Goal: Task Accomplishment & Management: Manage account settings

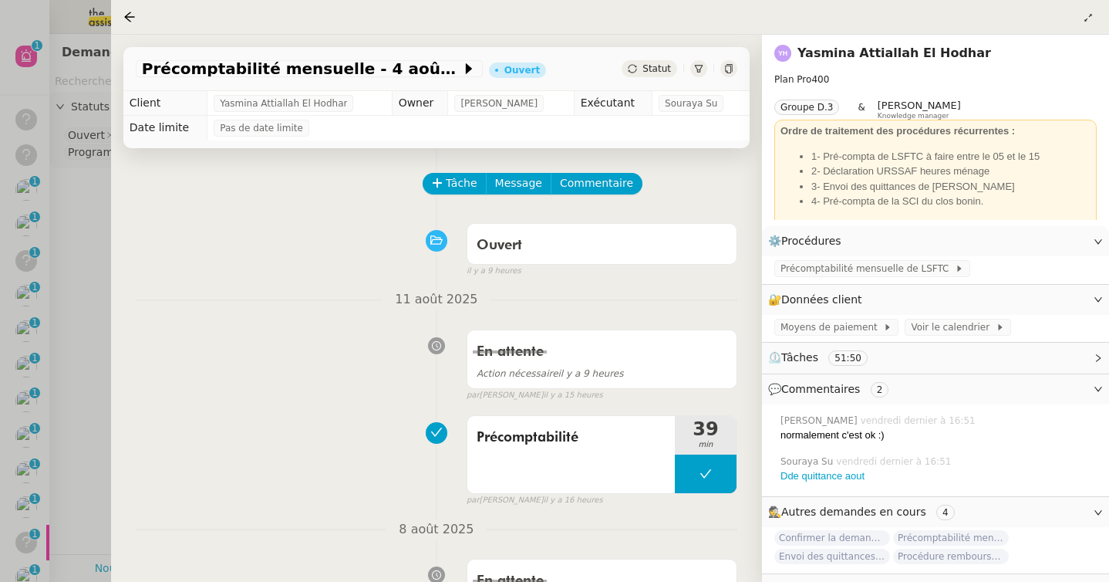
click at [74, 190] on div at bounding box center [554, 291] width 1109 height 582
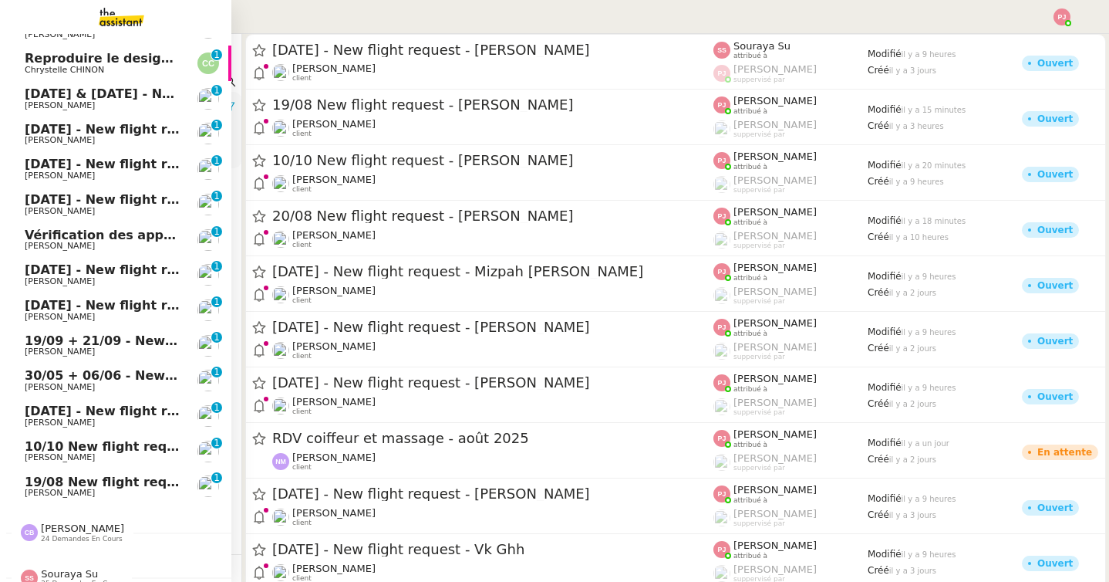
scroll to position [485, 0]
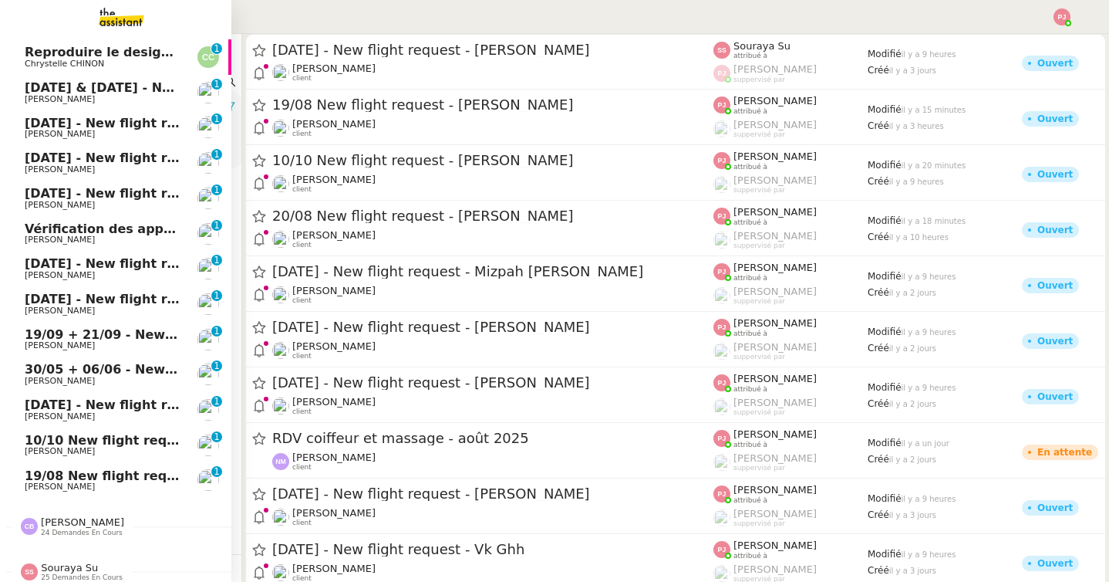
click at [129, 474] on span "19/08 New flight request - Marcus Walsh" at bounding box center [175, 475] width 301 height 15
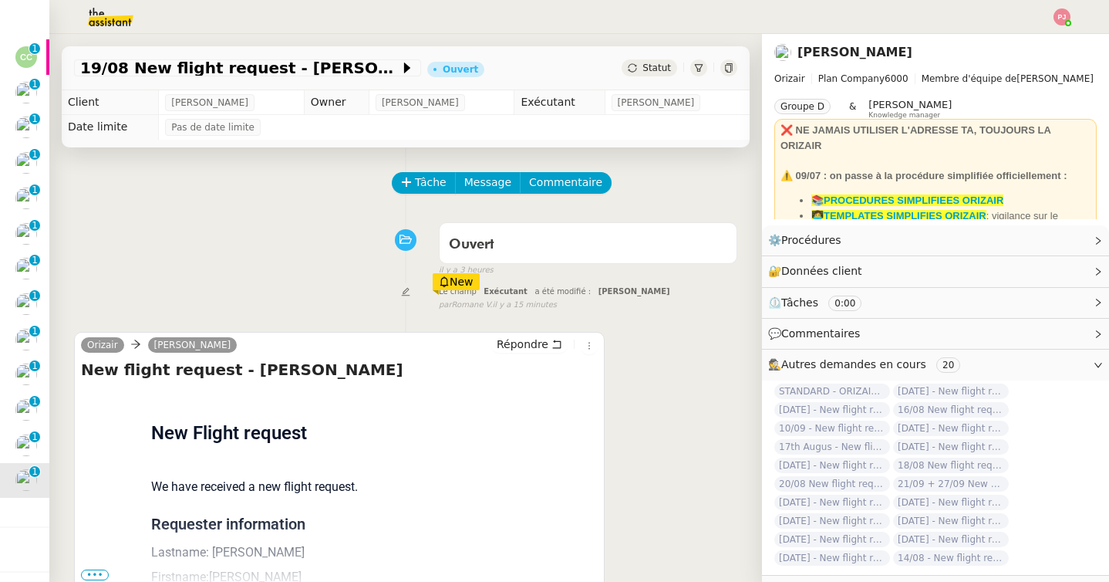
scroll to position [22, 0]
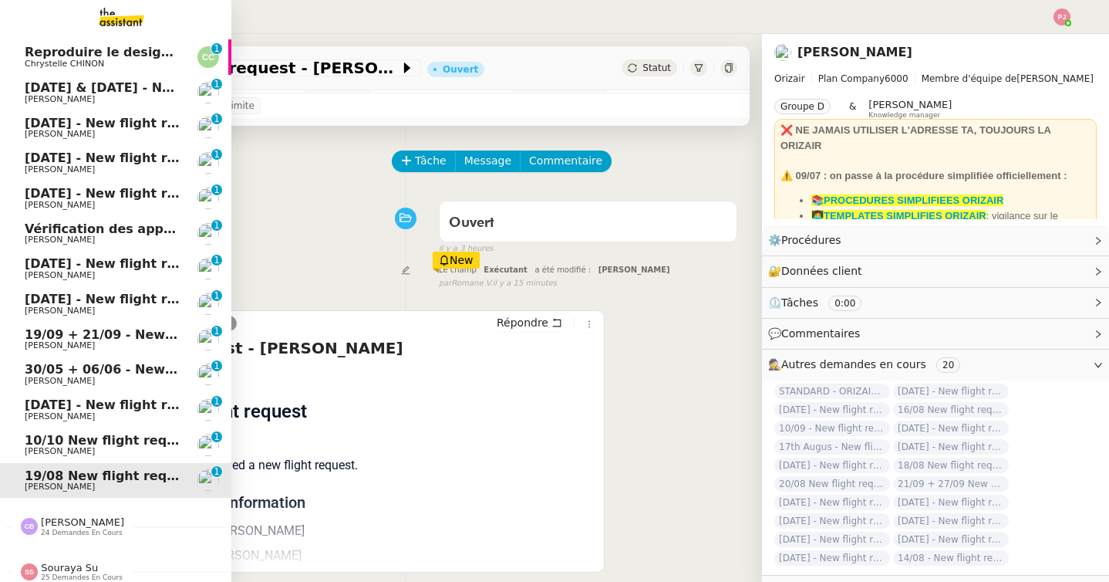
click at [44, 530] on span "24 demandes en cours" at bounding box center [82, 532] width 82 height 8
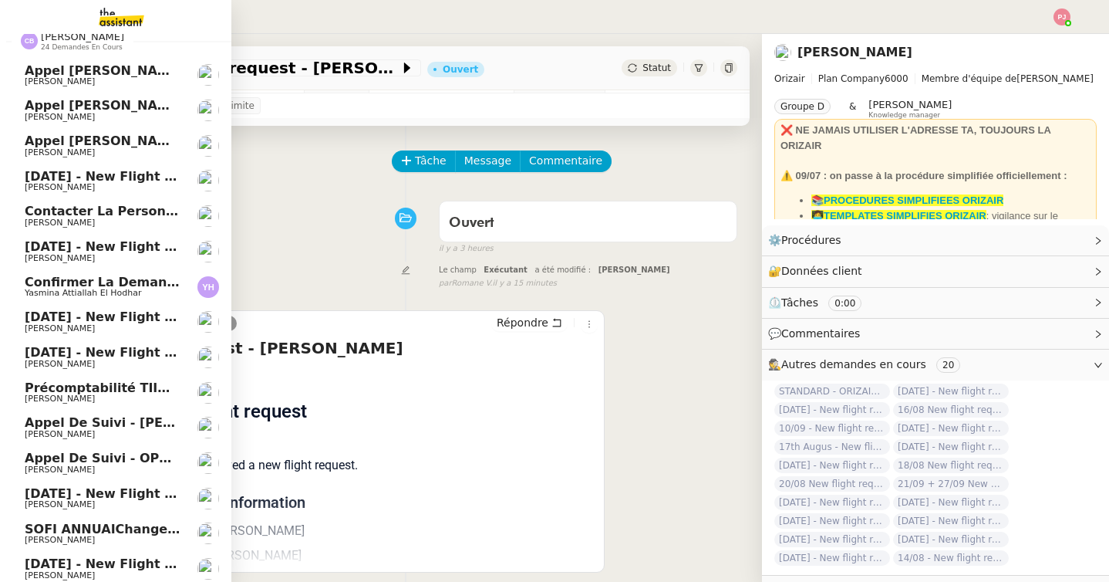
scroll to position [950, 0]
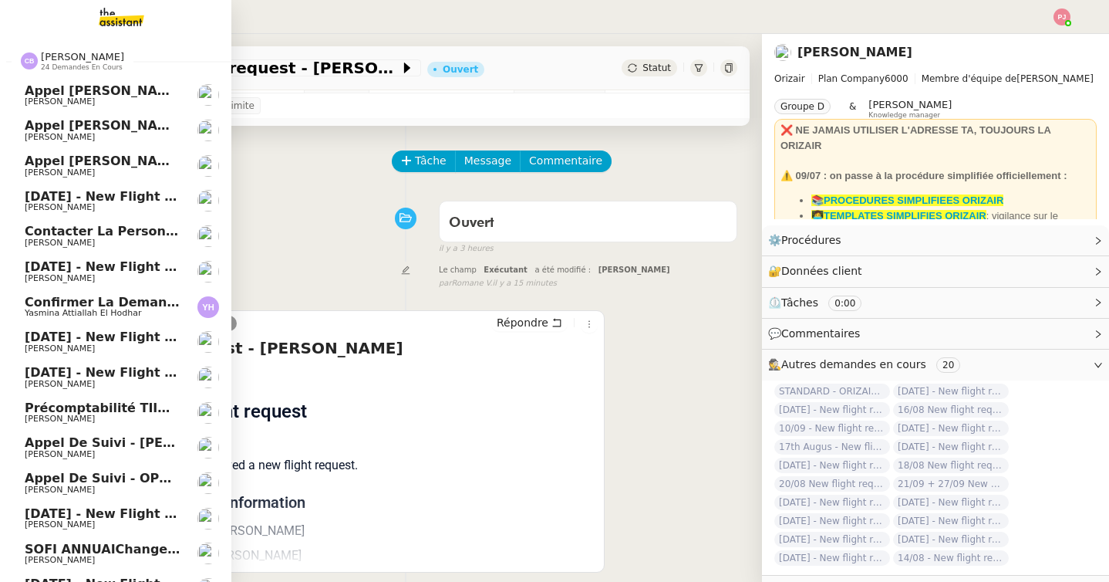
click at [87, 306] on span "Confirmer la demande de raccordement à la fibre" at bounding box center [206, 302] width 362 height 15
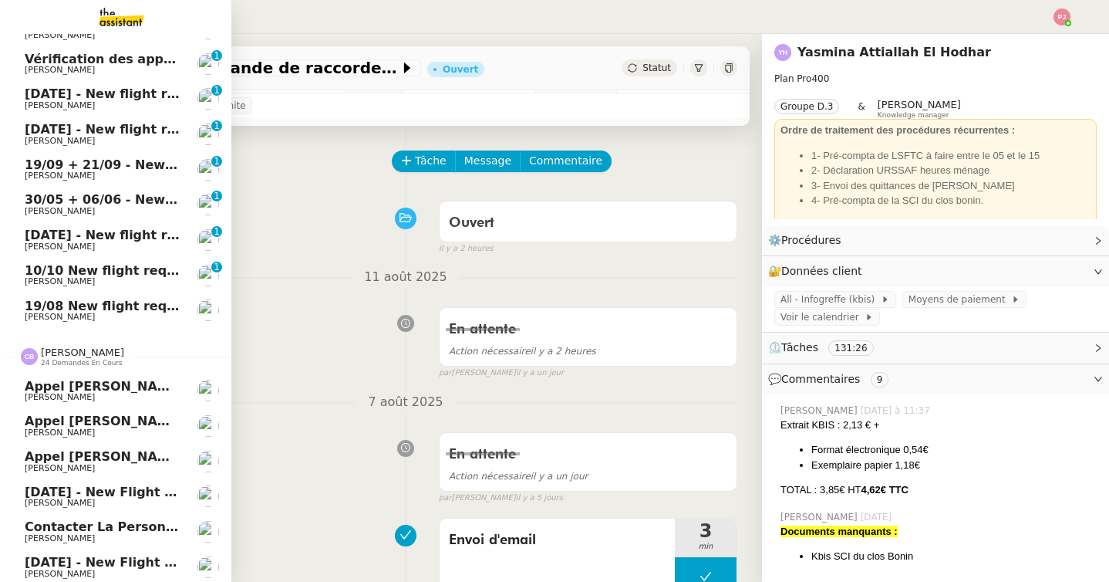
scroll to position [650, 0]
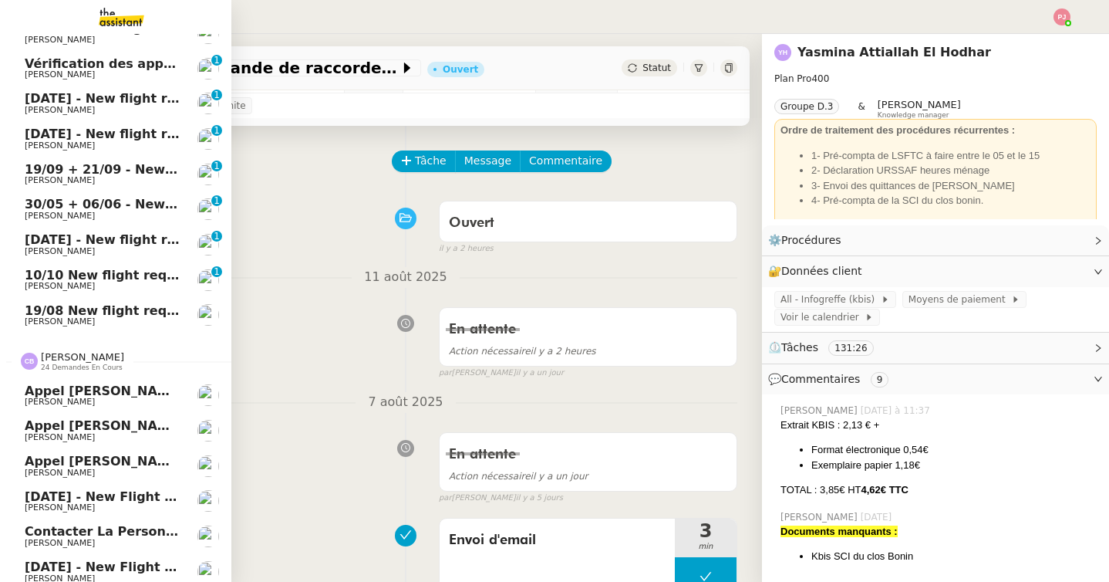
click at [87, 306] on span "19/08 New flight request - Marcus Walsh" at bounding box center [175, 310] width 301 height 15
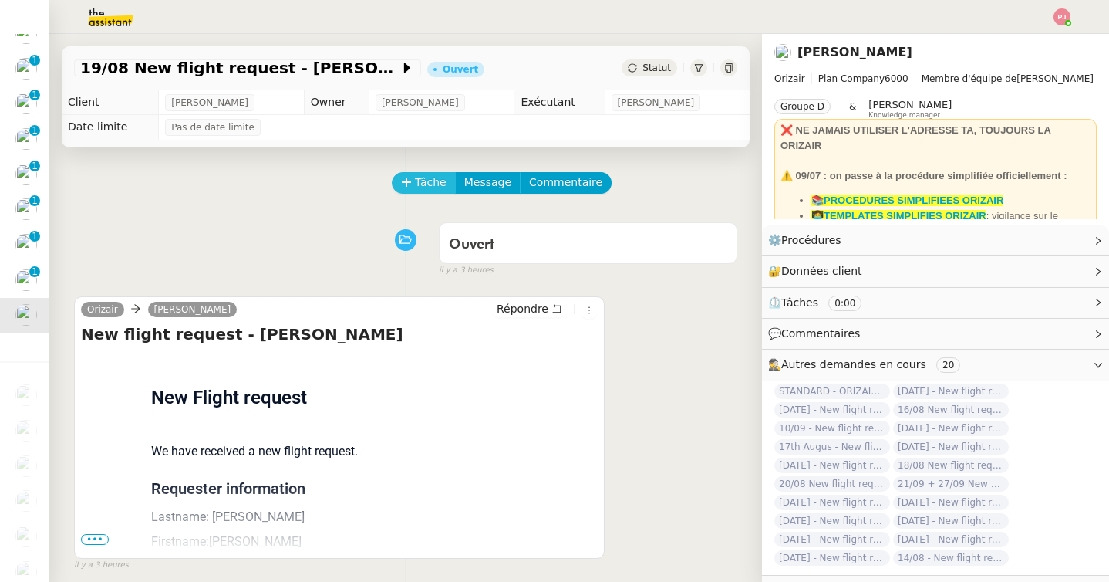
click at [410, 181] on icon at bounding box center [406, 182] width 11 height 11
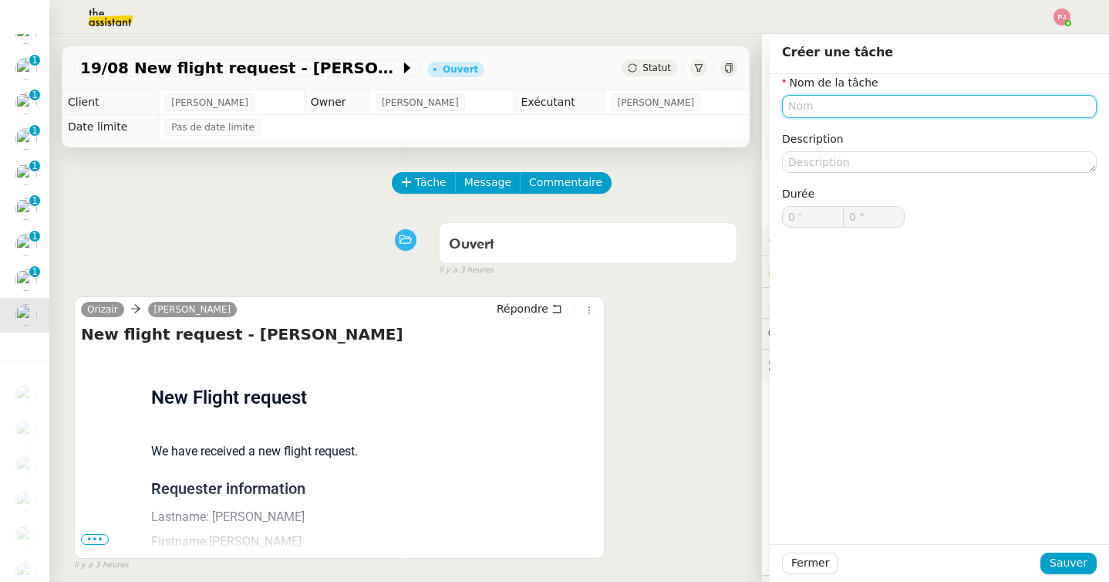
click at [802, 101] on input "text" at bounding box center [939, 106] width 315 height 22
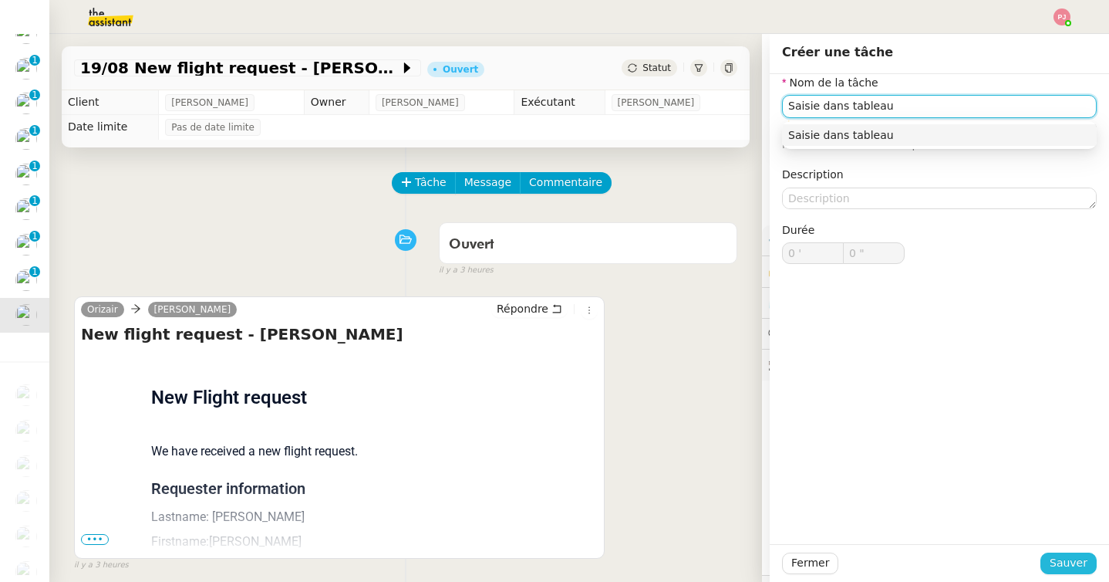
type input "Saisie dans tableau"
click at [1065, 566] on span "Sauver" at bounding box center [1069, 563] width 38 height 18
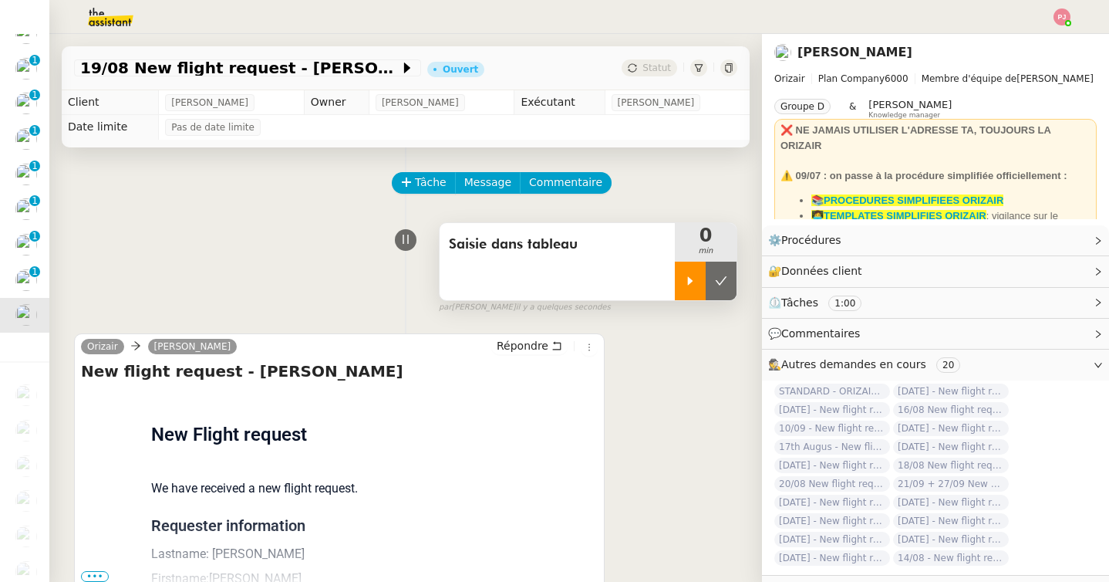
click at [689, 277] on icon at bounding box center [690, 280] width 5 height 8
click at [1042, 237] on link "Modifier" at bounding box center [1056, 240] width 44 height 18
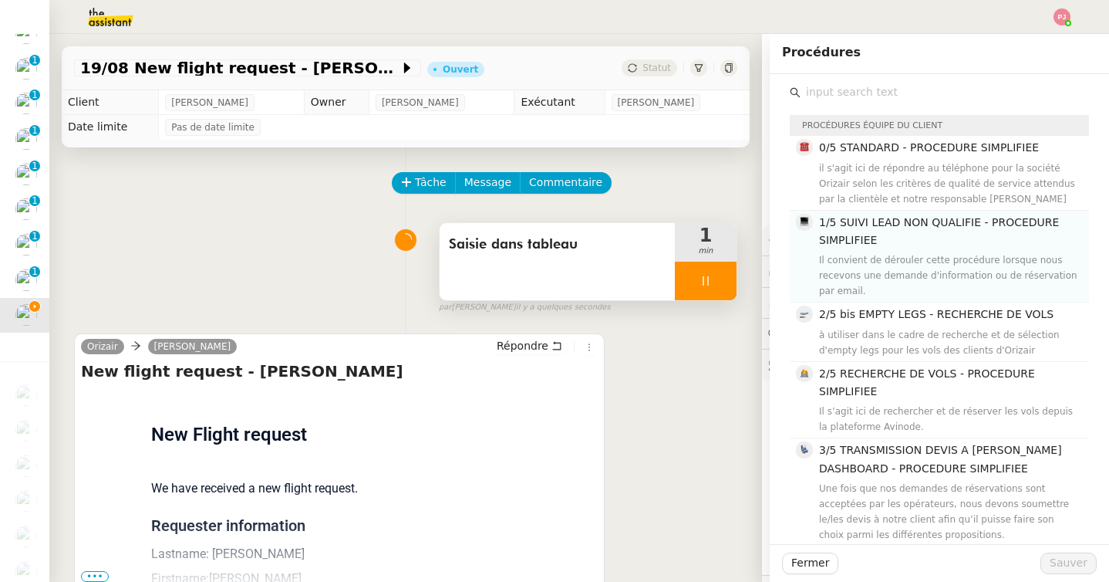
click at [876, 238] on span "1/5 SUIVI LEAD NON QUALIFIE - PROCEDURE SIMPLIFIEE" at bounding box center [939, 231] width 240 height 30
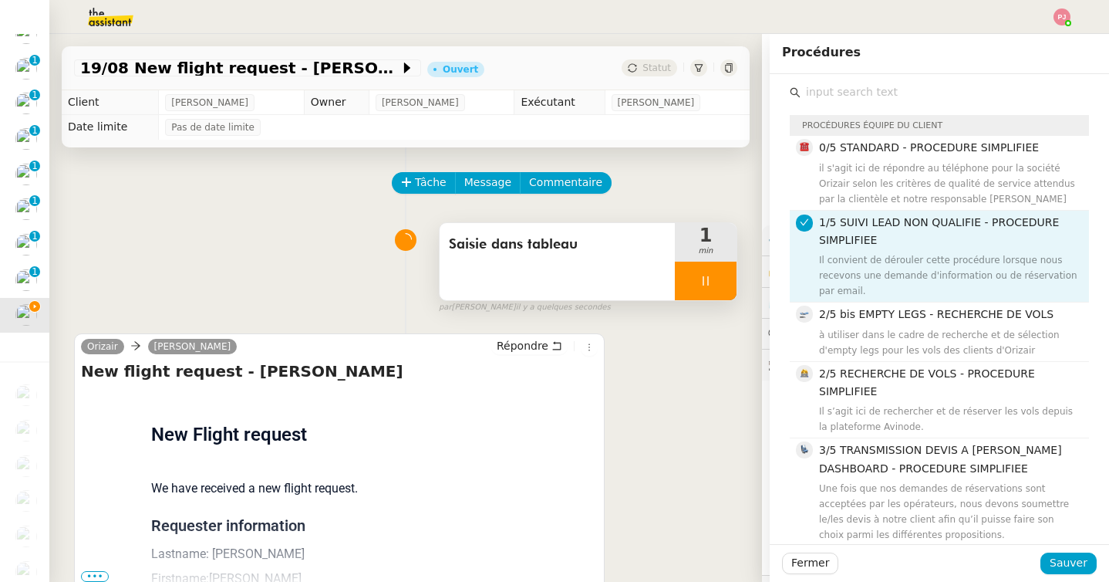
click at [1058, 551] on div "Fermer Sauver" at bounding box center [939, 563] width 339 height 38
click at [1058, 558] on span "Sauver" at bounding box center [1069, 563] width 38 height 18
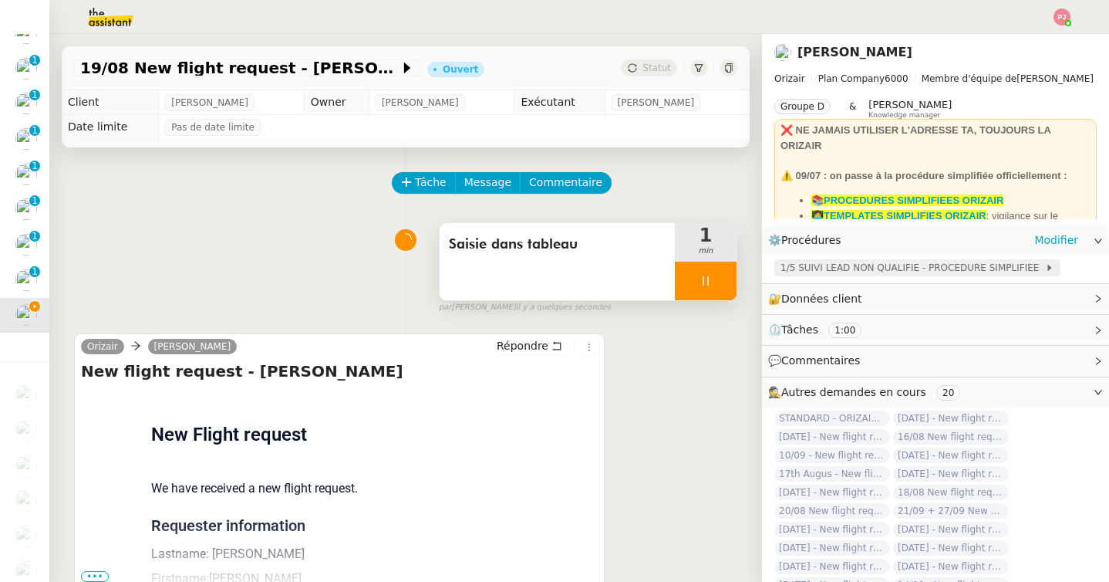
click at [865, 267] on span "1/5 SUIVI LEAD NON QUALIFIE - PROCEDURE SIMPLIFIEE" at bounding box center [913, 267] width 265 height 15
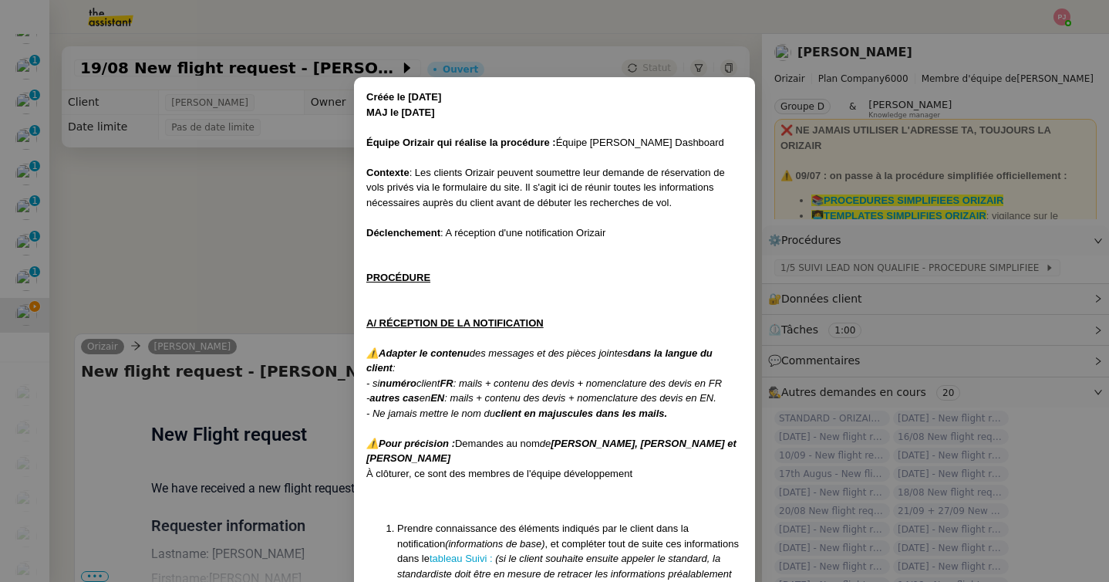
scroll to position [43, 0]
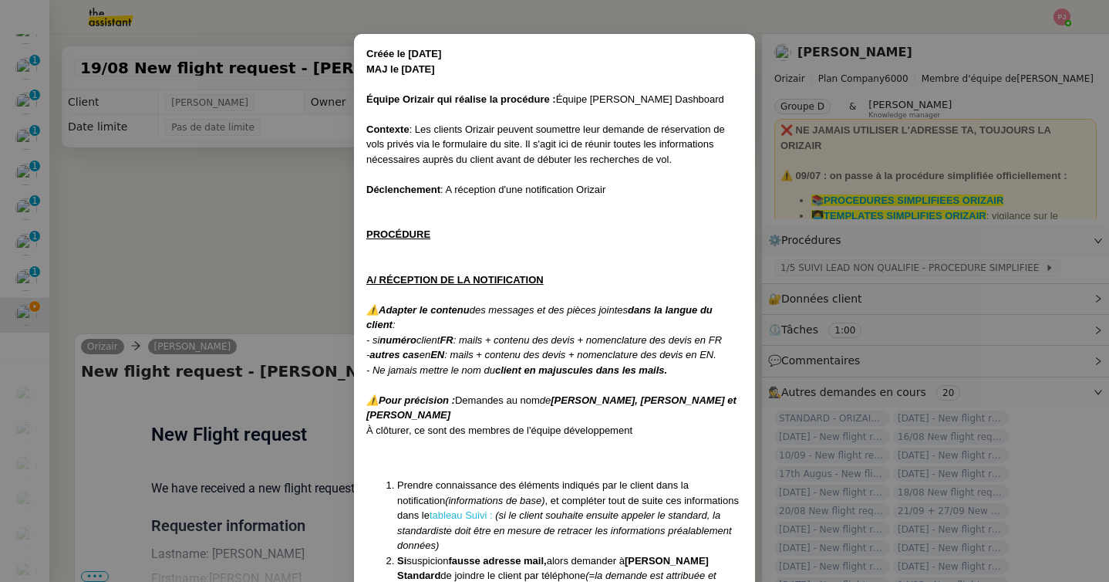
click at [434, 515] on link "tableau Suivi :" at bounding box center [461, 515] width 63 height 12
click at [295, 255] on nz-modal-container "Créée le 16/04/2025 MAJ le 28/07/2025 Équipe Orizair qui réalise la procédure :…" at bounding box center [554, 291] width 1109 height 582
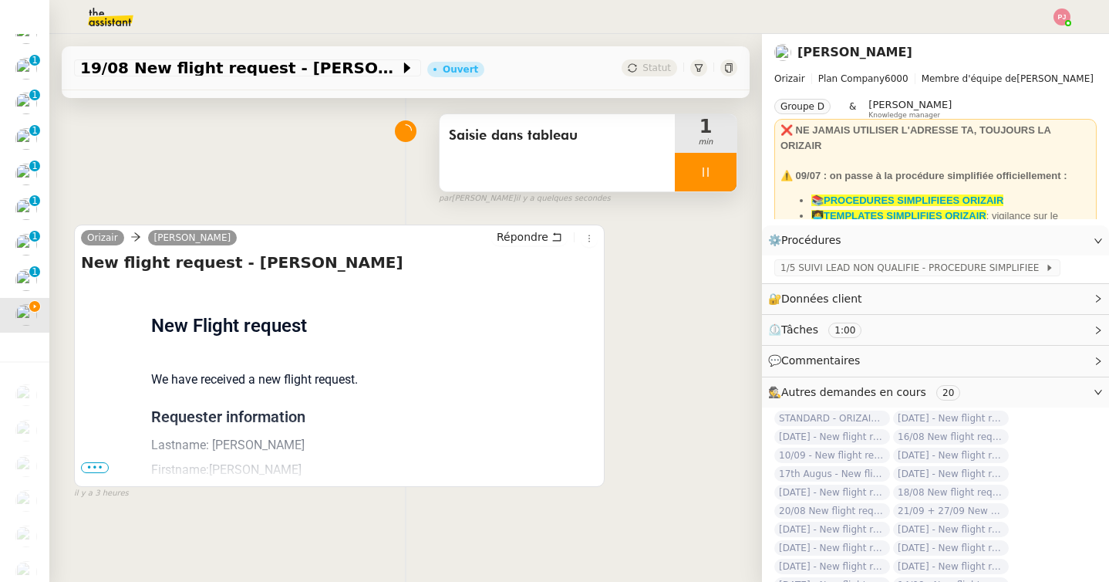
scroll to position [126, 0]
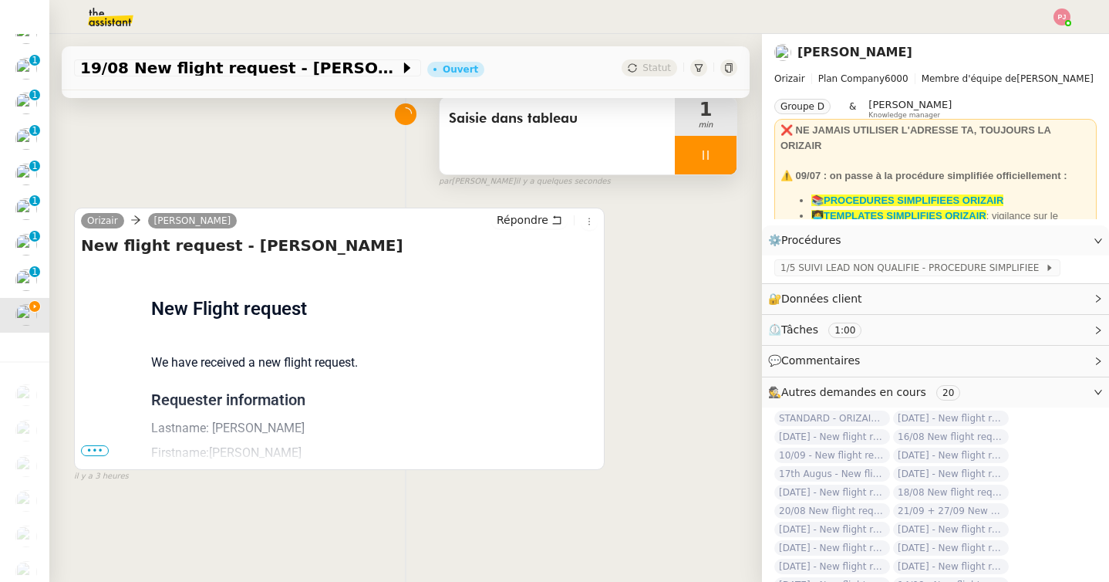
click at [104, 449] on span "•••" at bounding box center [95, 450] width 28 height 11
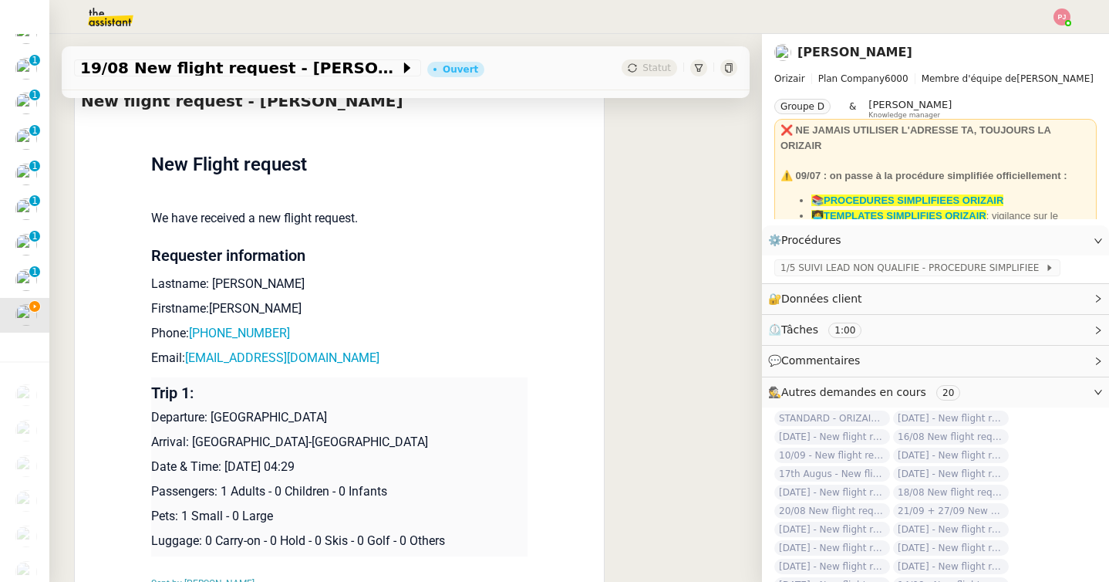
scroll to position [318, 0]
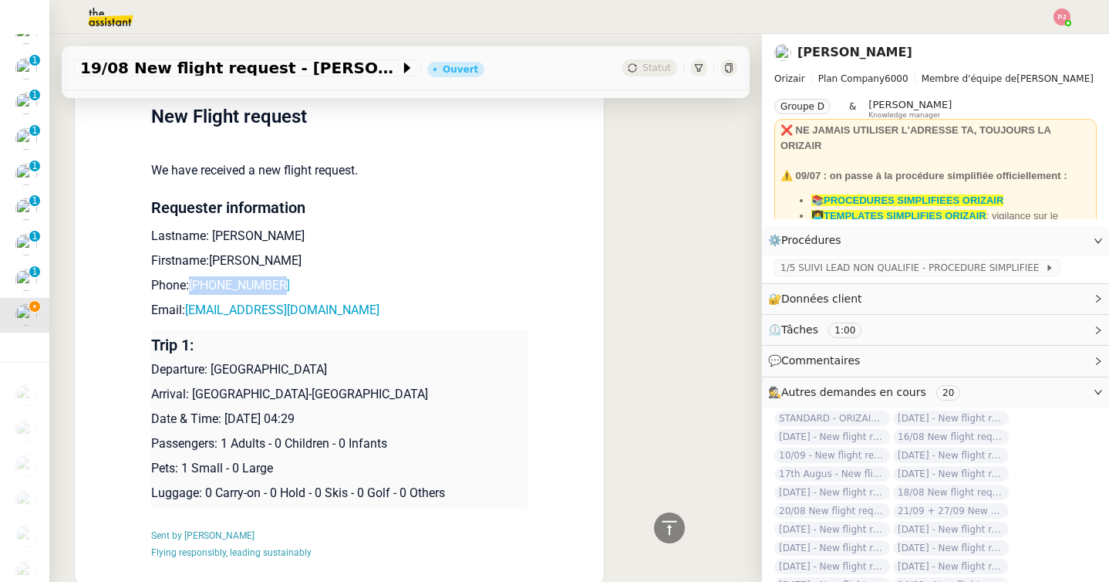
drag, startPoint x: 290, startPoint y: 282, endPoint x: 193, endPoint y: 284, distance: 97.2
click at [193, 284] on p "Phone: +447792334335" at bounding box center [339, 285] width 376 height 19
copy link "+447792334335"
drag, startPoint x: 336, startPoint y: 307, endPoint x: 190, endPoint y: 315, distance: 146.0
click at [190, 315] on p "Email: mw@marcuswalsh.co.uk" at bounding box center [339, 310] width 376 height 19
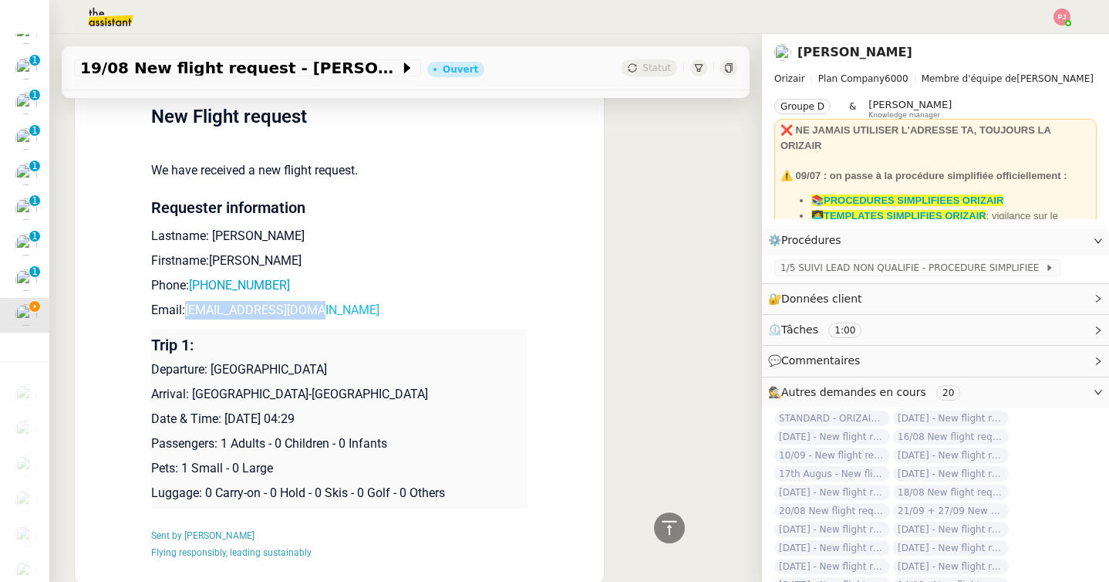
copy link "mw@marcuswalsh.co.uk"
drag, startPoint x: 341, startPoint y: 370, endPoint x: 211, endPoint y: 371, distance: 130.4
click at [211, 371] on p "Departure: [GEOGRAPHIC_DATA]" at bounding box center [339, 369] width 376 height 19
copy p "[GEOGRAPHIC_DATA]"
drag, startPoint x: 337, startPoint y: 399, endPoint x: 192, endPoint y: 394, distance: 145.1
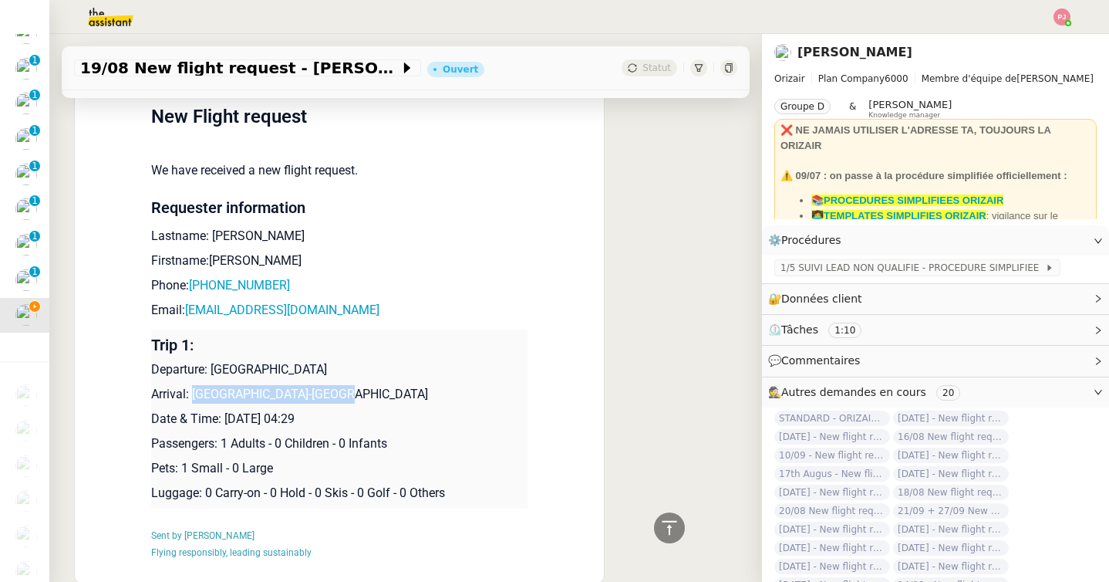
click at [192, 394] on p "Arrival: Nice-Côte d'Azur Airport" at bounding box center [339, 394] width 376 height 19
copy p "Nice-Côte d'Azur Airport"
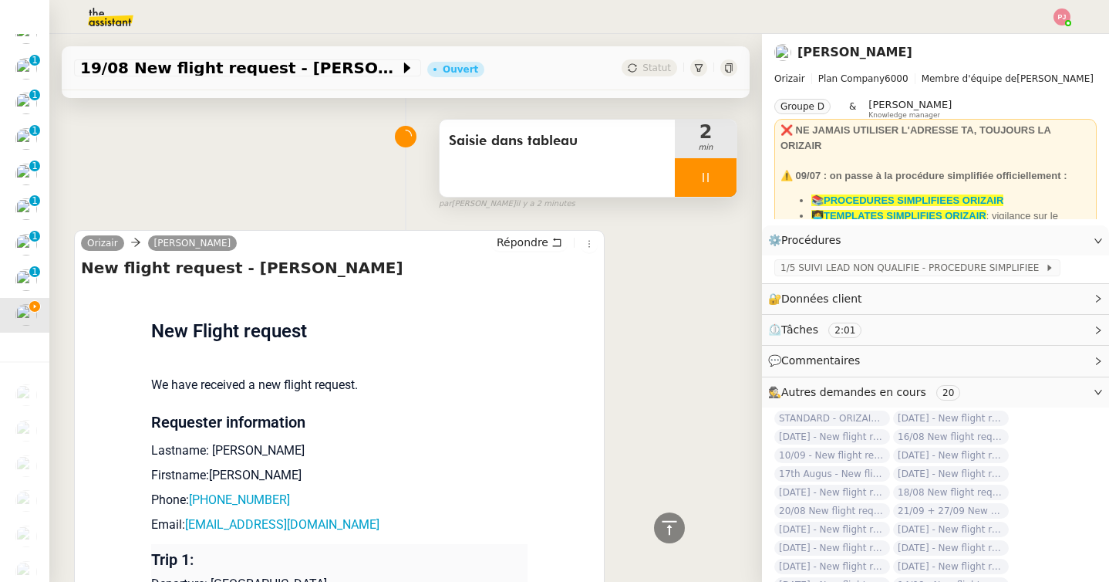
scroll to position [0, 0]
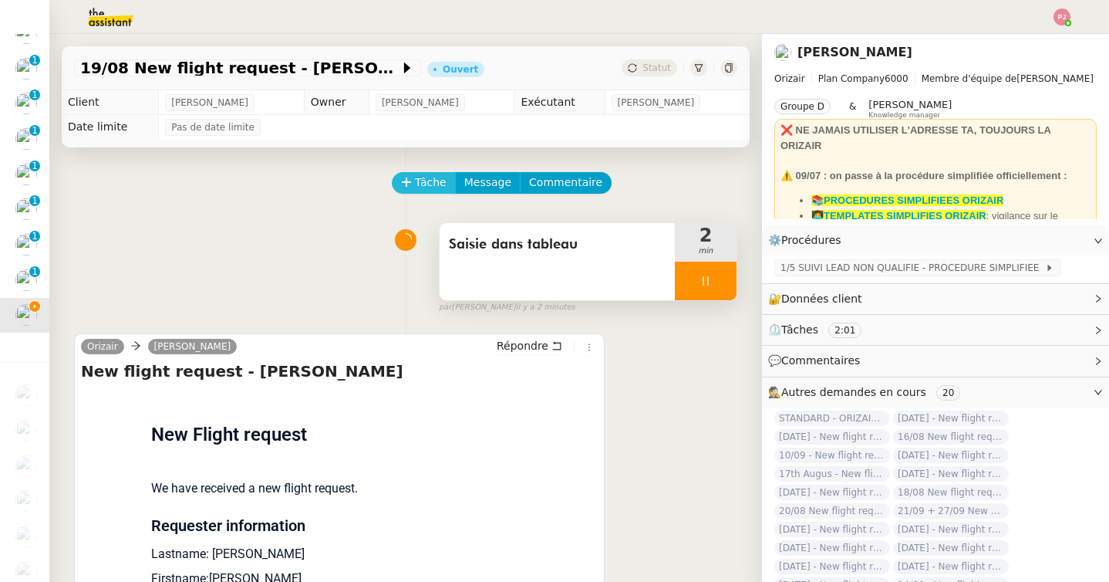
click at [409, 186] on icon at bounding box center [406, 182] width 11 height 11
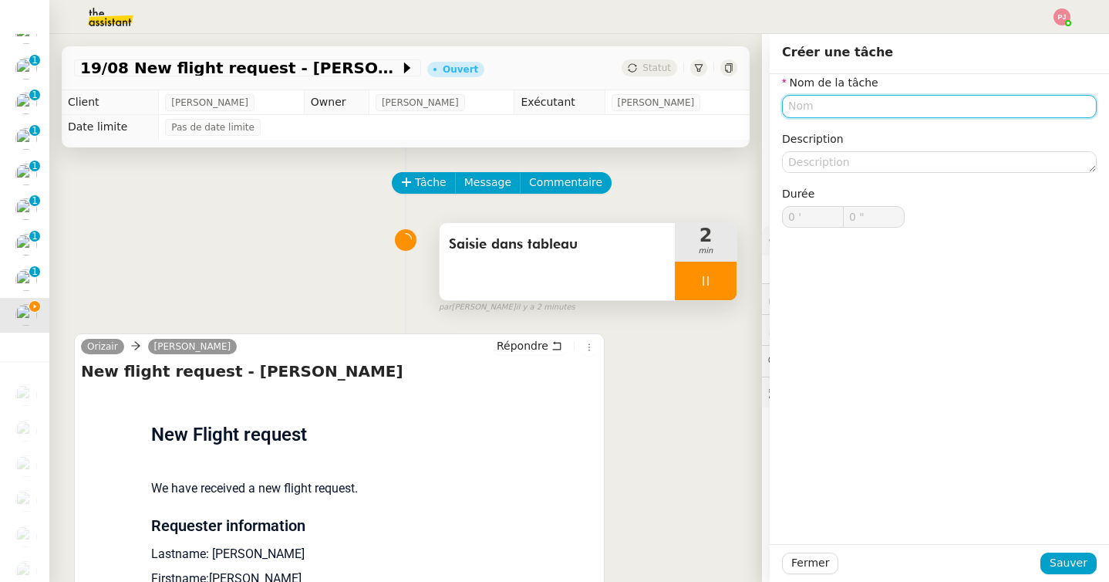
click at [804, 102] on input "text" at bounding box center [939, 106] width 315 height 22
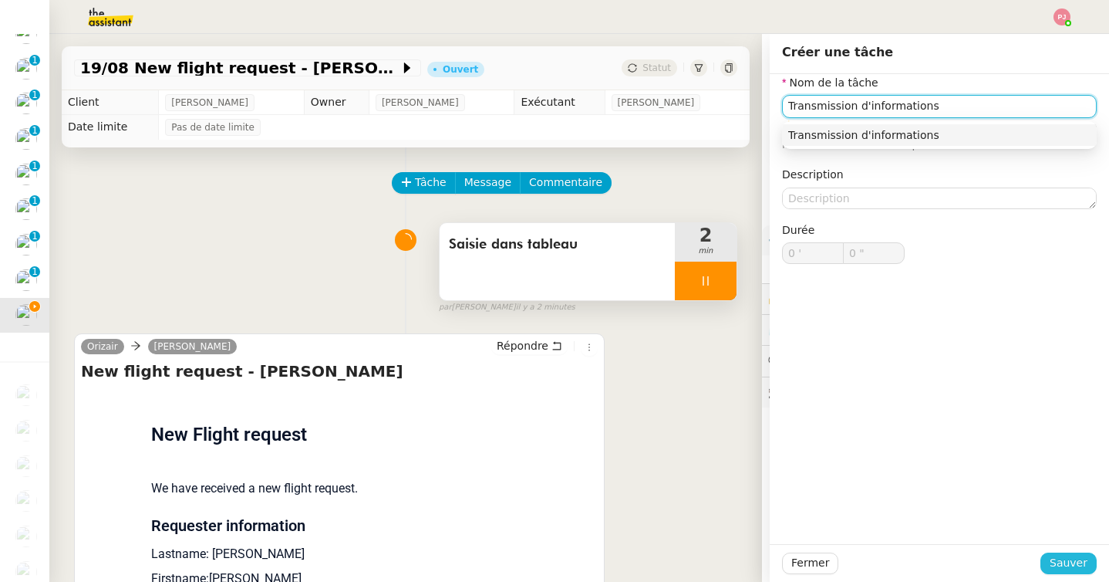
type input "Transmission d'informations"
click at [1068, 555] on span "Sauver" at bounding box center [1069, 563] width 38 height 18
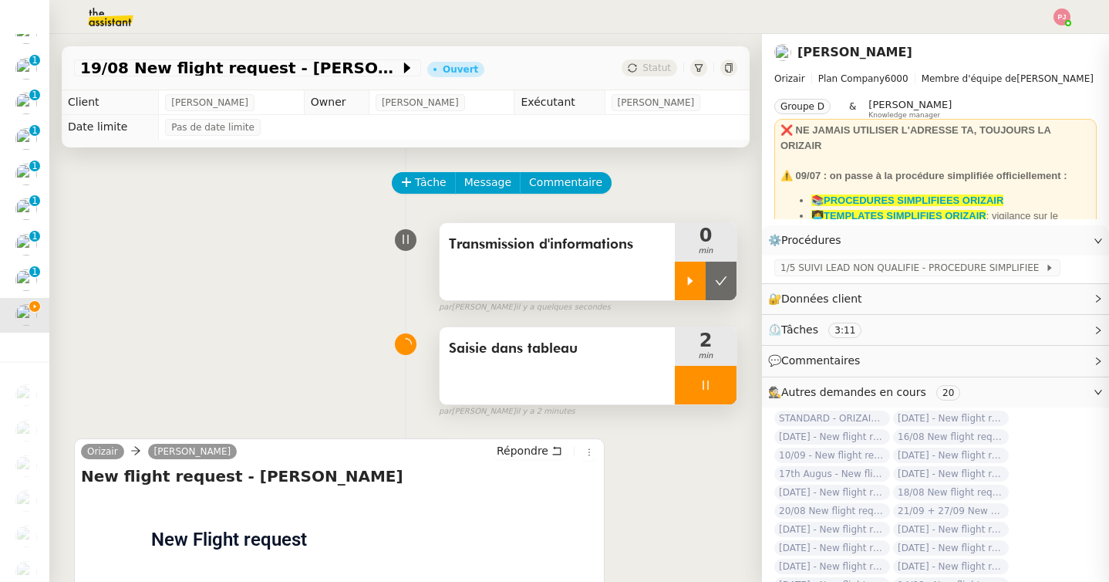
click at [686, 282] on icon at bounding box center [690, 281] width 12 height 12
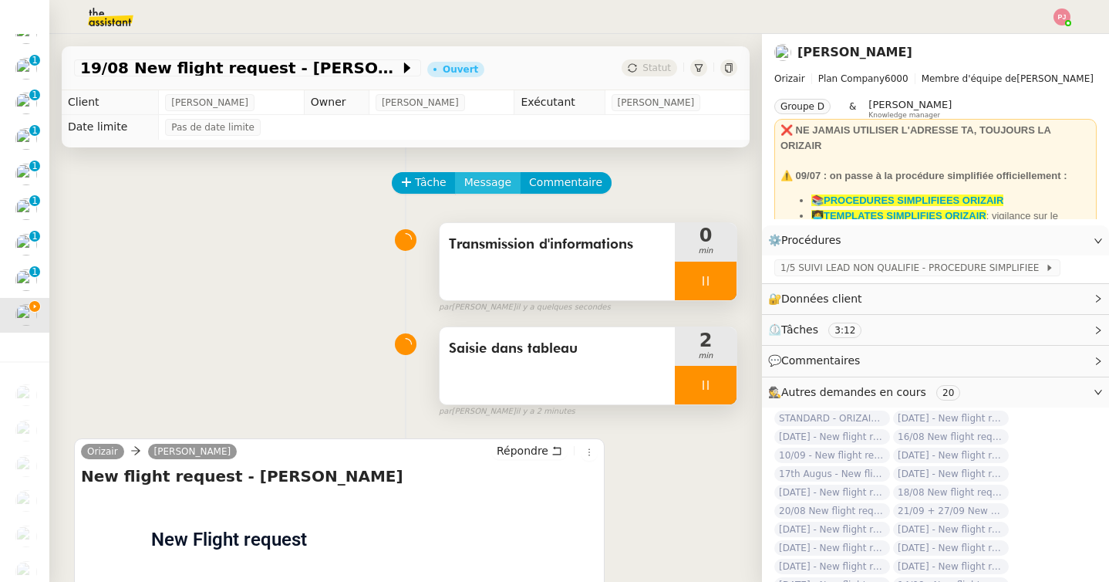
click at [497, 183] on span "Message" at bounding box center [487, 183] width 47 height 18
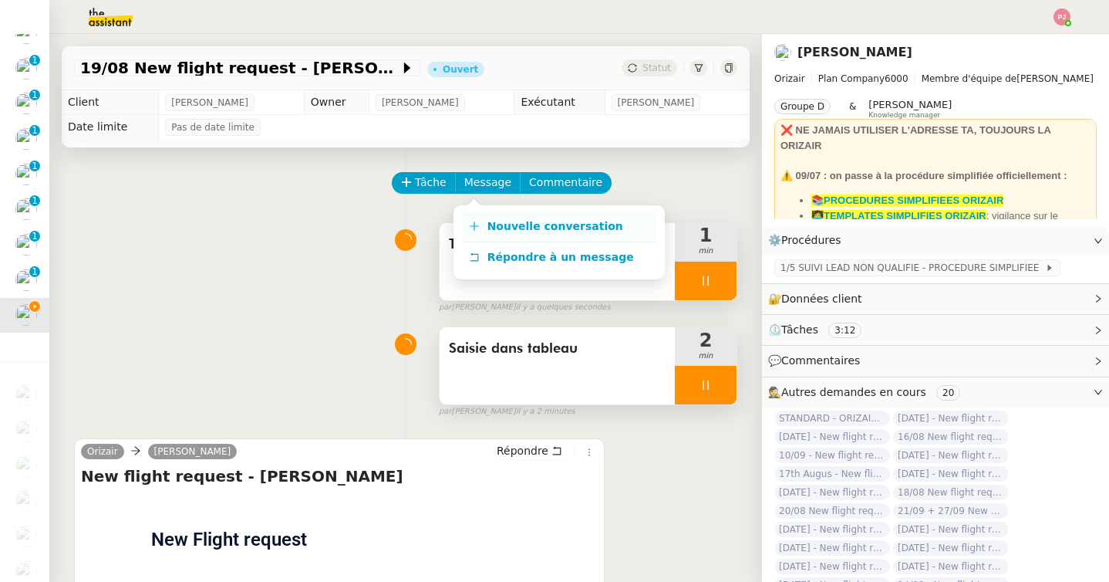
click at [501, 221] on span "Nouvelle conversation" at bounding box center [556, 226] width 136 height 12
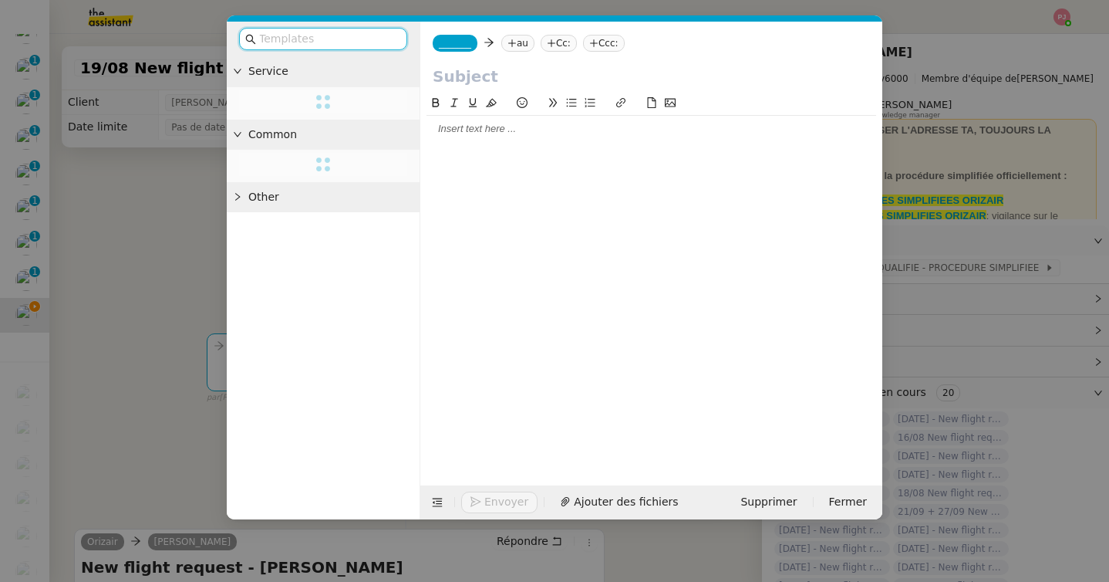
click at [358, 33] on input "text" at bounding box center [328, 39] width 139 height 18
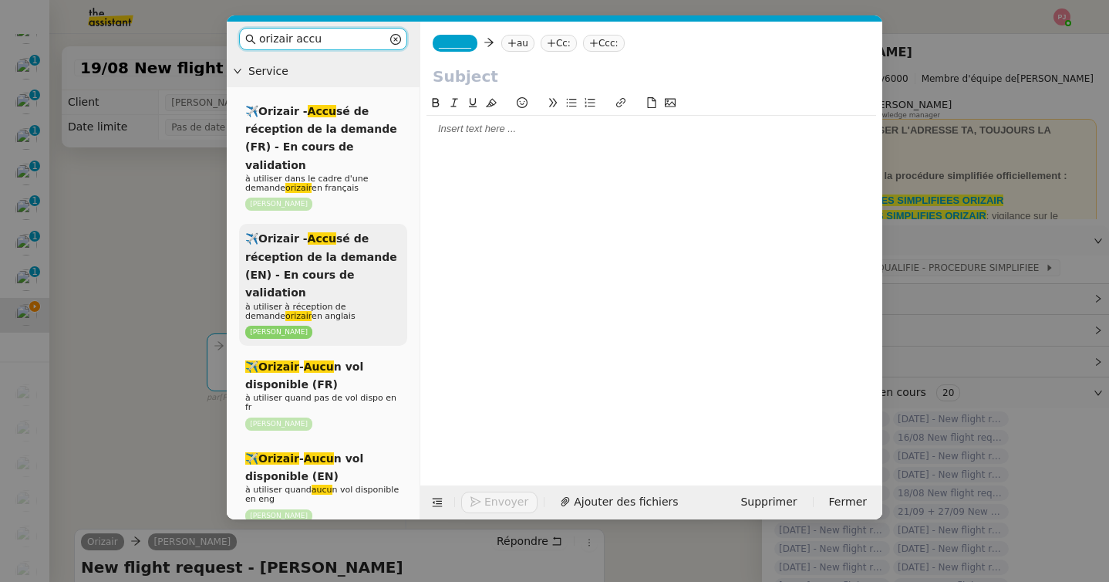
type input "orizair accu"
click at [341, 224] on div "✈️Orizair - Accu sé de réception de la demande (EN) - En cours de validation à …" at bounding box center [323, 285] width 168 height 122
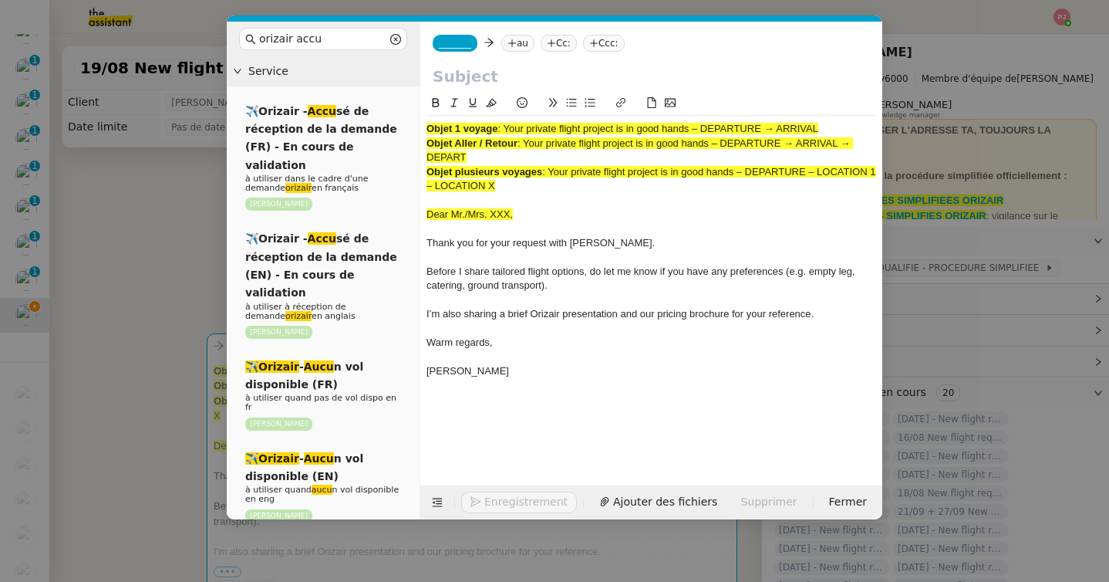
click at [468, 45] on span "_______" at bounding box center [455, 43] width 32 height 11
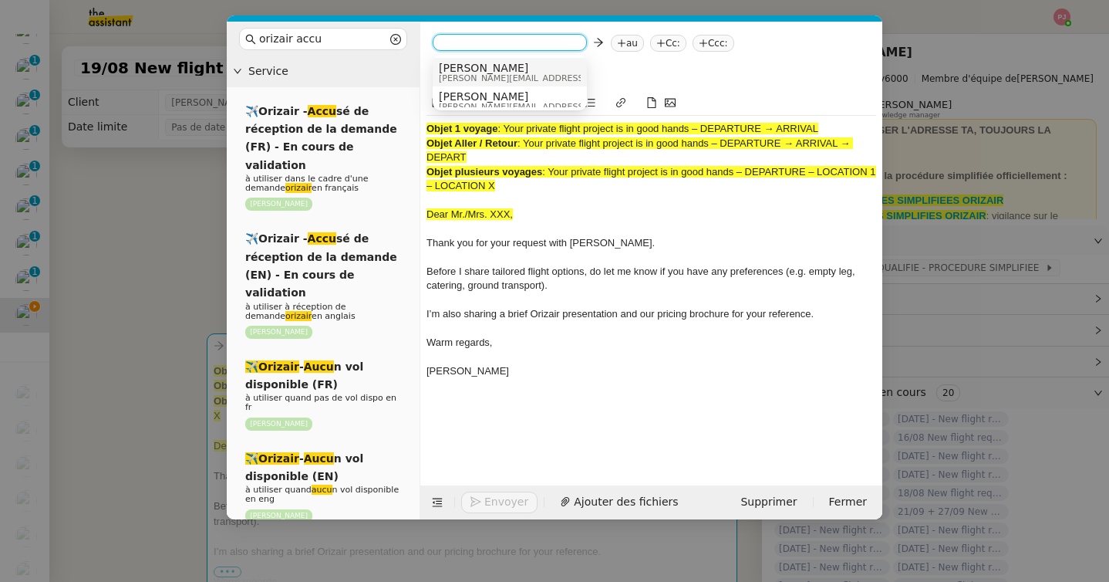
click at [485, 74] on span "[PERSON_NAME][EMAIL_ADDRESS][DOMAIN_NAME]" at bounding box center [548, 78] width 219 height 8
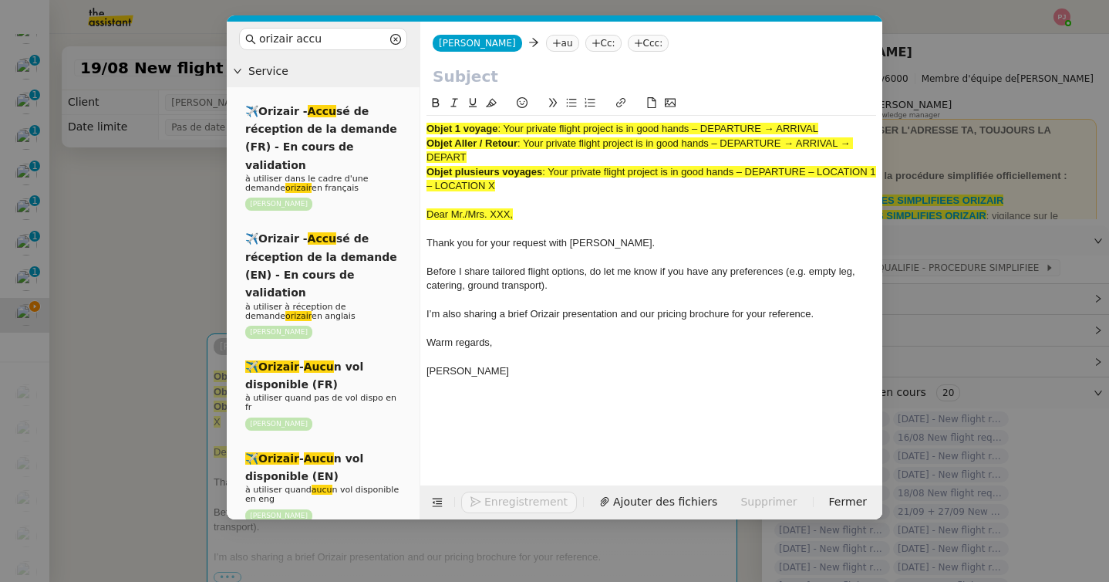
click at [628, 42] on nz-tag "Ccc:" at bounding box center [649, 43] width 42 height 17
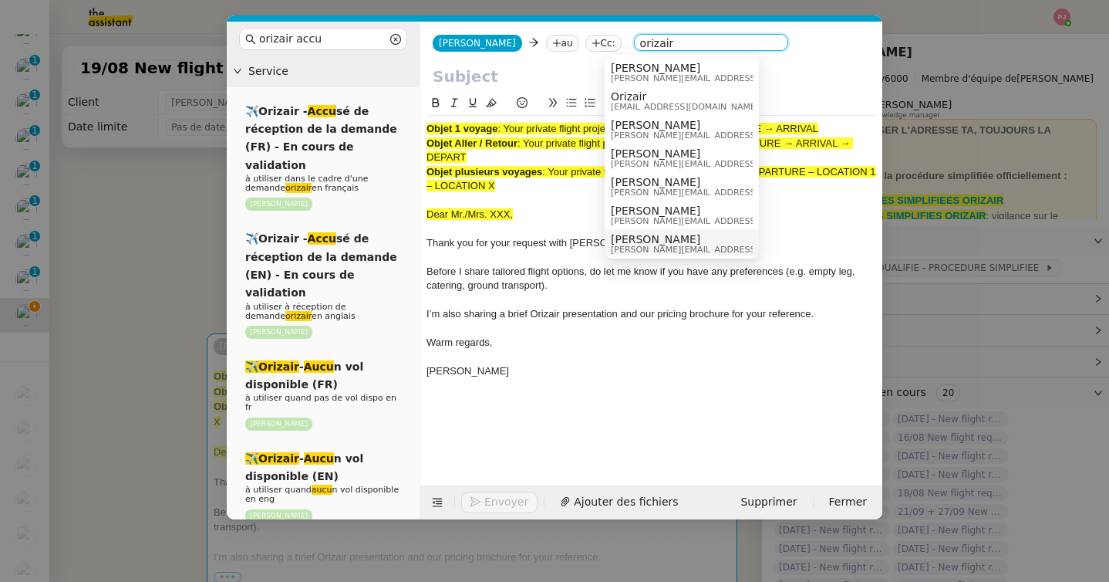
type input "orizair"
click at [636, 238] on span "[PERSON_NAME]" at bounding box center [720, 239] width 219 height 12
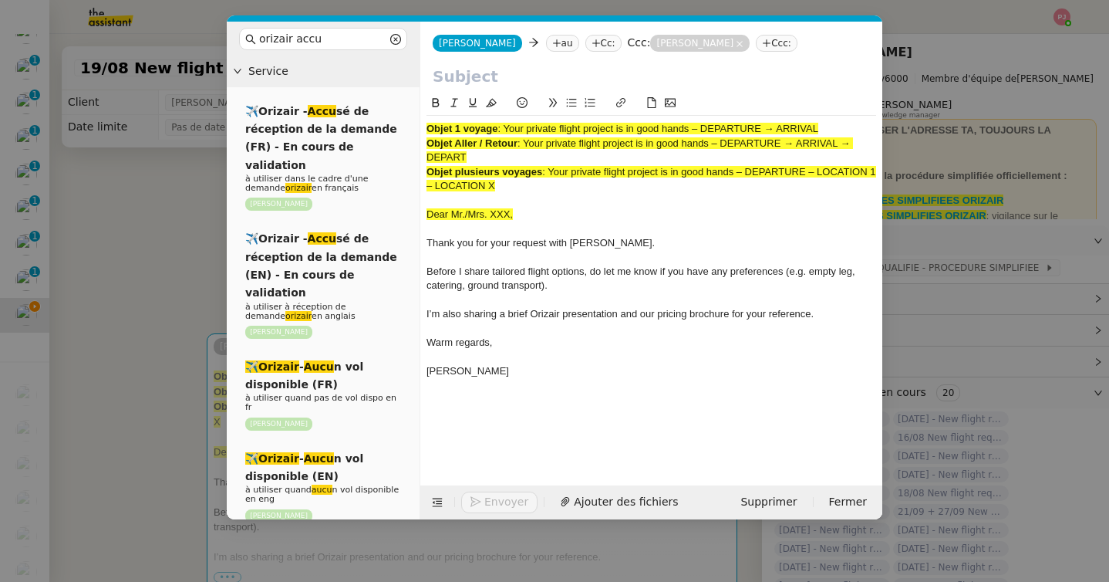
drag, startPoint x: 508, startPoint y: 129, endPoint x: 872, endPoint y: 129, distance: 364.9
click at [872, 129] on div "Objet 1 voyage : Your private flight project is in good hands – DEPARTURE → ARR…" at bounding box center [652, 129] width 450 height 14
copy span "Your private flight project is in good hands – DEPARTURE → ARRIVAL"
click at [548, 76] on input "text" at bounding box center [651, 76] width 437 height 23
paste input "Your private flight project is in good hands – DEPARTURE → ARRIVAL"
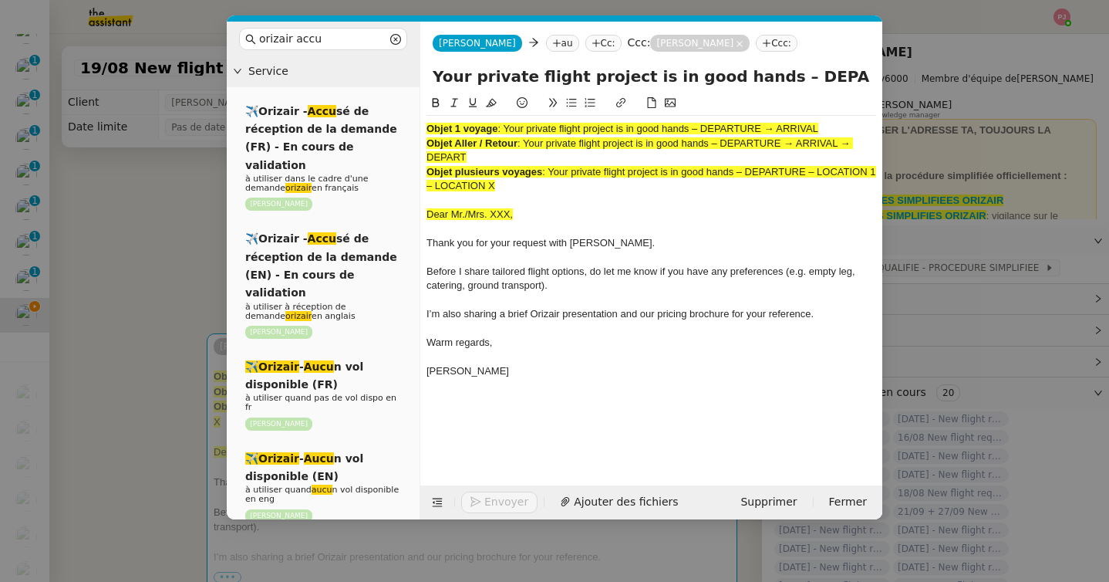
scroll to position [0, 62]
type input "Your private flight project is in good hands – DEPARTURE → ARRIVAL"
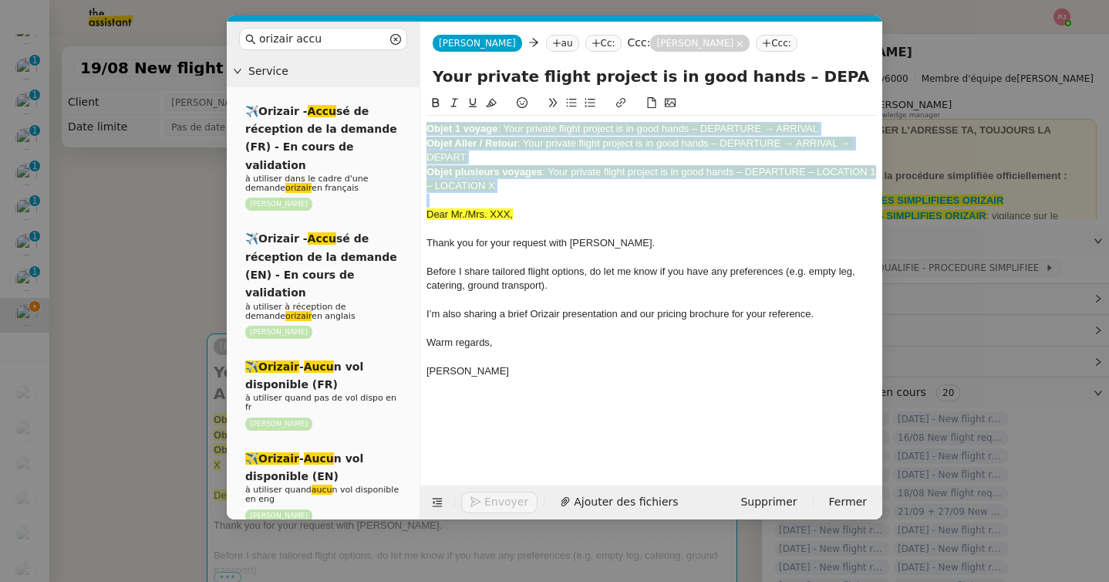
drag, startPoint x: 427, startPoint y: 215, endPoint x: 426, endPoint y: 112, distance: 103.4
click at [426, 112] on nz-spin "Objet 1 voyage : Your private flight project is in good hands – DEPARTURE → ARR…" at bounding box center [651, 280] width 462 height 373
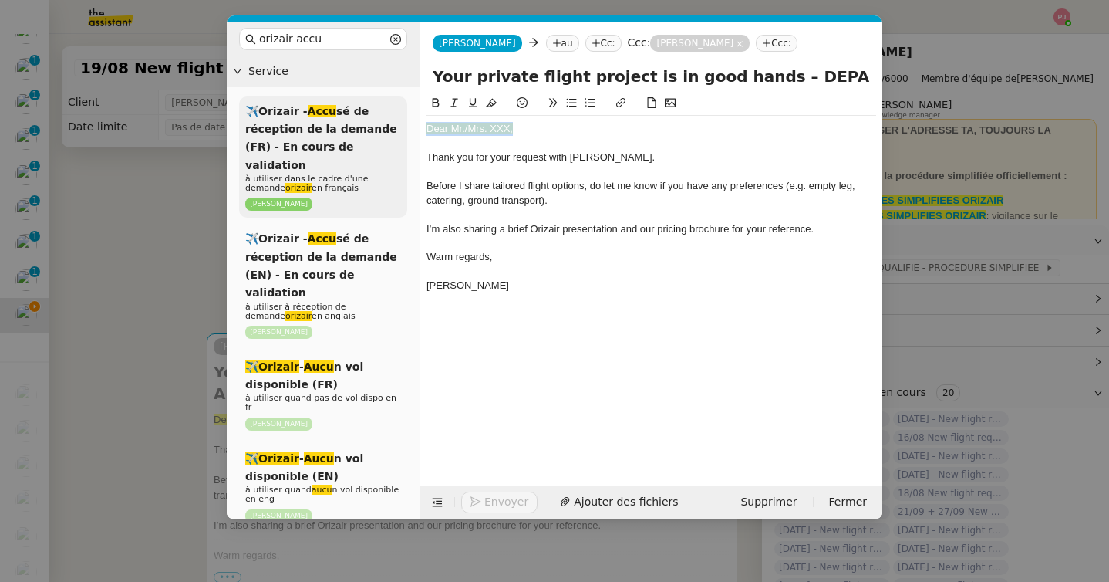
drag, startPoint x: 526, startPoint y: 133, endPoint x: 342, endPoint y: 130, distance: 184.4
click at [342, 130] on nz-layout "orizair accu Service ✈️Orizair - Accu sé de réception de la demande (FR) - En c…" at bounding box center [555, 271] width 656 height 498
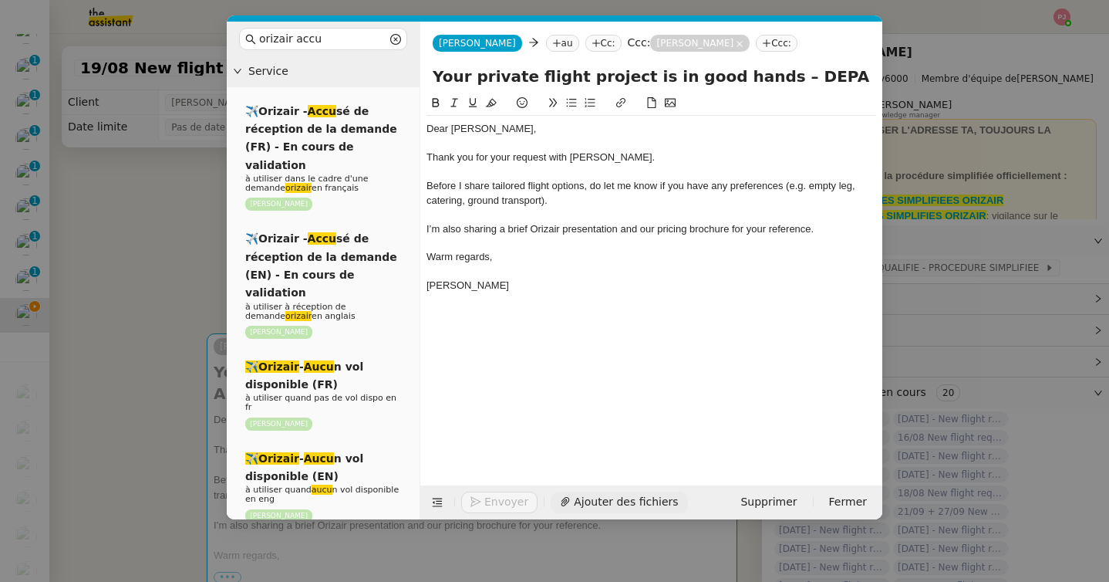
click at [611, 505] on span "Ajouter des fichiers" at bounding box center [626, 502] width 104 height 18
click at [546, 41] on nz-tag "au" at bounding box center [562, 43] width 33 height 17
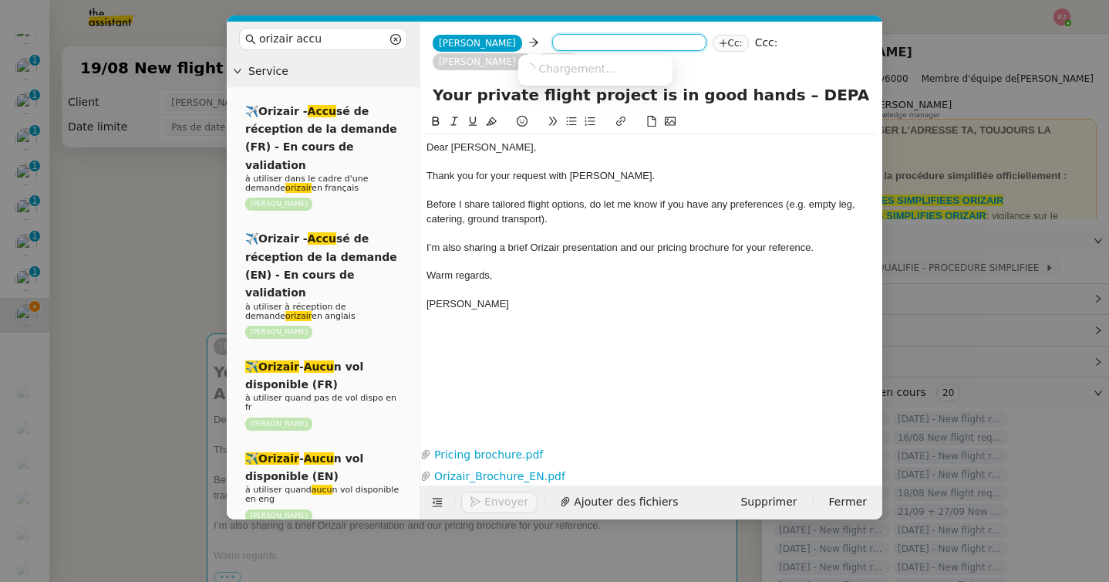
paste input "mw@marcuswalsh.co.uk"
type input "mw@marcuswalsh.co.uk"
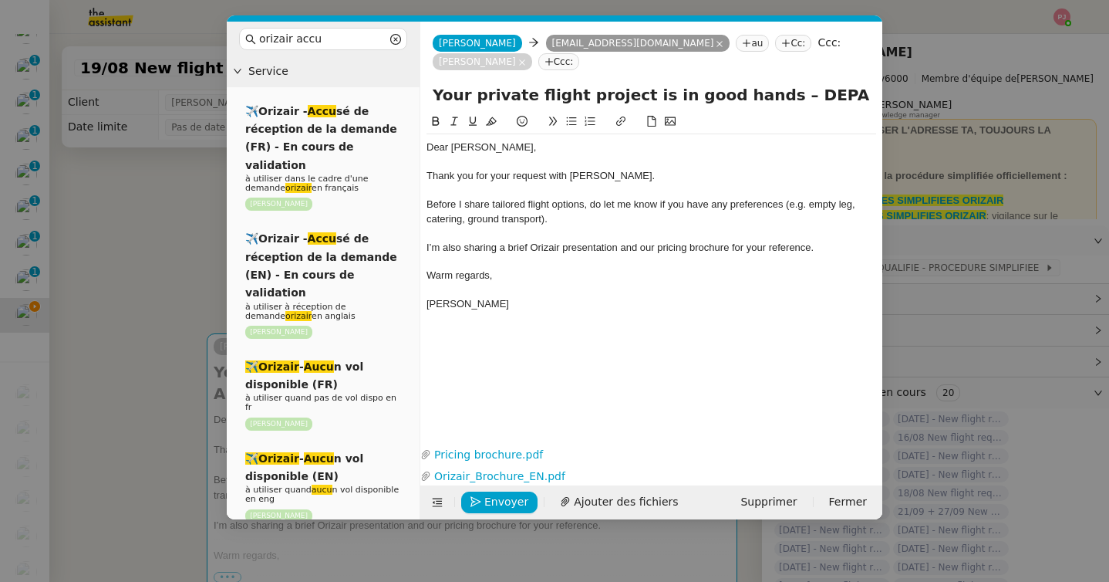
drag, startPoint x: 754, startPoint y: 100, endPoint x: 841, endPoint y: 100, distance: 87.2
click at [841, 100] on input "Your private flight project is in good hands – DEPARTURE → ARRIVAL" at bounding box center [651, 94] width 437 height 23
paste input "[GEOGRAPHIC_DATA]"
drag, startPoint x: 841, startPoint y: 100, endPoint x: 940, endPoint y: 100, distance: 99.5
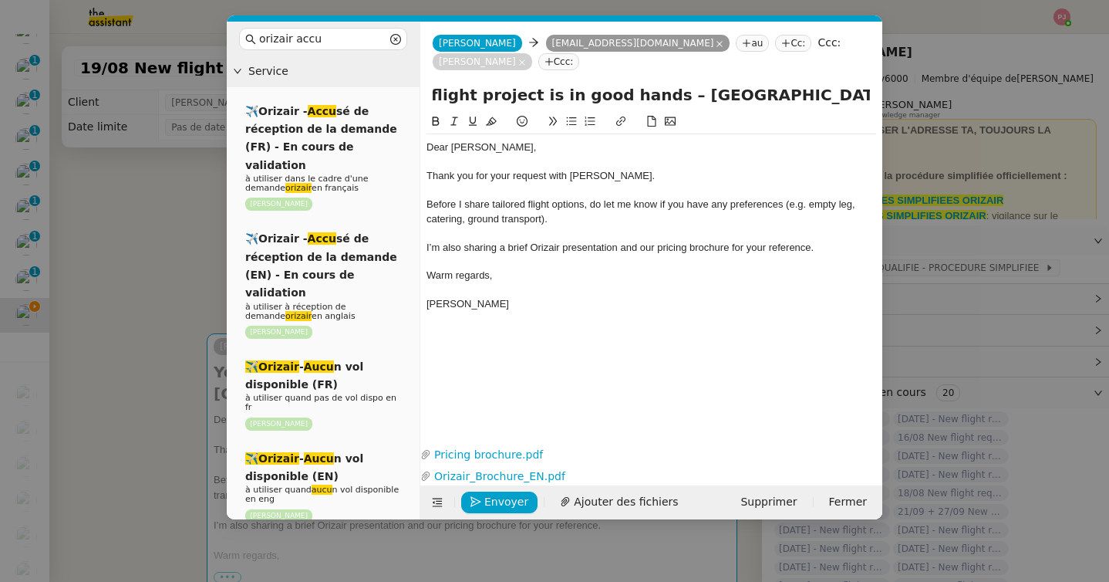
click at [940, 100] on nz-modal-container "orizair accu Service ✈️Orizair - Accu sé de réception de la demande (FR) - En c…" at bounding box center [554, 291] width 1109 height 582
drag, startPoint x: 828, startPoint y: 96, endPoint x: 974, endPoint y: 96, distance: 145.8
click at [974, 96] on nz-modal-container "orizair accu Service ✈️Orizair - Accu sé de réception de la demande (FR) - En c…" at bounding box center [554, 291] width 1109 height 582
click at [804, 97] on input "Your private flight project is in good hands – Manchester Airport → ARRIVAL" at bounding box center [651, 94] width 437 height 23
drag, startPoint x: 805, startPoint y: 93, endPoint x: 893, endPoint y: 93, distance: 87.9
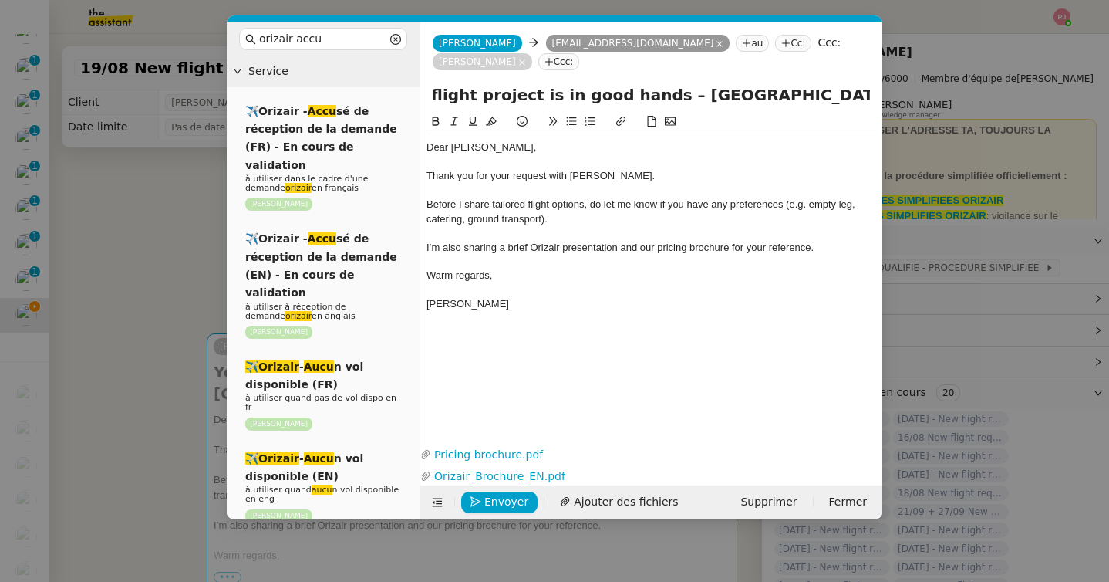
click at [893, 93] on nz-modal-container "orizair accu Service ✈️Orizair - Accu sé de réception de la demande (FR) - En c…" at bounding box center [554, 291] width 1109 height 582
paste input "Nice-Côte d'Azur Airport"
type input "Your private flight project is in good hands – Manchester Airport → Nice-Côte d…"
click at [510, 498] on span "Envoyer" at bounding box center [506, 502] width 44 height 18
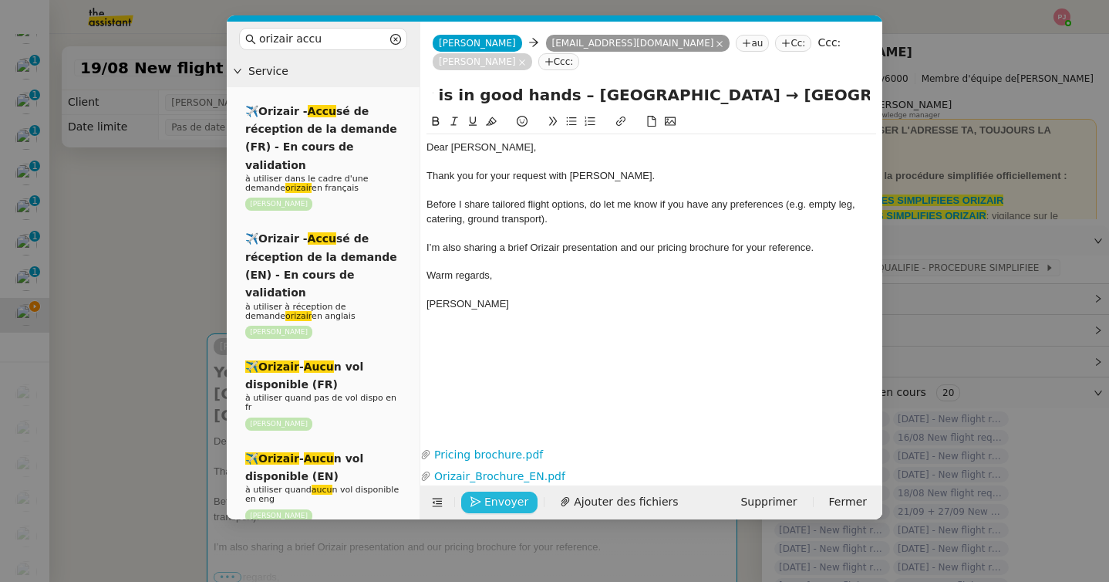
scroll to position [0, 0]
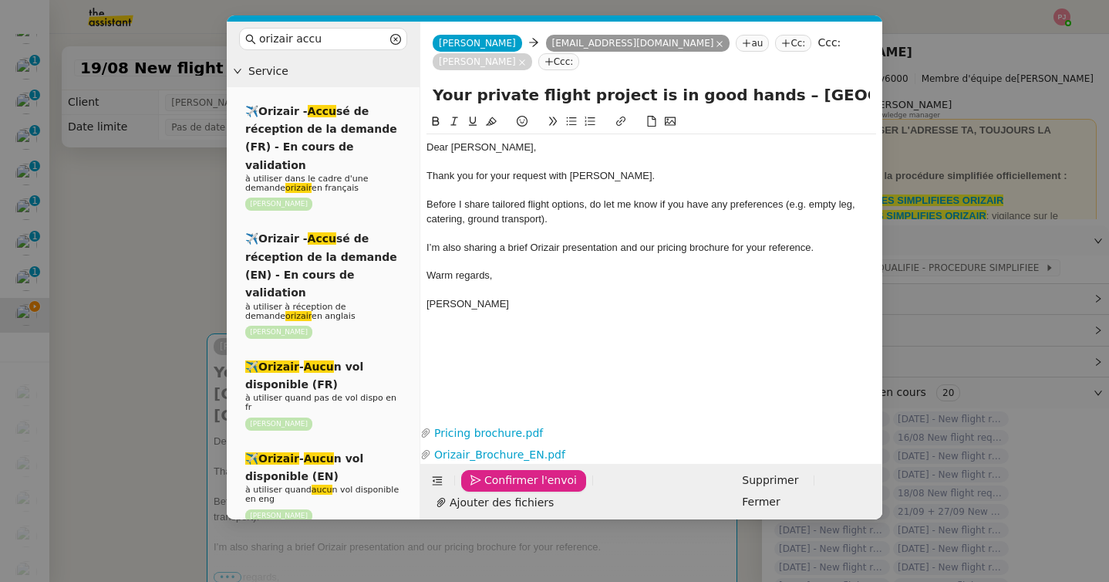
click at [510, 489] on span "Confirmer l'envoi" at bounding box center [530, 480] width 93 height 18
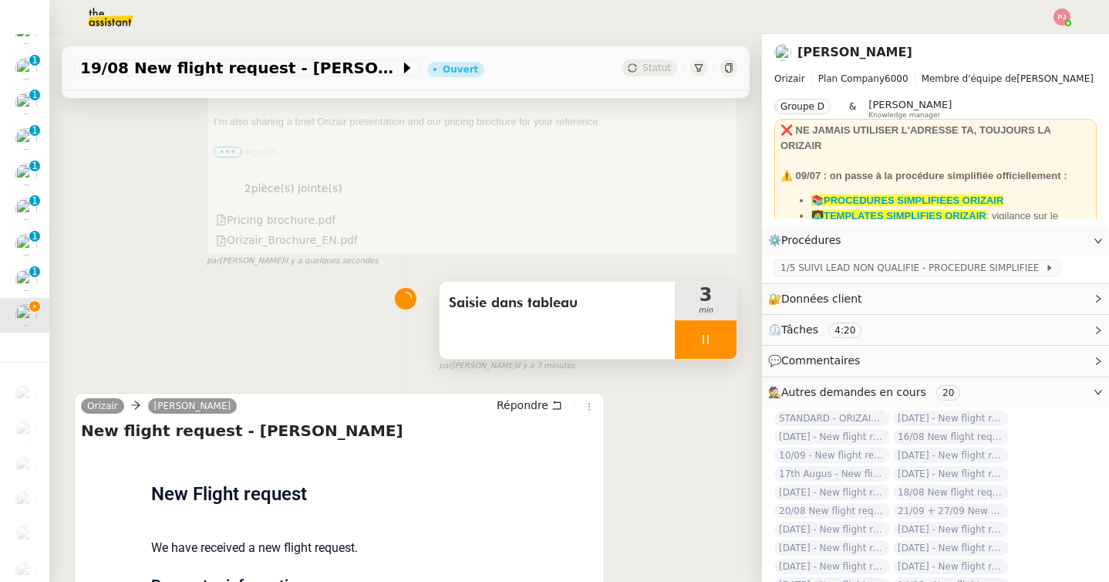
scroll to position [545, 0]
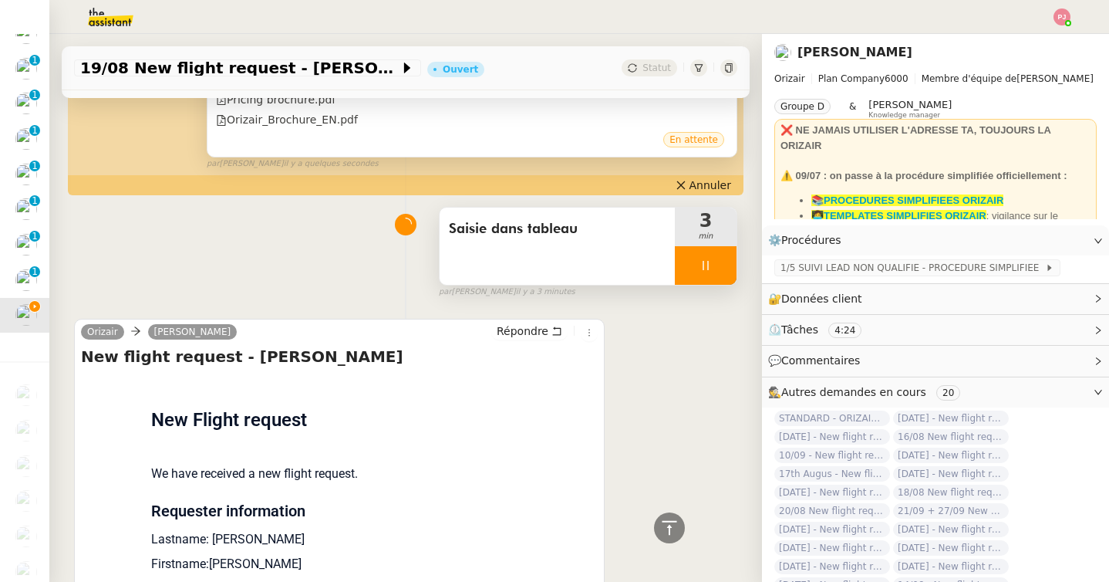
click at [702, 219] on span "3" at bounding box center [706, 220] width 62 height 19
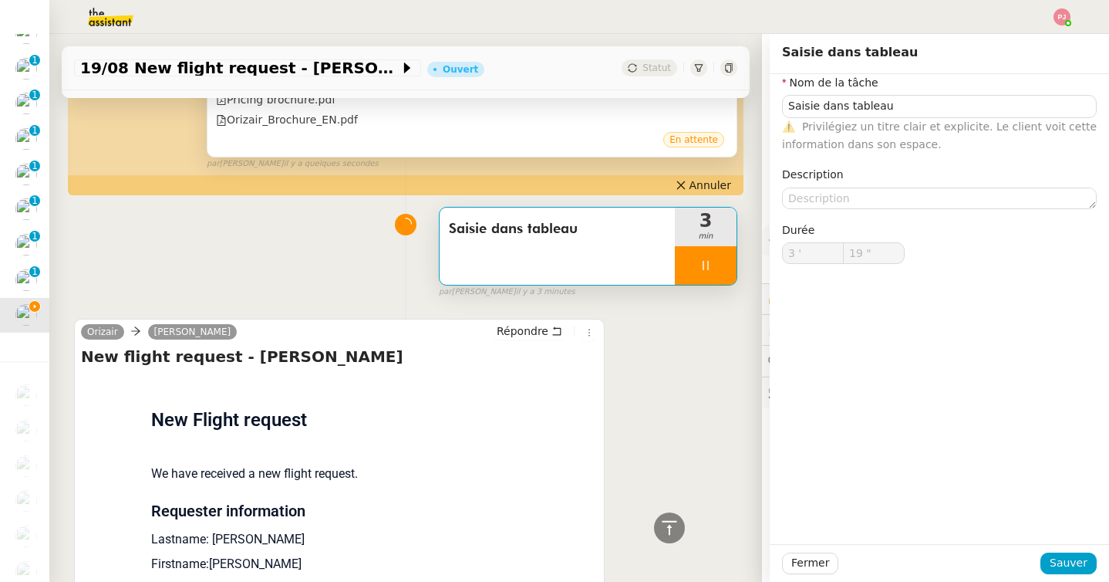
click at [702, 251] on div at bounding box center [706, 265] width 62 height 39
type input "Saisie dans tableau"
type input "3 '"
type input "19 ""
type input "Saisie dans tableau"
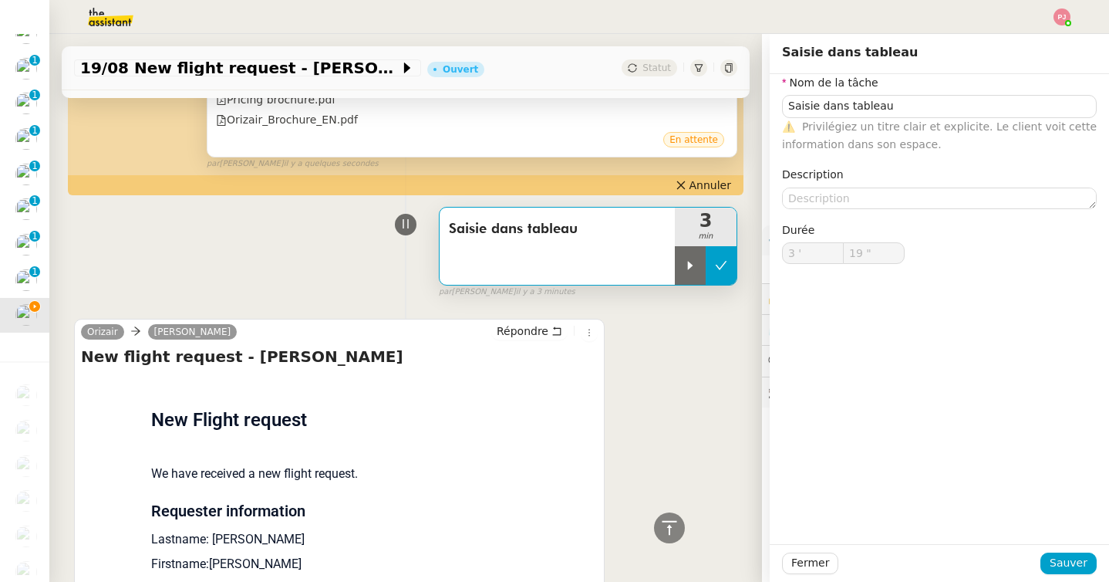
type input "3 '"
type input "19 ""
type input "Saisie dans tableau"
type input "3 '"
type input "19 ""
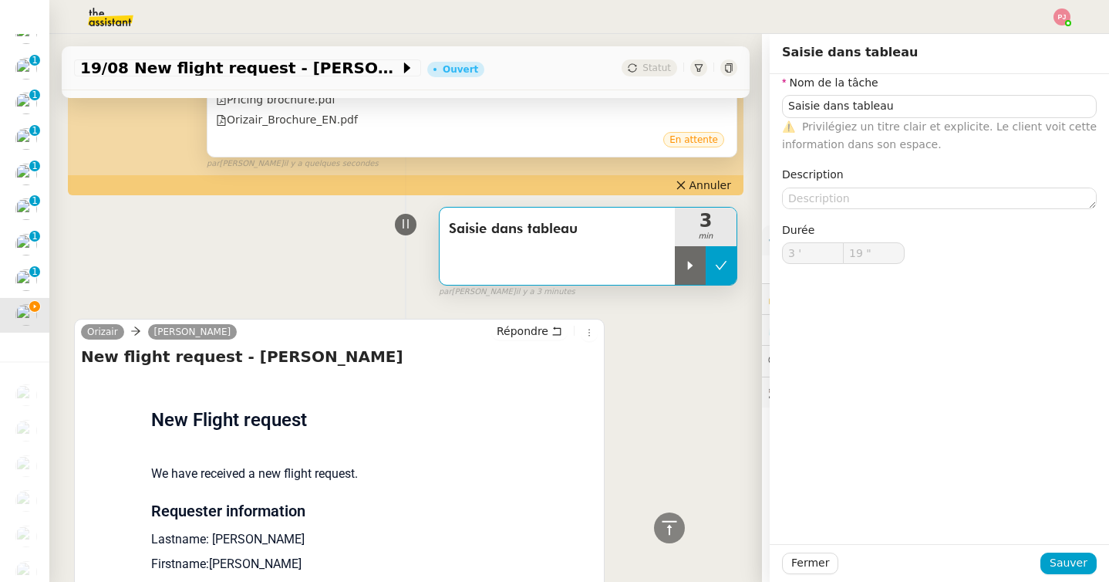
click at [720, 261] on icon at bounding box center [721, 265] width 12 height 12
type input "Saisie dans tableau"
type input "3 '"
type input "19 ""
type input "Saisie dans tableau"
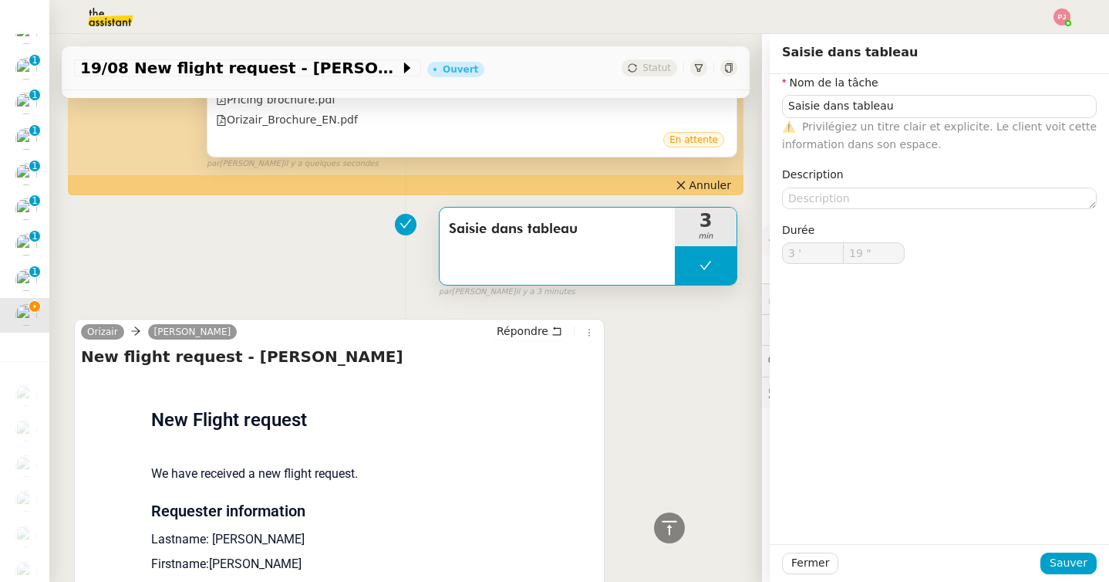
type input "3 '"
type input "19 ""
type input "Saisie dans tableau"
type input "3 '"
type input "19 ""
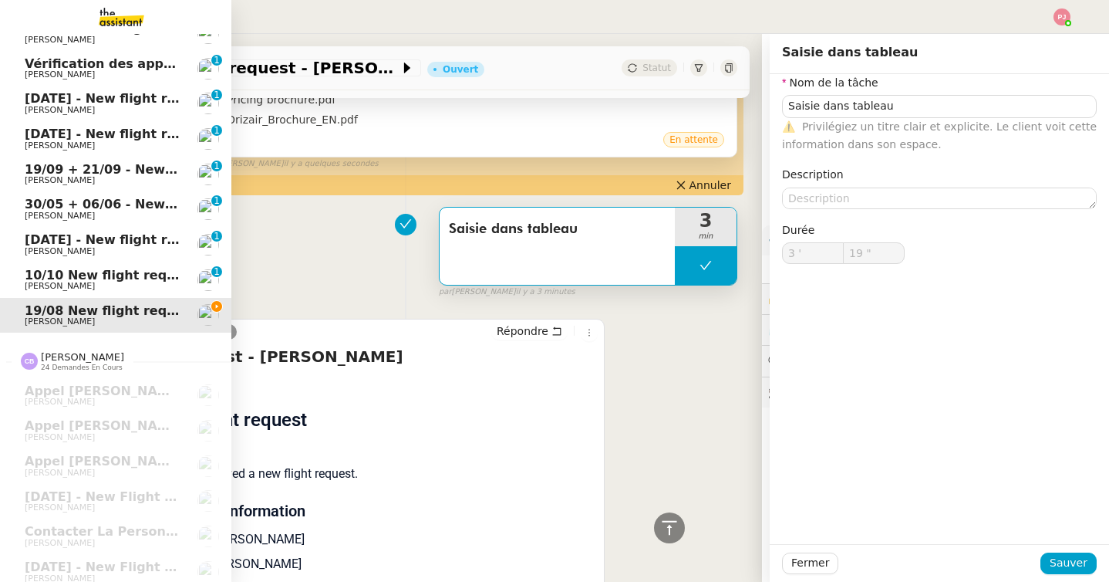
click at [31, 270] on span "10/10 New flight request - Sjsj Jdidir" at bounding box center [175, 275] width 301 height 15
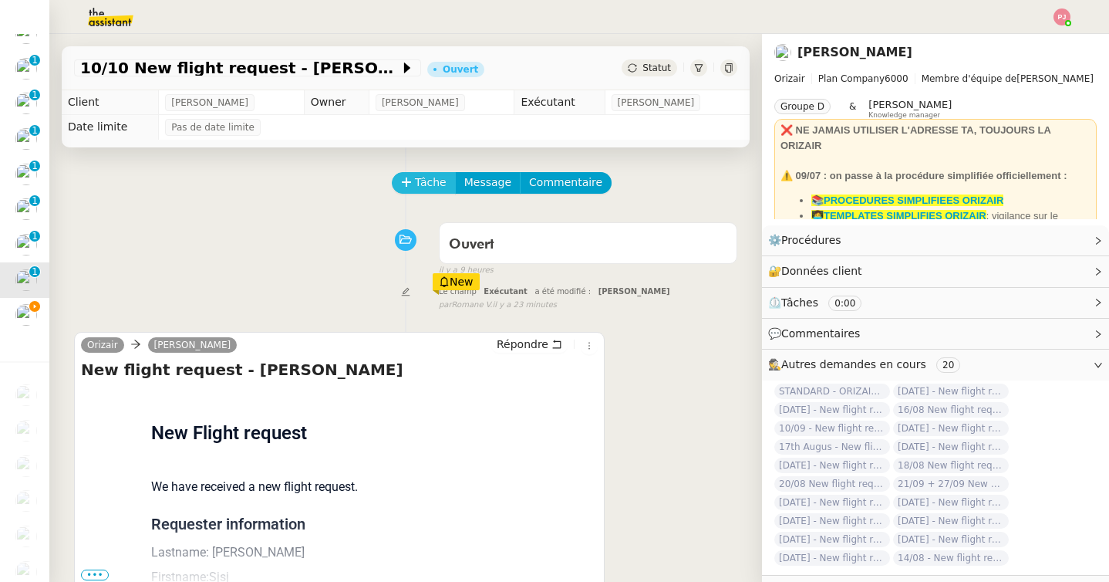
click at [430, 181] on span "Tâche" at bounding box center [431, 183] width 32 height 18
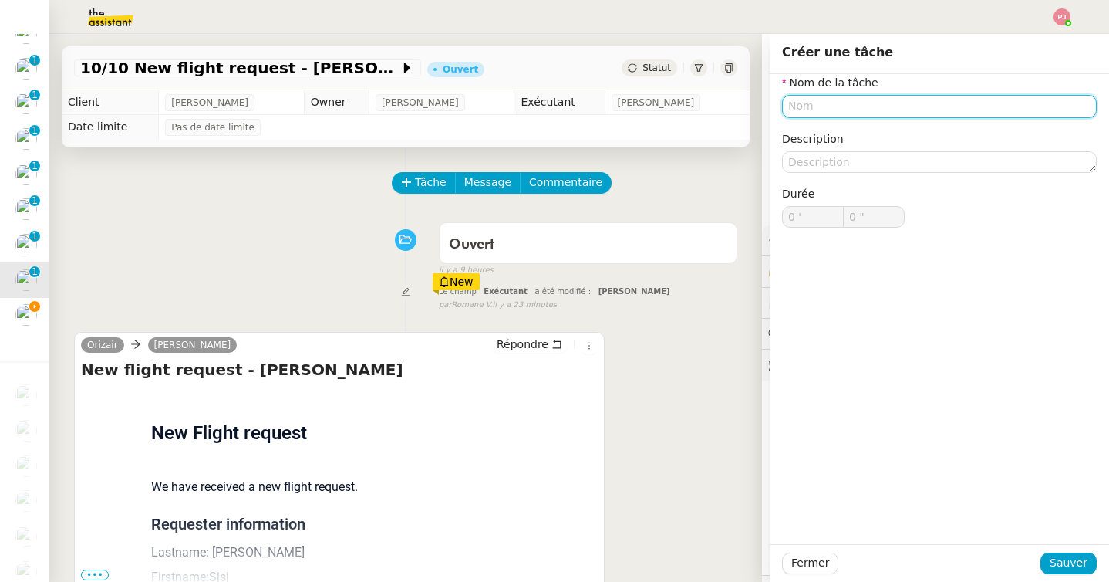
click at [822, 113] on input "text" at bounding box center [939, 106] width 315 height 22
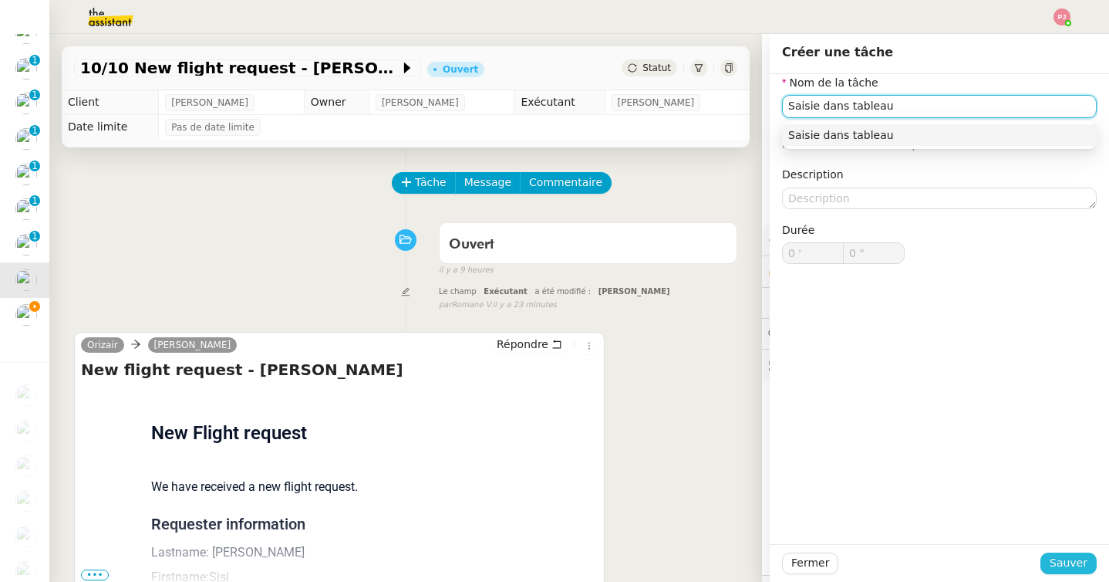
type input "Saisie dans tableau"
click at [1078, 562] on span "Sauver" at bounding box center [1069, 563] width 38 height 18
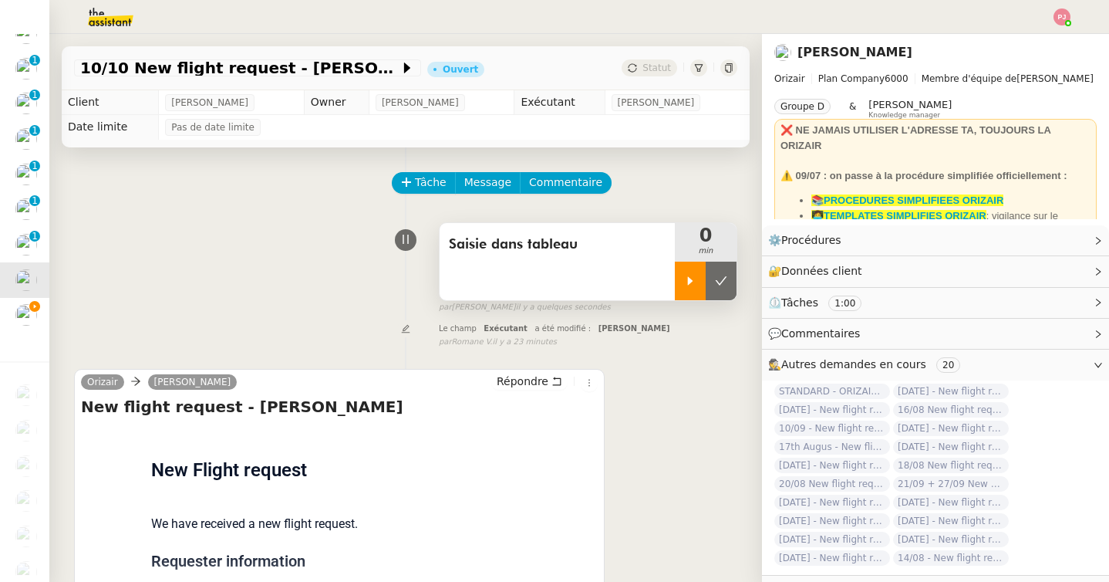
click at [696, 278] on icon at bounding box center [690, 281] width 12 height 12
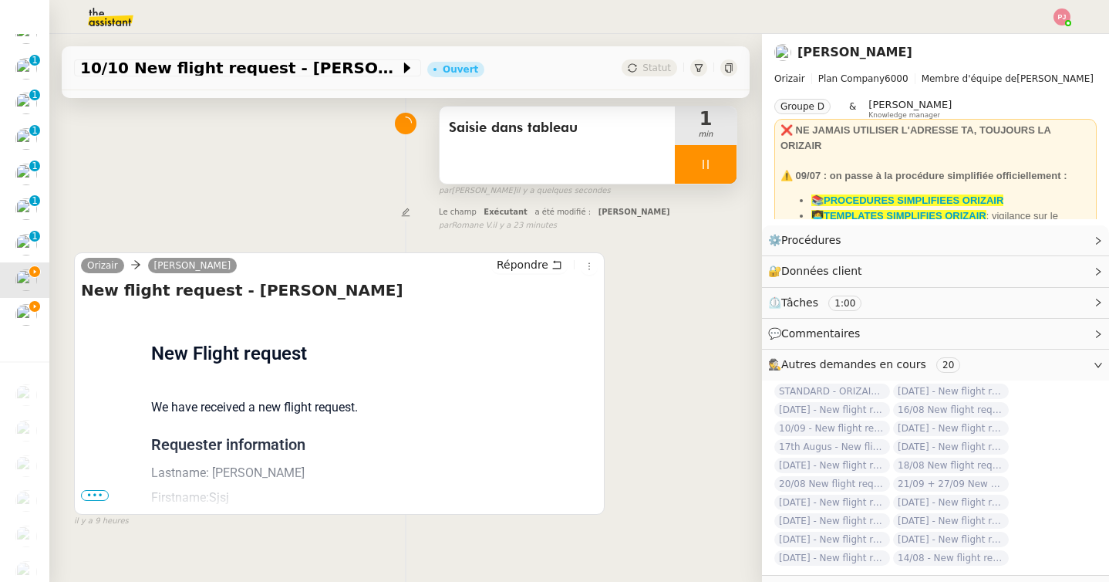
scroll to position [196, 0]
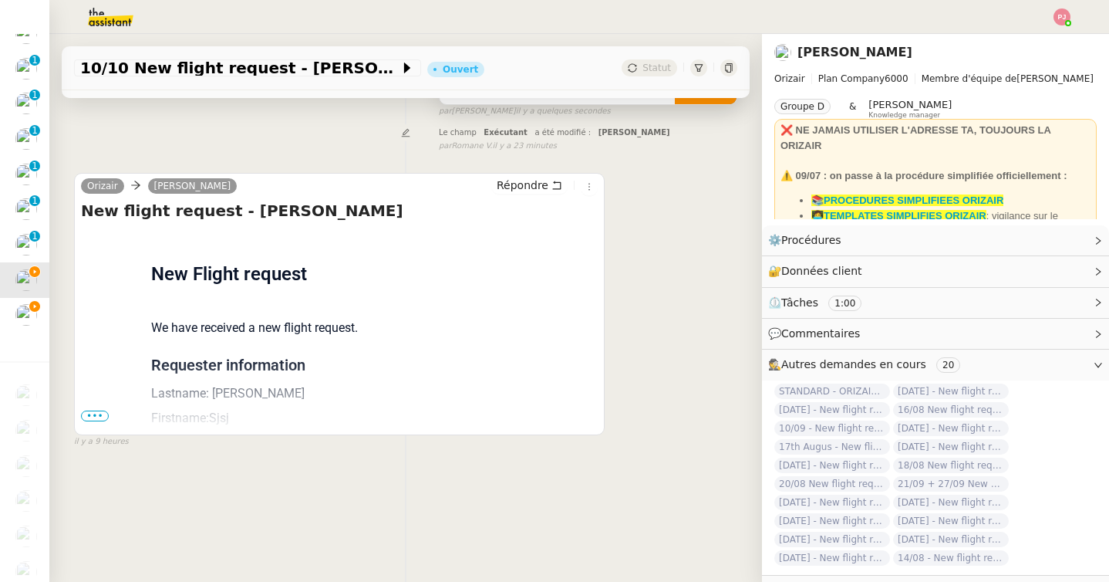
click at [102, 413] on span "•••" at bounding box center [95, 415] width 28 height 11
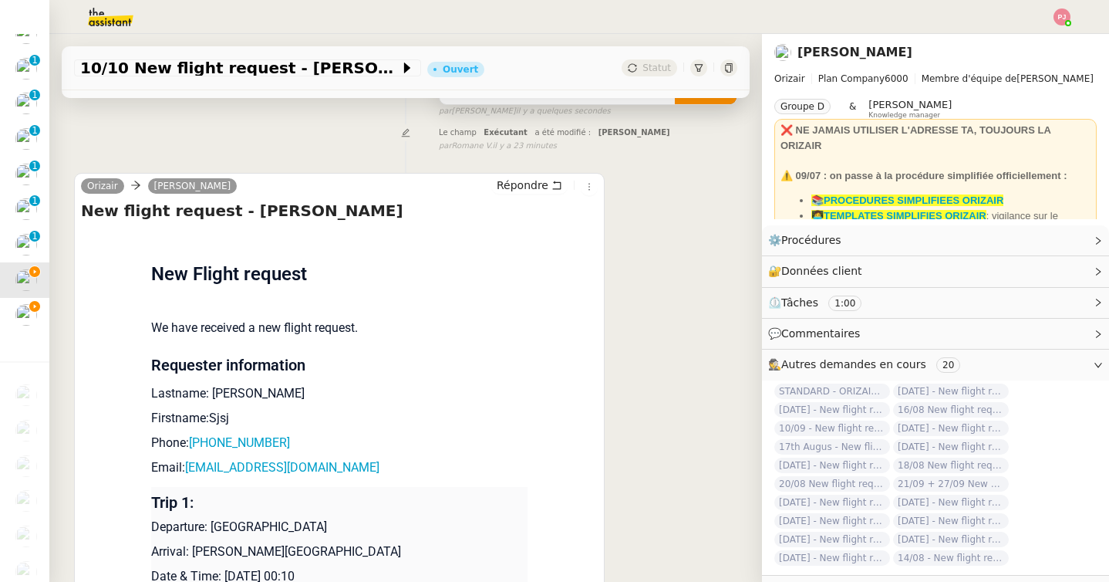
click at [234, 420] on p "Firstname:Sjsj" at bounding box center [339, 418] width 376 height 19
drag, startPoint x: 312, startPoint y: 443, endPoint x: 191, endPoint y: 444, distance: 121.9
click at [191, 444] on p "Phone: +380975420942" at bounding box center [339, 443] width 376 height 19
copy p "+380975420942"
drag, startPoint x: 346, startPoint y: 467, endPoint x: 192, endPoint y: 468, distance: 154.3
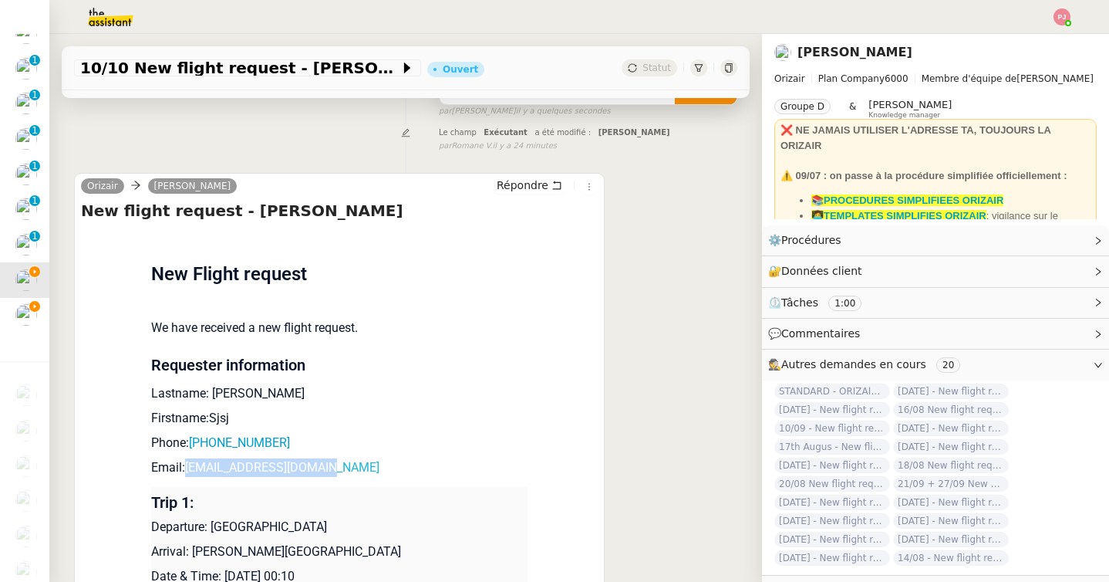
click at [192, 468] on p "Email: maxcherbatov@gmail.com" at bounding box center [339, 467] width 376 height 19
copy link "maxcherbatov@gmail.com"
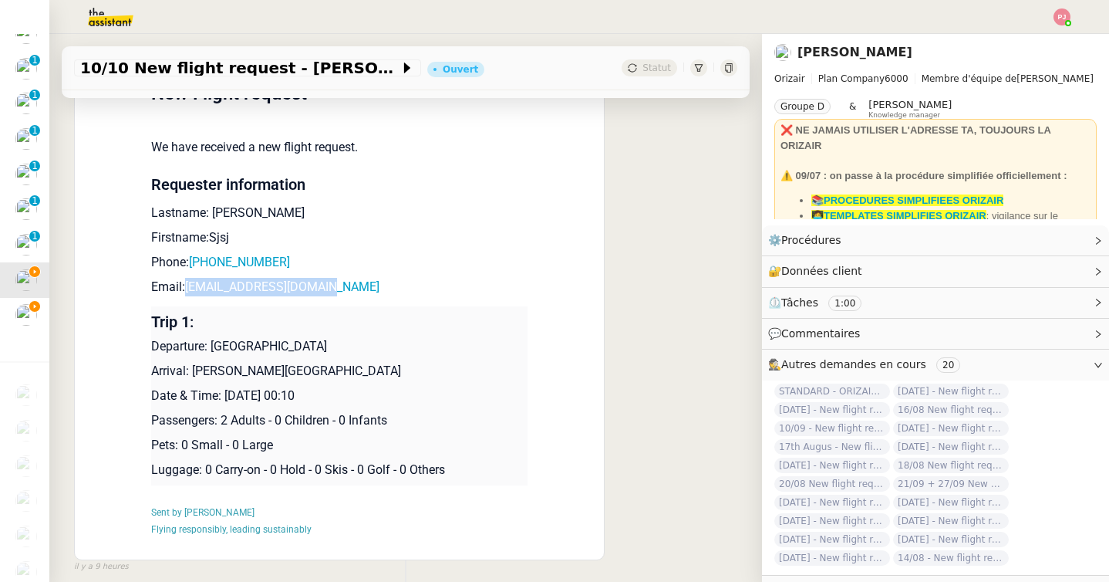
scroll to position [441, 0]
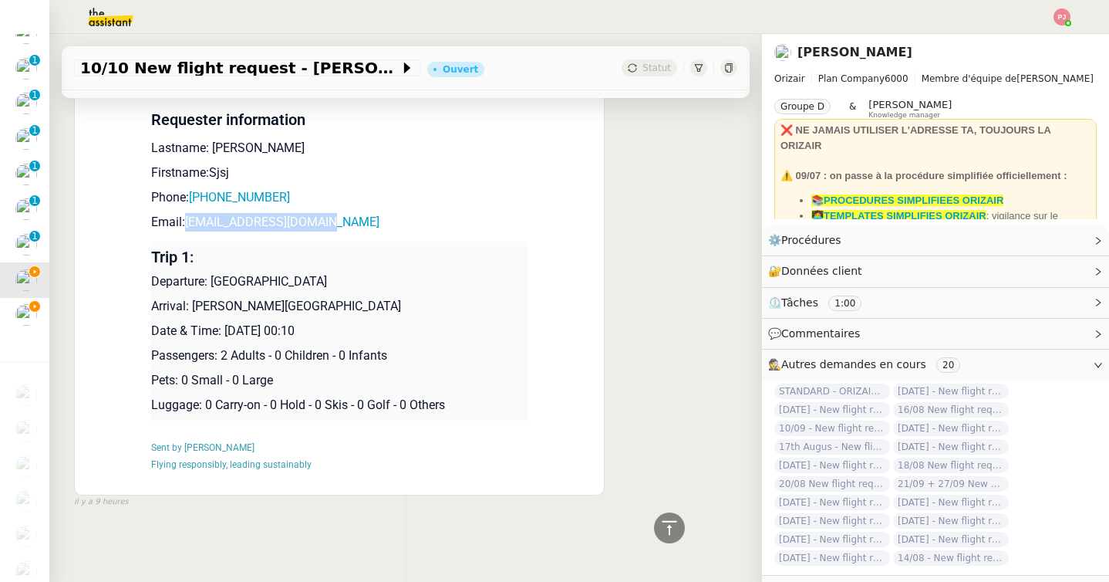
drag, startPoint x: 349, startPoint y: 281, endPoint x: 211, endPoint y: 284, distance: 138.1
click at [211, 284] on p "Departure: London Gatwick Airport" at bounding box center [339, 281] width 376 height 19
copy p "London Gatwick Airport"
drag, startPoint x: 414, startPoint y: 305, endPoint x: 195, endPoint y: 305, distance: 219.1
click at [195, 305] on p "Arrival: [PERSON_NAME][GEOGRAPHIC_DATA]" at bounding box center [339, 306] width 376 height 19
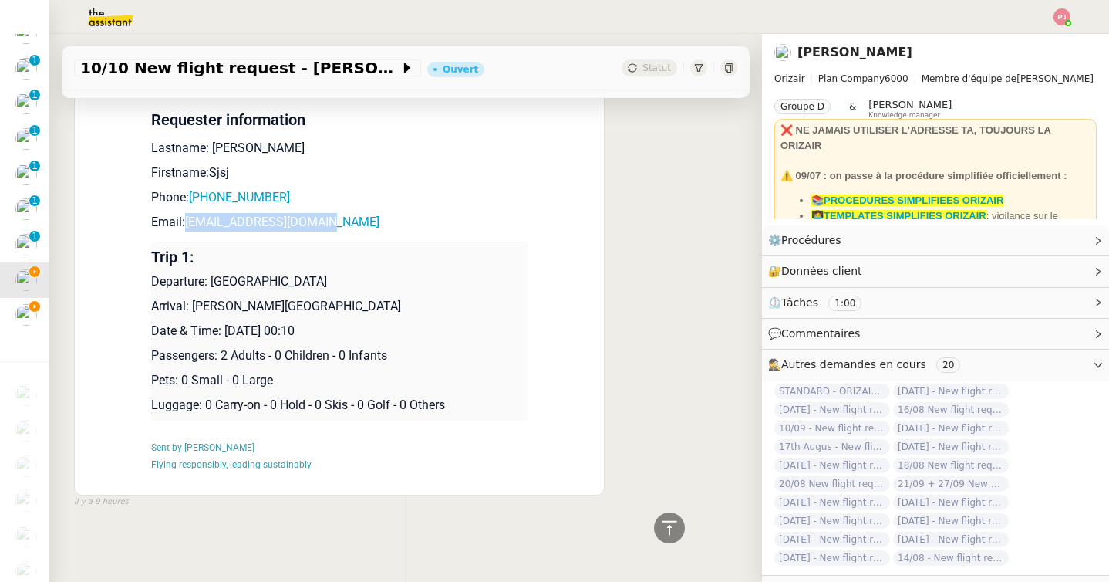
copy p "[PERSON_NAME][GEOGRAPHIC_DATA]"
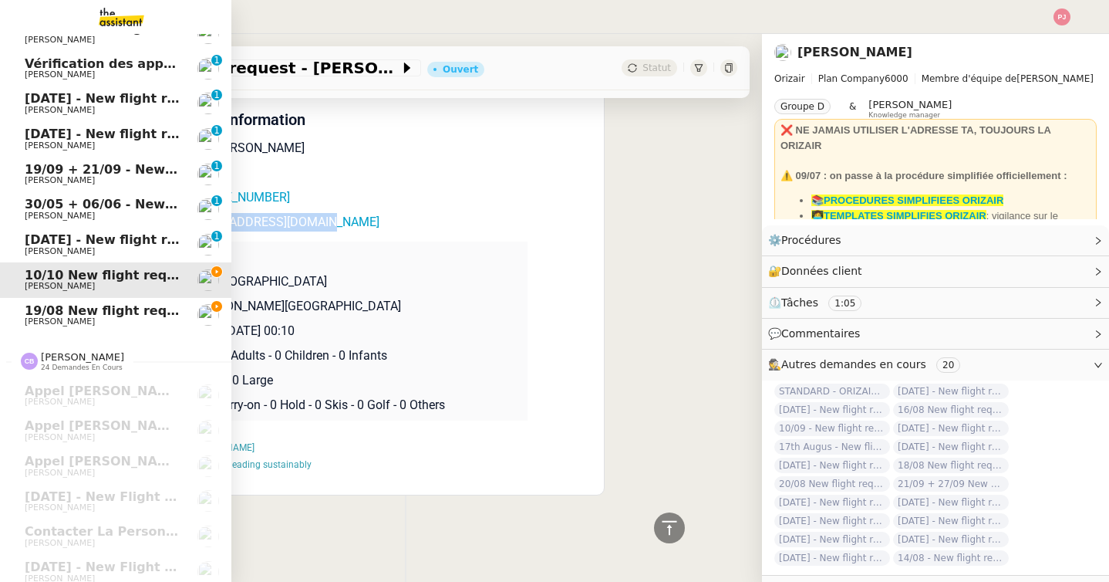
click at [35, 312] on span "19/08 New flight request - Marcus Walsh" at bounding box center [175, 310] width 301 height 15
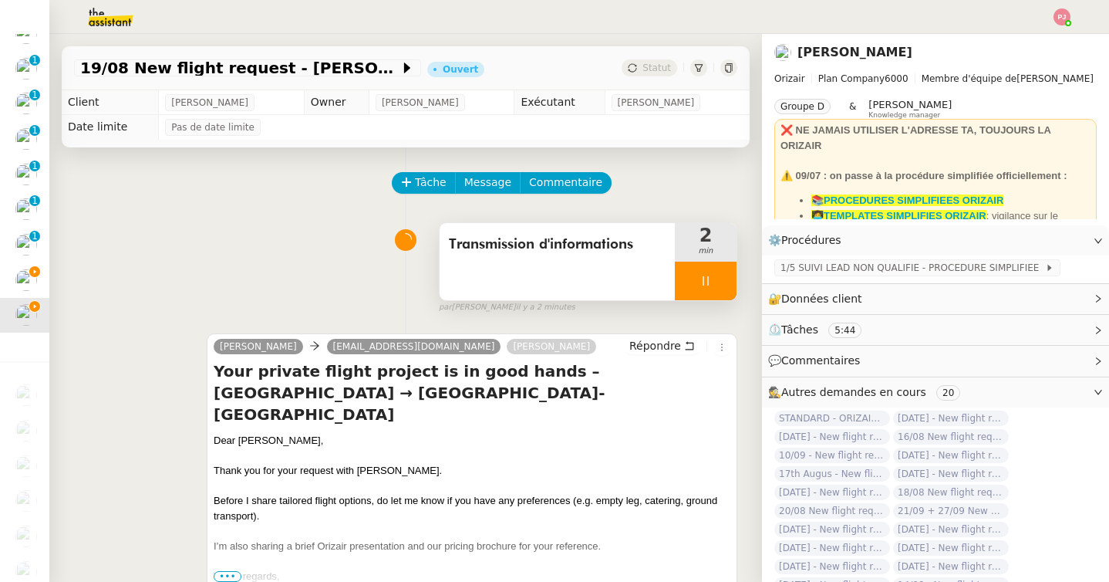
click at [698, 278] on div at bounding box center [706, 281] width 62 height 39
click at [716, 280] on icon at bounding box center [722, 280] width 12 height 8
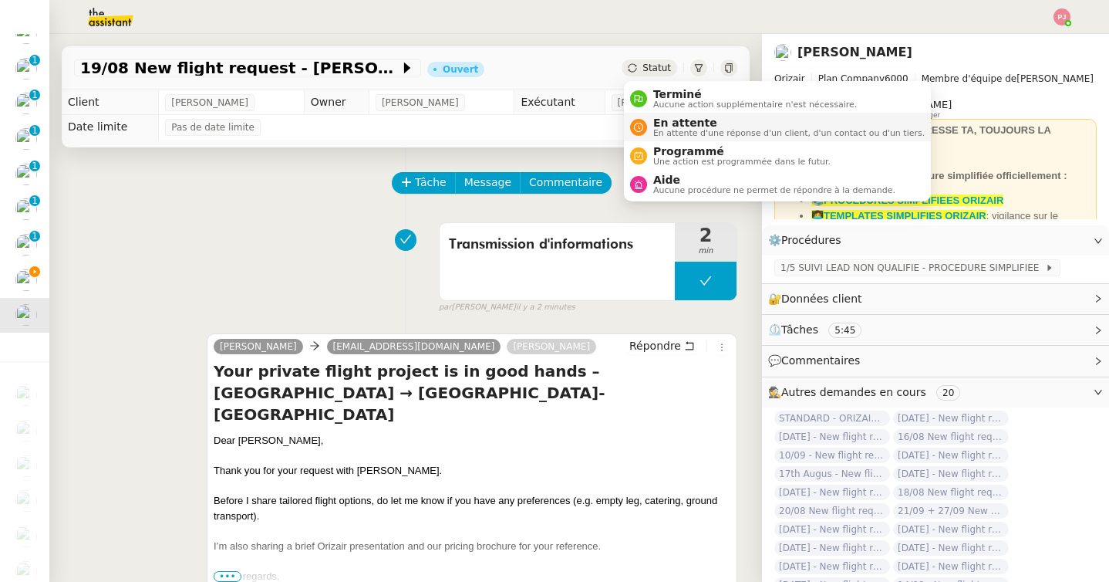
click at [682, 126] on span "En attente" at bounding box center [789, 122] width 272 height 12
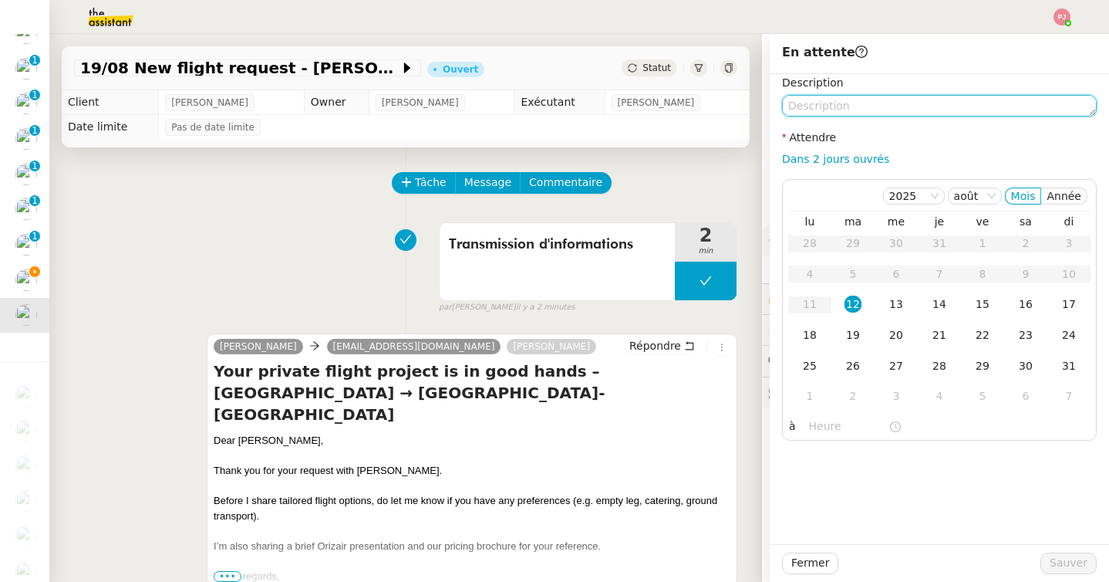
click at [856, 103] on textarea at bounding box center [939, 106] width 315 height 22
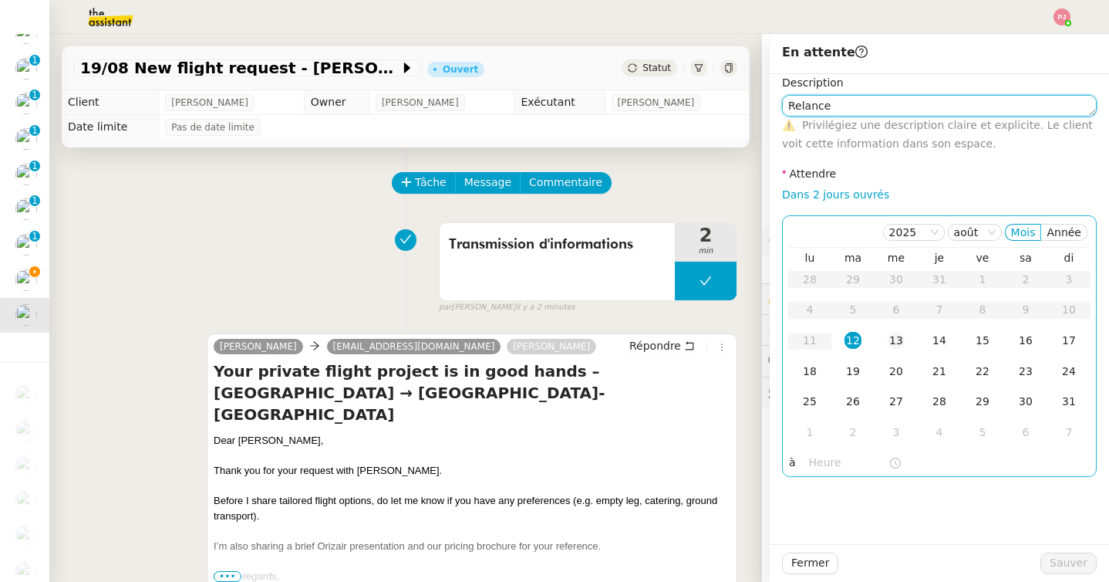
type textarea "Relance"
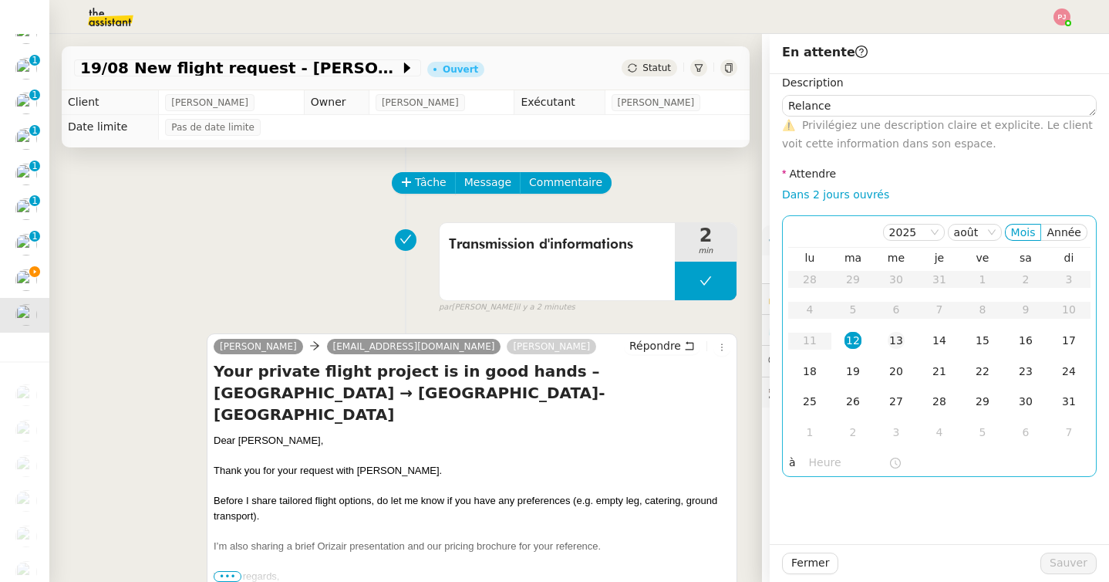
click at [895, 340] on div "13" at bounding box center [896, 340] width 17 height 17
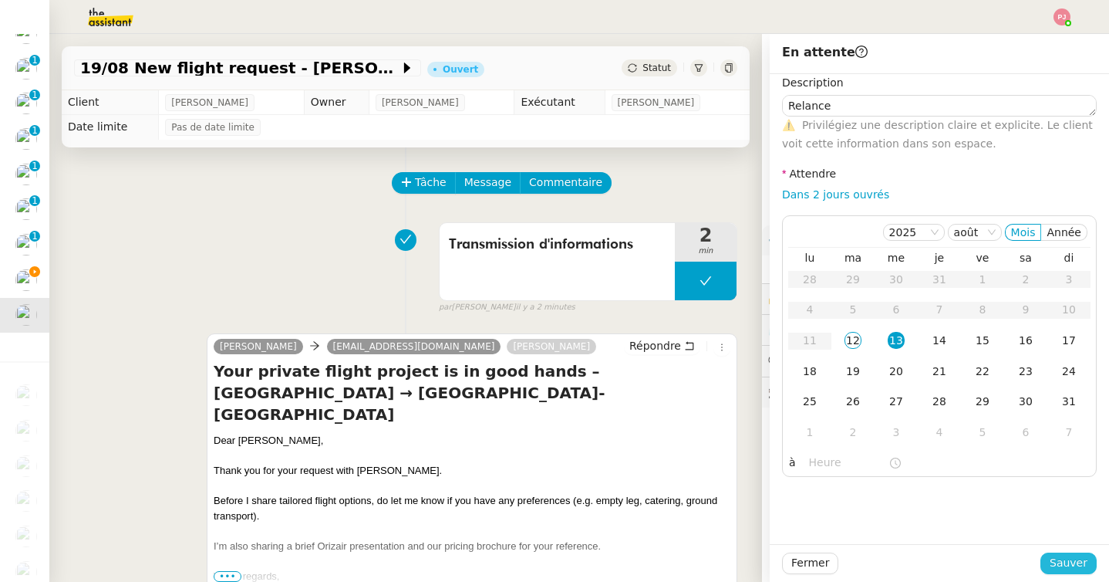
click at [1083, 566] on span "Sauver" at bounding box center [1069, 563] width 38 height 18
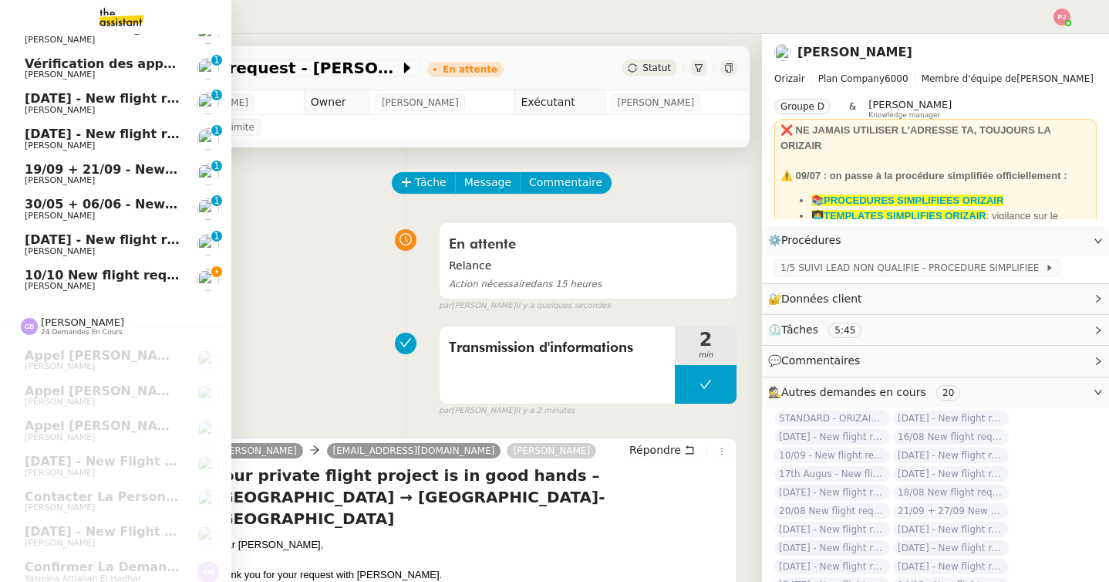
click at [29, 289] on span "[PERSON_NAME]" at bounding box center [60, 286] width 70 height 10
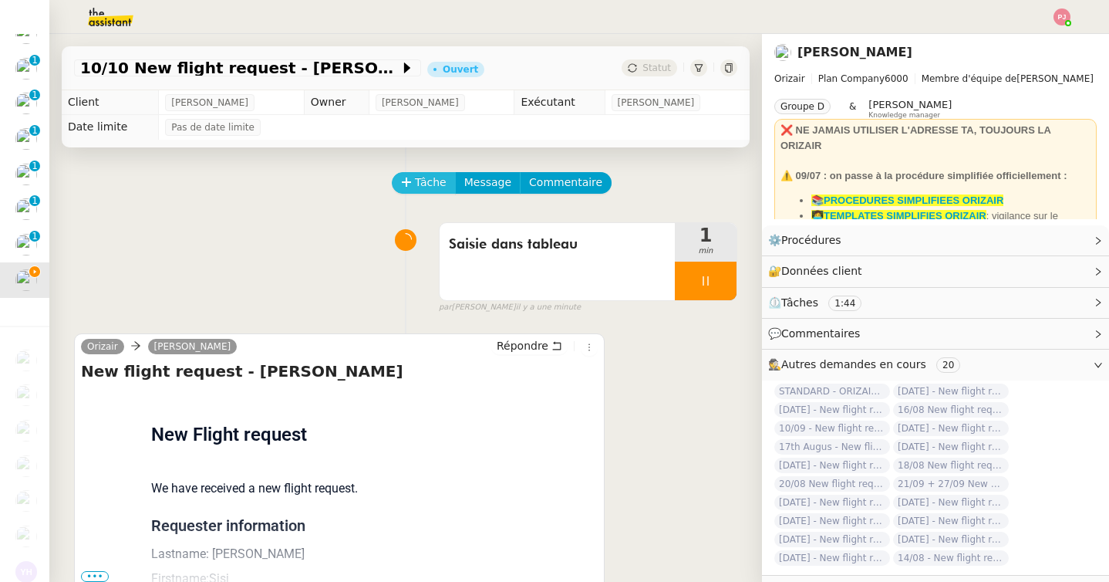
click at [430, 175] on span "Tâche" at bounding box center [431, 183] width 32 height 18
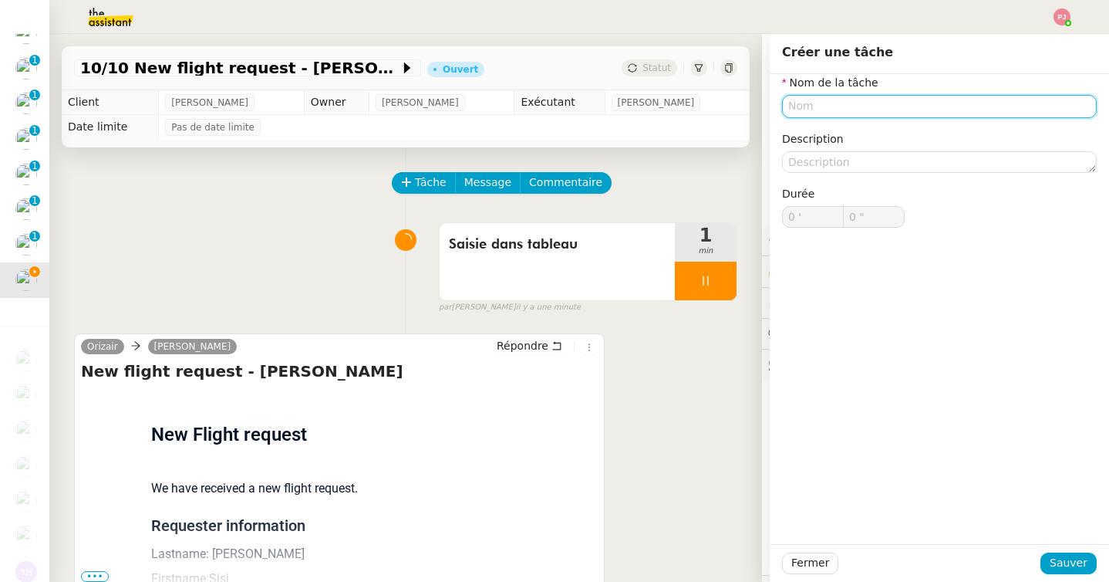
click at [791, 101] on input "text" at bounding box center [939, 106] width 315 height 22
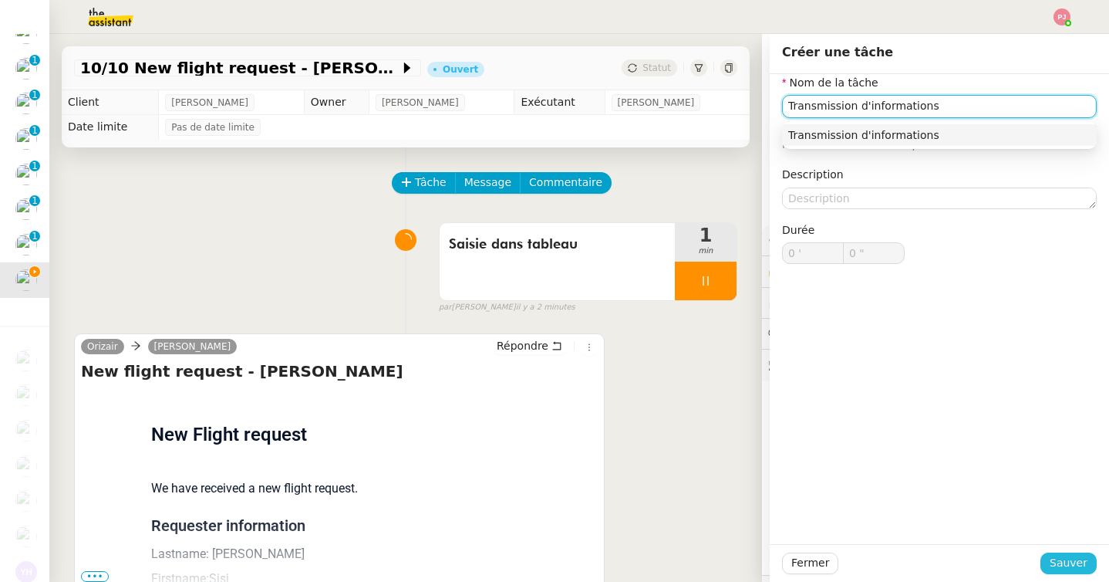
type input "Transmission d'informations"
click at [1060, 565] on span "Sauver" at bounding box center [1069, 563] width 38 height 18
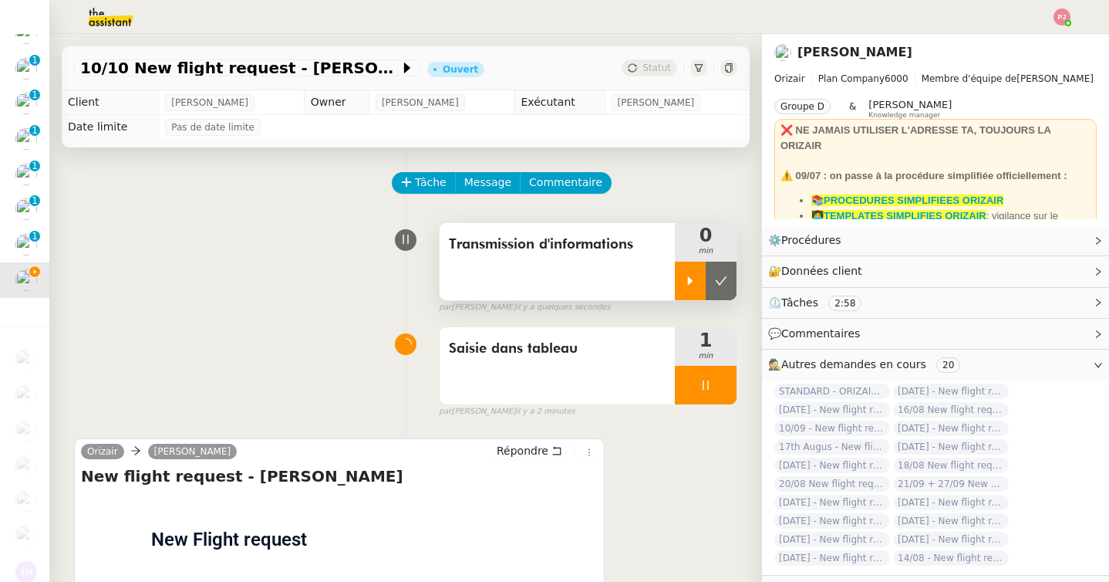
click at [688, 282] on icon at bounding box center [690, 280] width 5 height 8
click at [711, 390] on div at bounding box center [706, 385] width 62 height 39
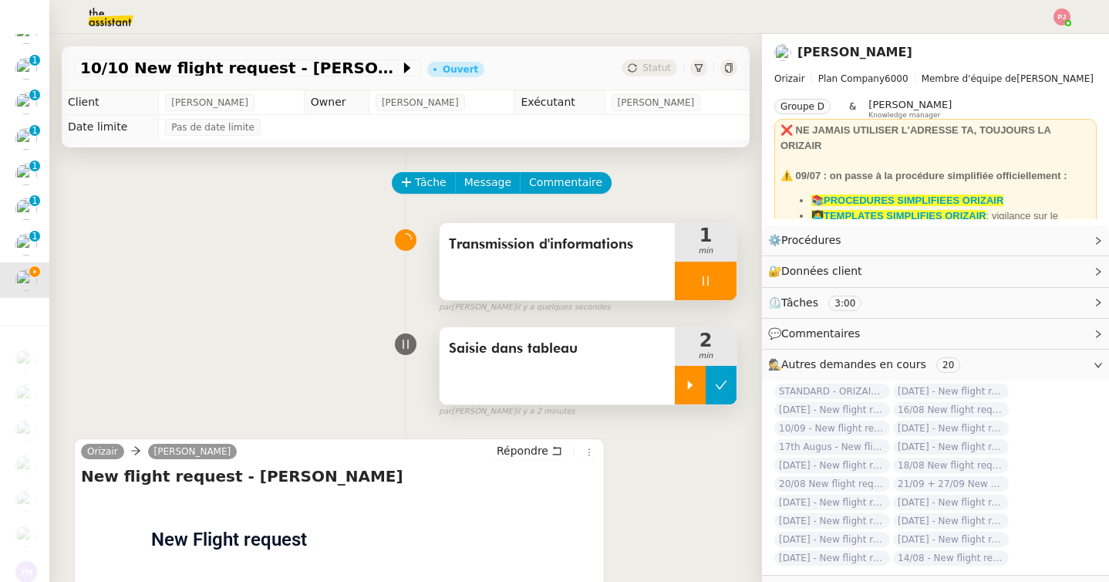
click at [729, 390] on button at bounding box center [721, 385] width 31 height 39
click at [474, 174] on span "Message" at bounding box center [487, 183] width 47 height 18
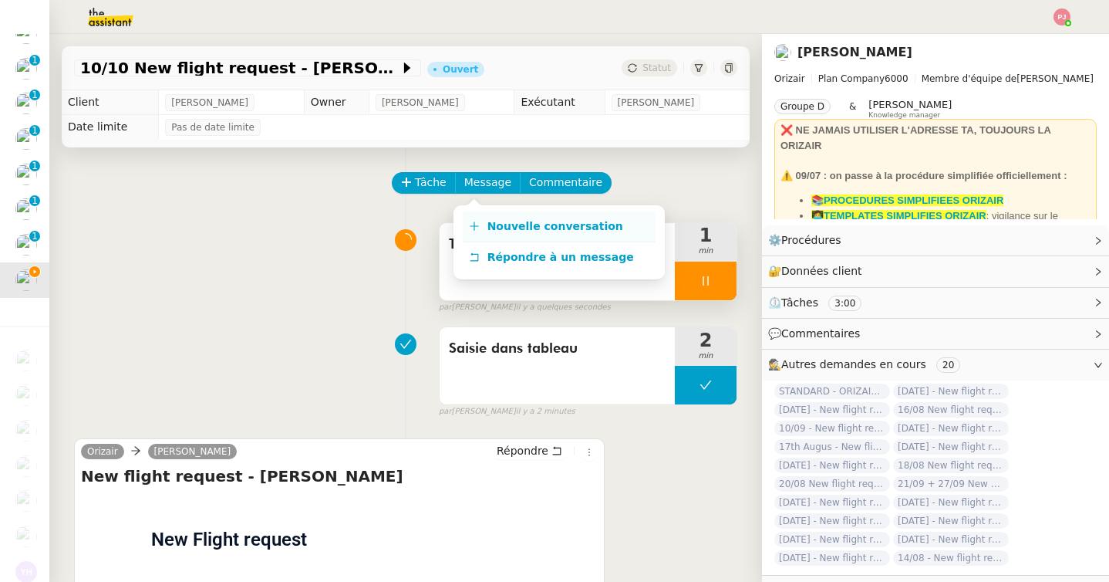
click at [504, 211] on link "Nouvelle conversation" at bounding box center [559, 226] width 193 height 31
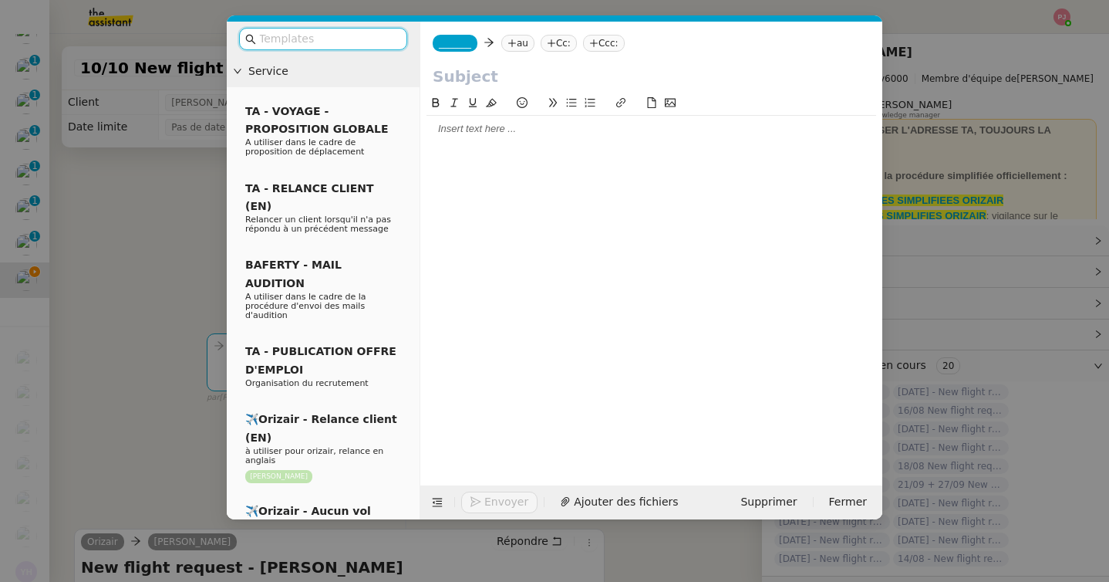
click at [359, 37] on input "text" at bounding box center [328, 39] width 139 height 18
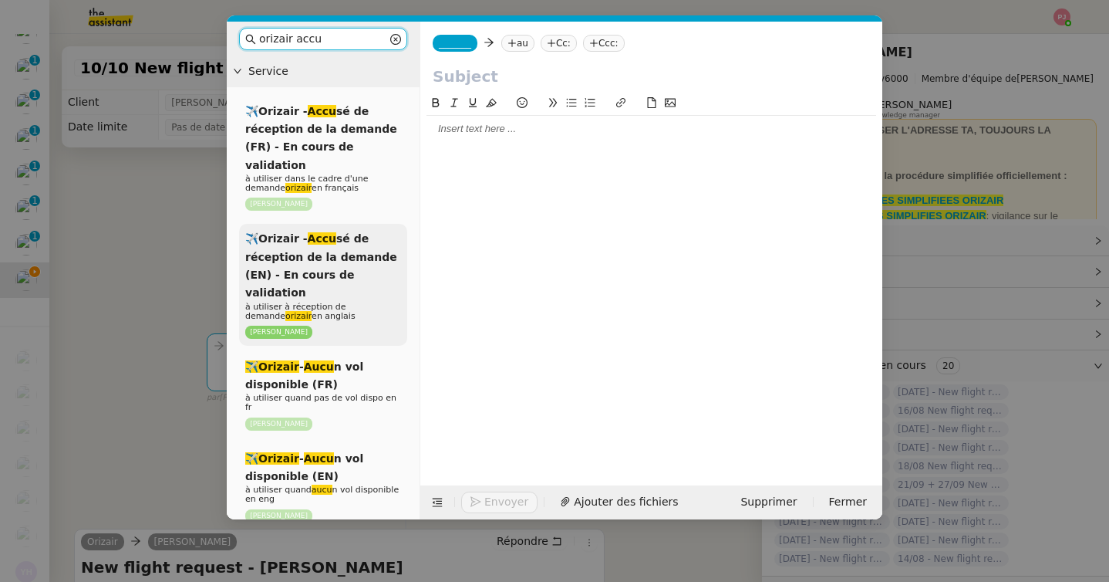
type input "orizair accu"
click at [330, 232] on span "✈️Orizair - Accu sé de réception de la demande (EN) - En cours de validation" at bounding box center [321, 265] width 152 height 66
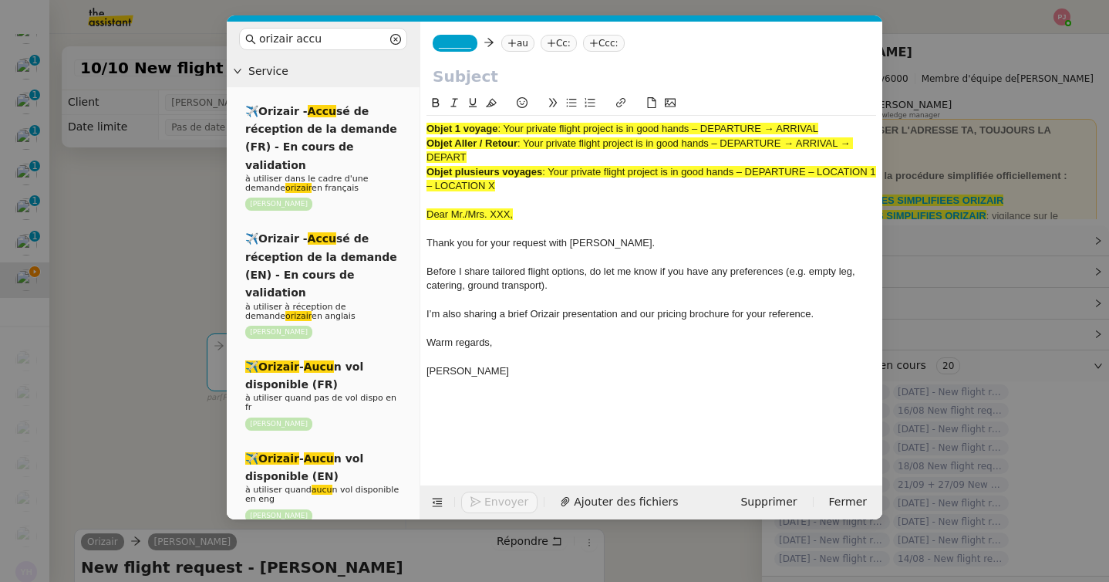
click at [471, 45] on span "_______" at bounding box center [455, 43] width 32 height 11
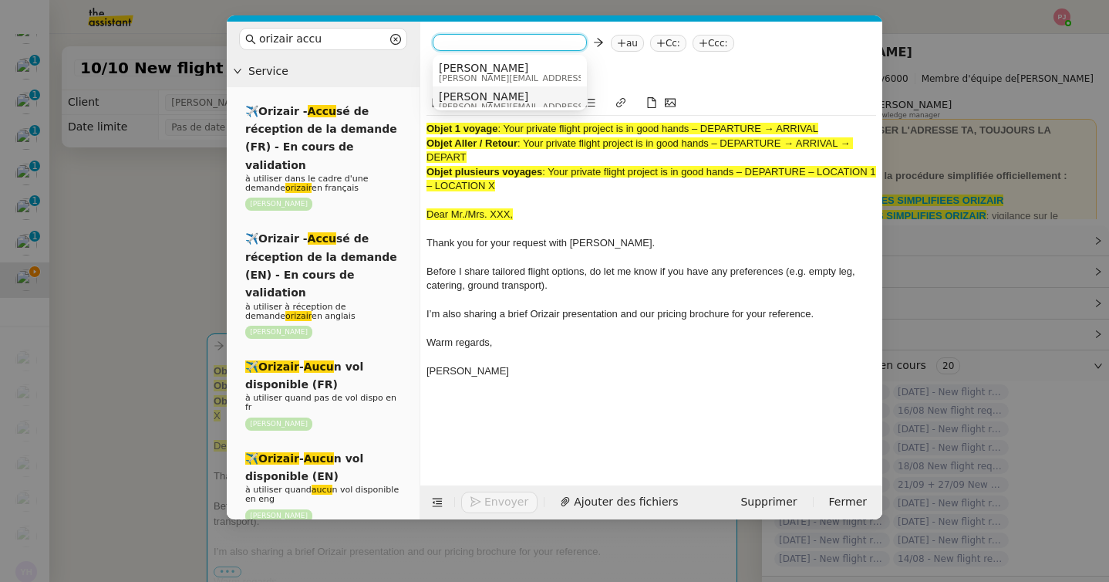
click at [482, 93] on span "[PERSON_NAME]" at bounding box center [548, 96] width 219 height 12
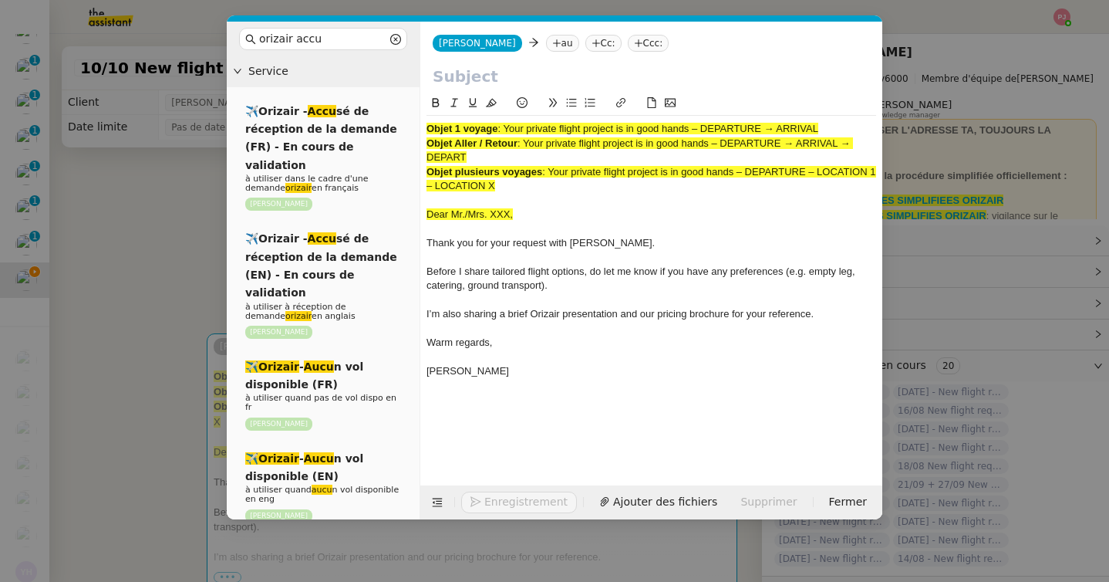
click at [629, 42] on nz-tag "Ccc:" at bounding box center [649, 43] width 42 height 17
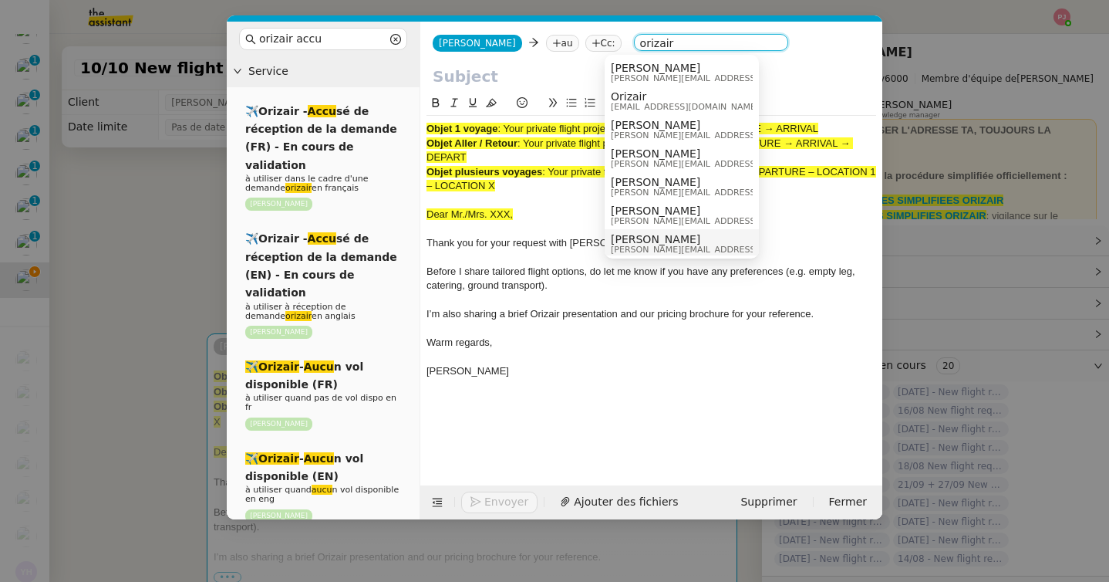
type input "orizair"
click at [640, 247] on span "[PERSON_NAME][EMAIL_ADDRESS][DOMAIN_NAME]" at bounding box center [720, 249] width 219 height 8
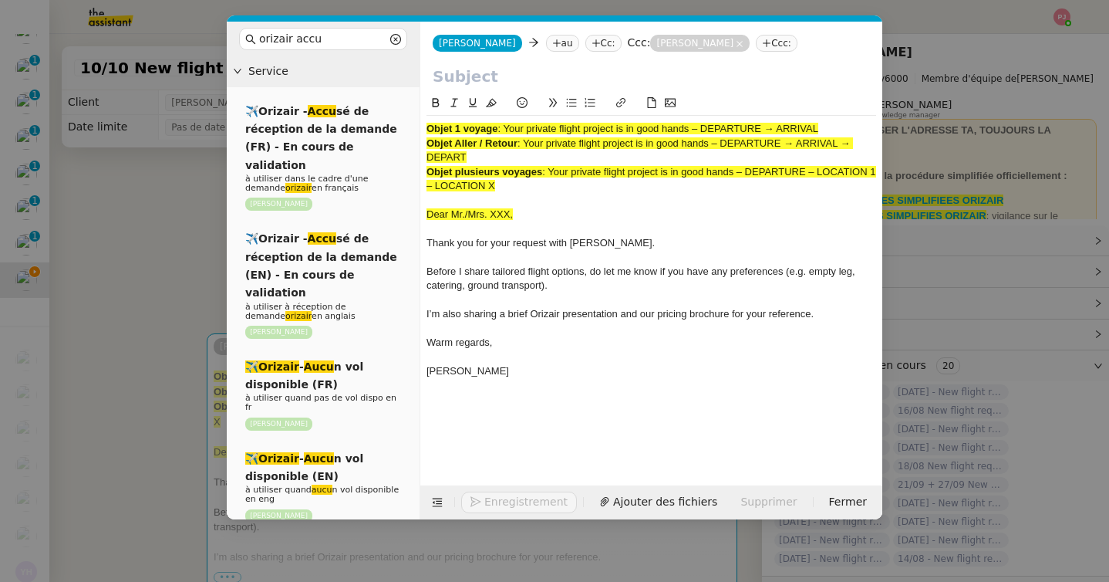
click at [150, 376] on nz-modal-container "orizair accu Service ✈️Orizair - Accu sé de réception de la demande (FR) - En c…" at bounding box center [554, 291] width 1109 height 582
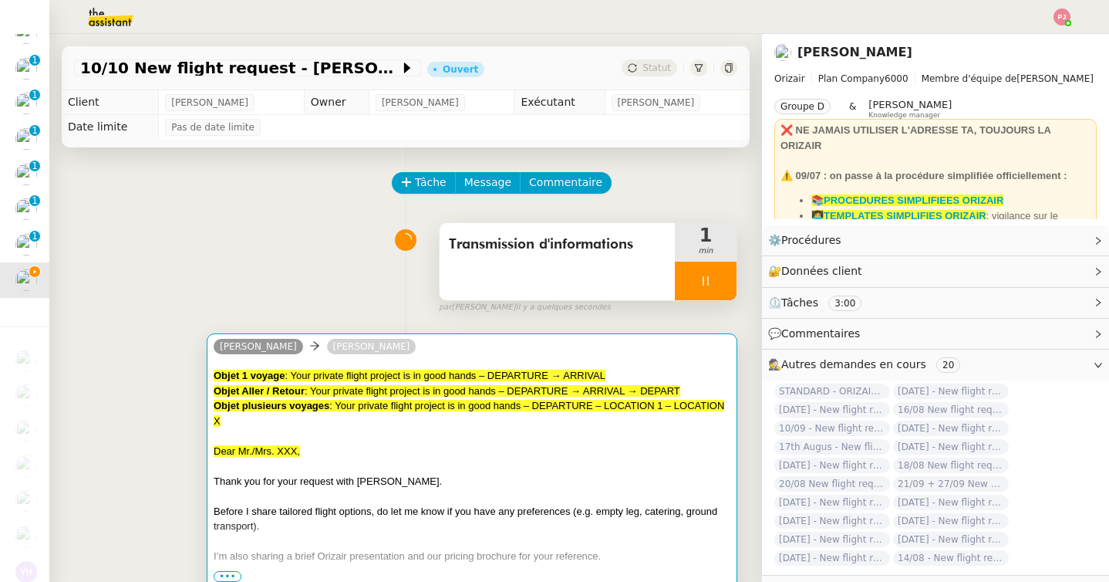
click at [434, 393] on span ": Your private flight project is in good hands – DEPARTURE → ARRIVAL → DEPART" at bounding box center [493, 391] width 376 height 12
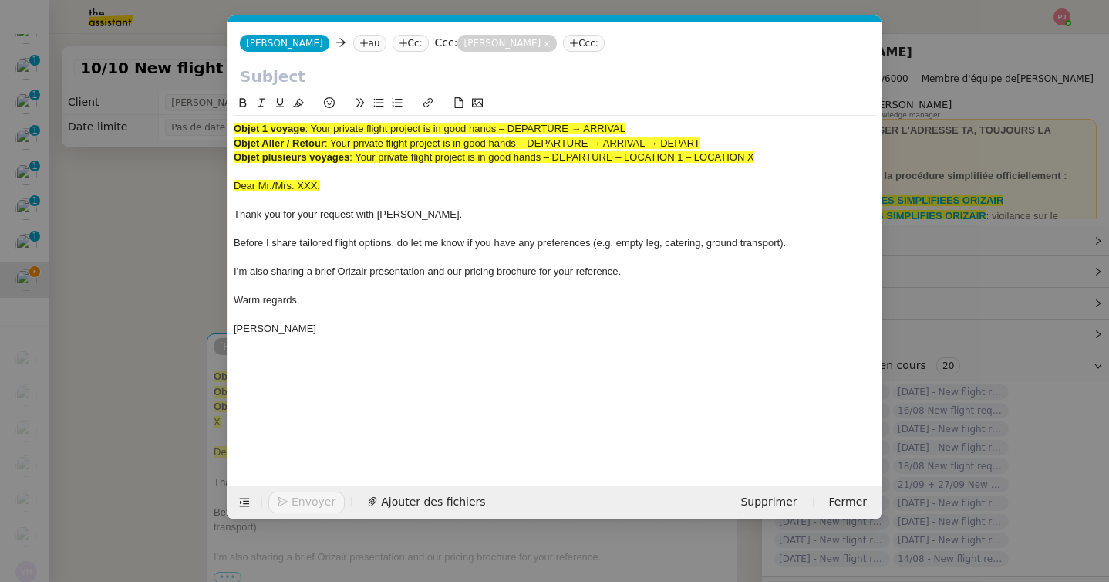
scroll to position [0, 90]
click at [353, 47] on nz-tag "au" at bounding box center [369, 43] width 33 height 17
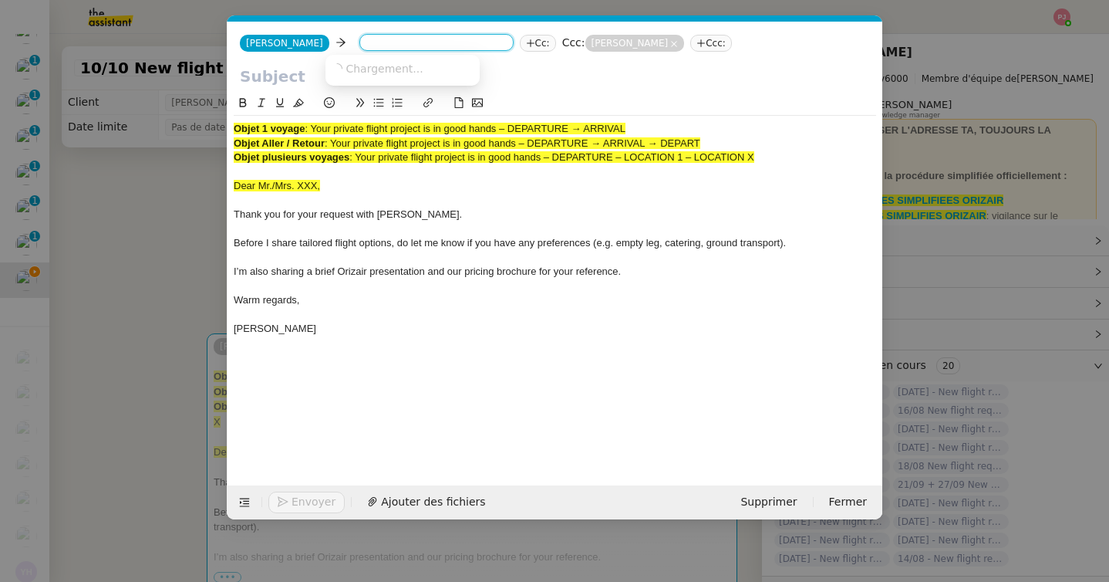
paste input "maxcherbatov@gmail.com"
type input "maxcherbatov@gmail.com"
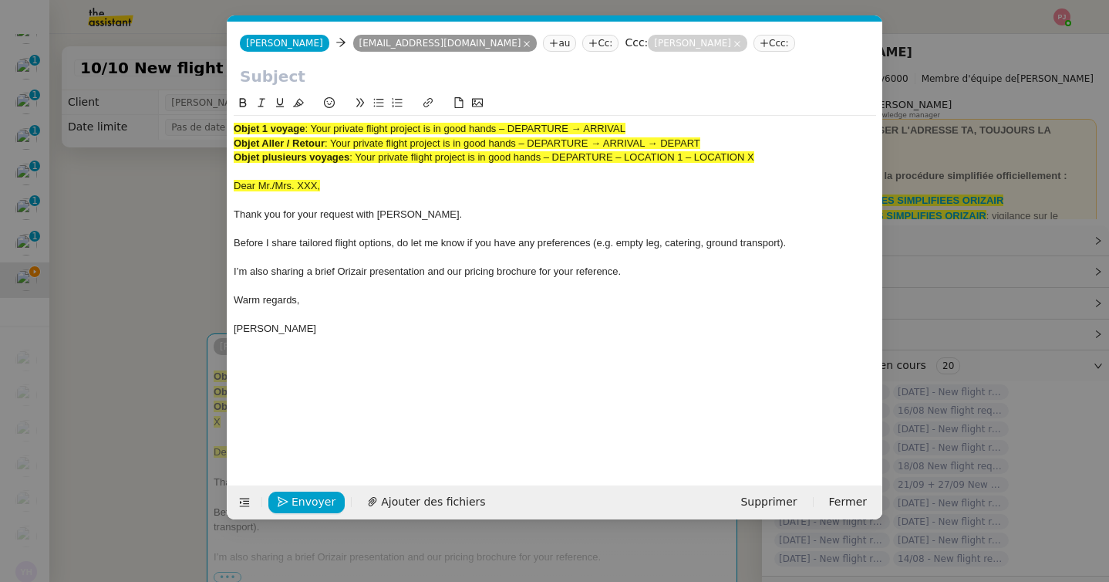
drag, startPoint x: 640, startPoint y: 130, endPoint x: 316, endPoint y: 125, distance: 324.0
click at [316, 125] on div "Objet 1 voyage : Your private flight project is in good hands – DEPARTURE → ARR…" at bounding box center [555, 129] width 643 height 14
copy span "Your private flight project is in good hands – DEPARTURE → ARRIVAL"
click at [289, 68] on input "text" at bounding box center [555, 76] width 630 height 23
paste input "Your private flight project is in good hands – DEPARTURE → ARRIVAL"
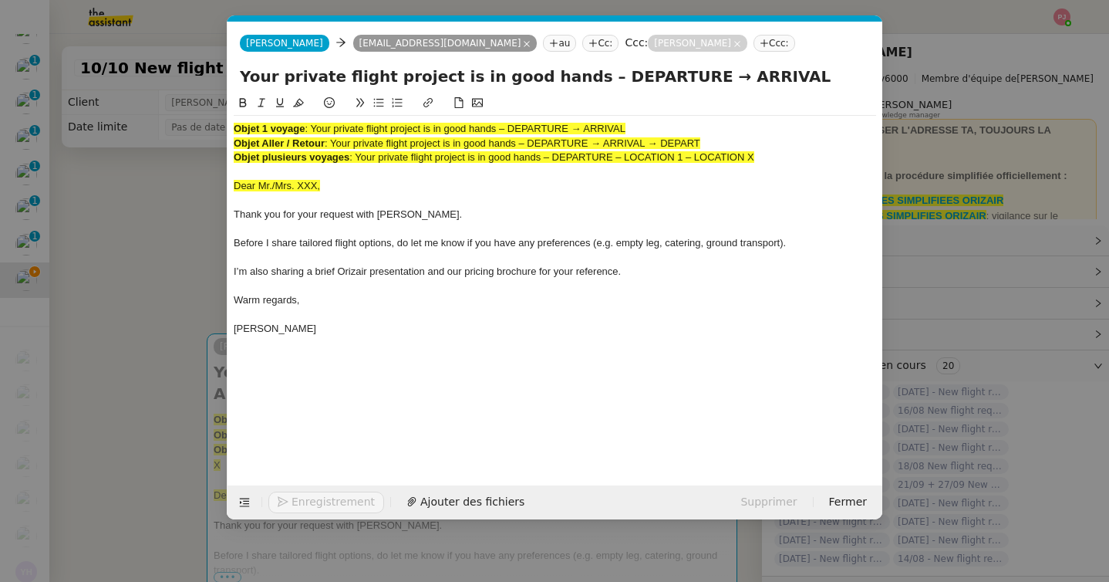
type input "Your private flight project is in good hands – DEPARTURE → ARRIVAL"
click at [233, 186] on nz-spin "Objet 1 voyage : Your private flight project is in good hands – DEPARTURE → ARR…" at bounding box center [555, 280] width 655 height 373
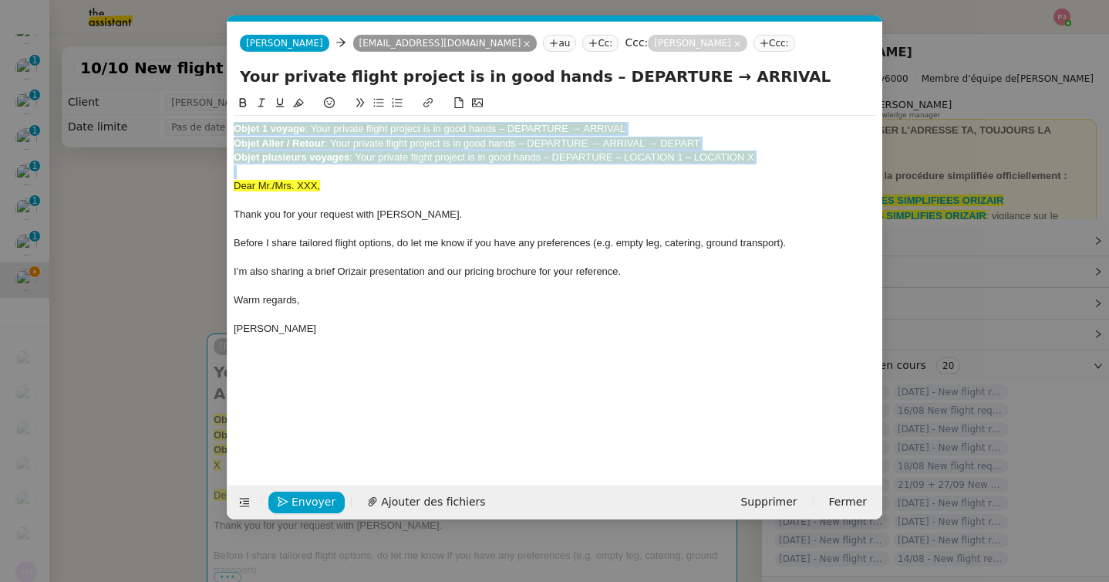
drag, startPoint x: 235, startPoint y: 187, endPoint x: 235, endPoint y: 111, distance: 75.6
click at [235, 111] on div "Objet 1 voyage : Your private flight project is in good hands – DEPARTURE → ARR…" at bounding box center [555, 218] width 643 height 248
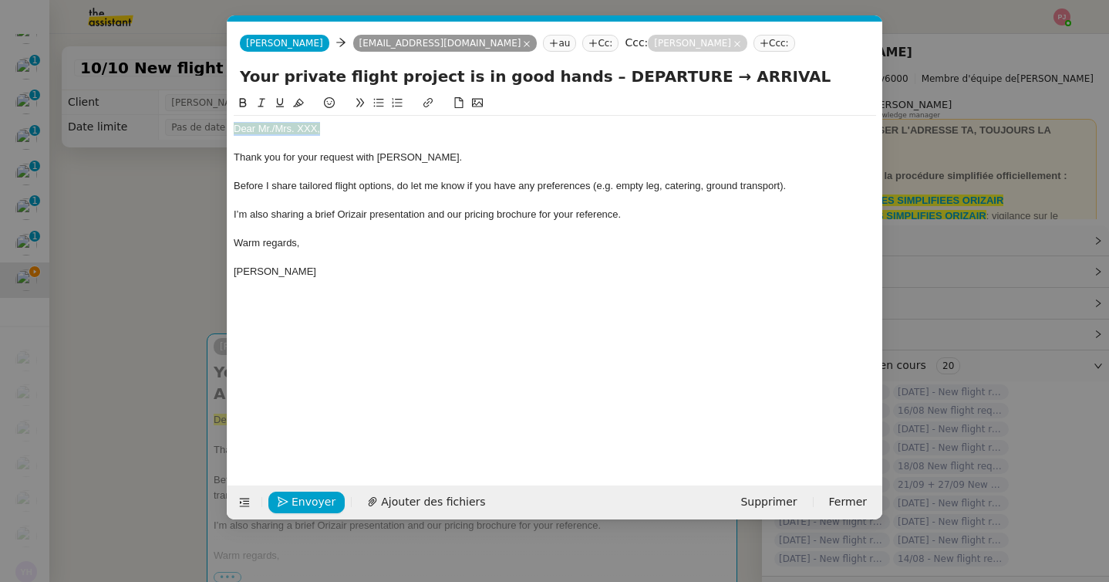
drag, startPoint x: 329, startPoint y: 129, endPoint x: 147, endPoint y: 129, distance: 182.8
click at [147, 129] on nz-modal-container "orizair accu Service ✈️Orizair - Accu sé de réception de la demande (FR) - En c…" at bounding box center [554, 291] width 1109 height 582
click at [116, 343] on nz-modal-container "orizair accu Service ✈️Orizair - Accu sé de réception de la demande (FR) - En c…" at bounding box center [554, 291] width 1109 height 582
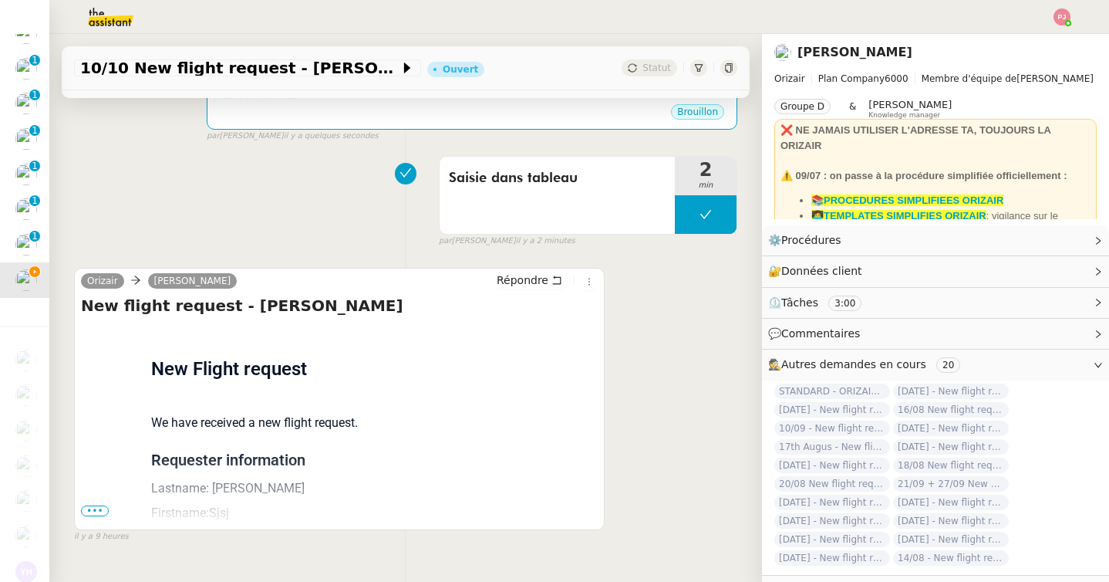
scroll to position [502, 0]
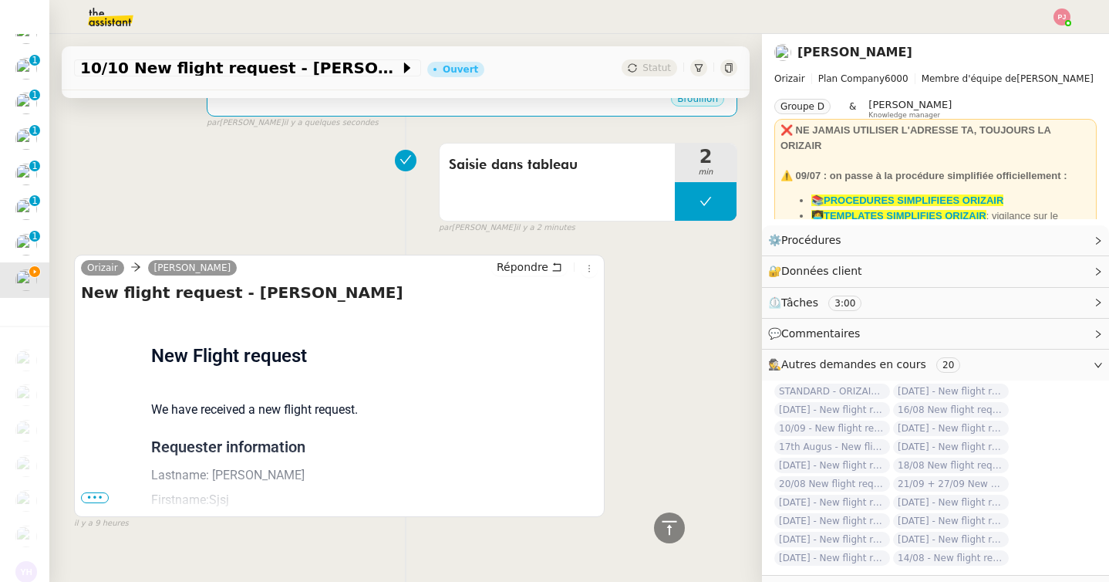
click at [105, 492] on span "•••" at bounding box center [95, 497] width 28 height 11
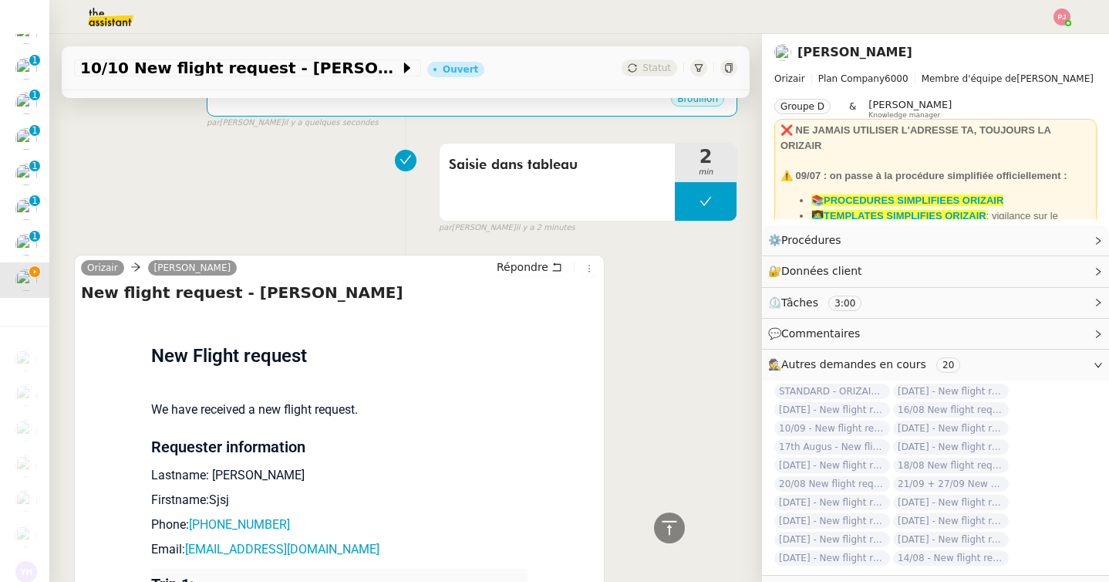
scroll to position [0, 0]
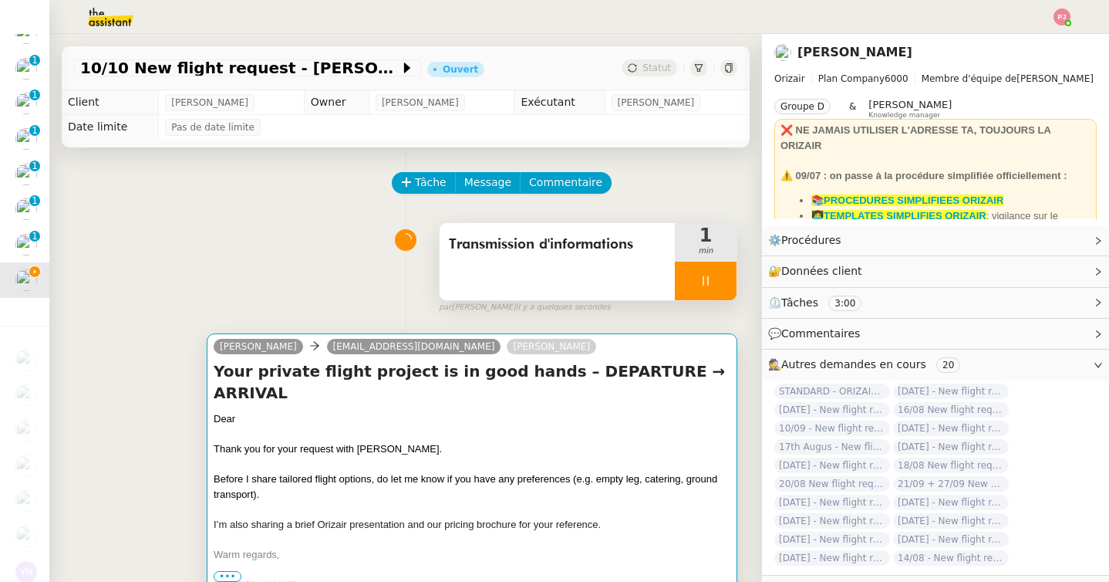
click at [299, 384] on div "Your private flight project is in good hands – DEPARTURE → ARRIVAL Dear Thank y…" at bounding box center [472, 475] width 517 height 231
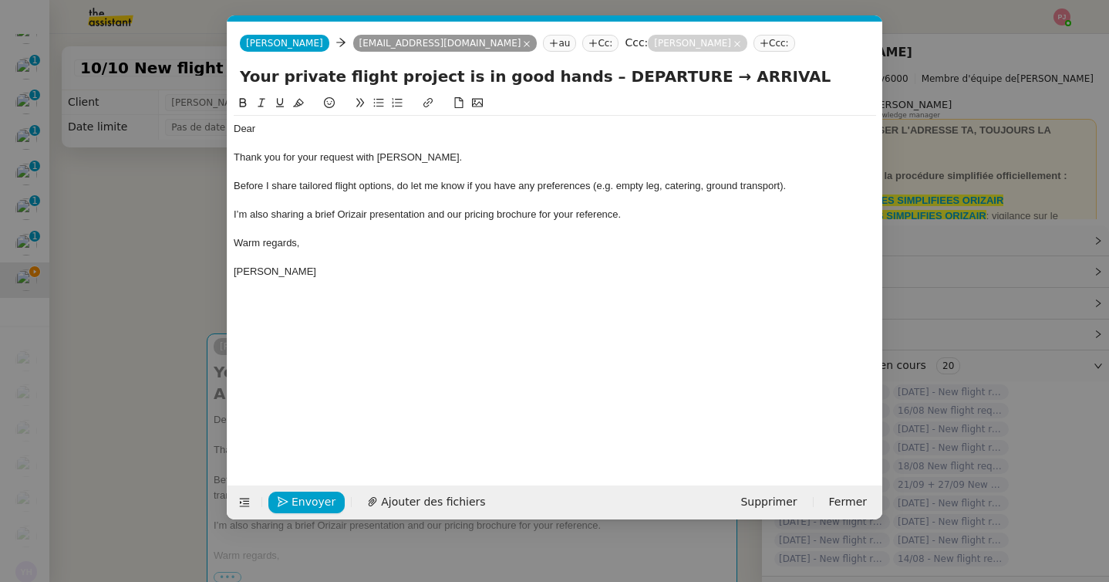
scroll to position [0, 90]
click at [283, 132] on div "Dear" at bounding box center [555, 129] width 643 height 14
click at [451, 502] on span "Ajouter des fichiers" at bounding box center [433, 502] width 104 height 18
drag, startPoint x: 563, startPoint y: 73, endPoint x: 648, endPoint y: 71, distance: 84.9
click at [648, 71] on input "Your private flight project is in good hands – DEPARTURE → ARRIVAL" at bounding box center [555, 76] width 630 height 23
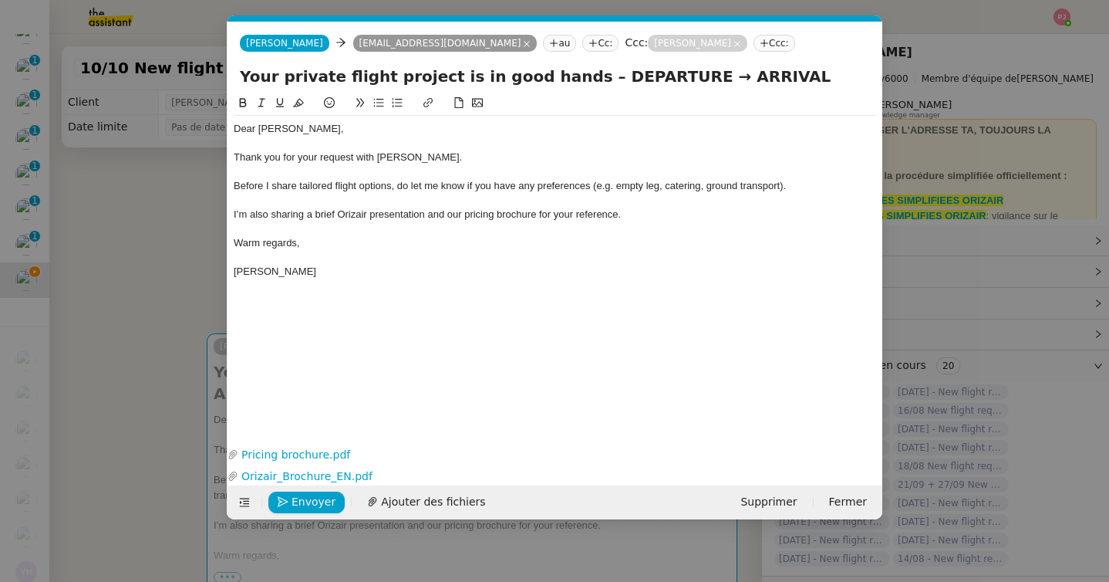
paste input "London Gatwick Airport"
drag, startPoint x: 755, startPoint y: 73, endPoint x: 866, endPoint y: 73, distance: 110.3
click at [866, 73] on input "Your private flight project is in good hands – London Gatwick Airport → ARRIVAL" at bounding box center [555, 76] width 630 height 23
paste input "[PERSON_NAME][GEOGRAPHIC_DATA]"
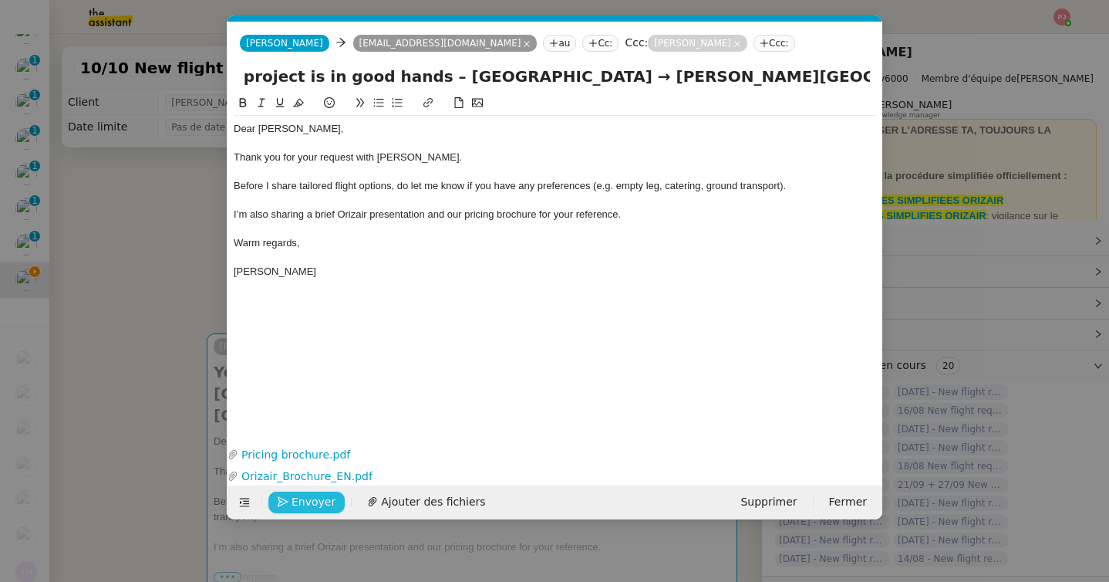
type input "Your private flight project is in good hands – London Gatwick Airport → Charles…"
click at [321, 506] on span "Envoyer" at bounding box center [314, 502] width 44 height 18
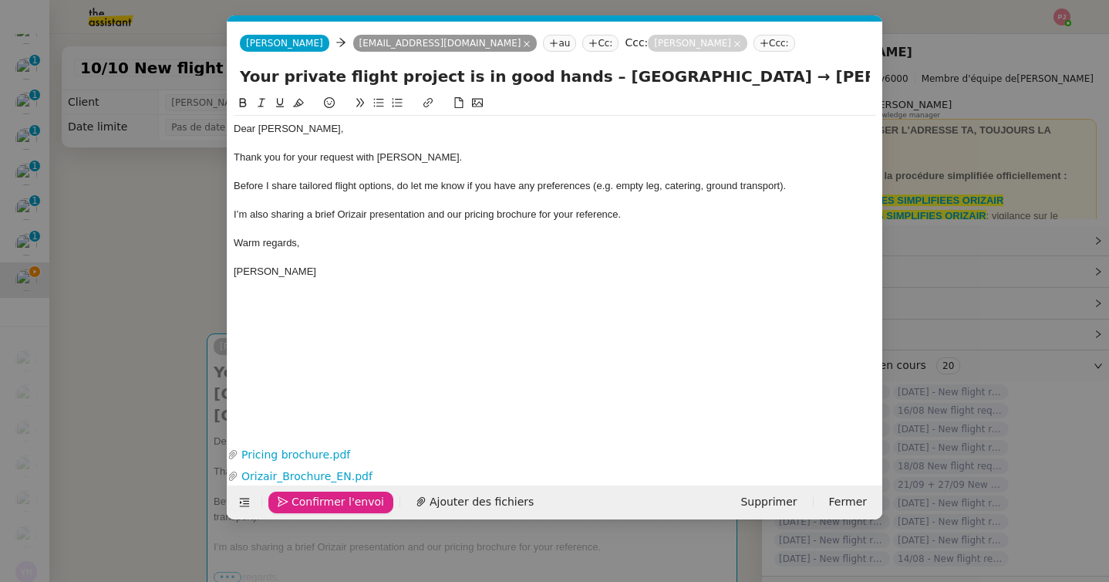
click at [320, 491] on button "Confirmer l'envoi" at bounding box center [330, 502] width 125 height 22
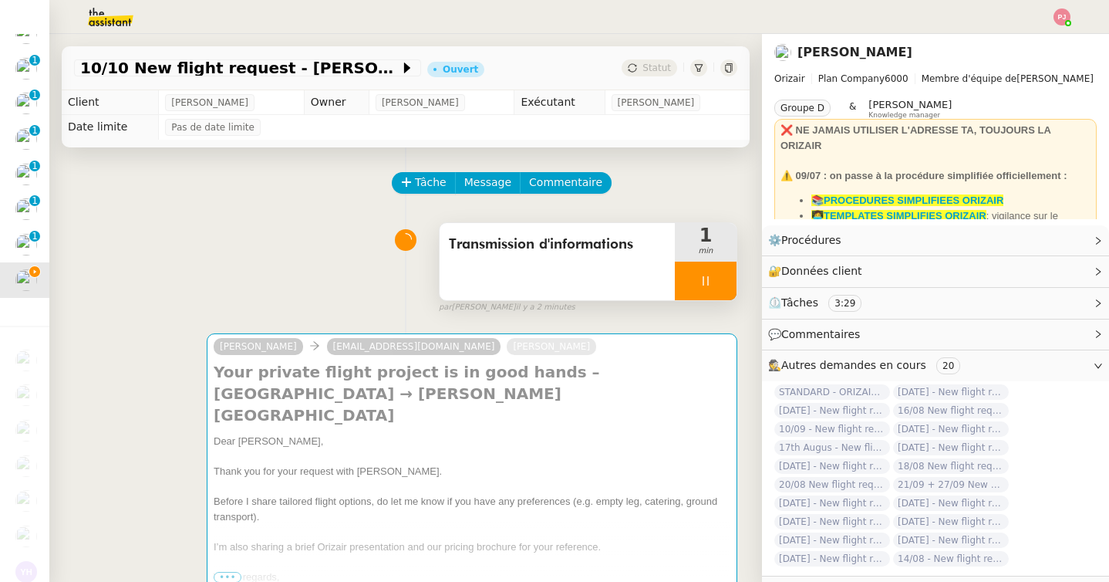
click at [320, 491] on nz-modal-container "orizair accu Service ✈️Orizair - Accu sé de réception de la demande (FR) - En c…" at bounding box center [554, 291] width 1109 height 582
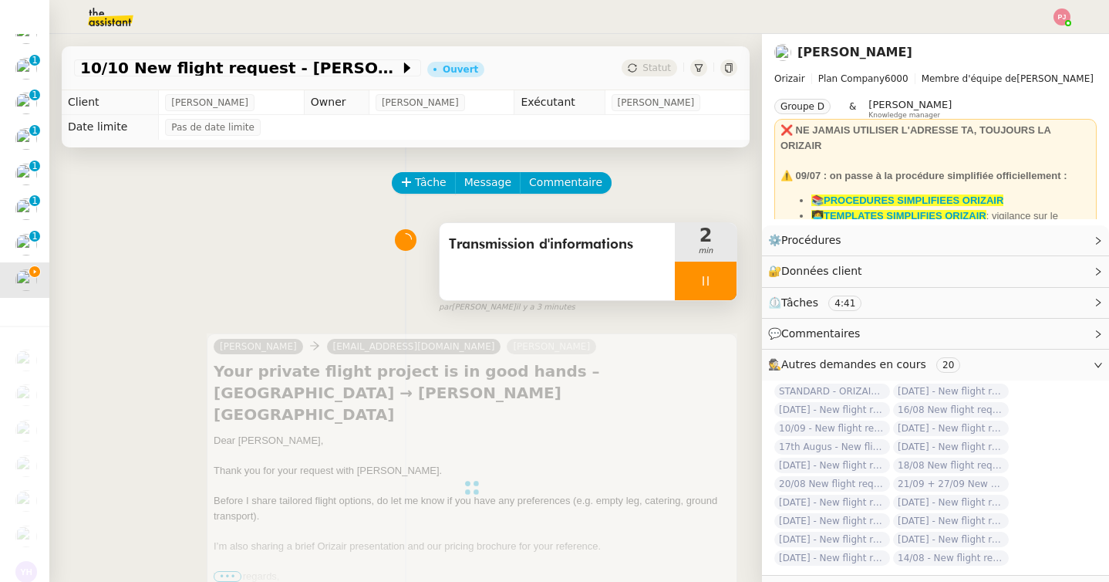
scroll to position [650, 0]
click at [708, 289] on div at bounding box center [706, 281] width 62 height 39
click at [730, 288] on button at bounding box center [721, 281] width 31 height 39
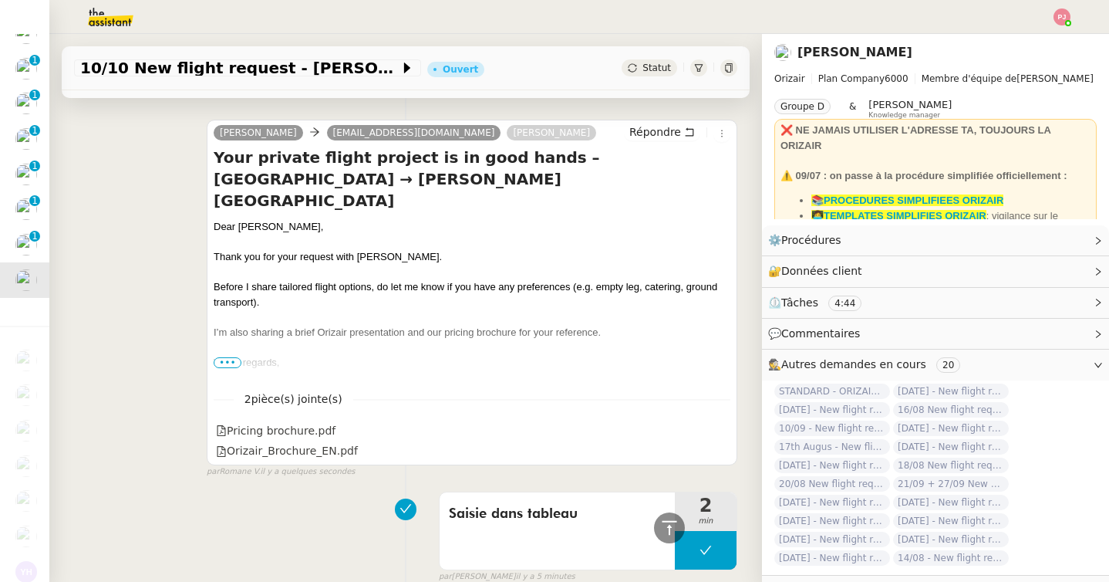
scroll to position [0, 0]
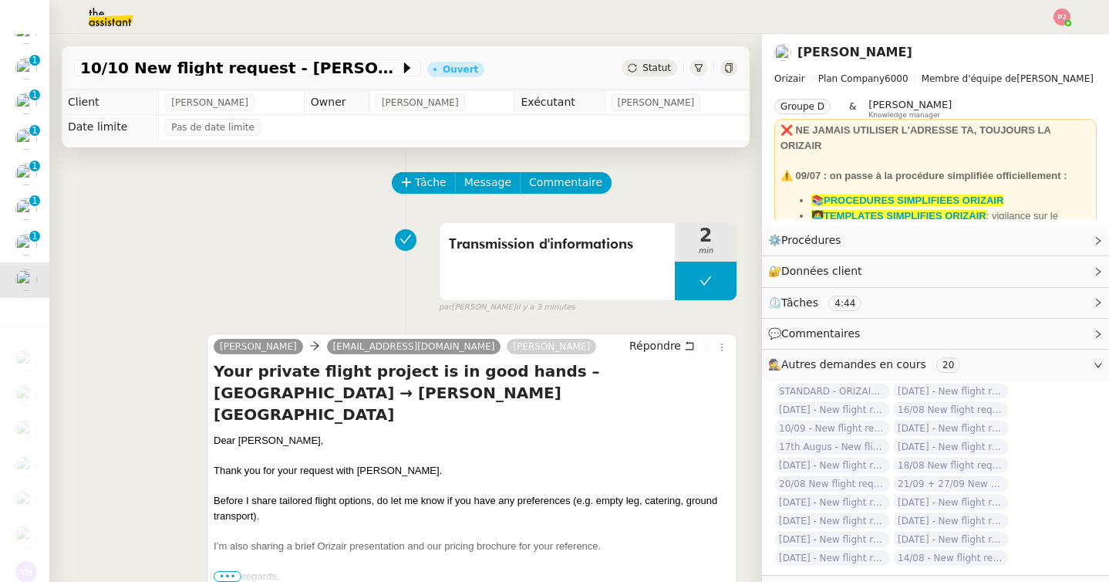
click at [653, 65] on span "Statut" at bounding box center [657, 67] width 29 height 11
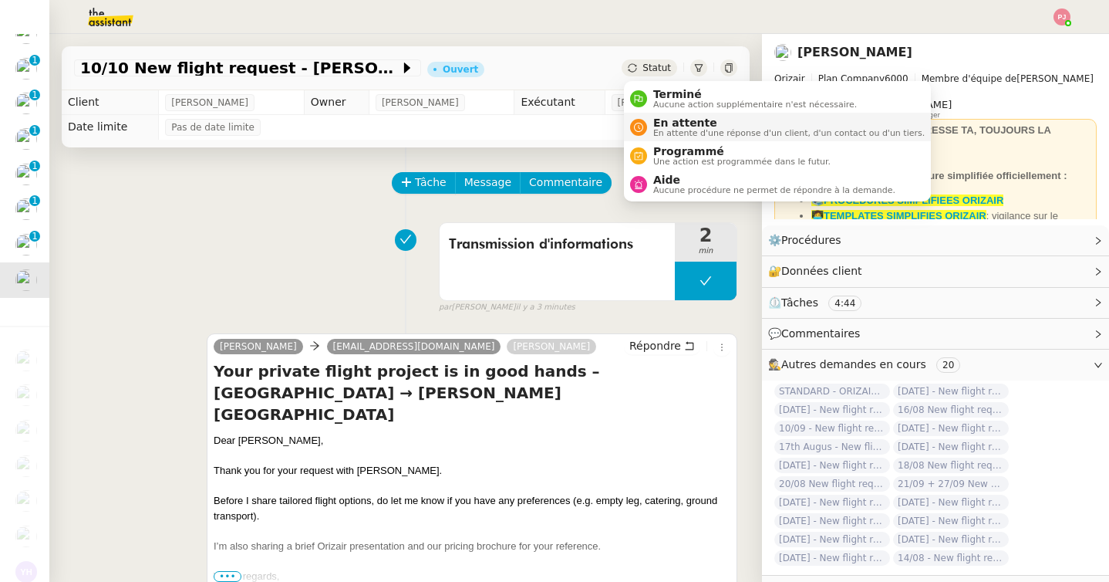
click at [677, 133] on span "En attente d'une réponse d'un client, d'un contact ou d'un tiers." at bounding box center [789, 133] width 272 height 8
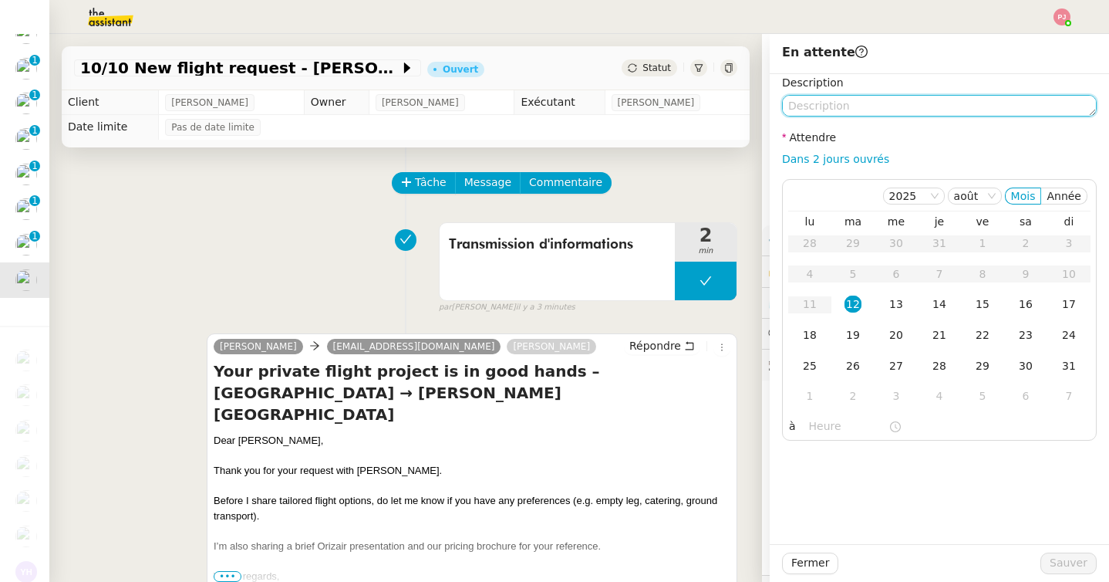
click at [849, 97] on textarea at bounding box center [939, 106] width 315 height 22
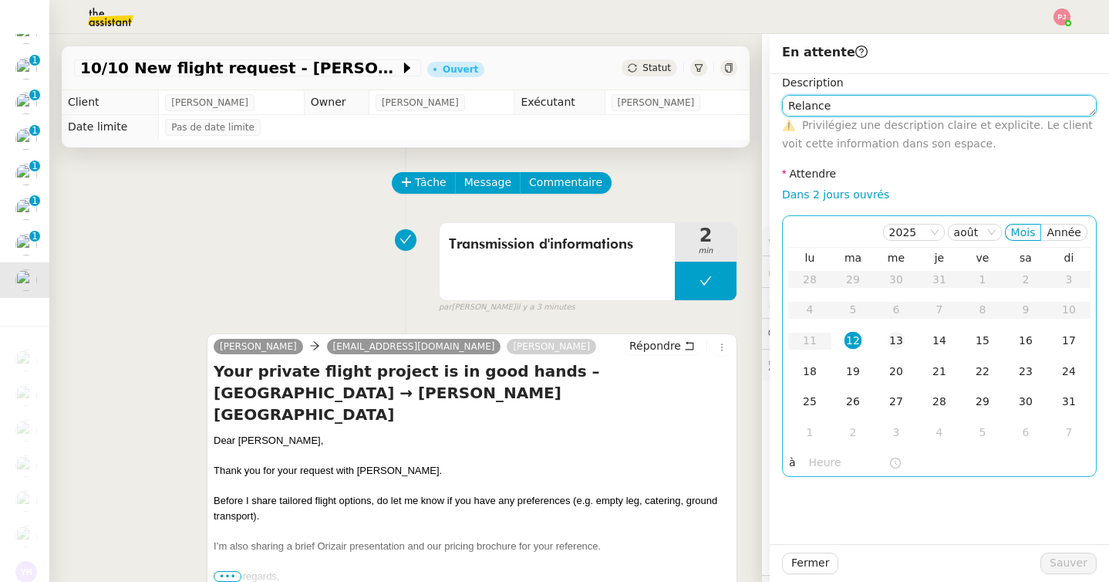
type textarea "Relance"
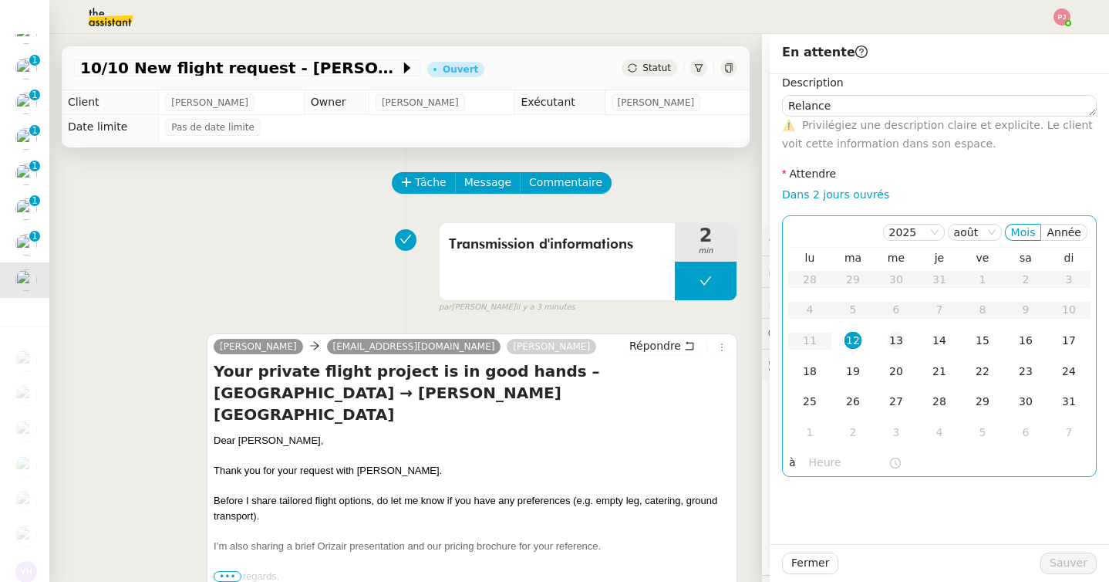
click at [900, 342] on div "13" at bounding box center [896, 340] width 17 height 17
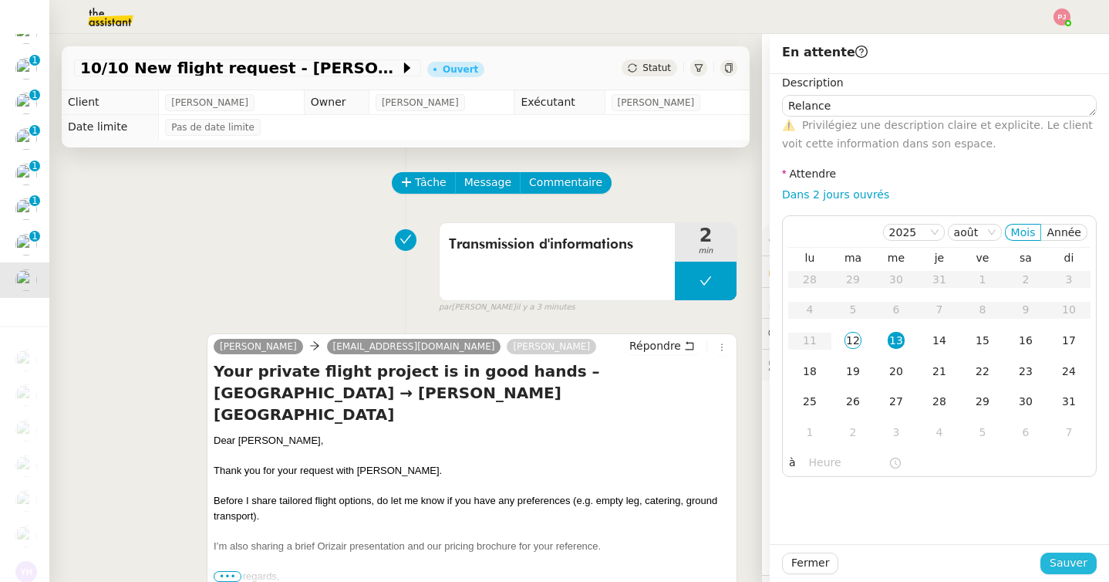
click at [1077, 570] on span "Sauver" at bounding box center [1069, 563] width 38 height 18
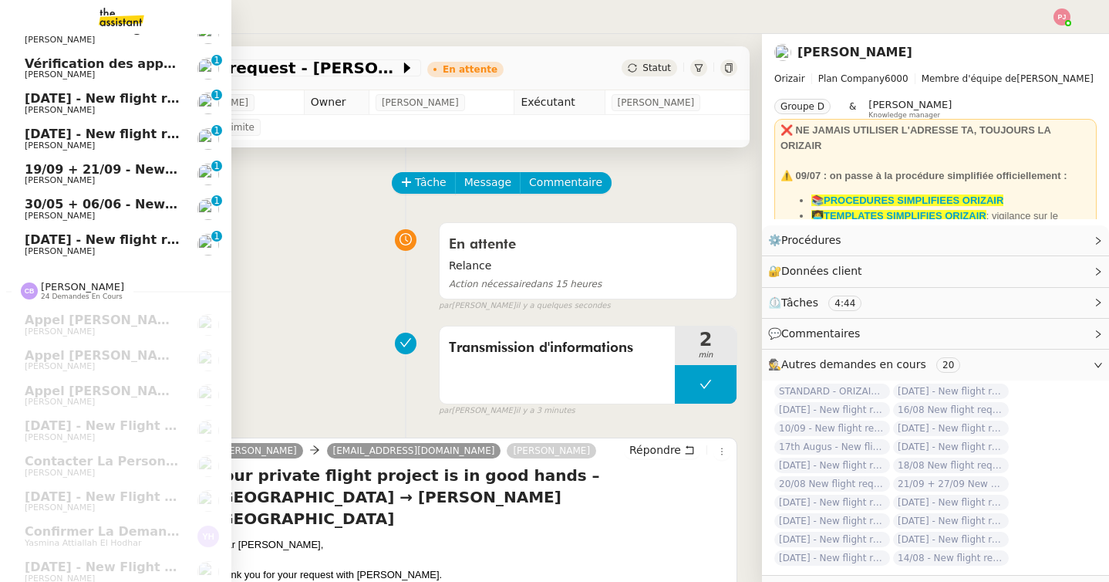
click at [47, 235] on span "28th May 2026 - New flight request - Vk Ghh" at bounding box center [152, 239] width 254 height 15
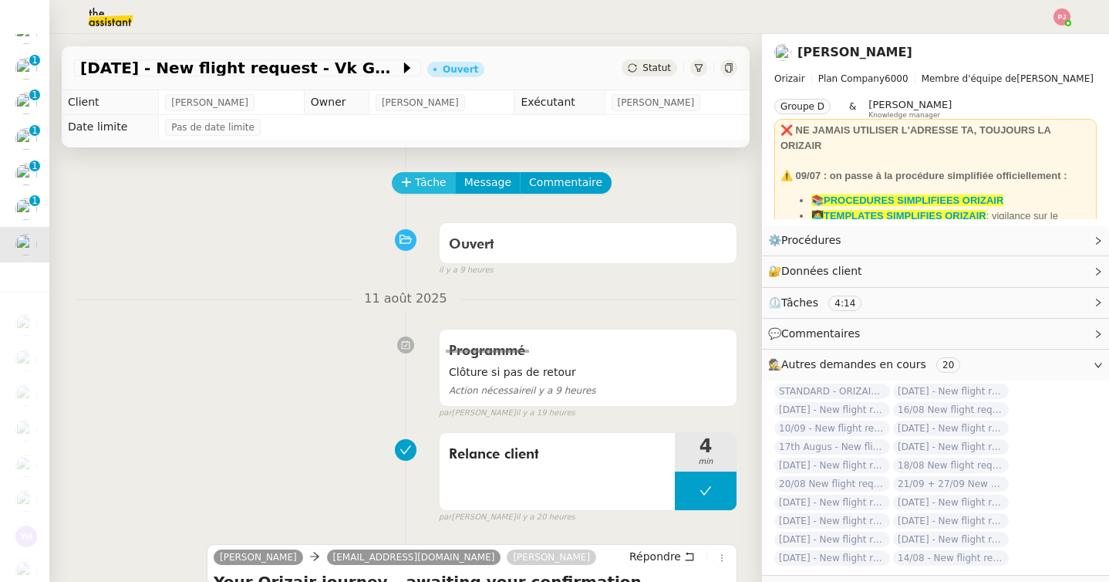
click at [427, 187] on span "Tâche" at bounding box center [431, 183] width 32 height 18
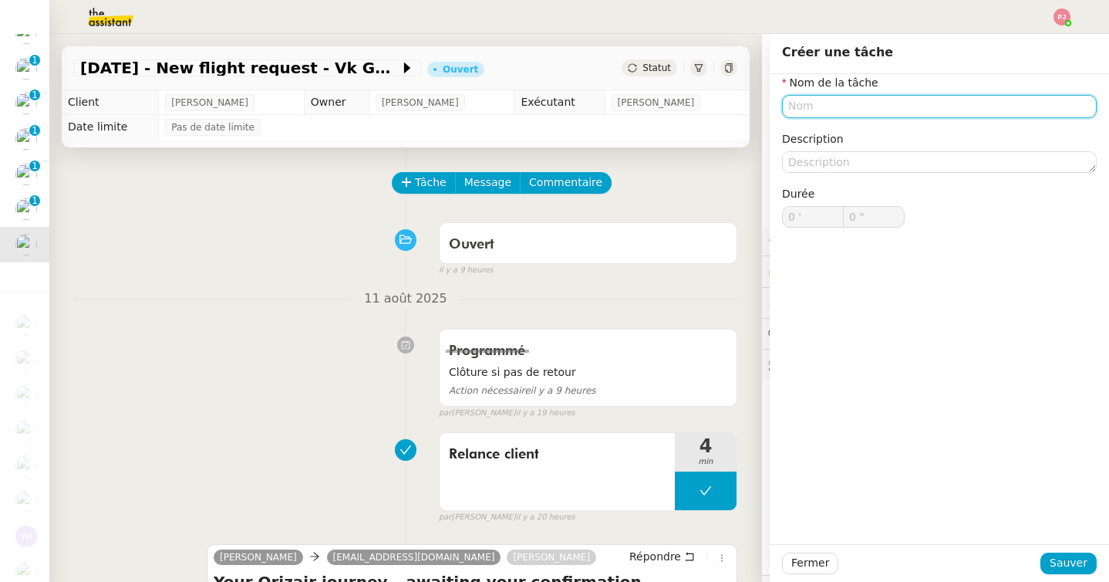
click at [826, 99] on input "text" at bounding box center [939, 106] width 315 height 22
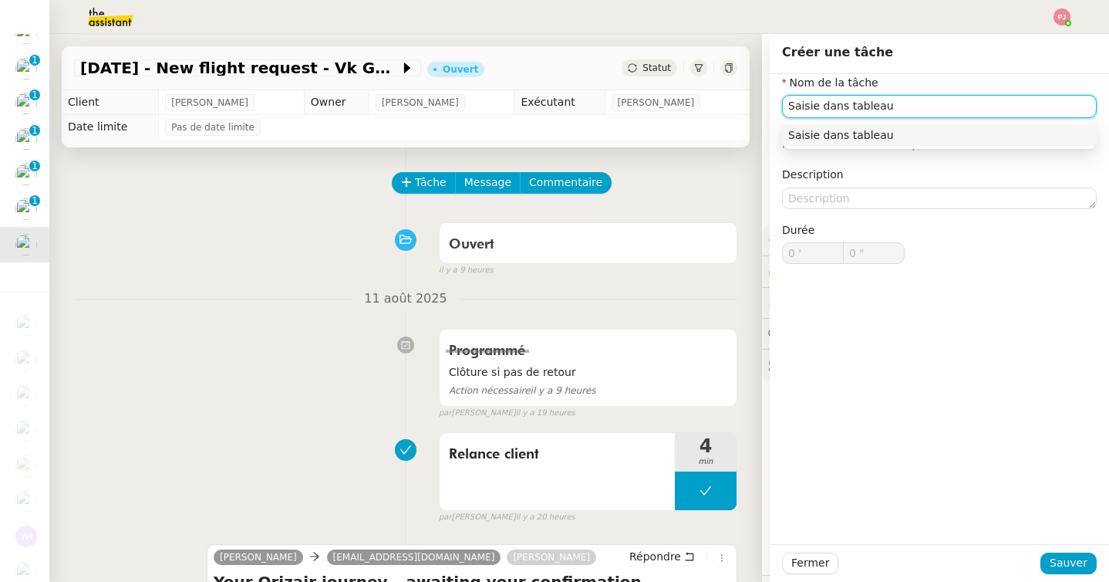
type input "Saisie dans tableau"
click at [1066, 575] on div "Fermer Sauver" at bounding box center [939, 563] width 339 height 38
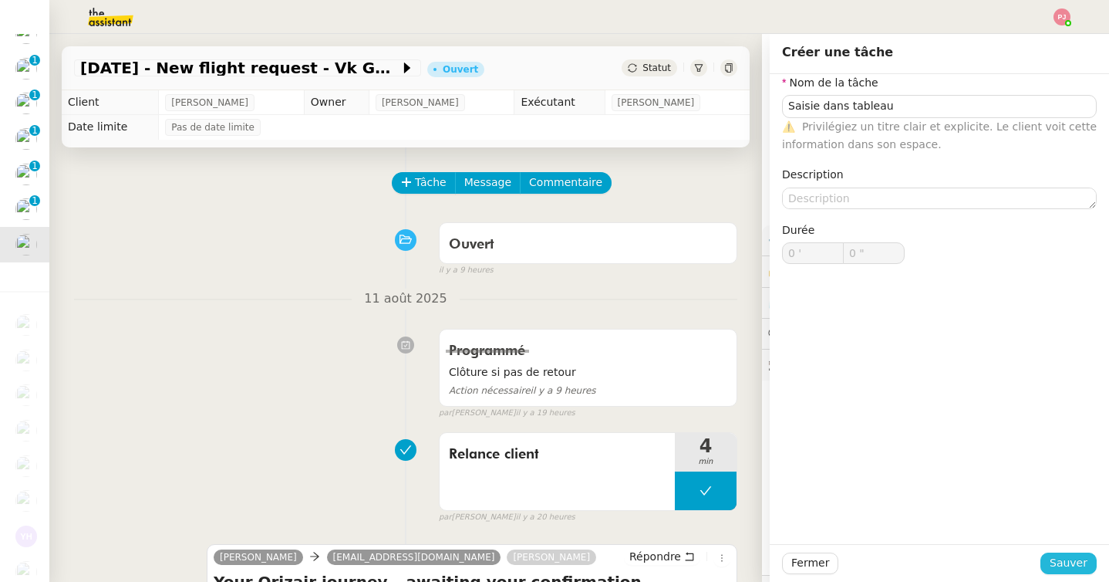
click at [1059, 562] on span "Sauver" at bounding box center [1069, 563] width 38 height 18
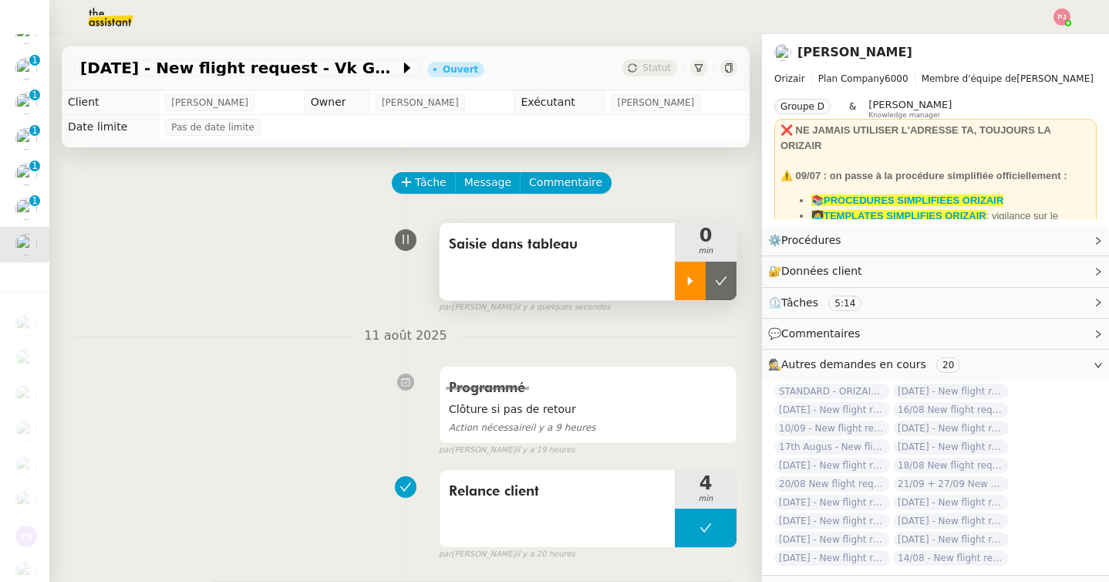
click at [688, 287] on div at bounding box center [690, 281] width 31 height 39
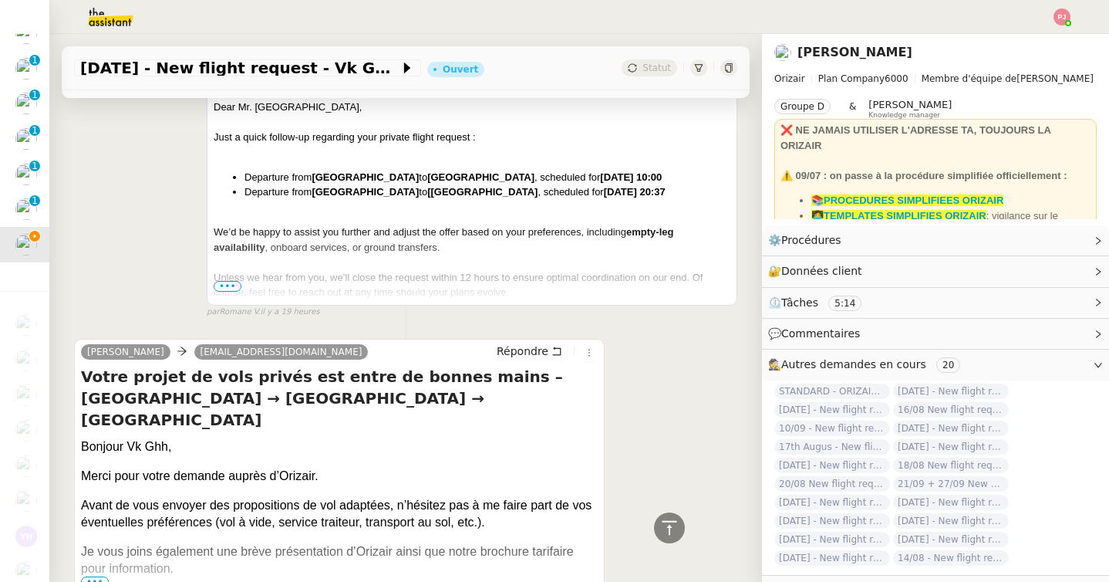
scroll to position [543, 0]
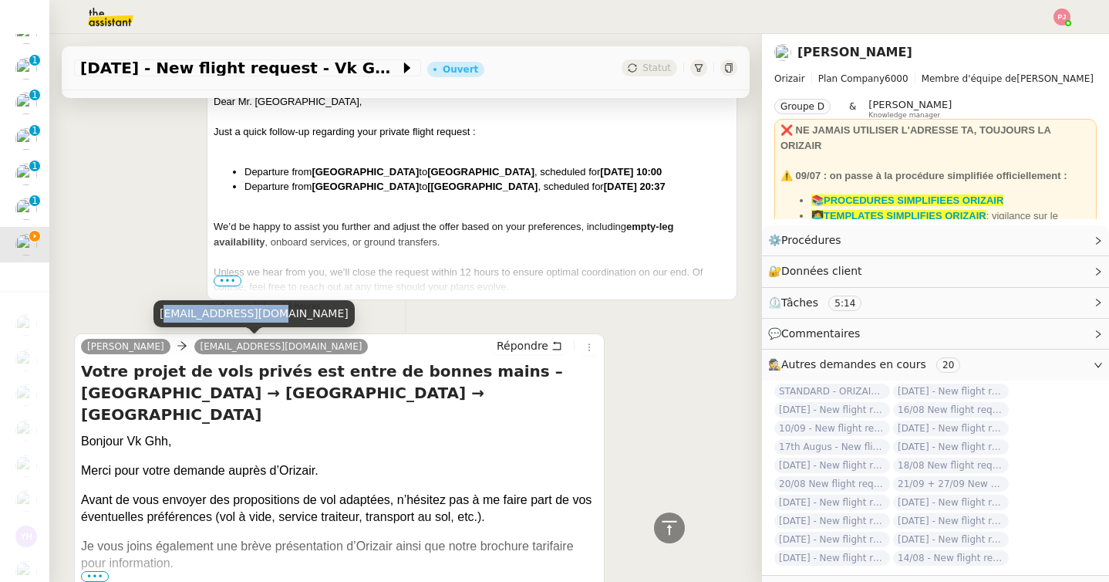
drag, startPoint x: 274, startPoint y: 317, endPoint x: 163, endPoint y: 317, distance: 111.1
click at [163, 317] on div "darminaaa@yahoo.com" at bounding box center [254, 313] width 201 height 27
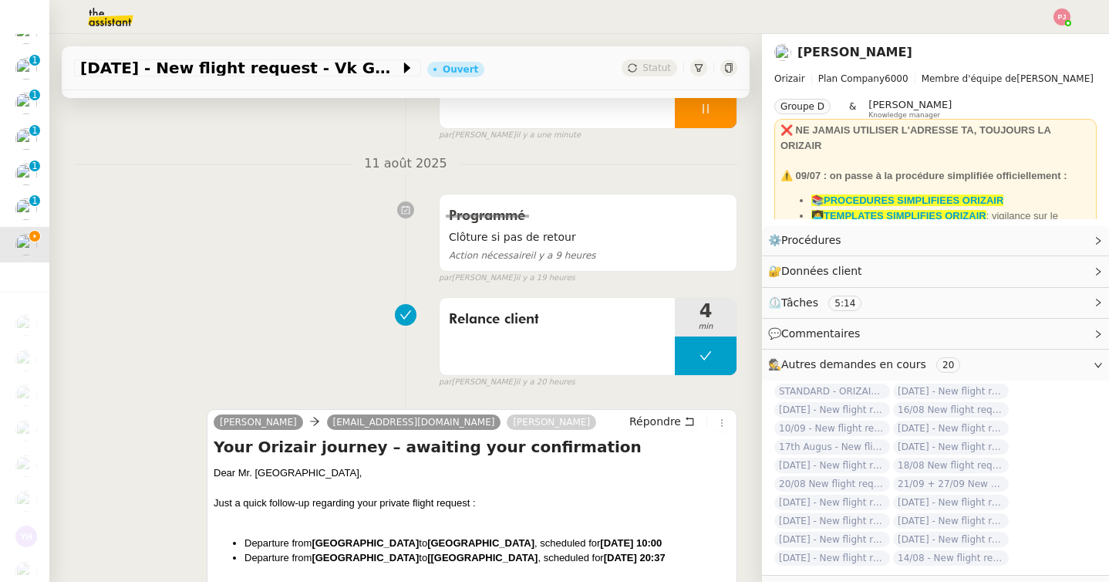
scroll to position [0, 0]
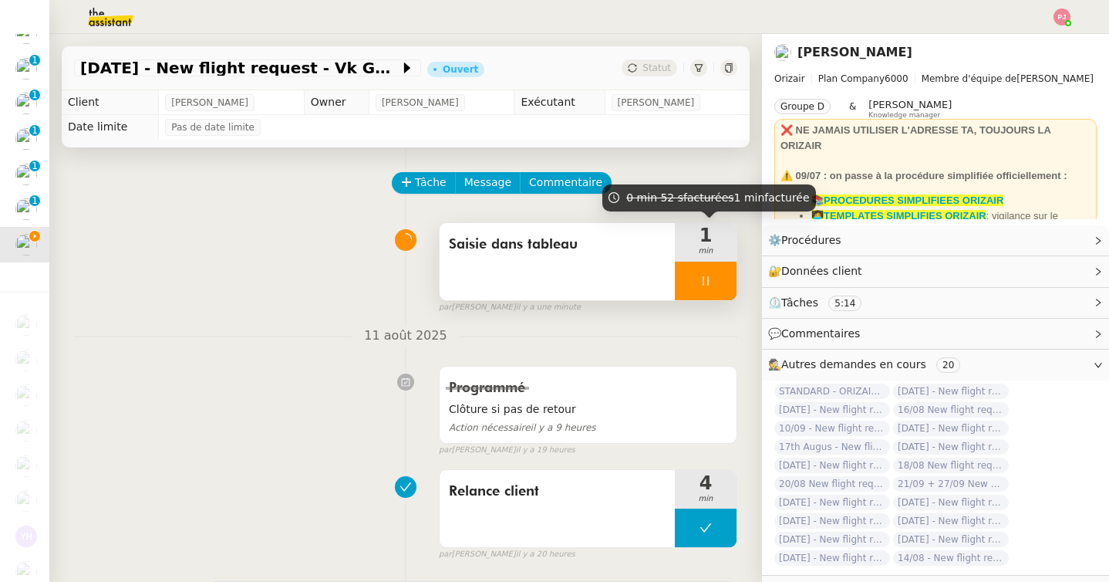
click at [700, 278] on icon at bounding box center [706, 281] width 12 height 12
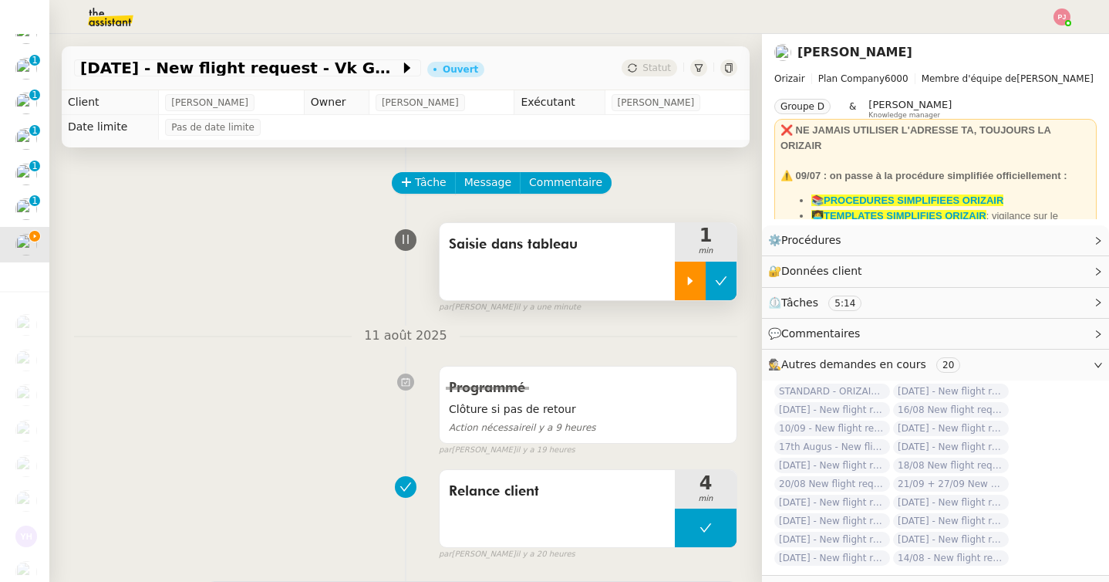
click at [713, 278] on button at bounding box center [721, 281] width 31 height 39
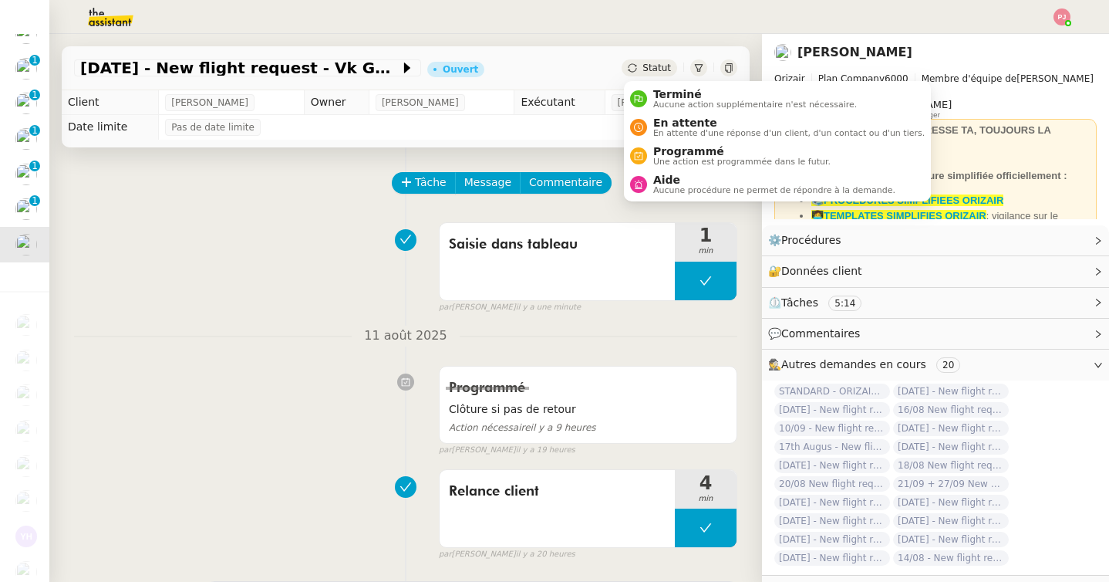
click at [667, 106] on span "[PERSON_NAME]" at bounding box center [656, 102] width 77 height 15
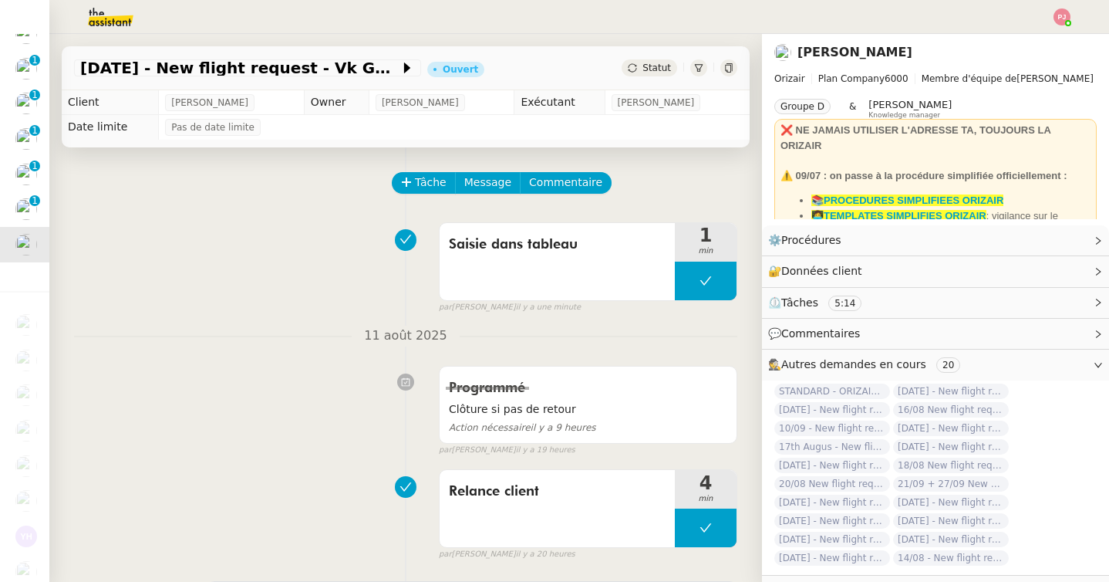
click at [666, 70] on span "Statut" at bounding box center [657, 67] width 29 height 11
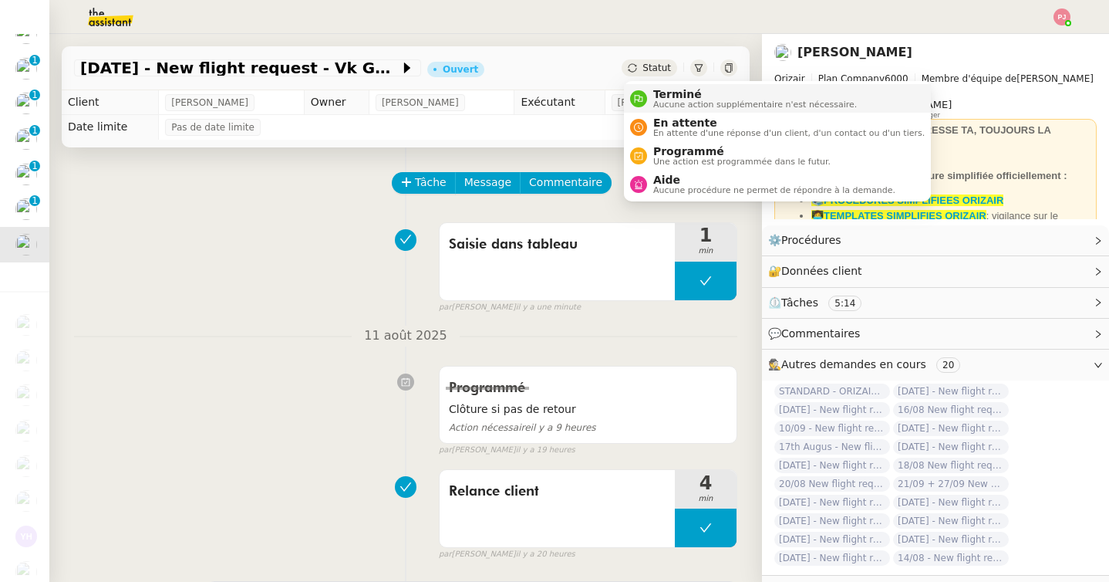
click at [671, 98] on span "Terminé" at bounding box center [755, 94] width 204 height 12
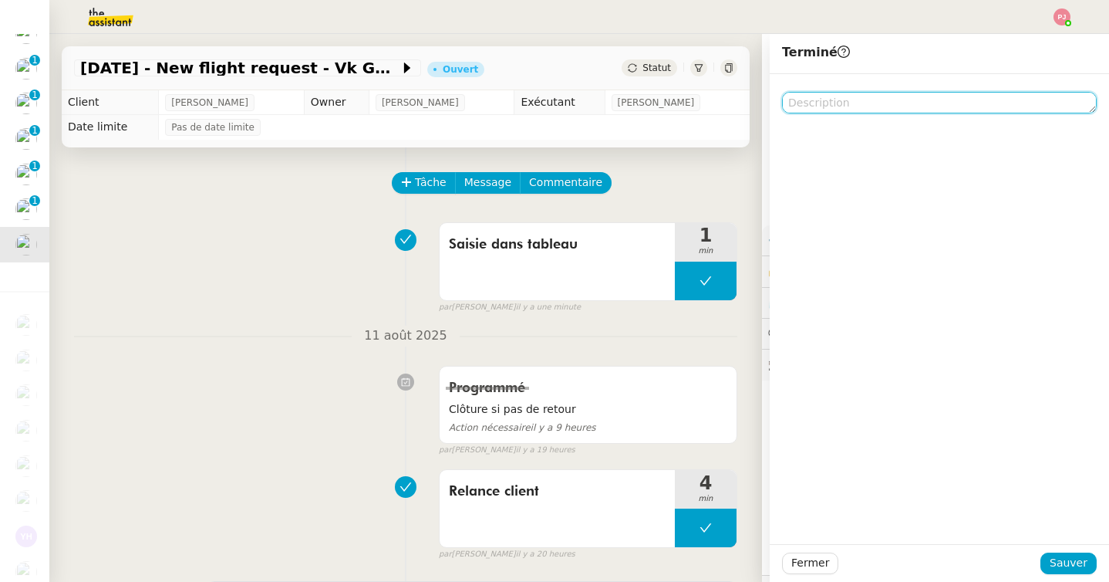
click at [841, 104] on textarea at bounding box center [939, 103] width 315 height 22
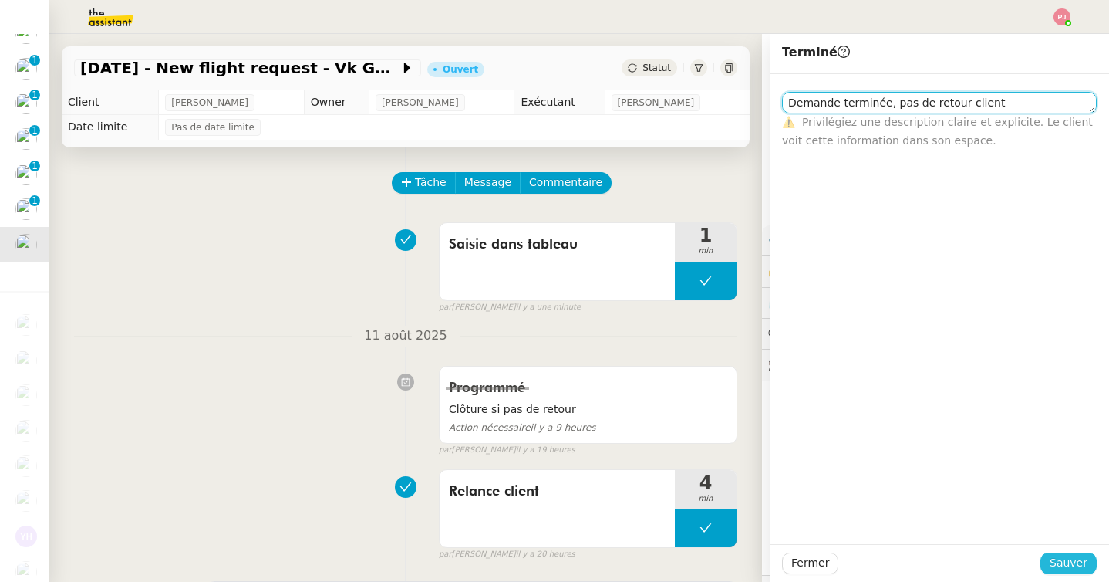
type textarea "Demande terminée, pas de retour client"
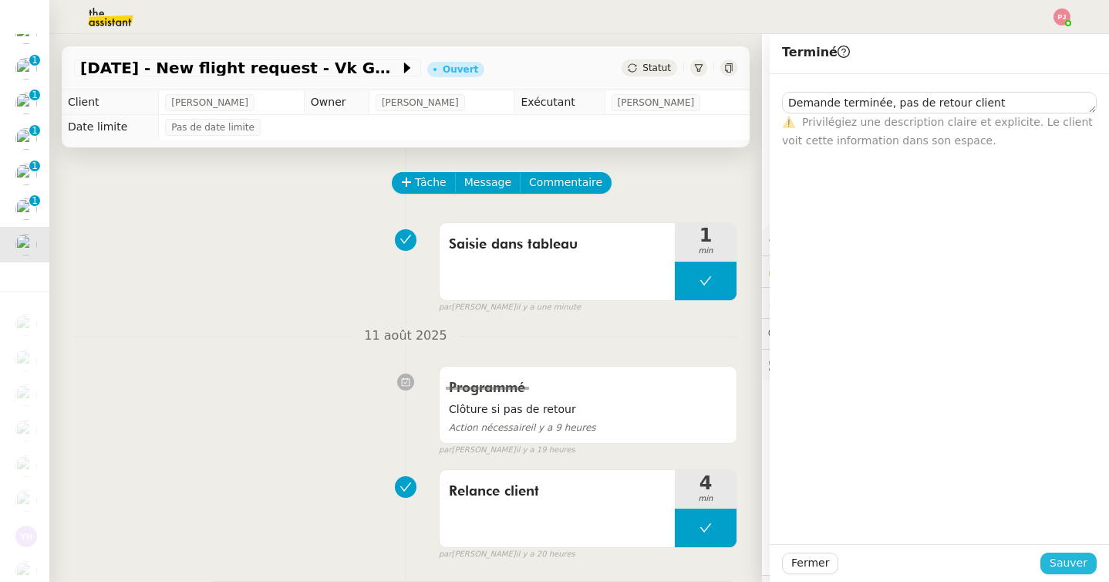
click at [1072, 565] on span "Sauver" at bounding box center [1069, 563] width 38 height 18
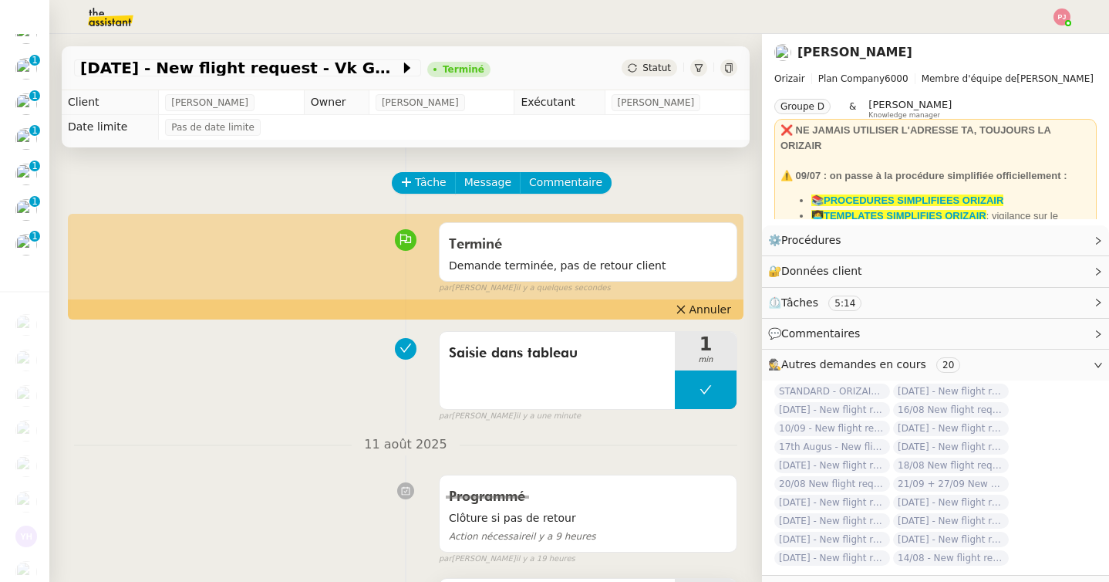
scroll to position [686, 0]
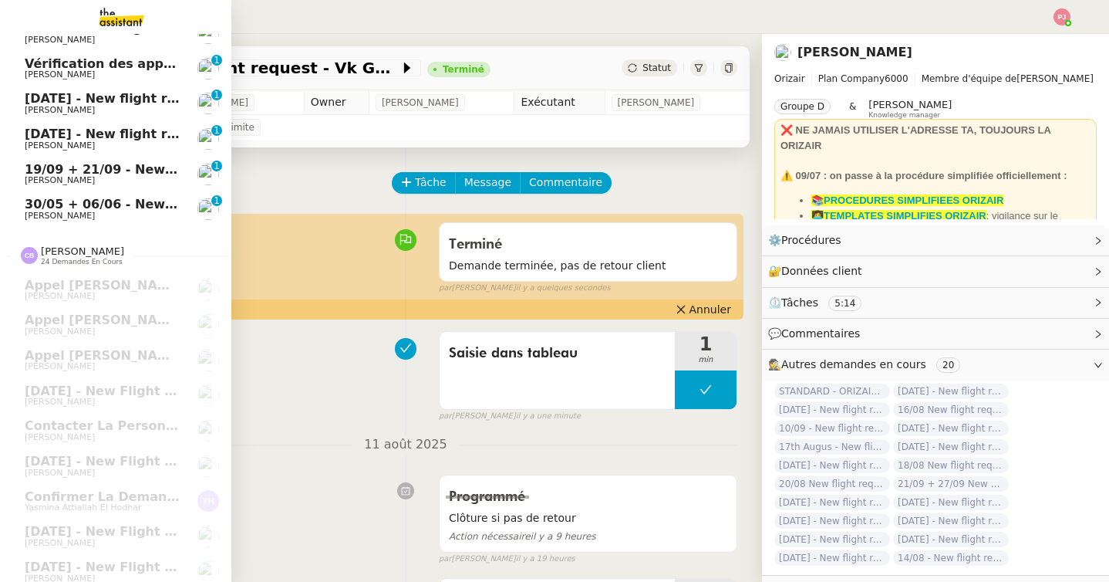
click at [29, 215] on span "[PERSON_NAME]" at bounding box center [60, 216] width 70 height 10
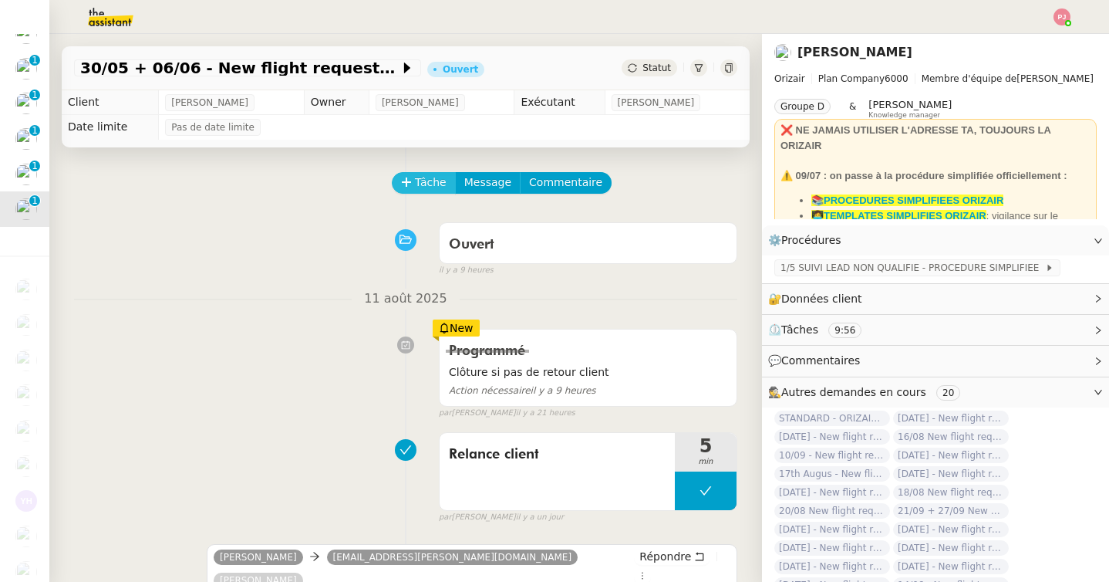
click at [411, 187] on icon at bounding box center [406, 182] width 11 height 11
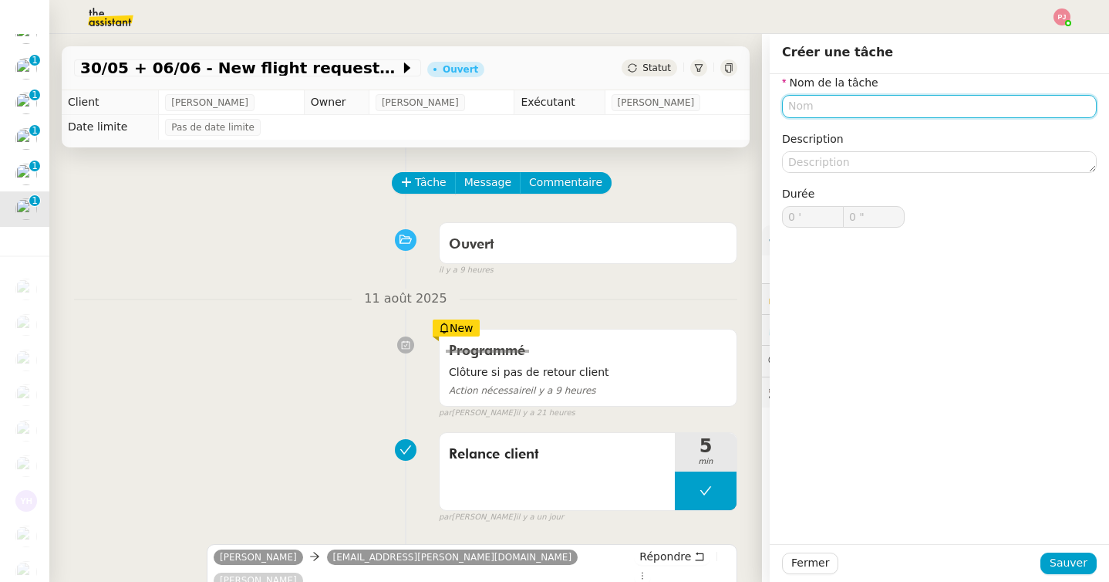
click at [815, 113] on input "text" at bounding box center [939, 106] width 315 height 22
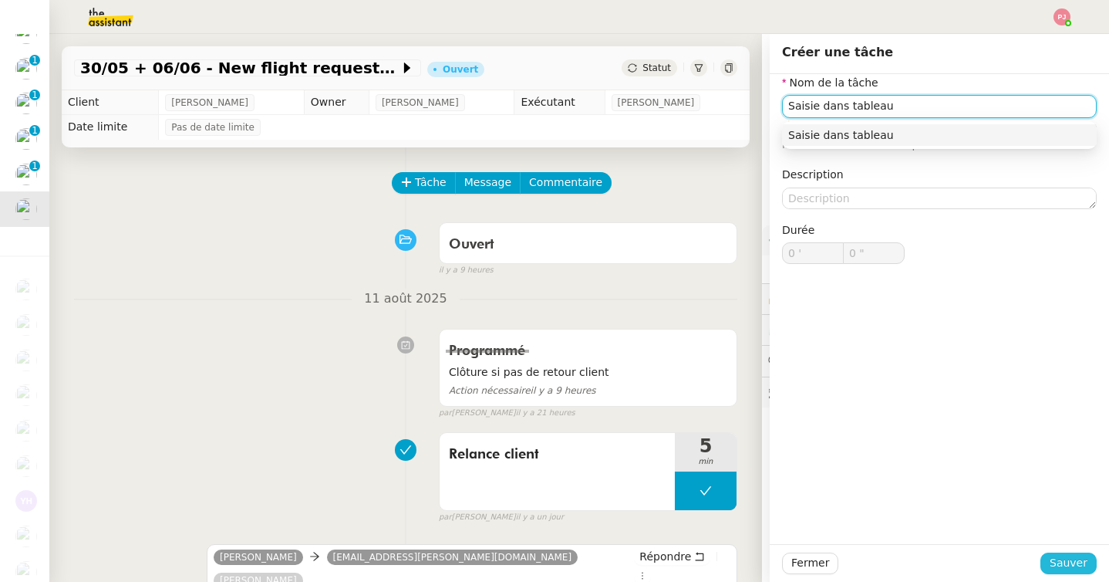
type input "Saisie dans tableau"
click at [1058, 568] on span "Sauver" at bounding box center [1069, 563] width 38 height 18
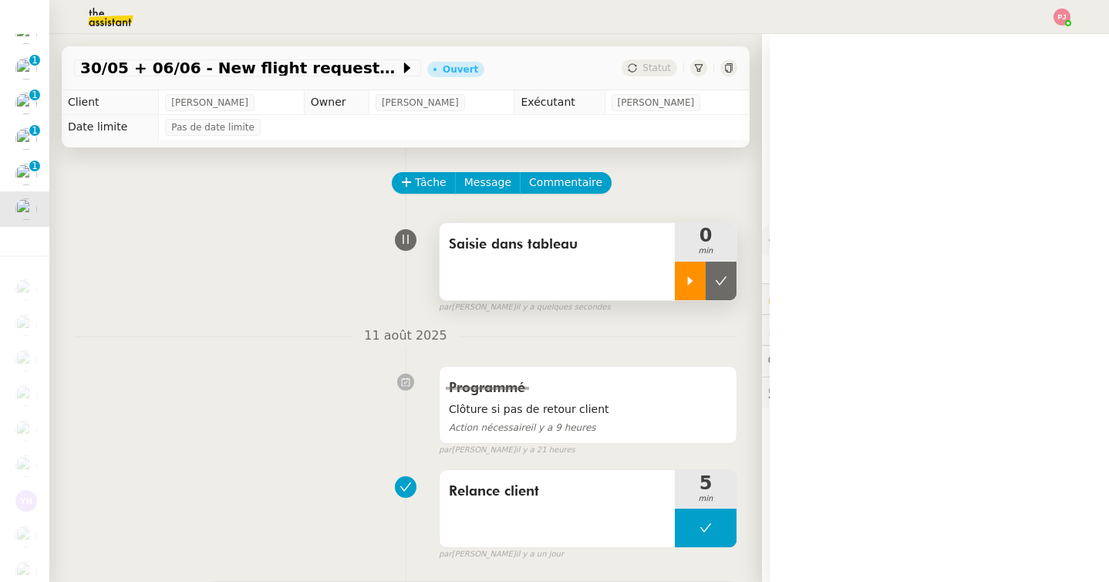
click at [691, 275] on icon at bounding box center [690, 281] width 12 height 12
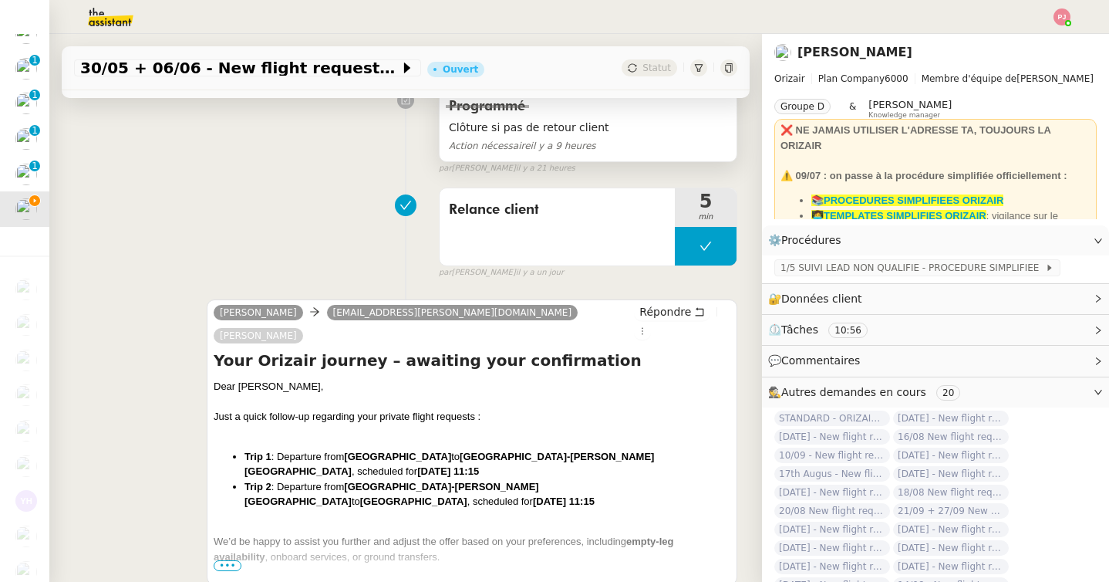
scroll to position [349, 0]
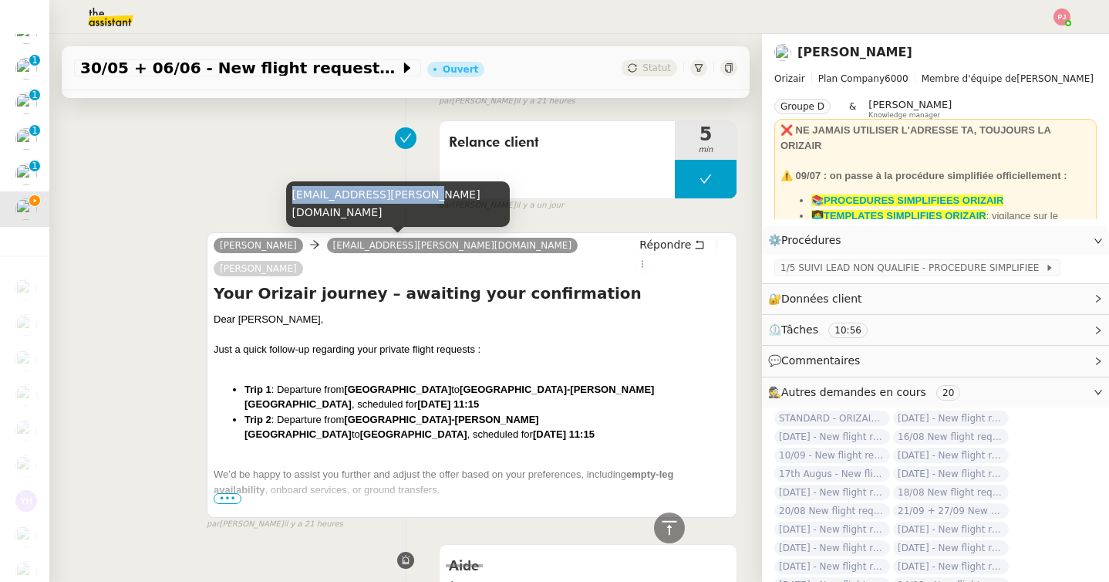
drag, startPoint x: 413, startPoint y: 212, endPoint x: 293, endPoint y: 216, distance: 119.6
click at [293, 216] on div "nic.james@hotmail.co.uk" at bounding box center [398, 204] width 224 height 46
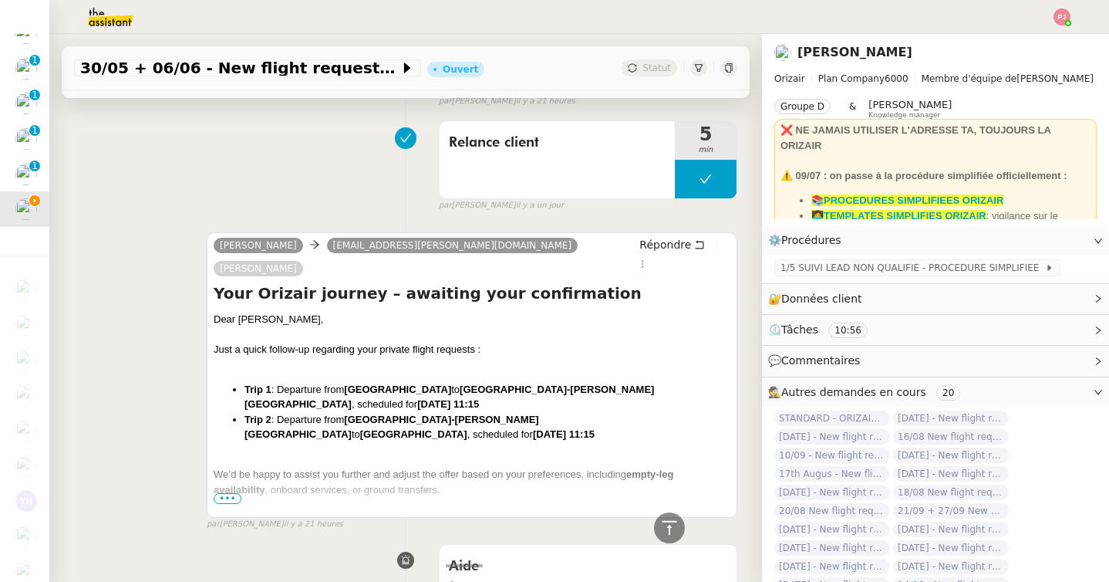
scroll to position [0, 0]
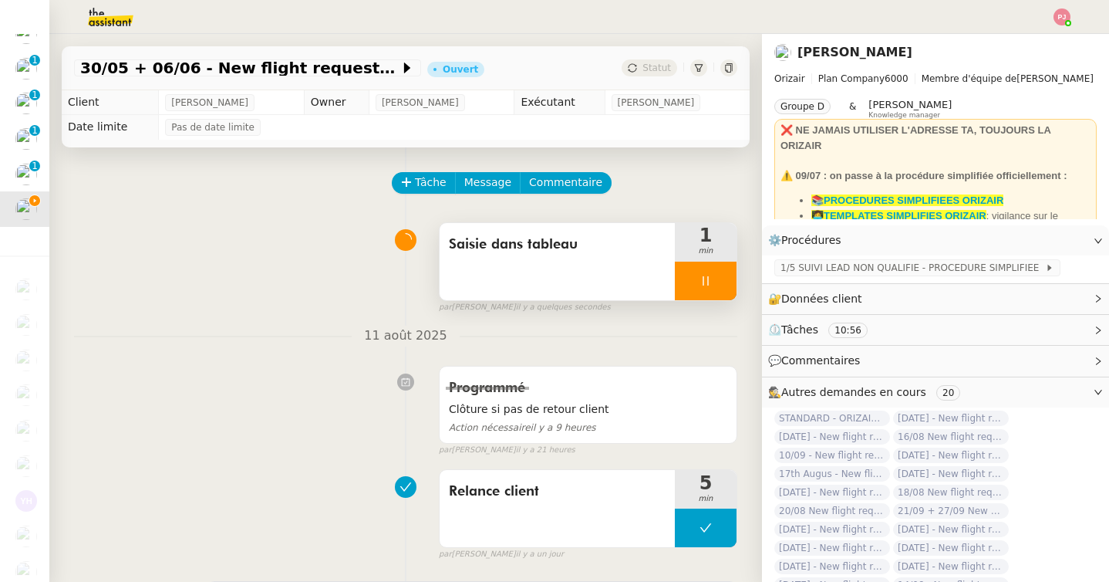
click at [724, 278] on div at bounding box center [706, 281] width 62 height 39
click at [731, 279] on button at bounding box center [721, 281] width 31 height 39
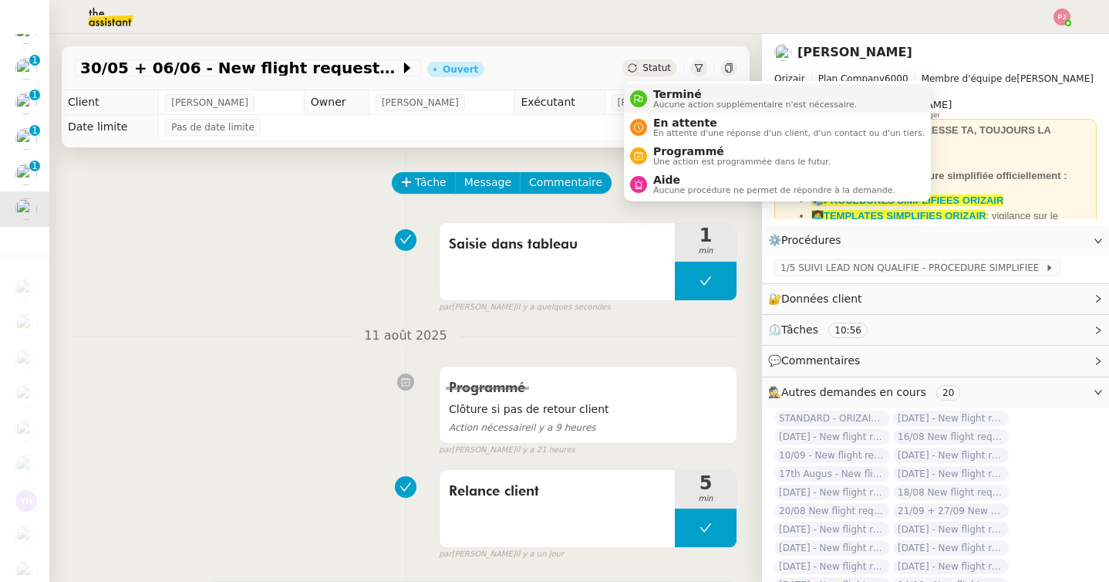
click at [643, 90] on div "Terminé Aucune action supplémentaire n'est nécessaire." at bounding box center [743, 98] width 227 height 21
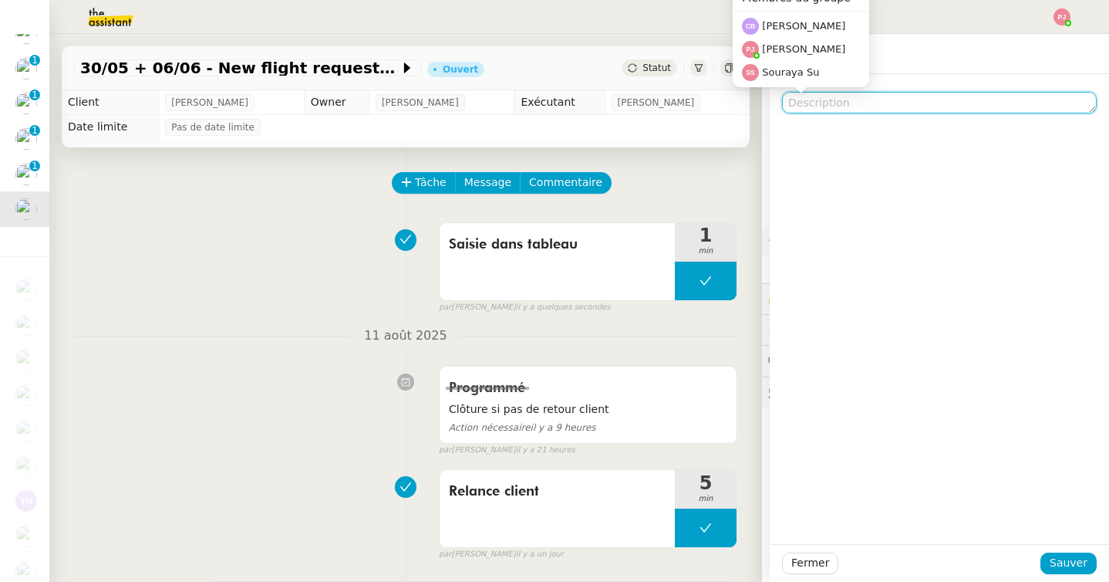
click at [842, 106] on textarea at bounding box center [939, 103] width 315 height 22
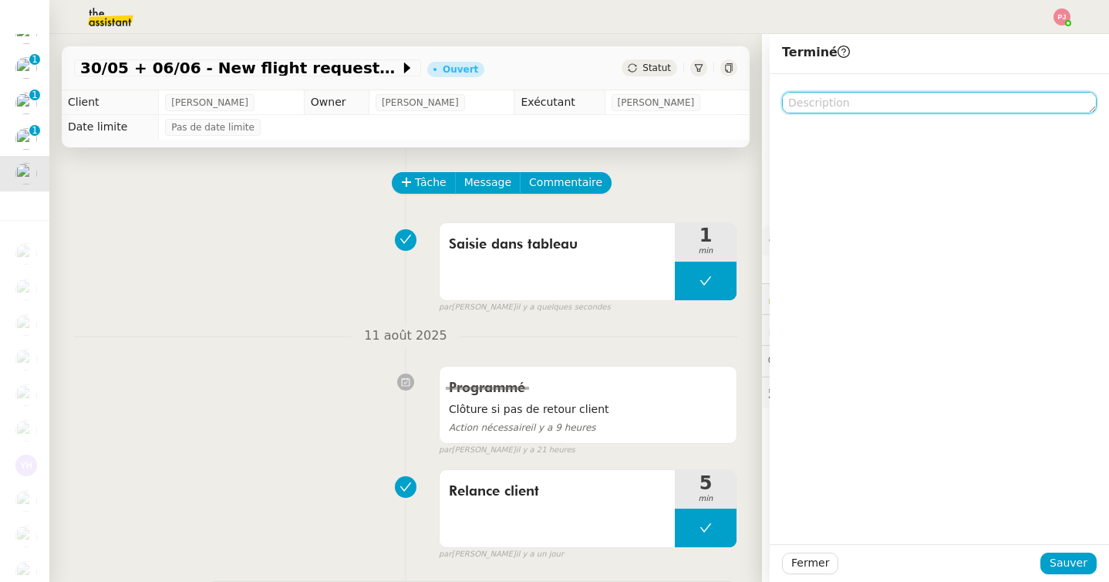
scroll to position [650, 0]
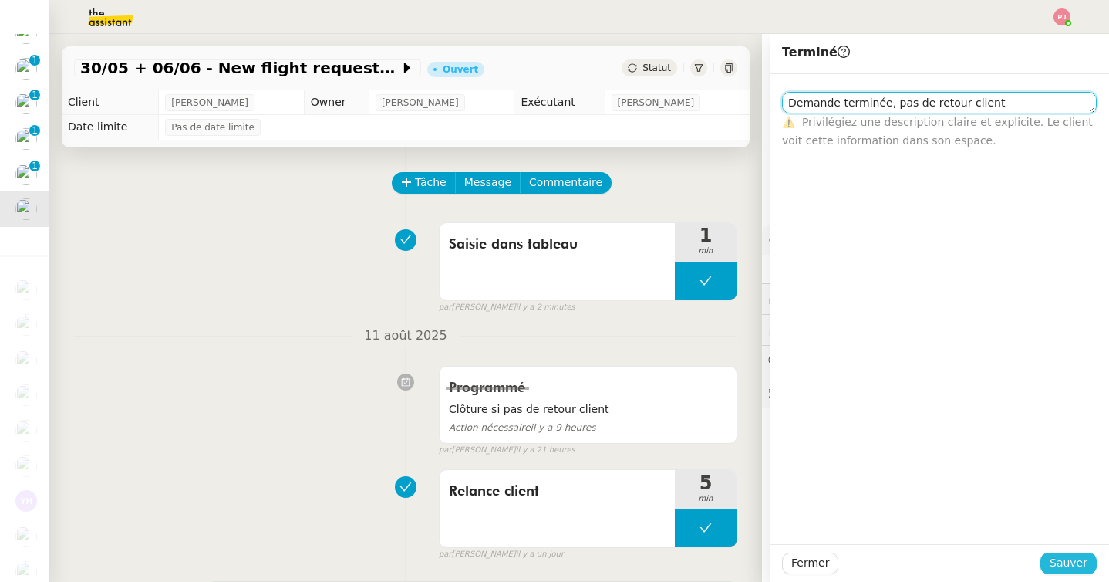
type textarea "Demande terminée, pas de retour client"
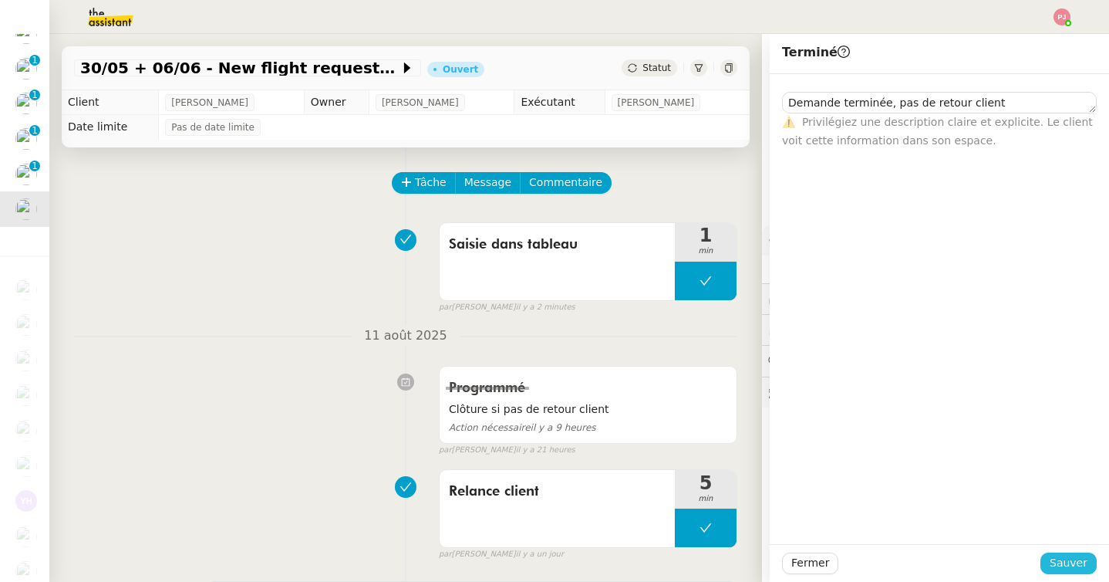
click at [1081, 571] on span "Sauver" at bounding box center [1069, 563] width 38 height 18
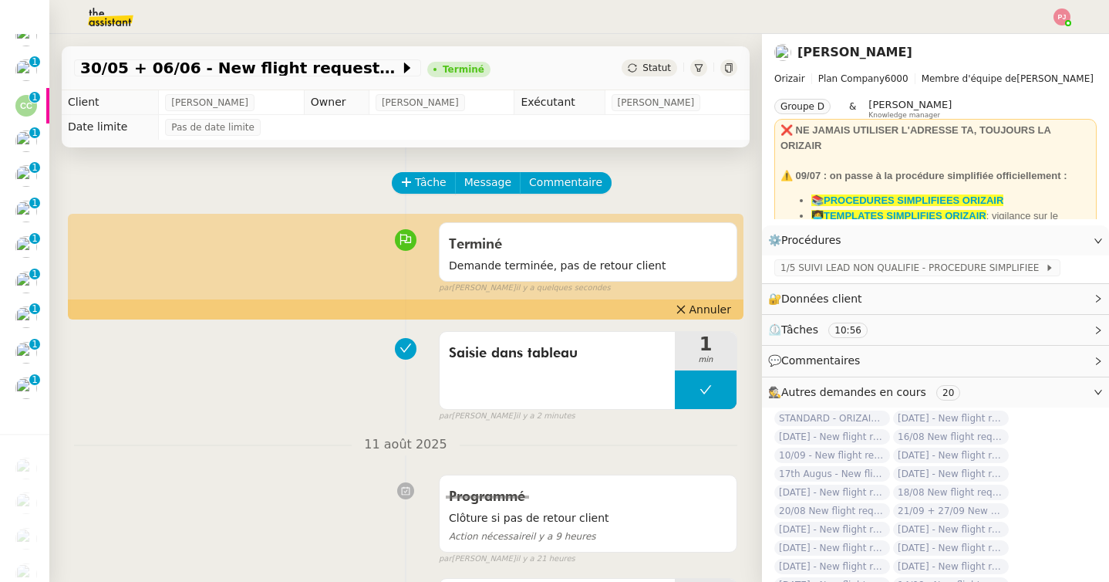
scroll to position [436, 0]
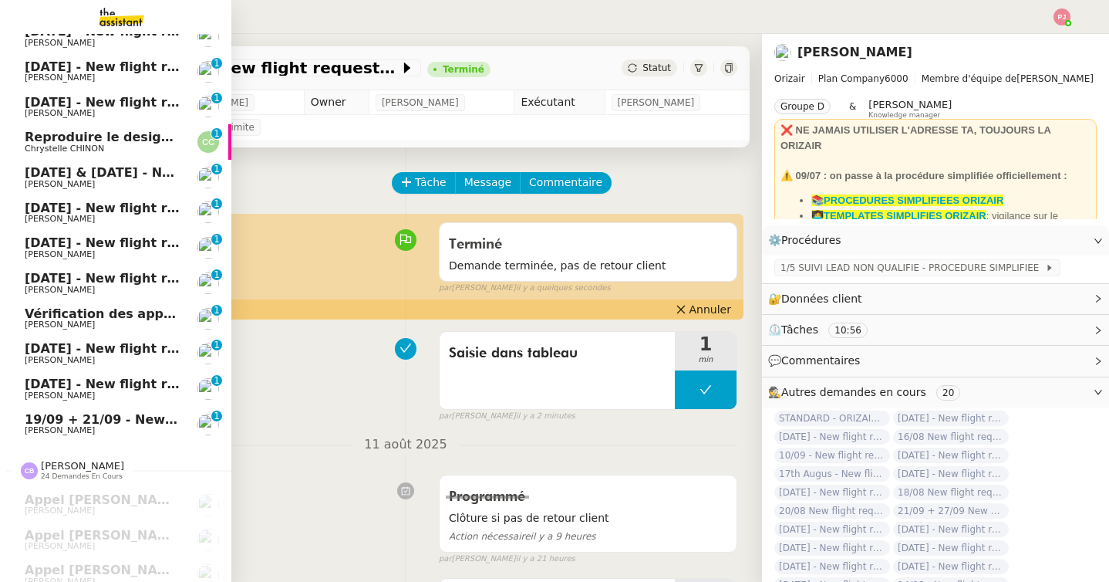
click at [67, 138] on span "Reproduire le design de la page web" at bounding box center [152, 137] width 255 height 15
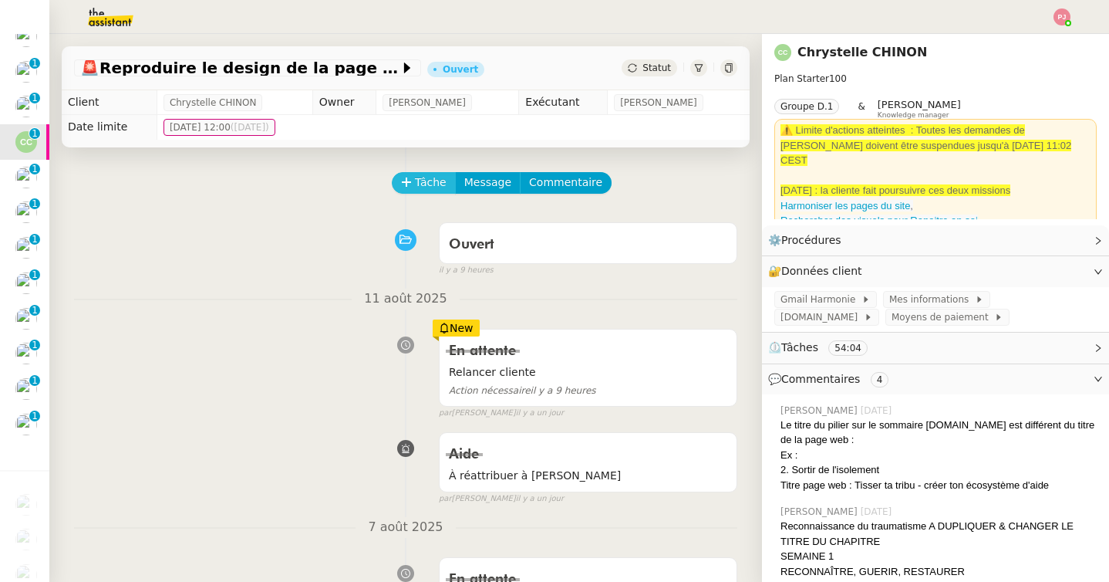
click at [424, 183] on span "Tâche" at bounding box center [431, 183] width 32 height 18
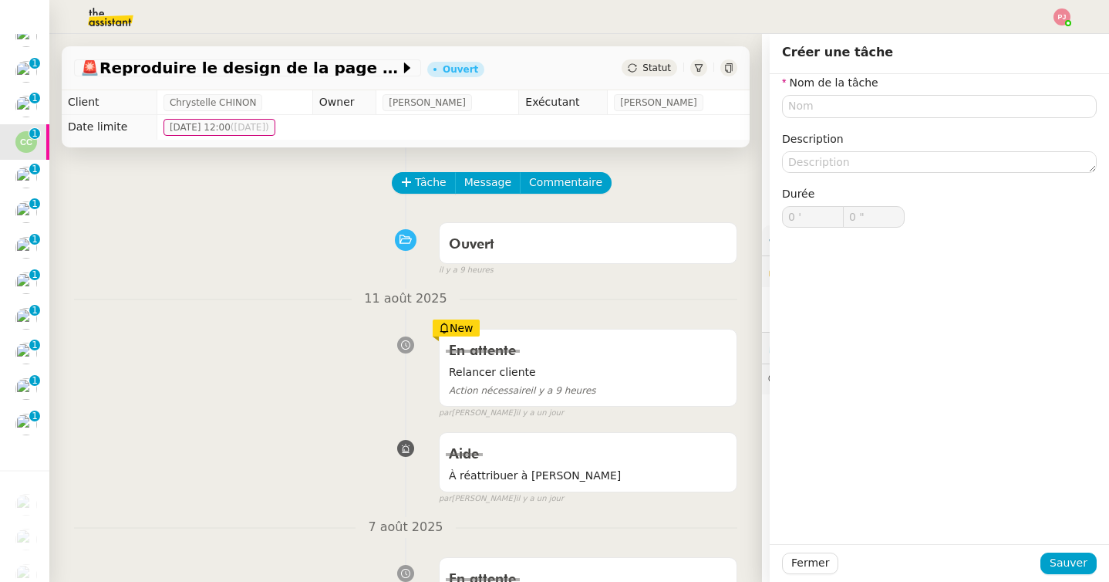
click at [831, 118] on div "Nom de la tâche Description Durée 0 ' 0 "" at bounding box center [939, 163] width 315 height 178
click at [829, 109] on input "text" at bounding box center [939, 106] width 315 height 22
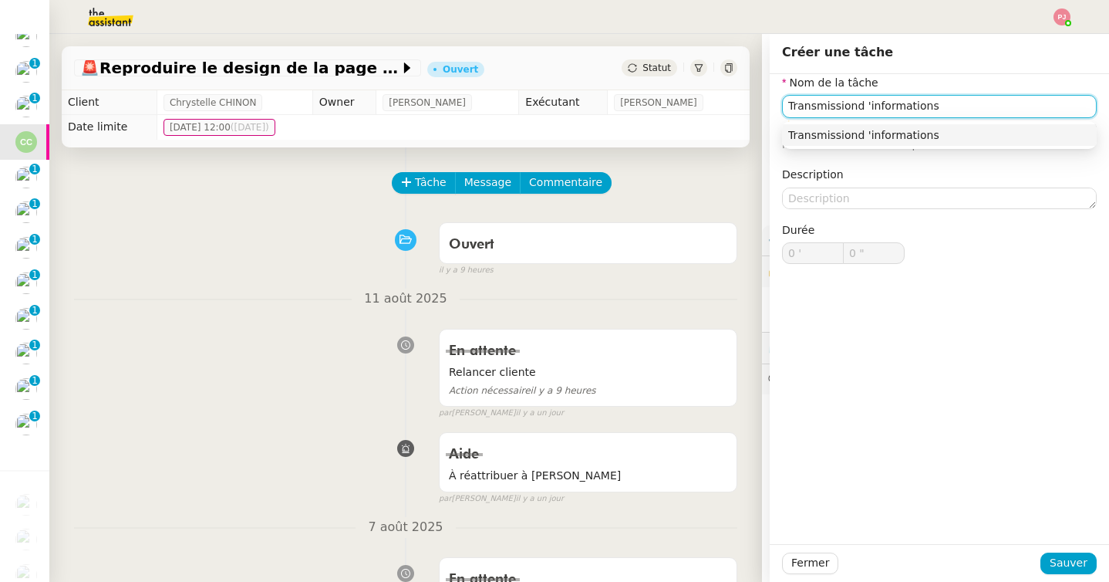
click at [862, 106] on input "Transmissiond 'informations" at bounding box center [939, 106] width 315 height 22
type input "Transmission d'informations"
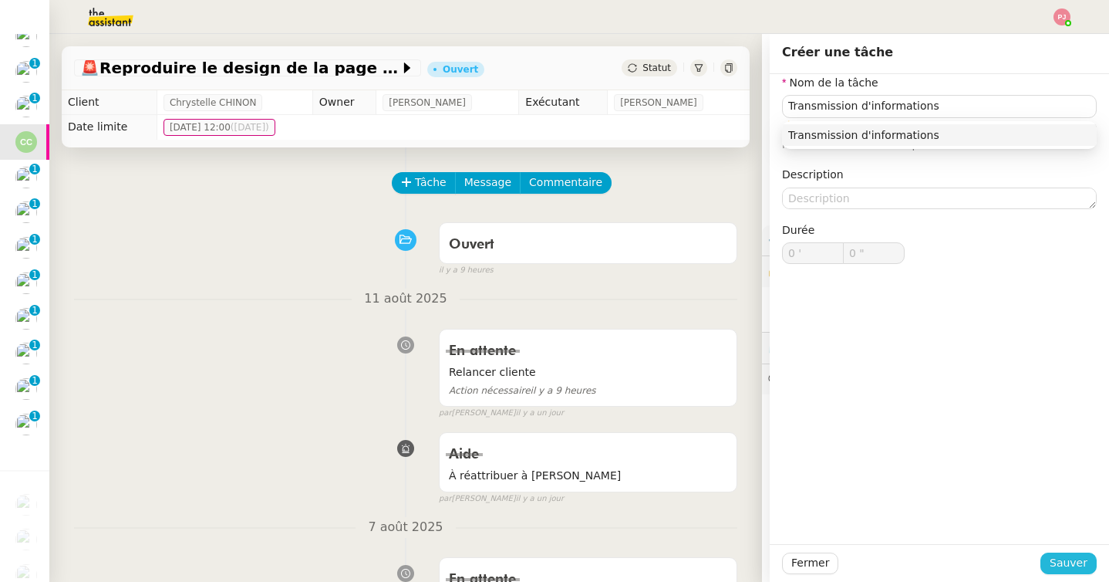
click at [1064, 559] on span "Sauver" at bounding box center [1069, 563] width 38 height 18
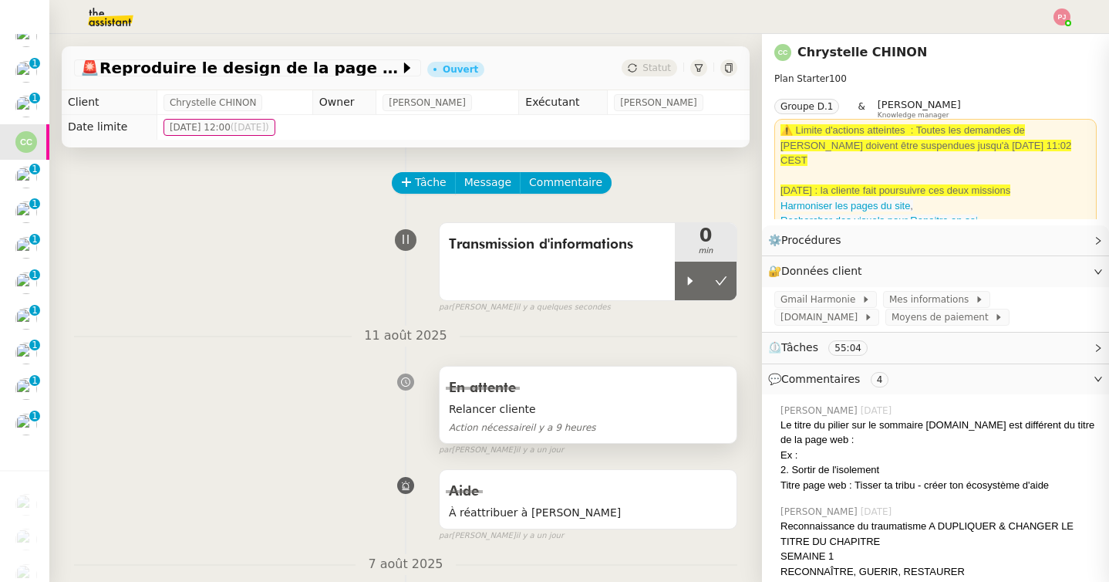
scroll to position [78, 0]
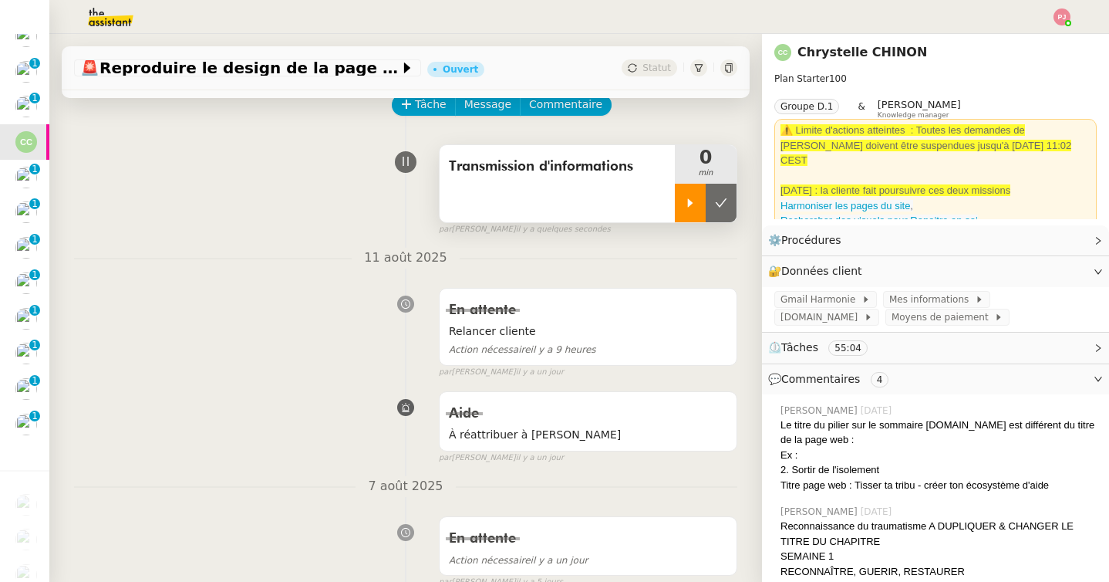
click at [693, 198] on icon at bounding box center [690, 203] width 12 height 12
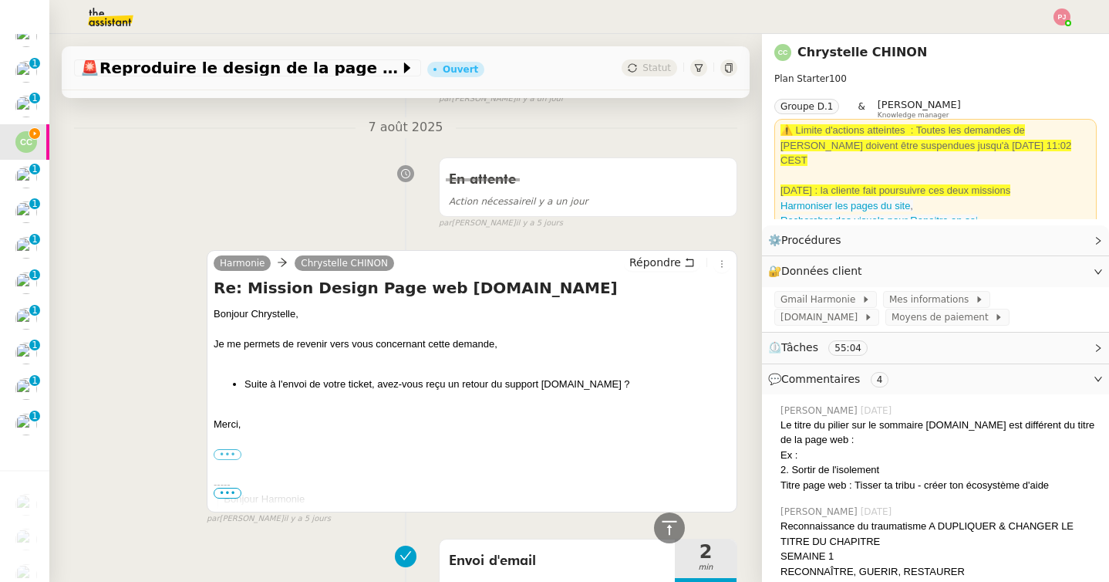
scroll to position [454, 0]
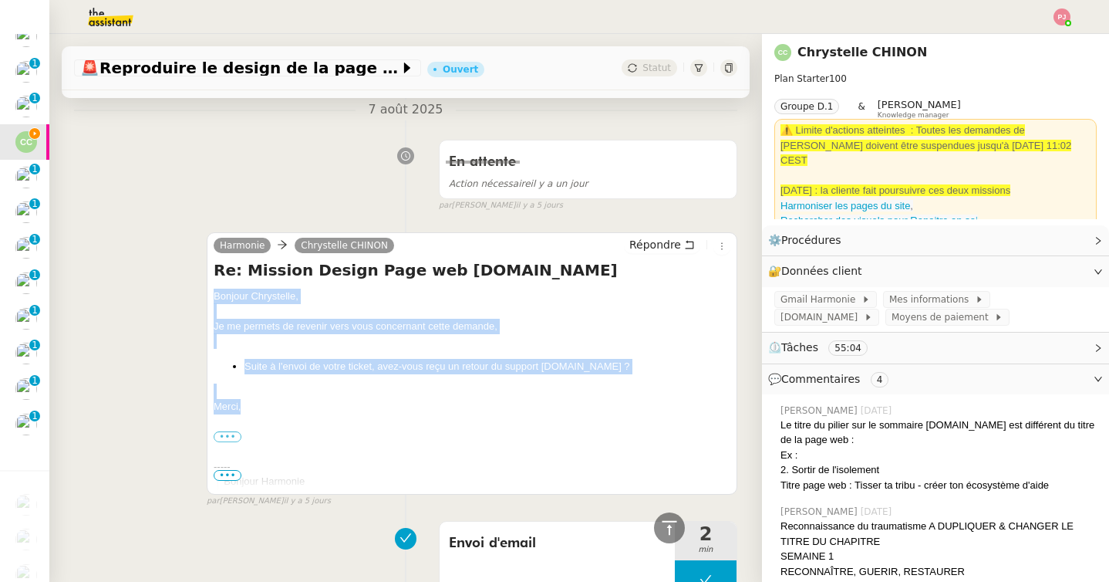
drag, startPoint x: 250, startPoint y: 408, endPoint x: 208, endPoint y: 296, distance: 119.6
click at [208, 296] on div "Harmonie Chrystelle CHINON Répondre Re: Mission Design Page web System.io Bonjo…" at bounding box center [472, 363] width 531 height 262
click at [660, 250] on span "Répondre" at bounding box center [655, 244] width 52 height 15
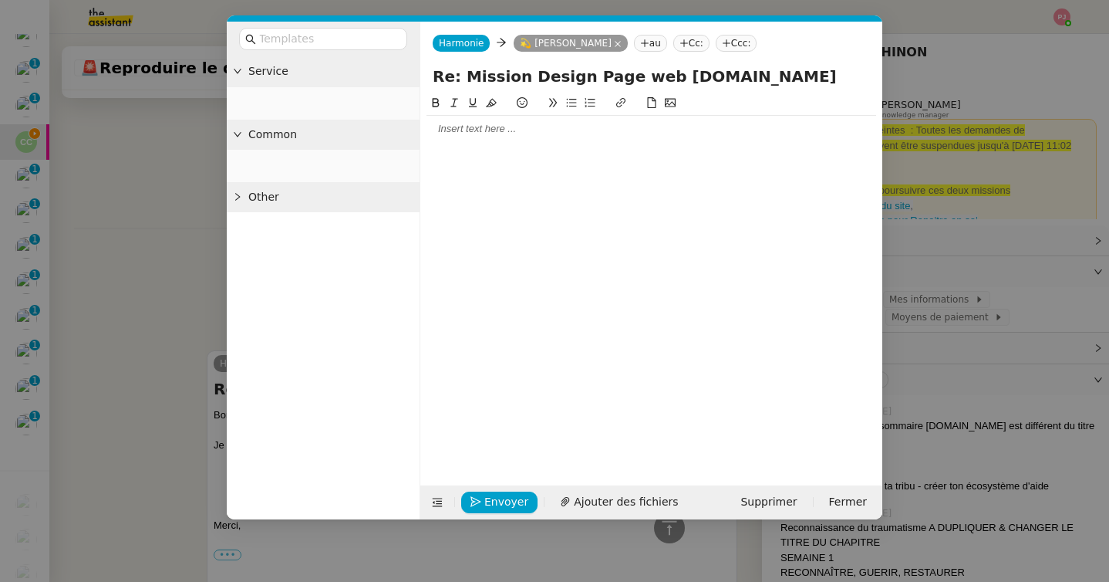
scroll to position [572, 0]
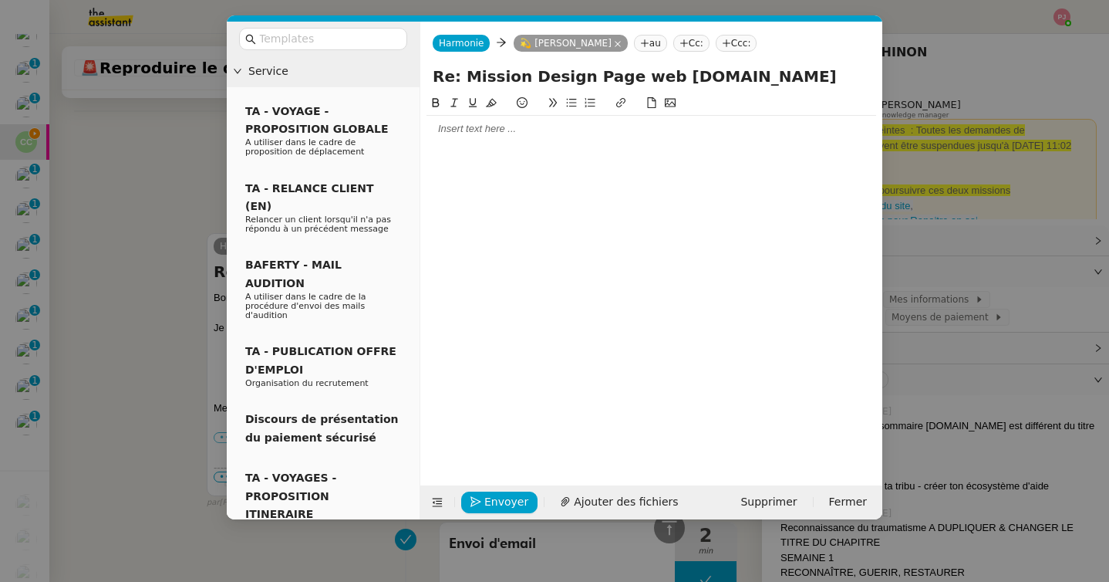
click at [533, 140] on div at bounding box center [652, 129] width 450 height 26
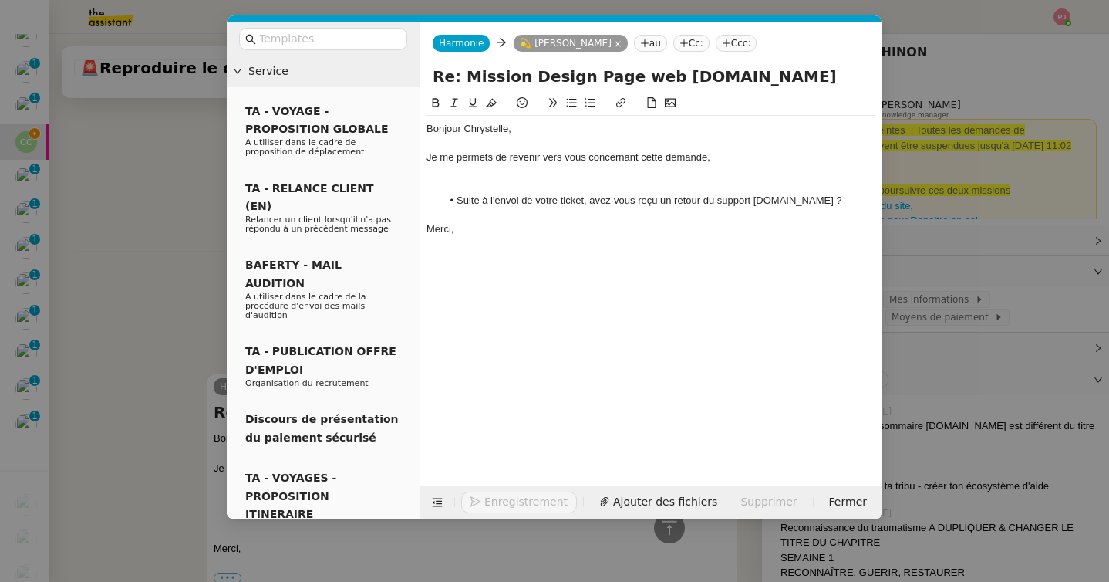
scroll to position [712, 0]
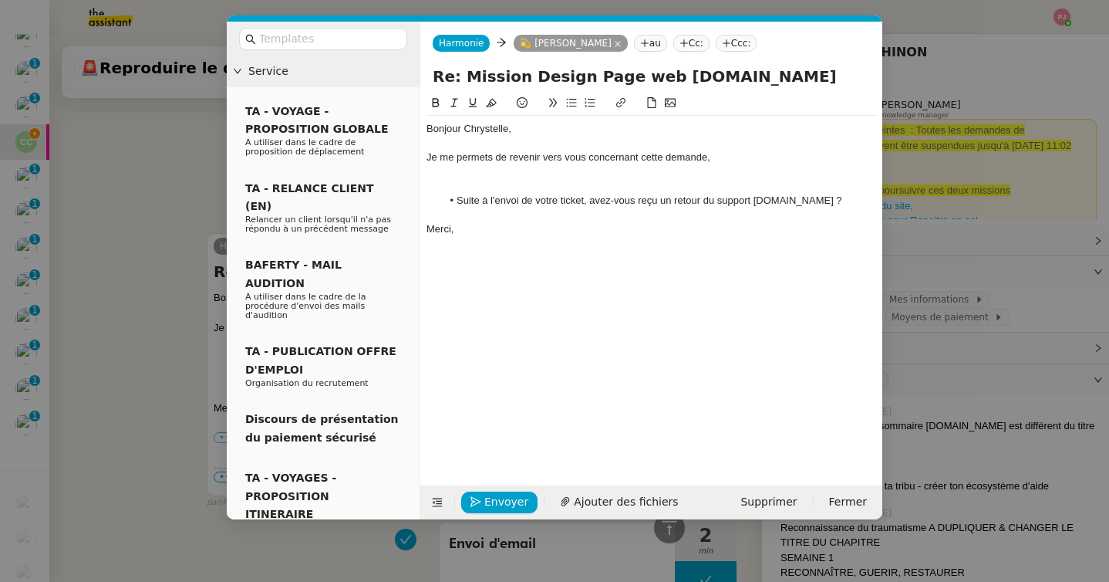
click at [554, 187] on div at bounding box center [652, 186] width 450 height 14
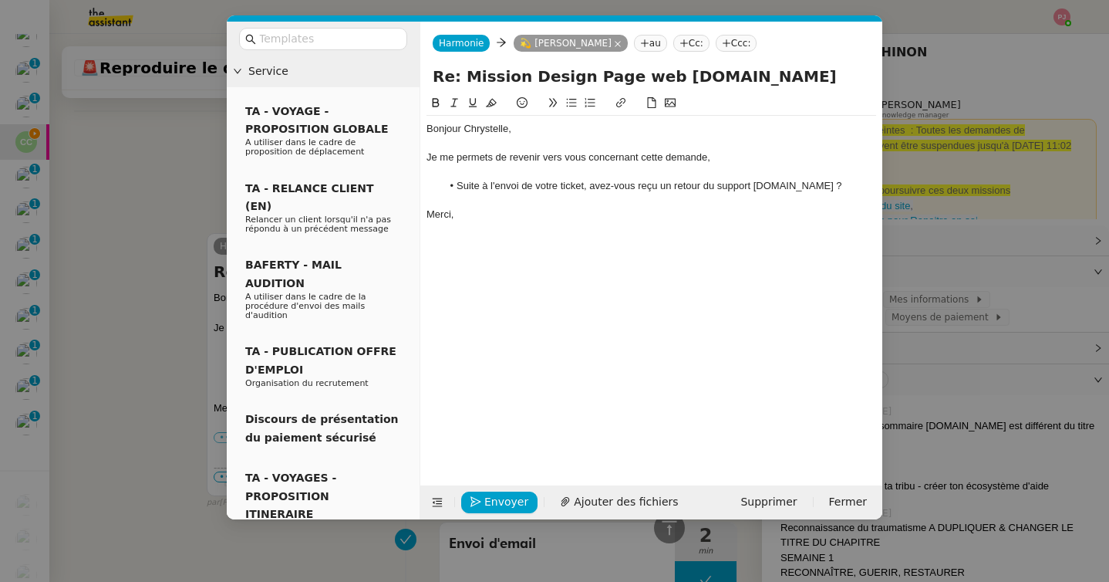
scroll to position [697, 0]
click at [516, 498] on span "Envoyer" at bounding box center [506, 502] width 44 height 18
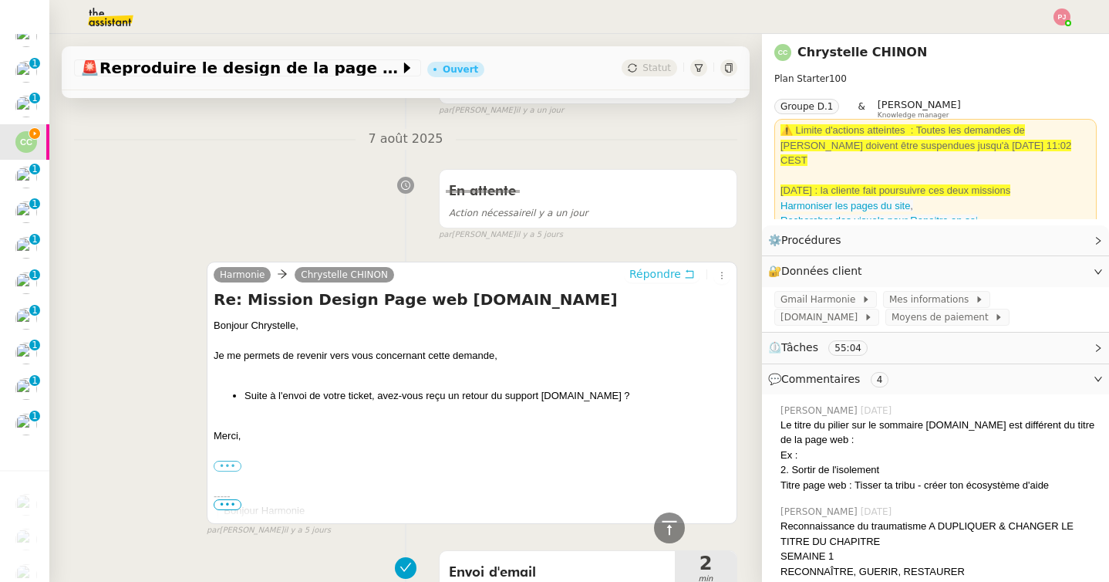
scroll to position [0, 0]
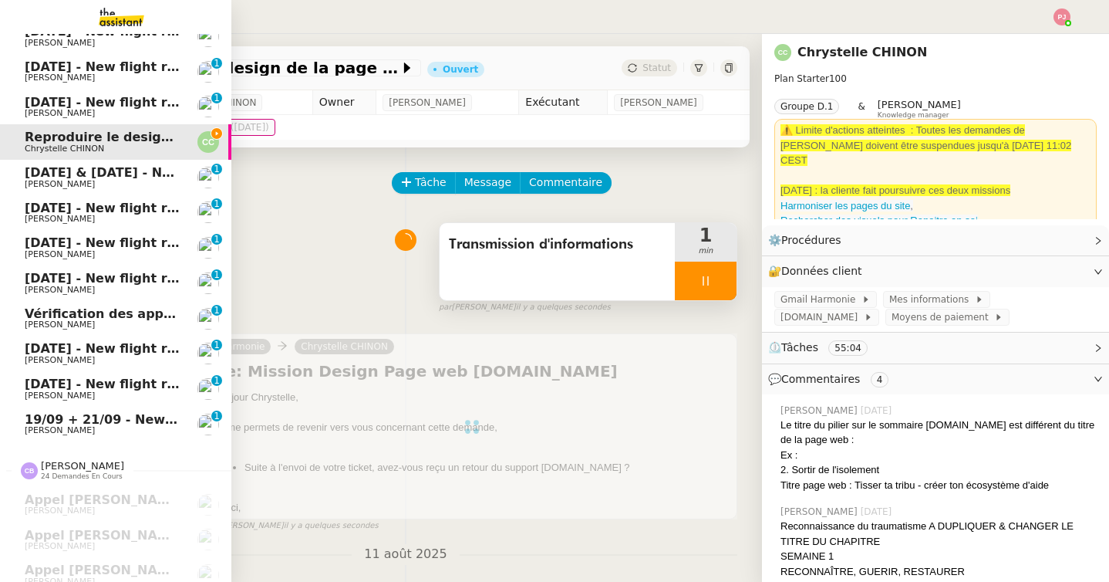
click at [79, 424] on span "19/09 + 21/09 - New flight request - Afsheen Hussain" at bounding box center [209, 419] width 368 height 15
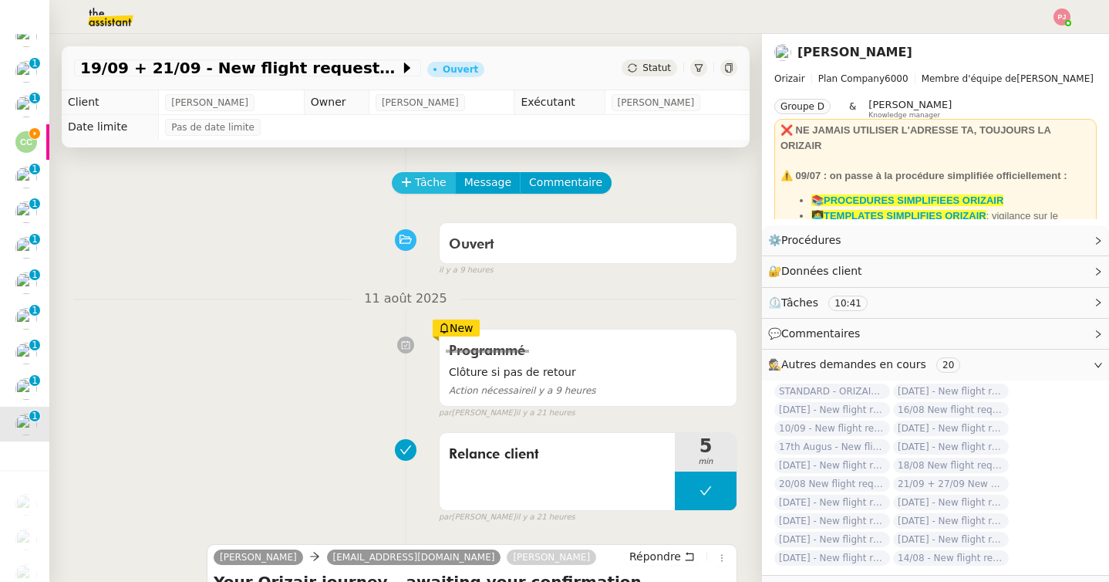
click at [425, 185] on span "Tâche" at bounding box center [431, 183] width 32 height 18
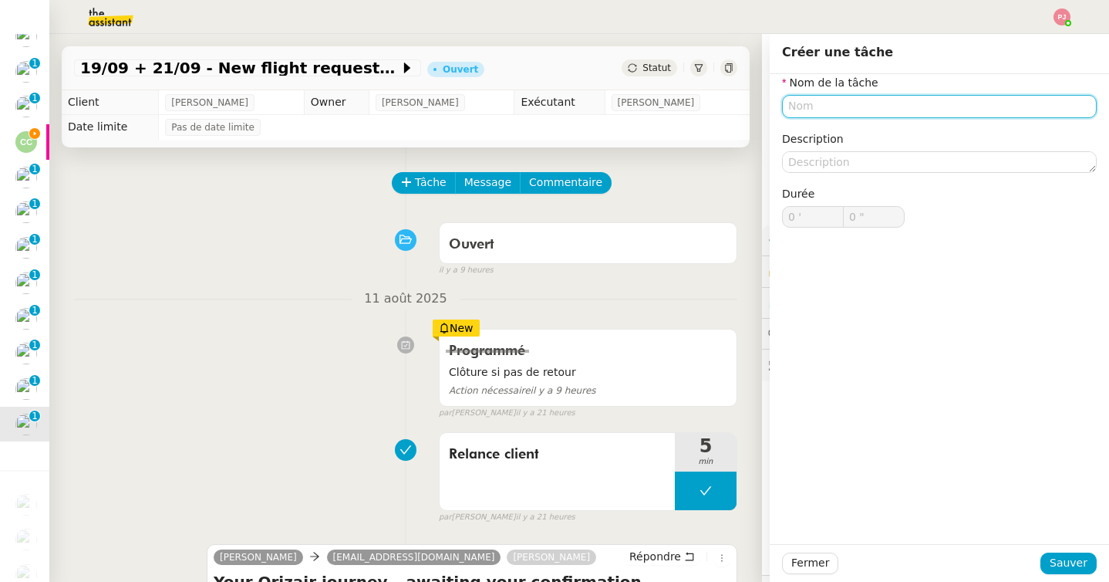
click at [849, 102] on input "text" at bounding box center [939, 106] width 315 height 22
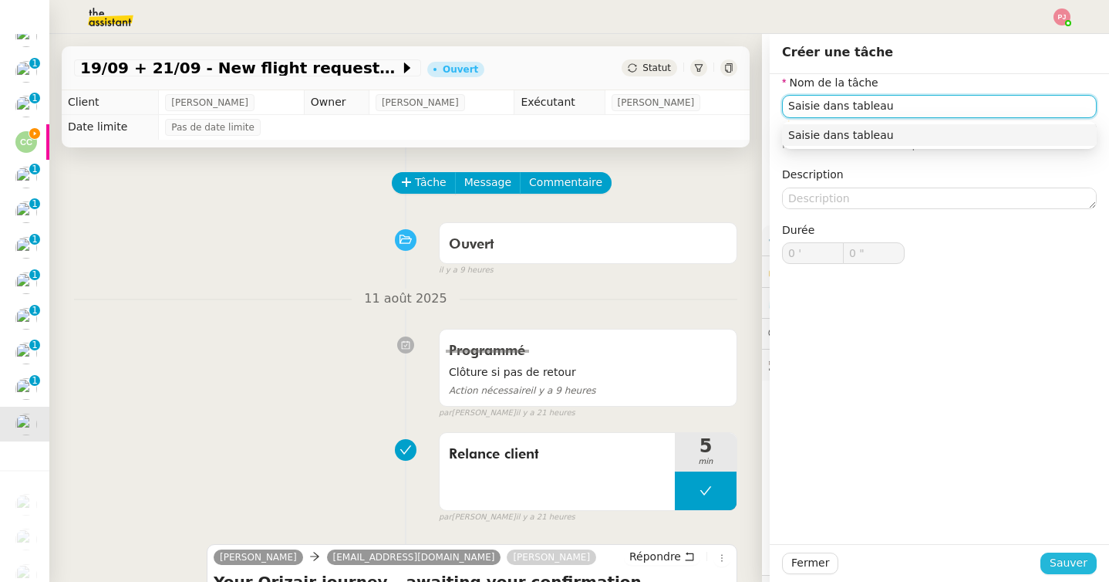
type input "Saisie dans tableau"
click at [1071, 559] on span "Sauver" at bounding box center [1069, 563] width 38 height 18
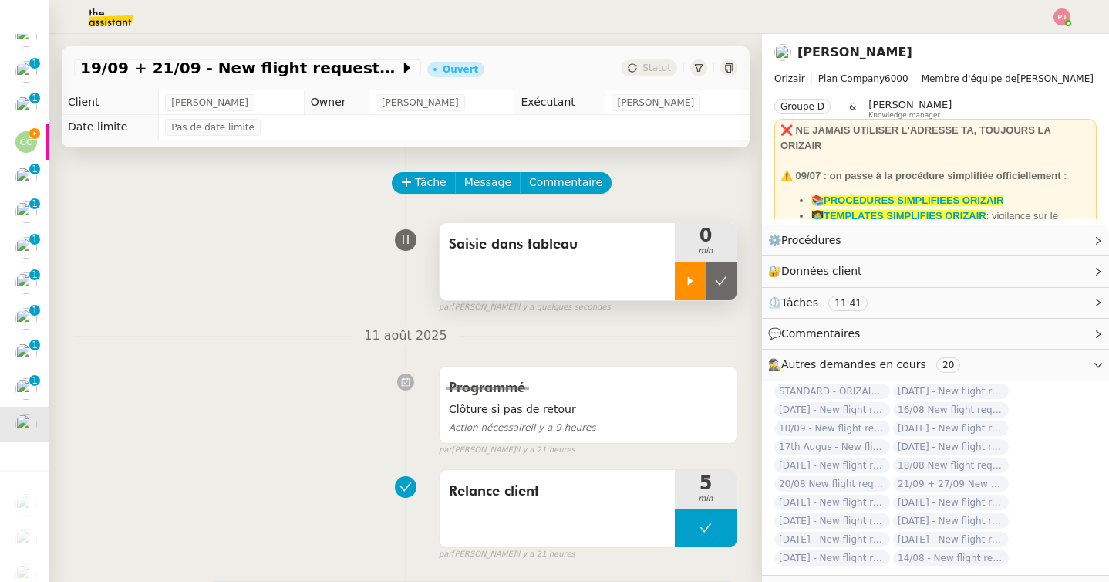
click at [680, 272] on div at bounding box center [690, 281] width 31 height 39
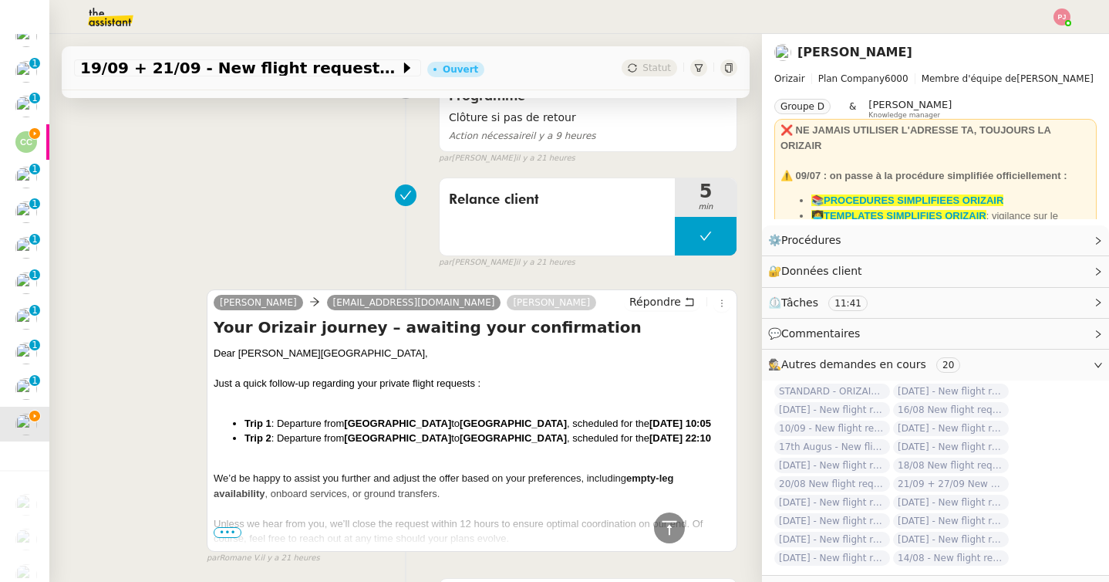
scroll to position [258, 0]
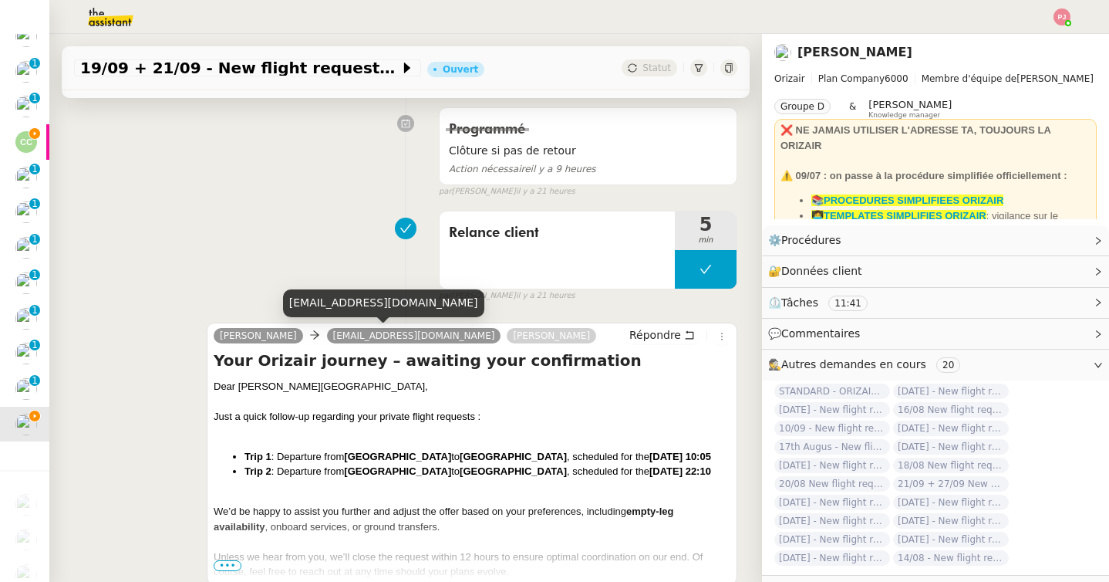
drag, startPoint x: 456, startPoint y: 307, endPoint x: 289, endPoint y: 302, distance: 166.7
click at [289, 302] on div "afsheenhussain001@hotmail.com" at bounding box center [383, 302] width 201 height 27
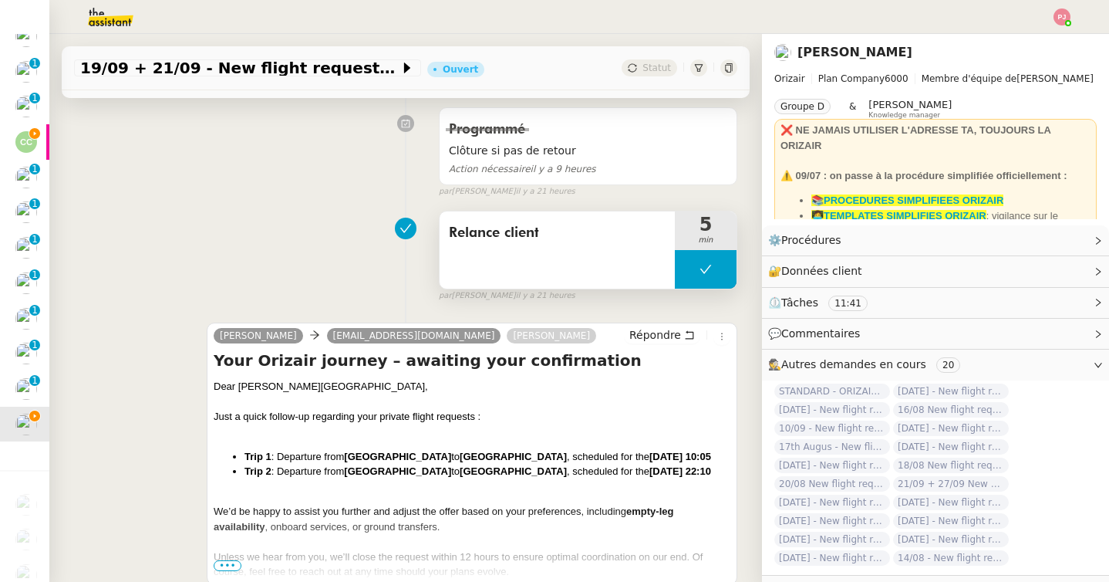
scroll to position [0, 0]
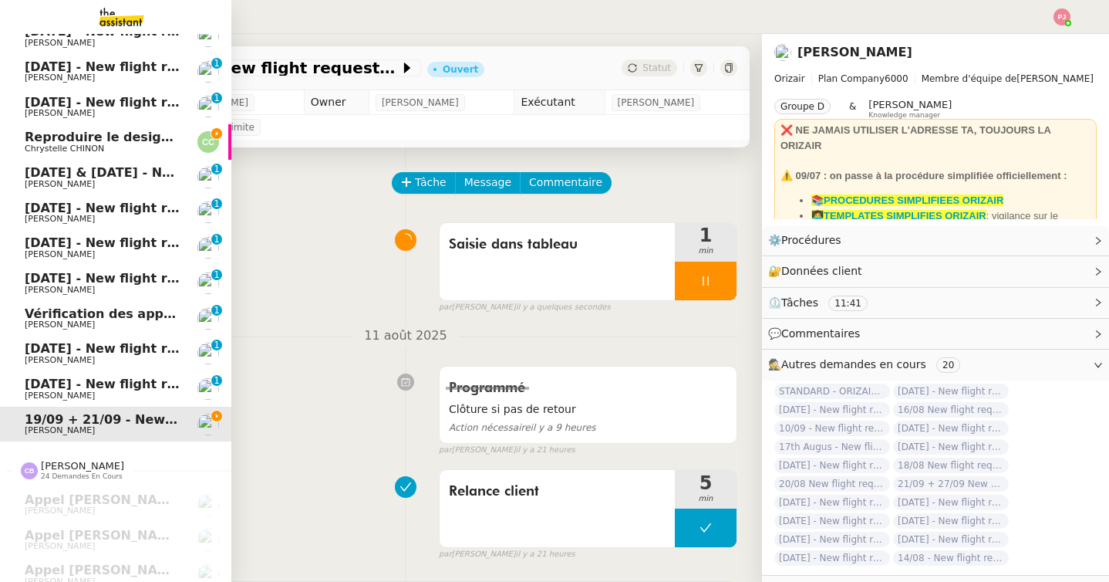
click at [62, 148] on span "Chrystelle CHINON" at bounding box center [64, 148] width 79 height 10
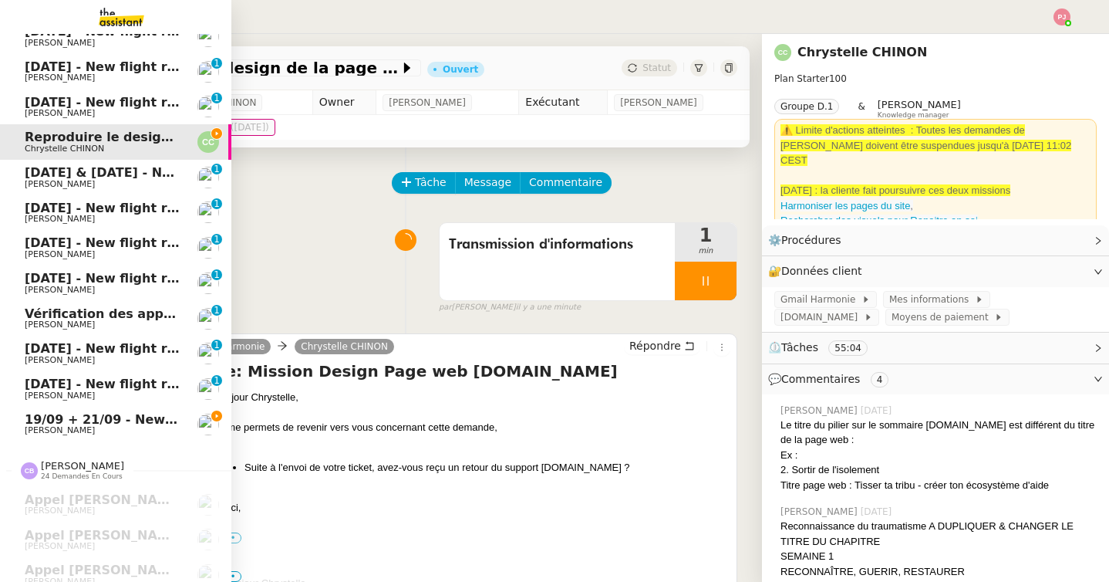
click at [23, 415] on link "19/09 + 21/09 - New flight request - Afsheen Hussain Louis Frei" at bounding box center [115, 424] width 231 height 35
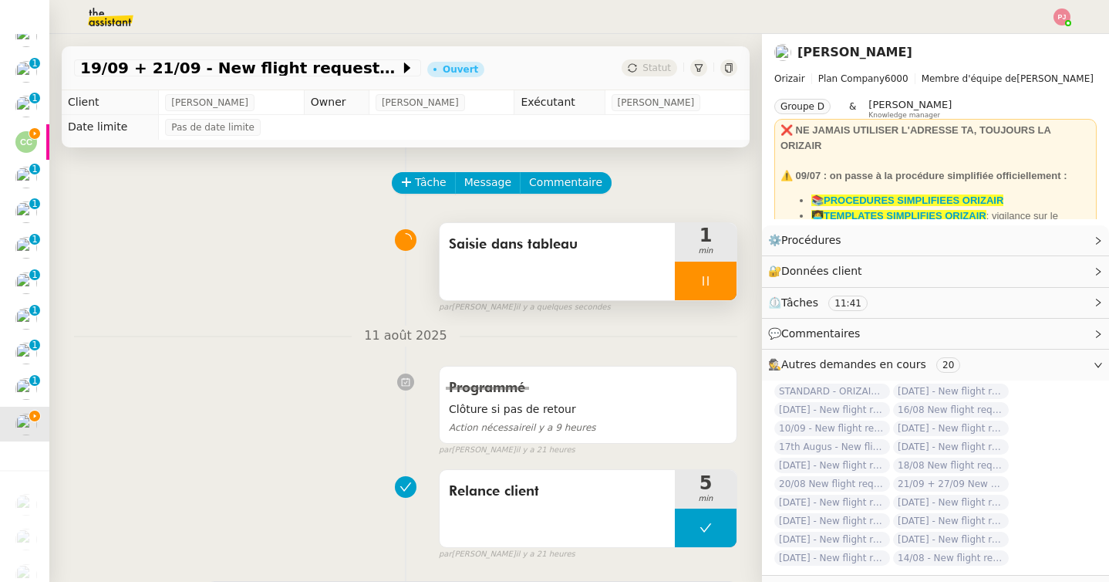
click at [716, 270] on div at bounding box center [706, 281] width 62 height 39
click at [722, 275] on icon at bounding box center [721, 281] width 12 height 12
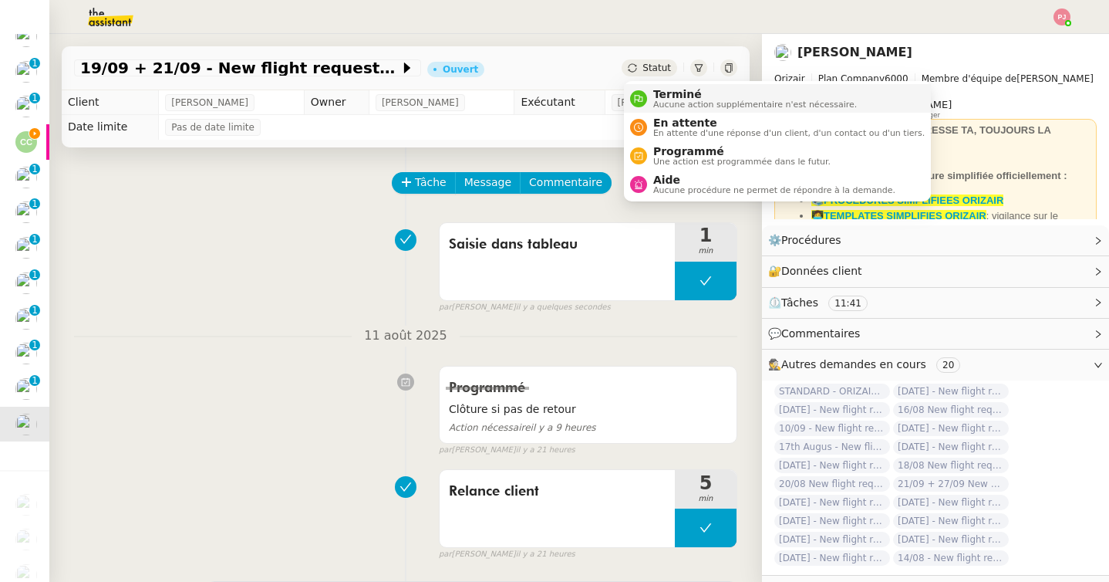
click at [666, 107] on span "Aucune action supplémentaire n'est nécessaire." at bounding box center [755, 104] width 204 height 8
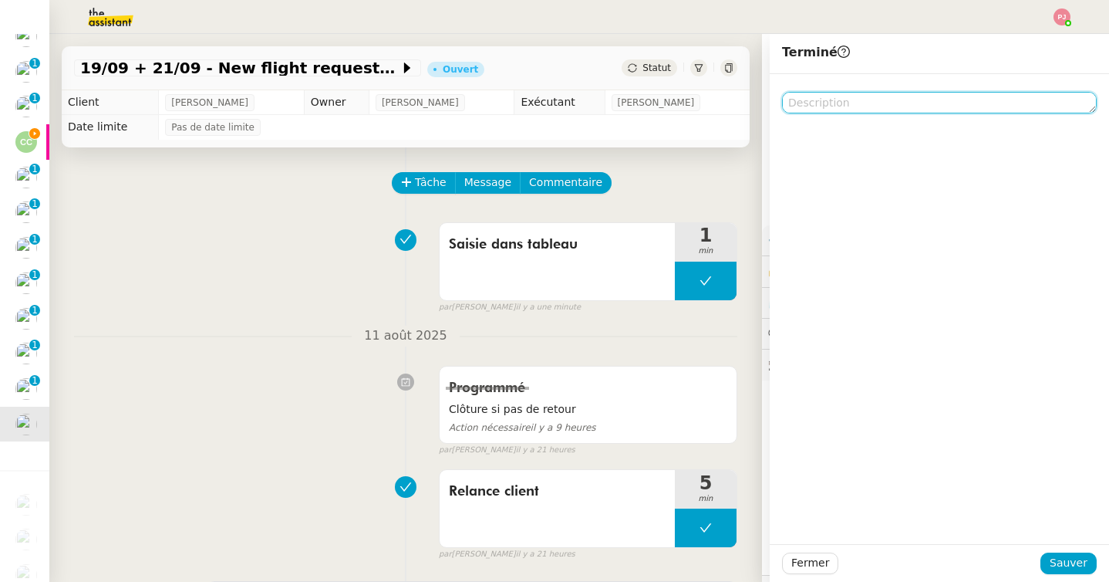
click at [845, 110] on textarea at bounding box center [939, 103] width 315 height 22
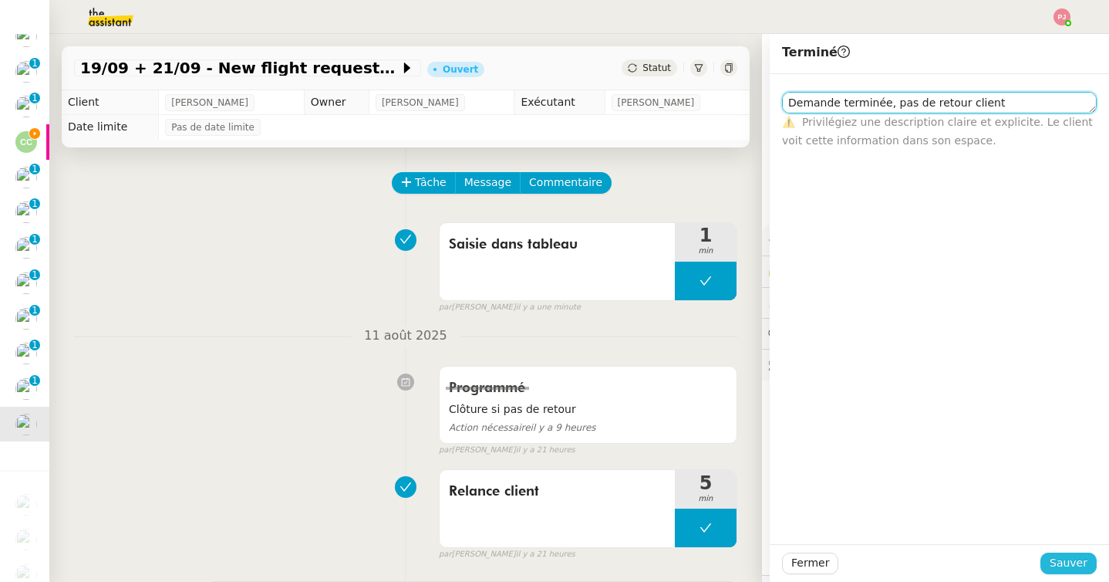
type textarea "Demande terminée, pas de retour client"
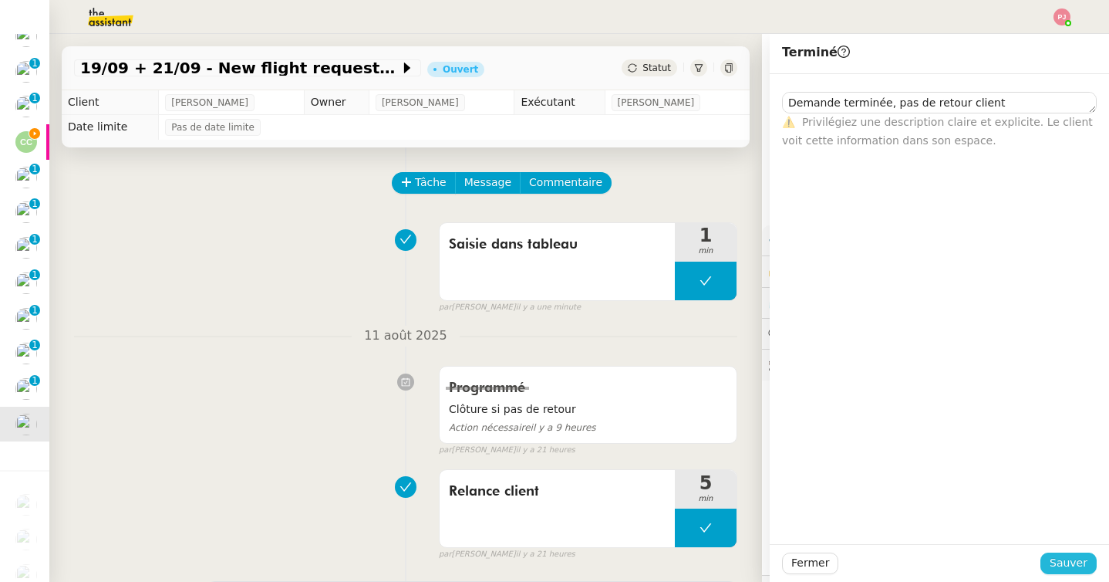
click at [1075, 562] on span "Sauver" at bounding box center [1069, 563] width 38 height 18
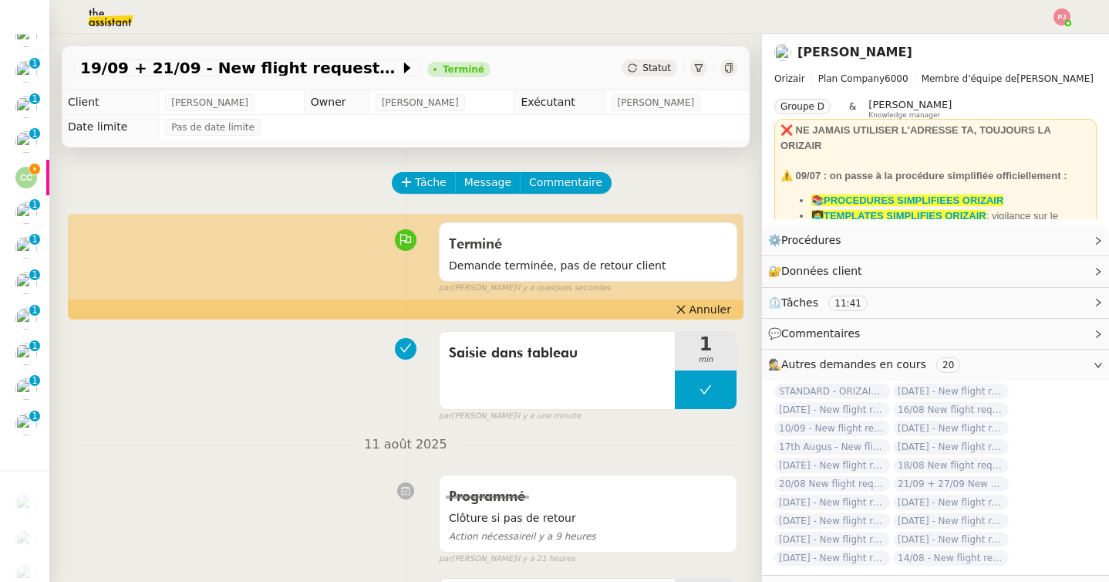
scroll to position [436, 0]
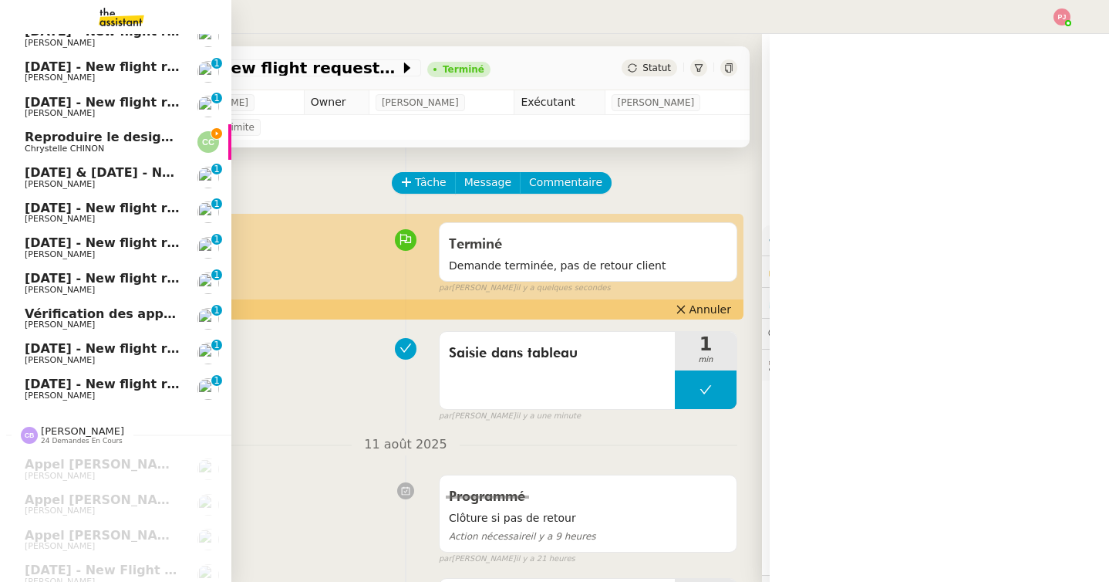
click at [14, 132] on link "Reproduire le design de la page web Chrystelle CHINON" at bounding box center [115, 141] width 231 height 35
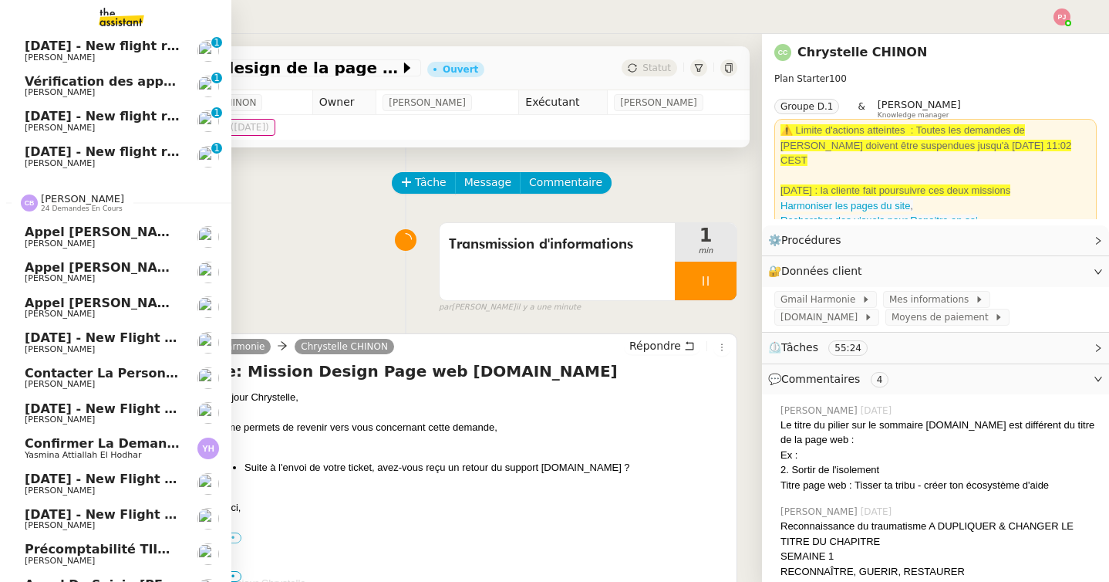
scroll to position [683, 0]
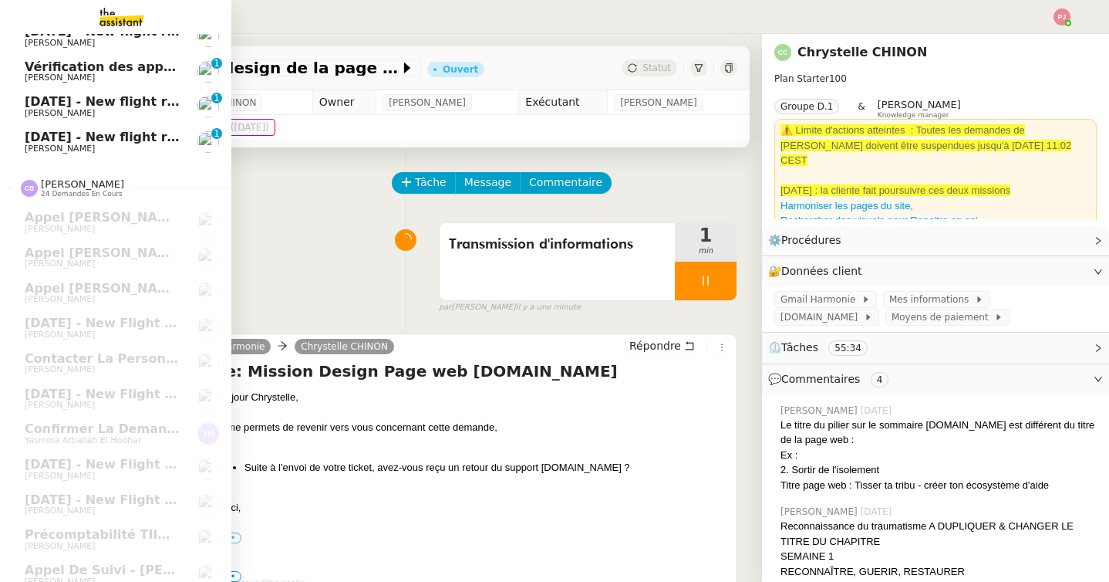
click at [22, 143] on link "16th August 2025 - New flight request - Eduardo Onrubia Louis Frei 0 1 2 3 4 5 …" at bounding box center [115, 141] width 231 height 35
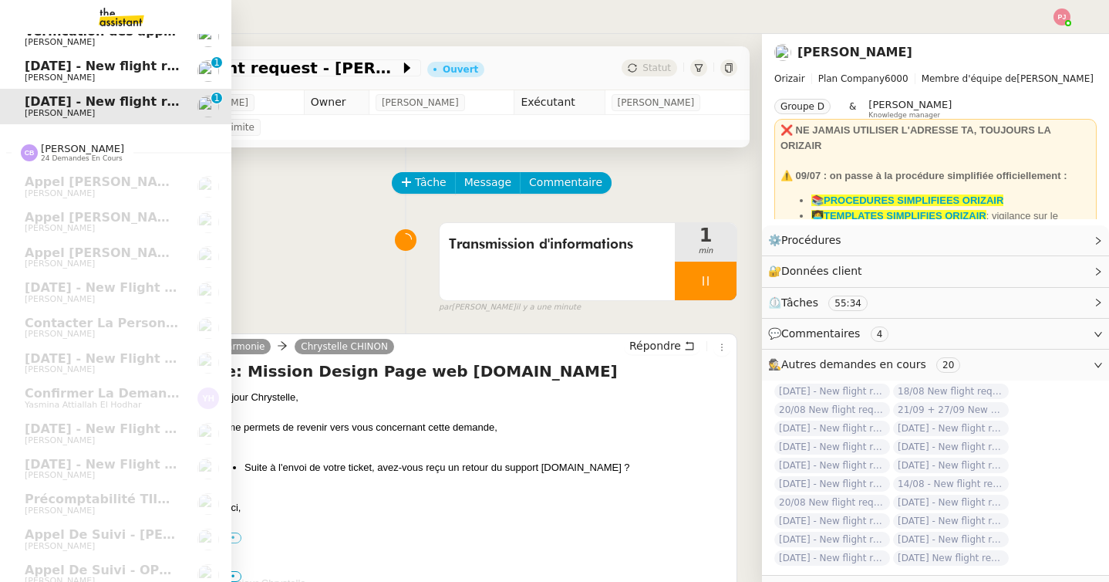
scroll to position [647, 0]
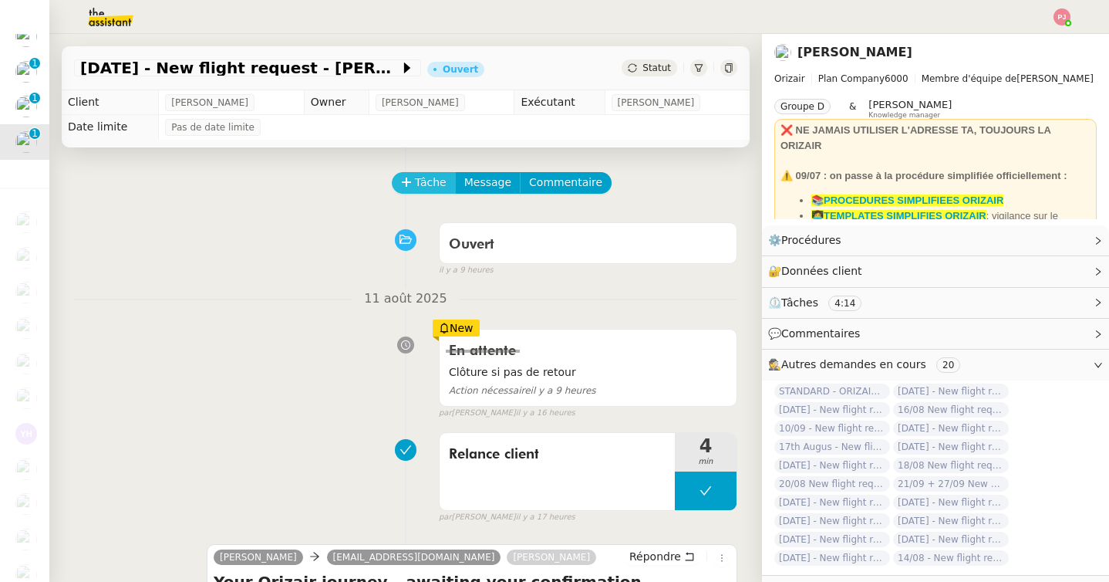
click at [438, 186] on span "Tâche" at bounding box center [431, 183] width 32 height 18
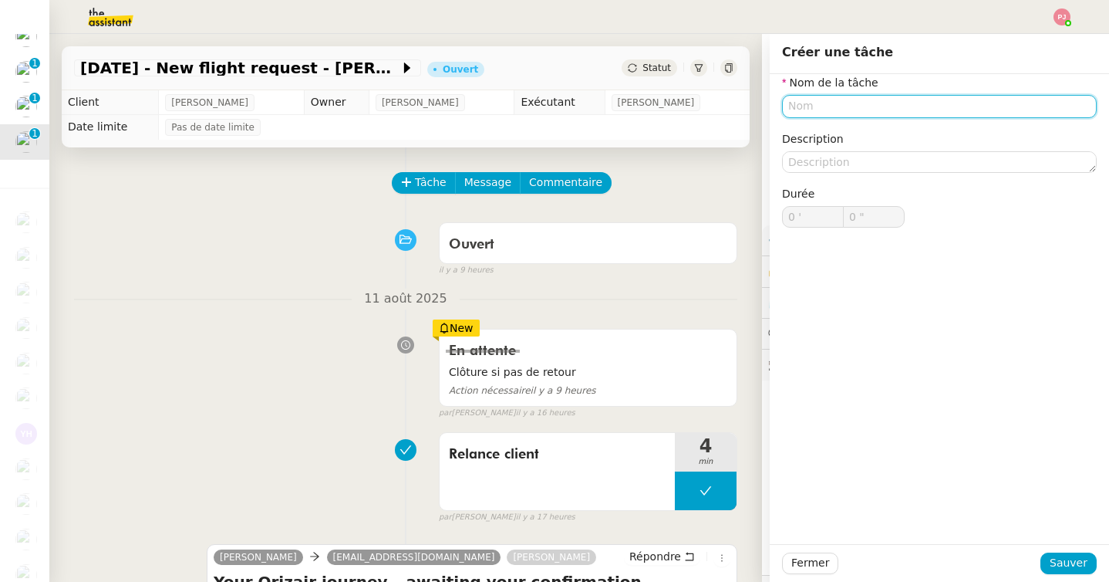
click at [820, 107] on input "text" at bounding box center [939, 106] width 315 height 22
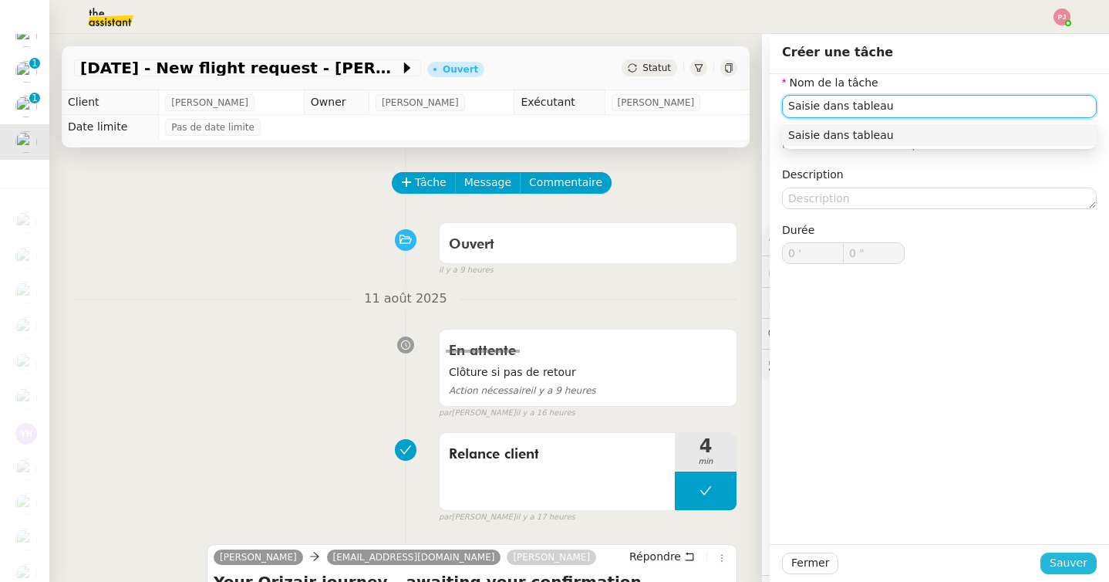
type input "Saisie dans tableau"
click at [1083, 566] on span "Sauver" at bounding box center [1069, 563] width 38 height 18
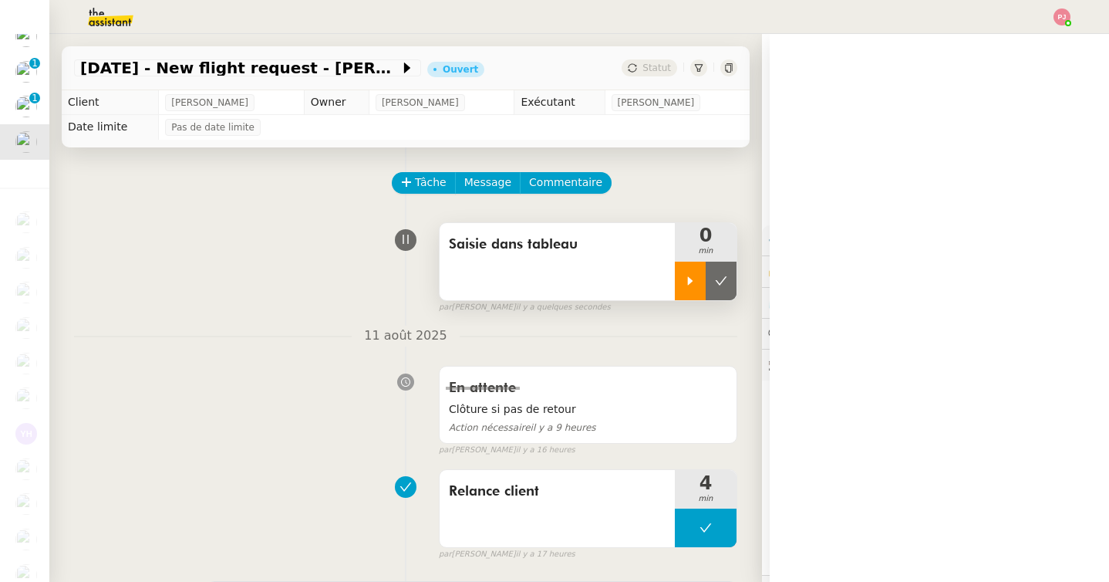
click at [691, 278] on icon at bounding box center [690, 281] width 12 height 12
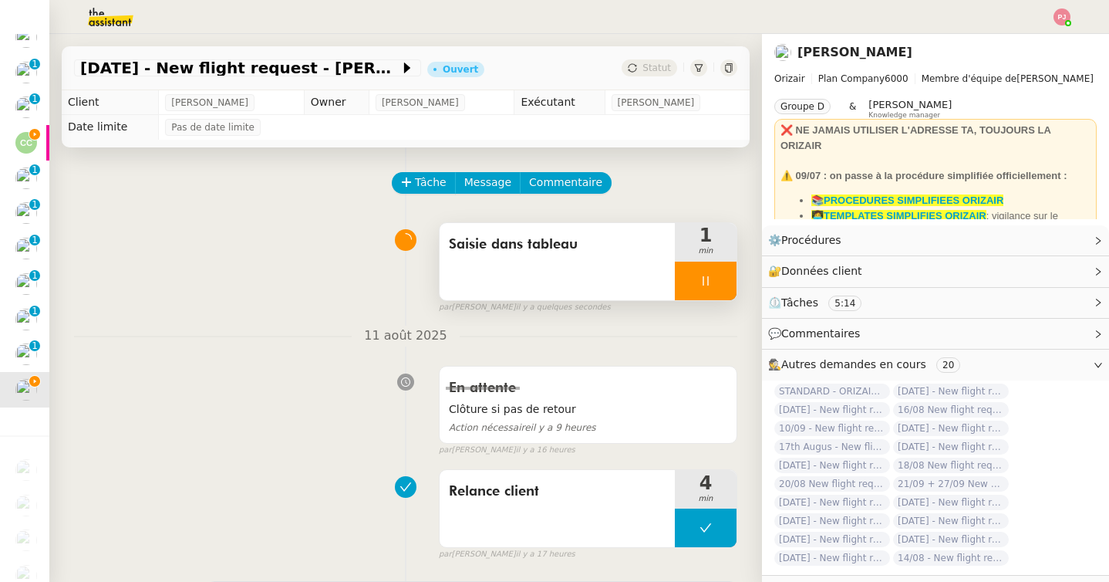
click at [710, 292] on div at bounding box center [706, 281] width 62 height 39
click at [725, 284] on icon at bounding box center [721, 281] width 12 height 12
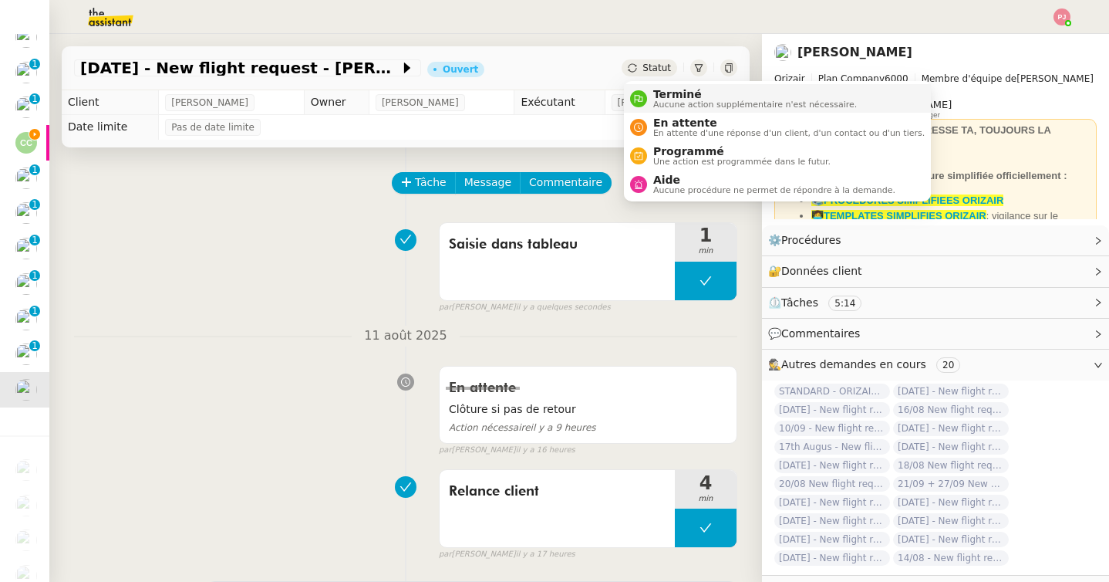
click at [657, 99] on span "Terminé" at bounding box center [755, 94] width 204 height 12
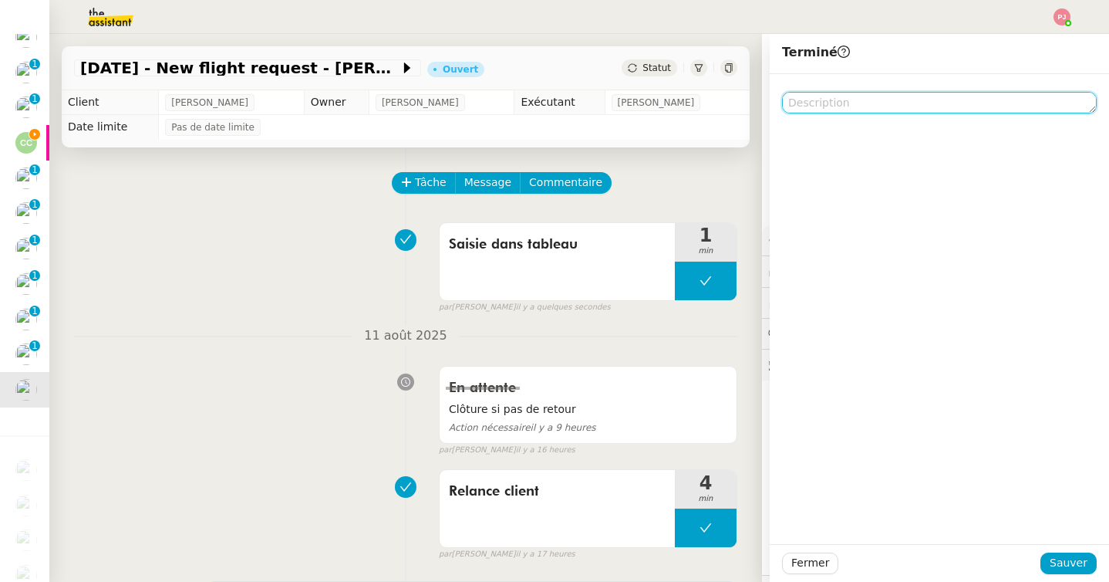
click at [831, 102] on textarea at bounding box center [939, 103] width 315 height 22
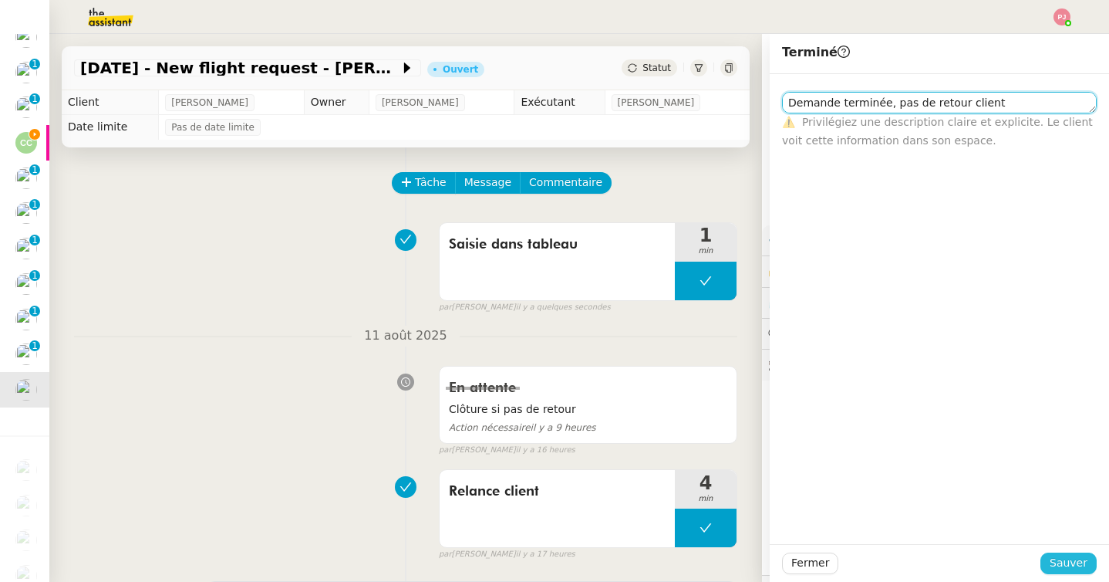
type textarea "Demande terminée, pas de retour client"
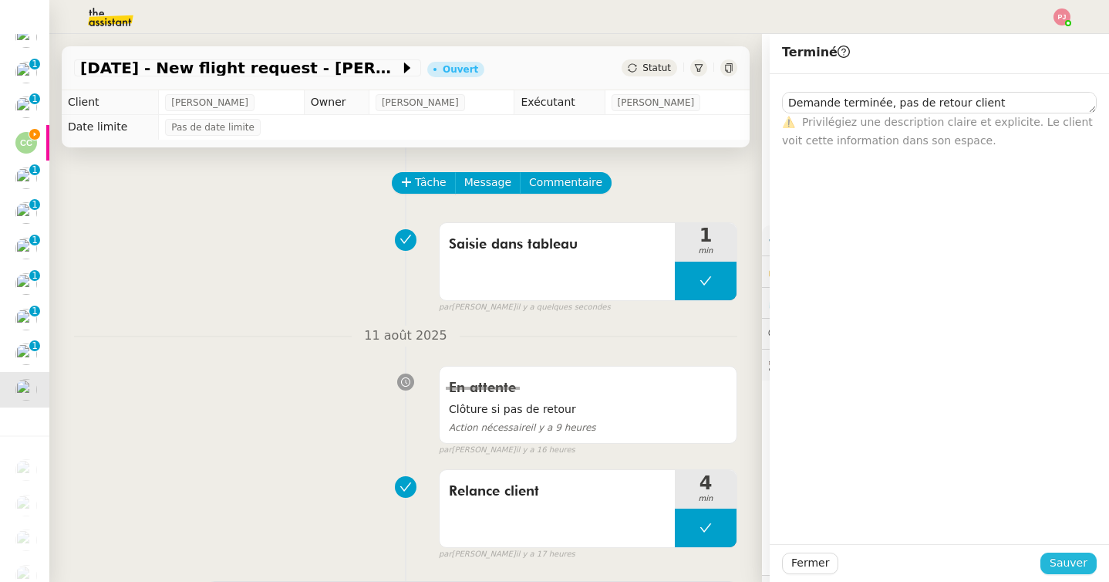
click at [1067, 555] on span "Sauver" at bounding box center [1069, 563] width 38 height 18
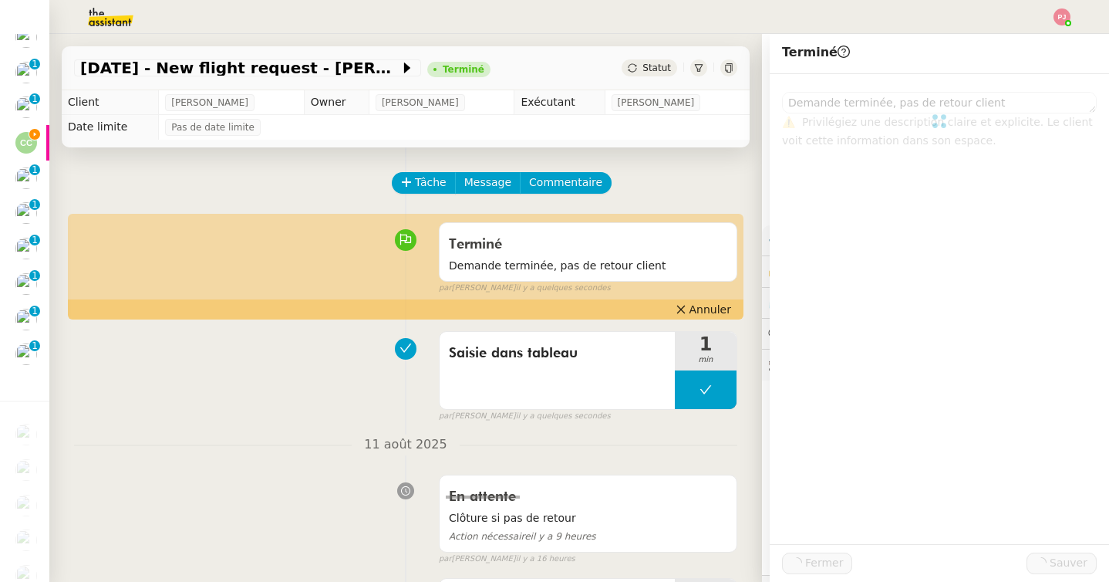
scroll to position [435, 0]
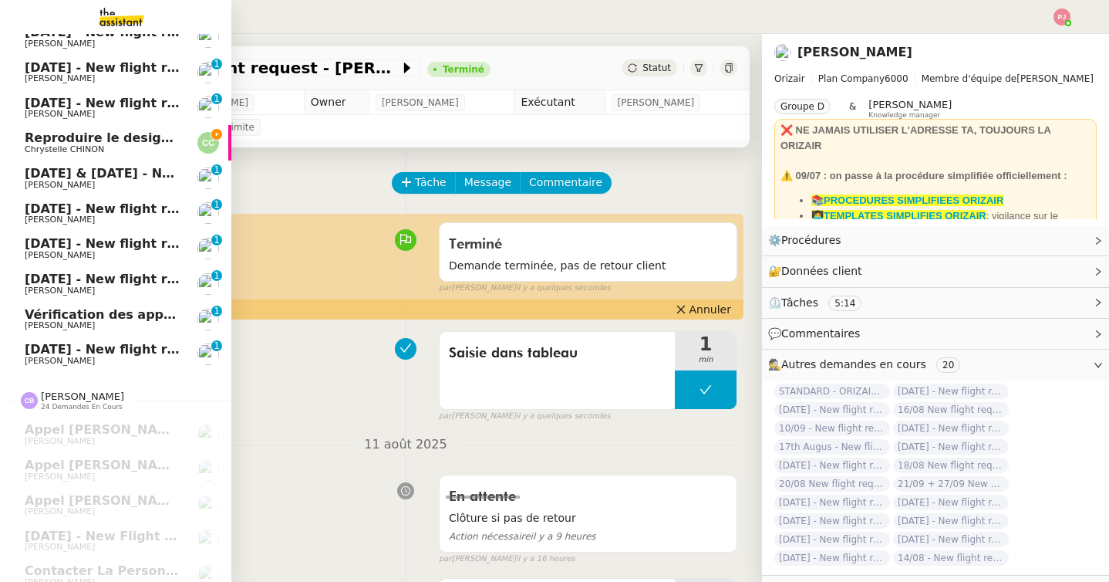
click at [31, 142] on span "Reproduire le design de la page web" at bounding box center [152, 137] width 255 height 15
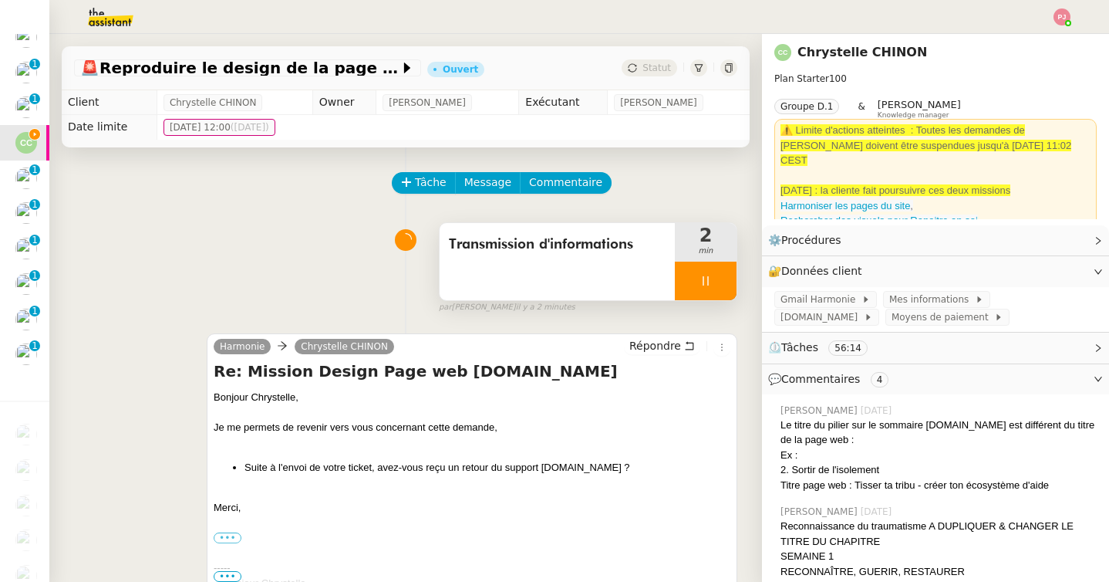
click at [713, 278] on div at bounding box center [706, 281] width 62 height 39
click at [723, 278] on icon at bounding box center [721, 281] width 12 height 12
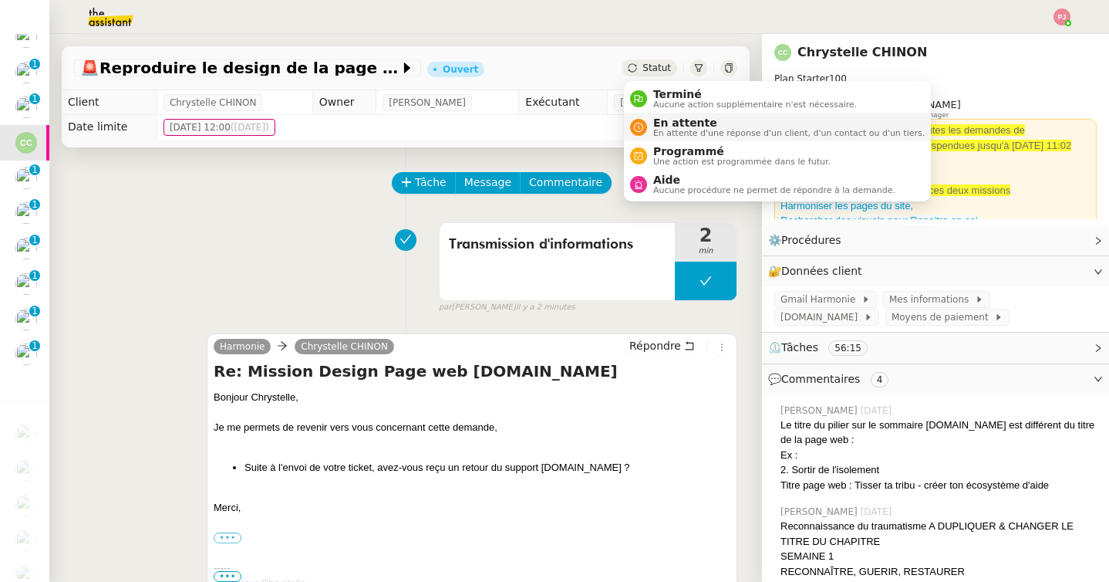
click at [674, 129] on span "En attente d'une réponse d'un client, d'un contact ou d'un tiers." at bounding box center [789, 133] width 272 height 8
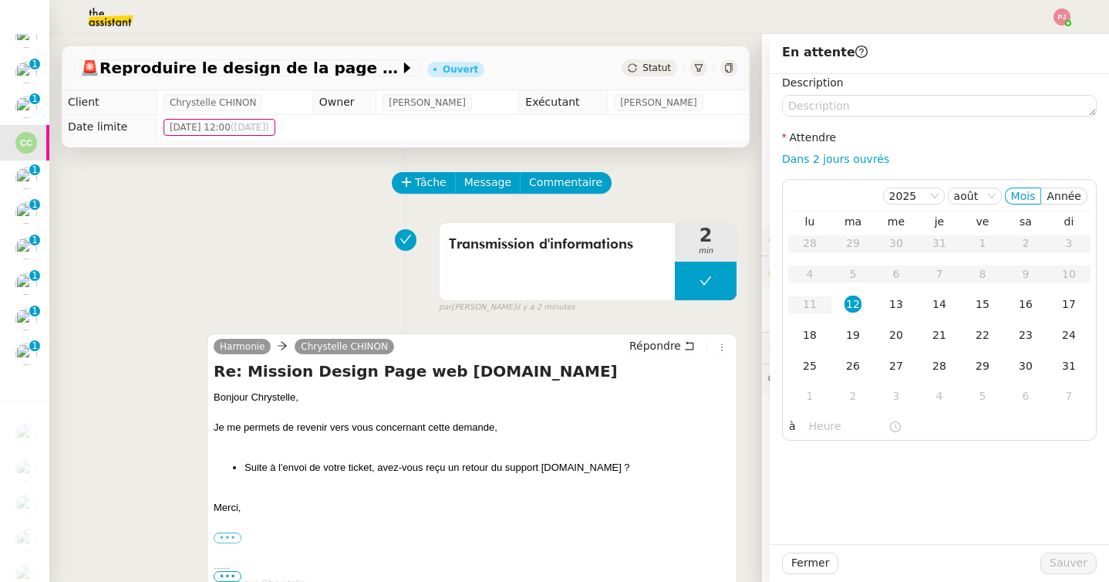
click at [849, 86] on nz-form-item "Description" at bounding box center [939, 95] width 315 height 42
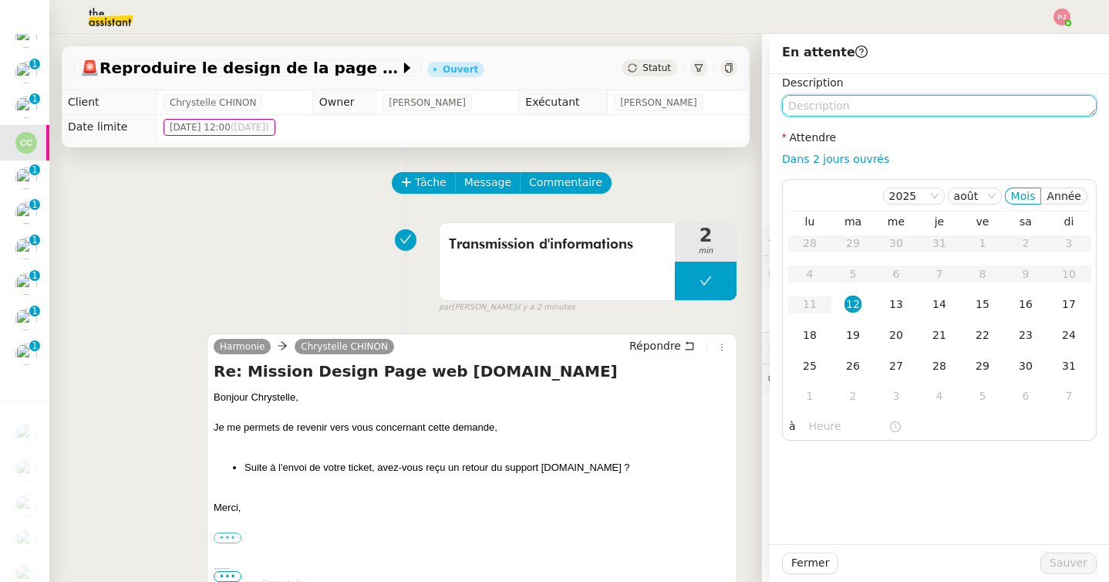
click at [842, 103] on textarea at bounding box center [939, 106] width 315 height 22
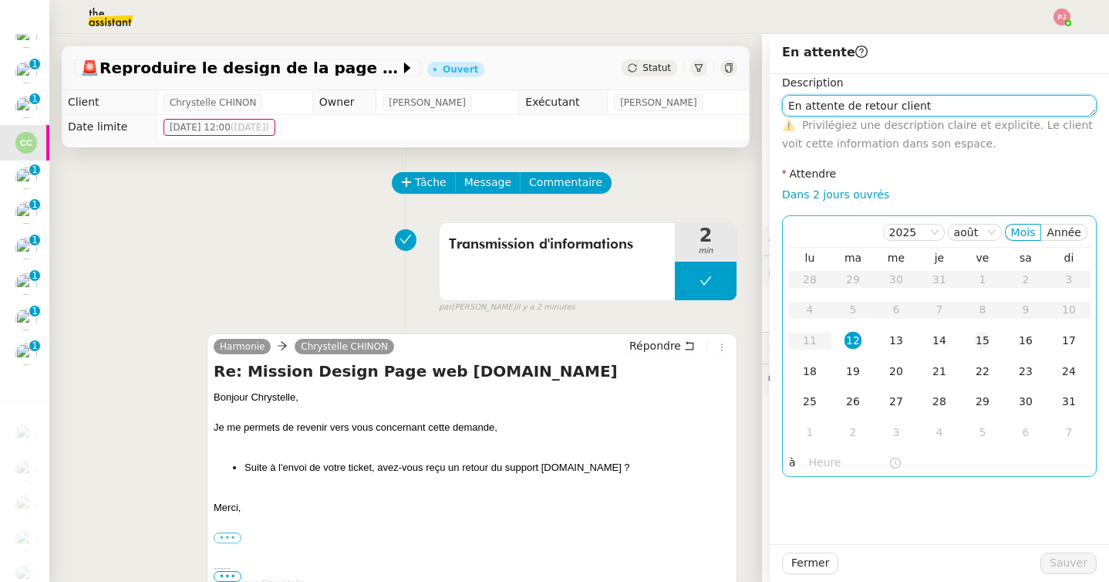
type textarea "En attente de retour client"
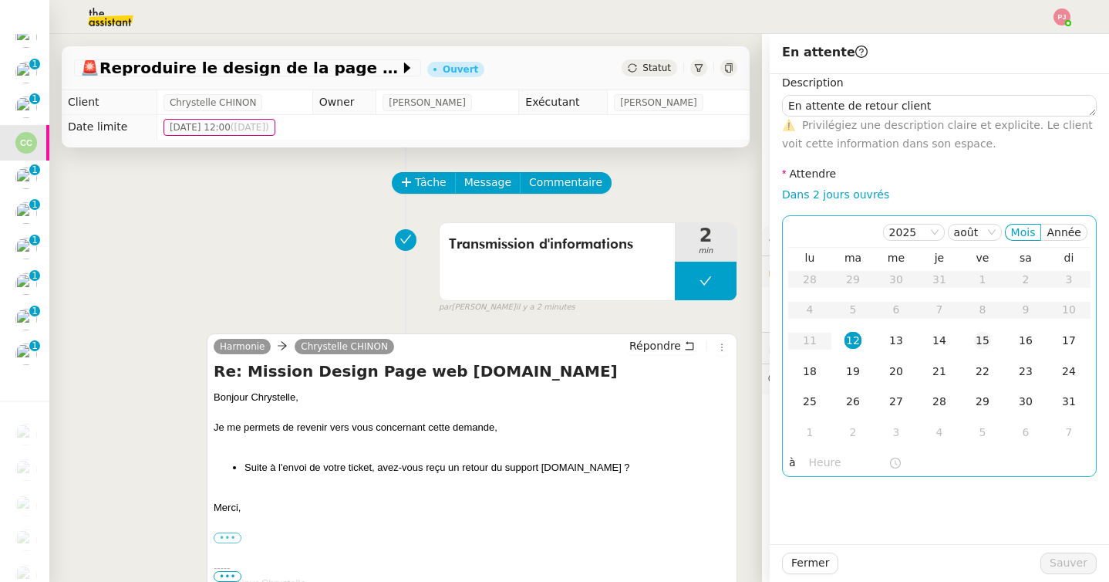
click at [970, 341] on td "15" at bounding box center [982, 341] width 43 height 31
click at [809, 371] on div "18" at bounding box center [810, 371] width 17 height 17
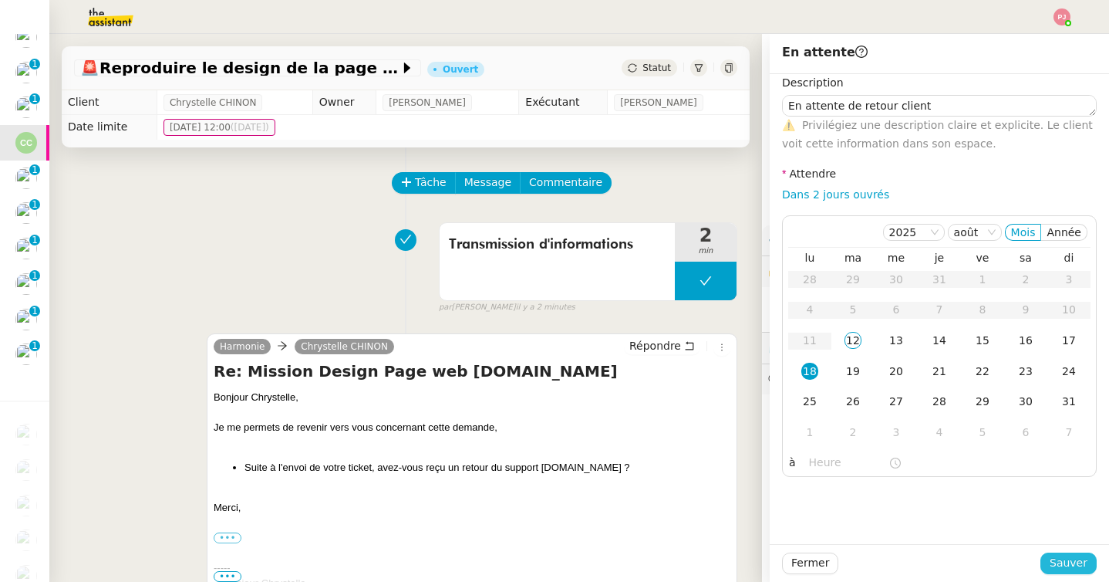
click at [1073, 565] on span "Sauver" at bounding box center [1069, 563] width 38 height 18
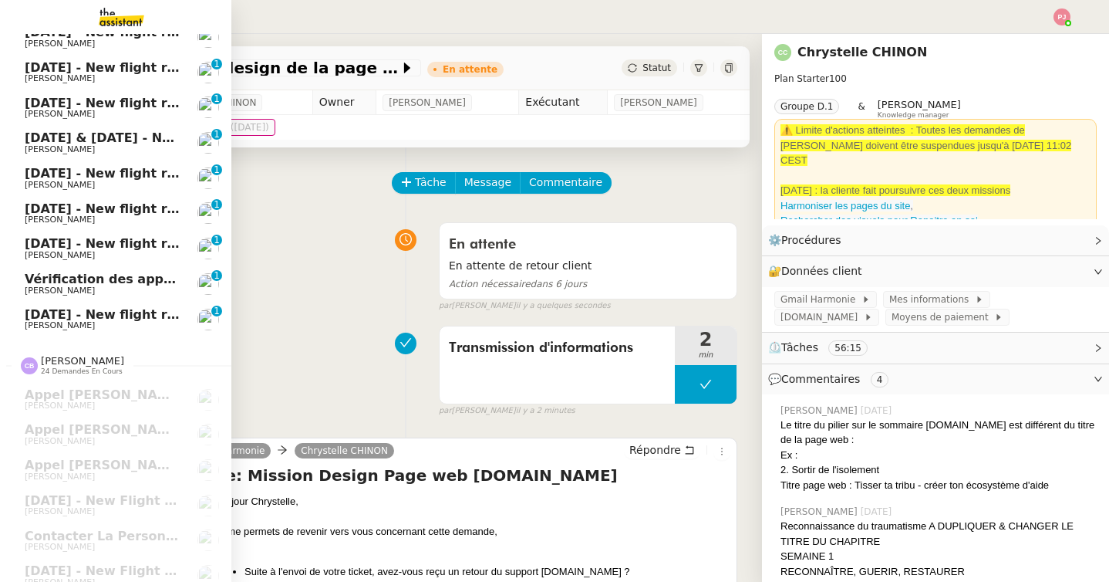
click at [53, 315] on span "30th August 2025 - New flight request - Karl Prescott" at bounding box center [184, 314] width 319 height 15
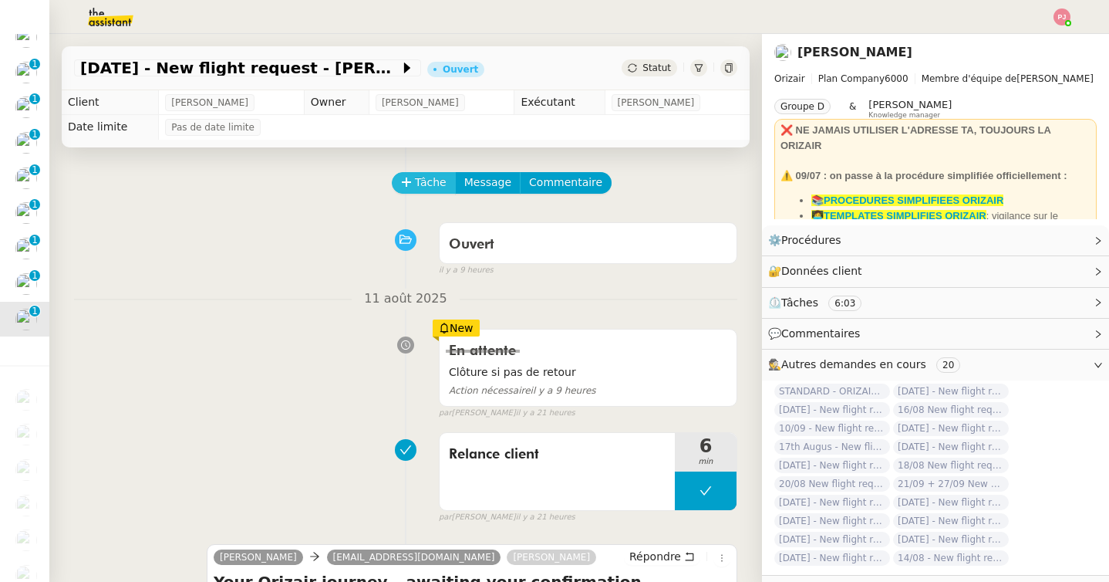
click at [413, 190] on button "Tâche" at bounding box center [424, 183] width 64 height 22
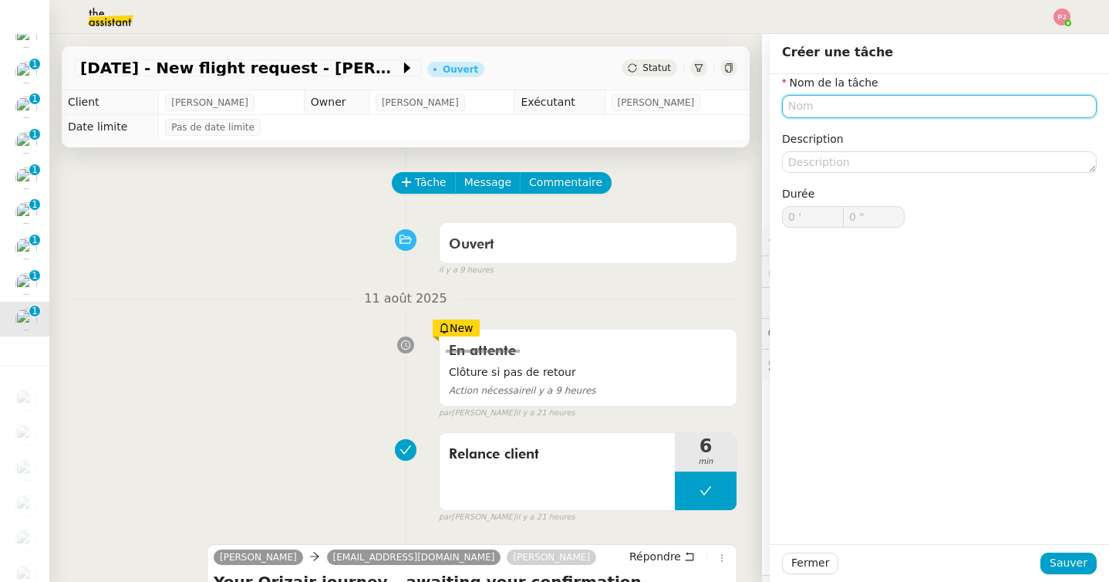
click at [816, 105] on input "text" at bounding box center [939, 106] width 315 height 22
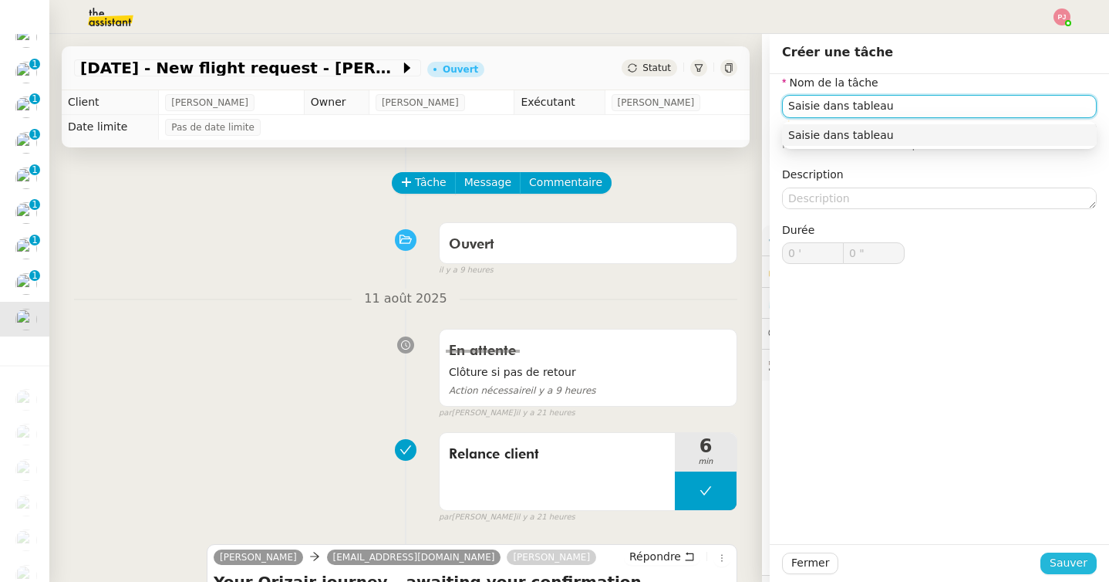
type input "Saisie dans tableau"
click at [1064, 557] on span "Sauver" at bounding box center [1069, 563] width 38 height 18
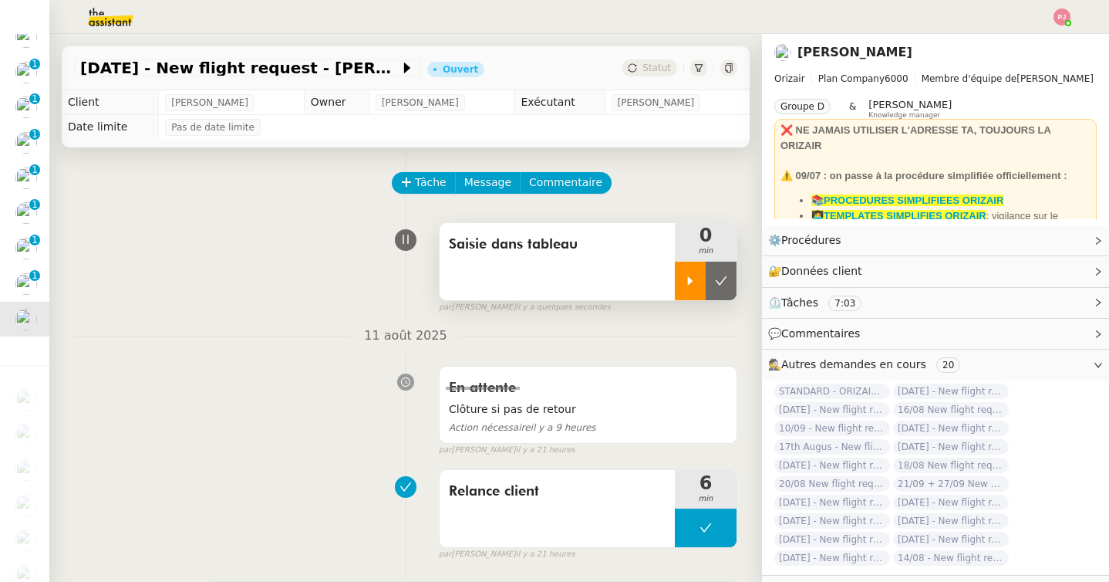
click at [688, 276] on icon at bounding box center [690, 280] width 5 height 8
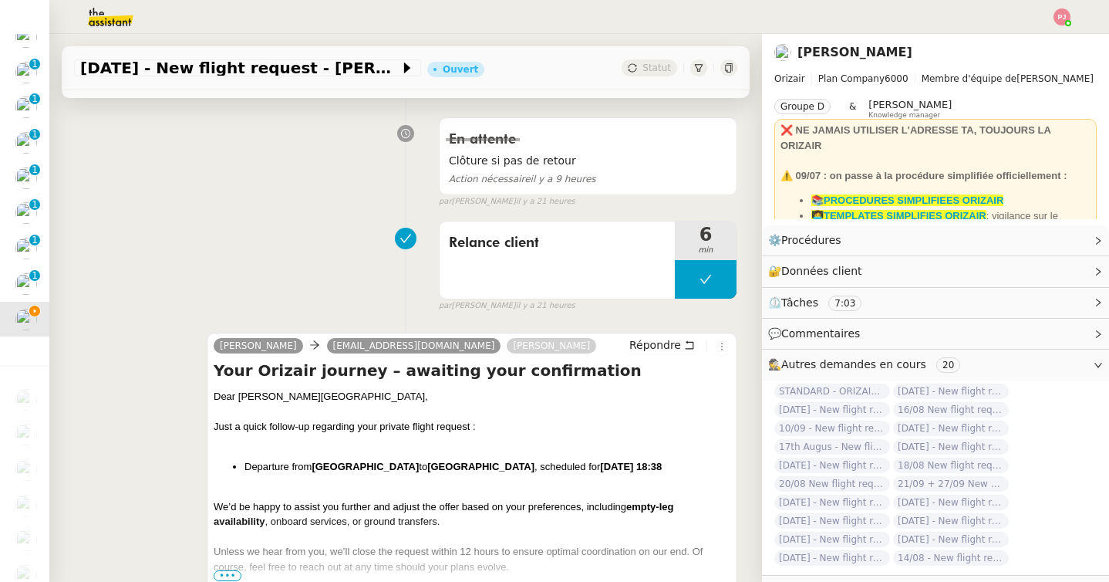
scroll to position [249, 0]
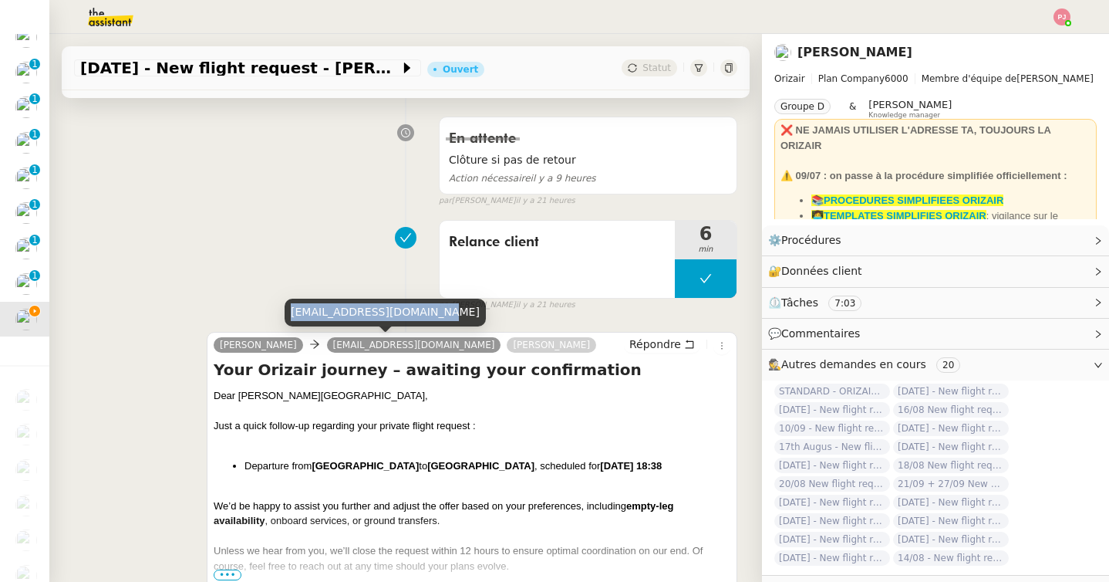
drag, startPoint x: 430, startPoint y: 312, endPoint x: 289, endPoint y: 311, distance: 141.2
click at [289, 311] on div "karlprescott181@gmail.com" at bounding box center [385, 312] width 201 height 27
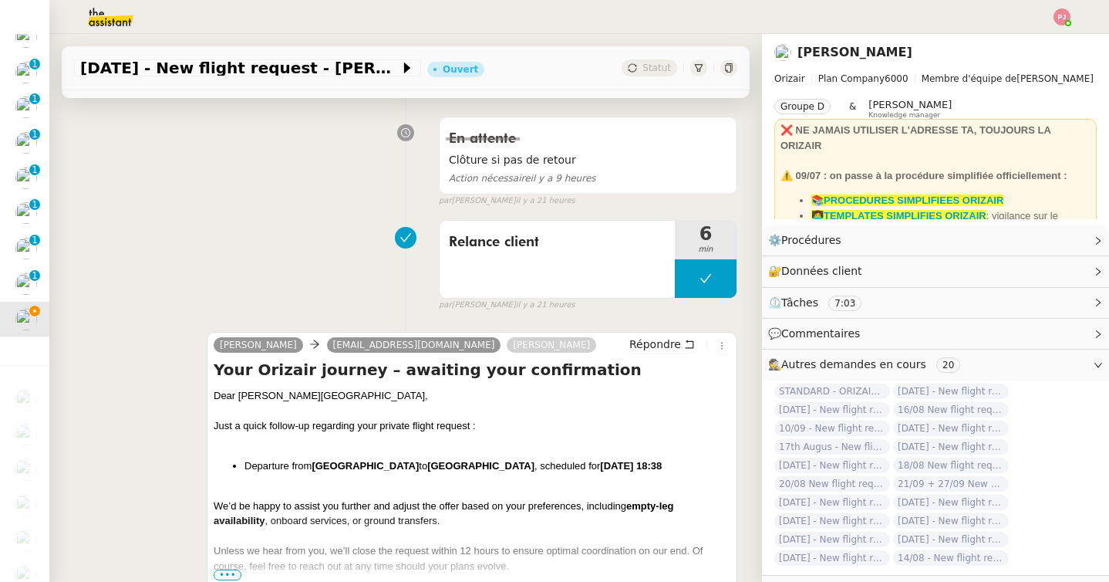
scroll to position [0, 0]
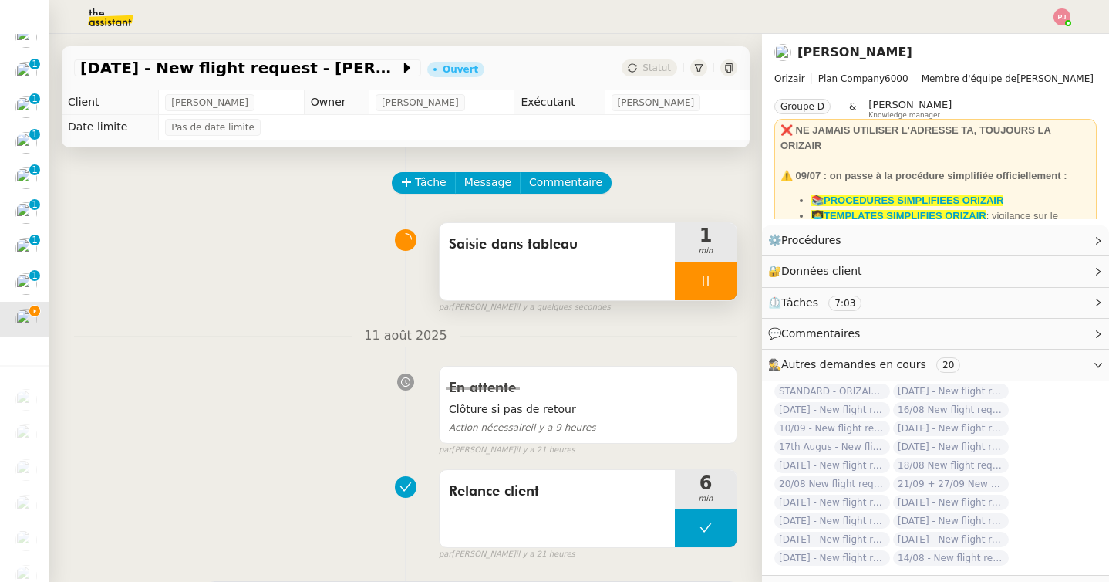
click at [728, 284] on div at bounding box center [706, 281] width 62 height 39
click at [728, 284] on button at bounding box center [721, 281] width 31 height 39
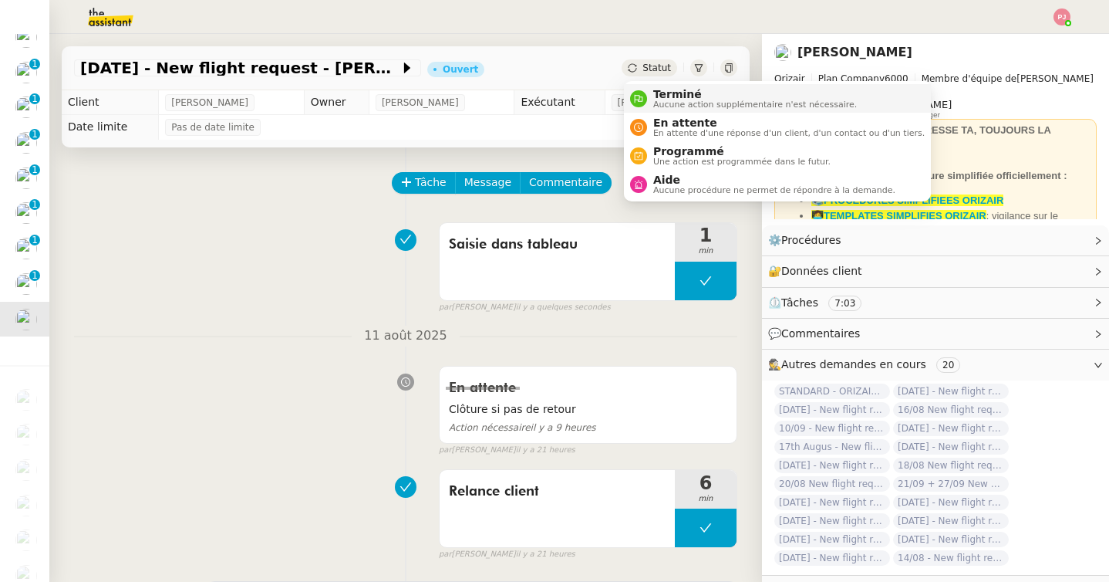
click at [666, 102] on span "Aucune action supplémentaire n'est nécessaire." at bounding box center [755, 104] width 204 height 8
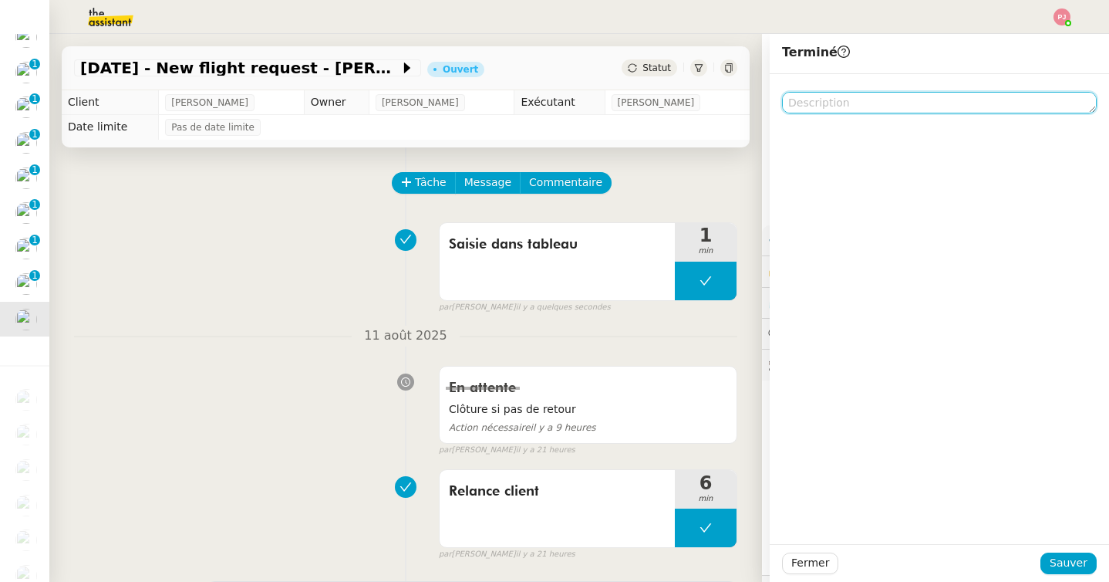
click at [815, 105] on textarea at bounding box center [939, 103] width 315 height 22
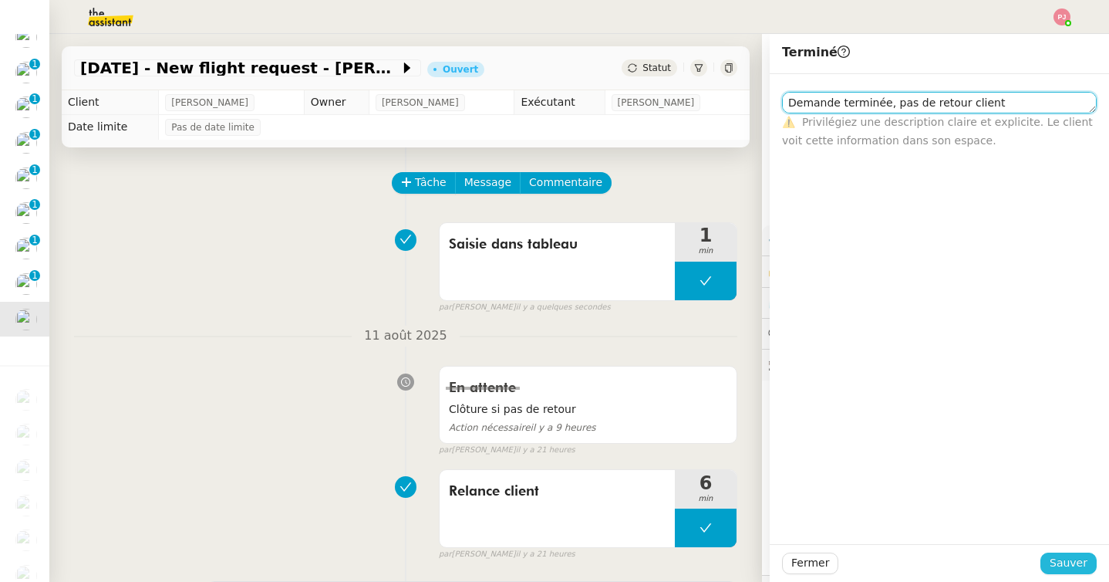
type textarea "Demande terminée, pas de retour client"
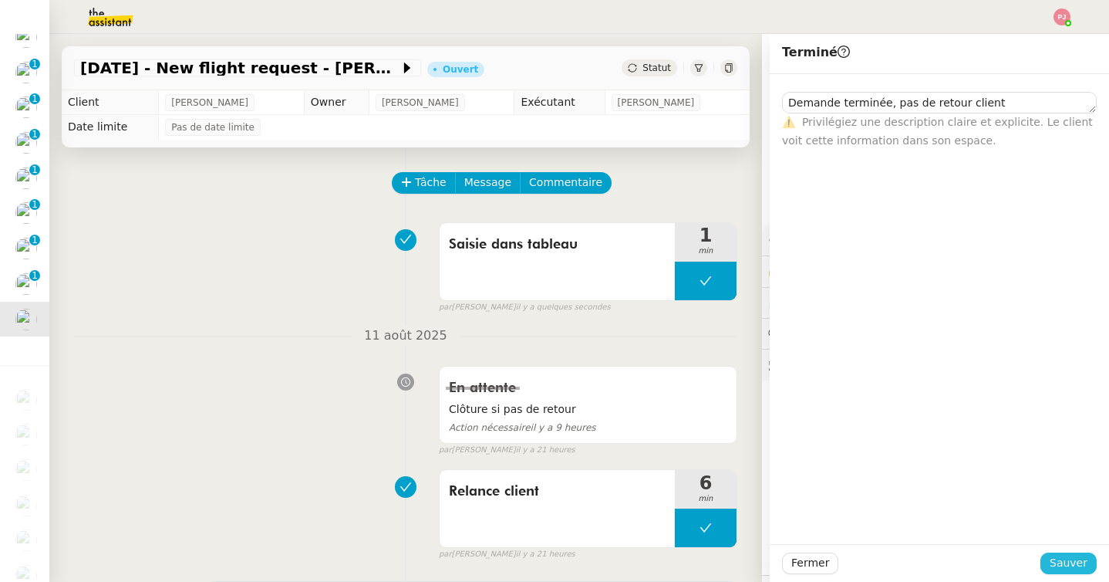
click at [1065, 559] on span "Sauver" at bounding box center [1069, 563] width 38 height 18
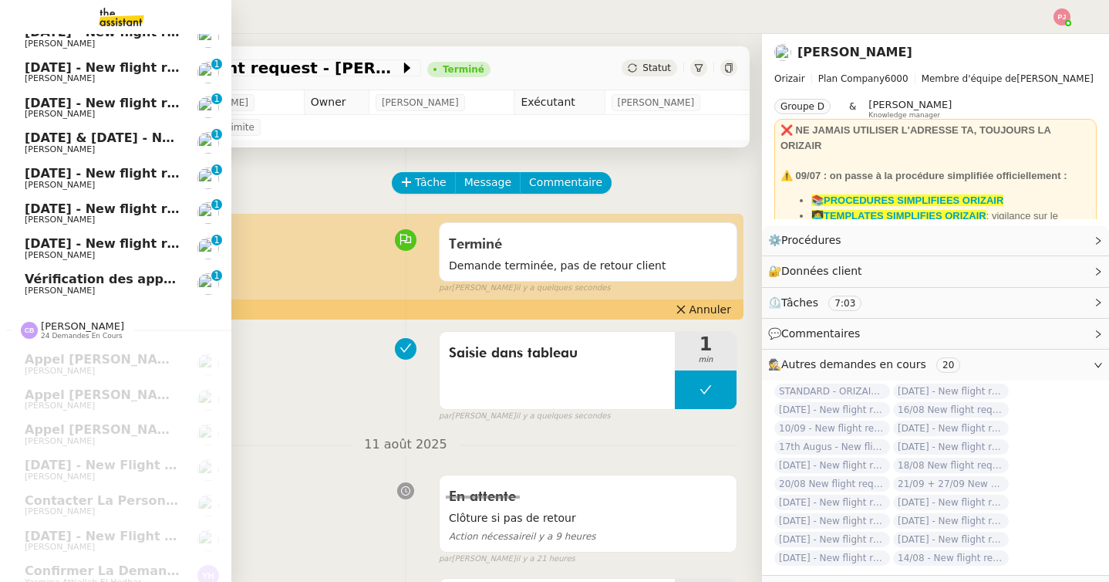
click at [48, 254] on span "[PERSON_NAME]" at bounding box center [60, 255] width 70 height 10
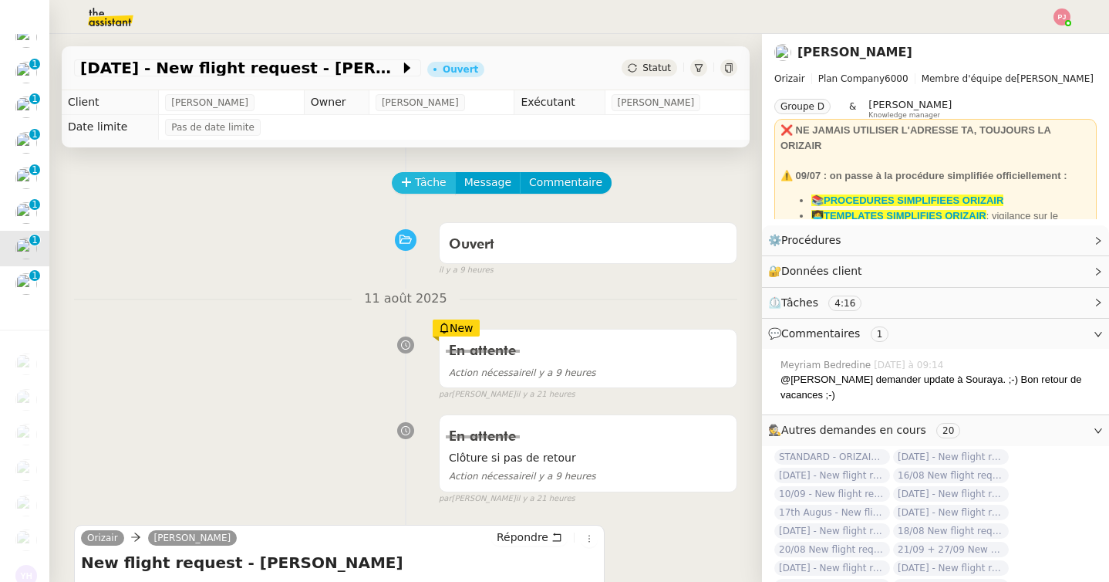
click at [439, 186] on span "Tâche" at bounding box center [431, 183] width 32 height 18
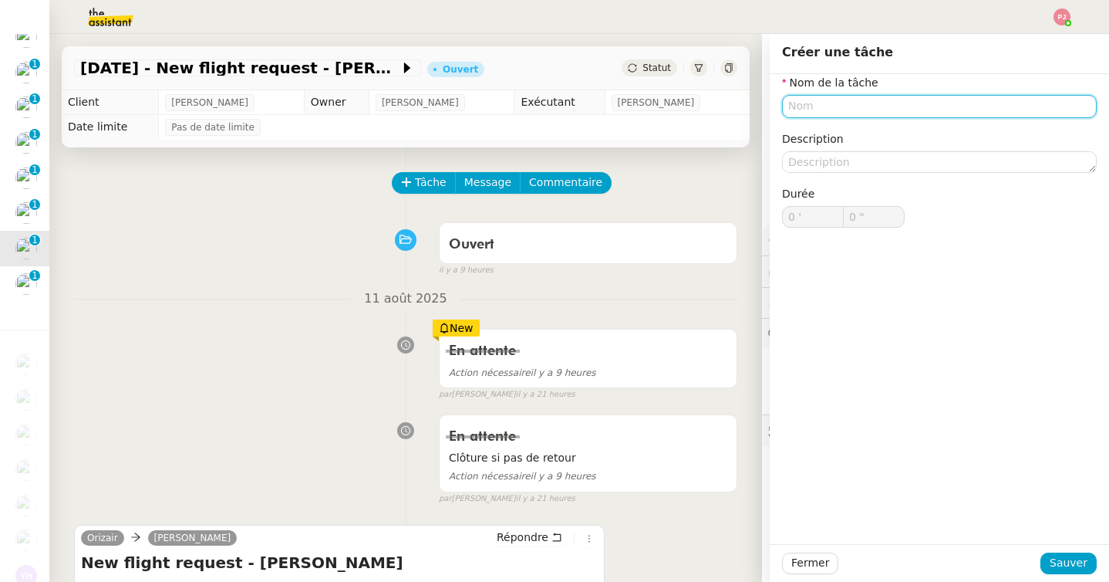
click at [791, 103] on input "text" at bounding box center [939, 106] width 315 height 22
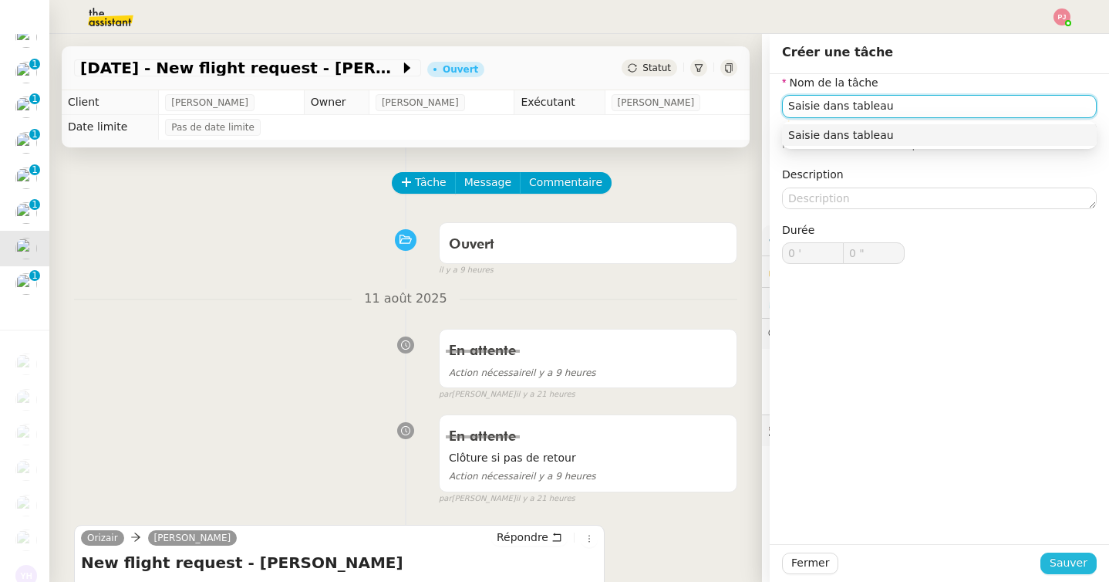
type input "Saisie dans tableau"
click at [1072, 564] on span "Sauver" at bounding box center [1069, 563] width 38 height 18
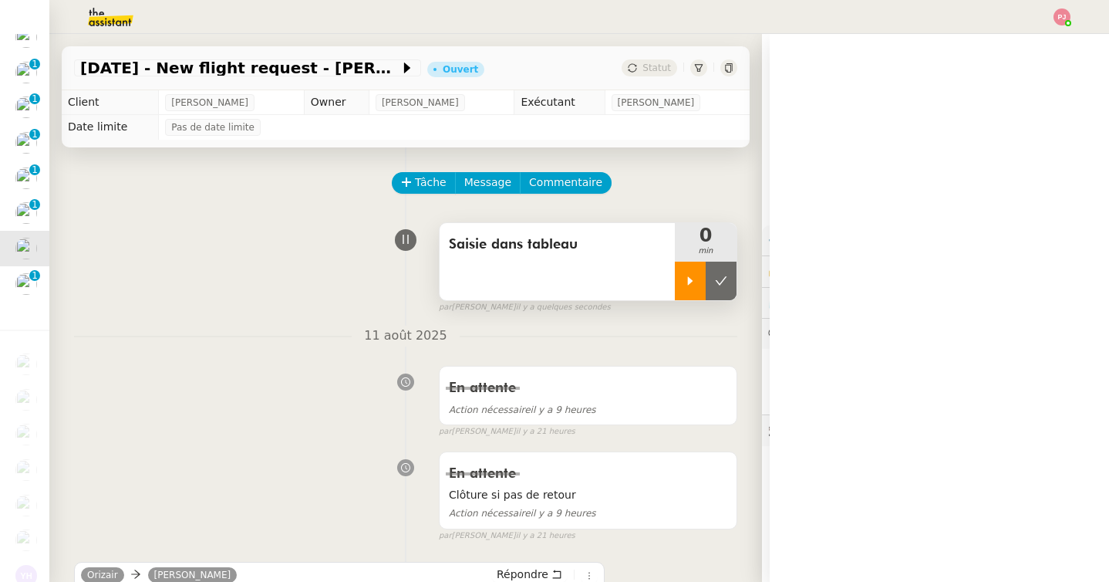
click at [702, 288] on div at bounding box center [690, 281] width 31 height 39
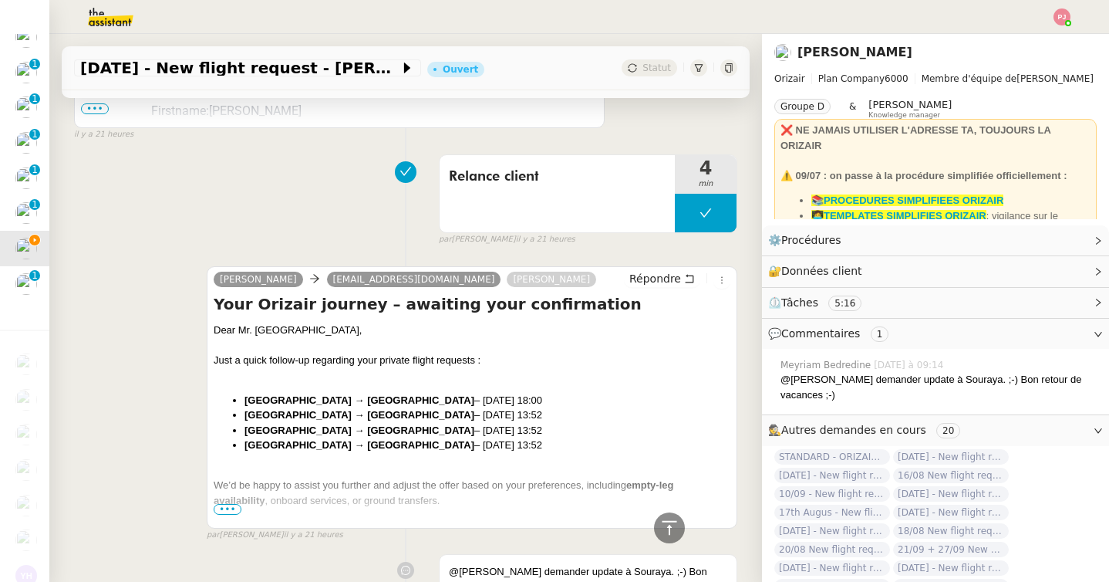
scroll to position [697, 0]
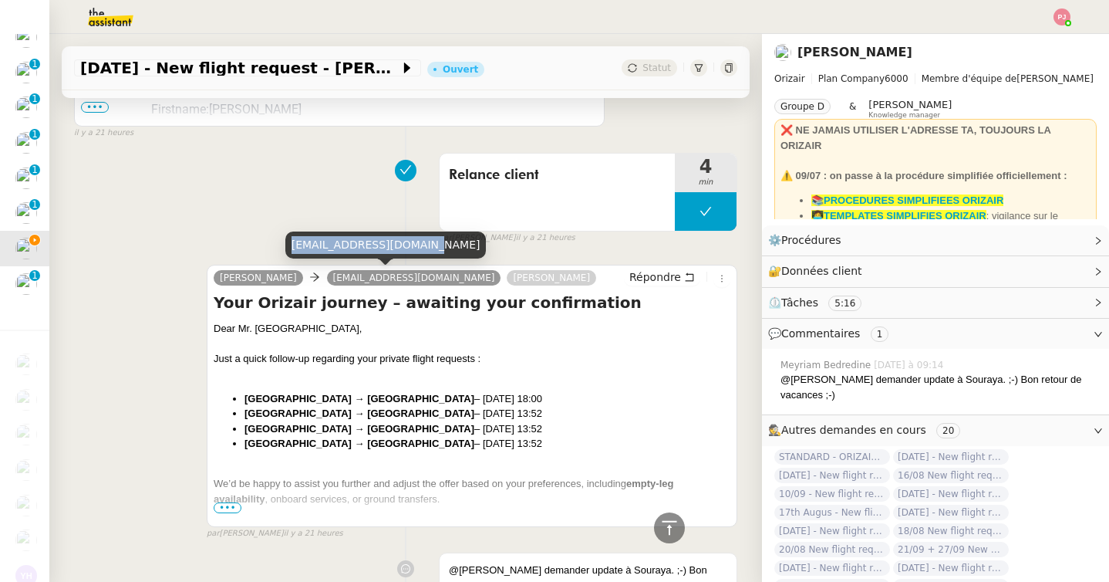
drag, startPoint x: 425, startPoint y: 245, endPoint x: 290, endPoint y: 248, distance: 135.0
click at [290, 248] on div "sadafrizve110@gmail.com" at bounding box center [385, 244] width 201 height 27
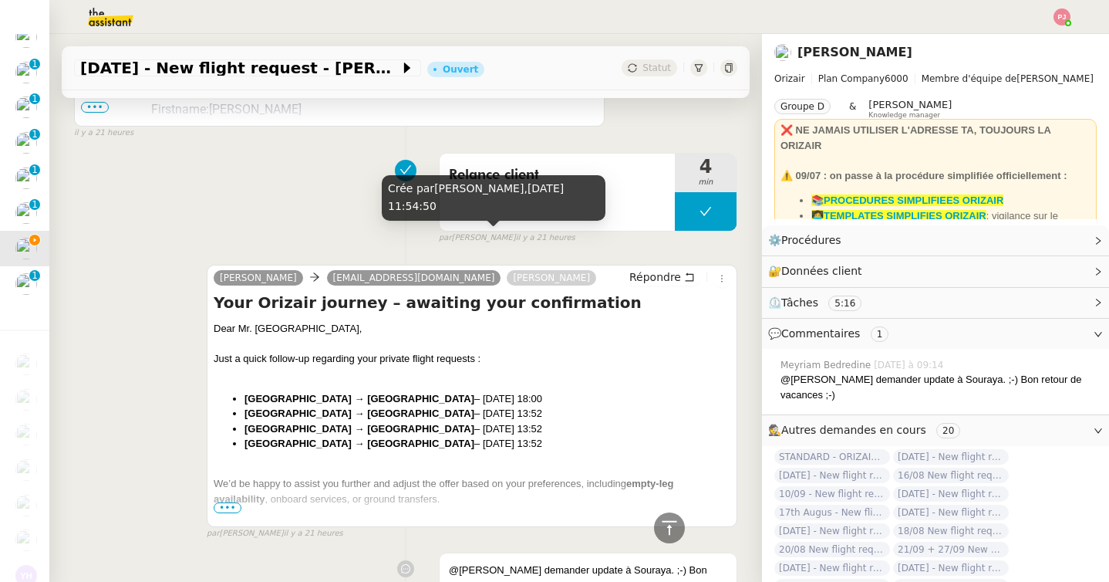
scroll to position [0, 0]
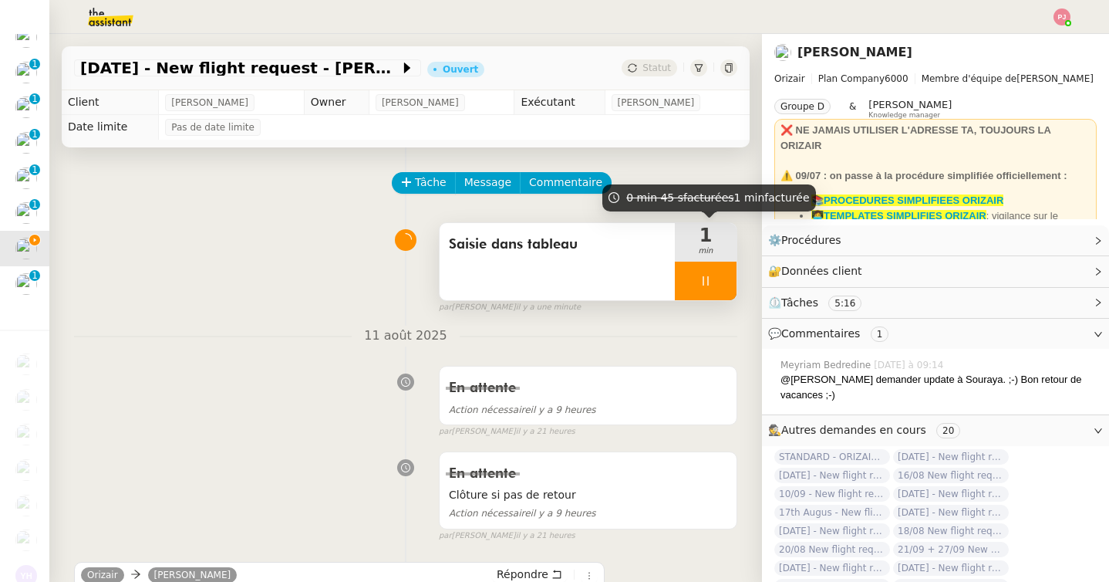
click at [714, 283] on div at bounding box center [706, 281] width 62 height 39
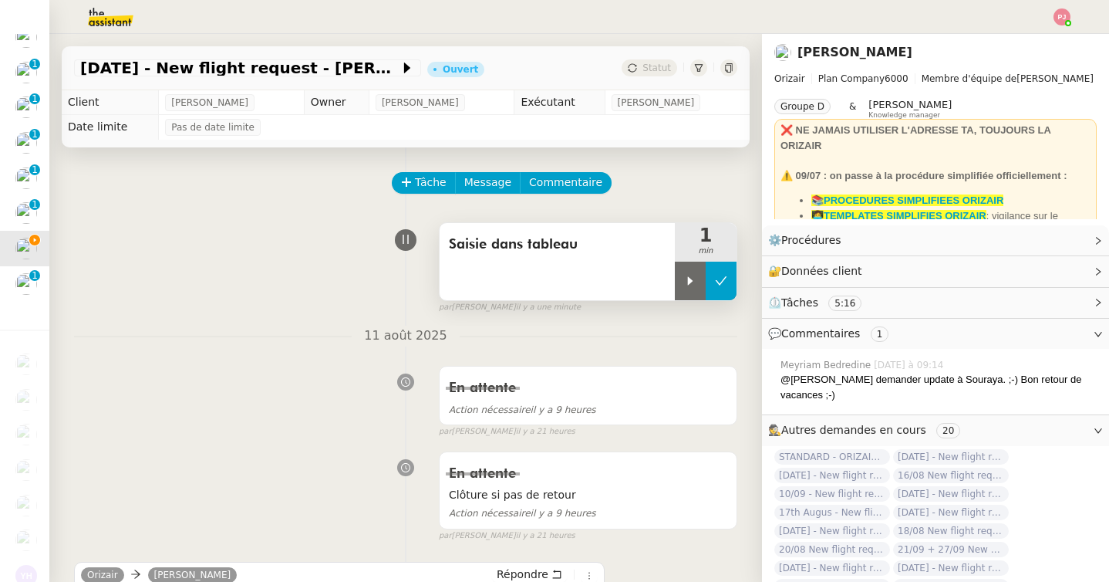
click at [722, 283] on icon at bounding box center [721, 281] width 12 height 12
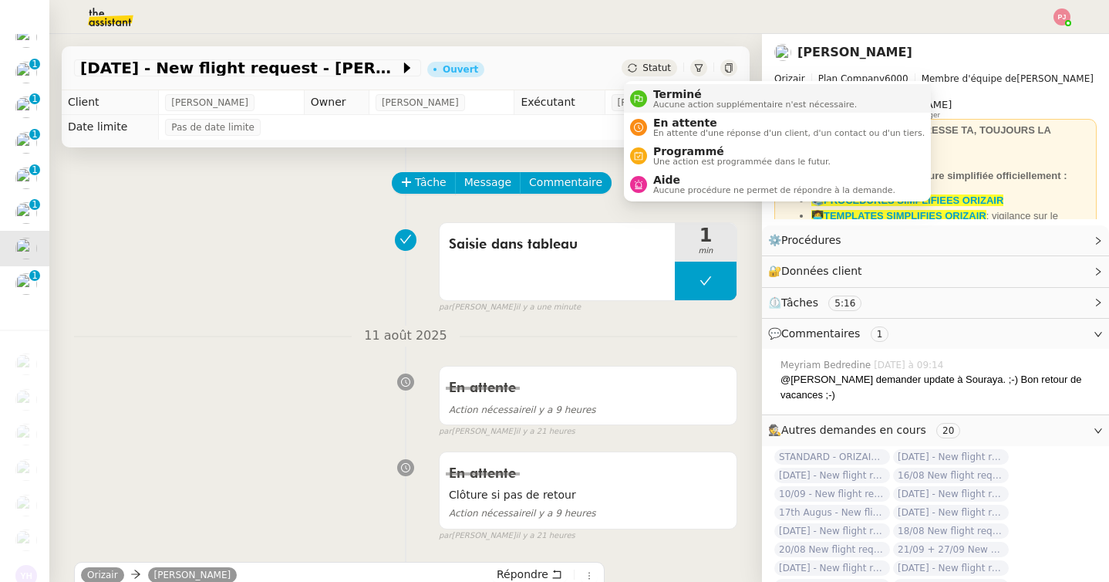
click at [663, 97] on span "Terminé" at bounding box center [755, 94] width 204 height 12
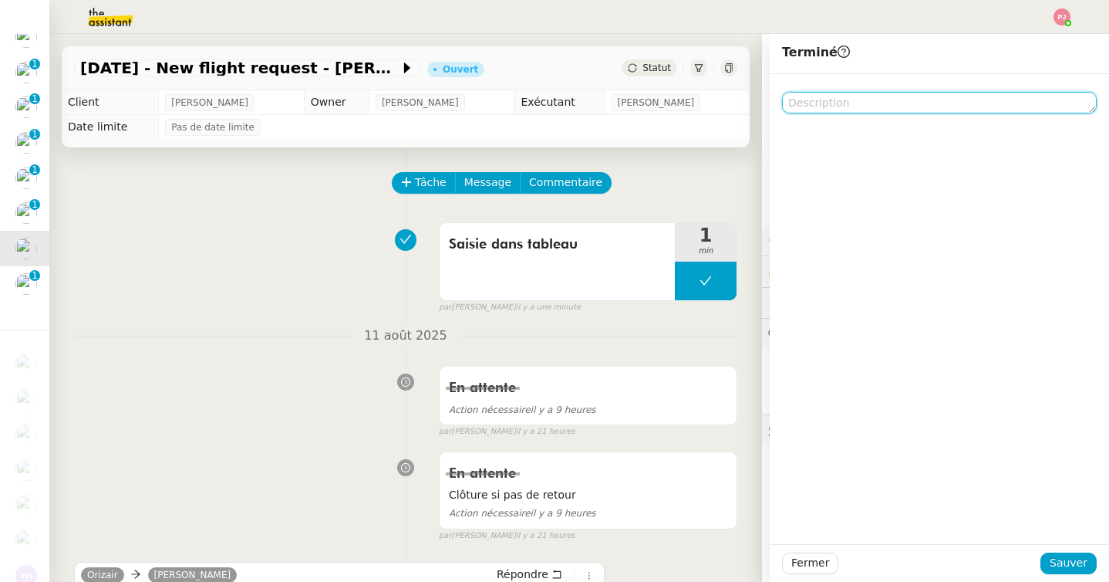
click at [824, 104] on textarea at bounding box center [939, 103] width 315 height 22
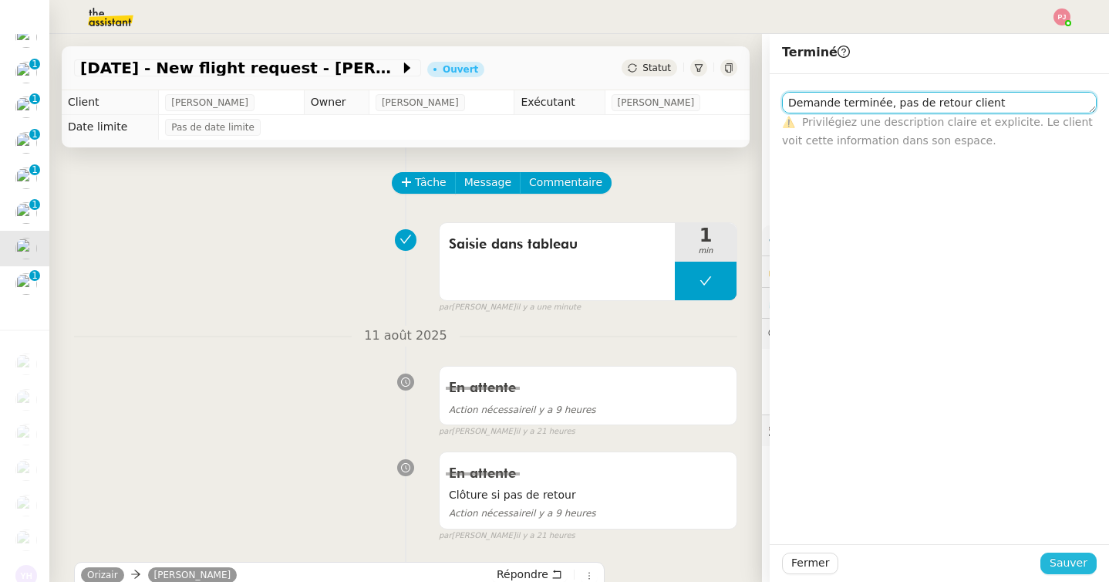
type textarea "Demande terminée, pas de retour client"
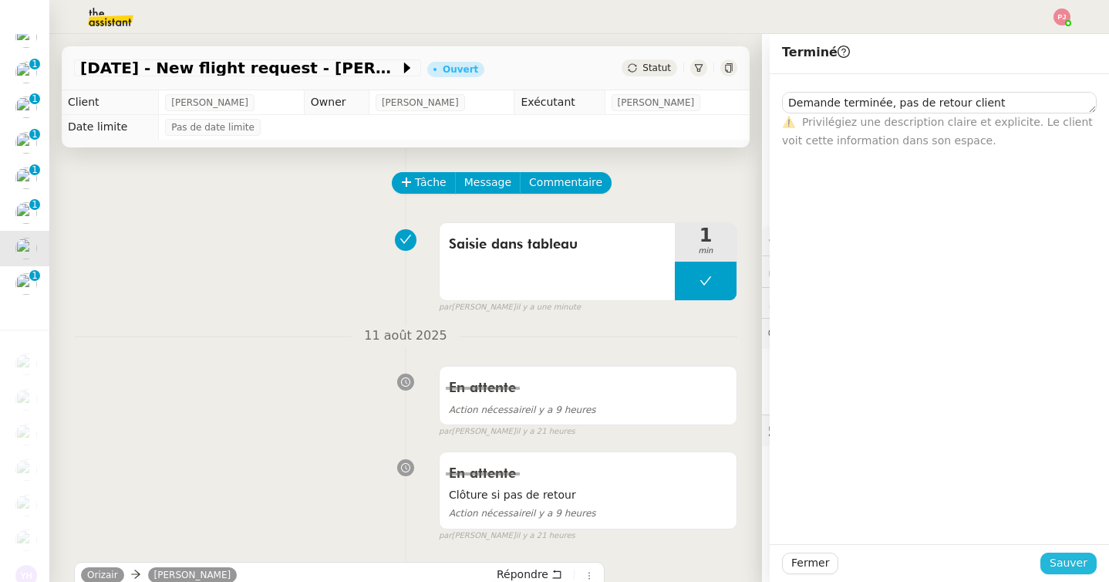
click at [1057, 562] on span "Sauver" at bounding box center [1069, 563] width 38 height 18
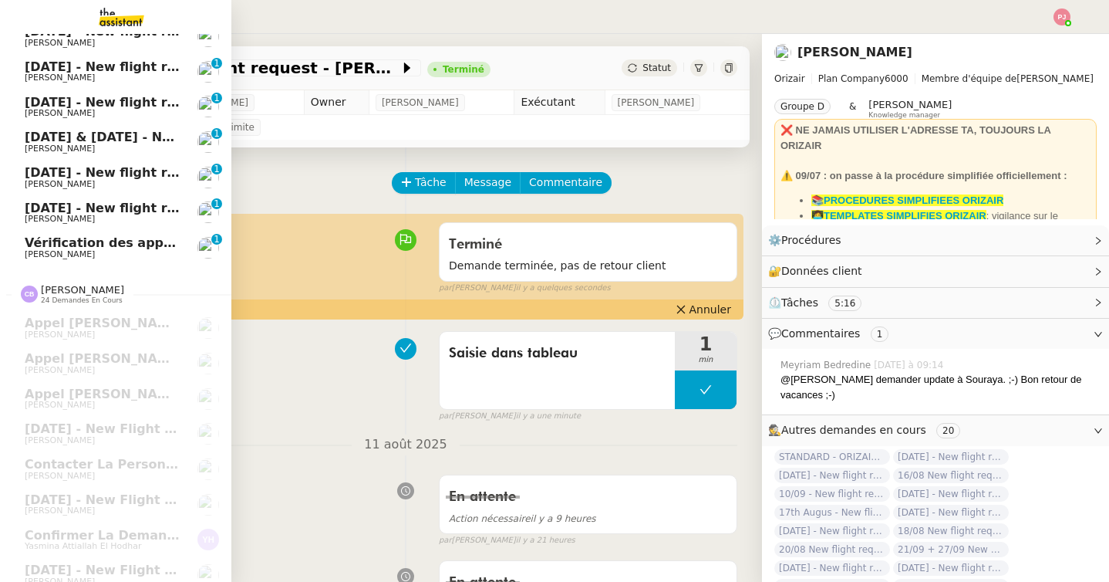
scroll to position [498, 0]
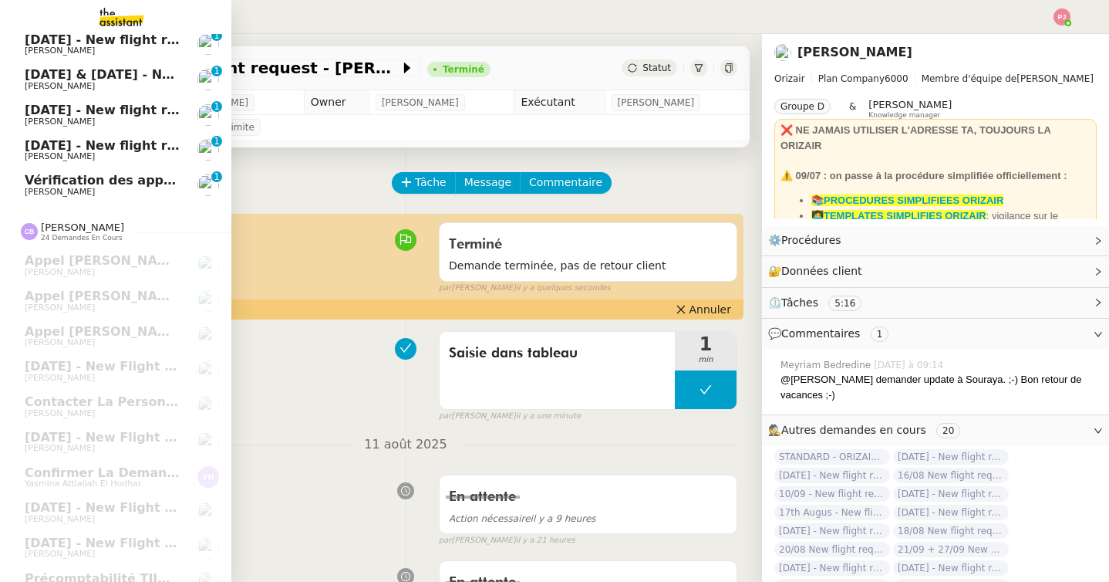
click at [103, 160] on span "[PERSON_NAME]" at bounding box center [103, 156] width 156 height 9
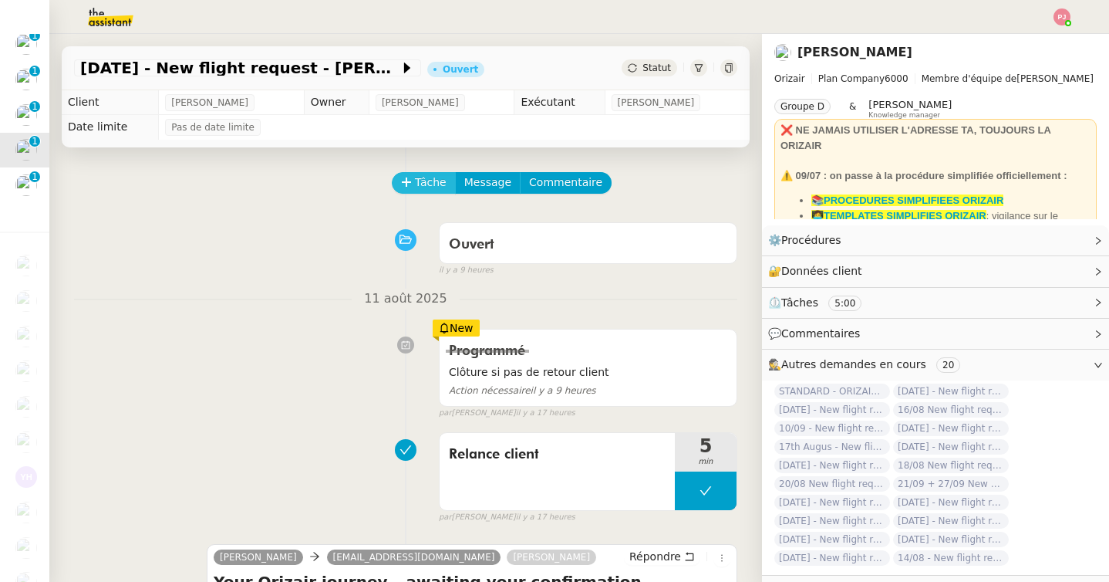
click at [434, 184] on span "Tâche" at bounding box center [431, 183] width 32 height 18
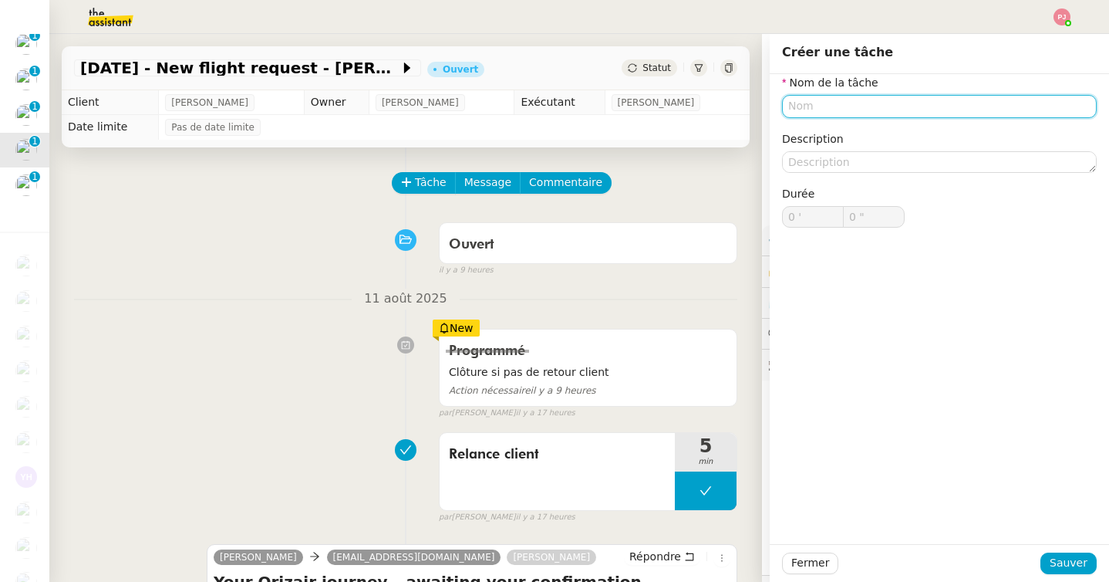
click at [836, 109] on input "text" at bounding box center [939, 106] width 315 height 22
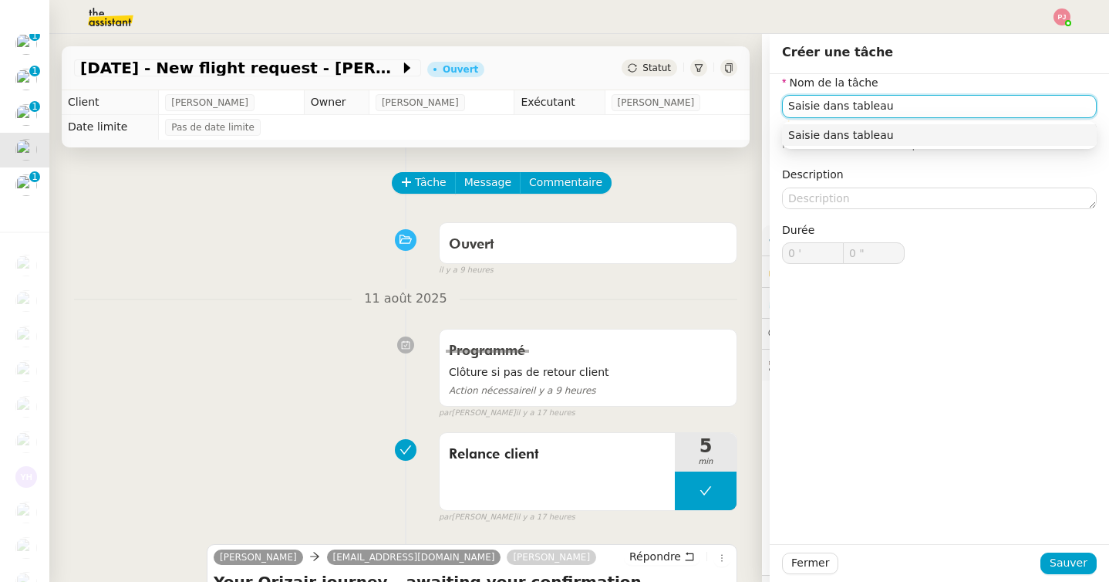
type input "Saisie dans tableau"
click at [1067, 575] on div "Fermer Sauver" at bounding box center [939, 563] width 339 height 38
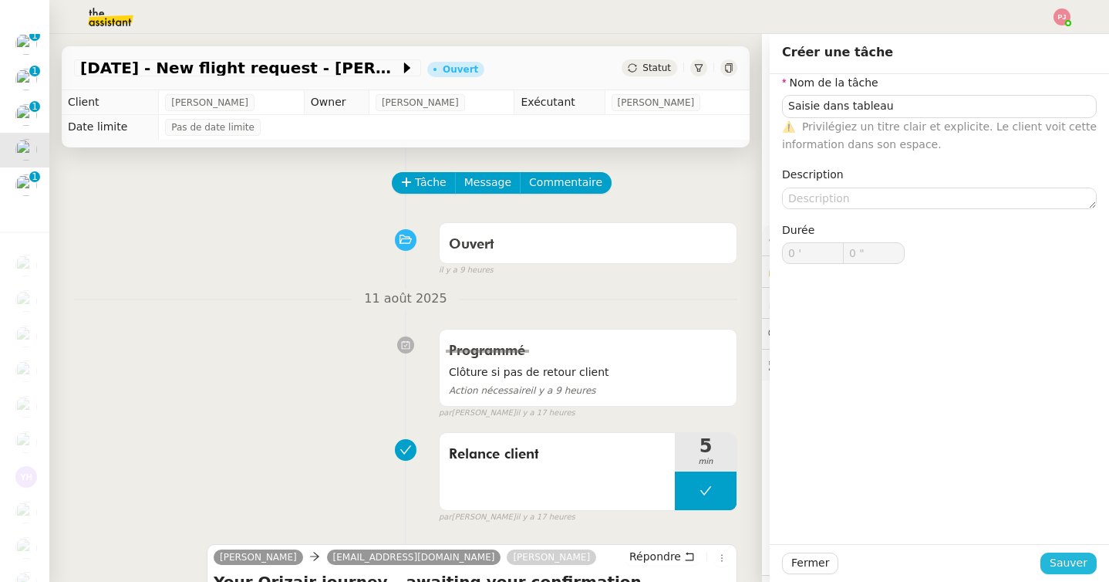
click at [1068, 563] on span "Sauver" at bounding box center [1069, 563] width 38 height 18
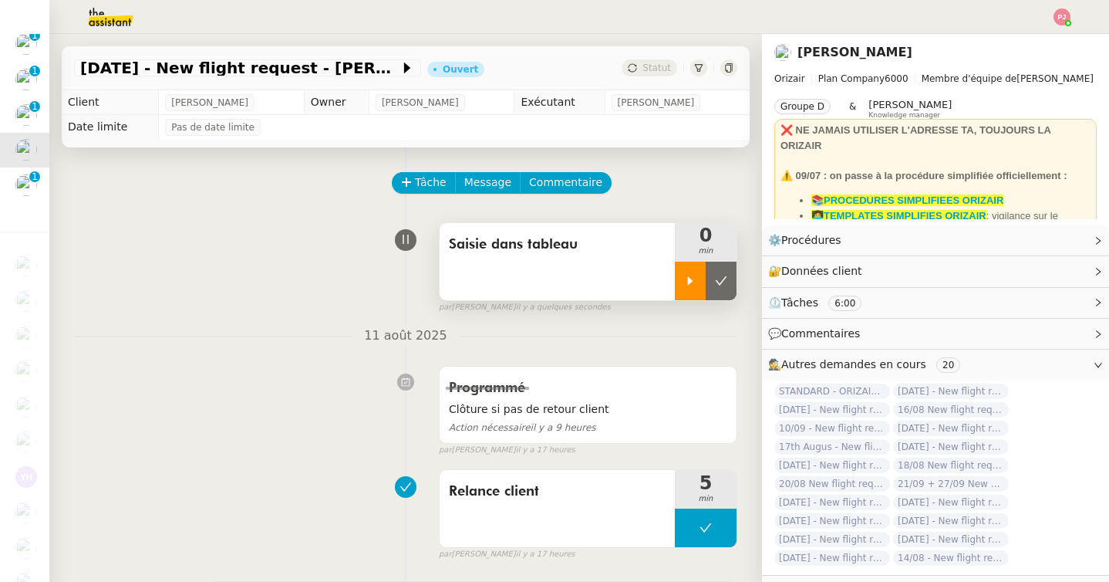
click at [694, 287] on div at bounding box center [690, 281] width 31 height 39
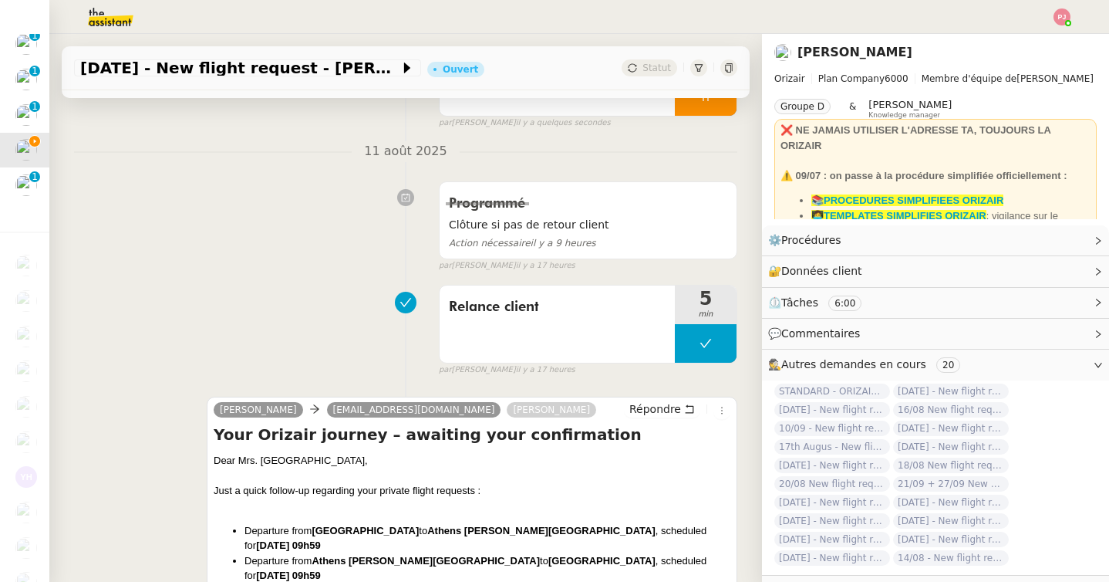
scroll to position [195, 0]
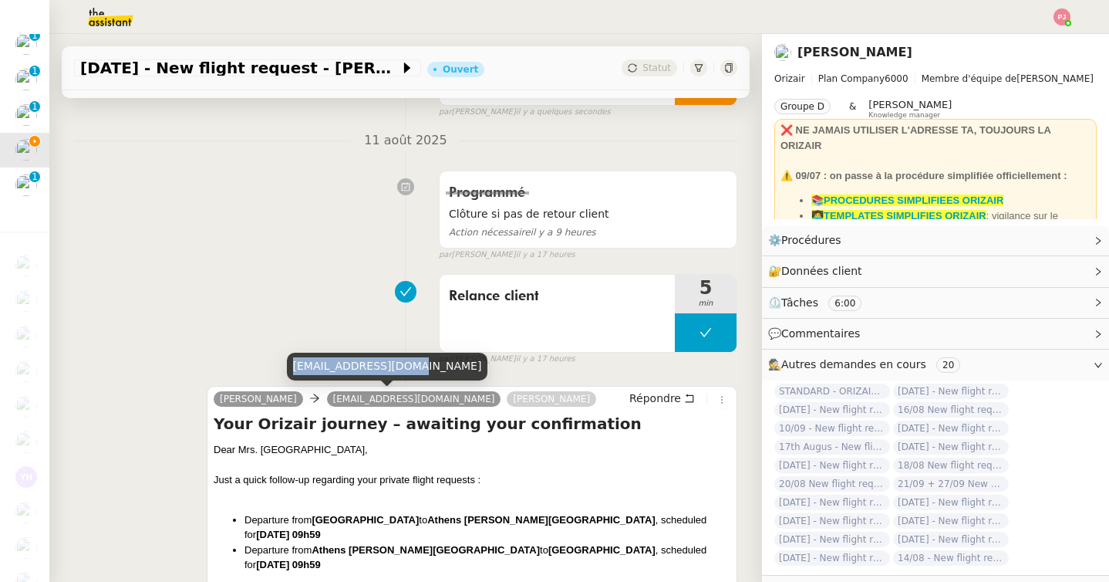
drag, startPoint x: 401, startPoint y: 366, endPoint x: 289, endPoint y: 366, distance: 111.9
click at [289, 366] on div "e.viziinou@yahoo.com" at bounding box center [387, 366] width 201 height 27
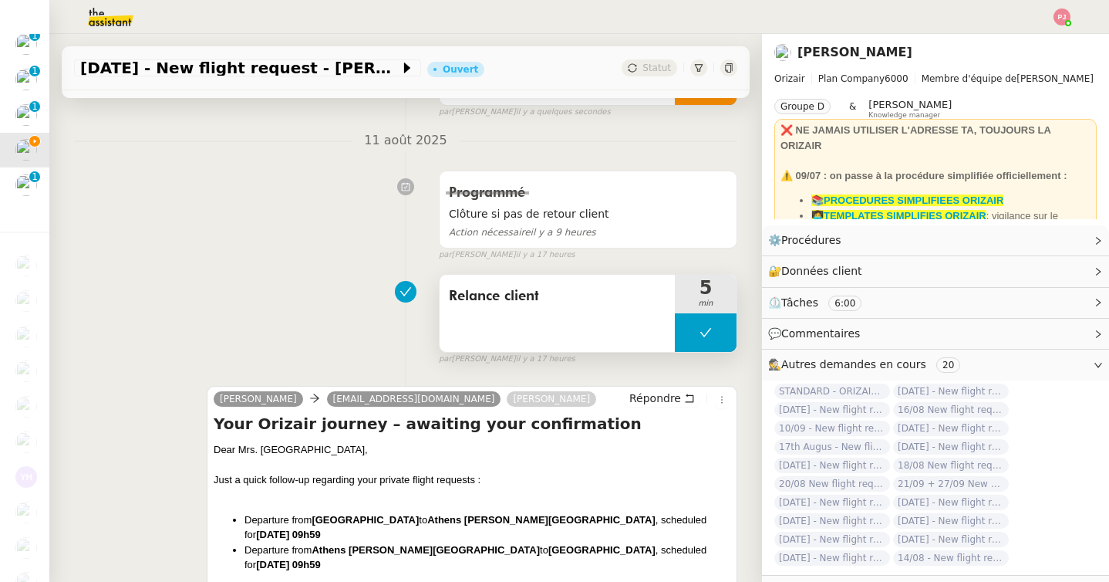
scroll to position [0, 0]
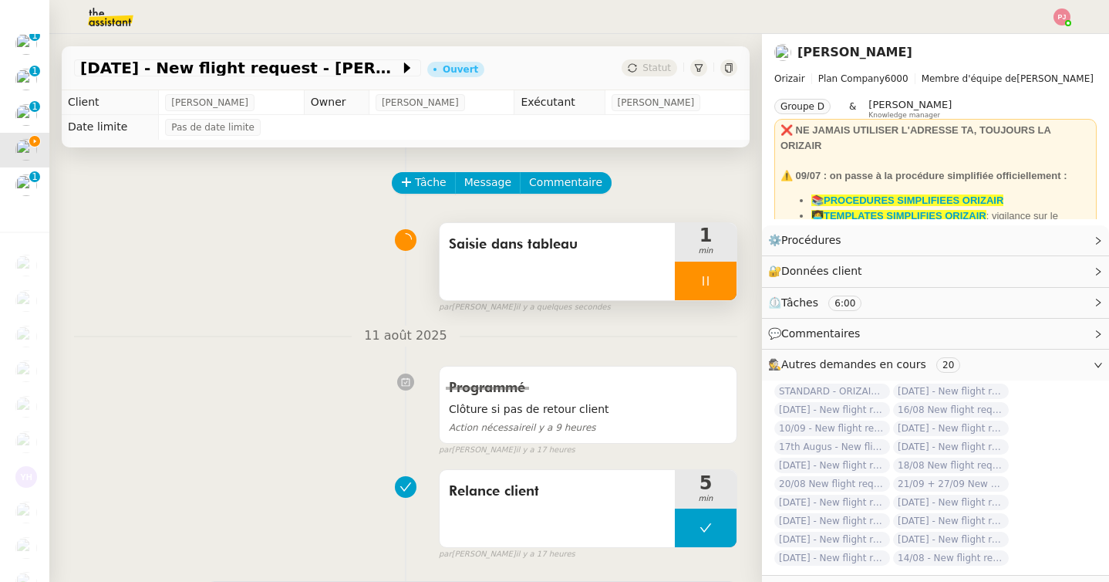
click at [722, 269] on div at bounding box center [706, 281] width 62 height 39
click at [724, 270] on button at bounding box center [721, 281] width 31 height 39
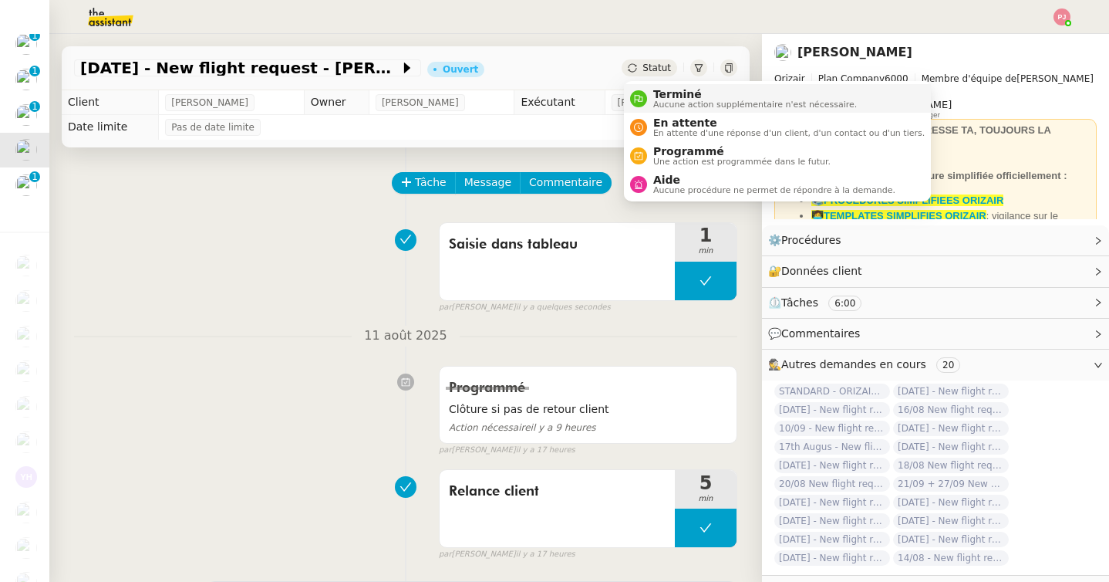
click at [672, 99] on span "Terminé" at bounding box center [755, 94] width 204 height 12
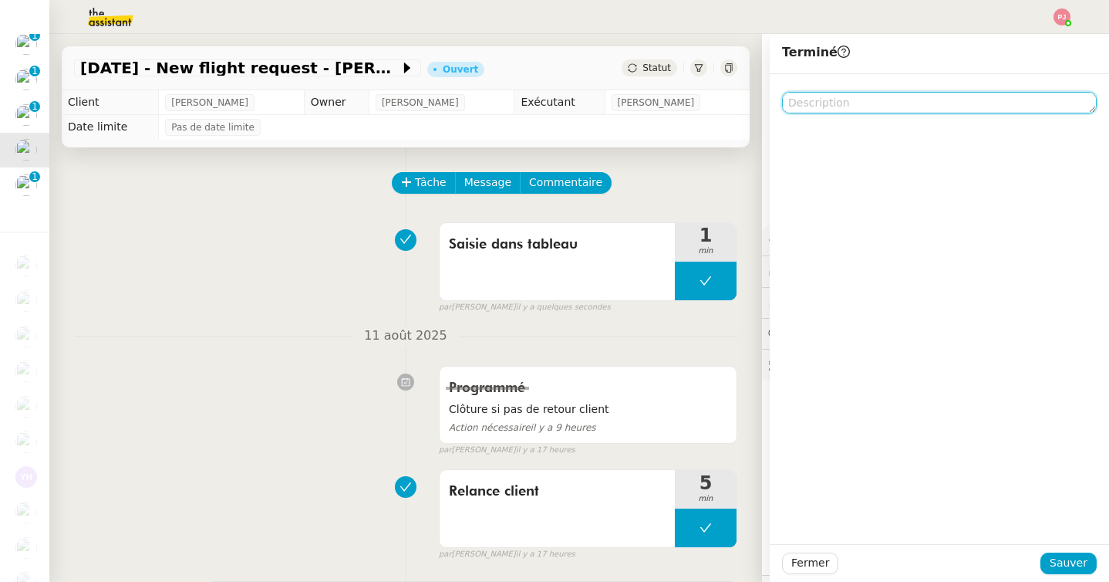
click at [825, 103] on textarea at bounding box center [939, 103] width 315 height 22
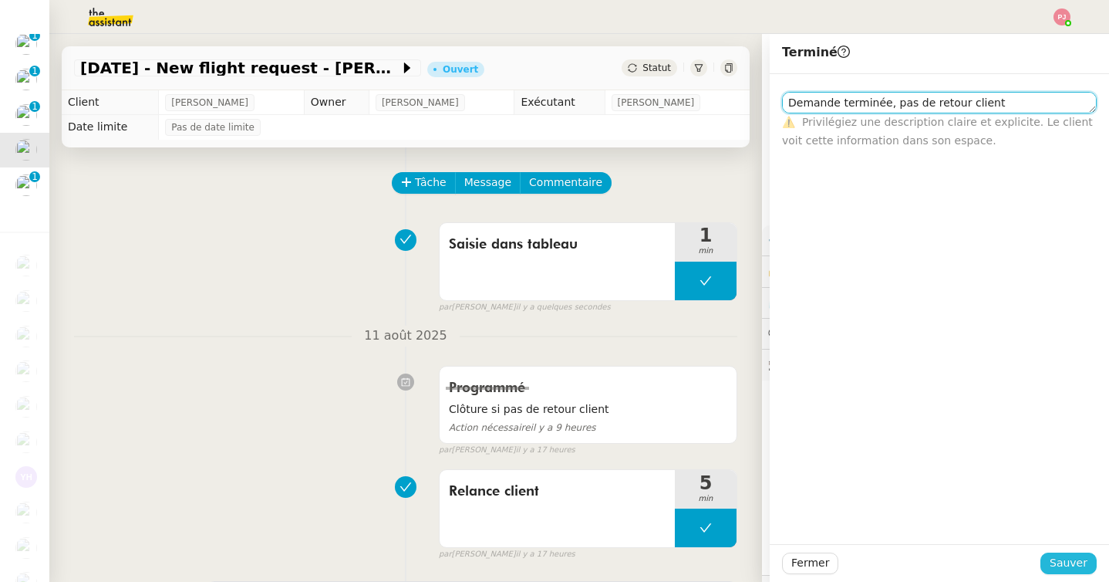
type textarea "Demande terminée, pas de retour client"
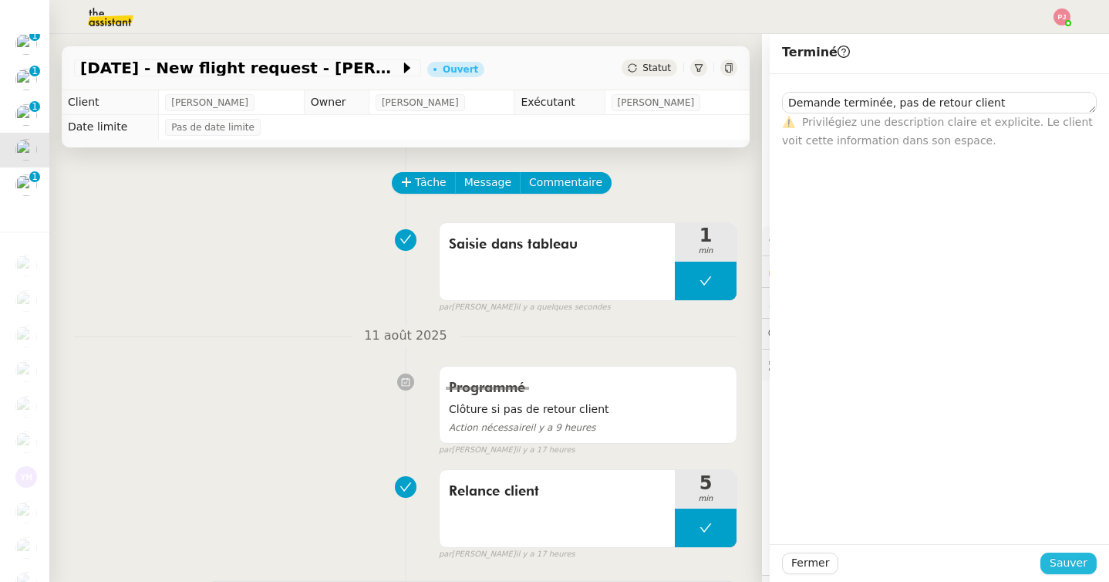
click at [1062, 563] on span "Sauver" at bounding box center [1069, 563] width 38 height 18
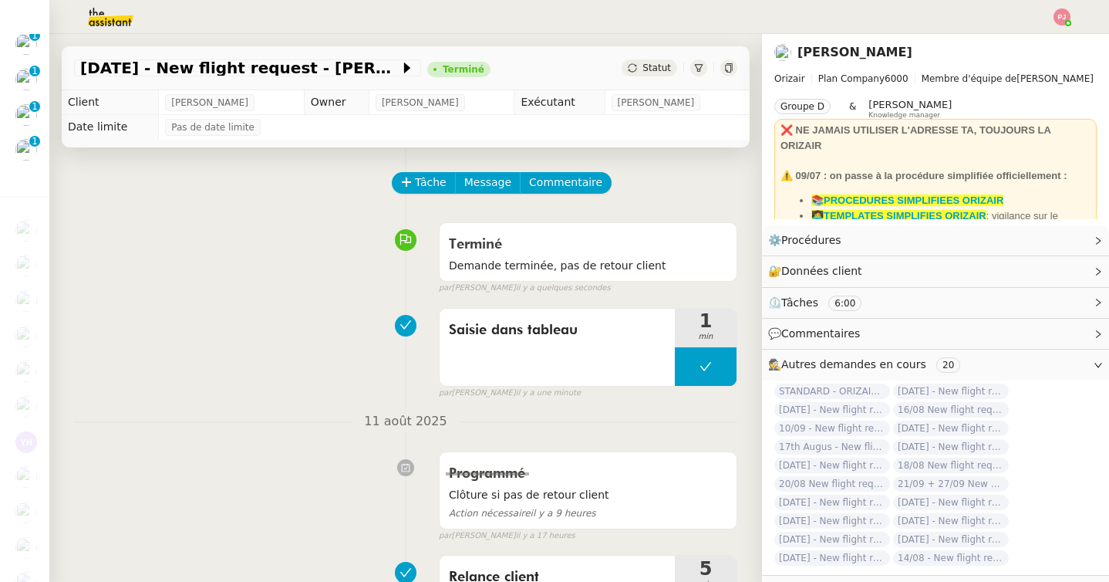
scroll to position [463, 0]
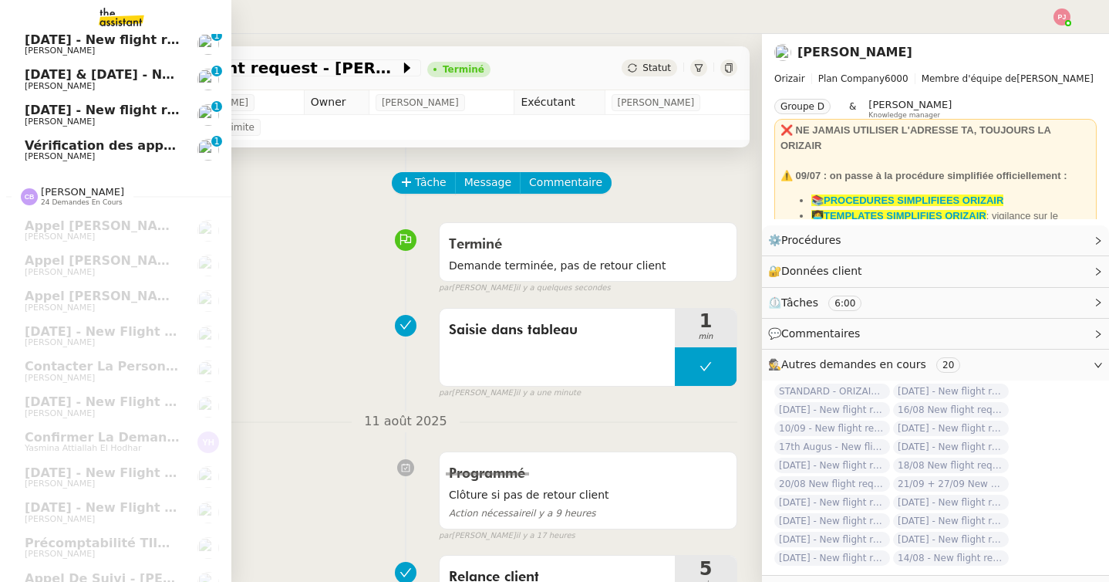
click at [35, 119] on span "[PERSON_NAME]" at bounding box center [60, 121] width 70 height 10
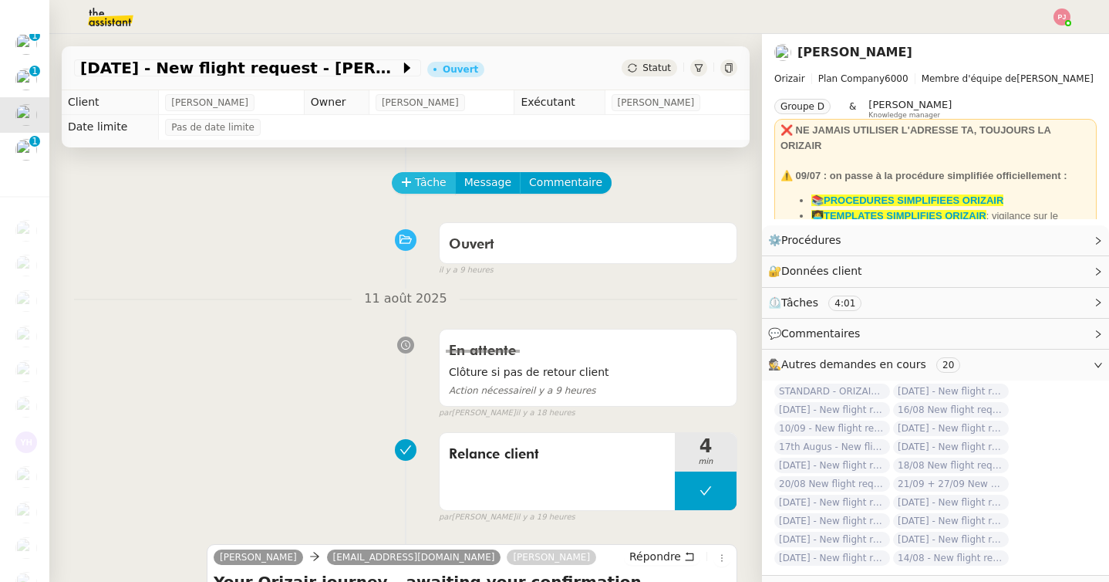
click at [440, 184] on span "Tâche" at bounding box center [431, 183] width 32 height 18
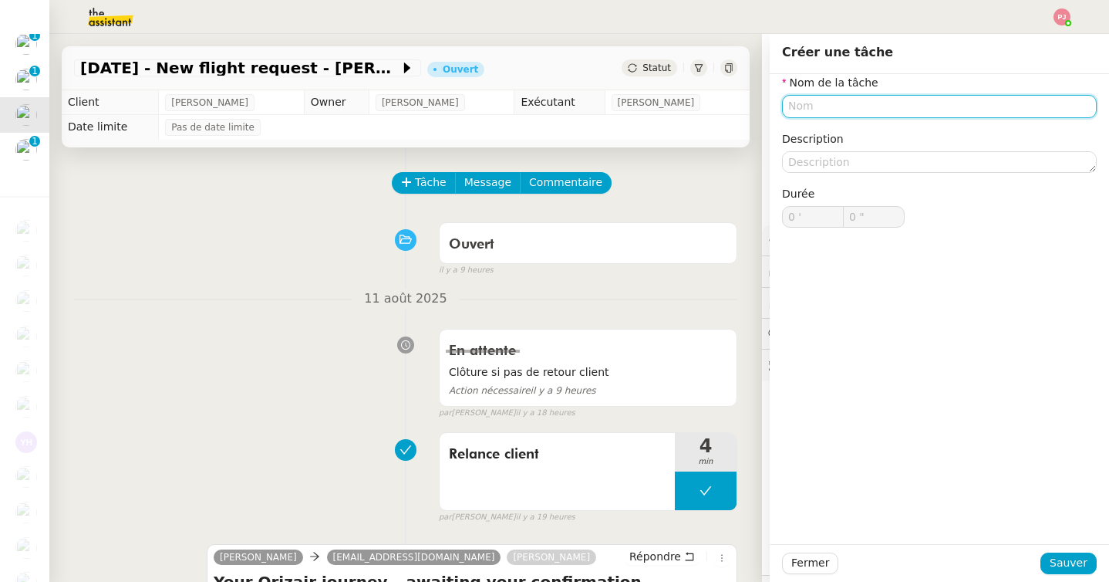
click at [798, 111] on input "text" at bounding box center [939, 106] width 315 height 22
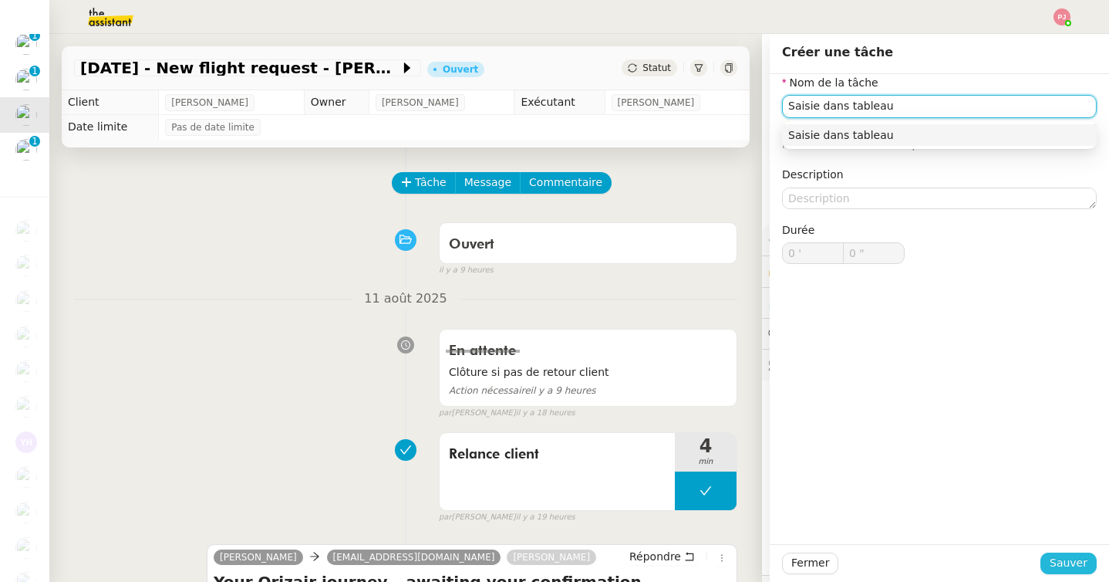
type input "Saisie dans tableau"
click at [1054, 565] on span "Sauver" at bounding box center [1069, 563] width 38 height 18
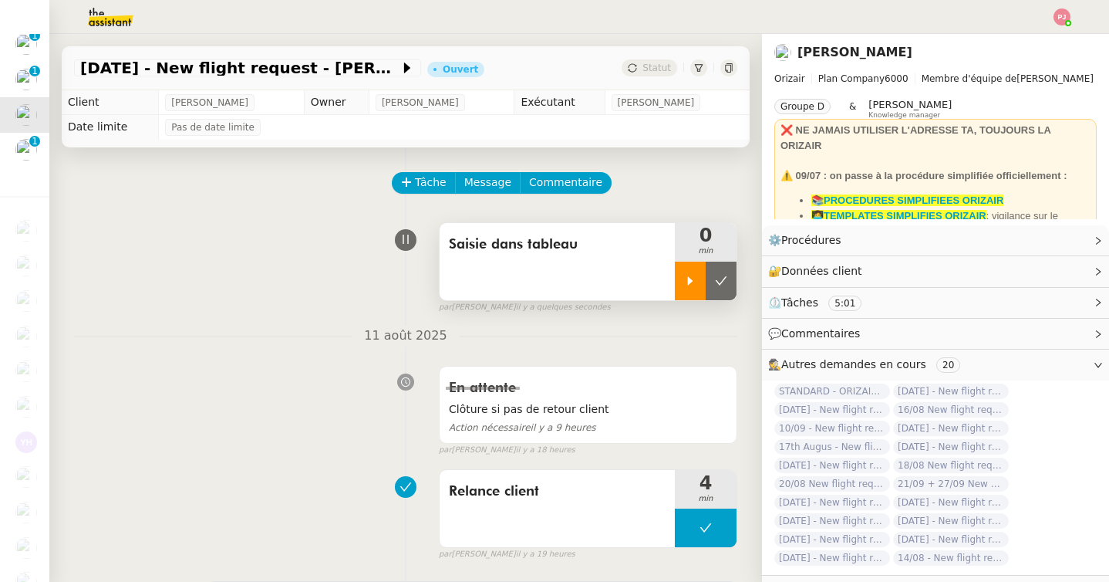
click at [681, 283] on div at bounding box center [690, 281] width 31 height 39
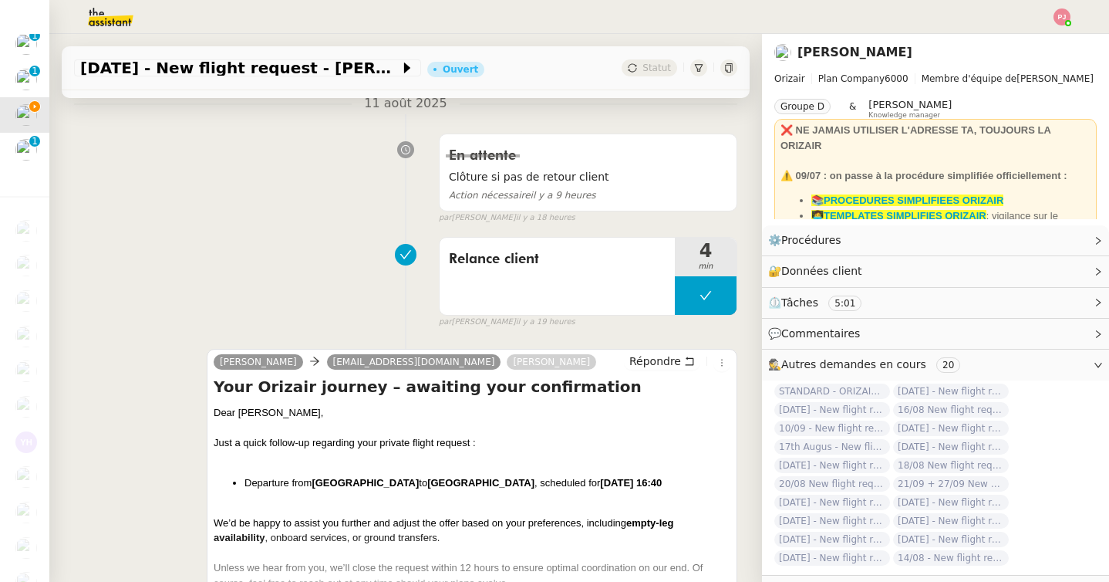
scroll to position [241, 0]
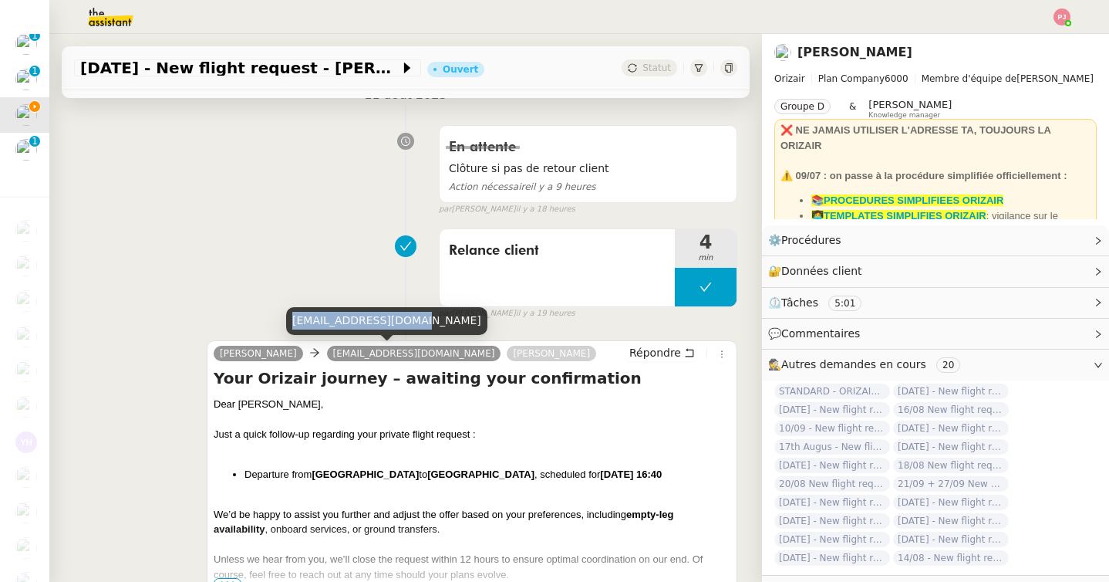
drag, startPoint x: 407, startPoint y: 319, endPoint x: 294, endPoint y: 319, distance: 112.6
click at [294, 319] on div "erdaniell12@gmail.com" at bounding box center [386, 320] width 201 height 27
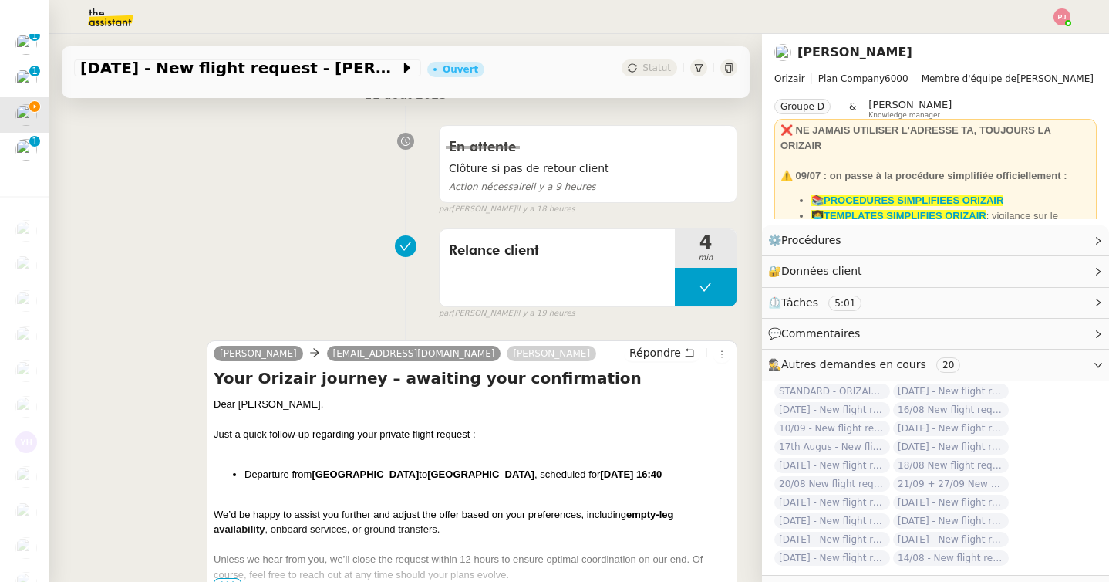
scroll to position [0, 0]
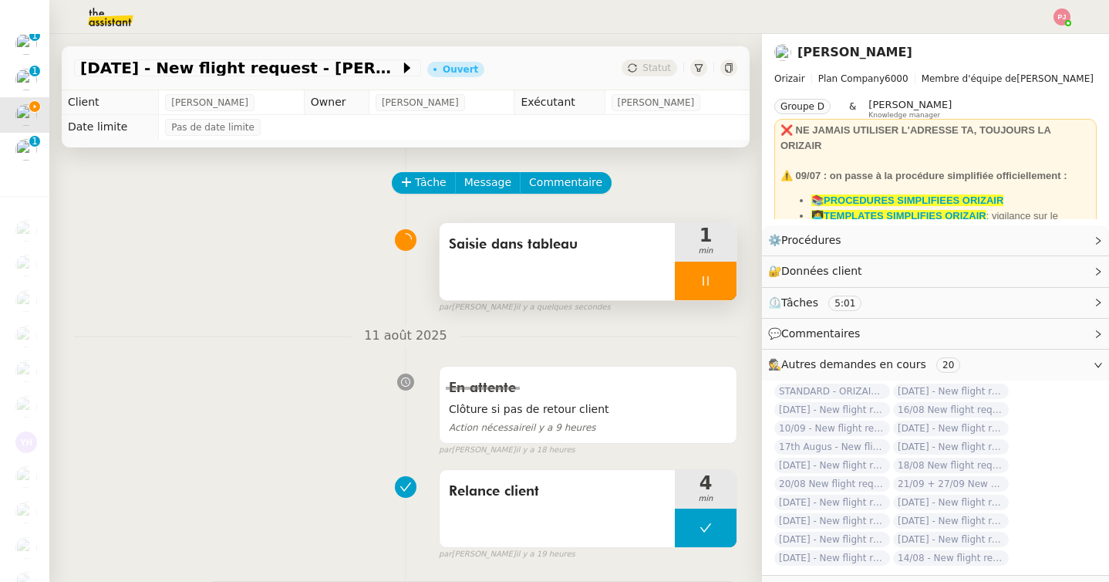
click at [704, 285] on icon at bounding box center [706, 281] width 12 height 12
click at [704, 285] on div at bounding box center [690, 281] width 31 height 39
click at [725, 282] on div at bounding box center [706, 281] width 62 height 39
click at [725, 282] on icon at bounding box center [721, 281] width 12 height 12
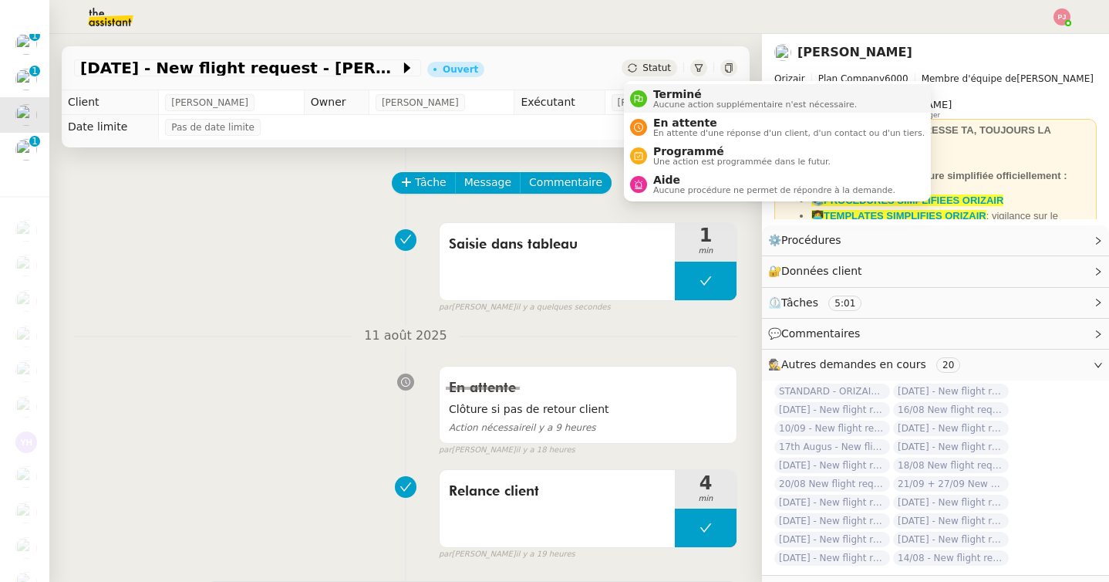
click at [660, 90] on span "Terminé" at bounding box center [755, 94] width 204 height 12
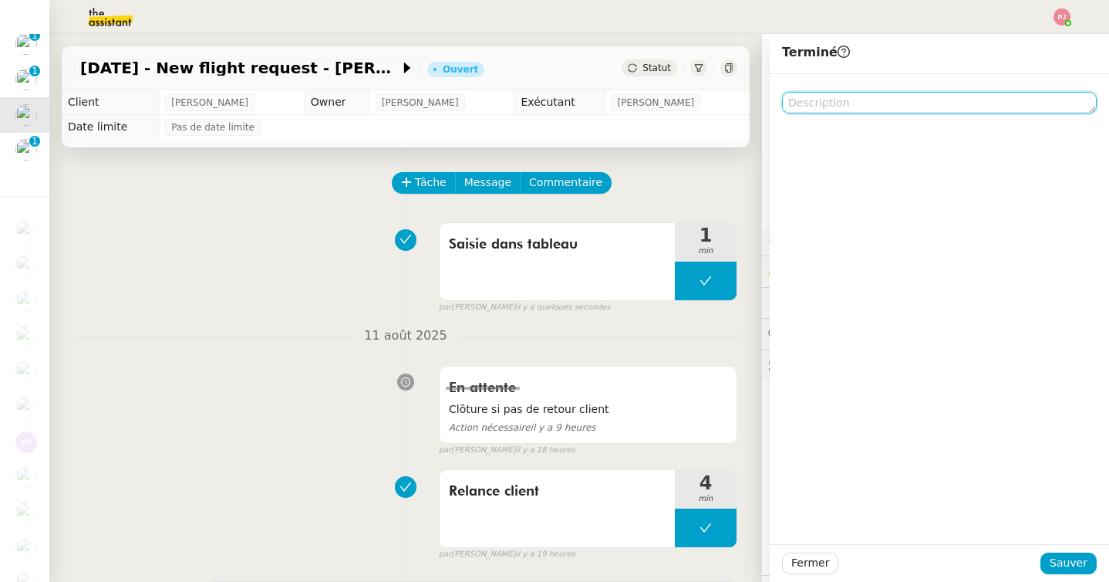
click at [824, 103] on textarea at bounding box center [939, 103] width 315 height 22
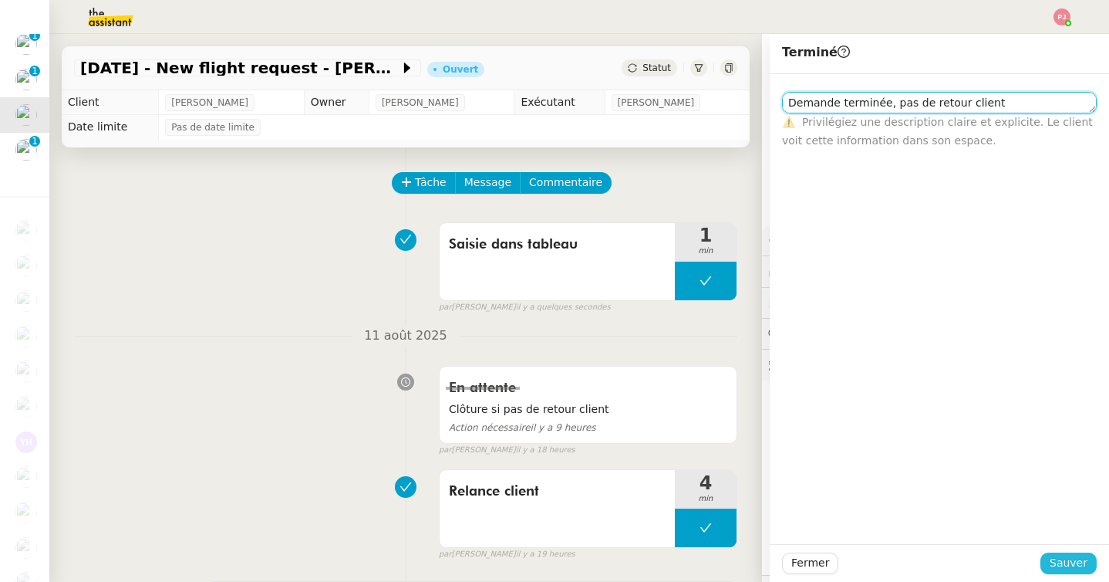
type textarea "Demande terminée, pas de retour client"
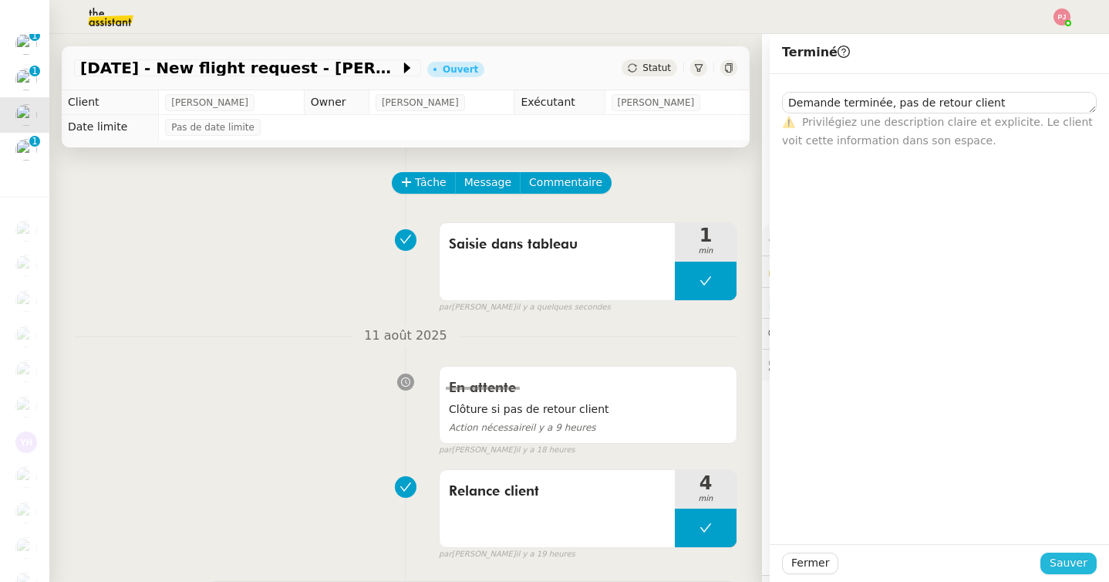
click at [1058, 556] on span "Sauver" at bounding box center [1069, 563] width 38 height 18
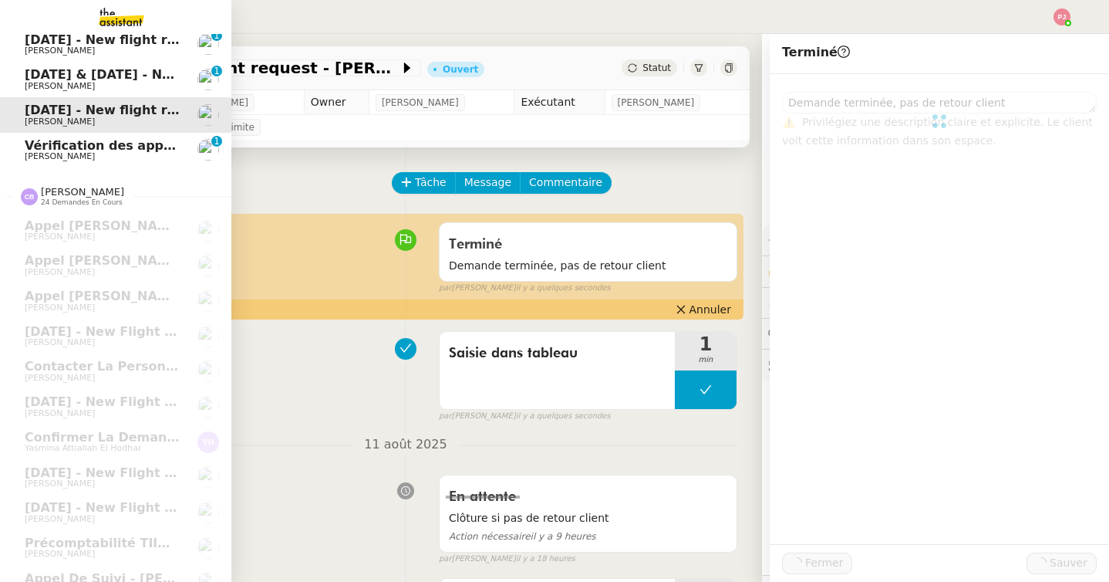
scroll to position [498, 0]
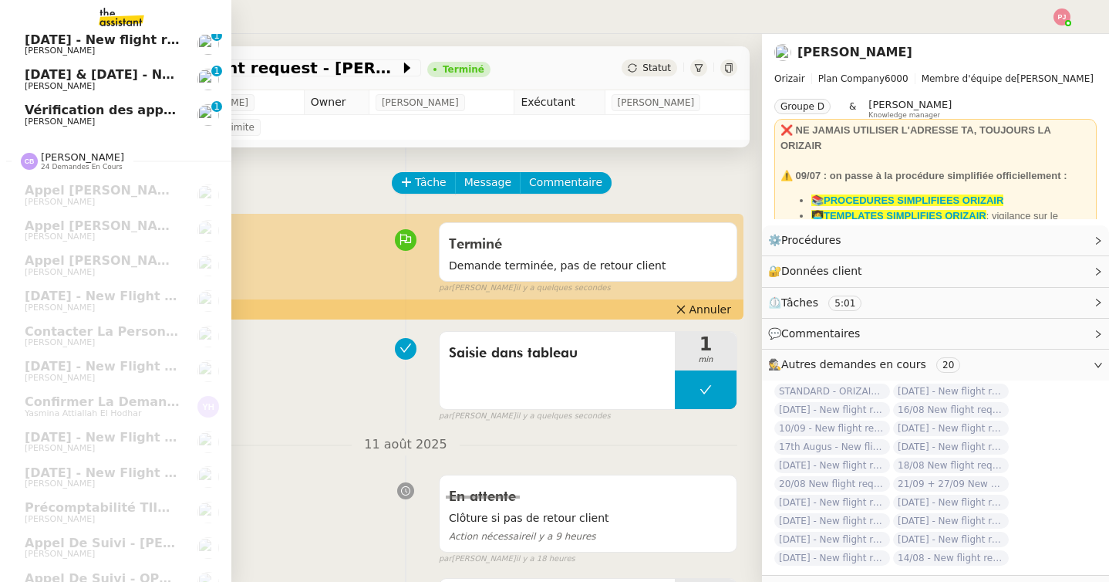
click at [37, 94] on link "4th September 2025 & 14 Oct - New flight request - john smith Louis Frei 0 1 2 …" at bounding box center [115, 79] width 231 height 35
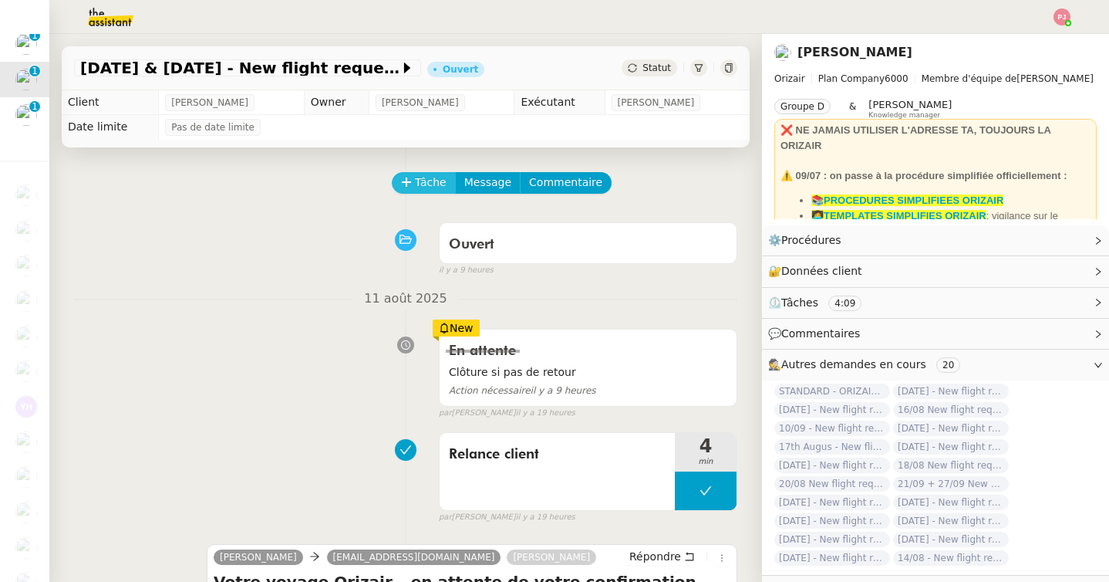
click at [445, 184] on button "Tâche" at bounding box center [424, 183] width 64 height 22
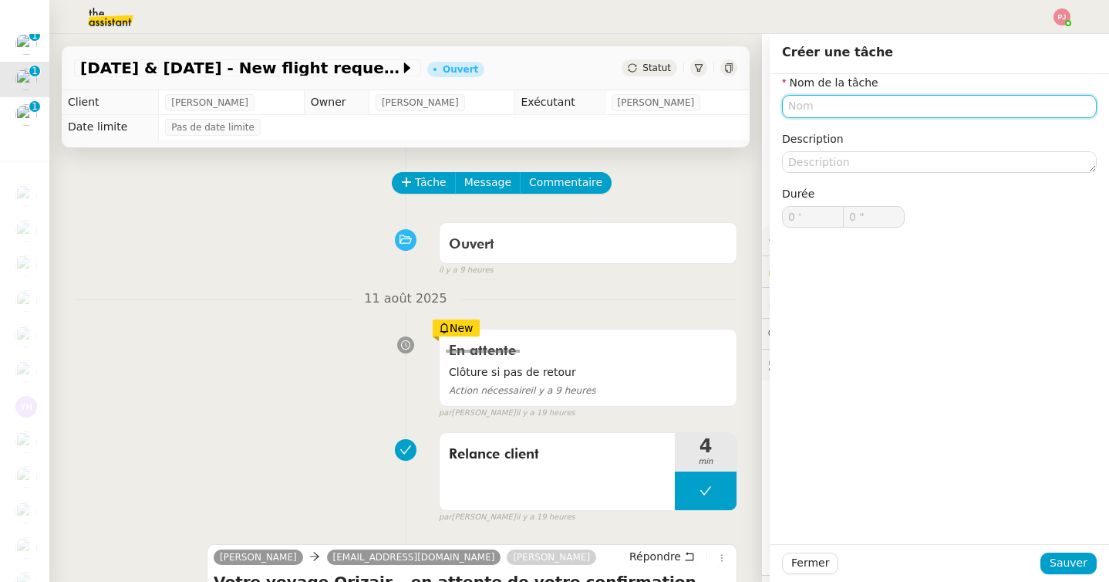
click at [796, 109] on input "text" at bounding box center [939, 106] width 315 height 22
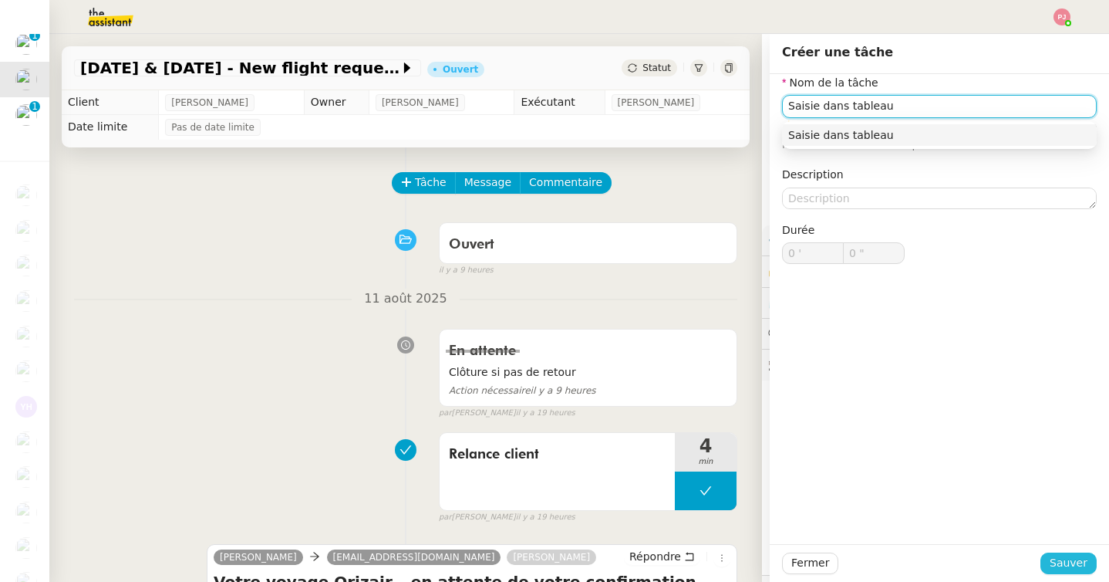
type input "Saisie dans tableau"
click at [1062, 569] on span "Sauver" at bounding box center [1069, 563] width 38 height 18
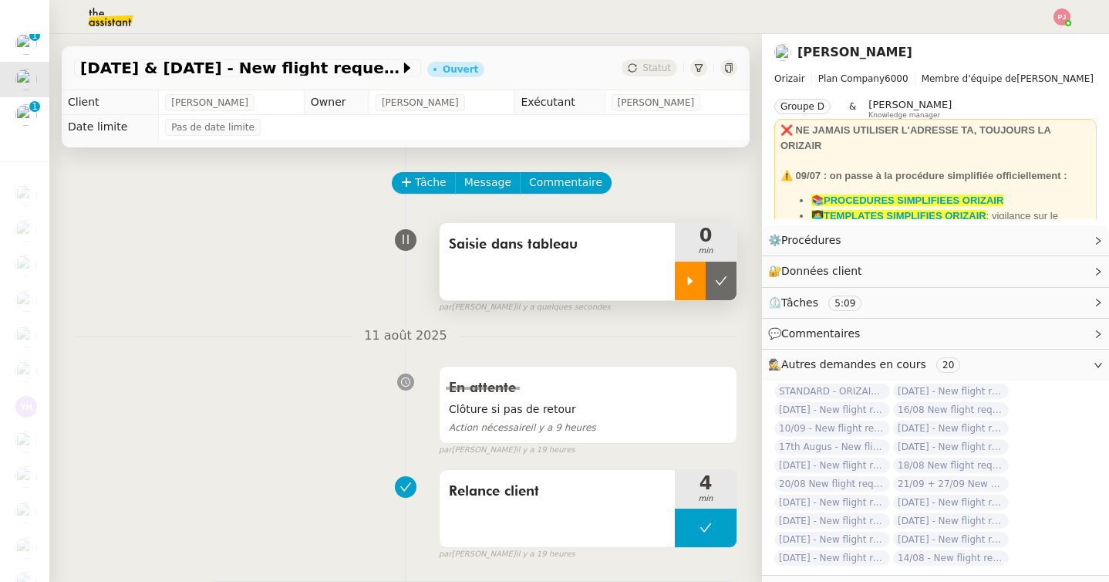
click at [701, 280] on div at bounding box center [690, 281] width 31 height 39
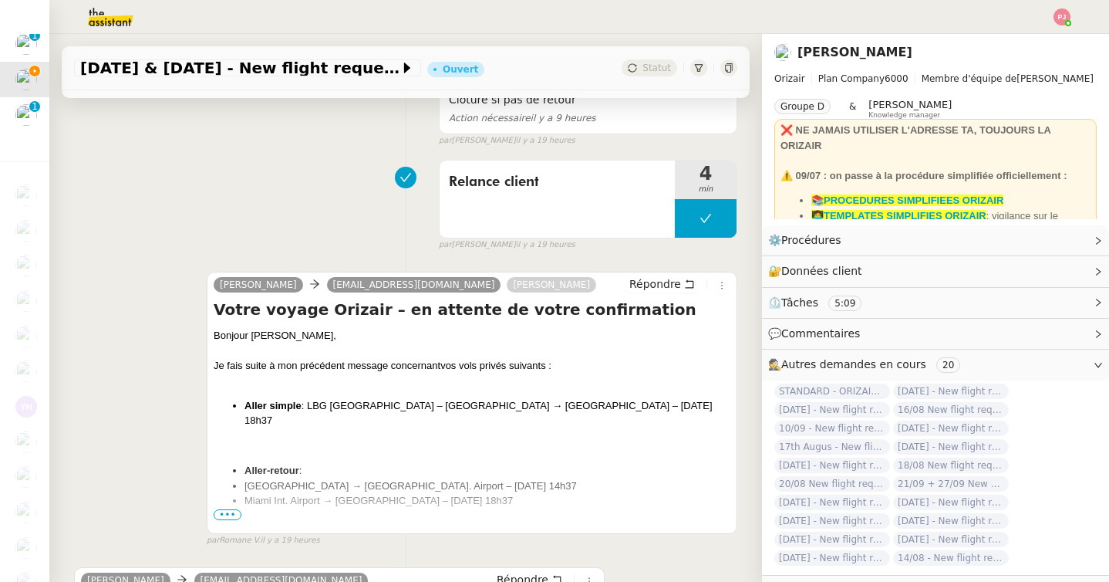
scroll to position [312, 0]
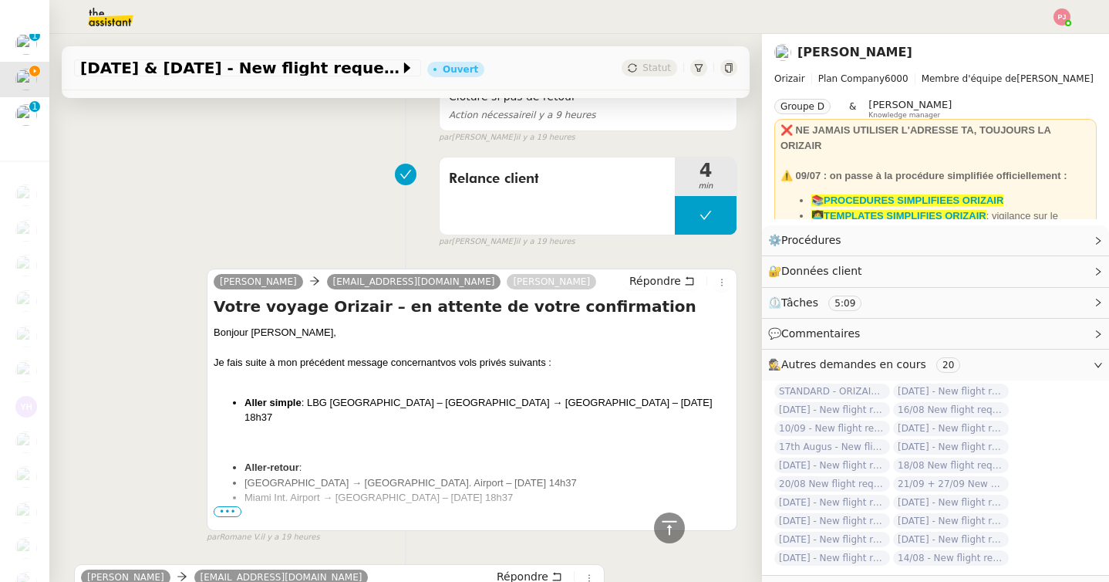
drag, startPoint x: 408, startPoint y: 251, endPoint x: 284, endPoint y: 246, distance: 124.3
click at [289, 246] on div "Relance client 4 min false par Pauline J. il y a 19 heures" at bounding box center [405, 199] width 663 height 99
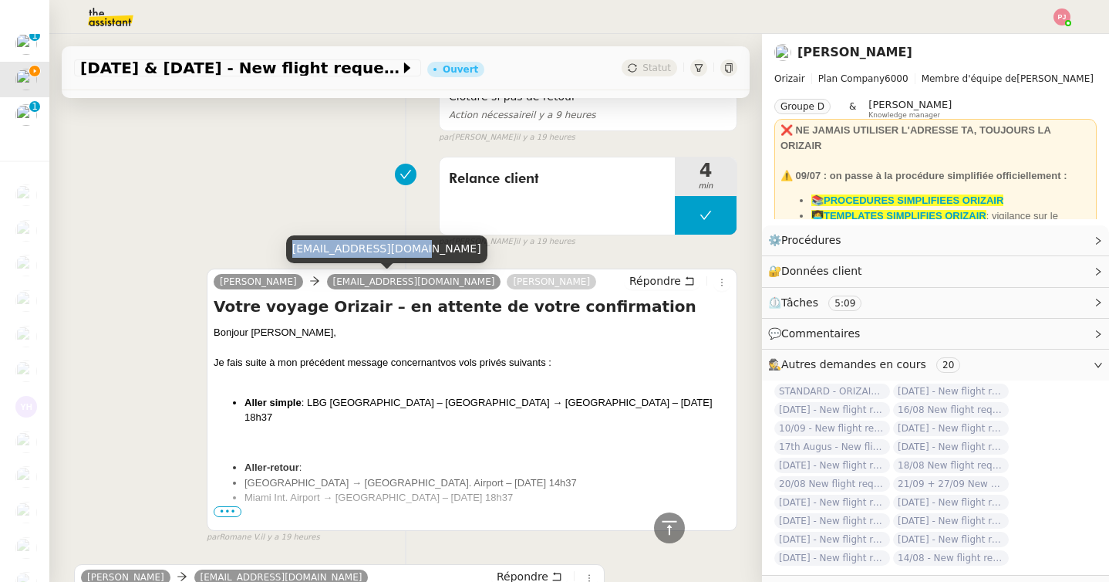
drag, startPoint x: 410, startPoint y: 249, endPoint x: 293, endPoint y: 251, distance: 117.3
click at [293, 251] on div "angelina0802@yahoo.fr" at bounding box center [386, 248] width 201 height 27
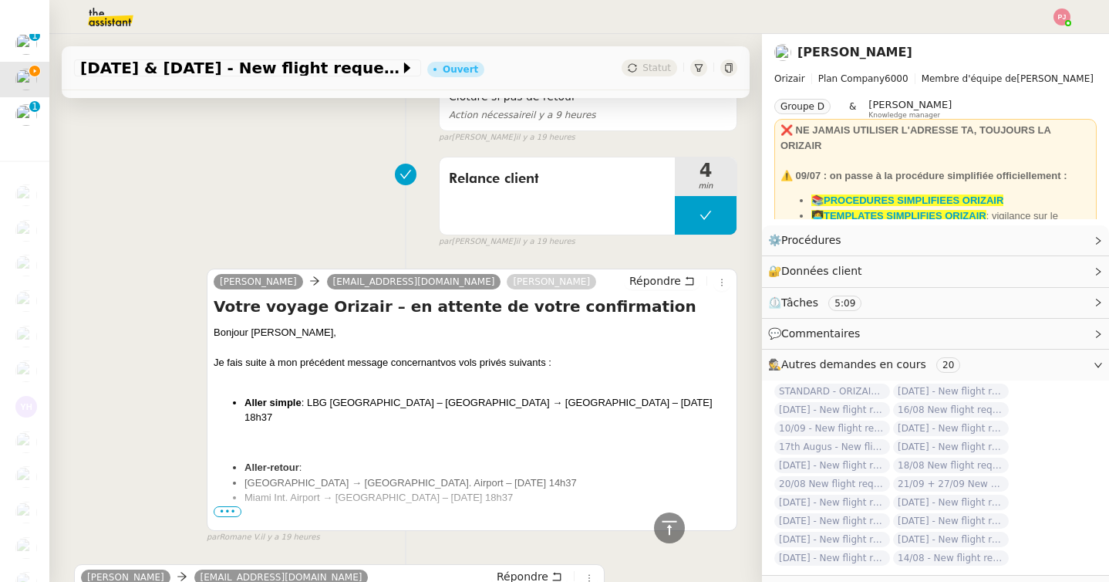
scroll to position [0, 0]
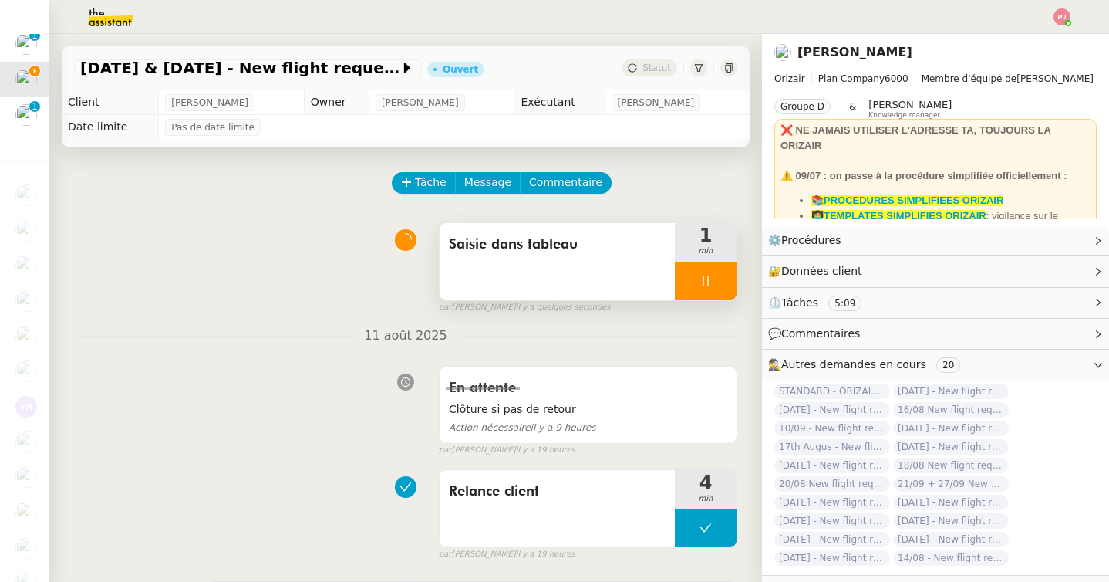
click at [703, 279] on icon at bounding box center [705, 280] width 5 height 9
click at [710, 279] on button at bounding box center [721, 281] width 31 height 39
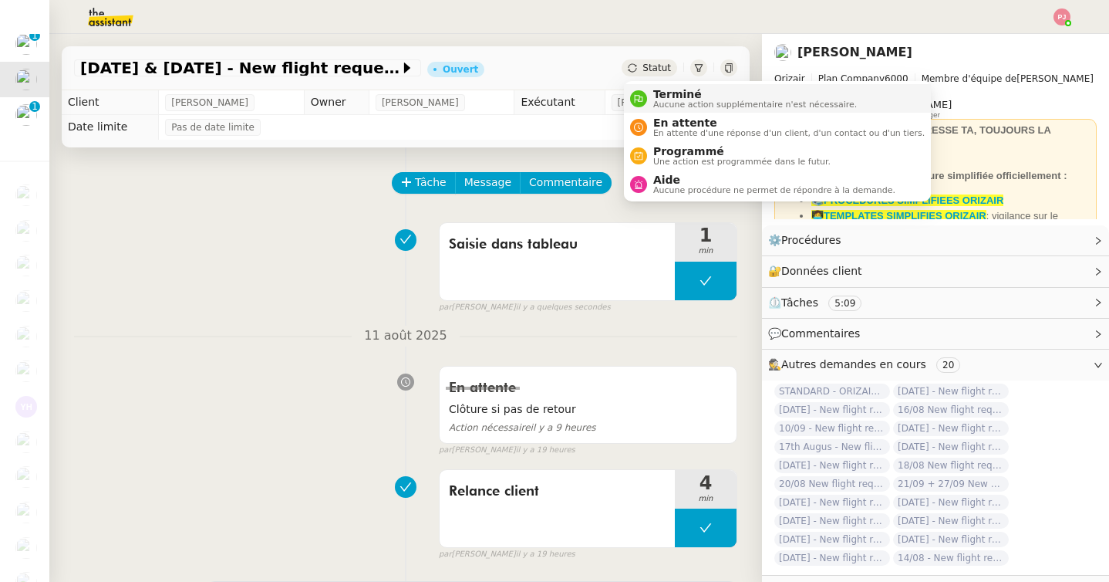
click at [667, 96] on span "Terminé" at bounding box center [755, 94] width 204 height 12
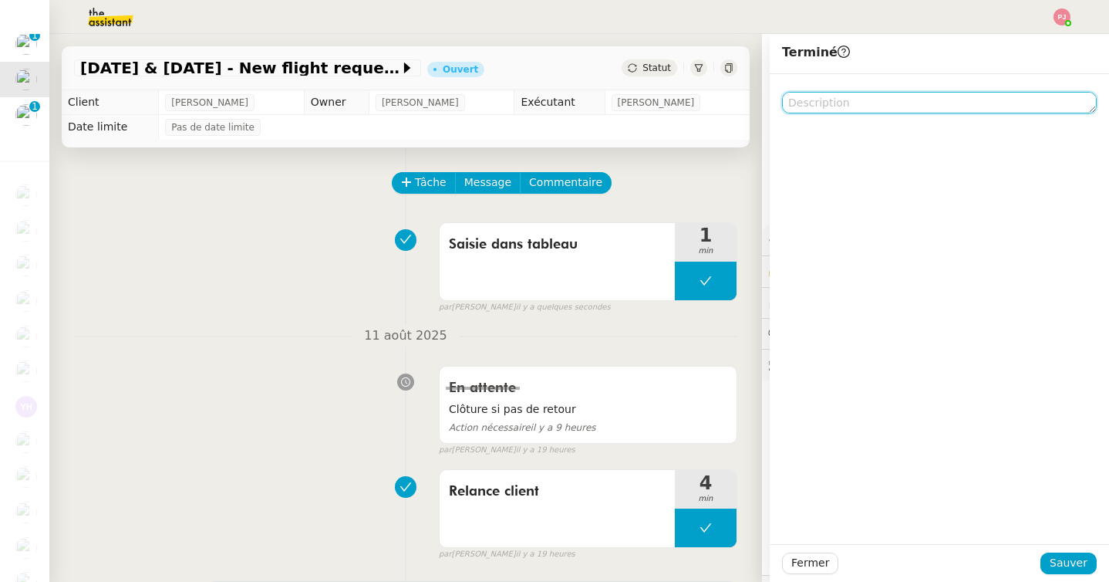
click at [822, 111] on textarea at bounding box center [939, 103] width 315 height 22
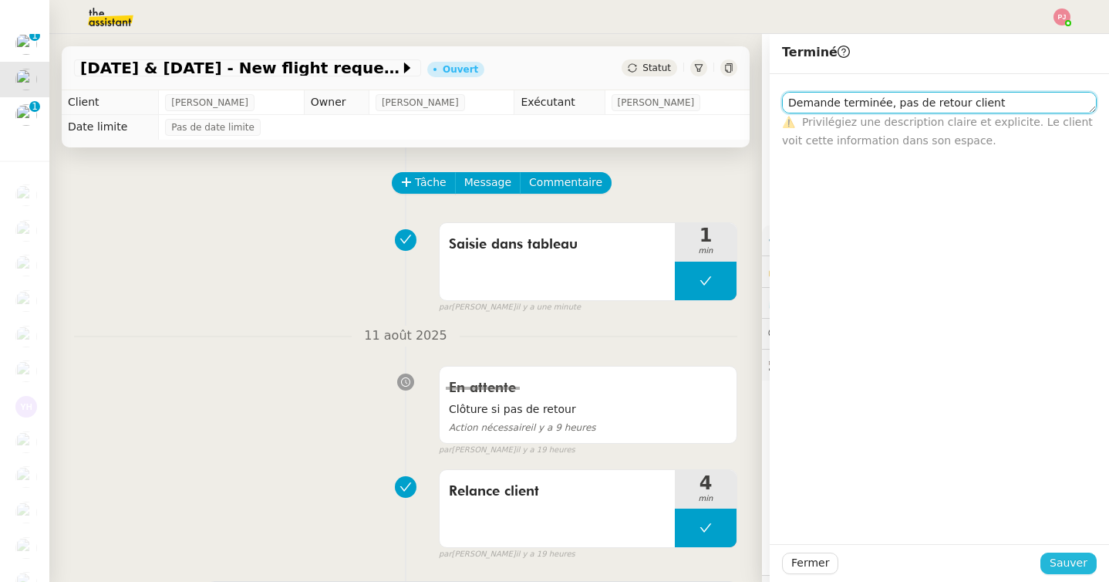
type textarea "Demande terminée, pas de retour client"
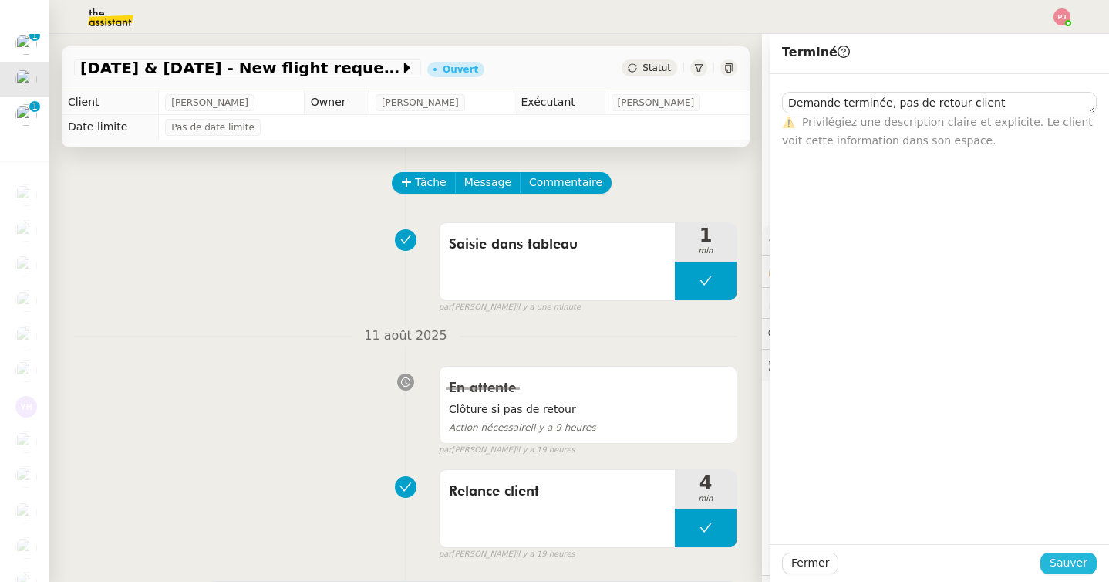
click at [1067, 561] on span "Sauver" at bounding box center [1069, 563] width 38 height 18
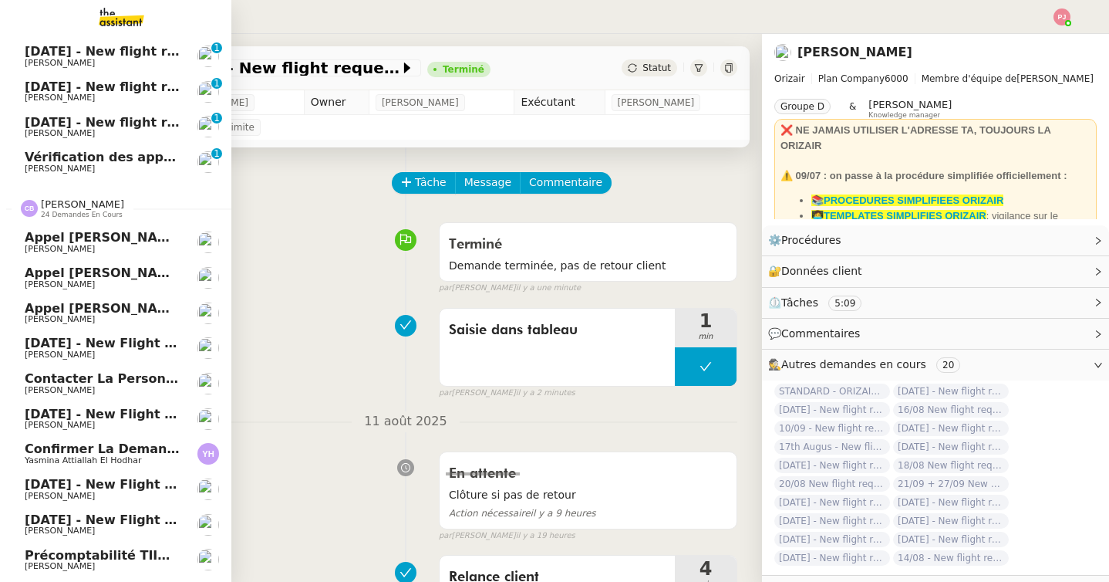
scroll to position [335, 0]
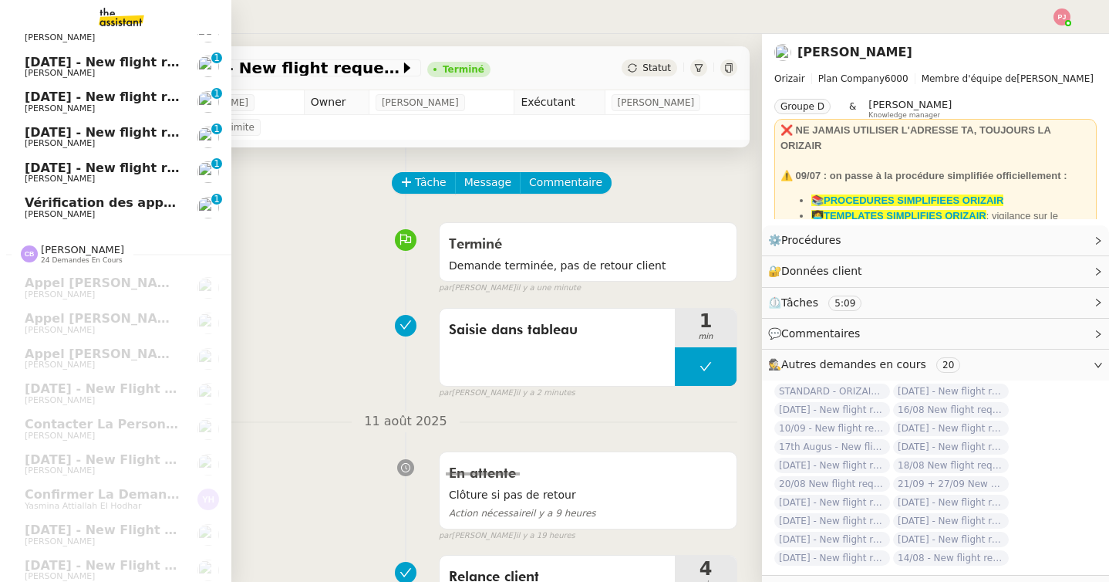
click at [71, 164] on span "16th August 2025 - New flight request - Ashley Cawte" at bounding box center [184, 167] width 319 height 15
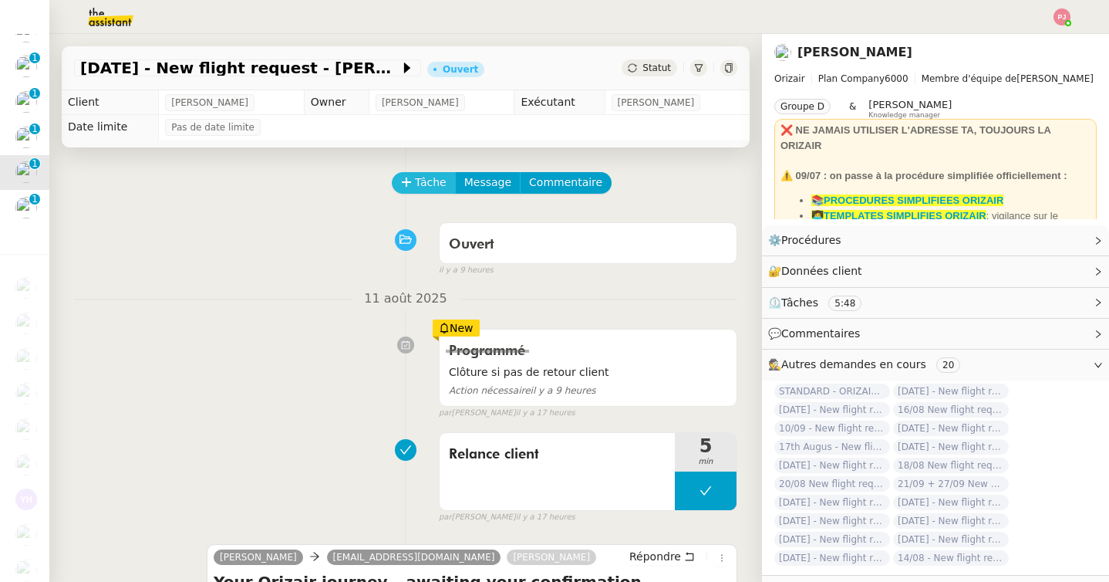
click at [434, 184] on span "Tâche" at bounding box center [431, 183] width 32 height 18
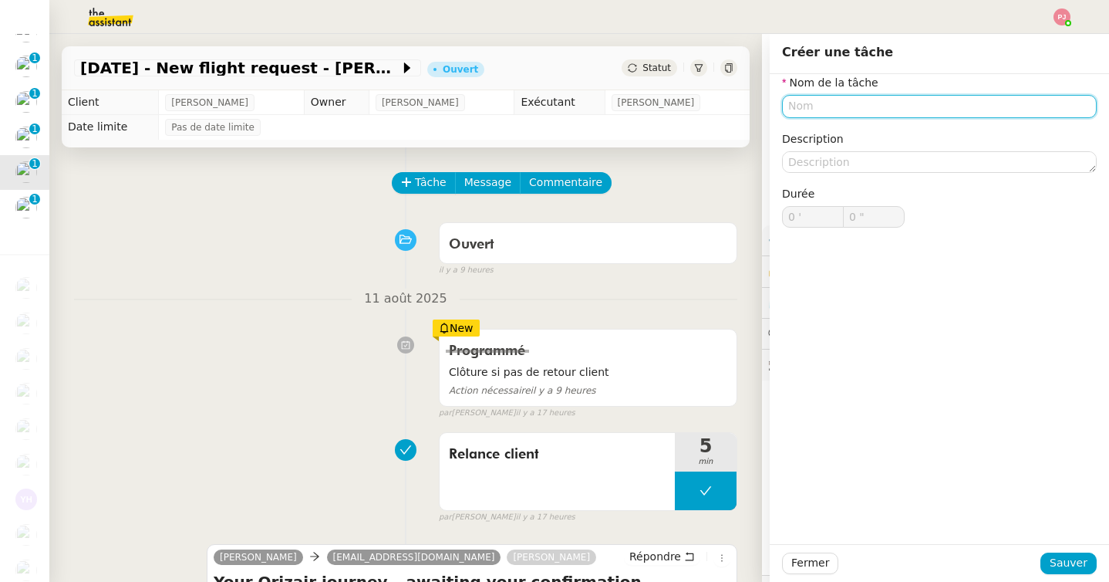
click at [804, 102] on input "text" at bounding box center [939, 106] width 315 height 22
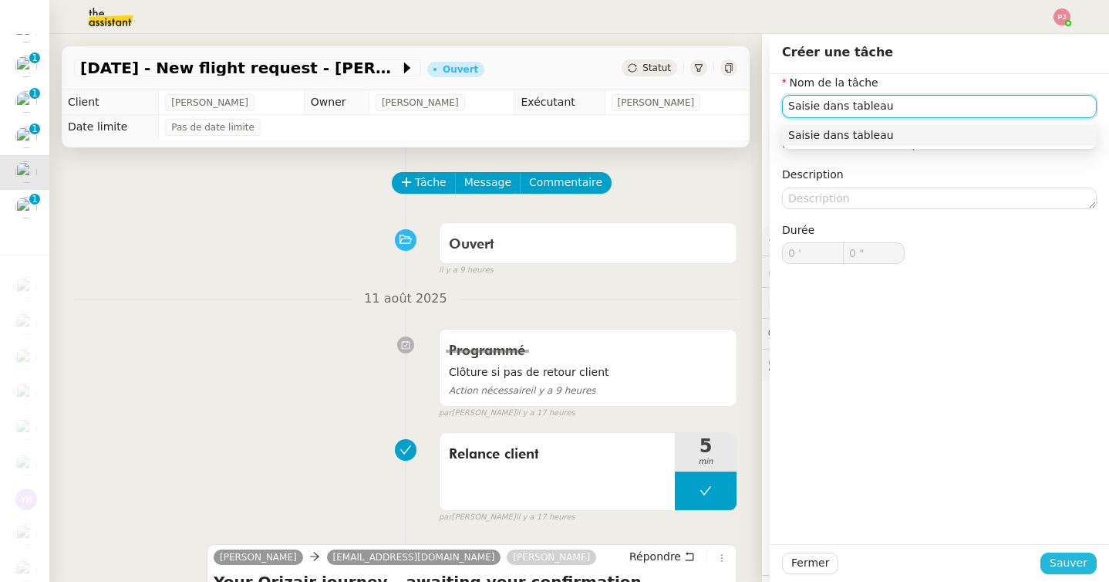
type input "Saisie dans tableau"
click at [1083, 567] on span "Sauver" at bounding box center [1069, 563] width 38 height 18
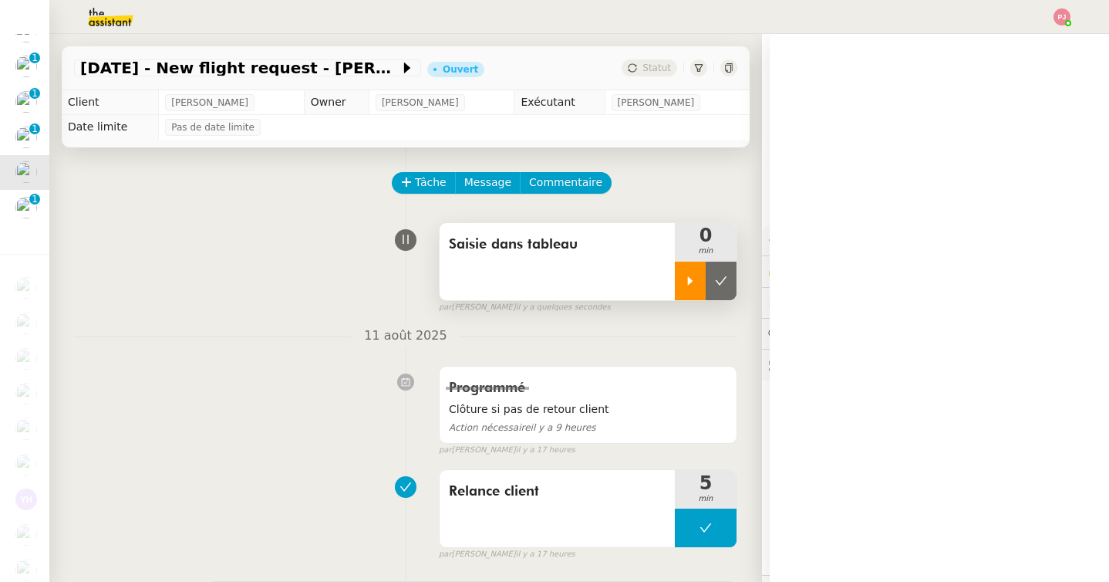
click at [687, 281] on icon at bounding box center [690, 281] width 12 height 12
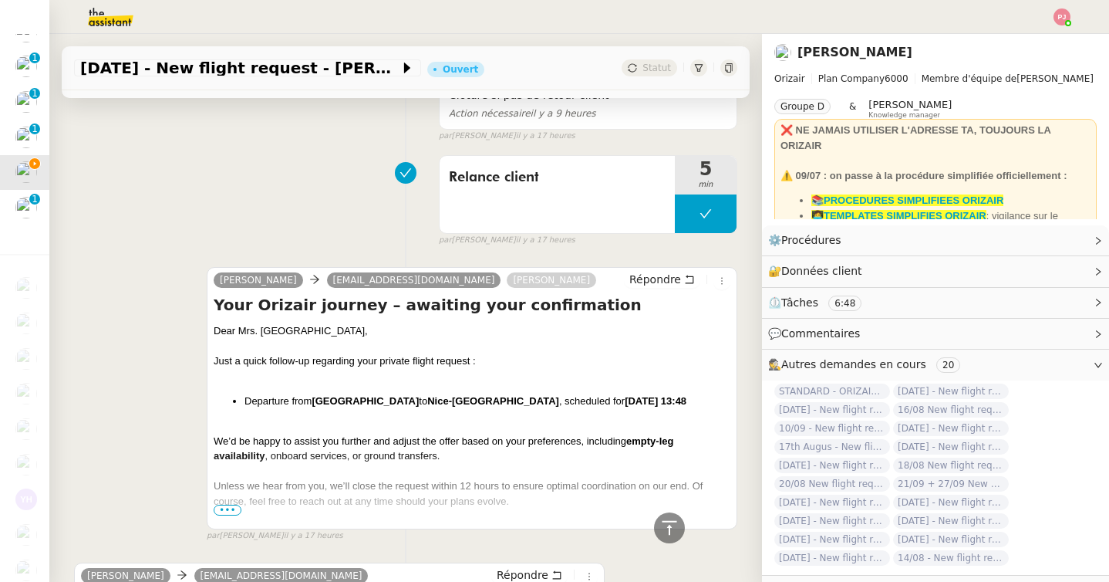
scroll to position [337, 0]
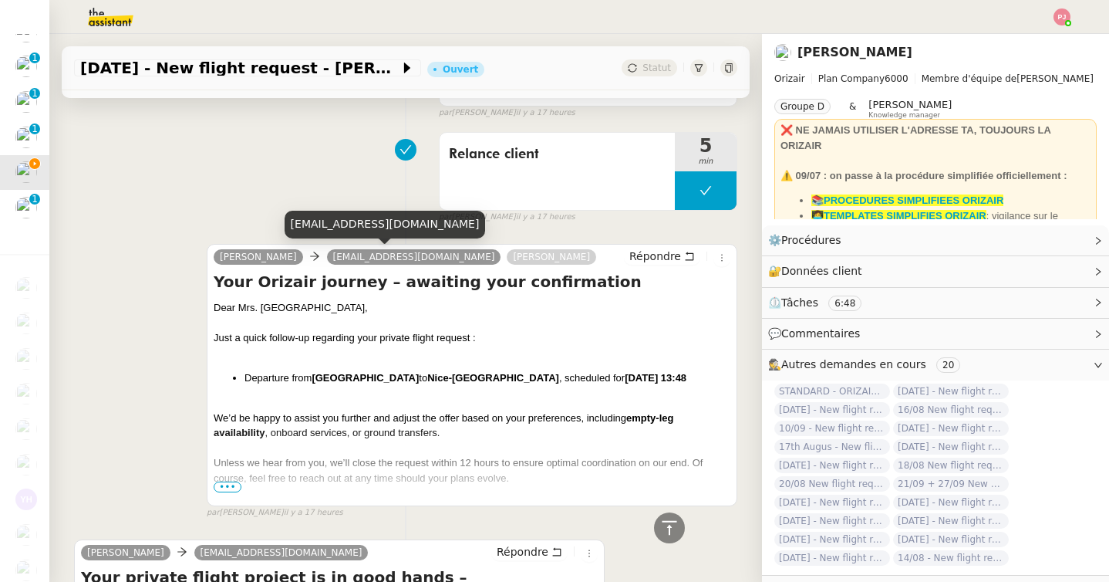
click at [437, 227] on div "squash.nugget@outlook.com" at bounding box center [385, 224] width 201 height 27
drag, startPoint x: 433, startPoint y: 226, endPoint x: 291, endPoint y: 221, distance: 142.0
click at [291, 221] on div "squash.nugget@outlook.com" at bounding box center [385, 224] width 201 height 27
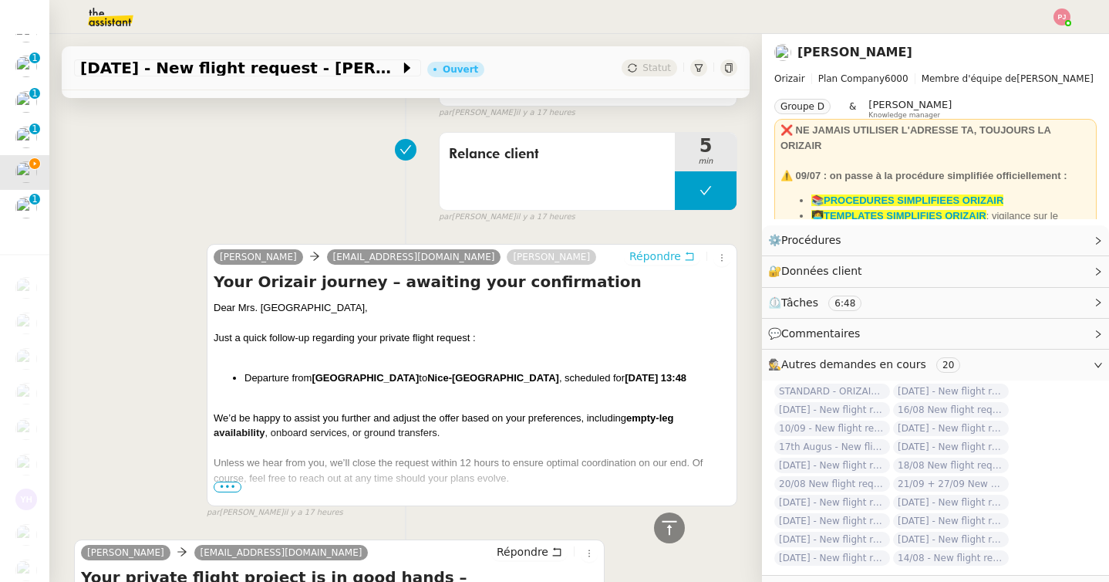
scroll to position [0, 0]
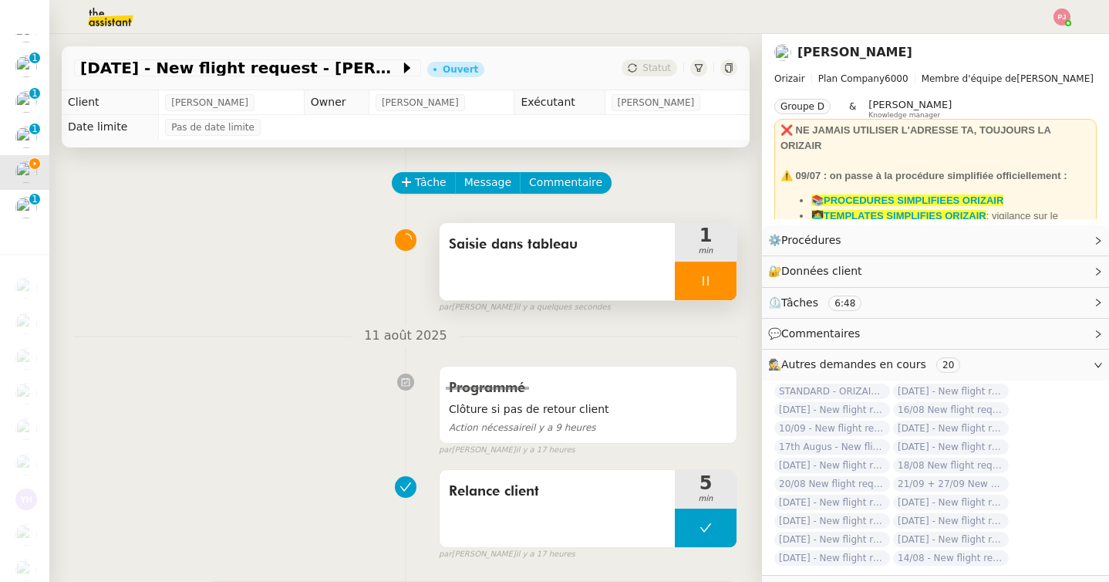
click at [710, 283] on icon at bounding box center [706, 281] width 12 height 12
click at [721, 281] on icon at bounding box center [721, 281] width 12 height 12
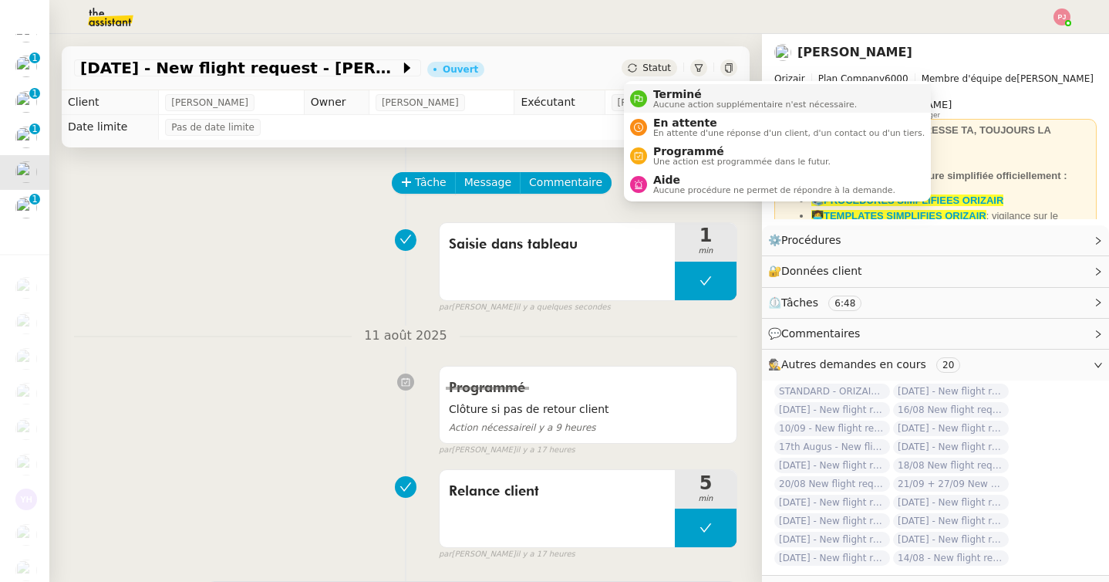
click at [670, 102] on span "Aucune action supplémentaire n'est nécessaire." at bounding box center [755, 104] width 204 height 8
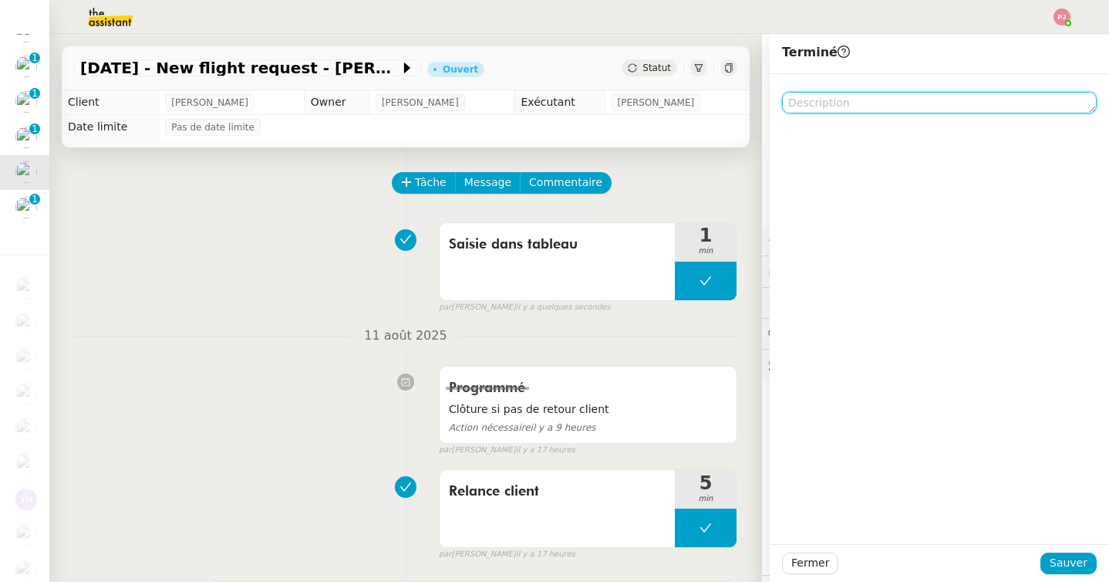
click at [849, 103] on textarea at bounding box center [939, 103] width 315 height 22
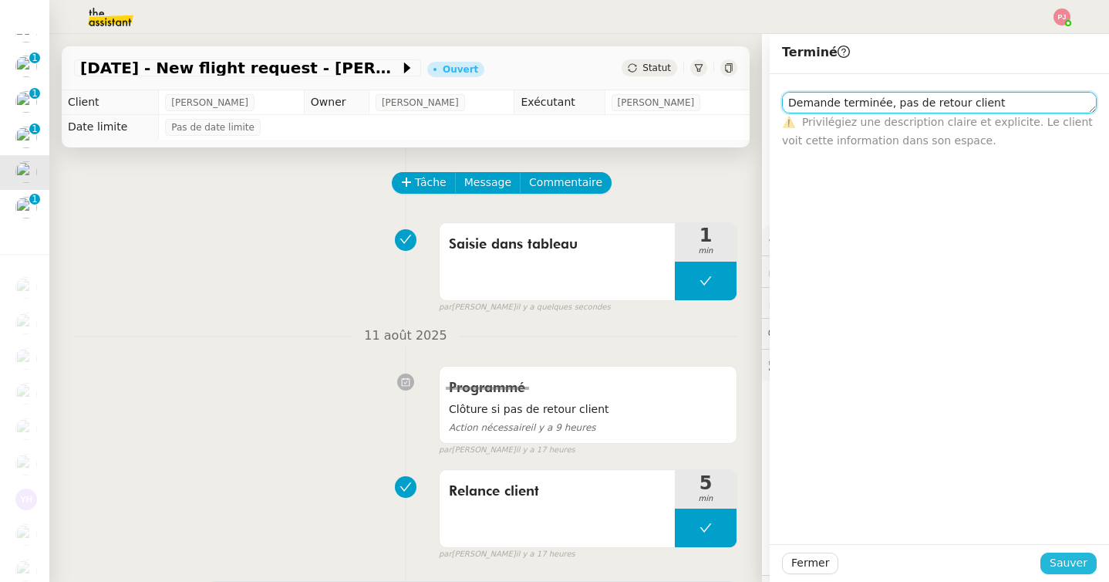
type textarea "Demande terminée, pas de retour client"
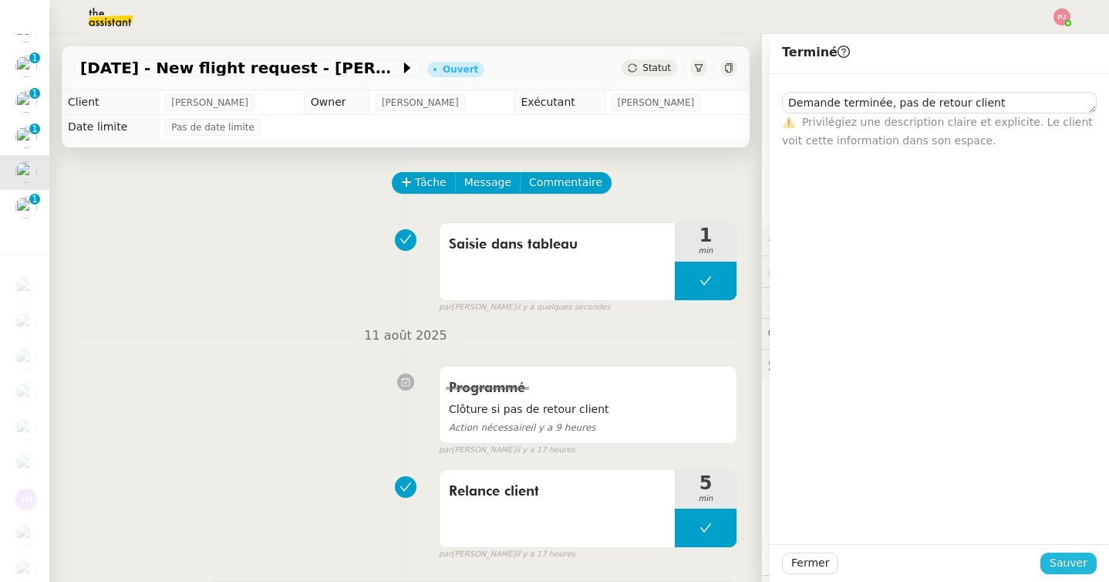
click at [1075, 561] on span "Sauver" at bounding box center [1069, 563] width 38 height 18
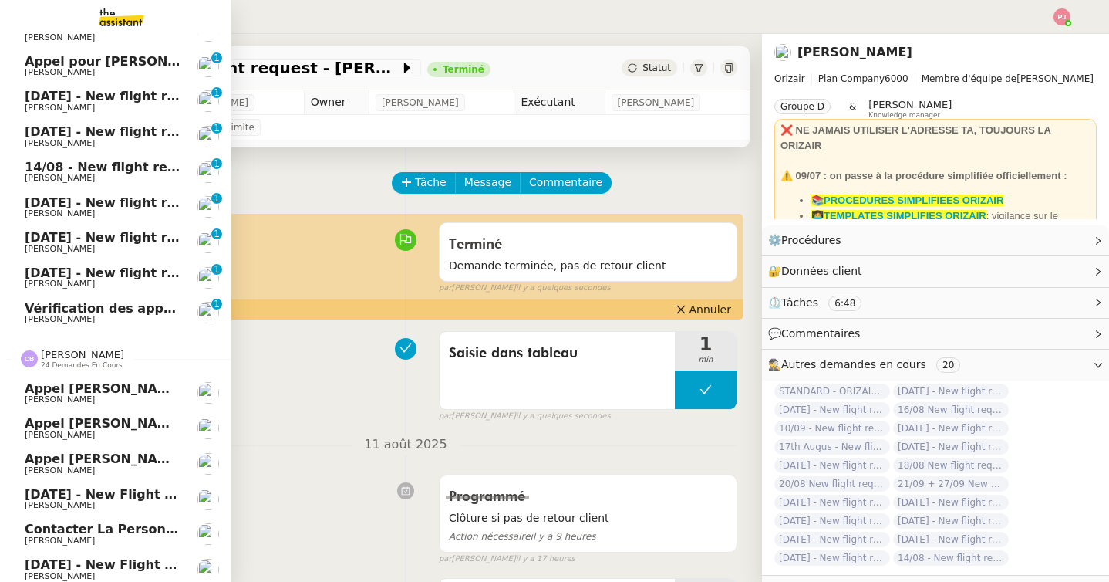
scroll to position [129, 0]
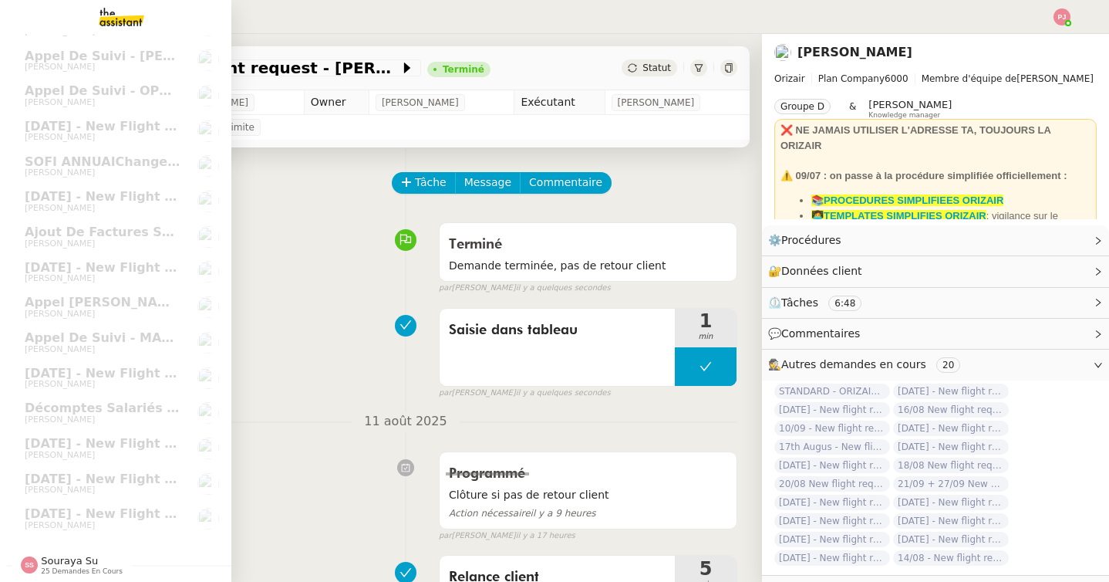
click at [57, 564] on span "Souraya Su" at bounding box center [69, 561] width 57 height 12
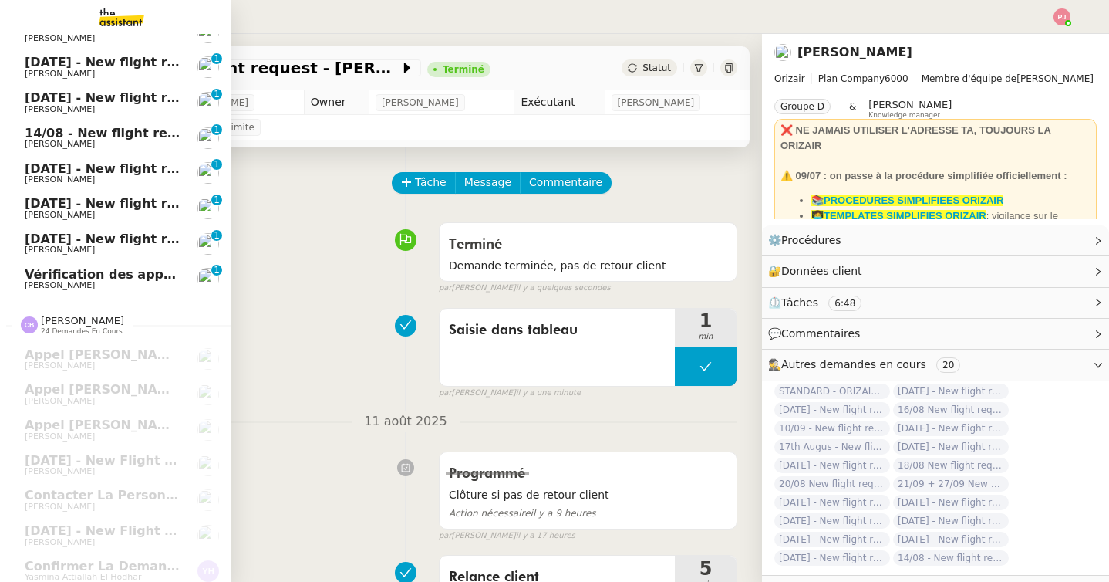
scroll to position [0, 0]
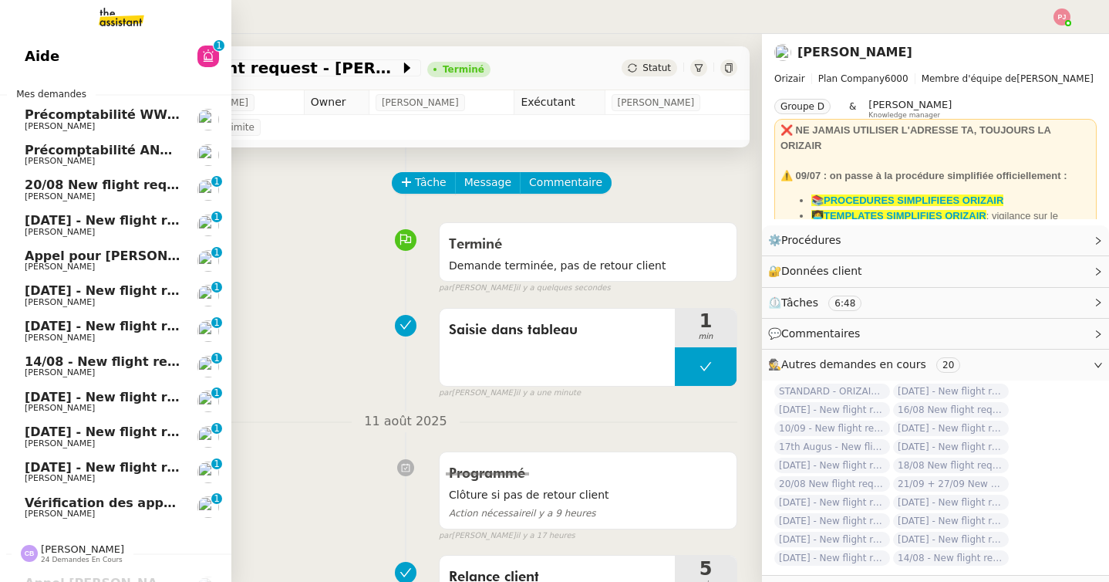
click at [120, 467] on span "[DATE] - New flight request - Mizpah [PERSON_NAME]" at bounding box center [211, 467] width 373 height 15
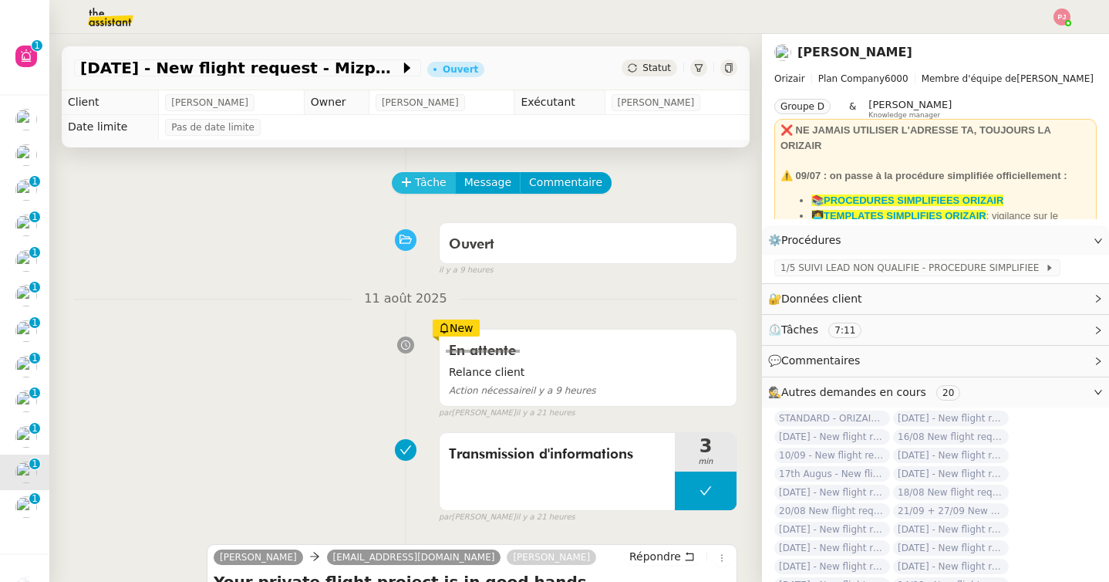
click at [428, 184] on span "Tâche" at bounding box center [431, 183] width 32 height 18
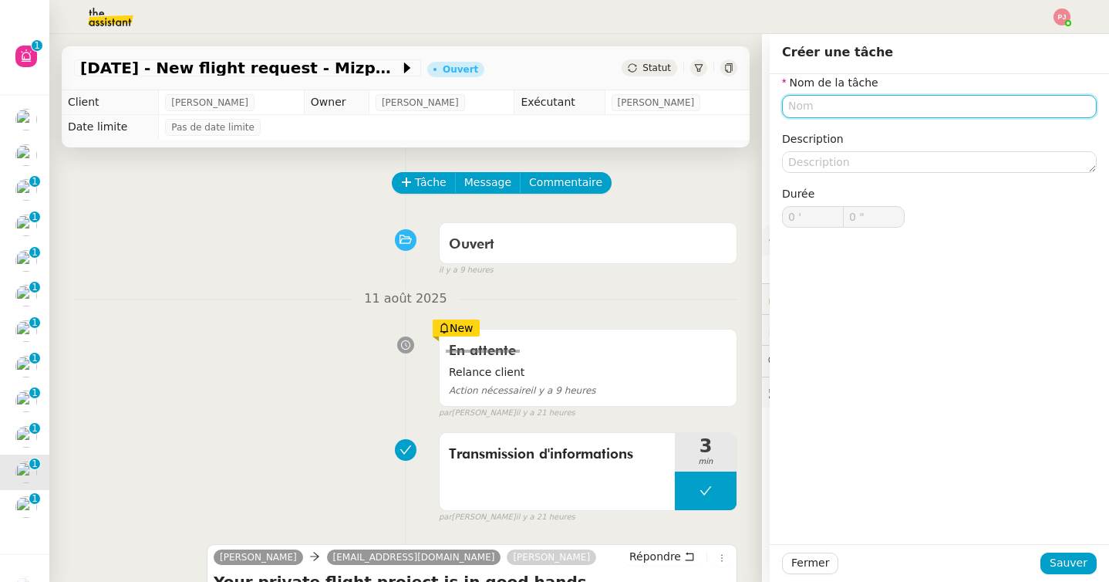
click at [788, 111] on input "text" at bounding box center [939, 106] width 315 height 22
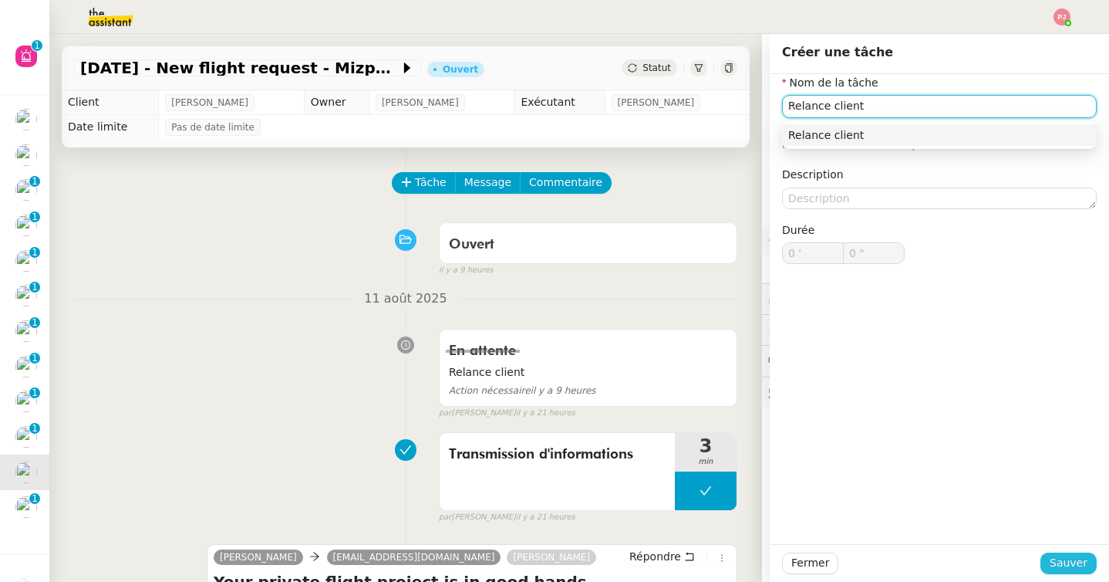
type input "Relance client"
click at [1079, 559] on span "Sauver" at bounding box center [1069, 563] width 38 height 18
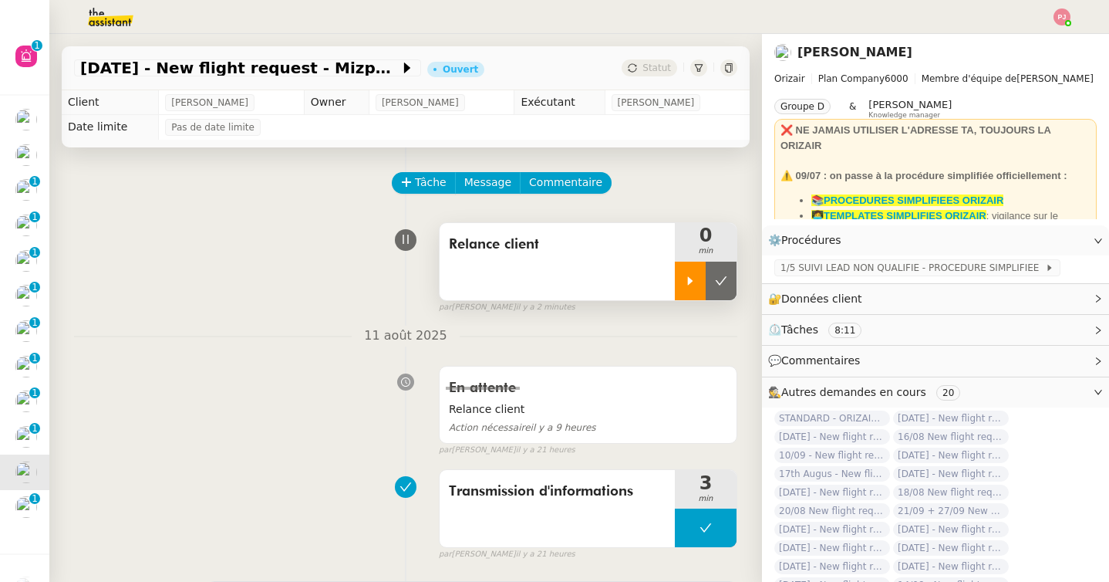
click at [693, 284] on icon at bounding box center [690, 281] width 12 height 12
click at [484, 184] on span "Message" at bounding box center [487, 183] width 47 height 18
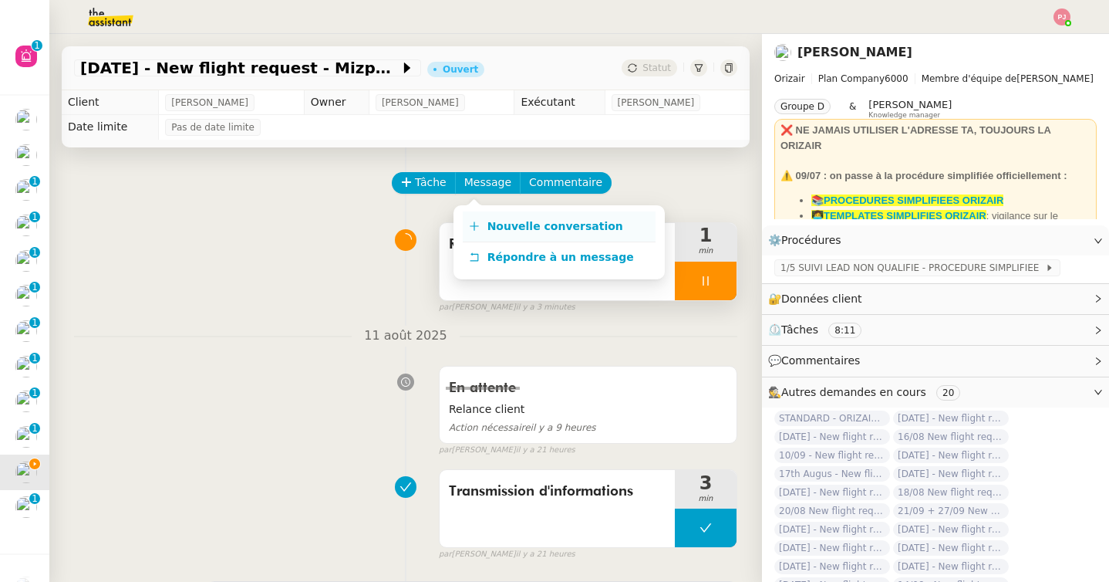
click at [484, 231] on link "Nouvelle conversation" at bounding box center [559, 226] width 193 height 31
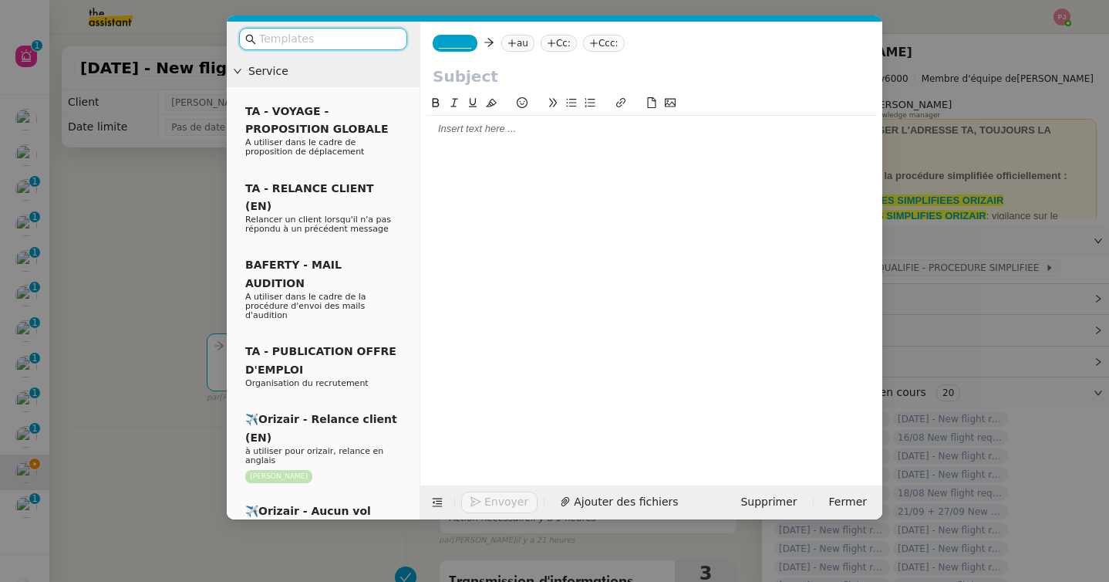
click at [328, 38] on input "text" at bounding box center [328, 39] width 139 height 18
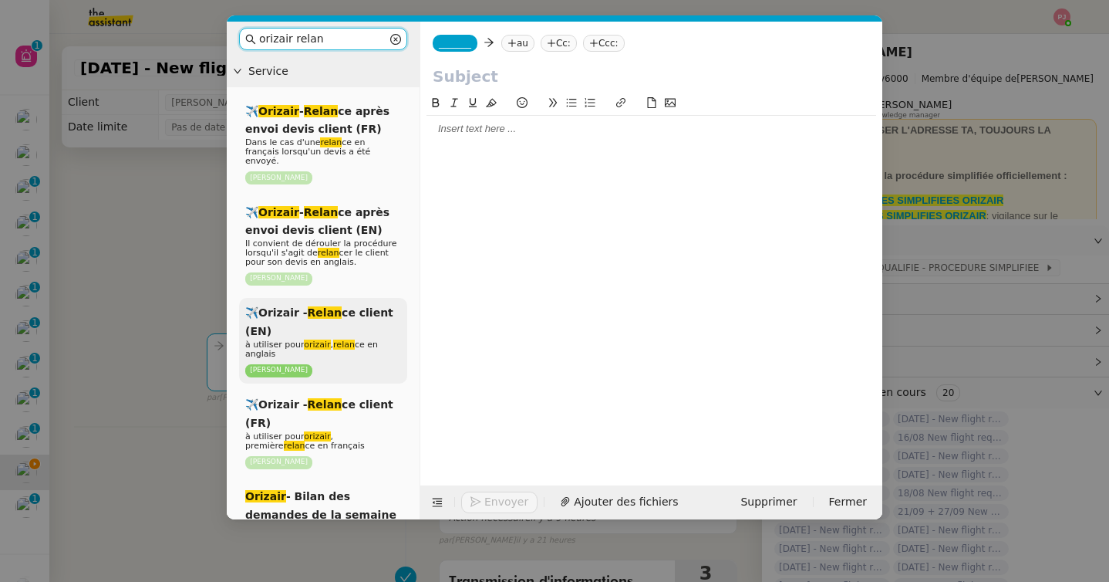
type input "orizair relan"
click at [340, 326] on div "✈️Orizair - Relan ce client (EN) à utiliser pour orizair , relan ce en anglais …" at bounding box center [323, 341] width 168 height 86
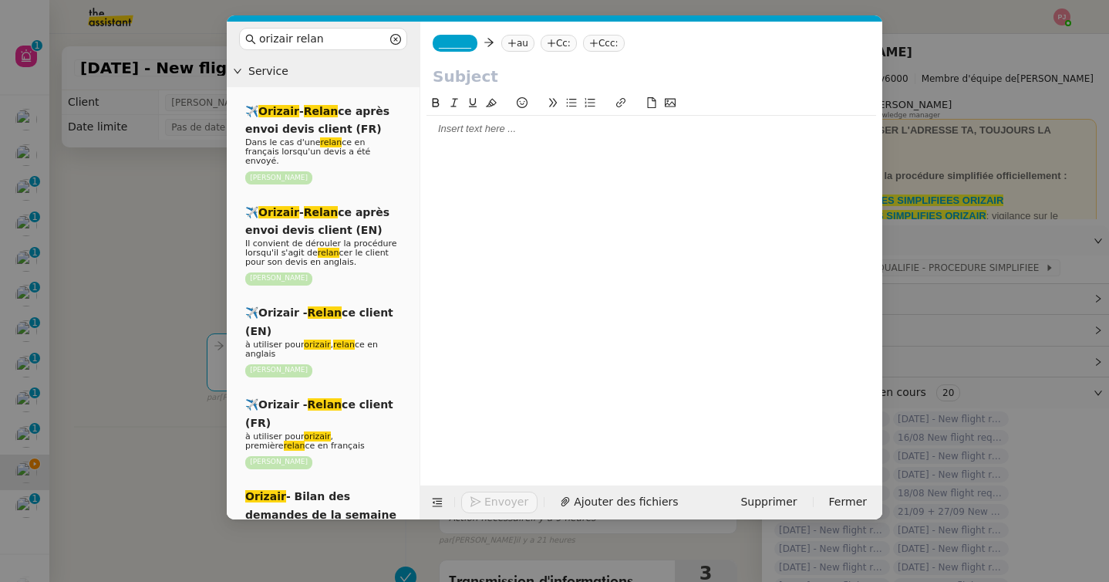
click at [177, 319] on nz-modal-container "orizair relan Service ✈️ Orizair - Relan ce après envoi devis client (FR) Dans …" at bounding box center [554, 291] width 1109 height 582
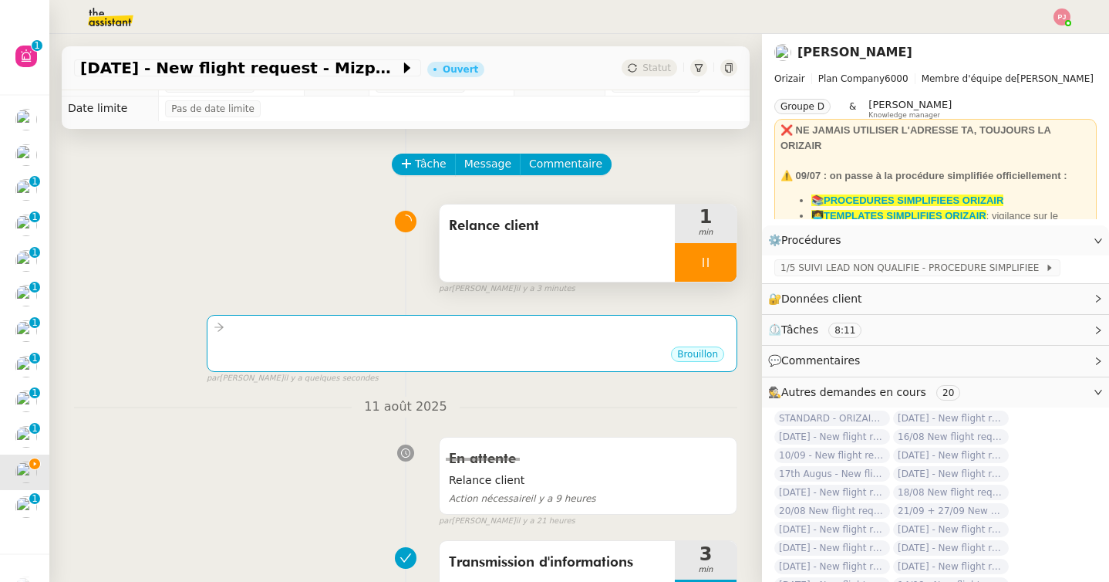
scroll to position [22, 0]
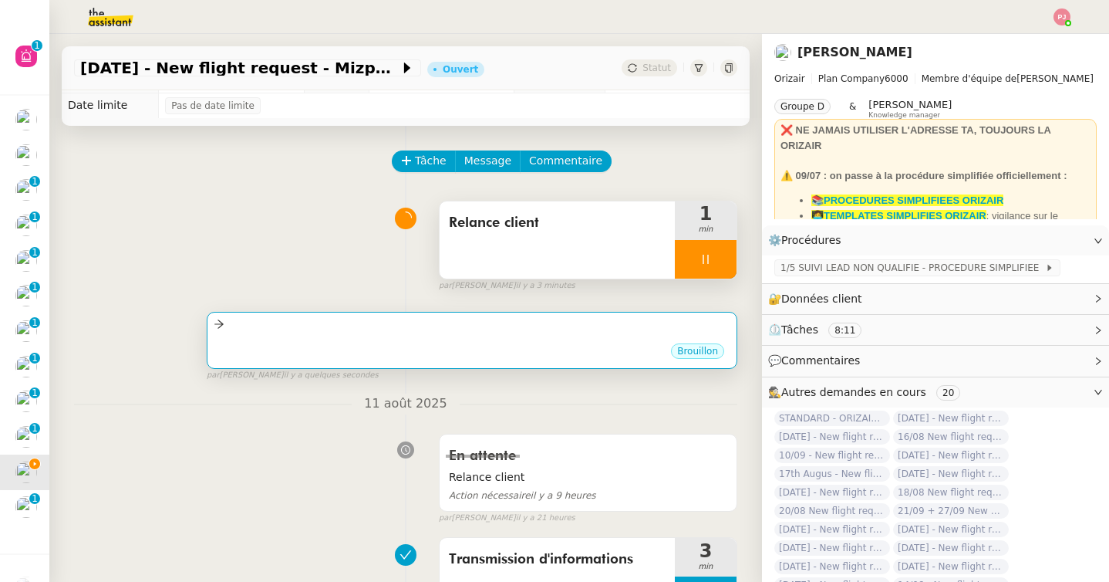
click at [272, 337] on div "•••" at bounding box center [472, 338] width 517 height 8
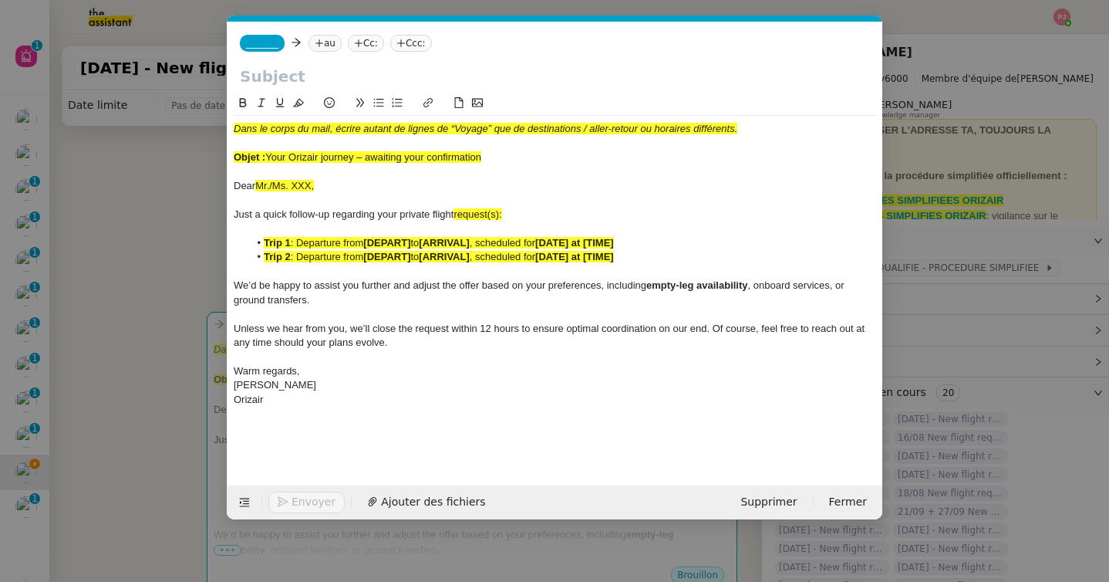
scroll to position [0, 90]
click at [157, 481] on nz-modal-container "orizair relan Service ✈️ Orizair - Relan ce après envoi devis client (FR) Dans …" at bounding box center [554, 291] width 1109 height 582
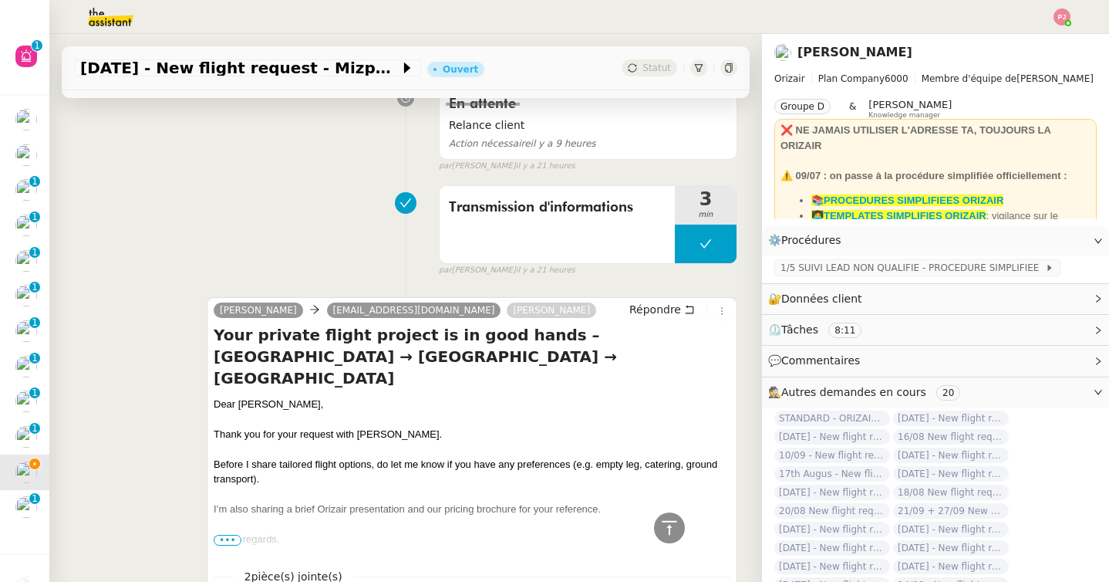
scroll to position [599, 0]
drag, startPoint x: 420, startPoint y: 276, endPoint x: 291, endPoint y: 275, distance: 128.8
click at [291, 275] on div "Transmission d'informations 3 min false par Pauline J. il y a 21 heures" at bounding box center [405, 226] width 663 height 99
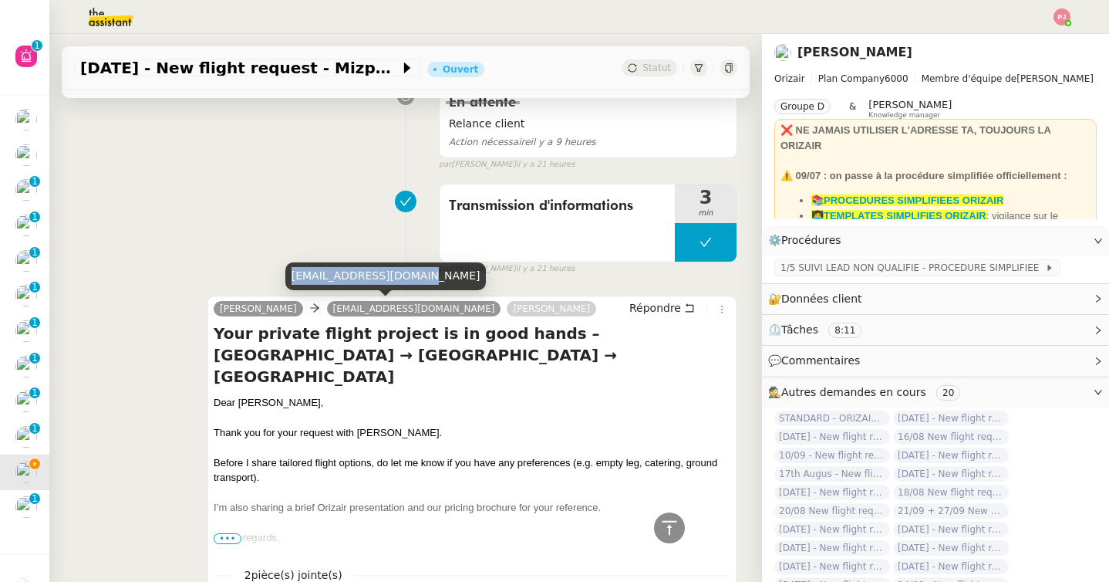
drag, startPoint x: 420, startPoint y: 279, endPoint x: 294, endPoint y: 272, distance: 126.7
click at [294, 272] on div "[EMAIL_ADDRESS][DOMAIN_NAME]" at bounding box center [385, 275] width 201 height 27
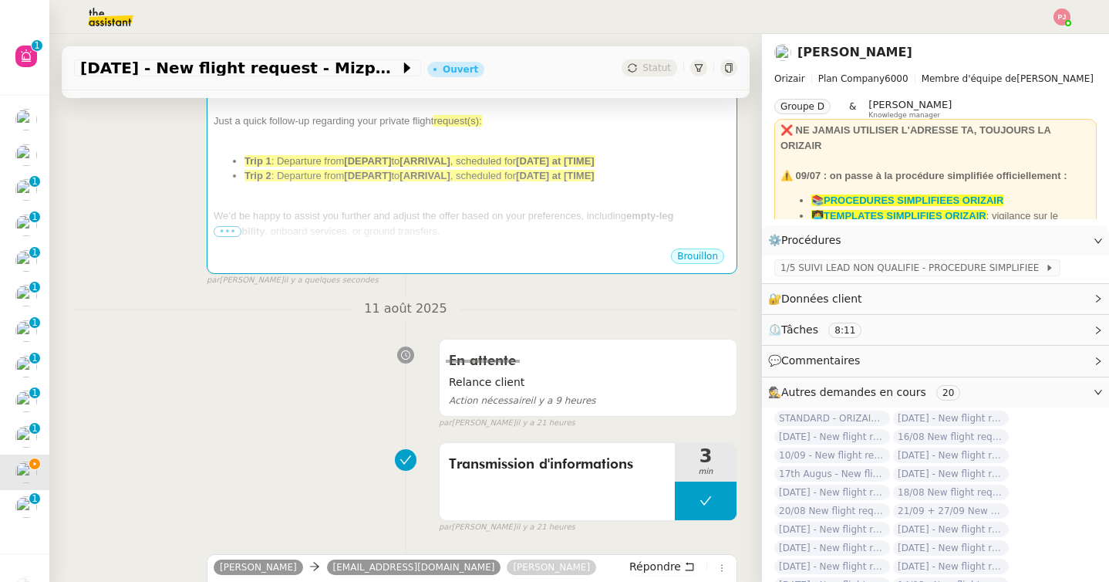
scroll to position [512, 0]
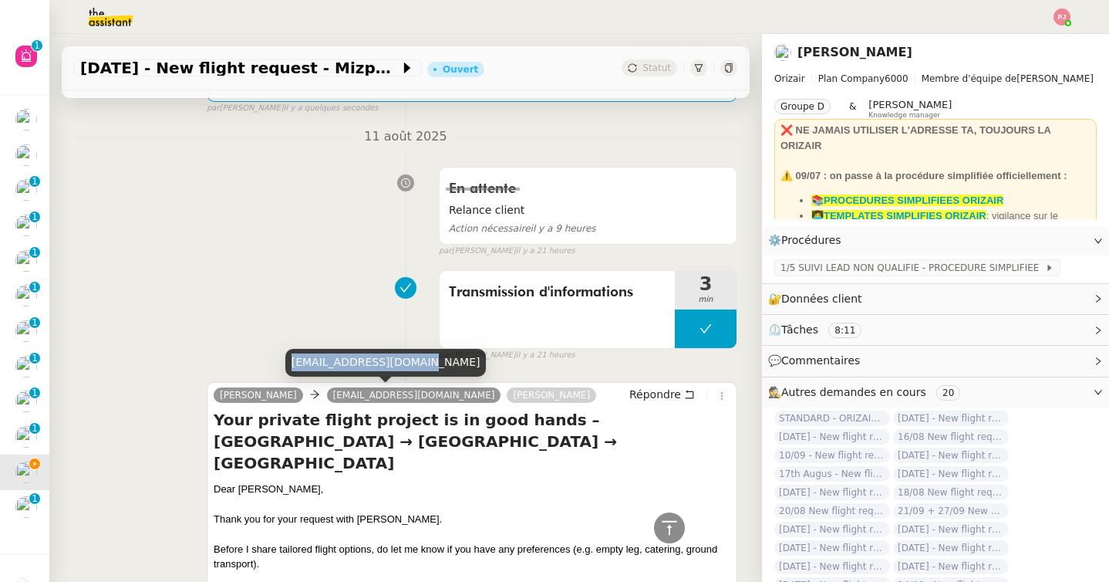
drag, startPoint x: 421, startPoint y: 364, endPoint x: 294, endPoint y: 363, distance: 127.3
click at [294, 363] on div "[EMAIL_ADDRESS][DOMAIN_NAME]" at bounding box center [385, 362] width 201 height 27
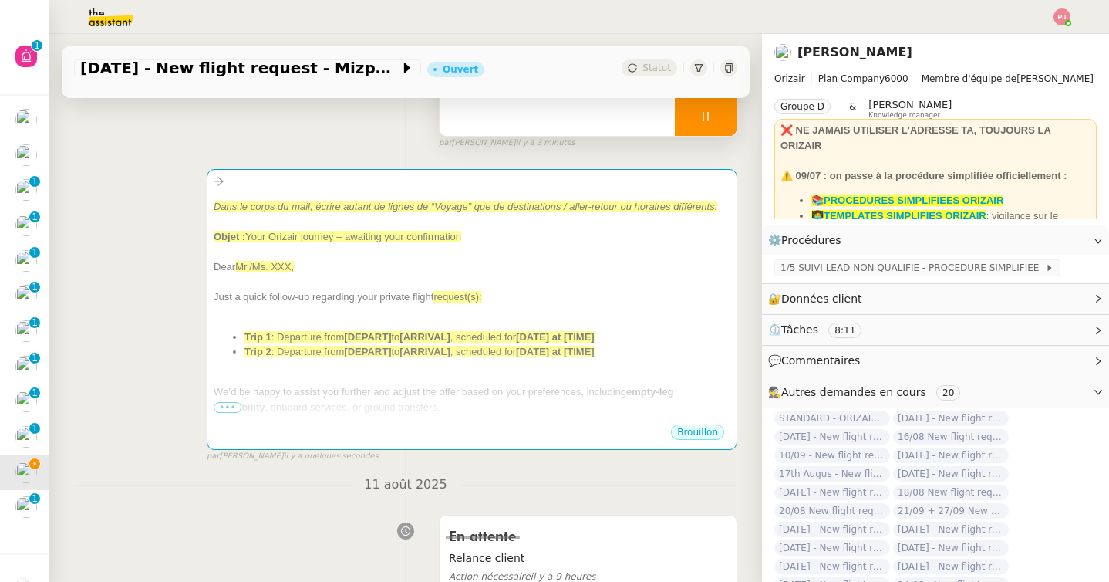
scroll to position [134, 0]
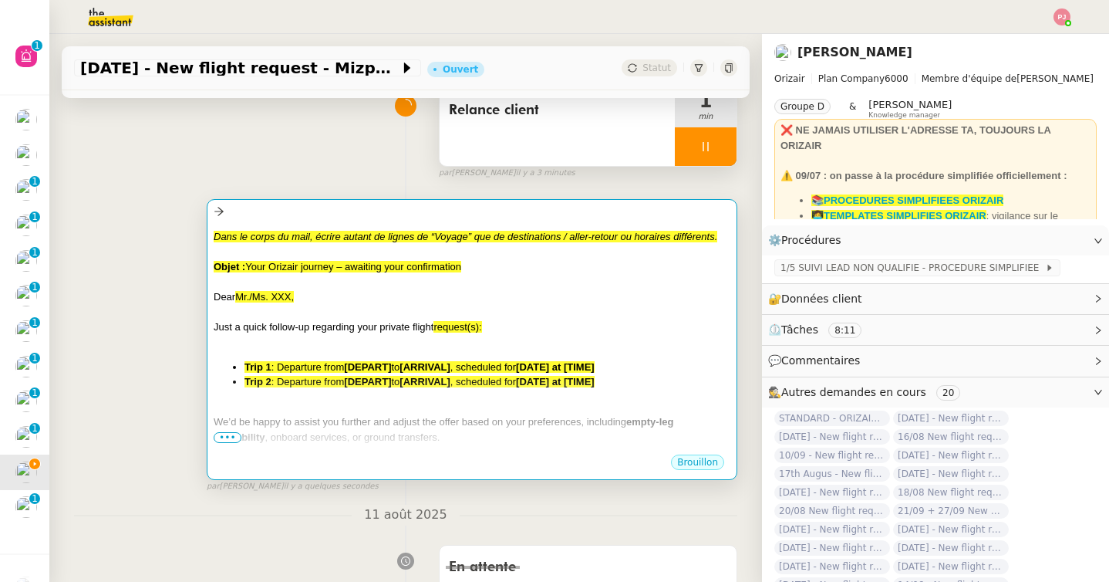
click at [336, 336] on div at bounding box center [472, 341] width 517 height 15
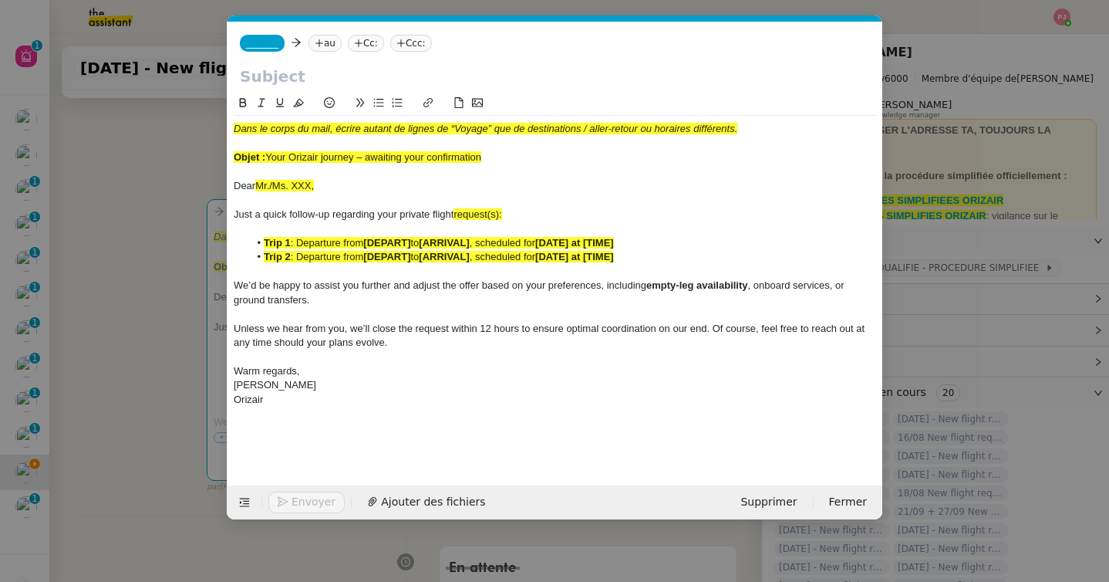
scroll to position [0, 90]
click at [265, 36] on nz-tag "_______" at bounding box center [262, 43] width 45 height 17
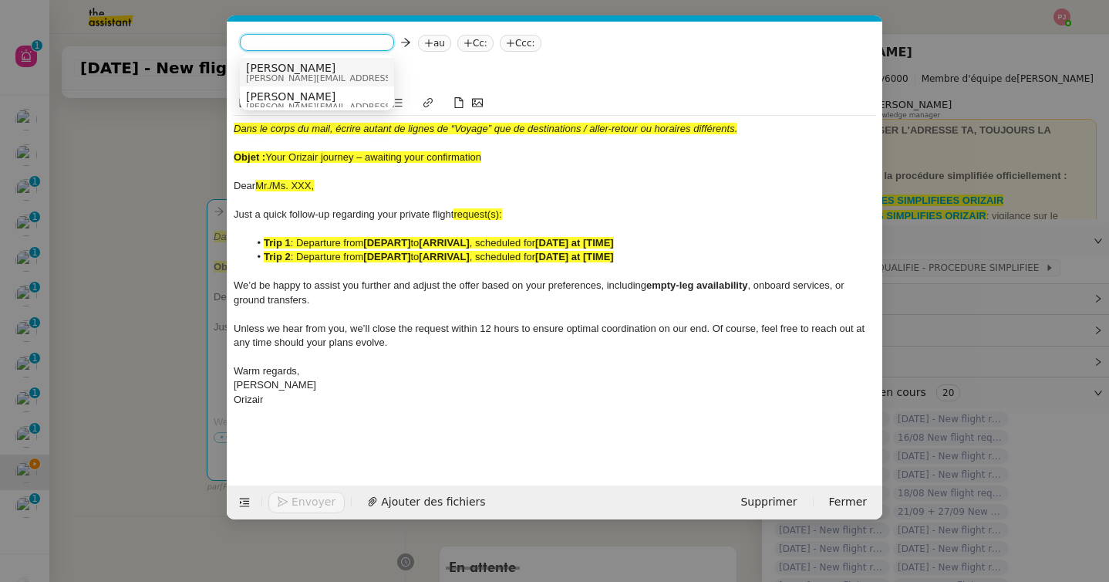
click at [276, 72] on span "[PERSON_NAME]" at bounding box center [355, 68] width 219 height 12
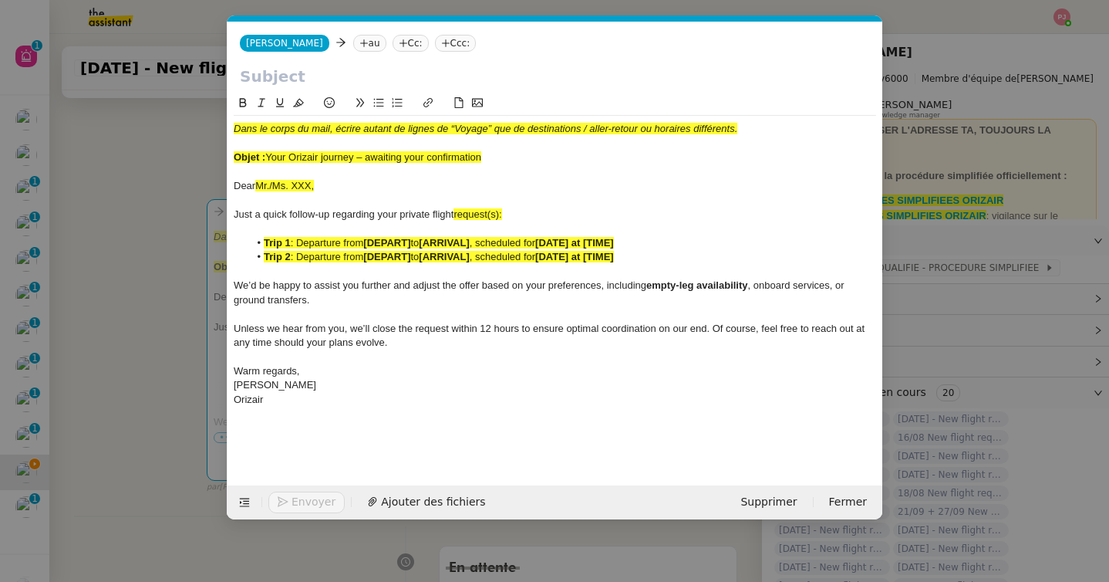
click at [353, 35] on nz-tag "au" at bounding box center [369, 43] width 33 height 17
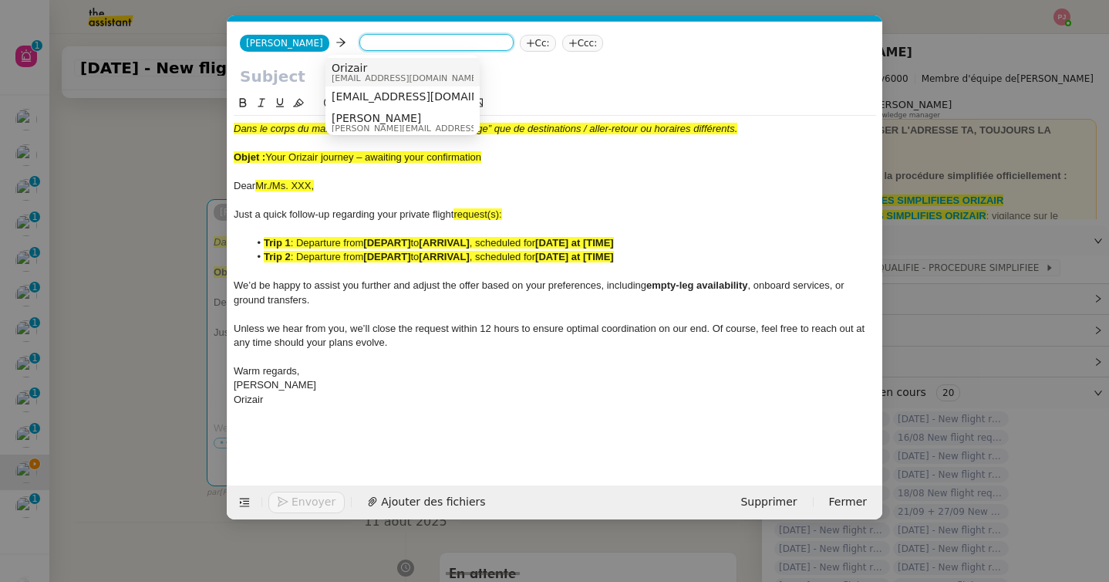
paste input "[EMAIL_ADDRESS][DOMAIN_NAME]"
type input "[EMAIL_ADDRESS][DOMAIN_NAME]"
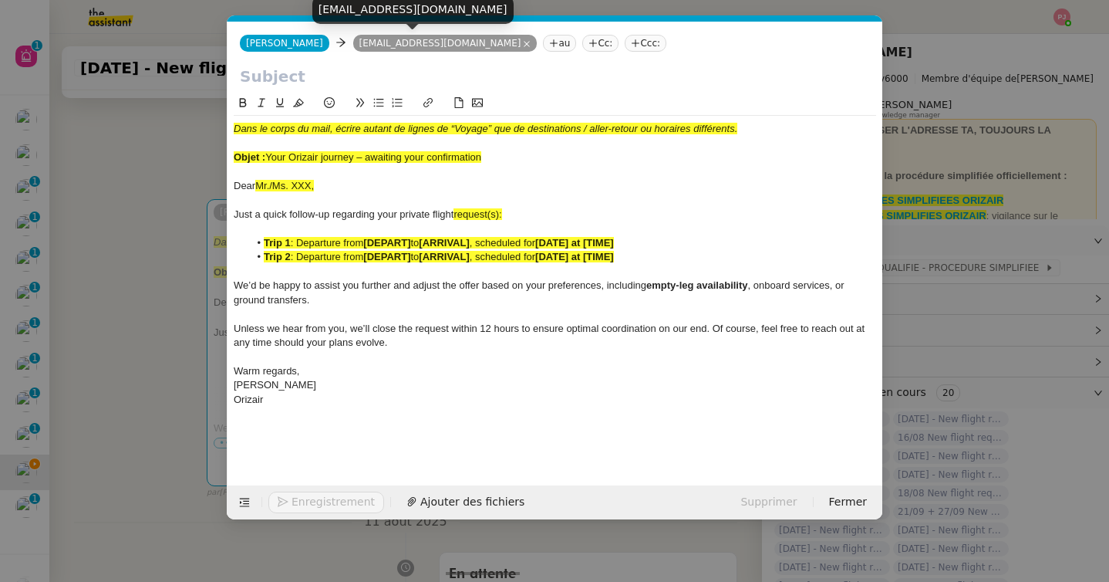
click at [631, 40] on icon at bounding box center [635, 43] width 9 height 9
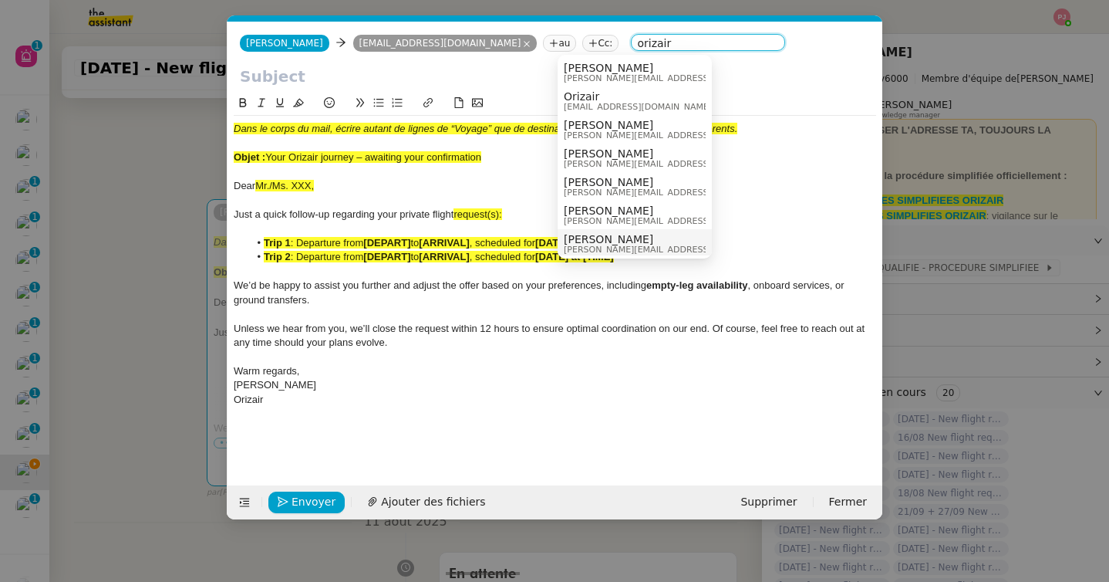
type input "orizair"
click at [600, 240] on span "[PERSON_NAME]" at bounding box center [673, 239] width 219 height 12
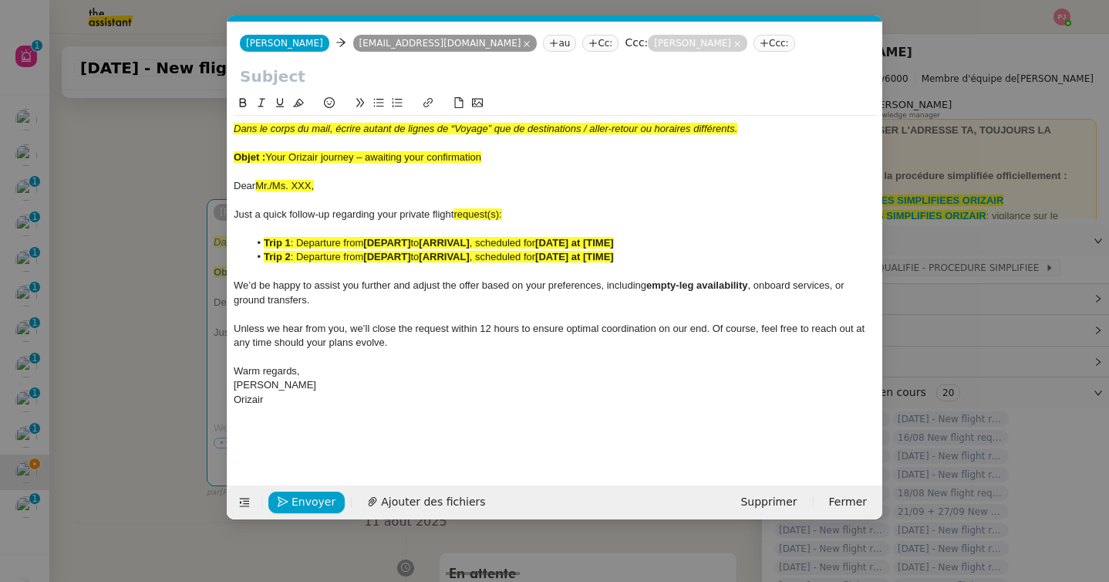
drag, startPoint x: 269, startPoint y: 157, endPoint x: 506, endPoint y: 155, distance: 236.8
click at [506, 155] on div "Objet : Your Orizair journey – awaiting your confirmation" at bounding box center [555, 157] width 643 height 14
click at [366, 80] on input "text" at bounding box center [555, 76] width 630 height 23
paste input "Your Orizair journey – awaiting your confirmation"
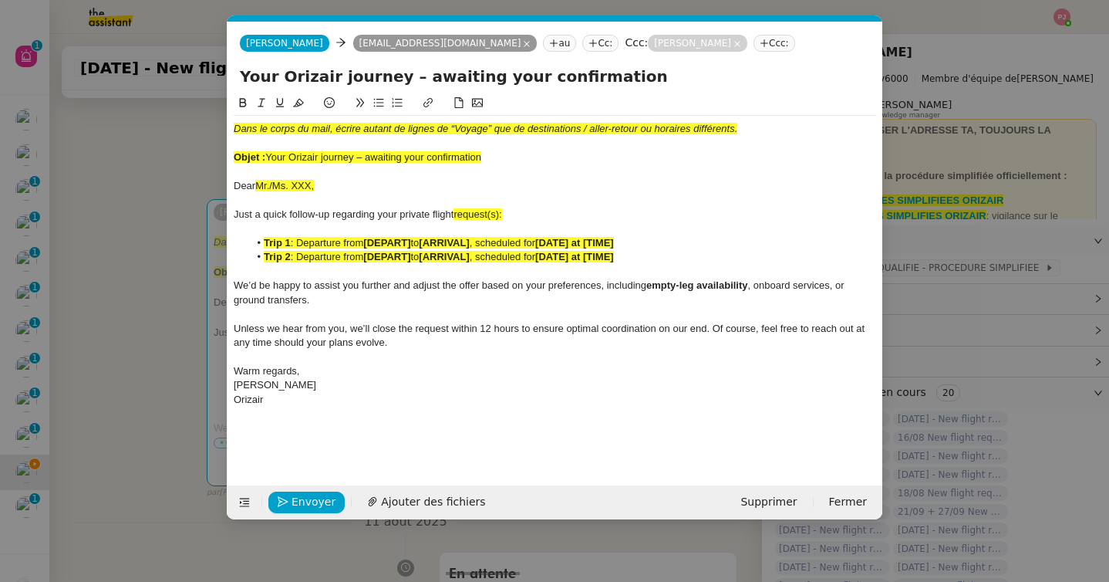
type input "Your Orizair journey – awaiting your confirmation"
click at [153, 256] on nz-modal-container "orizair relan Service ✈️ Orizair - Relan ce après envoi devis client (FR) Dans …" at bounding box center [554, 291] width 1109 height 582
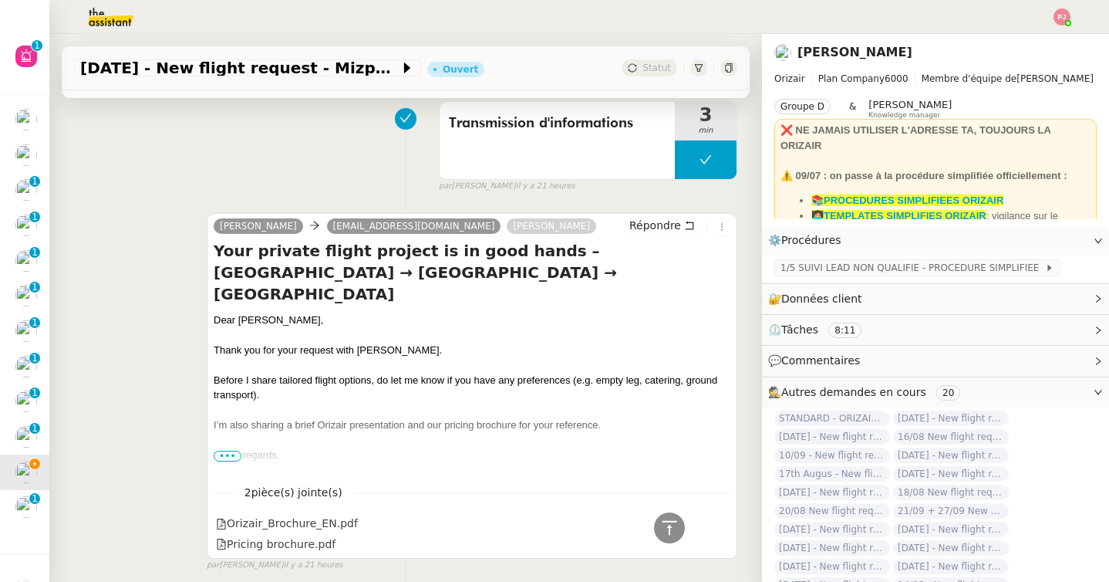
scroll to position [705, 0]
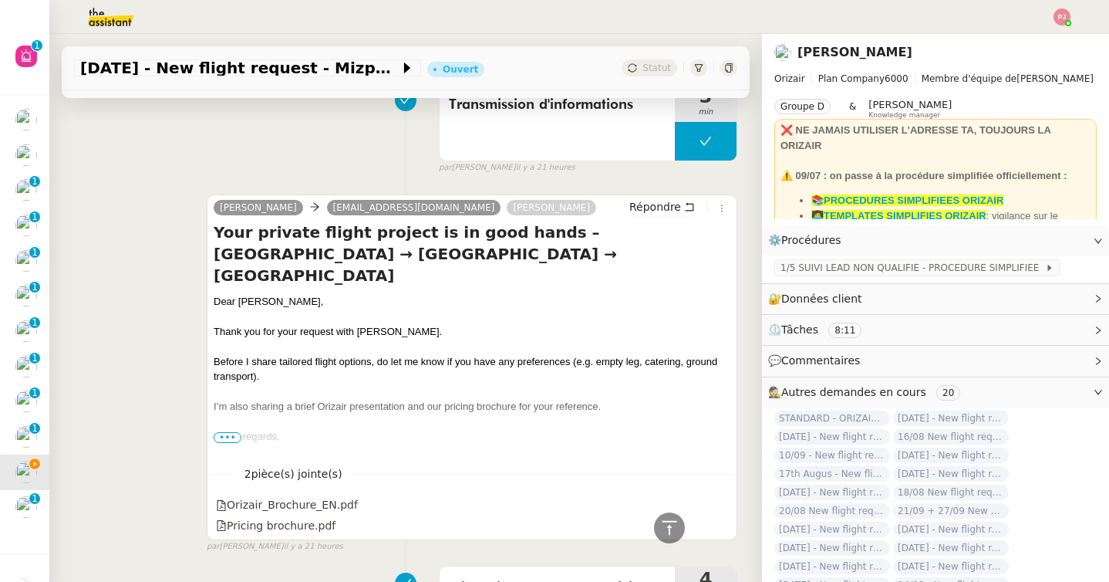
drag, startPoint x: 331, startPoint y: 281, endPoint x: 214, endPoint y: 276, distance: 117.3
click at [214, 294] on div "Dear [PERSON_NAME]," at bounding box center [472, 301] width 517 height 15
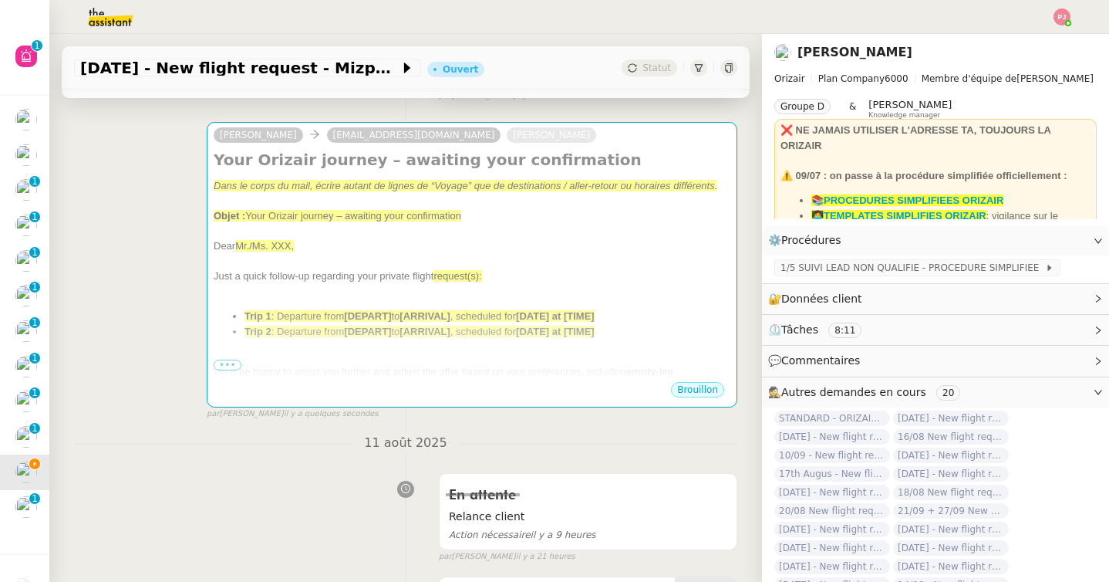
scroll to position [180, 0]
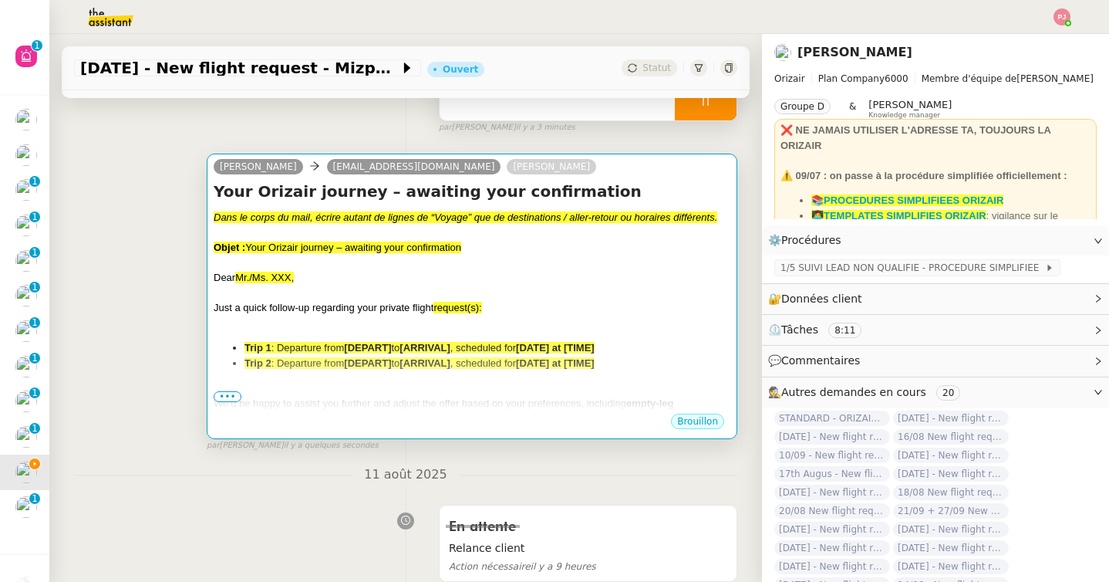
click at [262, 279] on span "Mr./Ms. XXX," at bounding box center [264, 278] width 59 height 12
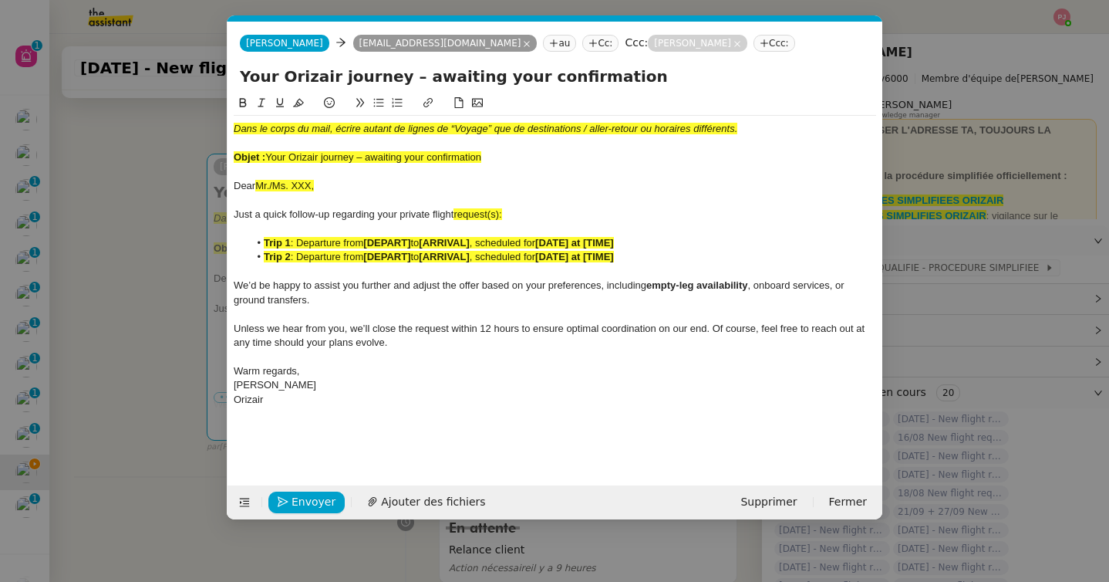
scroll to position [0, 90]
drag, startPoint x: 319, startPoint y: 183, endPoint x: 197, endPoint y: 123, distance: 136.6
click at [197, 123] on nz-modal-container "orizair relan Service ✈️ Orizair - Relan ce après envoi devis client (FR) Dans …" at bounding box center [554, 291] width 1109 height 582
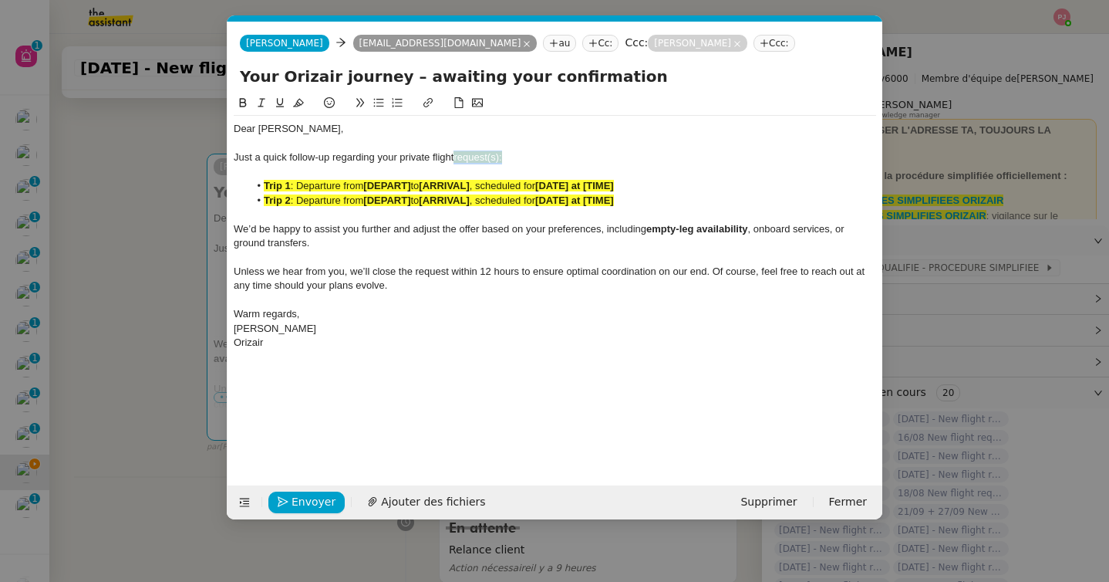
drag, startPoint x: 457, startPoint y: 157, endPoint x: 532, endPoint y: 157, distance: 74.8
click at [532, 157] on div "Just a quick follow-up regarding your private flight request(s):" at bounding box center [555, 157] width 643 height 14
click at [179, 336] on nz-modal-container "orizair relan Service ✈️ Orizair - Relan ce après envoi devis client (FR) Dans …" at bounding box center [554, 291] width 1109 height 582
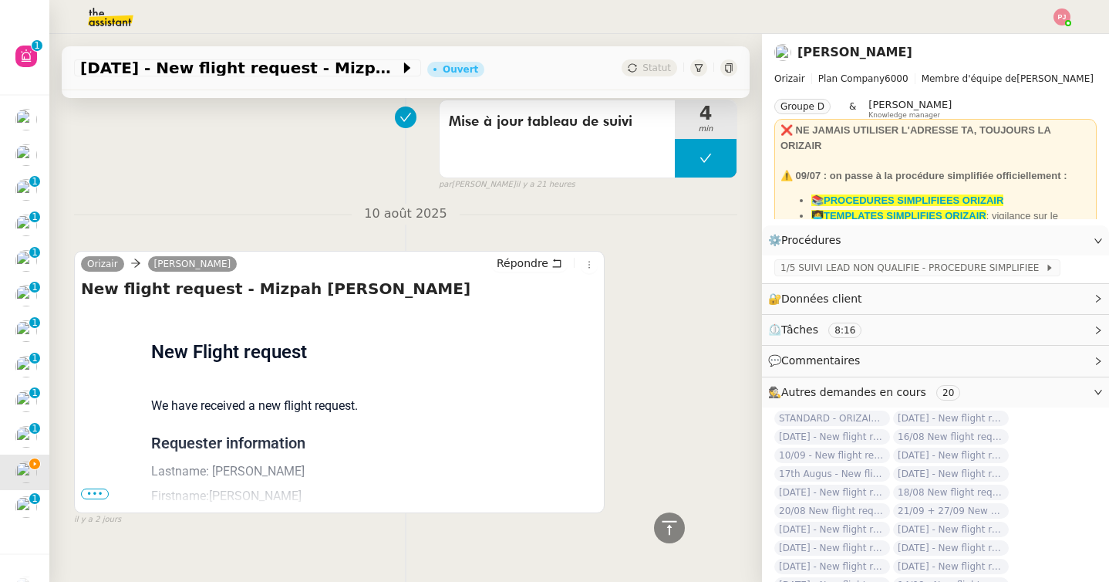
scroll to position [1189, 0]
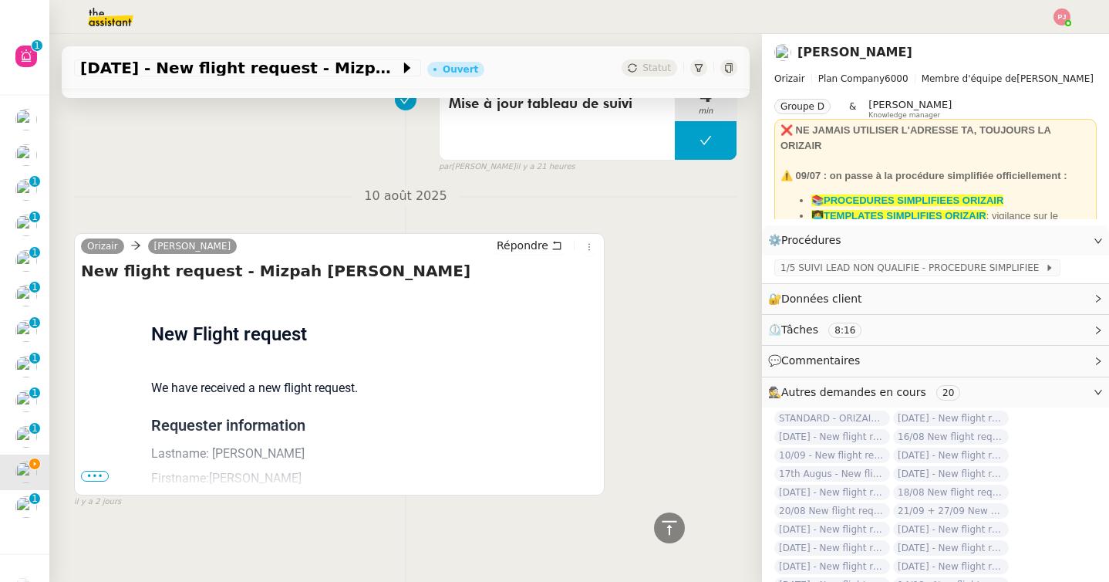
click at [89, 474] on span "•••" at bounding box center [95, 476] width 28 height 11
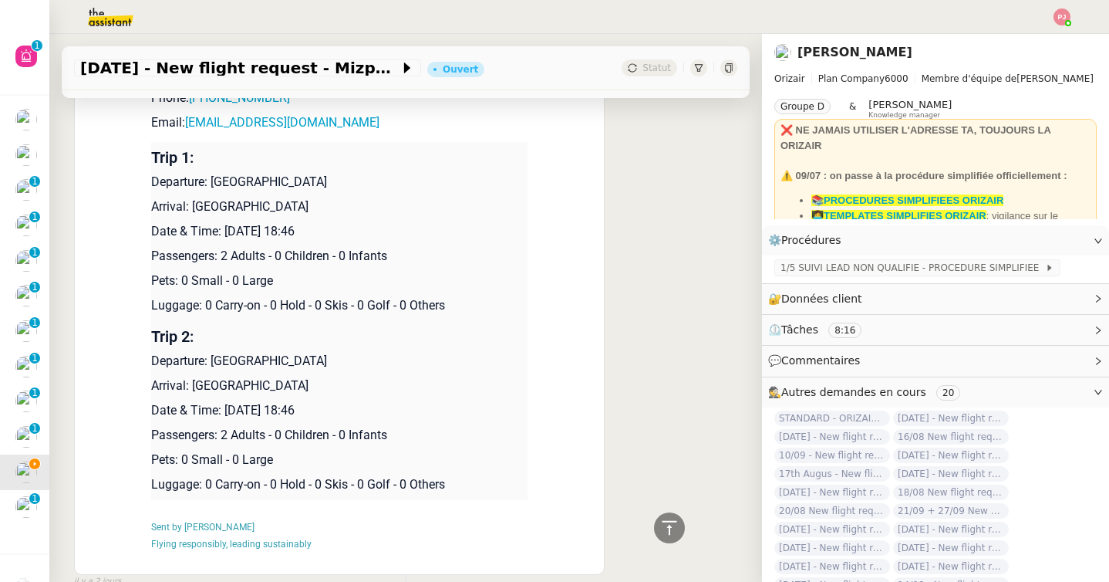
scroll to position [1588, 0]
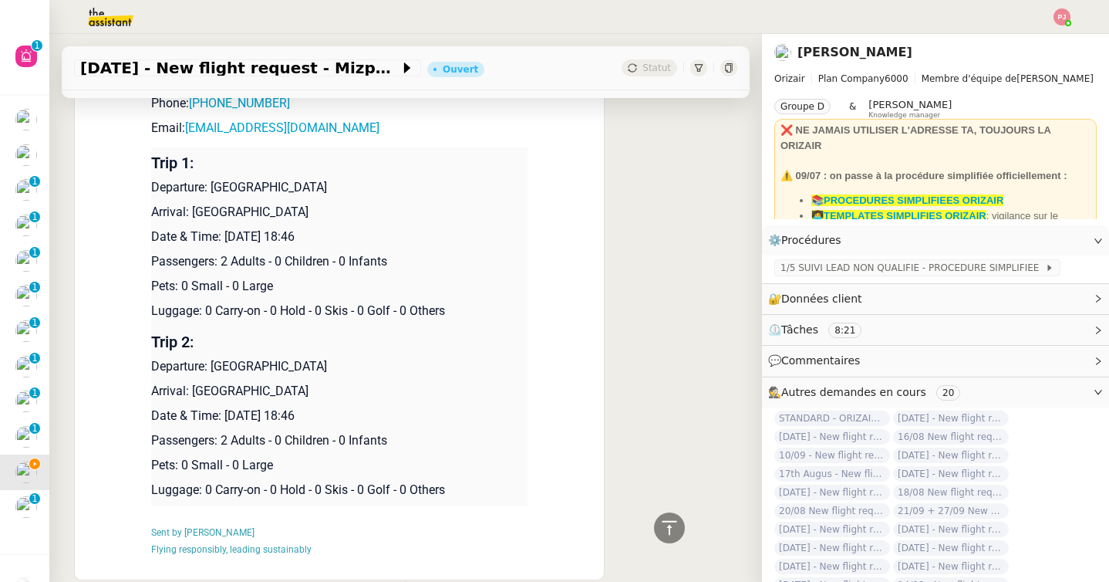
drag, startPoint x: 369, startPoint y: 417, endPoint x: 154, endPoint y: 186, distance: 316.0
click at [154, 186] on tbody "Trip 1: Departure: Frankfurt Airport Arrival: London Heathrow Airport Date & Ti…" at bounding box center [339, 326] width 376 height 358
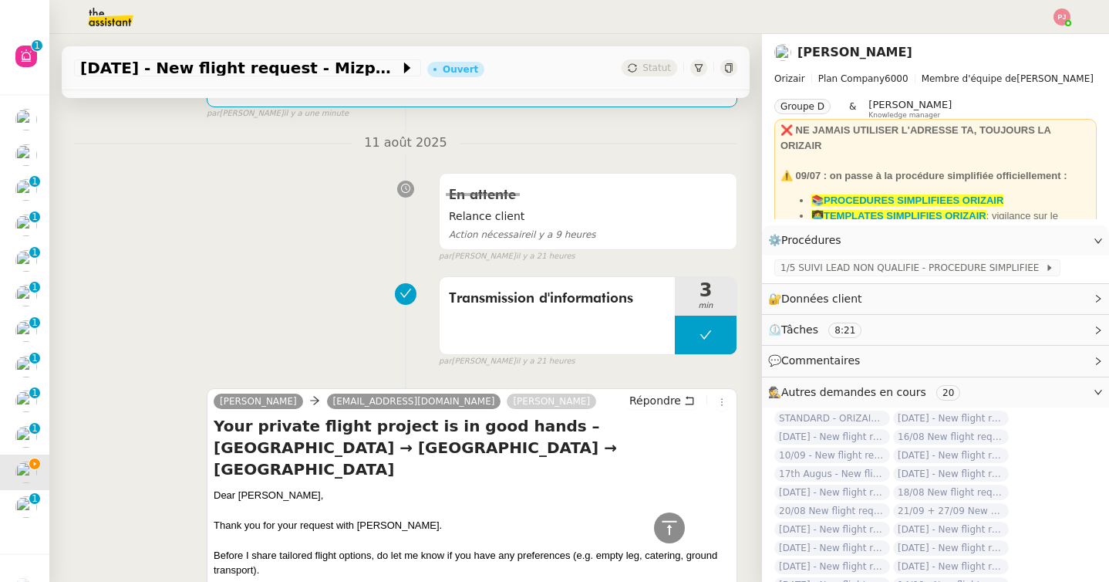
scroll to position [257, 0]
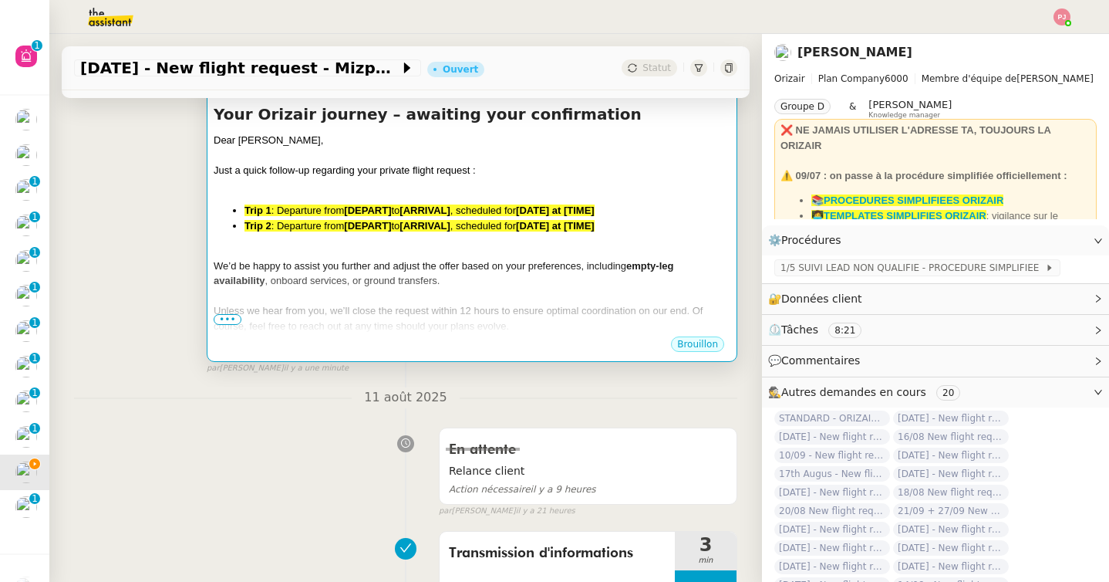
click at [282, 316] on span "Unless we hear from you, we’ll close the request within 12 hours to ensure opti…" at bounding box center [458, 318] width 489 height 27
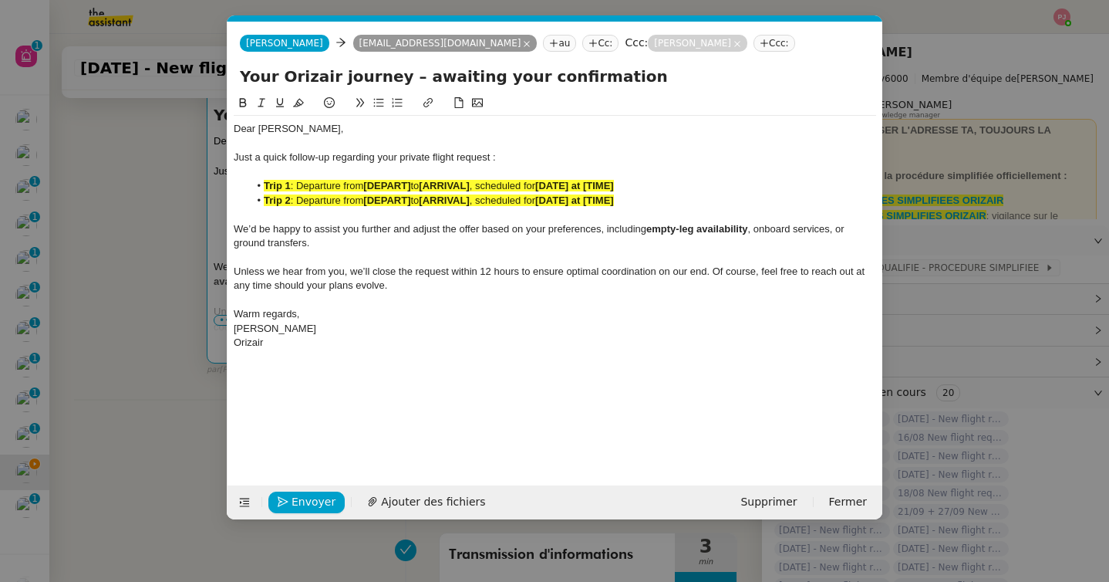
scroll to position [0, 90]
click at [302, 343] on div "Orizair" at bounding box center [555, 343] width 643 height 14
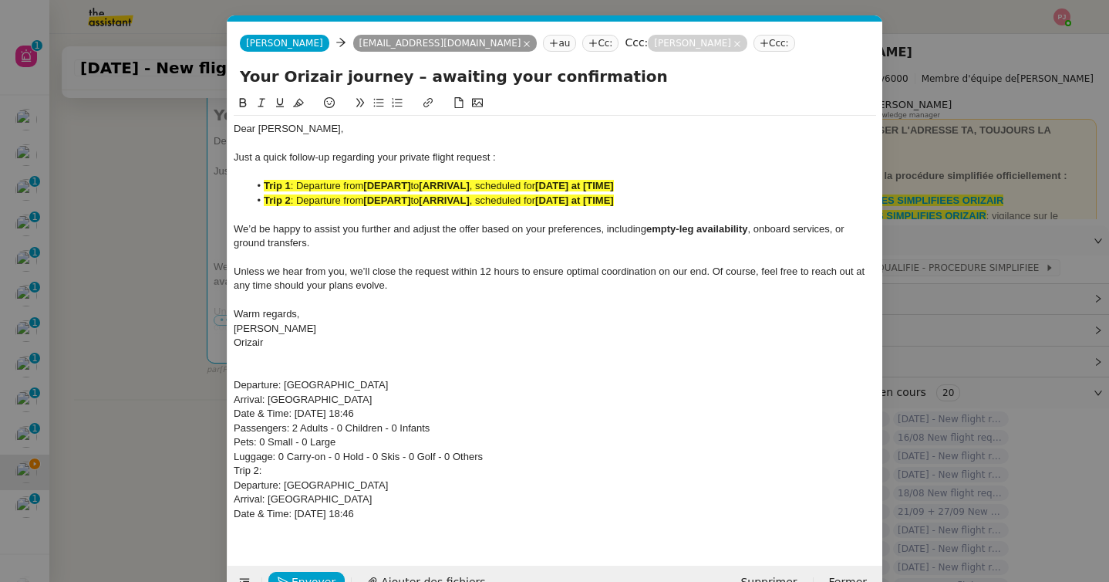
scroll to position [0, 0]
click at [489, 155] on span "Just a quick follow-up regarding your private flight request :" at bounding box center [365, 157] width 262 height 12
drag, startPoint x: 366, startPoint y: 187, endPoint x: 415, endPoint y: 185, distance: 48.6
click at [415, 185] on li "Trip 1 : Departure from [DEPART] to [ARRIVAL] , scheduled for [DATE] at [TIME]" at bounding box center [563, 186] width 628 height 14
drag, startPoint x: 461, startPoint y: 189, endPoint x: 512, endPoint y: 187, distance: 50.9
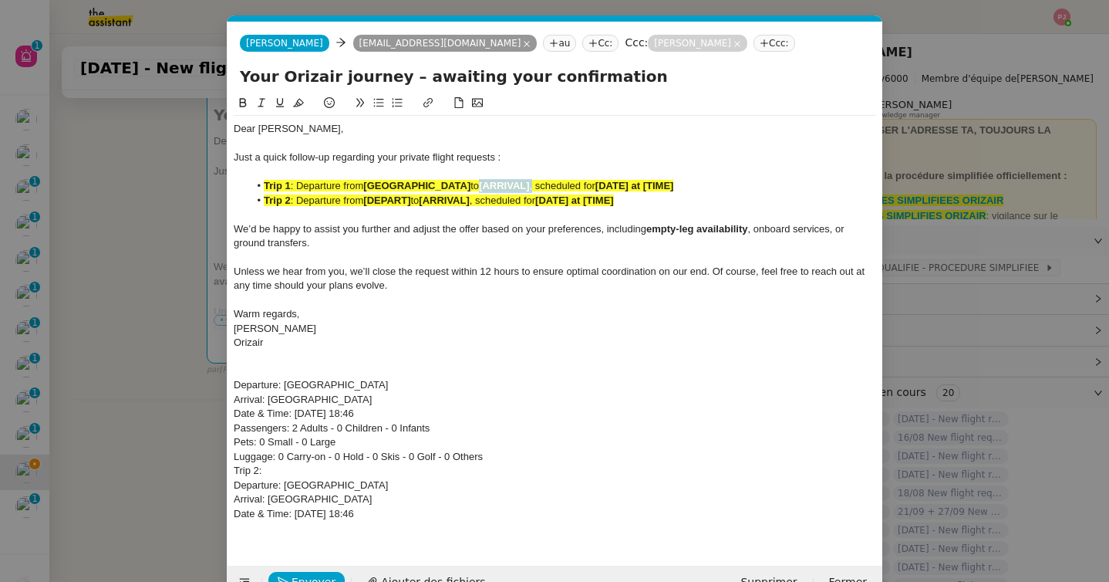
click at [512, 187] on li "Trip 1 : Departure from Frankfurt Airport to [ARRIVAL] , scheduled for [DATE] a…" at bounding box center [563, 186] width 628 height 14
drag, startPoint x: 649, startPoint y: 184, endPoint x: 744, endPoint y: 184, distance: 95.7
click at [744, 184] on li "Trip 1 : Departure from [GEOGRAPHIC_DATA] to [GEOGRAPHIC_DATA], scheduled for […" at bounding box center [563, 186] width 628 height 14
drag, startPoint x: 371, startPoint y: 199, endPoint x: 417, endPoint y: 200, distance: 46.3
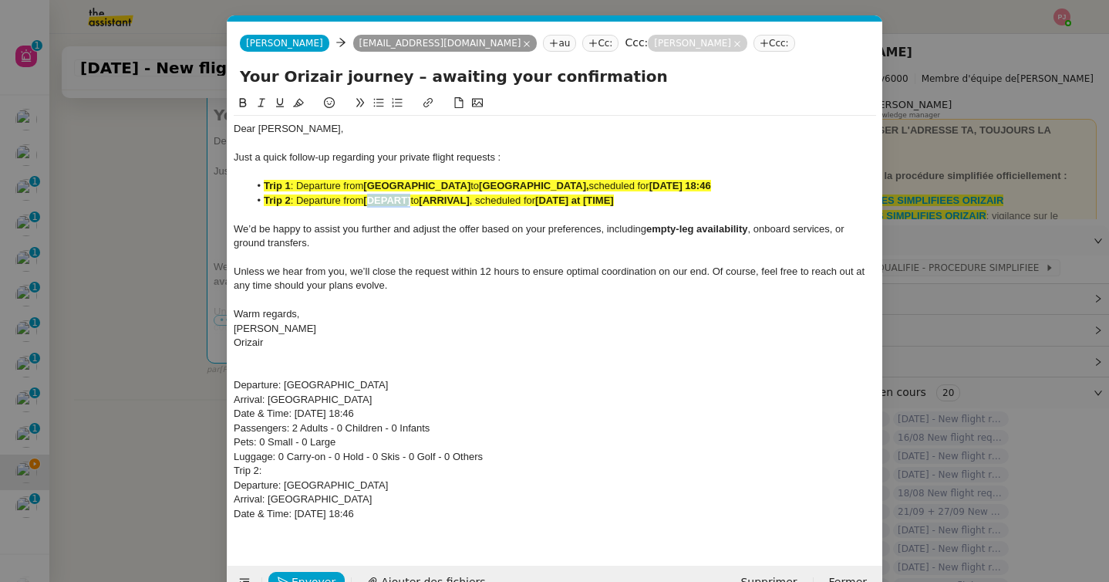
click at [417, 200] on li "Trip 2 : Departure from [DEPART] to [ARRIVAL] , scheduled for [DATE] at [TIME]" at bounding box center [563, 201] width 628 height 14
drag, startPoint x: 370, startPoint y: 197, endPoint x: 415, endPoint y: 196, distance: 45.5
click at [410, 196] on strong "[DEPART]" at bounding box center [386, 200] width 47 height 12
drag, startPoint x: 505, startPoint y: 200, endPoint x: 555, endPoint y: 200, distance: 49.4
click at [555, 200] on li "Trip 2 : Departure from [GEOGRAPHIC_DATA] to [ARRIVAL] , scheduled for [DATE] a…" at bounding box center [563, 201] width 628 height 14
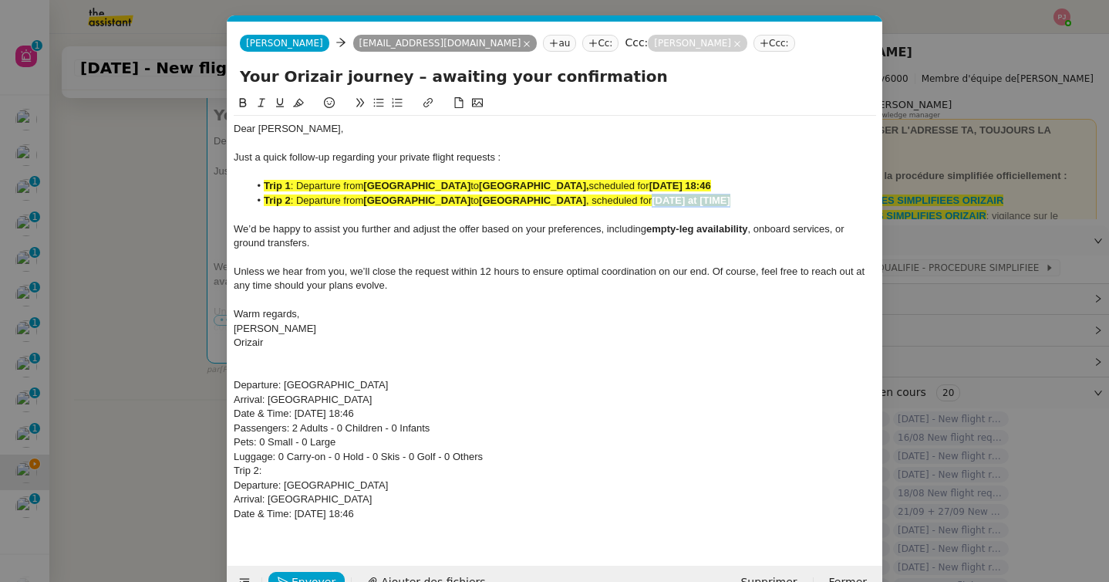
drag, startPoint x: 653, startPoint y: 201, endPoint x: 731, endPoint y: 202, distance: 78.7
click at [731, 202] on li "Trip 2 : Departure from [GEOGRAPHIC_DATA] to [GEOGRAPHIC_DATA] , scheduled for …" at bounding box center [563, 201] width 628 height 14
drag, startPoint x: 299, startPoint y: 200, endPoint x: 261, endPoint y: 200, distance: 38.6
click at [261, 200] on li "Trip 2 : Departure from [GEOGRAPHIC_DATA] to [GEOGRAPHIC_DATA] , scheduled for …" at bounding box center [563, 201] width 628 height 14
drag, startPoint x: 296, startPoint y: 185, endPoint x: 256, endPoint y: 184, distance: 40.1
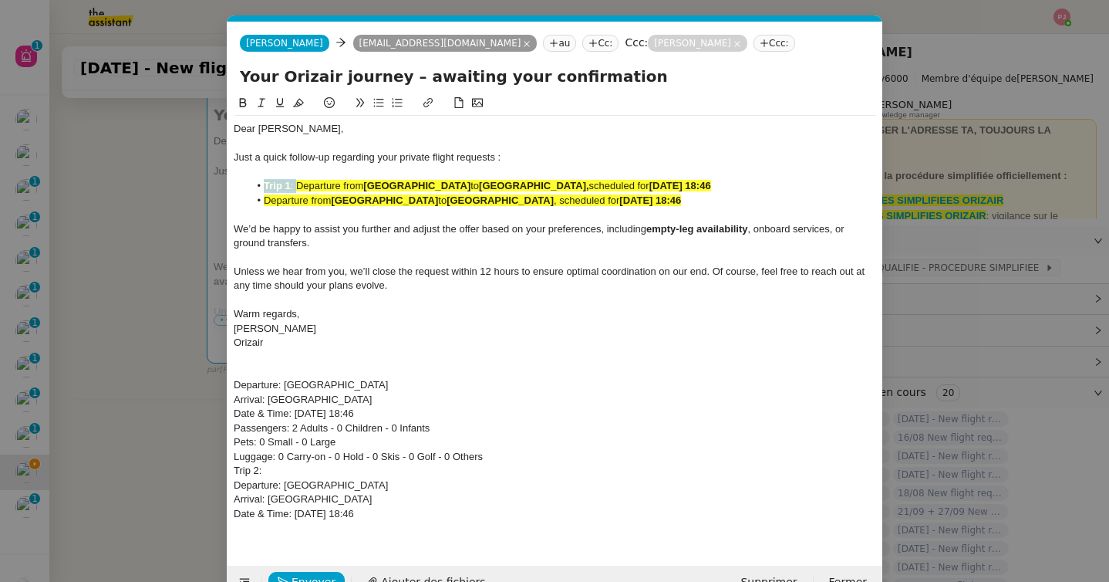
click at [256, 184] on li "Trip 1 : Departure from [GEOGRAPHIC_DATA] to [GEOGRAPHIC_DATA], scheduled for […" at bounding box center [563, 186] width 628 height 14
click at [655, 196] on strong "[DATE] 18:46" at bounding box center [650, 200] width 62 height 12
click at [652, 184] on strong "[DATE] 18:46" at bounding box center [648, 186] width 62 height 12
drag, startPoint x: 761, startPoint y: 200, endPoint x: 230, endPoint y: 185, distance: 530.9
click at [230, 185] on nz-spin "Dear [PERSON_NAME], Just a quick follow-up regarding your private flight reques…" at bounding box center [555, 320] width 655 height 453
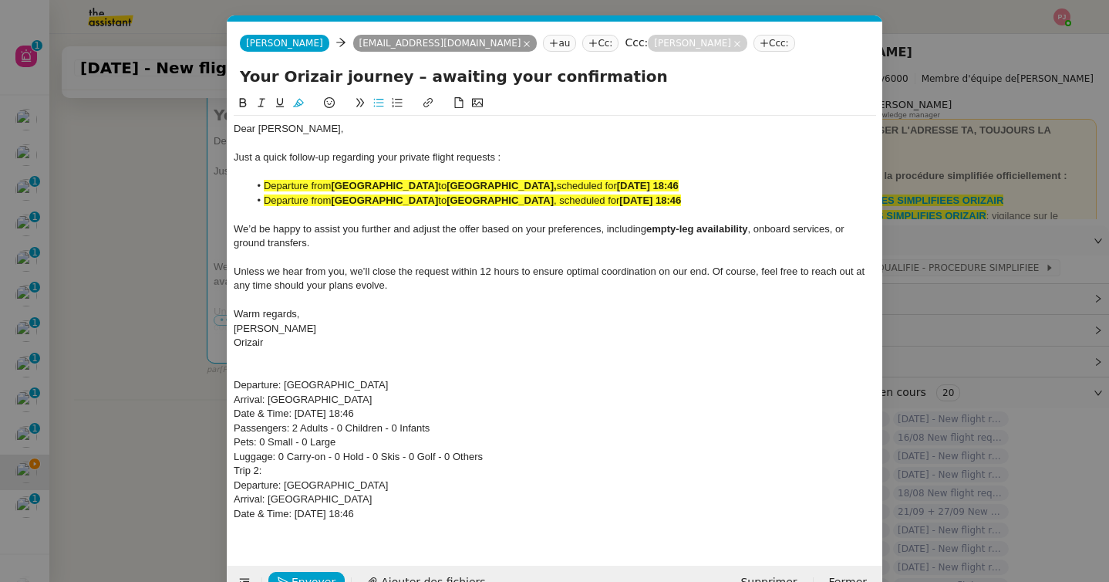
click at [295, 103] on icon at bounding box center [298, 102] width 11 height 11
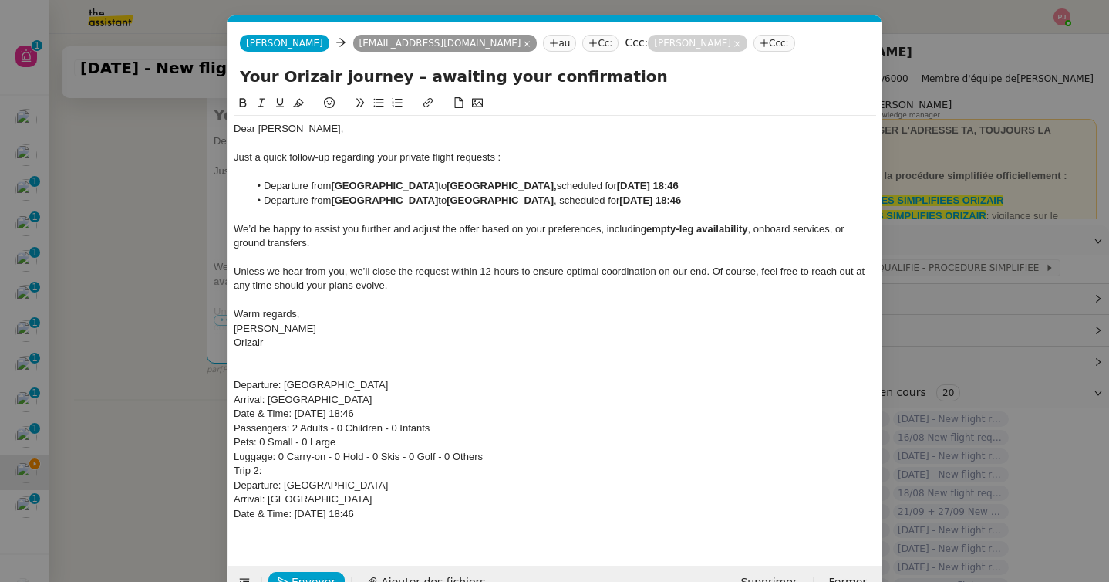
drag, startPoint x: 410, startPoint y: 518, endPoint x: 205, endPoint y: 377, distance: 249.1
click at [205, 377] on nz-modal-container "orizair relan Service ✈️ Orizair - Relan ce après envoi devis client (FR) Dans …" at bounding box center [554, 291] width 1109 height 582
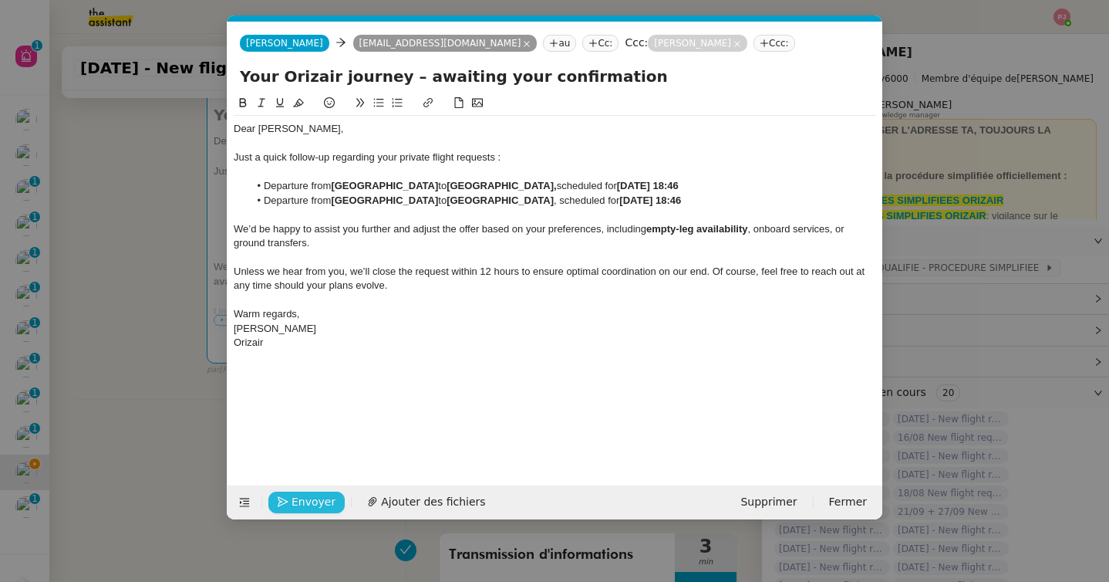
click at [301, 501] on span "Envoyer" at bounding box center [314, 502] width 44 height 18
click at [301, 501] on span "Confirmer l'envoi" at bounding box center [338, 502] width 93 height 18
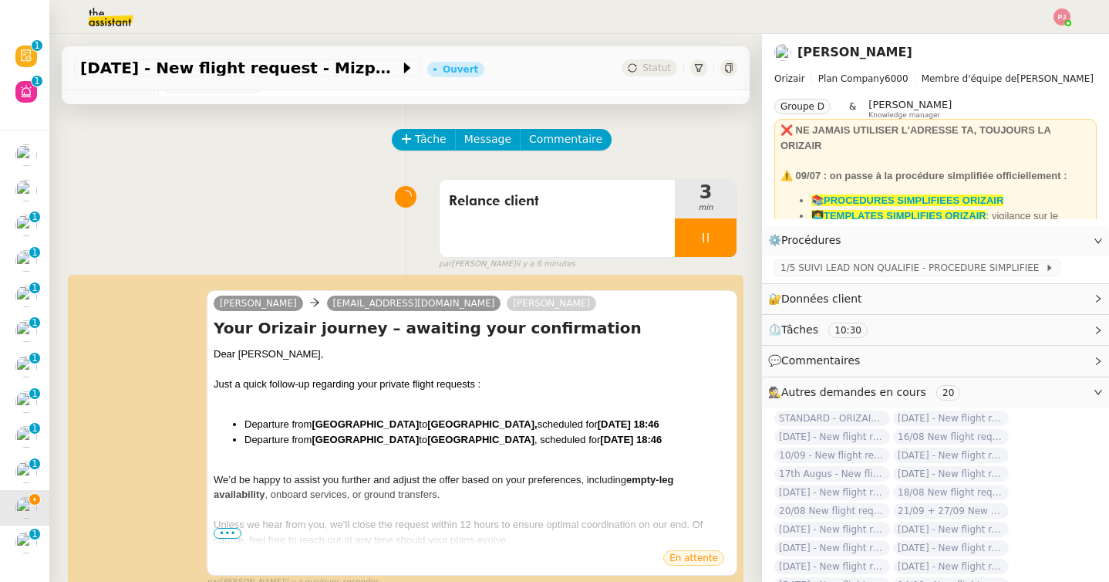
scroll to position [0, 0]
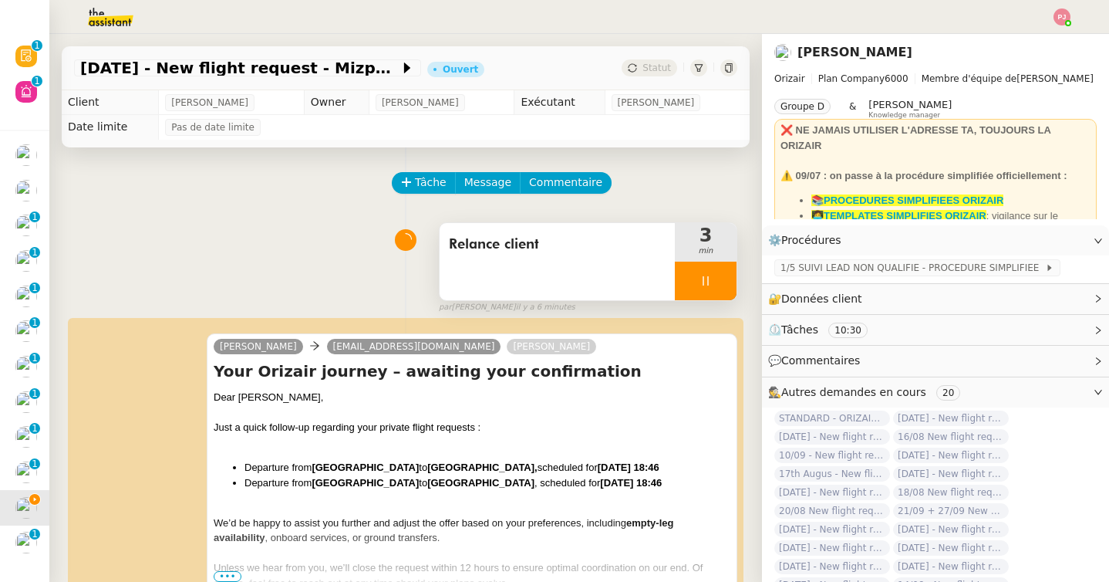
click at [709, 276] on icon at bounding box center [706, 281] width 12 height 12
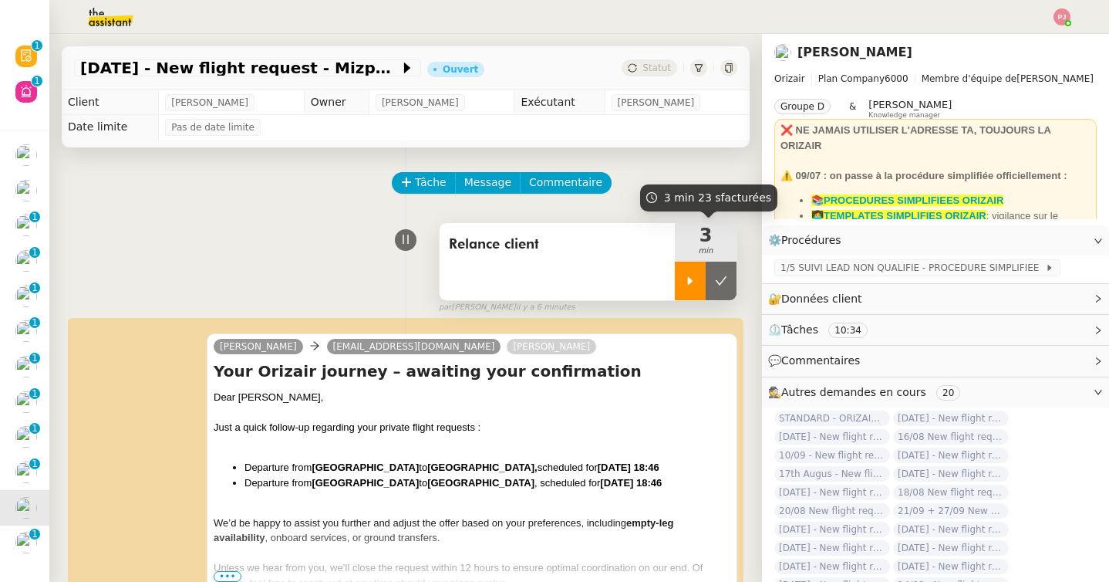
click at [683, 269] on div at bounding box center [690, 281] width 31 height 39
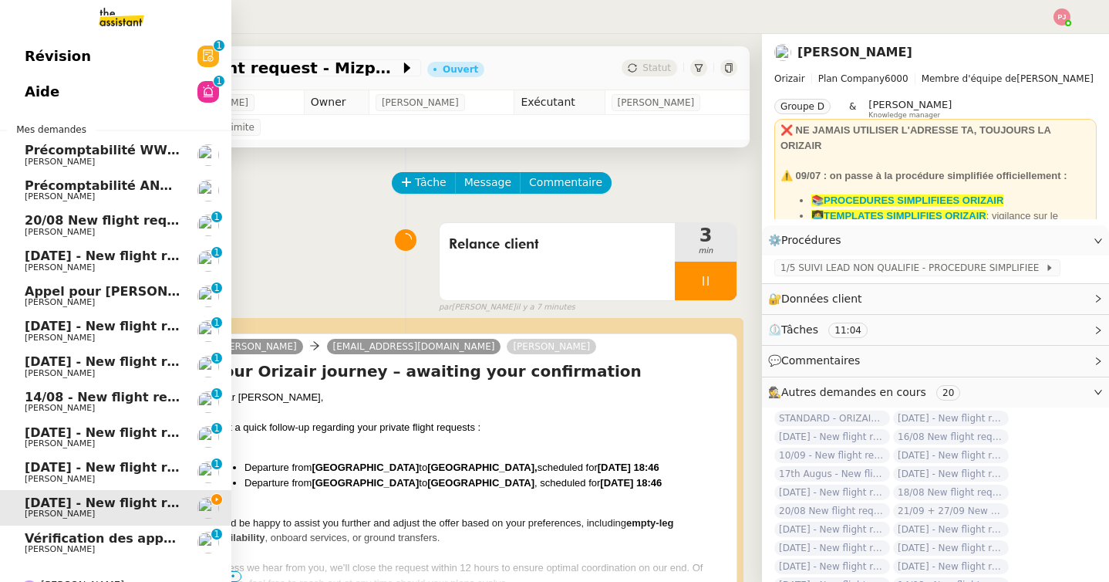
click at [102, 468] on span "[DATE] - New flight request - Oyo Palima" at bounding box center [166, 467] width 282 height 15
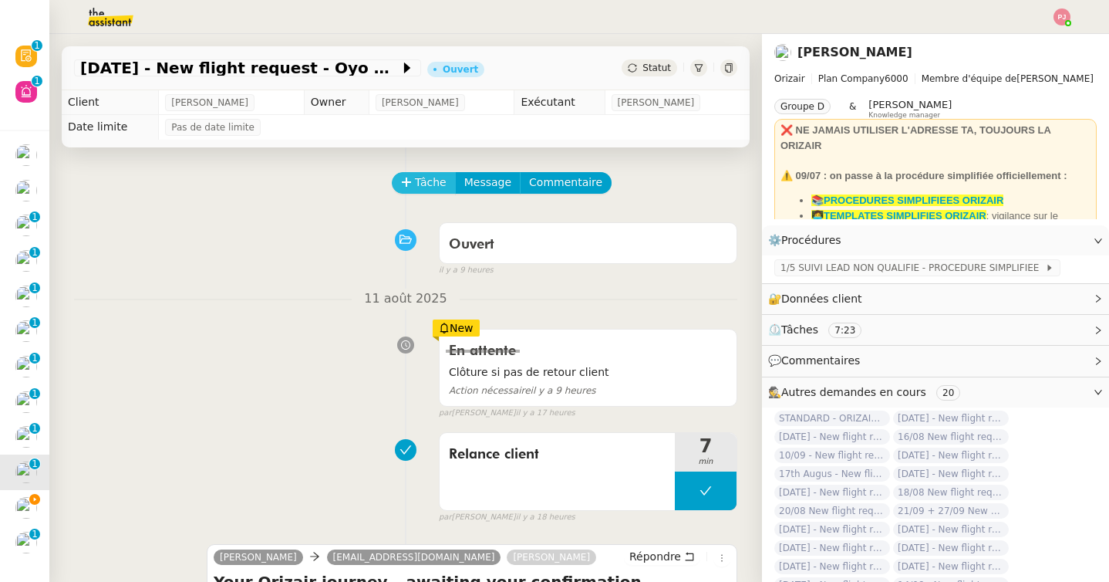
click at [419, 186] on span "Tâche" at bounding box center [431, 183] width 32 height 18
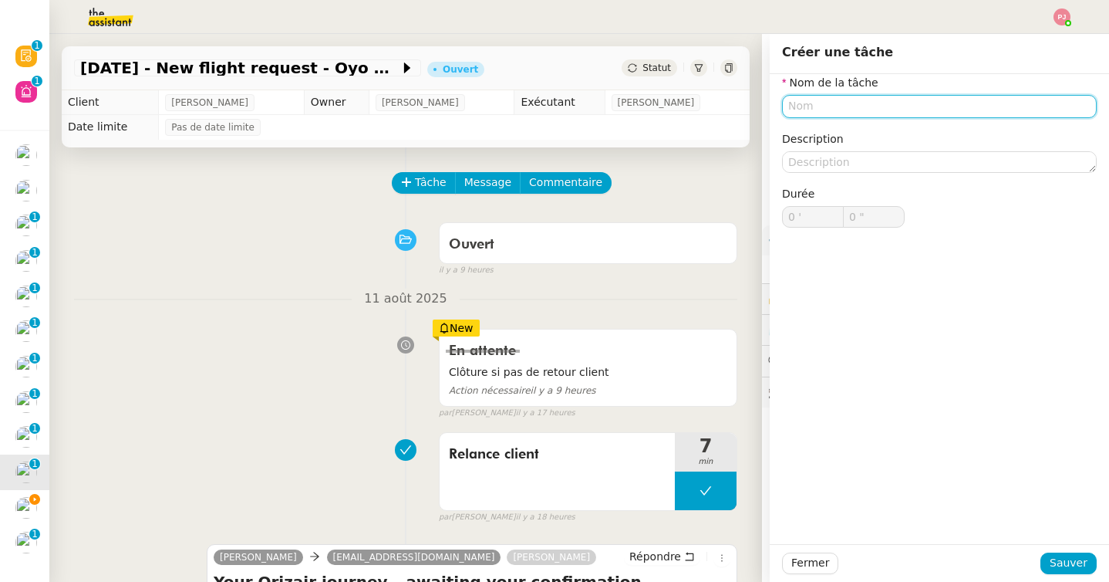
click at [829, 103] on input "text" at bounding box center [939, 106] width 315 height 22
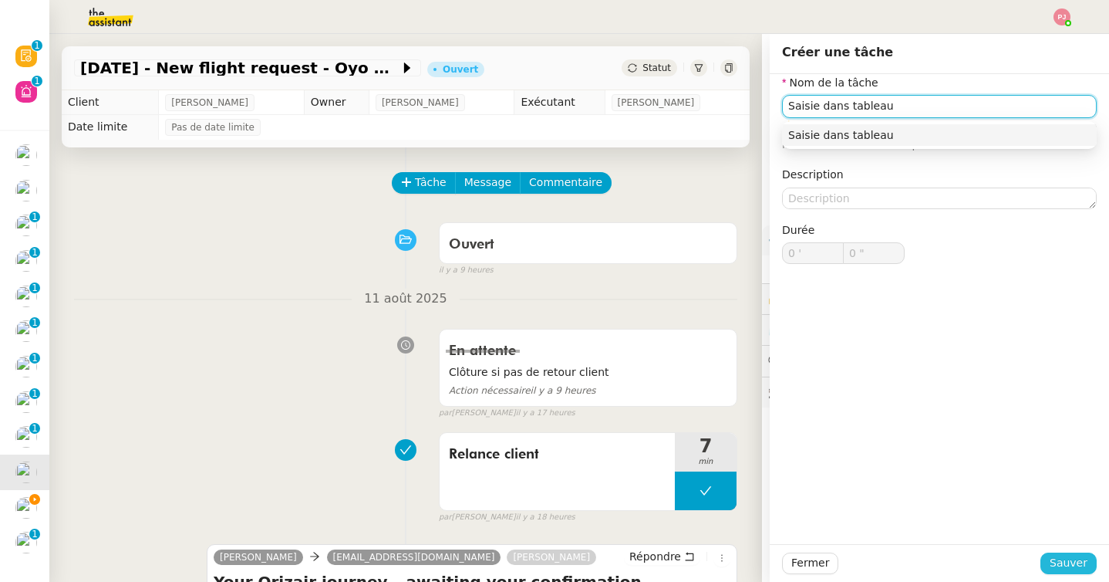
type input "Saisie dans tableau"
click at [1064, 562] on span "Sauver" at bounding box center [1069, 563] width 38 height 18
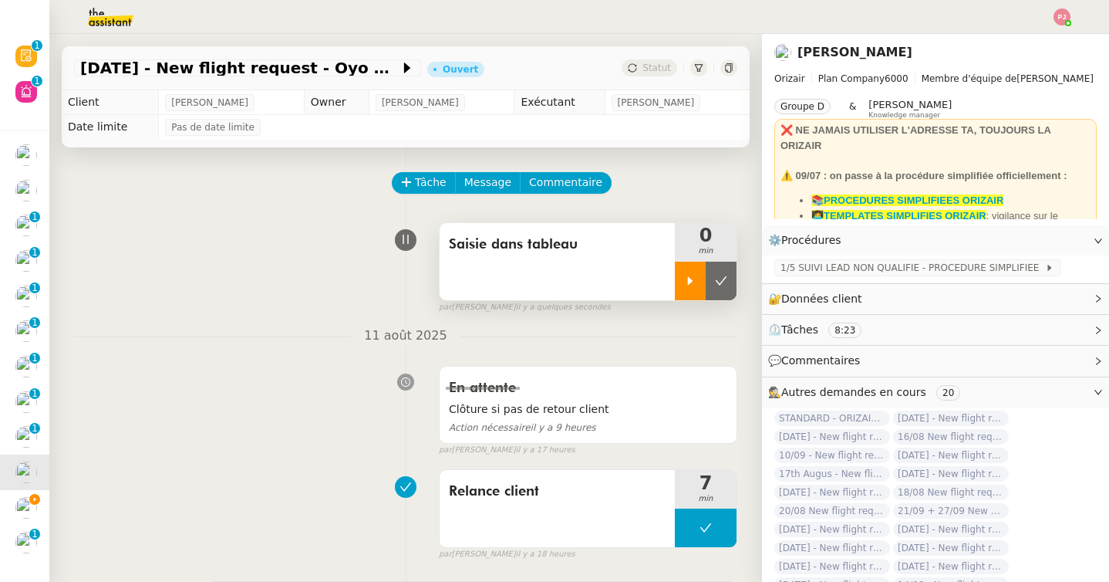
click at [683, 280] on div at bounding box center [690, 281] width 31 height 39
click at [712, 288] on div at bounding box center [706, 281] width 62 height 39
click at [724, 284] on icon at bounding box center [721, 281] width 12 height 12
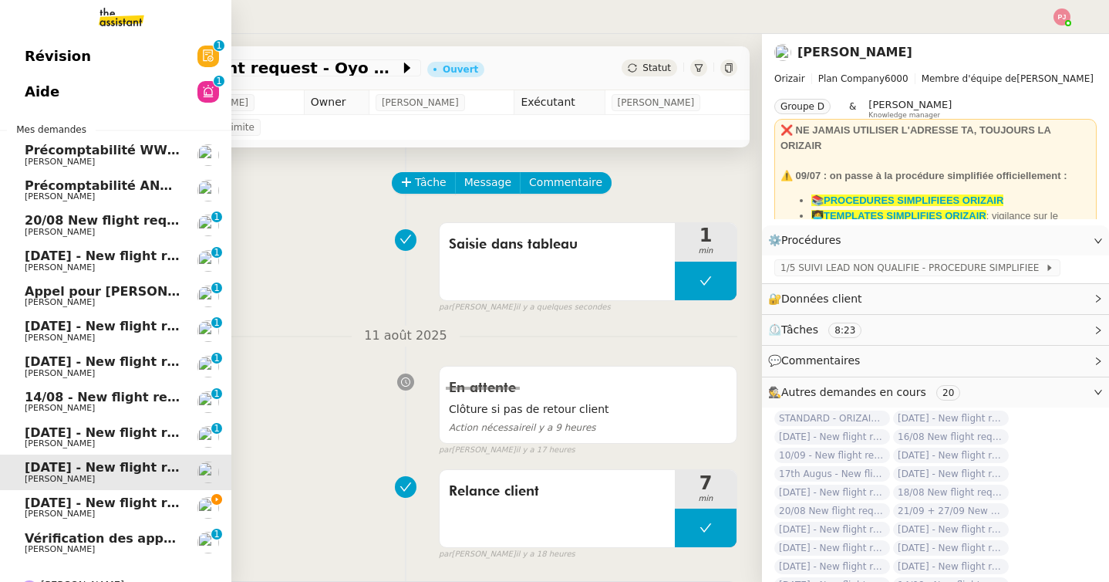
click at [61, 505] on span "[DATE] - New flight request - Mizpah [PERSON_NAME]" at bounding box center [211, 502] width 373 height 15
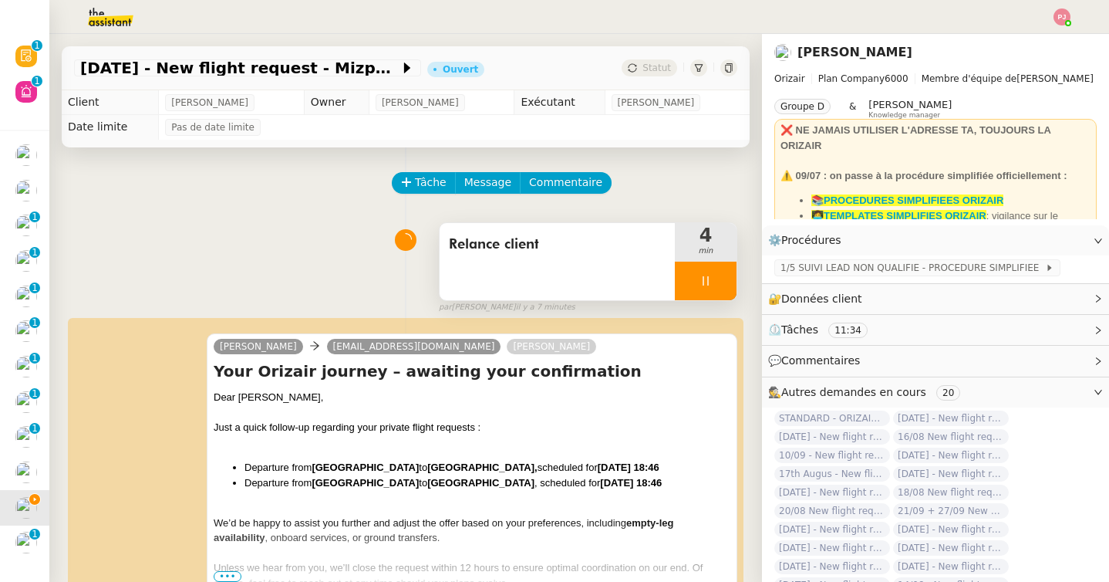
click at [700, 275] on icon at bounding box center [706, 281] width 12 height 12
click at [713, 275] on button at bounding box center [721, 281] width 31 height 39
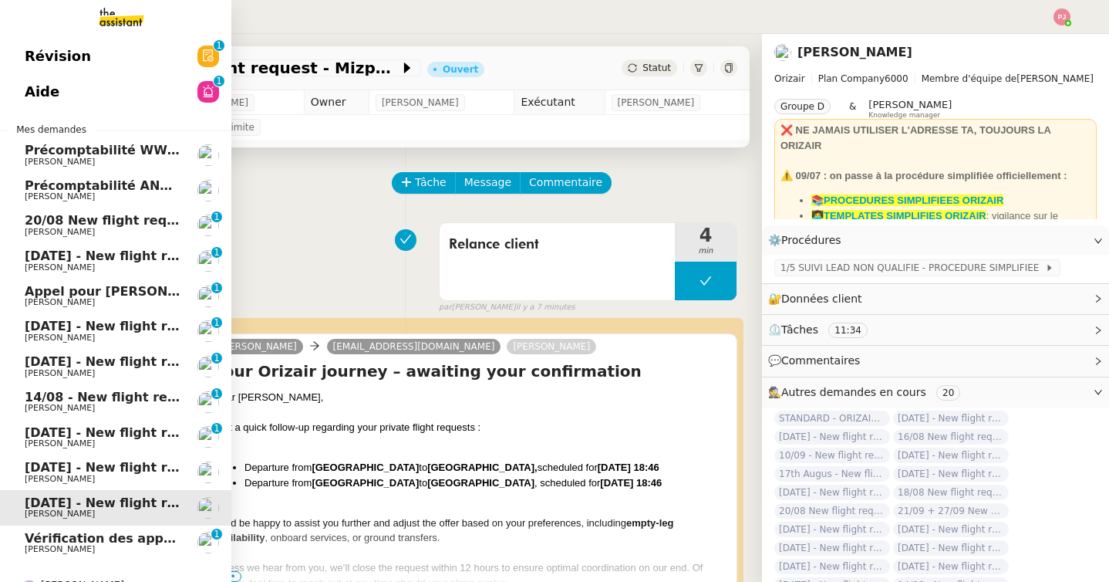
click at [37, 472] on span "[DATE] - New flight request - Oyo Palima" at bounding box center [166, 467] width 282 height 15
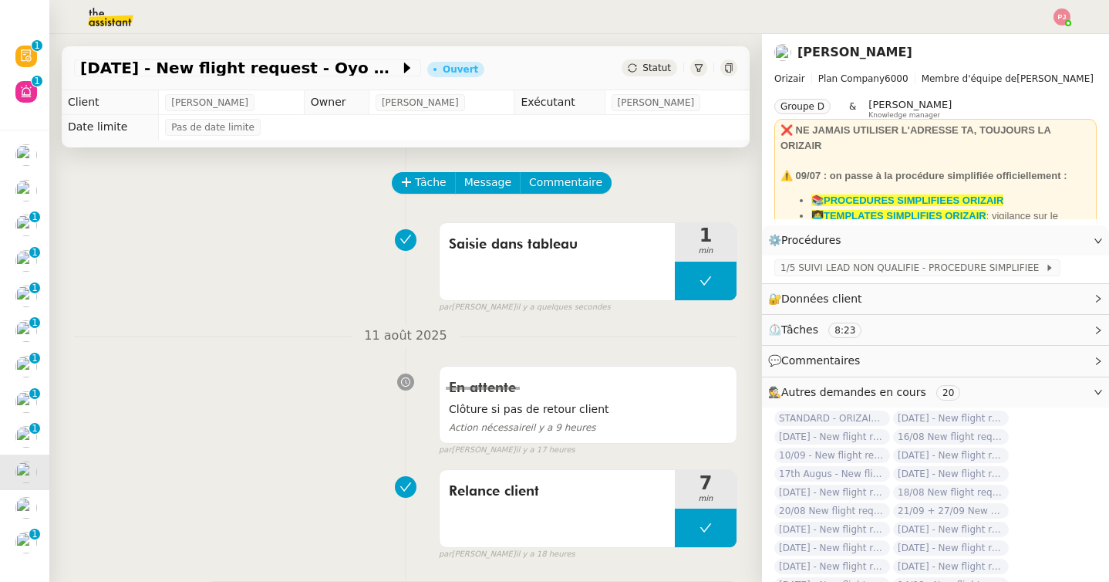
click at [658, 65] on span "Statut" at bounding box center [657, 67] width 29 height 11
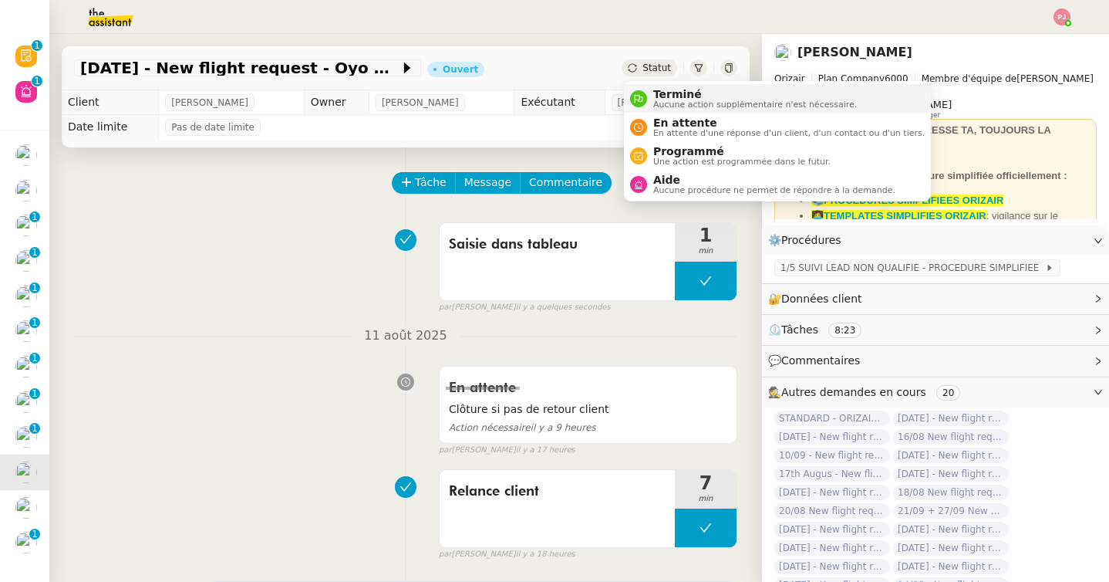
click at [658, 86] on li "Terminé Aucune action supplémentaire n'est nécessaire." at bounding box center [777, 98] width 307 height 29
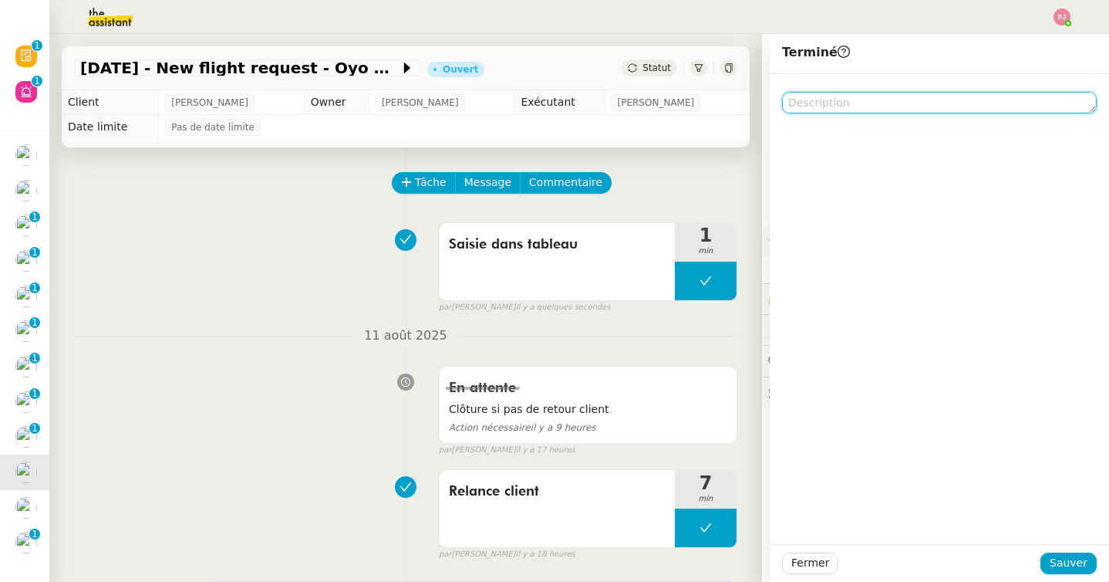
click at [821, 104] on textarea at bounding box center [939, 103] width 315 height 22
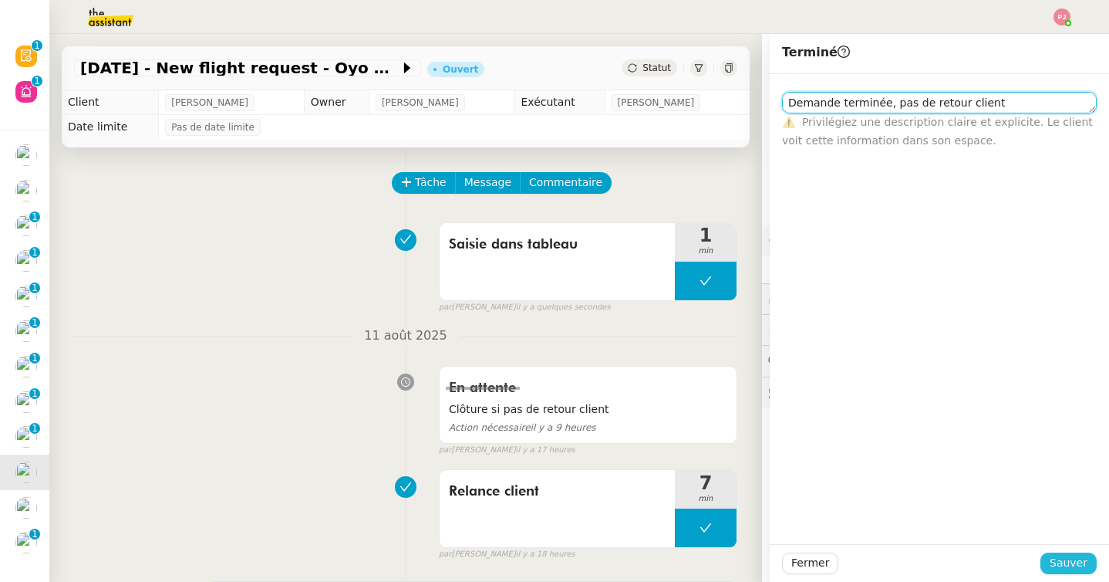
type textarea "Demande terminée, pas de retour client"
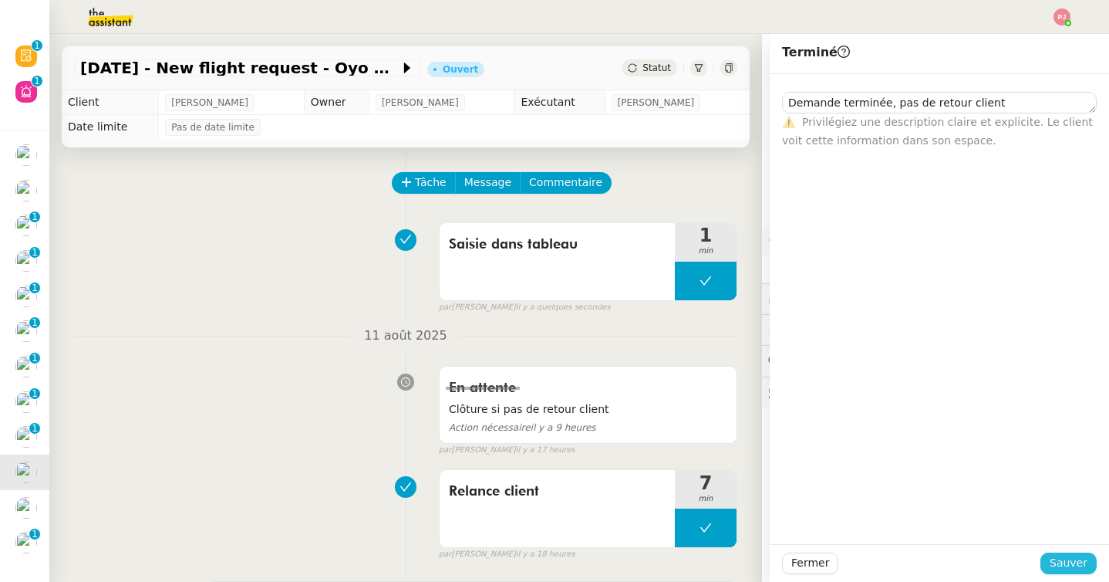
click at [1075, 567] on span "Sauver" at bounding box center [1069, 563] width 38 height 18
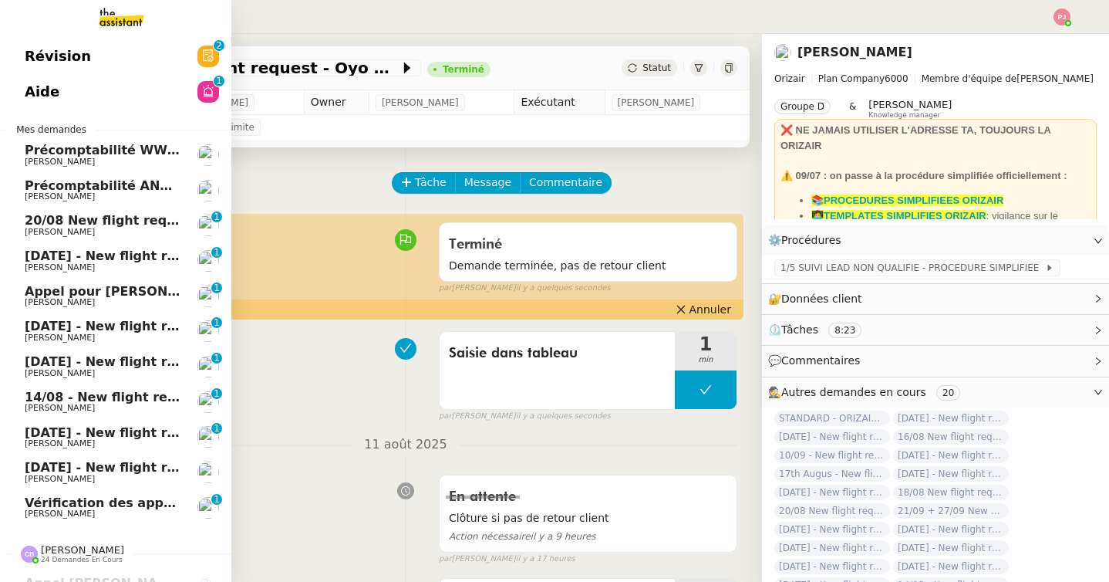
click at [62, 471] on span "[DATE] - New flight request - Mizpah [PERSON_NAME]" at bounding box center [211, 467] width 373 height 15
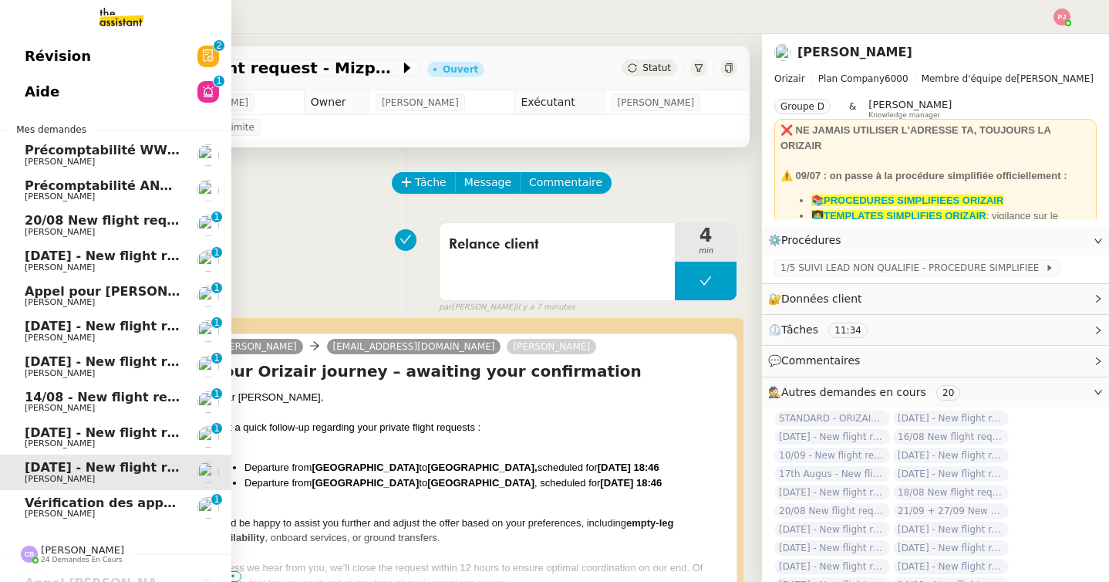
click at [73, 438] on span "[DATE] - New flight request - [PERSON_NAME]" at bounding box center [184, 432] width 319 height 15
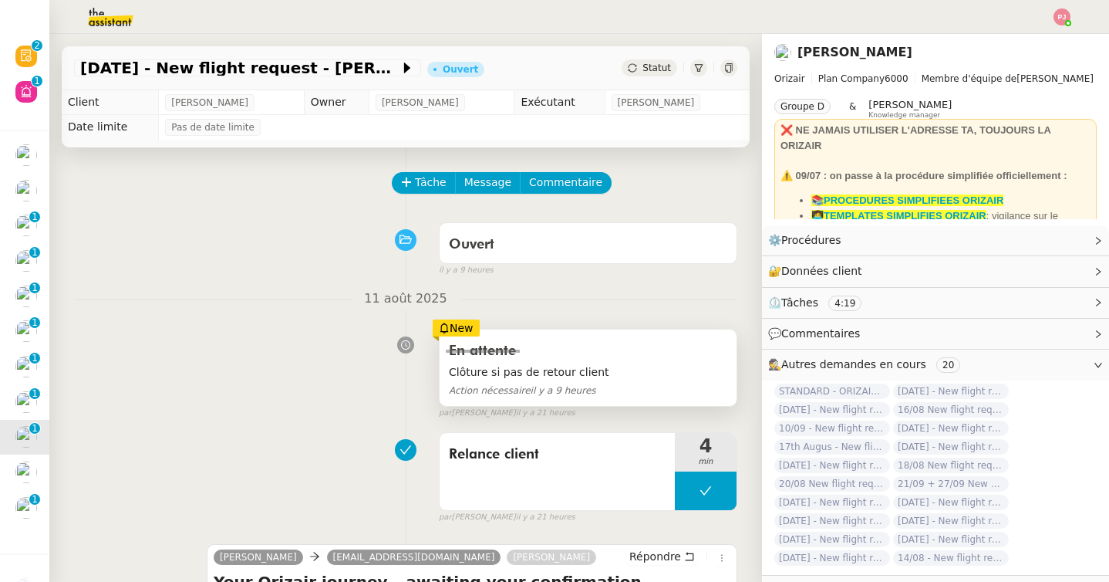
scroll to position [13, 0]
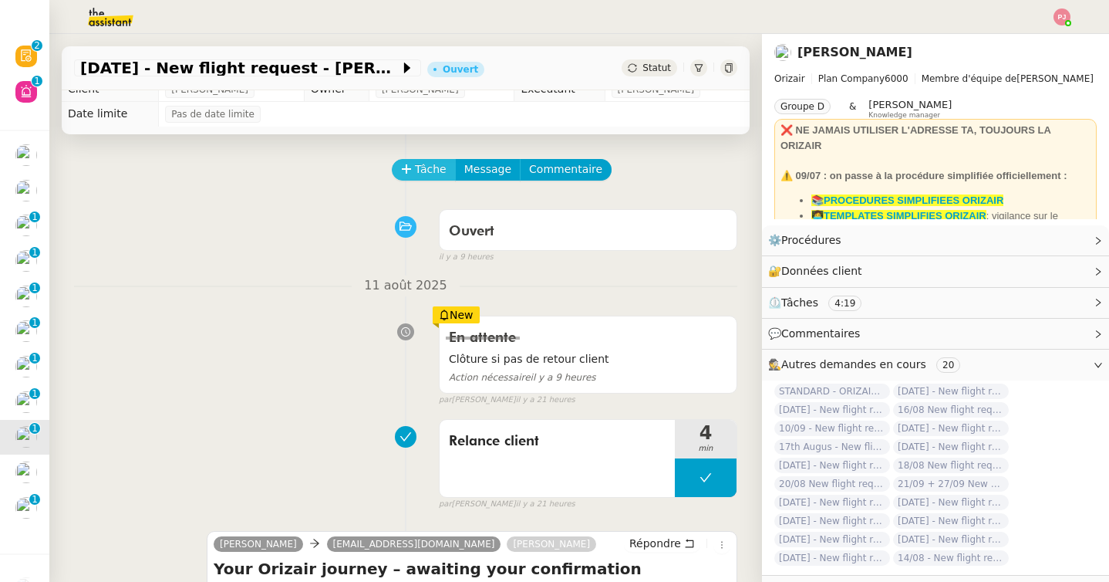
click at [437, 166] on span "Tâche" at bounding box center [431, 169] width 32 height 18
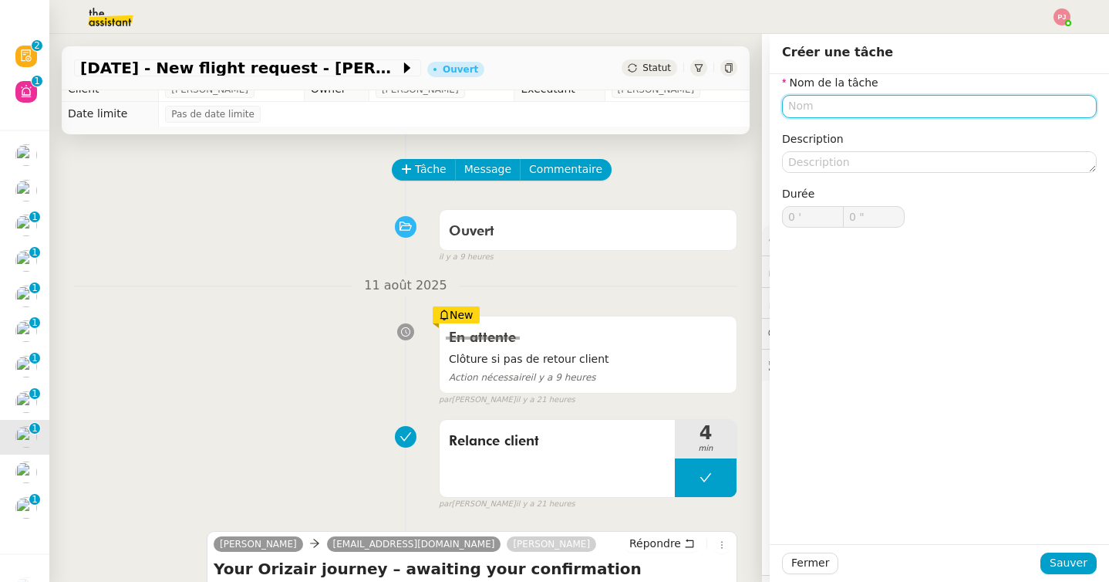
click at [852, 110] on input "text" at bounding box center [939, 106] width 315 height 22
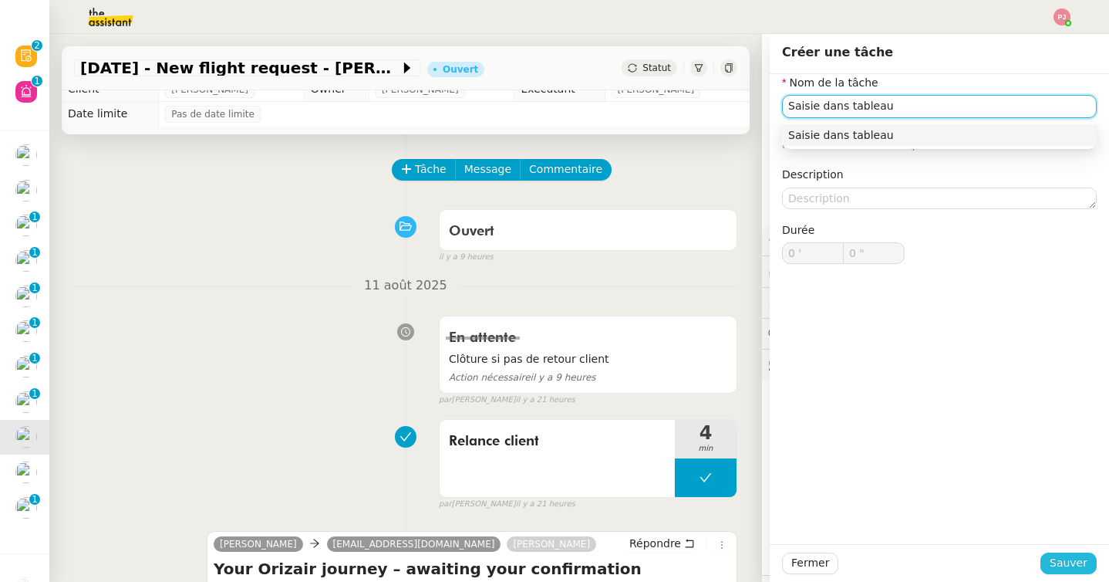
type input "Saisie dans tableau"
click at [1069, 562] on span "Sauver" at bounding box center [1069, 563] width 38 height 18
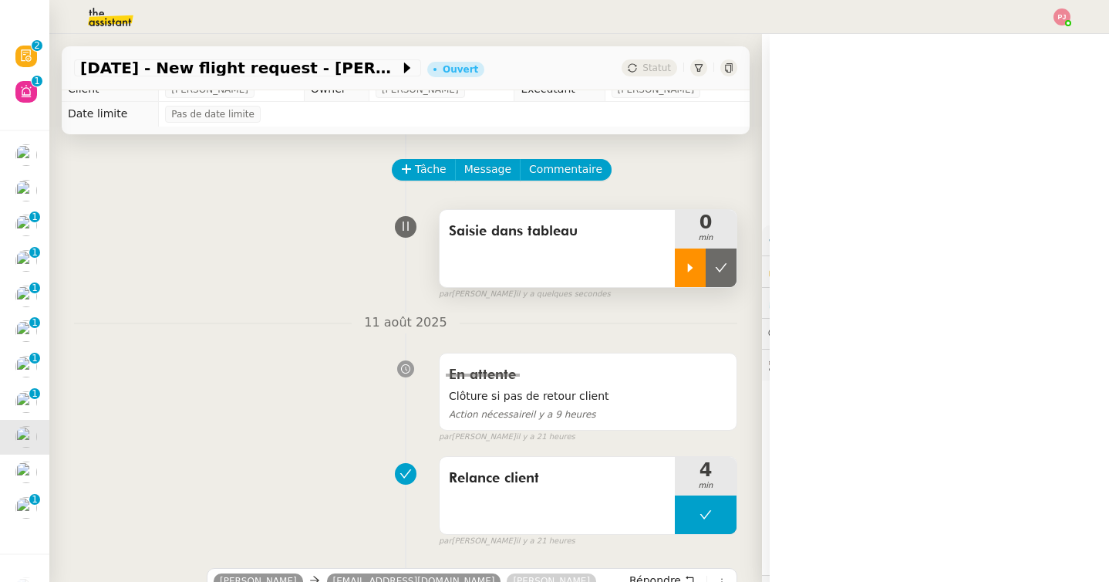
click at [693, 262] on icon at bounding box center [690, 268] width 12 height 12
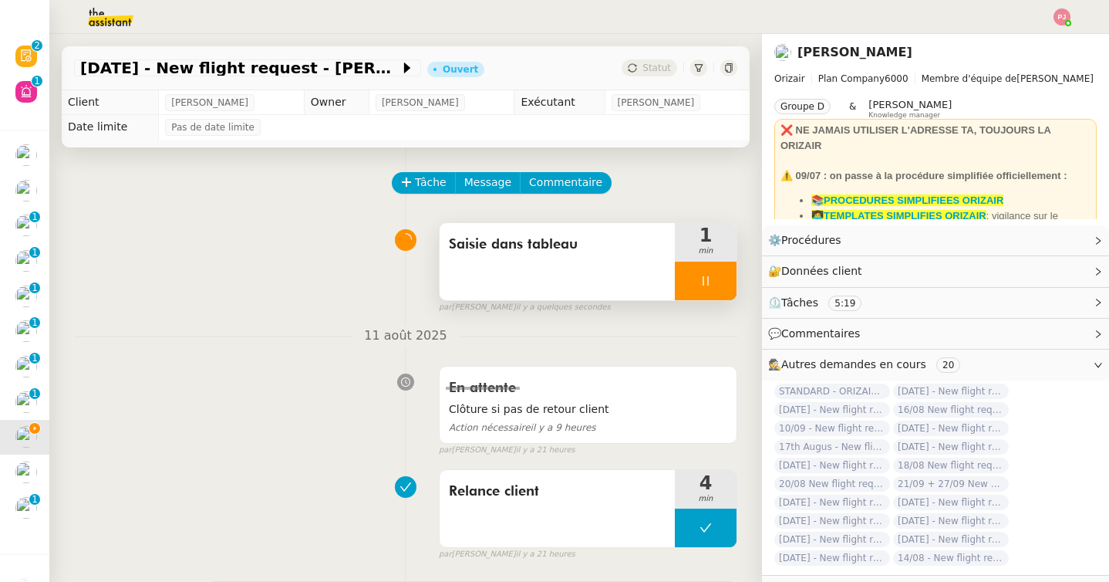
click at [709, 268] on div at bounding box center [706, 281] width 62 height 39
click at [721, 278] on icon at bounding box center [721, 281] width 12 height 12
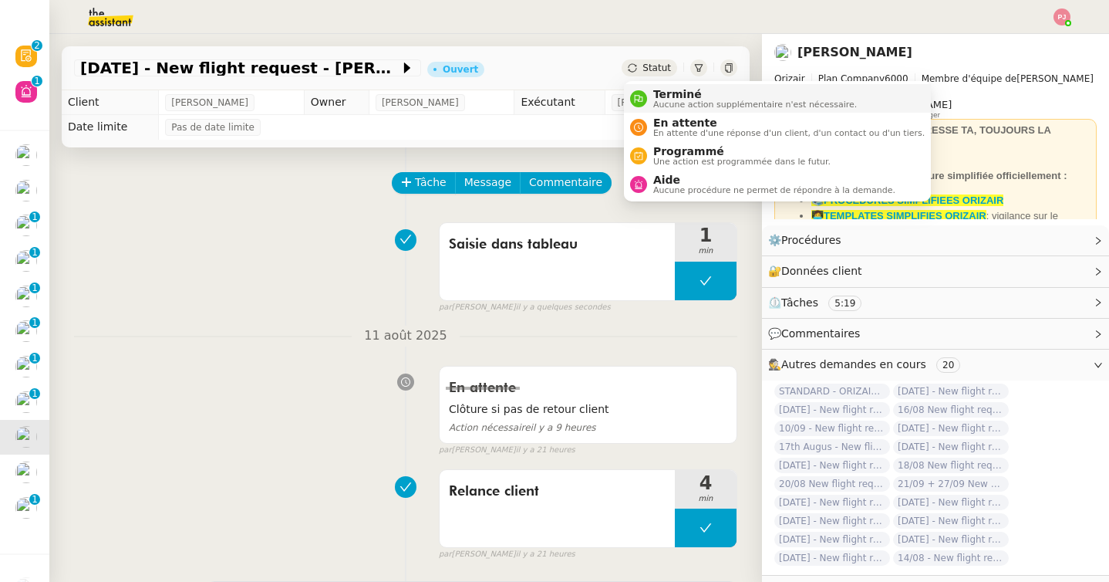
click at [663, 99] on span "Terminé" at bounding box center [755, 94] width 204 height 12
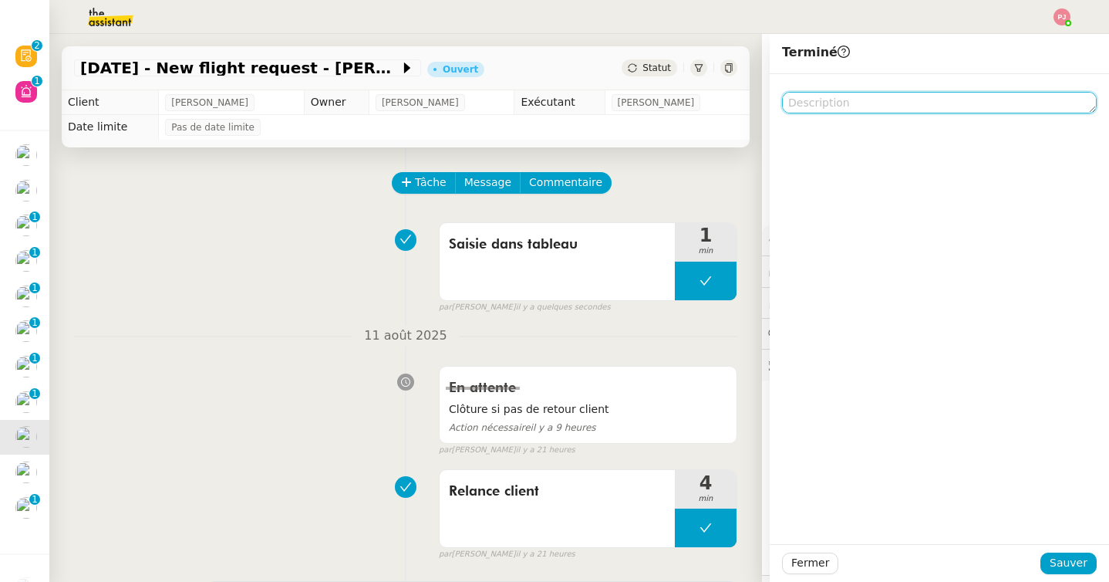
click at [881, 97] on textarea at bounding box center [939, 103] width 315 height 22
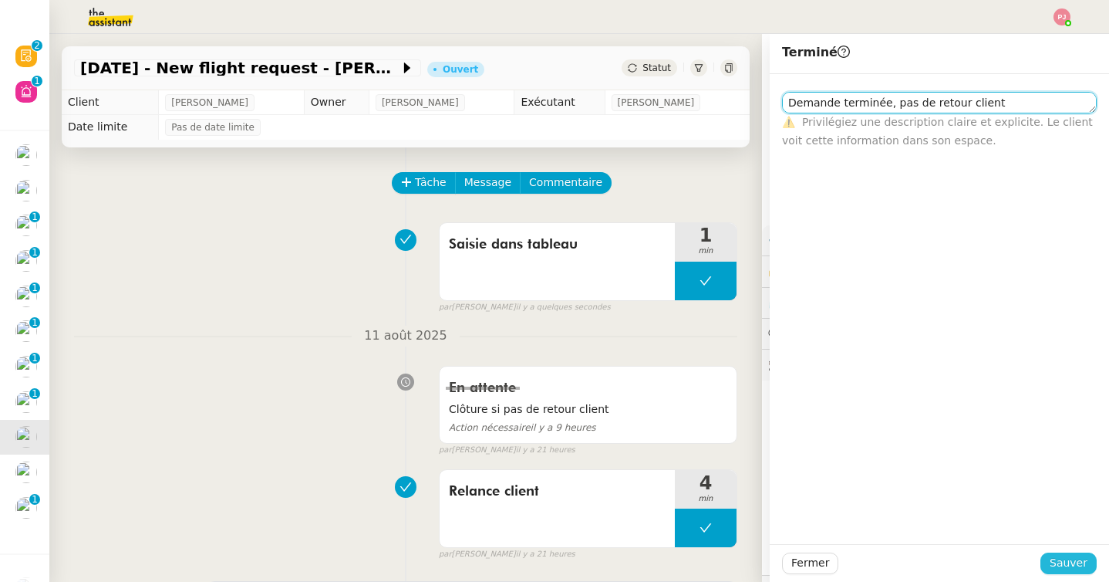
type textarea "Demande terminée, pas de retour client"
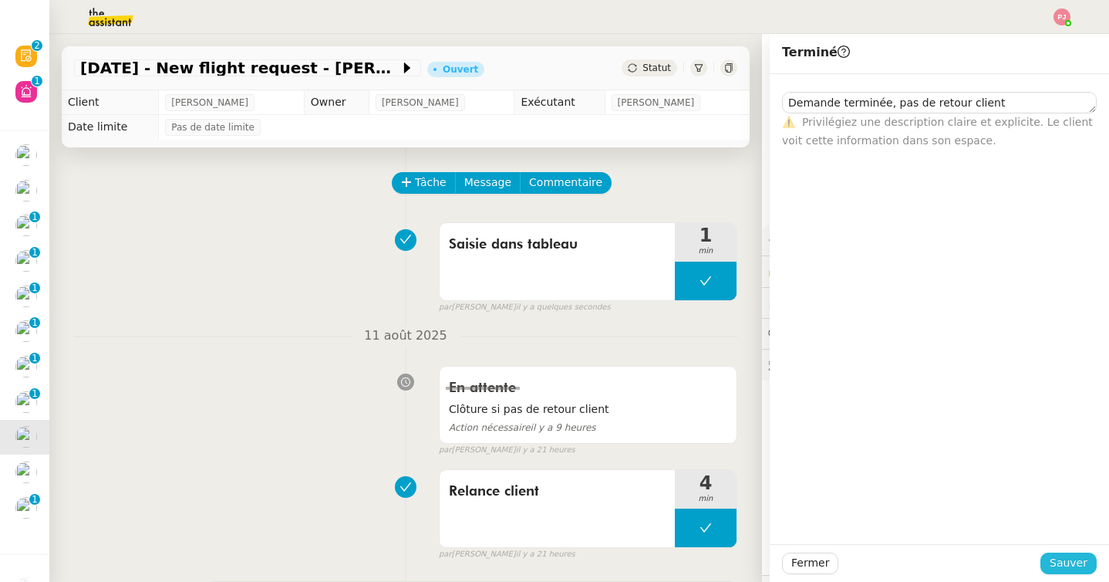
click at [1071, 555] on span "Sauver" at bounding box center [1069, 563] width 38 height 18
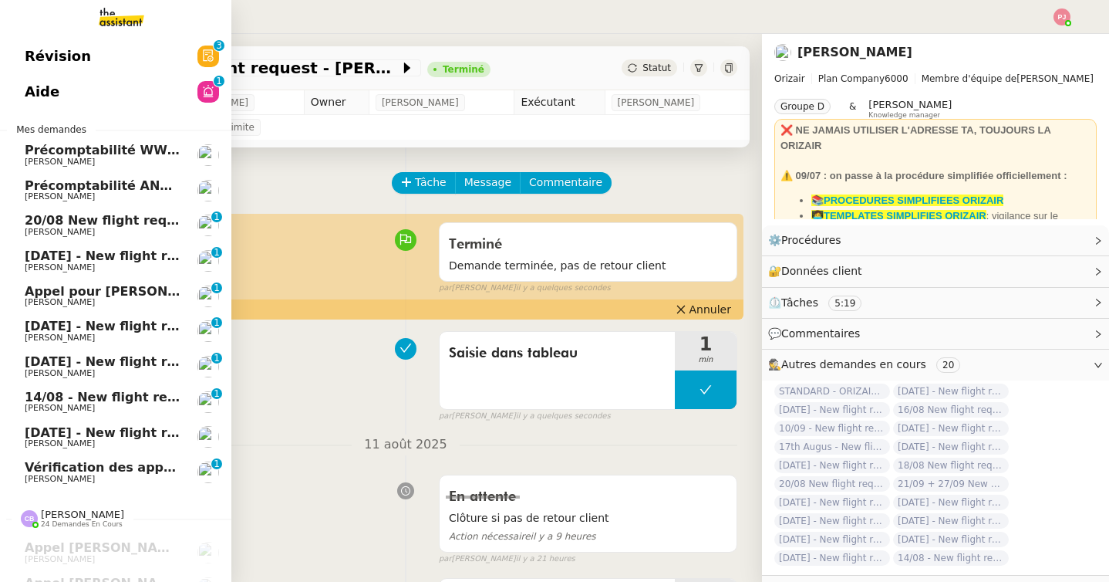
click at [83, 421] on link "[DATE] - New flight request - Mizpah [PERSON_NAME] [PERSON_NAME]" at bounding box center [115, 437] width 231 height 35
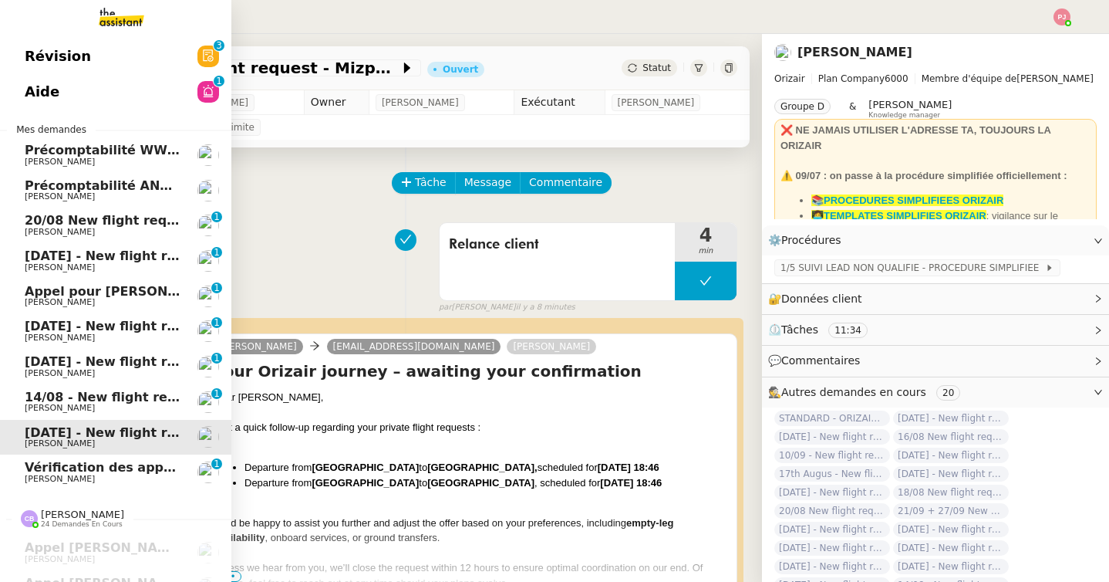
click at [96, 395] on span "14/08 - New flight request - [PERSON_NAME]" at bounding box center [180, 397] width 310 height 15
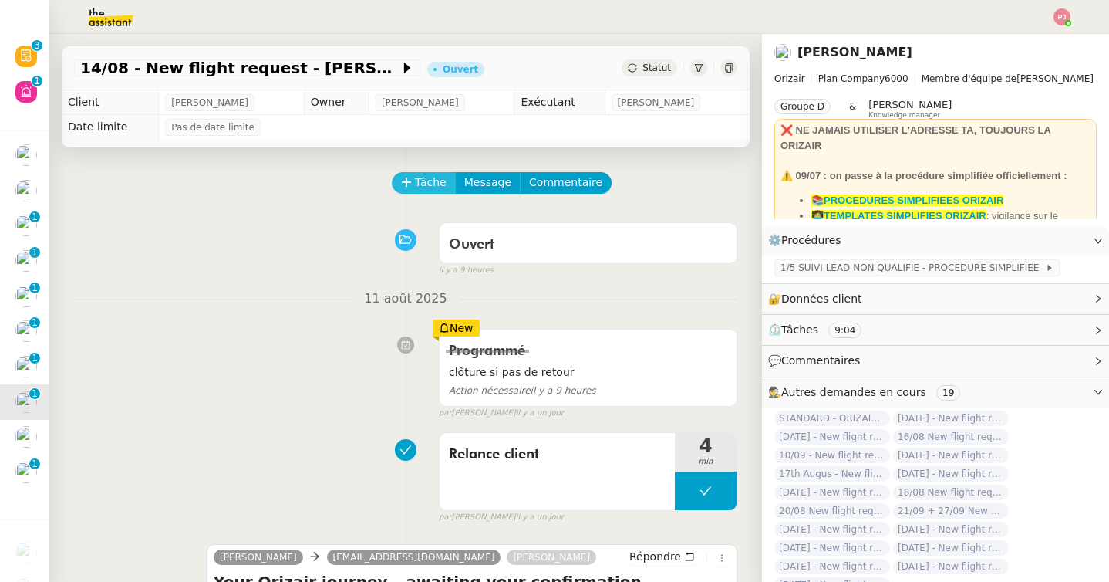
click at [412, 174] on button "Tâche" at bounding box center [424, 183] width 64 height 22
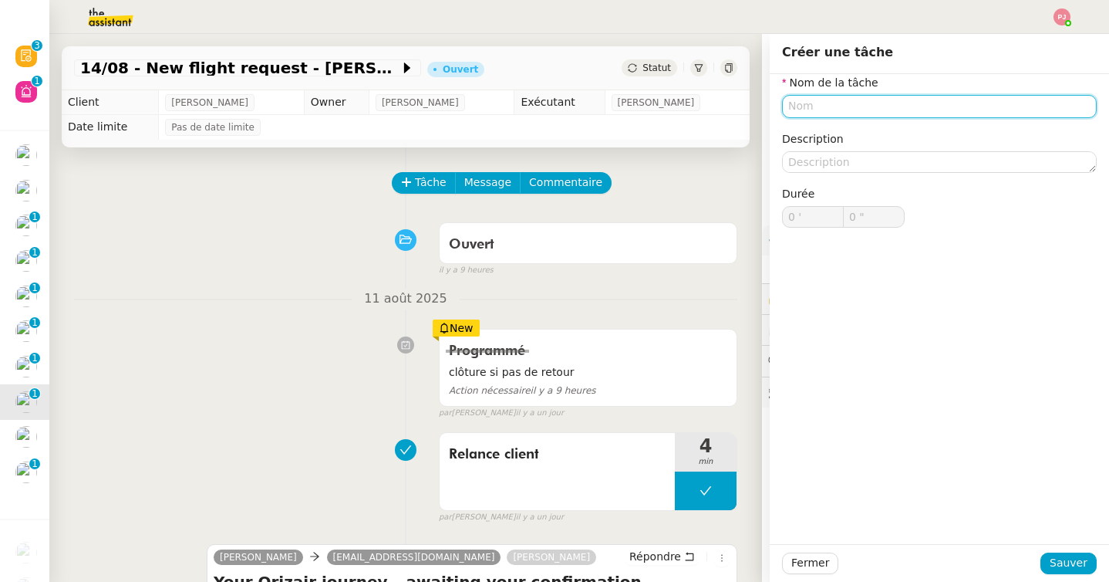
click at [803, 102] on input "text" at bounding box center [939, 106] width 315 height 22
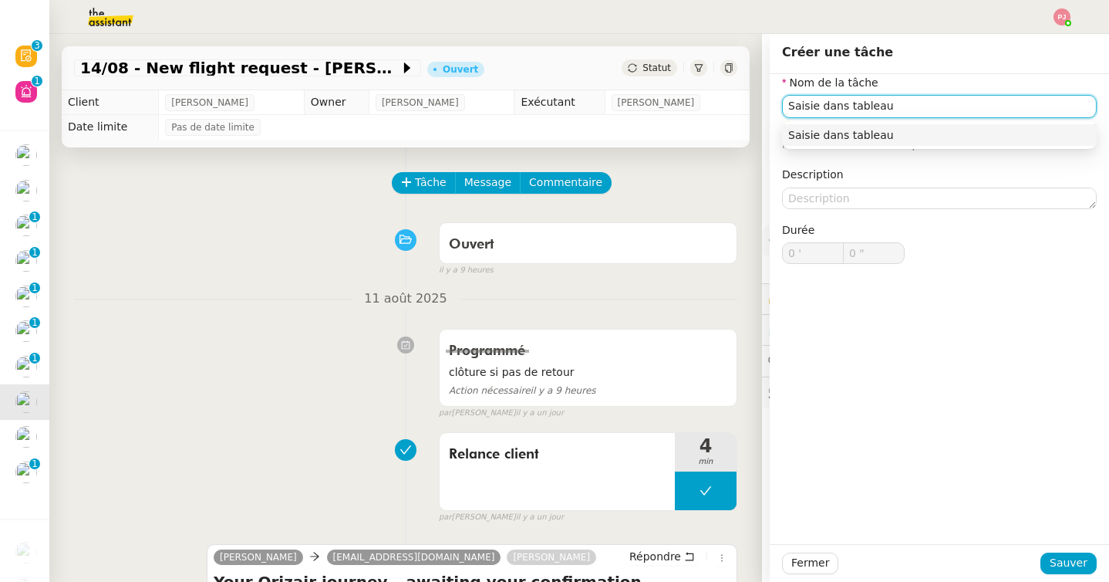
type input "Saisie dans tableau"
click at [1059, 551] on div "Fermer Sauver" at bounding box center [939, 563] width 339 height 38
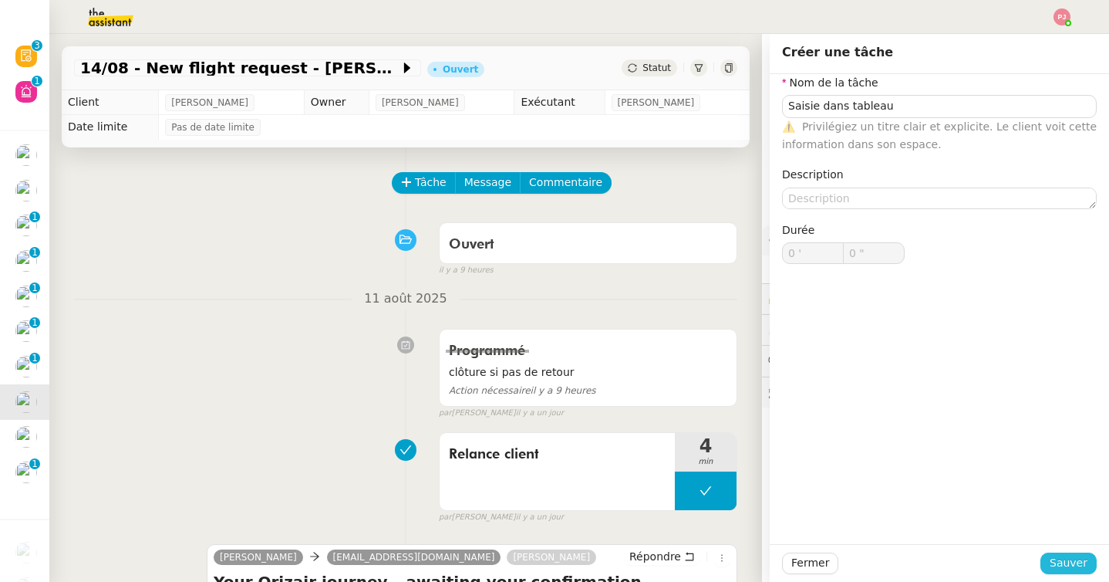
click at [1059, 557] on span "Sauver" at bounding box center [1069, 563] width 38 height 18
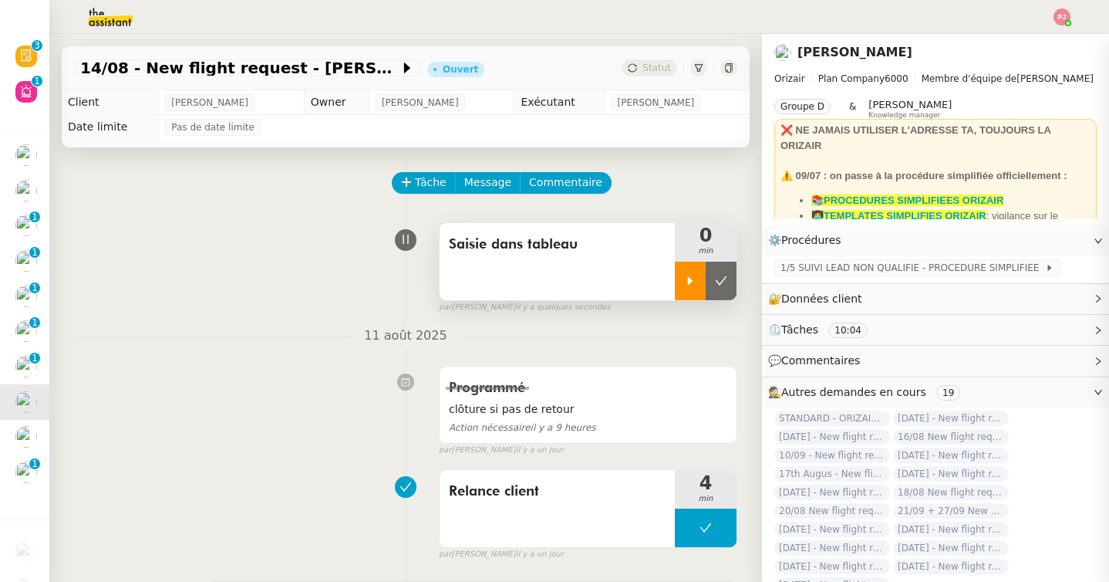
click at [687, 263] on div at bounding box center [690, 281] width 31 height 39
click at [712, 286] on div at bounding box center [706, 281] width 62 height 39
click at [724, 284] on icon at bounding box center [721, 281] width 12 height 12
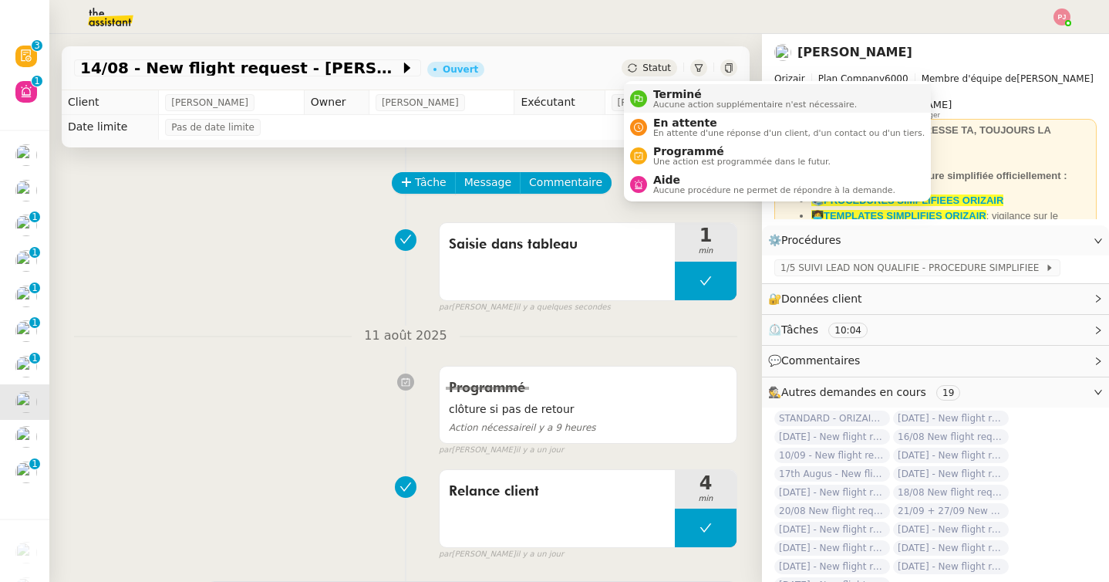
click at [656, 95] on span "Terminé" at bounding box center [755, 94] width 204 height 12
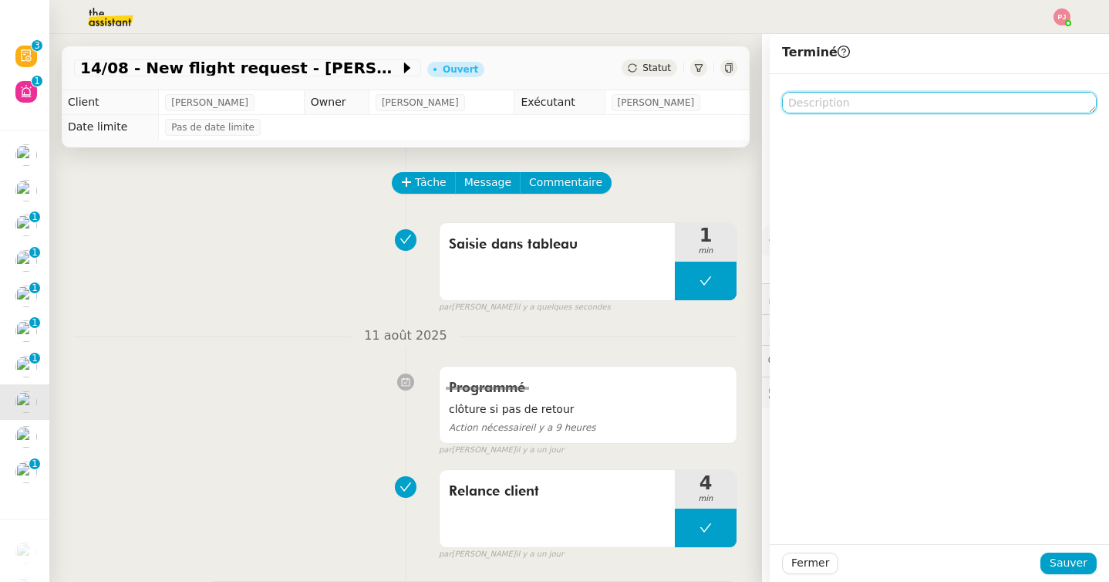
click at [884, 96] on textarea at bounding box center [939, 103] width 315 height 22
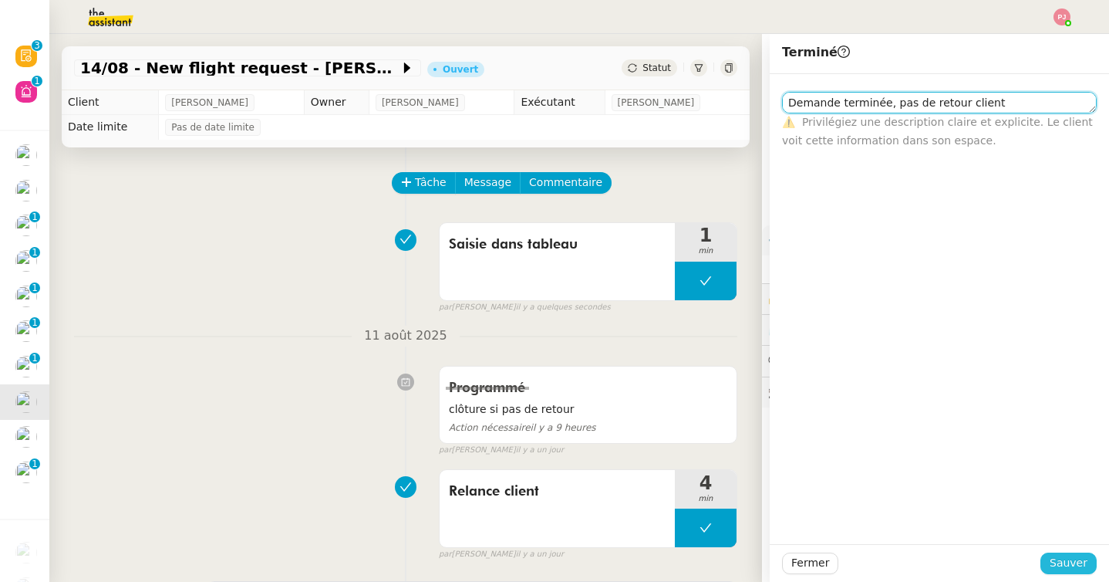
type textarea "Demande terminée, pas de retour client"
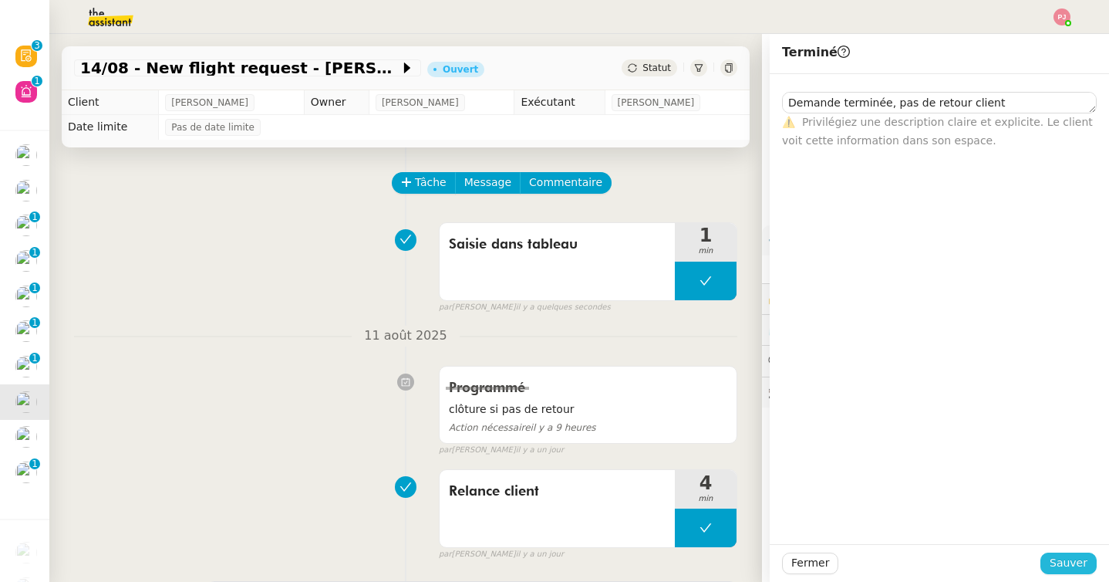
click at [1060, 556] on span "Sauver" at bounding box center [1069, 563] width 38 height 18
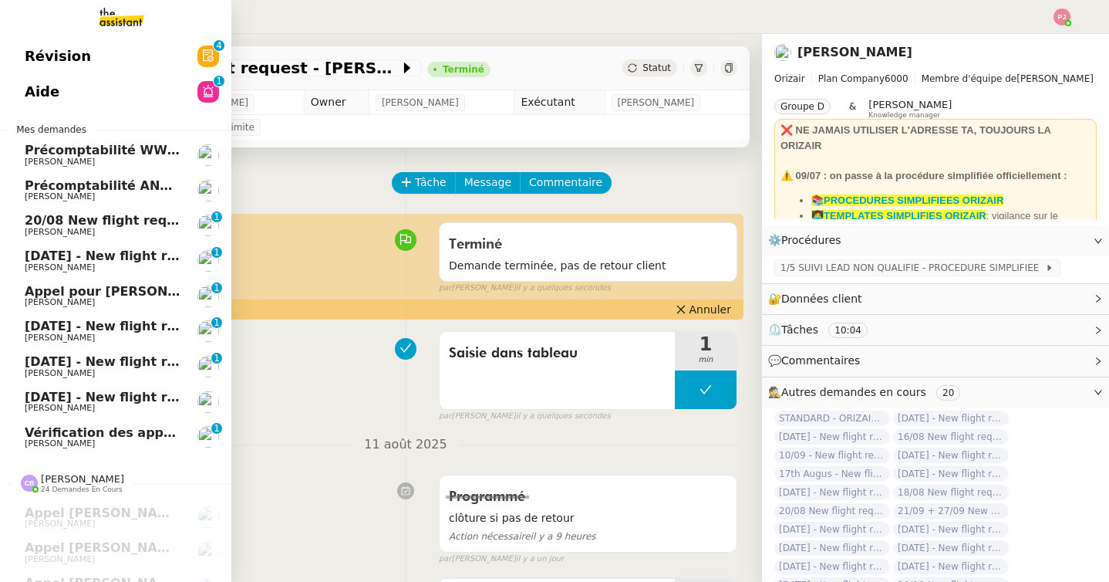
click at [90, 369] on span "[PERSON_NAME]" at bounding box center [103, 373] width 156 height 9
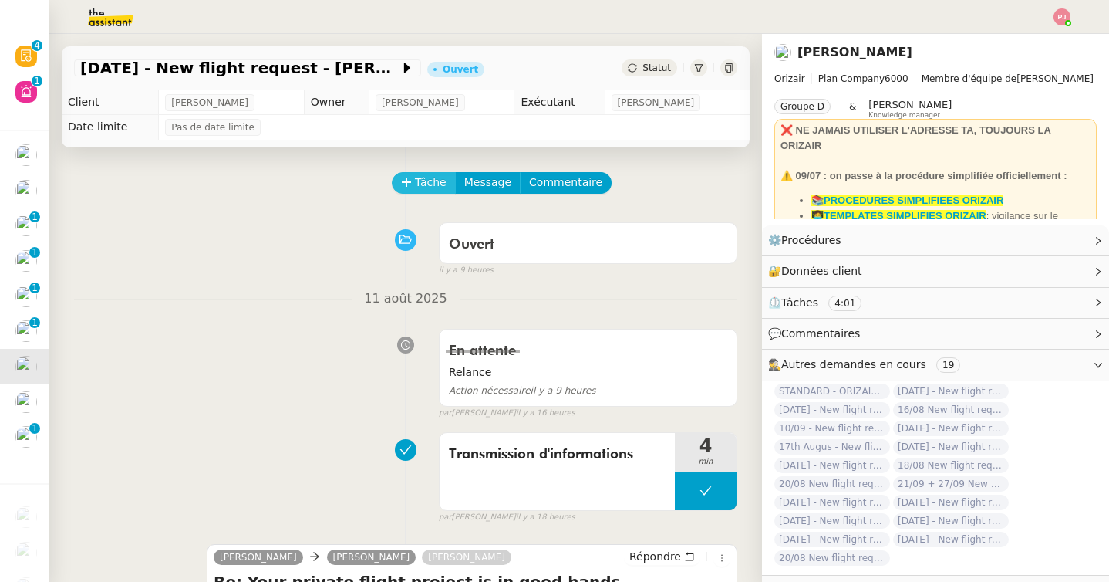
click at [424, 173] on button "Tâche" at bounding box center [424, 183] width 64 height 22
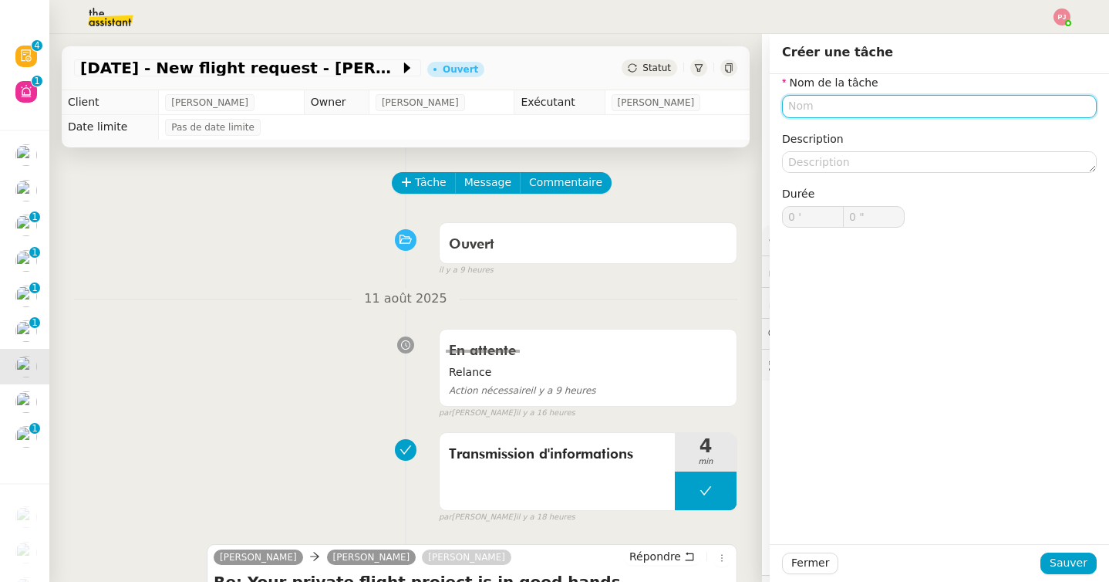
click at [805, 98] on input "text" at bounding box center [939, 106] width 315 height 22
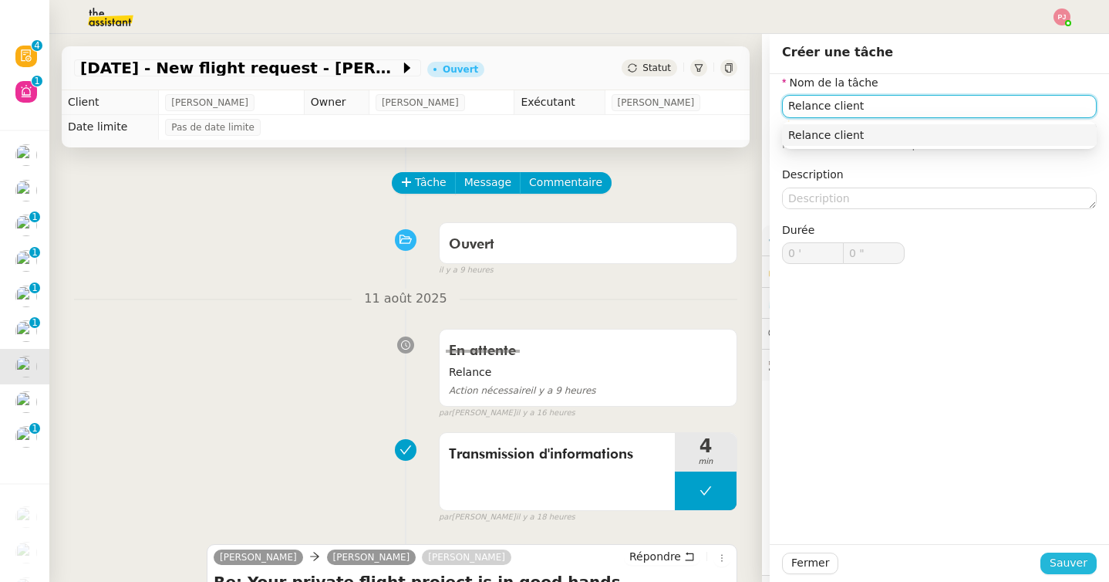
type input "Relance client"
click at [1064, 559] on span "Sauver" at bounding box center [1069, 563] width 38 height 18
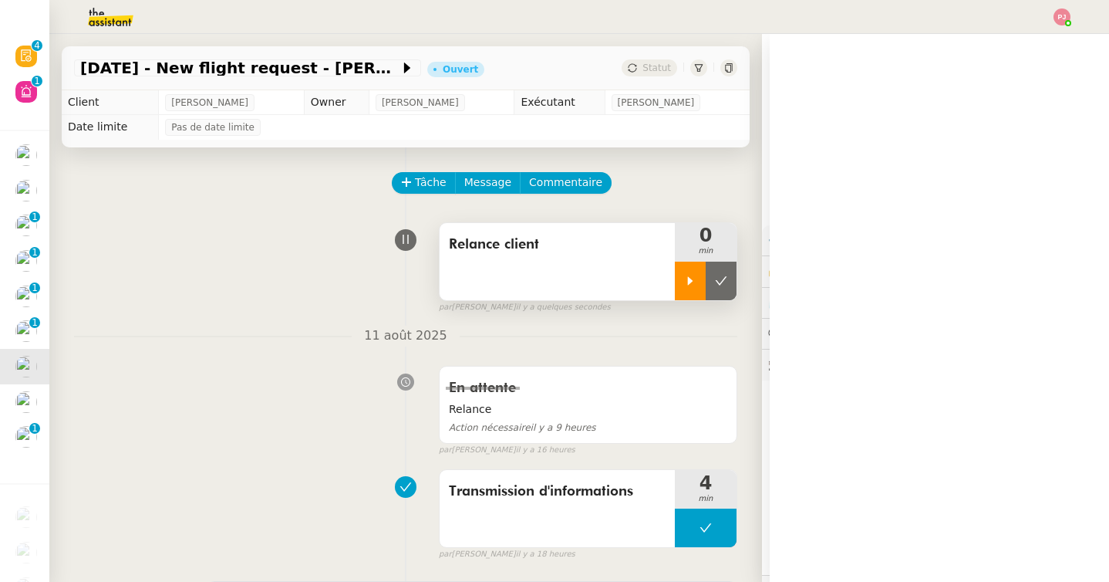
click at [696, 279] on icon at bounding box center [690, 281] width 12 height 12
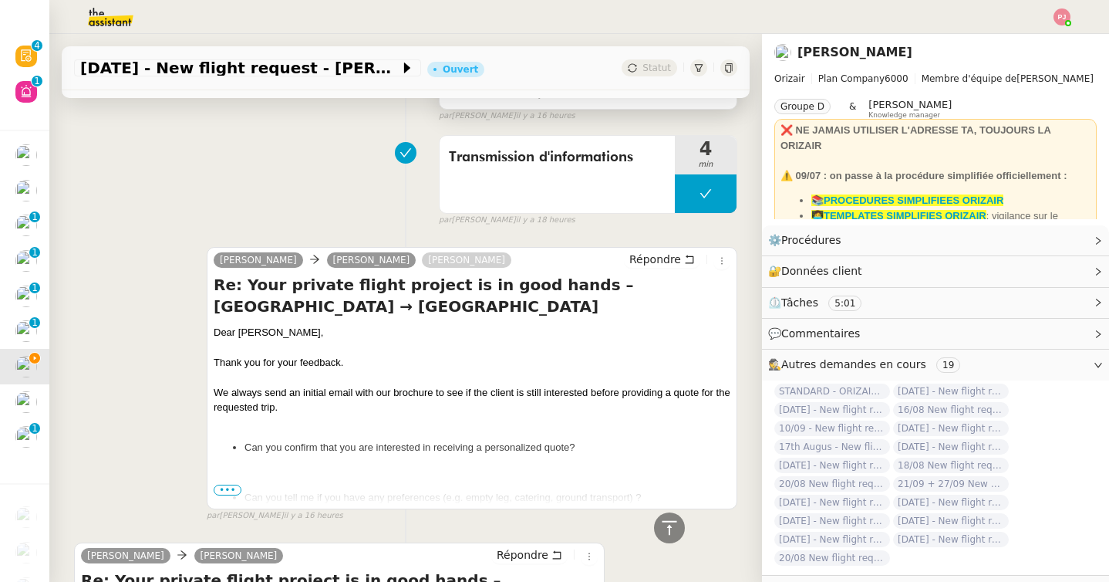
scroll to position [335, 0]
click at [225, 489] on span "•••" at bounding box center [228, 489] width 28 height 11
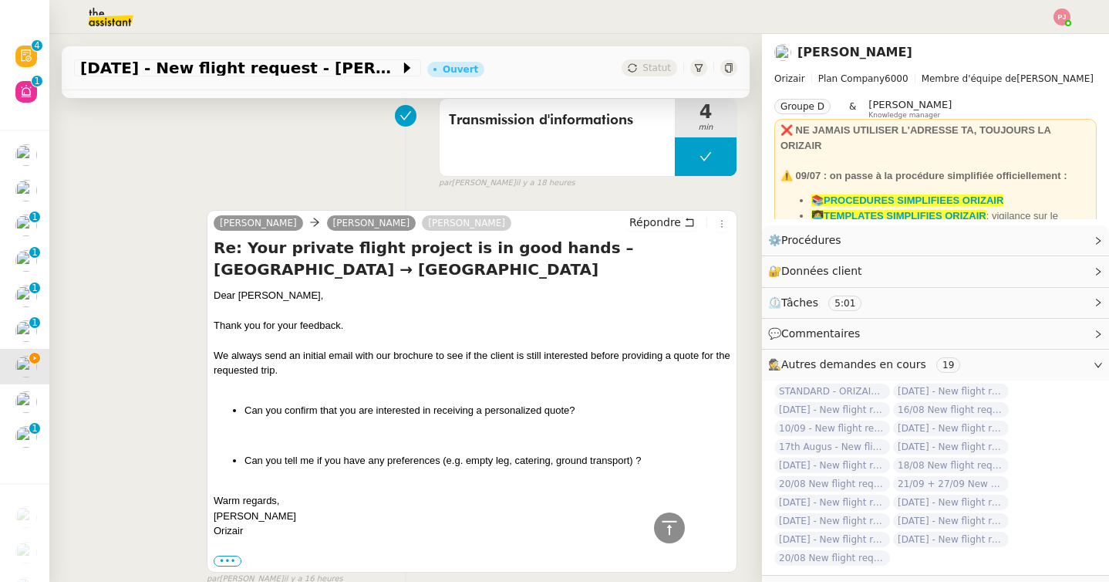
scroll to position [364, 0]
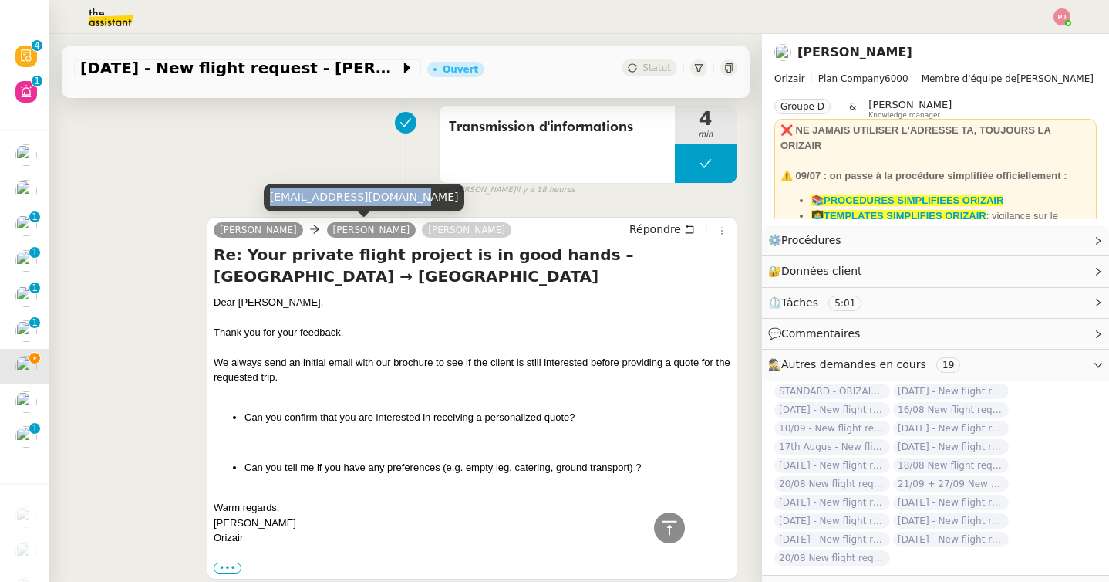
drag, startPoint x: 402, startPoint y: 201, endPoint x: 267, endPoint y: 200, distance: 135.0
click at [267, 200] on div "[EMAIL_ADDRESS][DOMAIN_NAME]" at bounding box center [364, 197] width 201 height 27
copy div "[EMAIL_ADDRESS][DOMAIN_NAME]"
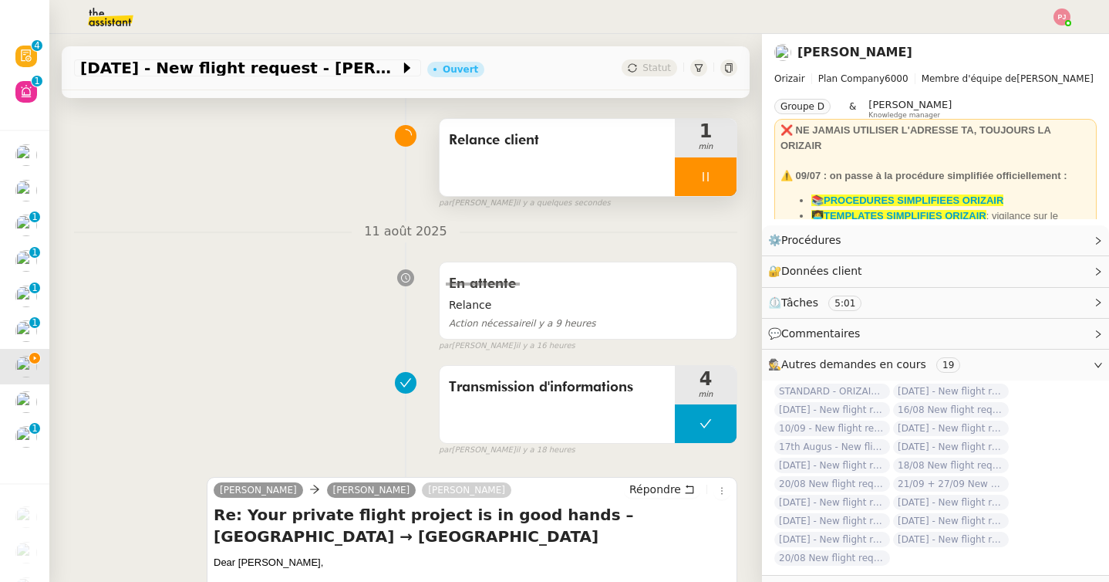
scroll to position [0, 0]
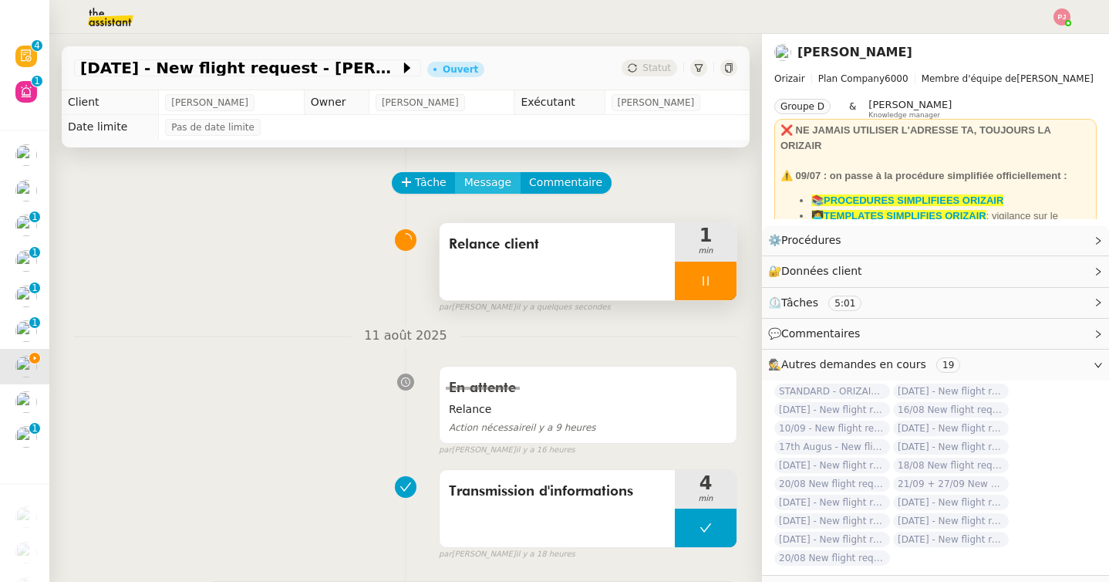
click at [464, 178] on span "Message" at bounding box center [487, 183] width 47 height 18
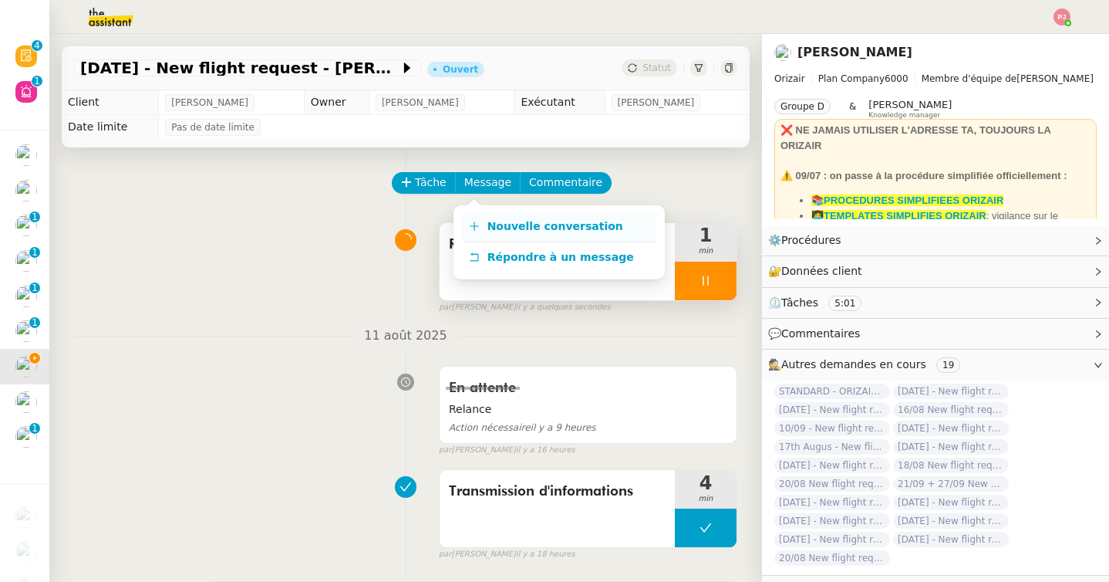
click at [495, 220] on span "Nouvelle conversation" at bounding box center [556, 226] width 136 height 12
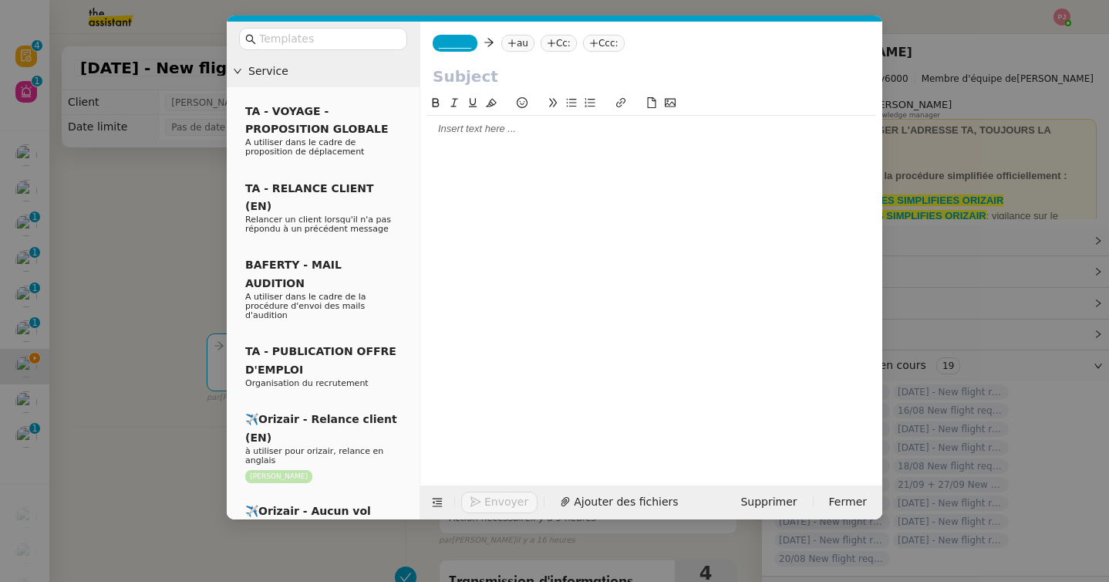
click at [455, 42] on span "_______" at bounding box center [455, 43] width 32 height 11
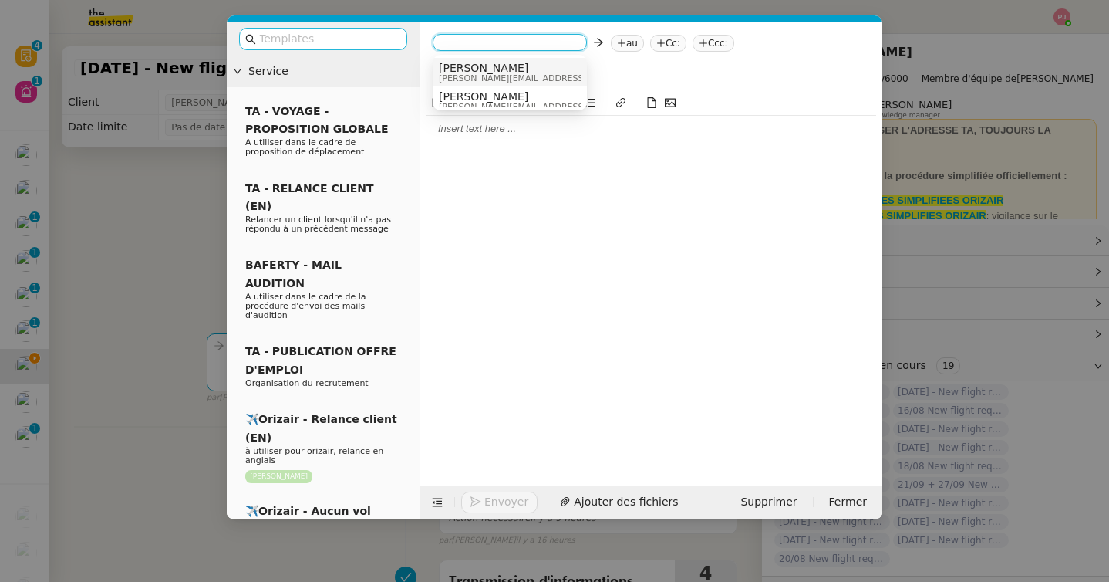
click at [366, 41] on input "text" at bounding box center [328, 39] width 139 height 18
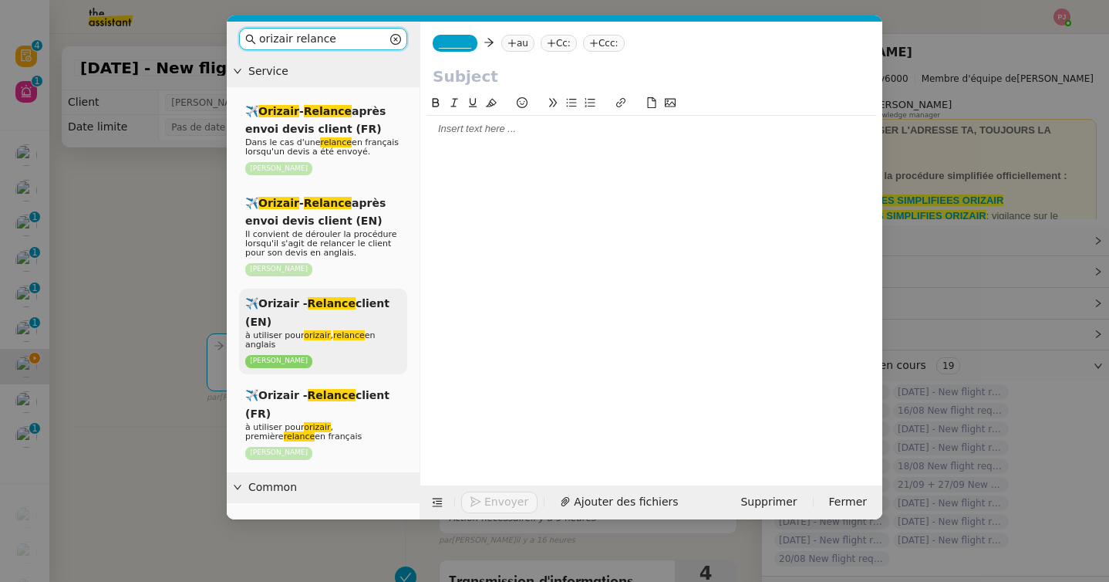
type input "orizair relance"
click at [340, 317] on div "✈️Orizair - Relance client (EN) à utiliser pour orizair , relance en anglais [P…" at bounding box center [323, 332] width 168 height 86
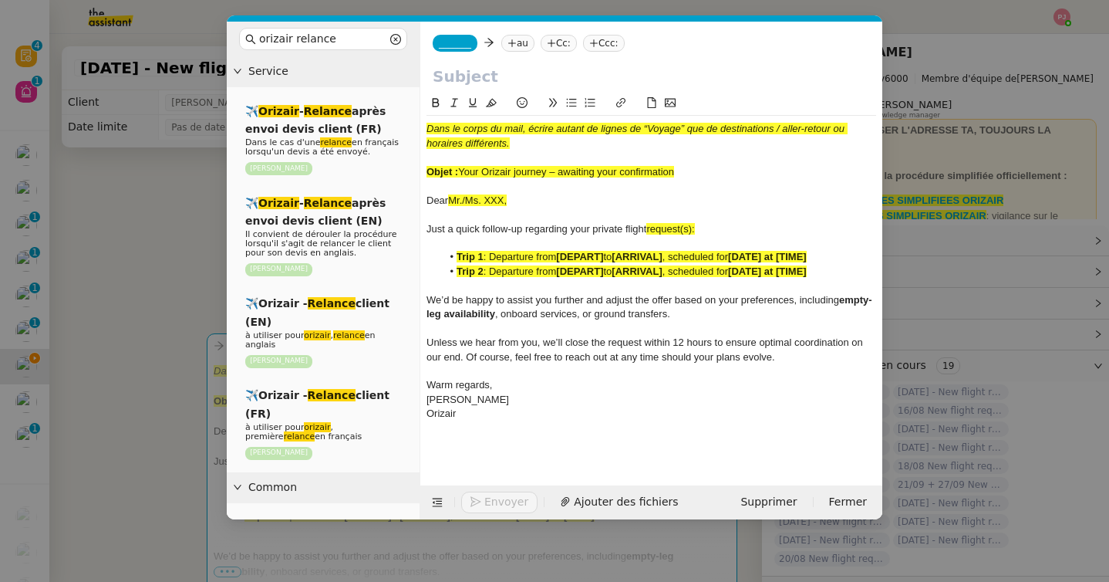
click at [471, 41] on span "_______" at bounding box center [455, 43] width 32 height 11
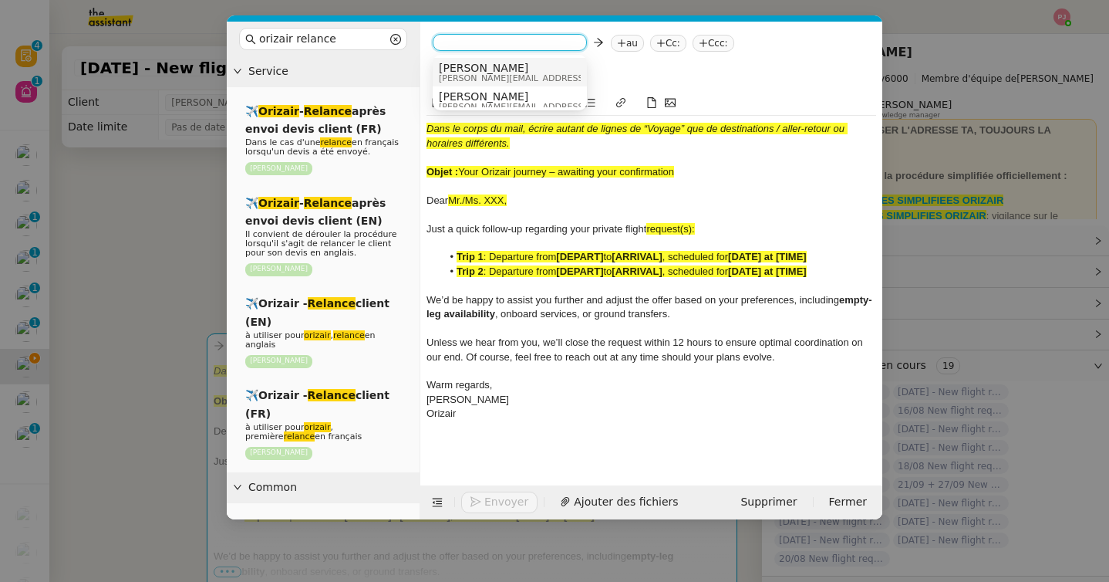
click at [489, 68] on span "[PERSON_NAME]" at bounding box center [548, 68] width 219 height 12
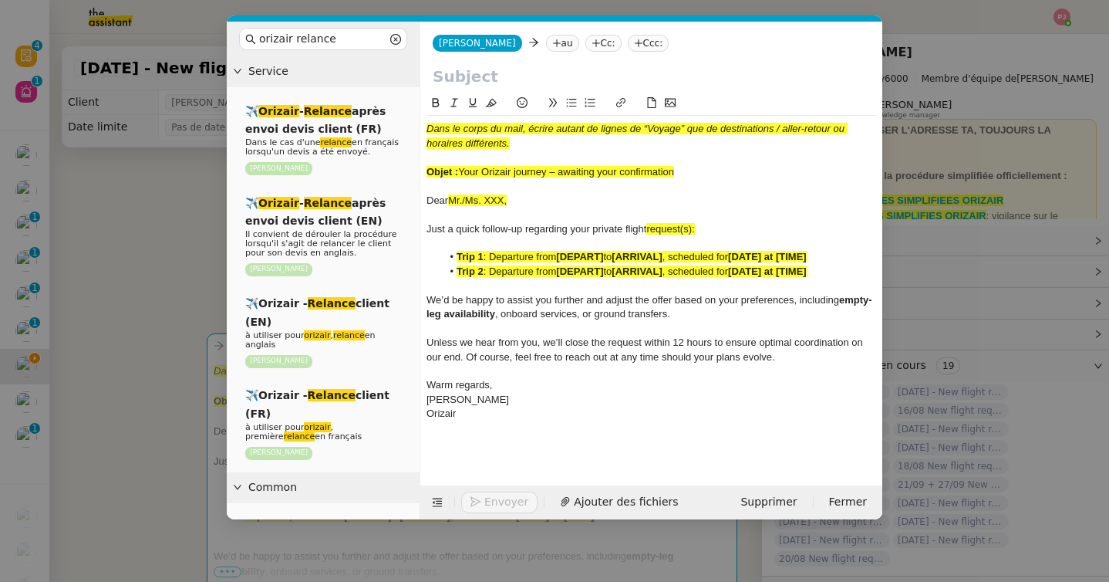
click at [546, 36] on nz-tag "au" at bounding box center [562, 43] width 33 height 17
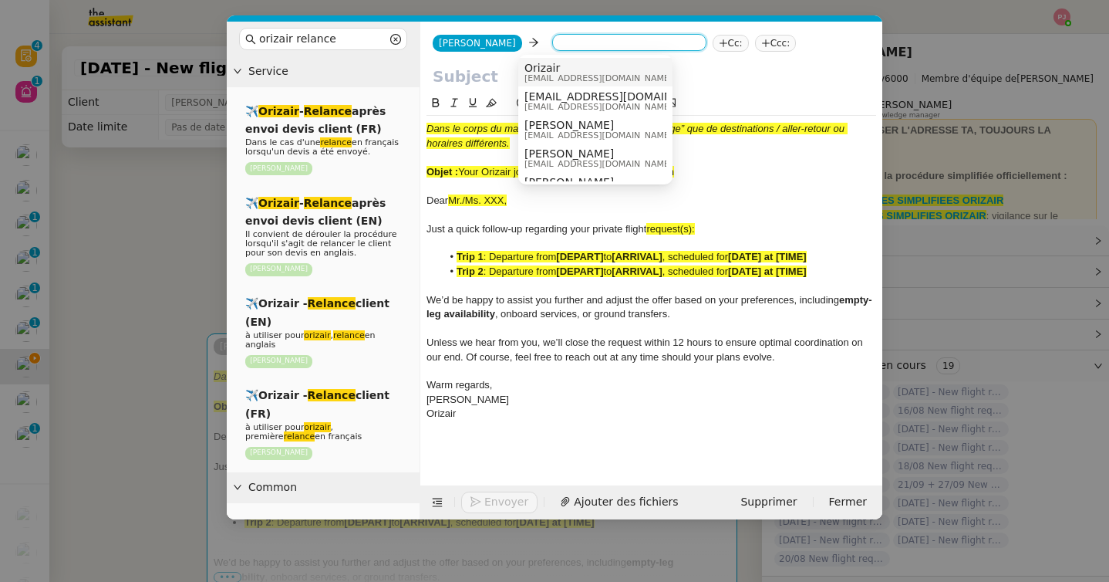
paste input "[EMAIL_ADDRESS][DOMAIN_NAME]"
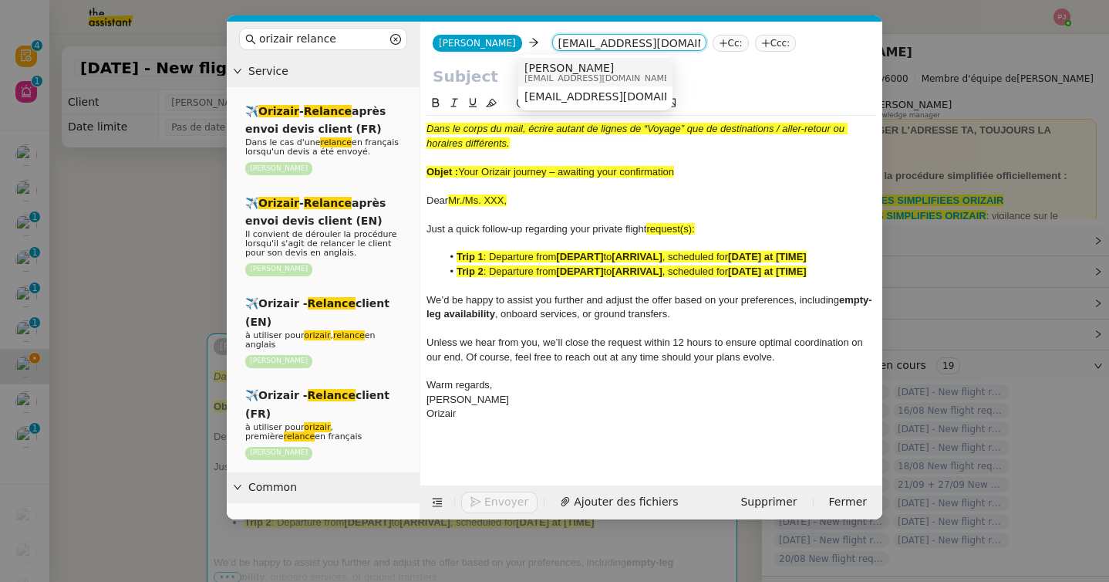
type input "[EMAIL_ADDRESS][DOMAIN_NAME]"
click at [566, 79] on span "[EMAIL_ADDRESS][DOMAIN_NAME]" at bounding box center [599, 78] width 148 height 8
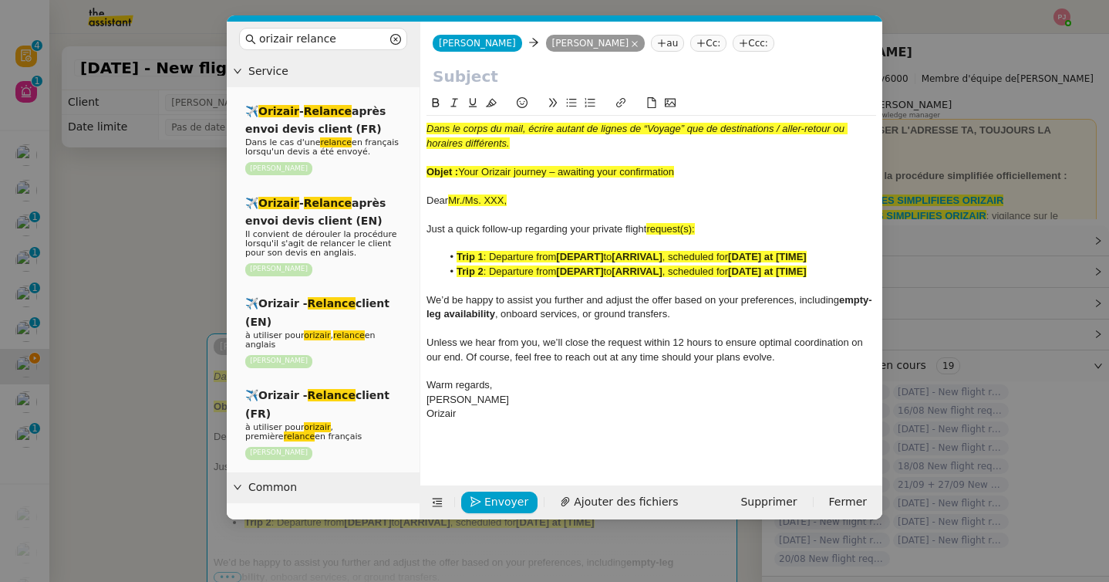
click at [733, 44] on nz-tag "Ccc:" at bounding box center [754, 43] width 42 height 17
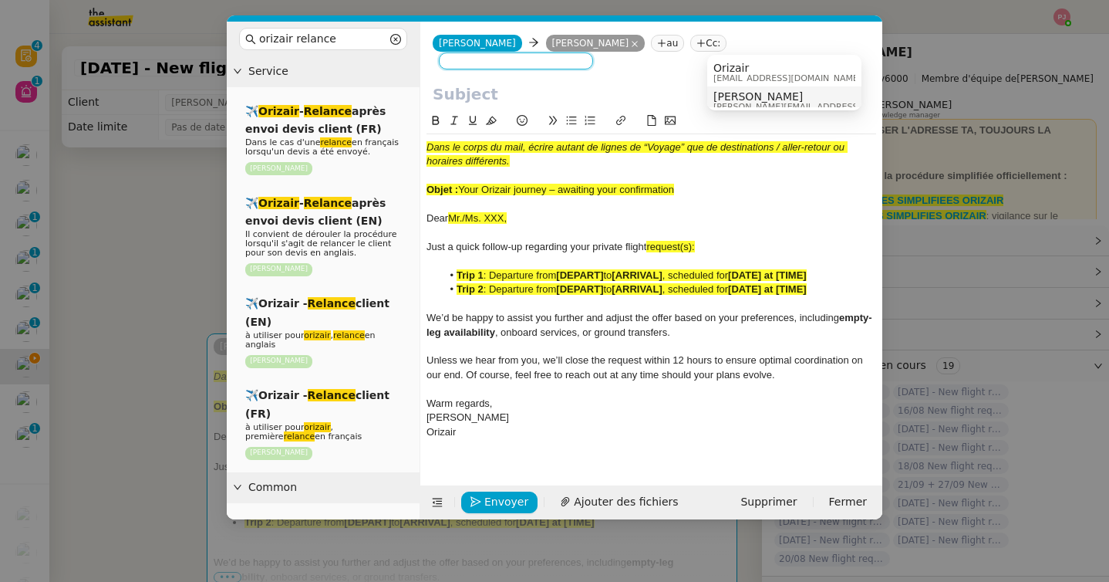
click at [731, 90] on span "[PERSON_NAME]" at bounding box center [823, 96] width 219 height 12
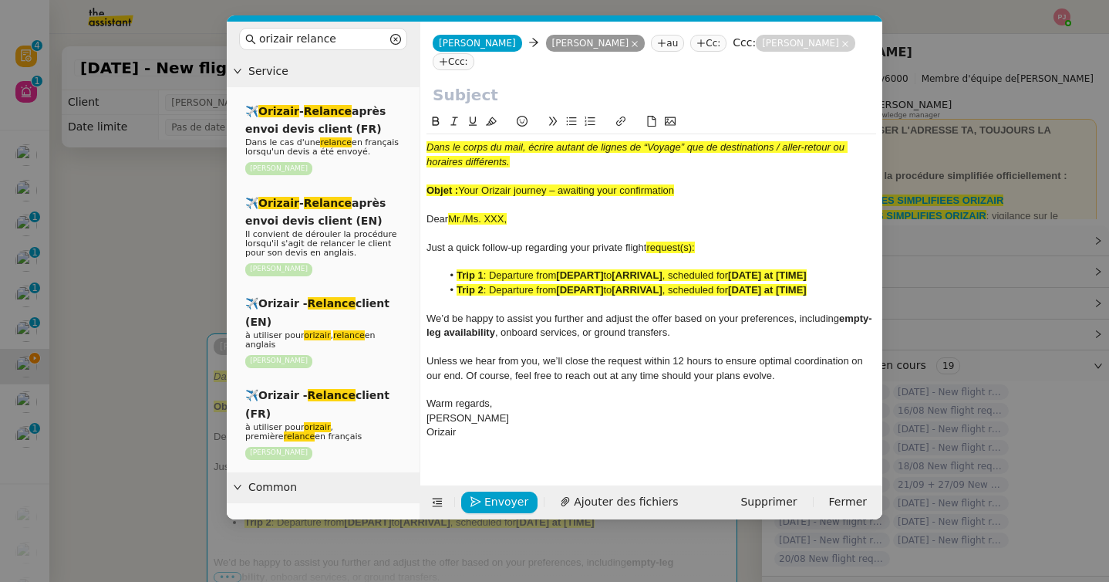
drag, startPoint x: 690, startPoint y: 175, endPoint x: 462, endPoint y: 172, distance: 228.4
click at [462, 184] on div "Objet : Your Orizair journey – awaiting your confirmation" at bounding box center [652, 191] width 450 height 14
copy span "Your Orizair journey – awaiting your confirmation"
click at [478, 83] on input "text" at bounding box center [651, 94] width 437 height 23
paste input "Your Orizair journey – awaiting your confirmation"
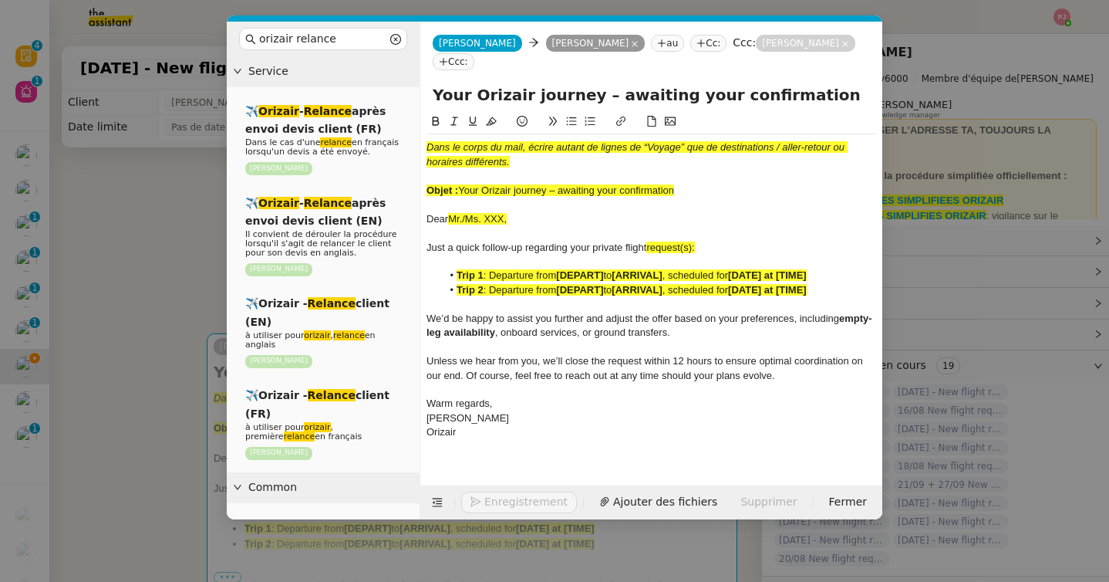
type input "Your Orizair journey – awaiting your confirmation"
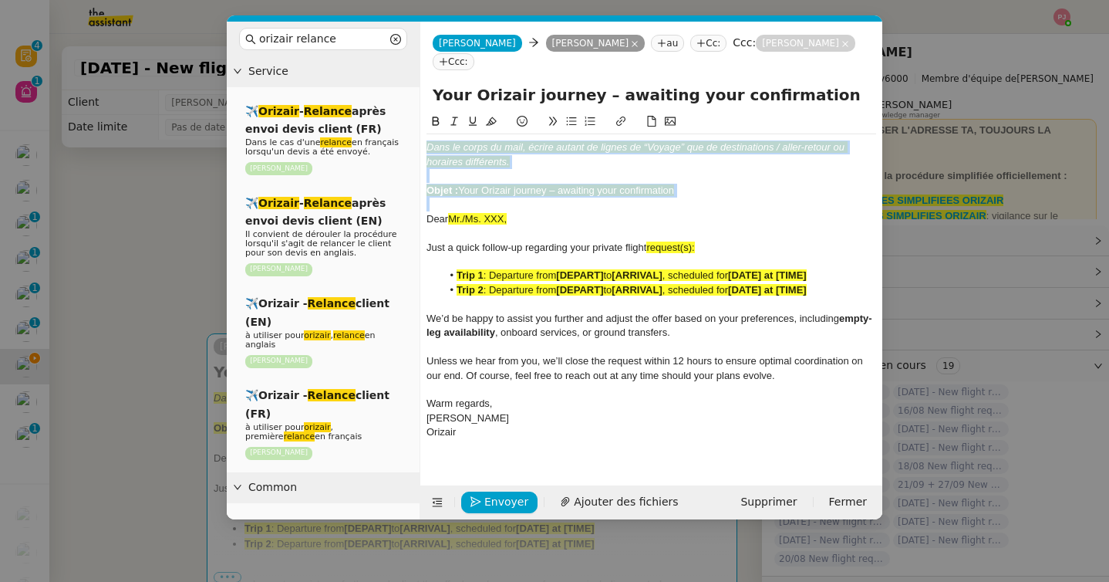
drag, startPoint x: 428, startPoint y: 203, endPoint x: 420, endPoint y: 111, distance: 92.2
click at [420, 113] on nz-spin "Dans le corps du mail, écrire autant de lignes de “Voyage” que de destinations …" at bounding box center [651, 290] width 462 height 355
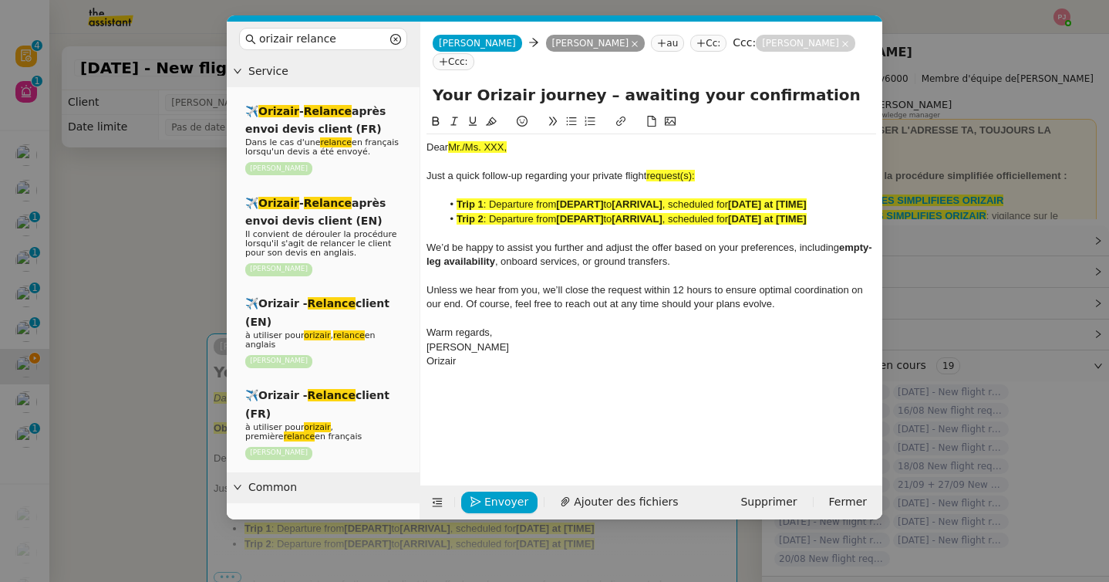
click at [120, 256] on nz-modal-container "orizair relance Service ✈️ Orizair - Relance après envoi devis client (FR) Dans…" at bounding box center [554, 291] width 1109 height 582
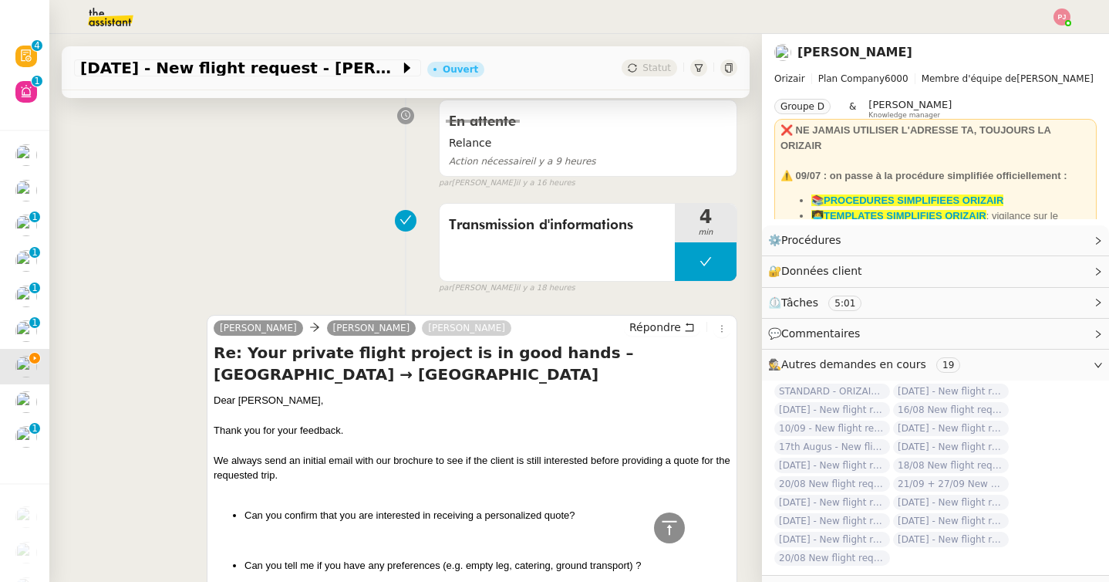
scroll to position [592, 0]
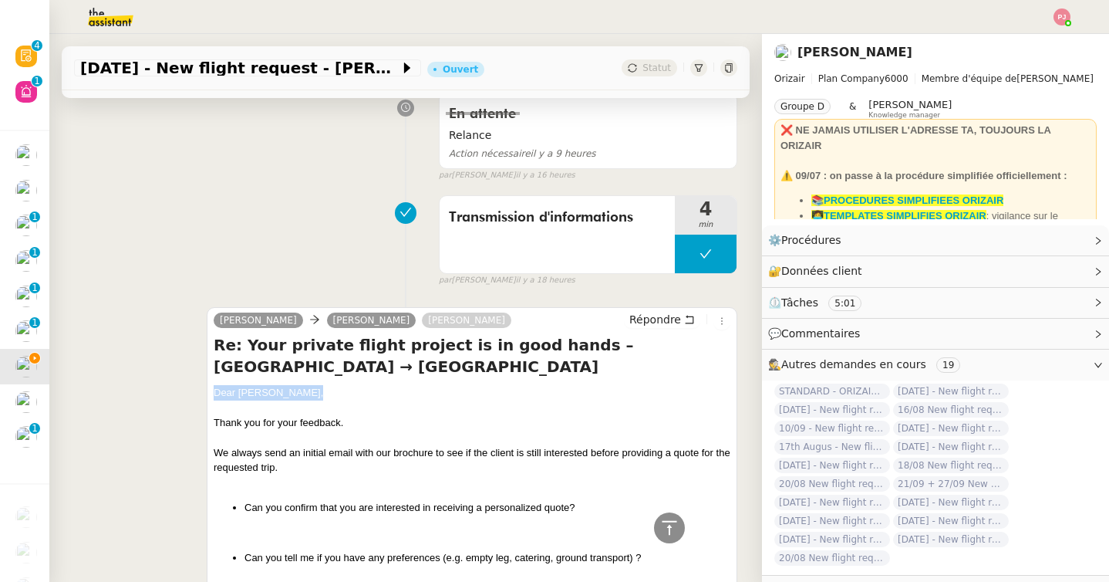
drag, startPoint x: 309, startPoint y: 366, endPoint x: 214, endPoint y: 375, distance: 96.0
click at [214, 385] on div "Dear [PERSON_NAME]," at bounding box center [472, 392] width 517 height 15
copy div "Dear [PERSON_NAME],"
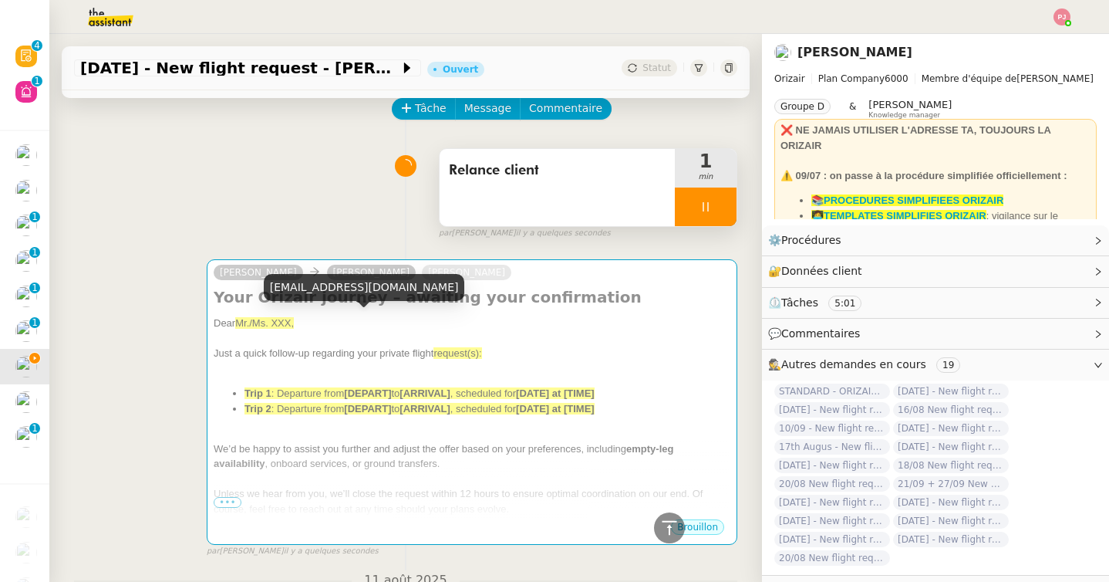
scroll to position [0, 0]
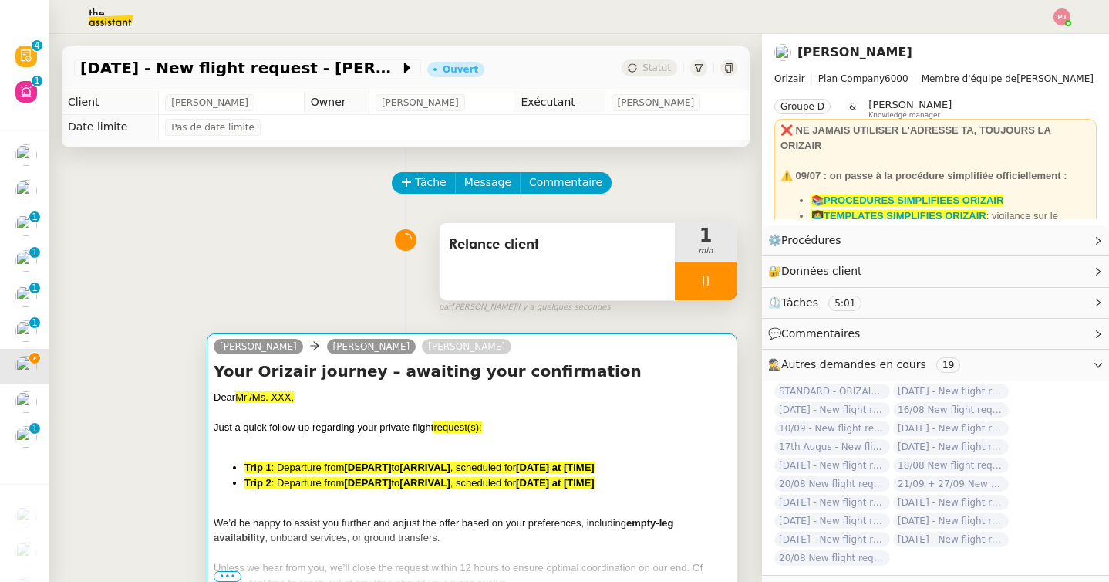
click at [313, 415] on div at bounding box center [472, 412] width 517 height 15
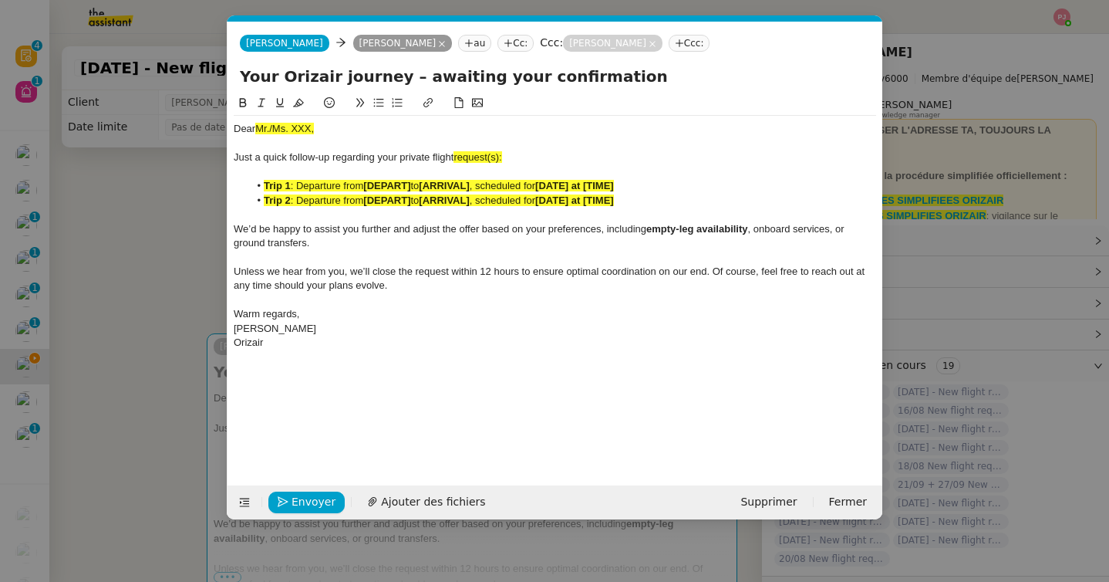
scroll to position [0, 106]
drag, startPoint x: 325, startPoint y: 127, endPoint x: 231, endPoint y: 127, distance: 93.3
click at [231, 127] on nz-spin "Dear Mr./Ms. XXX, Just a quick follow-up regarding your private flight request(…" at bounding box center [555, 280] width 655 height 373
click at [61, 299] on nz-modal-container "orizair relance Service ✈️ Orizair - Relance après envoi devis client (FR) Dans…" at bounding box center [554, 291] width 1109 height 582
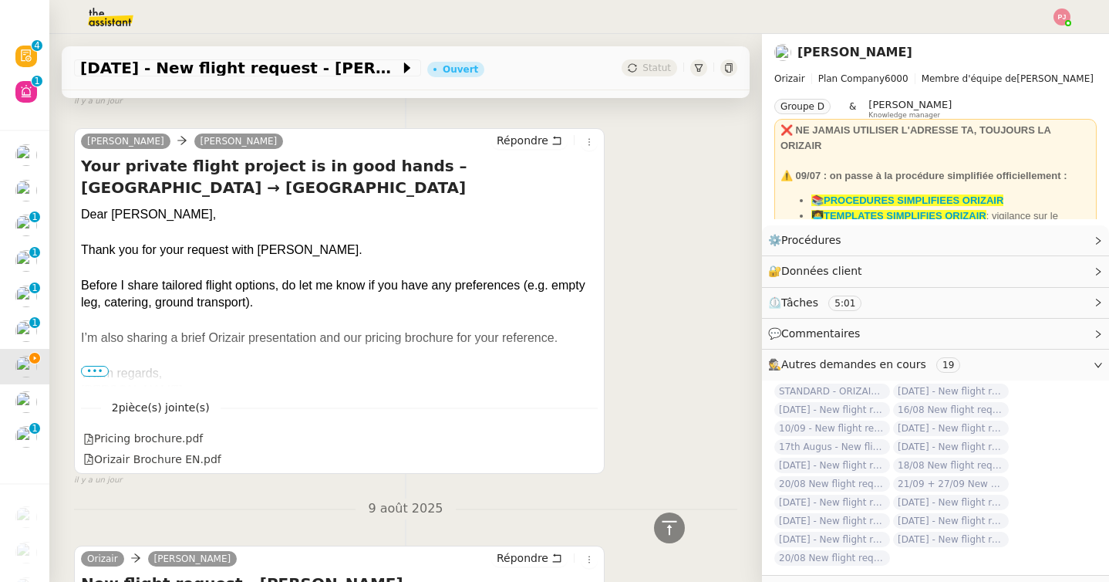
scroll to position [1744, 0]
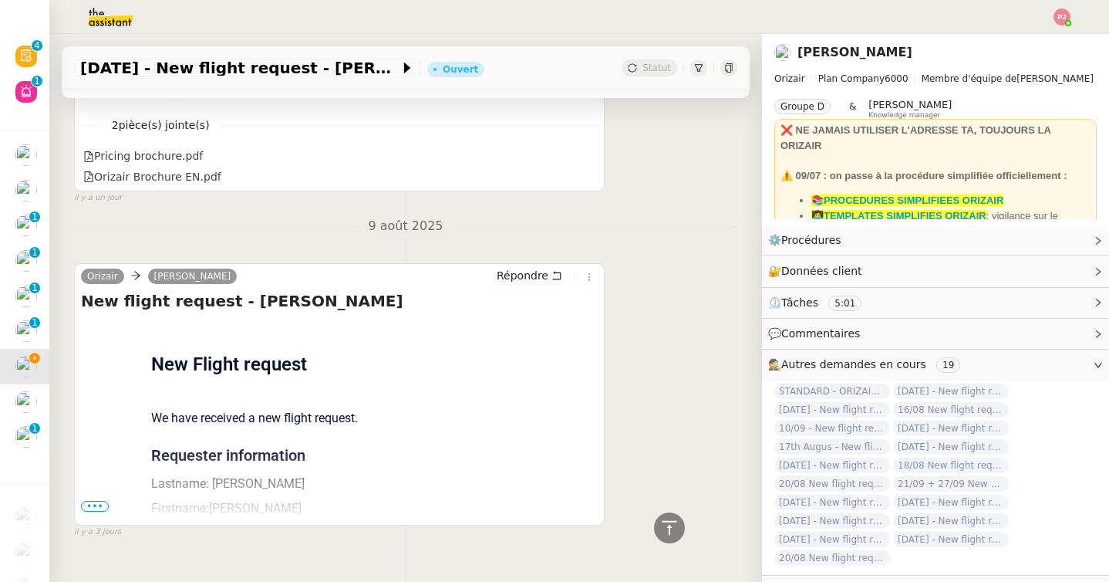
click at [98, 501] on span "•••" at bounding box center [95, 506] width 28 height 11
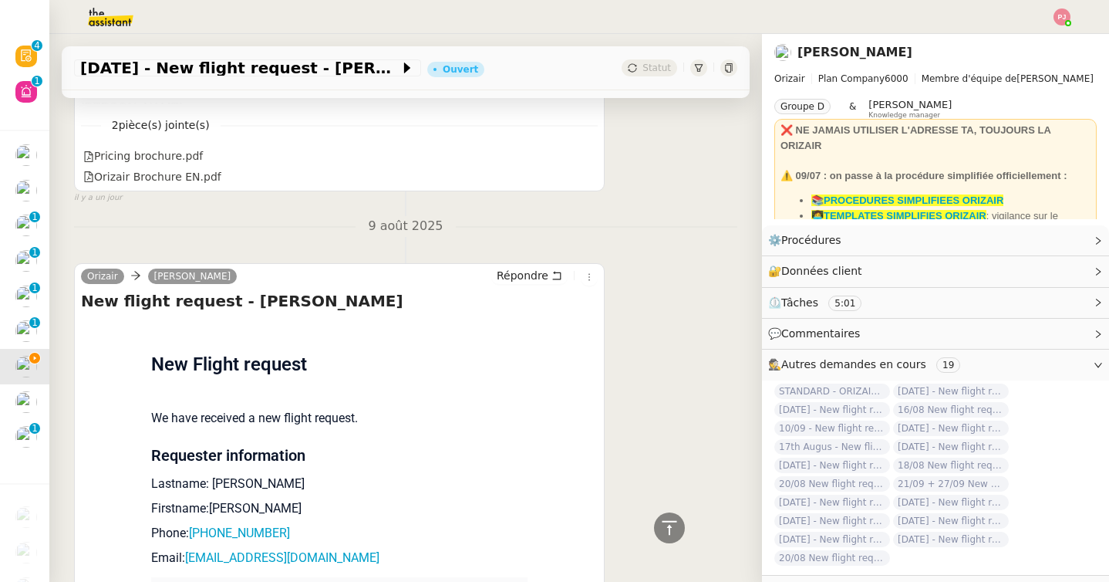
scroll to position [2050, 0]
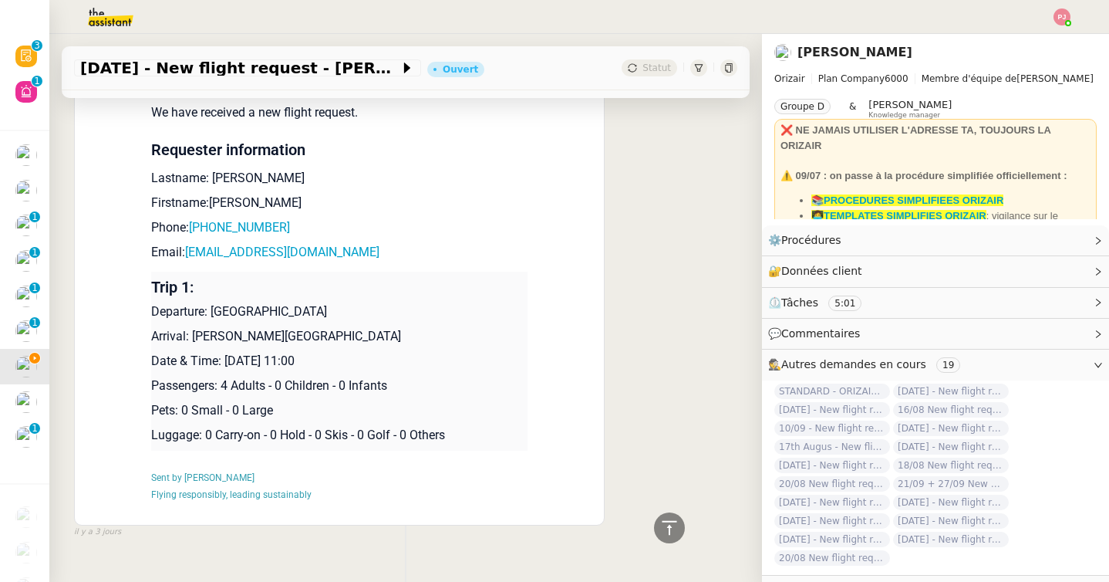
drag, startPoint x: 364, startPoint y: 336, endPoint x: 151, endPoint y: 278, distance: 220.8
click at [151, 278] on td "Trip 1: Departure: Manchester Airport Arrival: [PERSON_NAME][GEOGRAPHIC_DATA] D…" at bounding box center [339, 361] width 376 height 179
copy td "Departure: [GEOGRAPHIC_DATA] Arrival: [PERSON_NAME][GEOGRAPHIC_DATA] Date & Tim…"
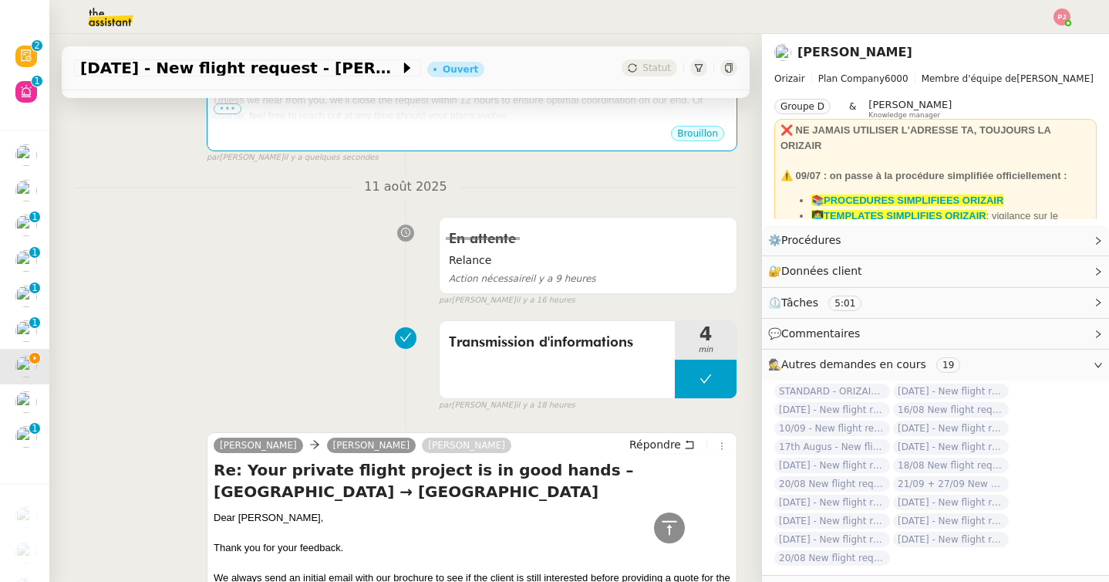
scroll to position [0, 0]
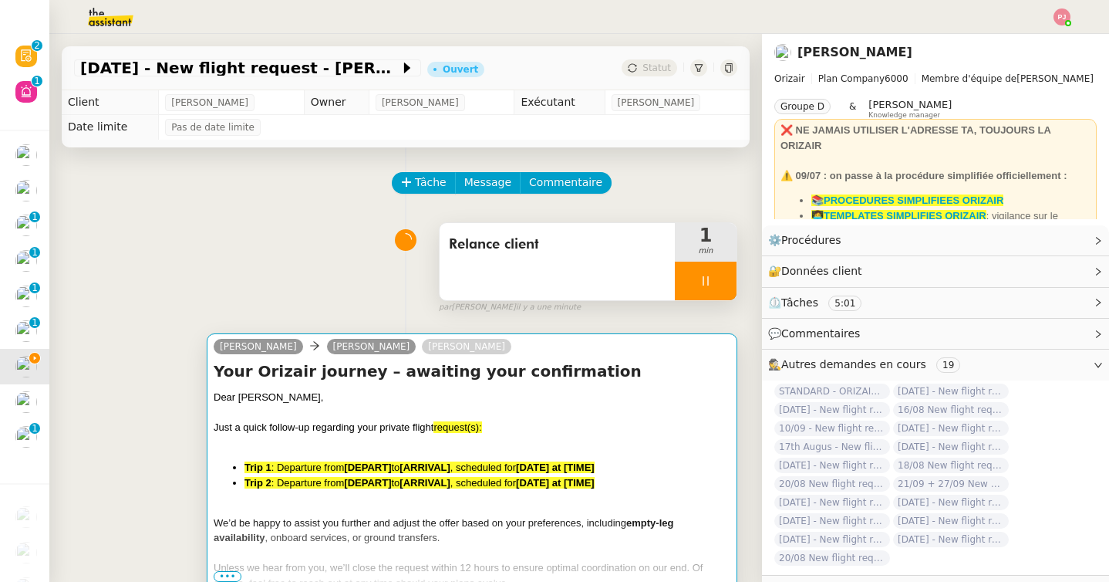
click at [264, 394] on div "Dear [PERSON_NAME]," at bounding box center [472, 397] width 517 height 15
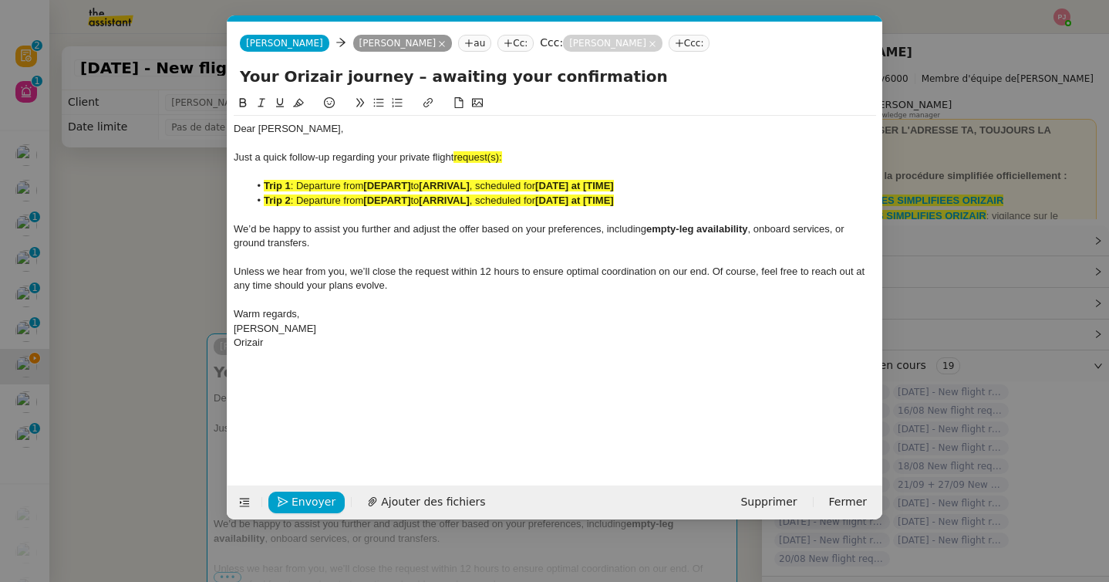
scroll to position [0, 106]
click at [330, 345] on div "Orizair" at bounding box center [555, 343] width 643 height 14
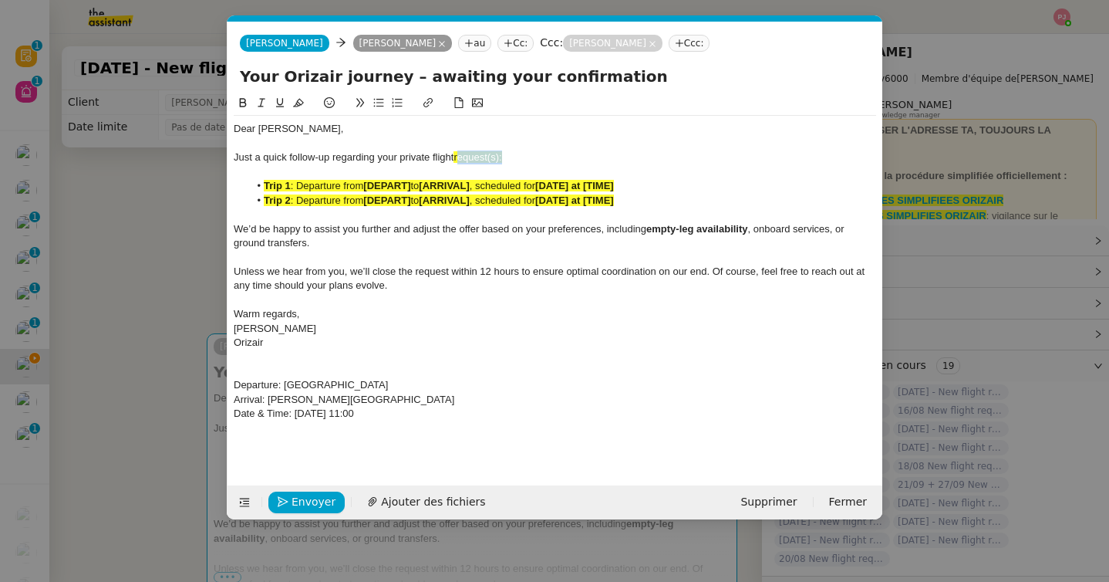
drag, startPoint x: 515, startPoint y: 157, endPoint x: 459, endPoint y: 155, distance: 56.3
click at [459, 155] on div "Just a quick follow-up regarding your private flight request(s):" at bounding box center [555, 157] width 643 height 14
drag, startPoint x: 367, startPoint y: 187, endPoint x: 413, endPoint y: 186, distance: 46.3
click at [413, 186] on li "Trip 1 : Departure from [DEPART] to [ARRIVAL] , scheduled for [DATE] at [TIME]" at bounding box center [563, 186] width 628 height 14
drag, startPoint x: 472, startPoint y: 181, endPoint x: 523, endPoint y: 179, distance: 50.9
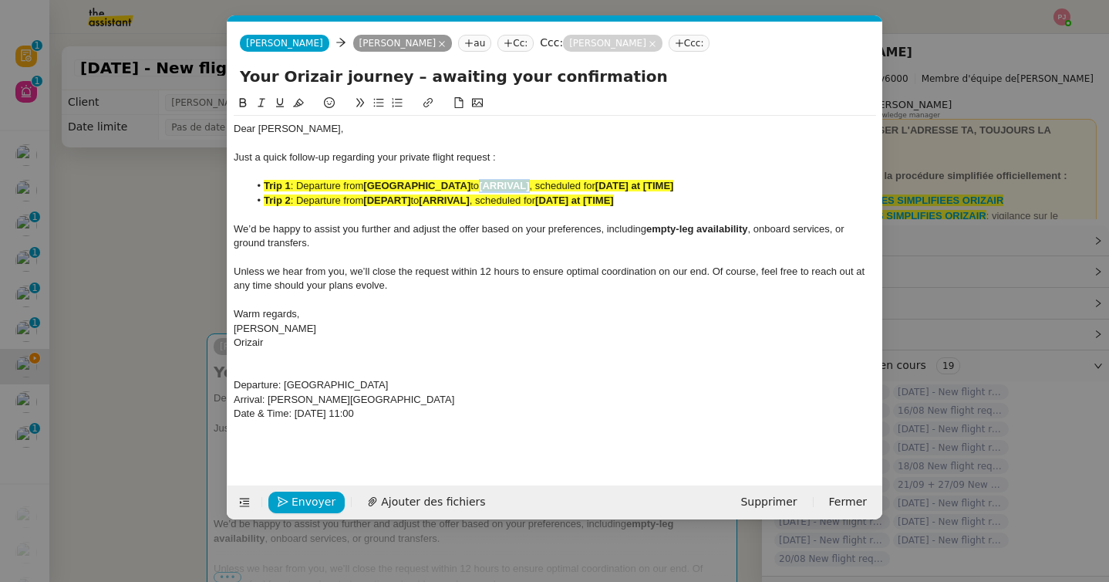
click at [523, 179] on li "Trip 1 : Departure from [GEOGRAPHIC_DATA] to [ARRIVAL] , scheduled for [DATE] a…" at bounding box center [563, 186] width 628 height 14
drag, startPoint x: 724, startPoint y: 186, endPoint x: 808, endPoint y: 187, distance: 84.1
click at [808, 187] on li "Trip 1 : Departure from [GEOGRAPHIC_DATA] to [PERSON_NAME][GEOGRAPHIC_DATA] , s…" at bounding box center [563, 186] width 628 height 14
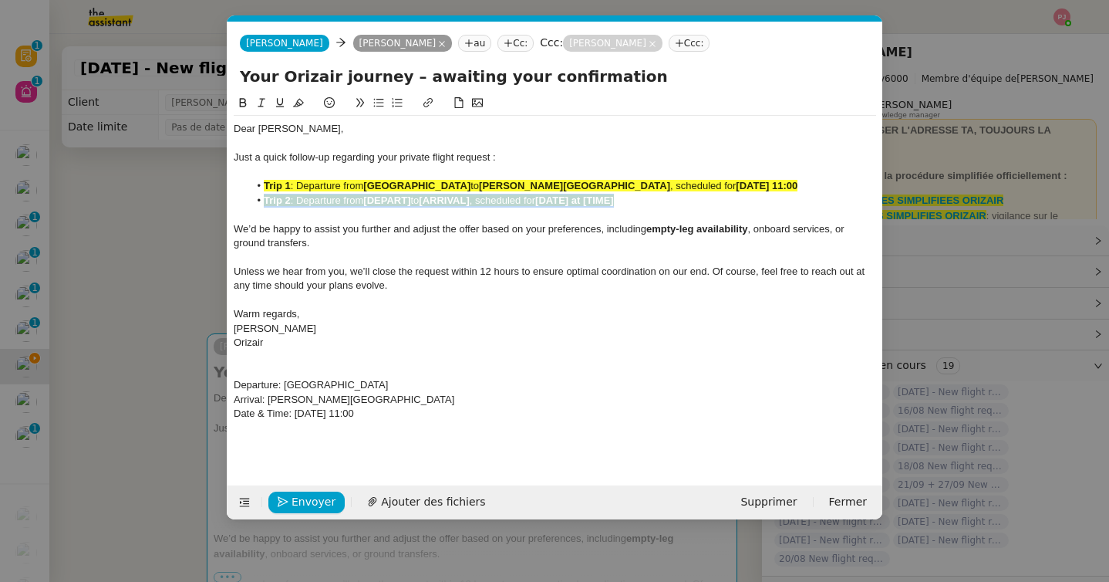
drag, startPoint x: 685, startPoint y: 203, endPoint x: 215, endPoint y: 203, distance: 469.8
click at [215, 203] on nz-modal-container "orizair relance Service ✈️ Orizair - Relance après envoi devis client (FR) Dans…" at bounding box center [554, 291] width 1109 height 582
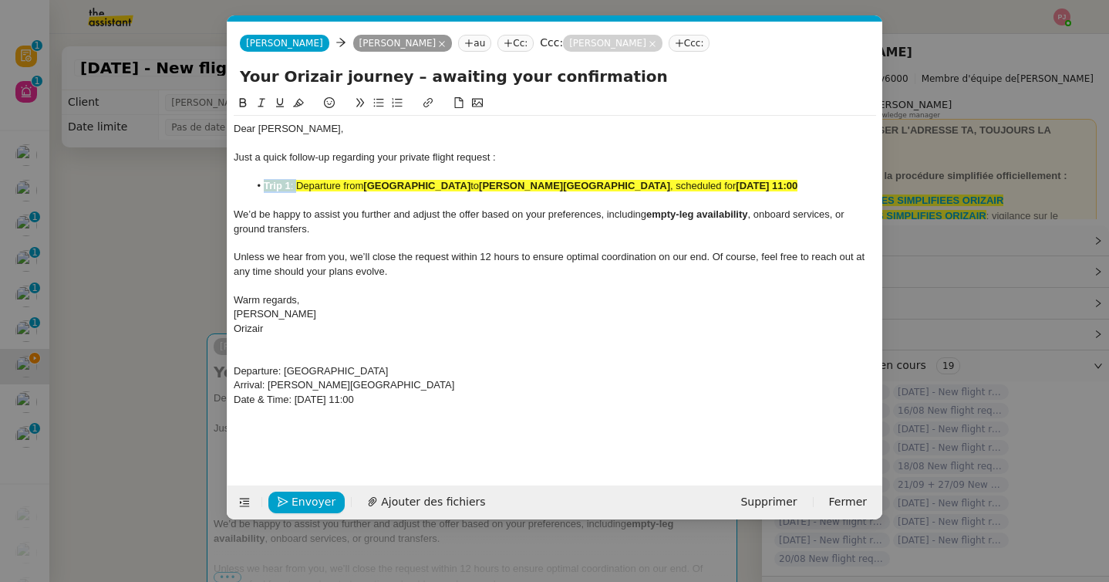
drag, startPoint x: 296, startPoint y: 185, endPoint x: 232, endPoint y: 185, distance: 64.0
click at [232, 185] on nz-spin "Dear [PERSON_NAME] a quick follow-up regarding your private flight request : Tr…" at bounding box center [555, 280] width 655 height 373
drag, startPoint x: 412, startPoint y: 403, endPoint x: 197, endPoint y: 349, distance: 221.9
click at [197, 349] on nz-modal-container "orizair relance Service ✈️ Orizair - Relance après envoi devis client (FR) Dans…" at bounding box center [554, 291] width 1109 height 582
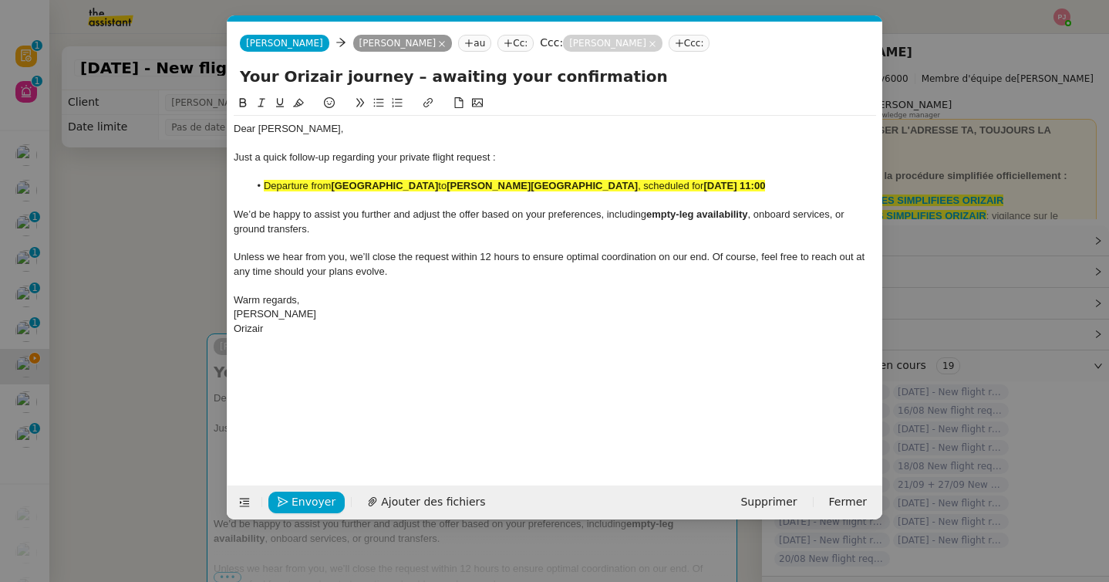
drag, startPoint x: 831, startPoint y: 184, endPoint x: 217, endPoint y: 186, distance: 614.1
click at [217, 186] on nz-modal-container "orizair relance Service ✈️ Orizair - Relance après envoi devis client (FR) Dans…" at bounding box center [554, 291] width 1109 height 582
click at [300, 103] on icon at bounding box center [298, 102] width 11 height 11
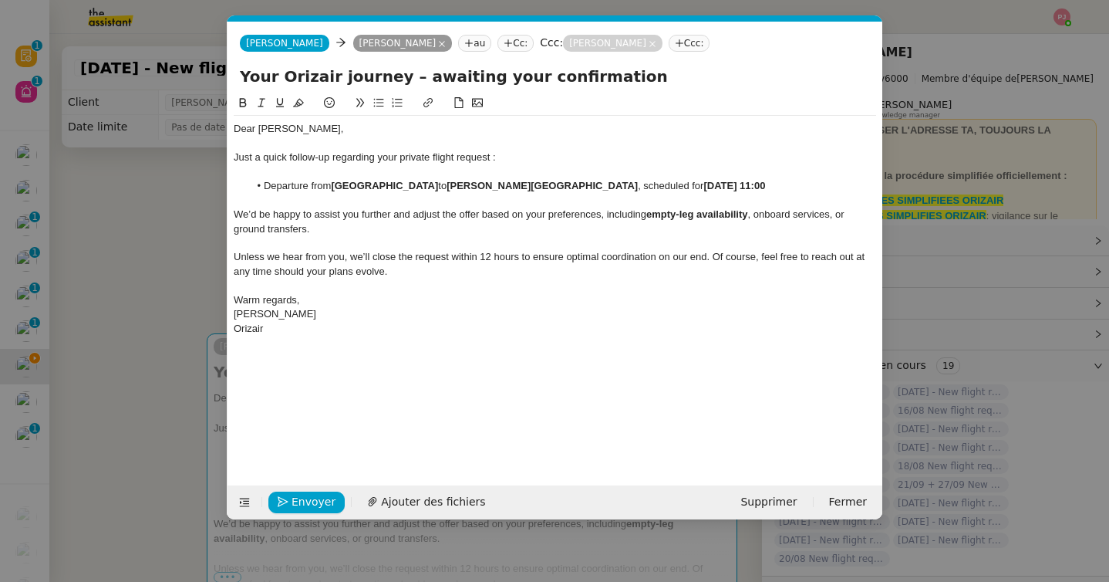
click at [310, 243] on div at bounding box center [555, 243] width 643 height 14
click at [301, 497] on span "Envoyer" at bounding box center [314, 502] width 44 height 18
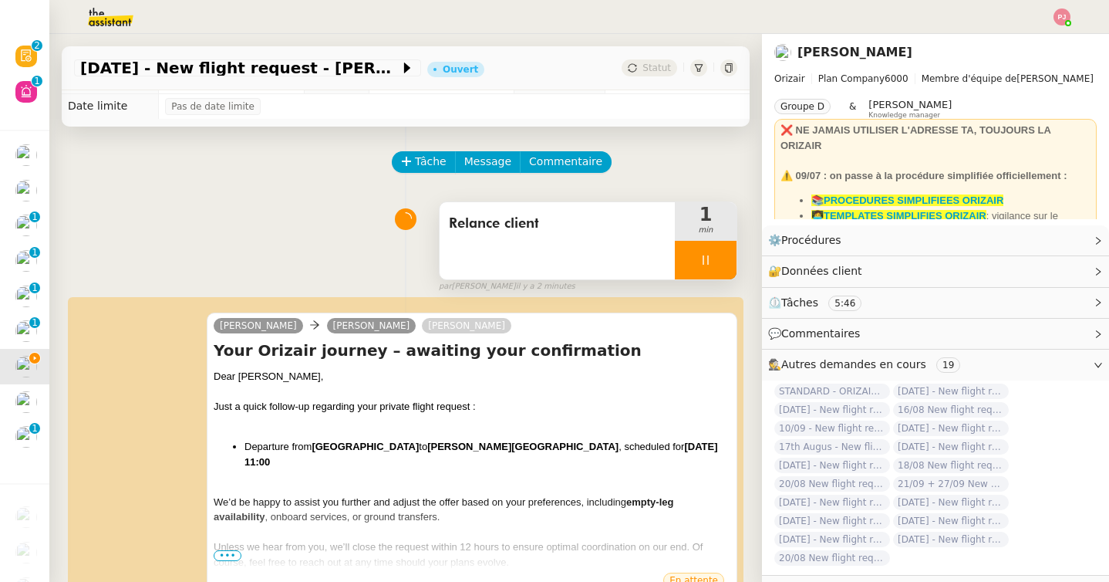
scroll to position [25, 0]
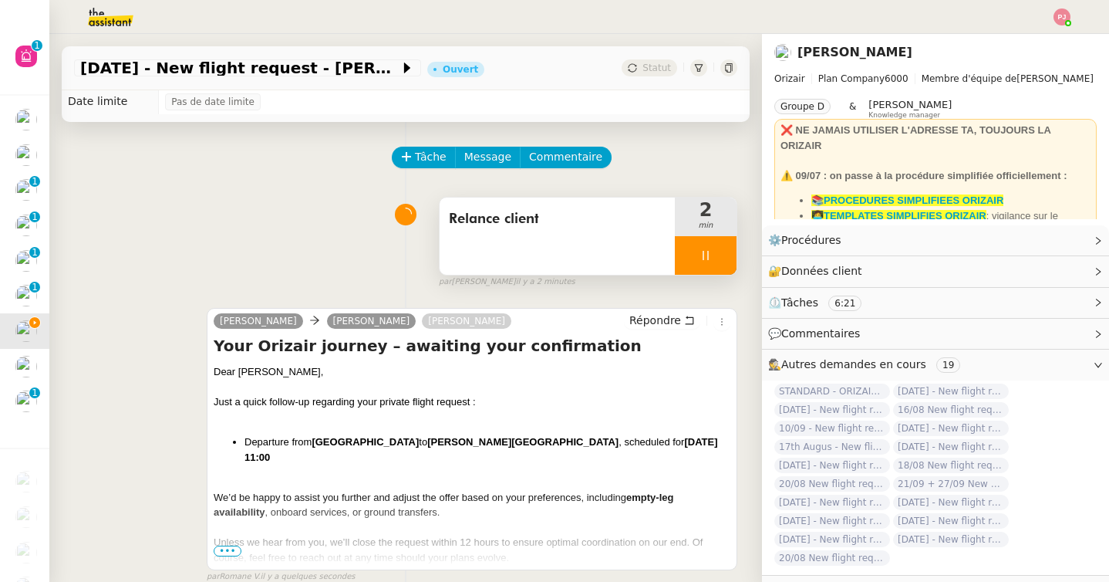
click at [712, 256] on div at bounding box center [706, 255] width 62 height 39
click at [719, 256] on icon at bounding box center [721, 255] width 12 height 12
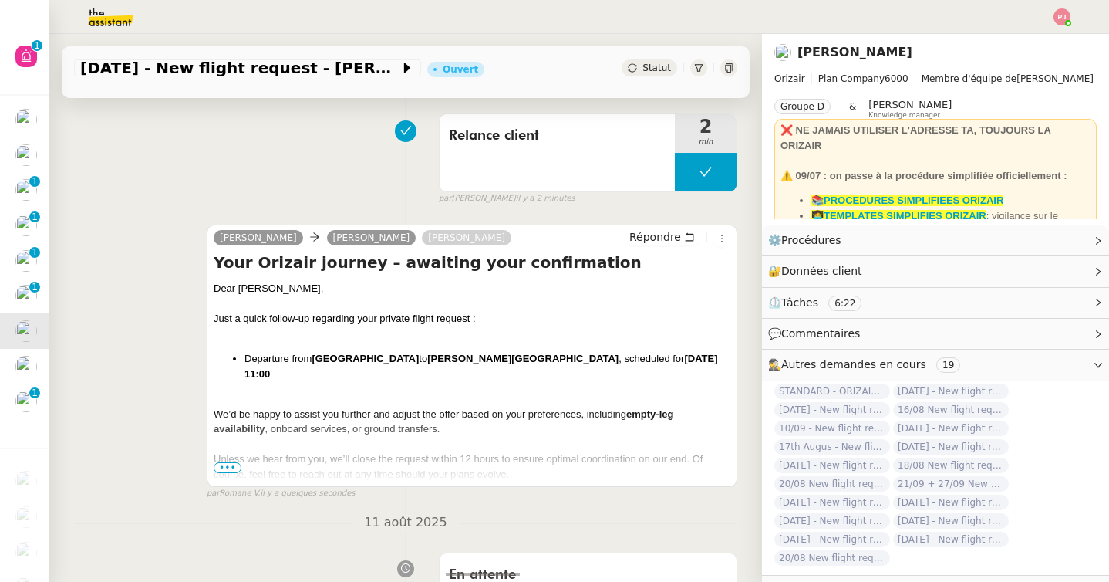
scroll to position [149, 0]
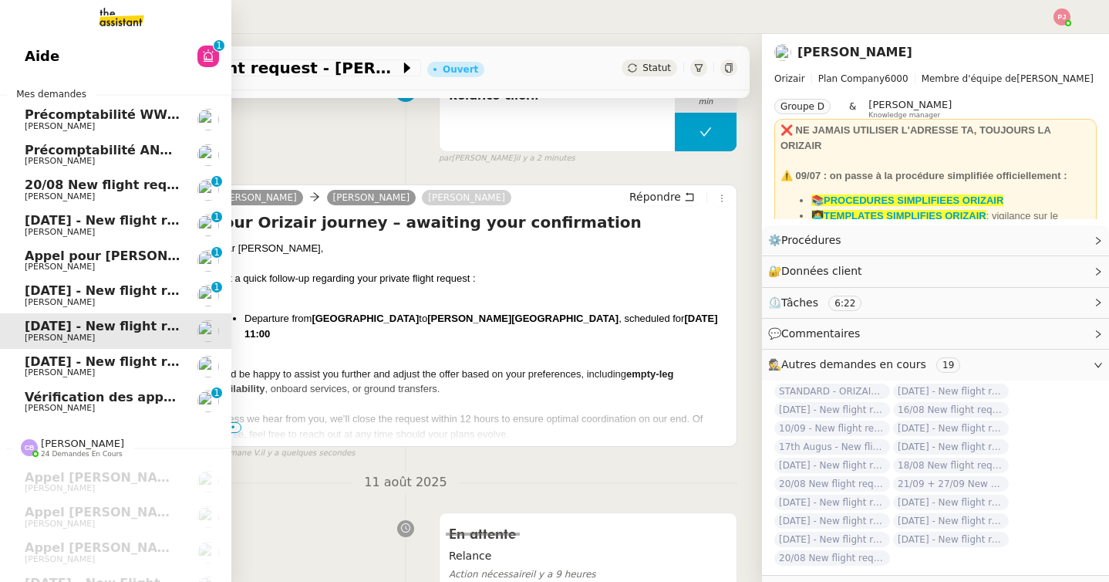
click at [46, 382] on link "[DATE] - New flight request - Mizpah [PERSON_NAME] [PERSON_NAME]" at bounding box center [115, 366] width 231 height 35
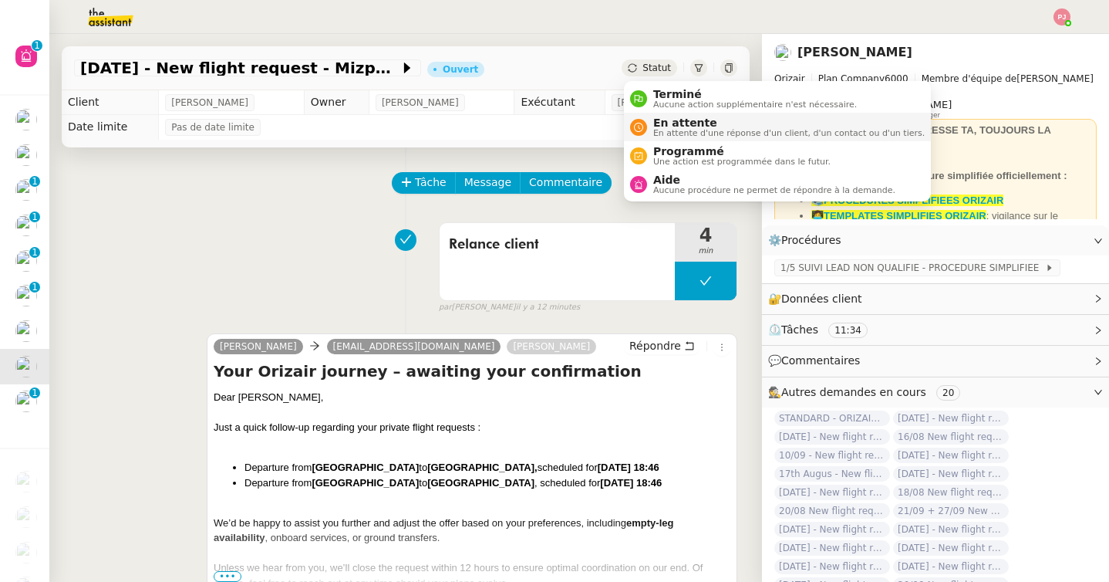
click at [666, 131] on span "En attente d'une réponse d'un client, d'un contact ou d'un tiers." at bounding box center [789, 133] width 272 height 8
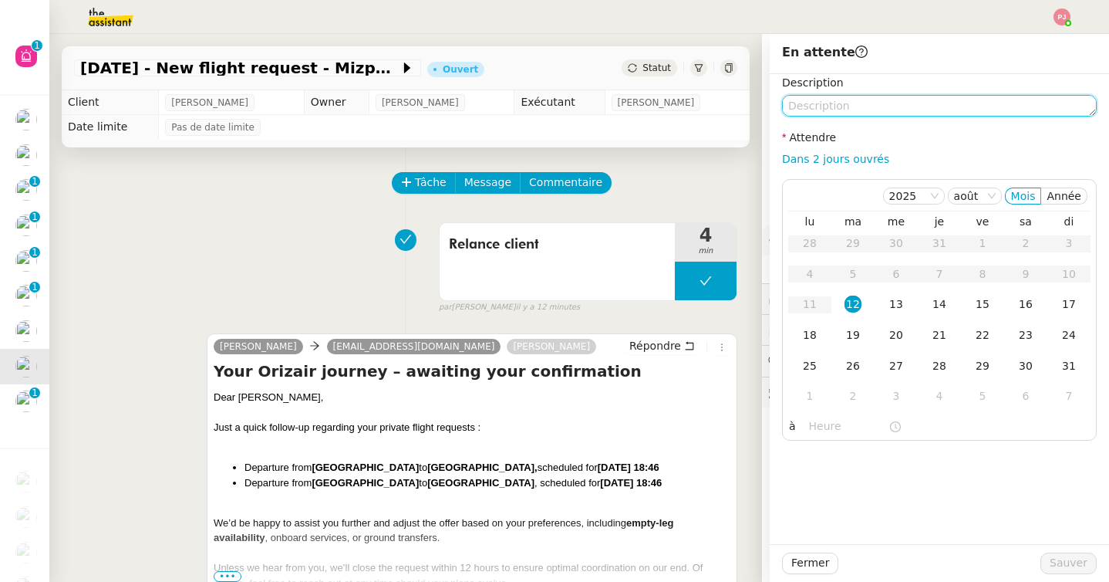
click at [862, 108] on textarea at bounding box center [939, 106] width 315 height 22
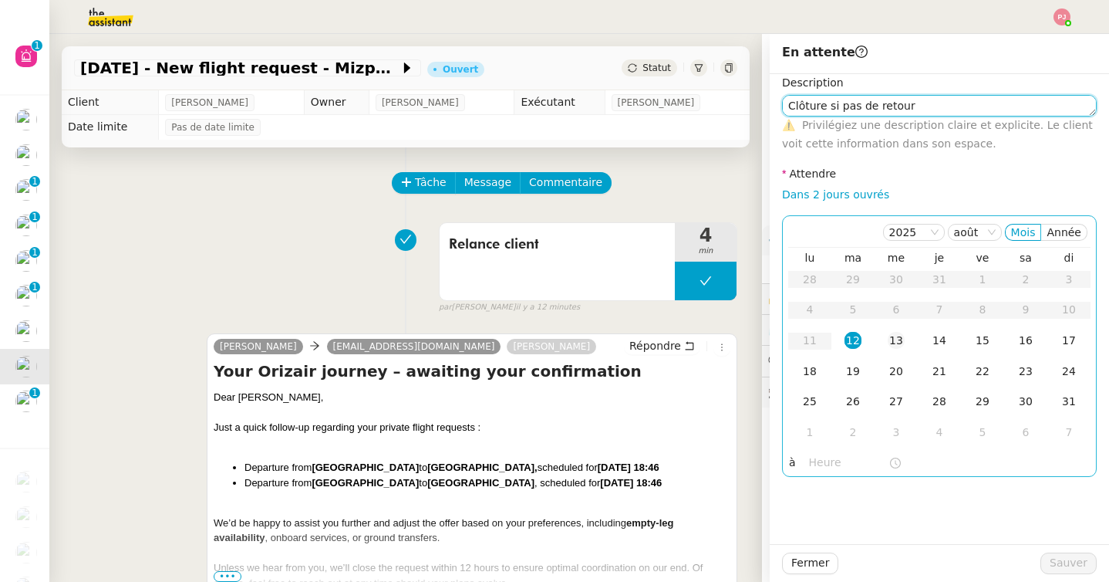
type textarea "Clôture si pas de retour"
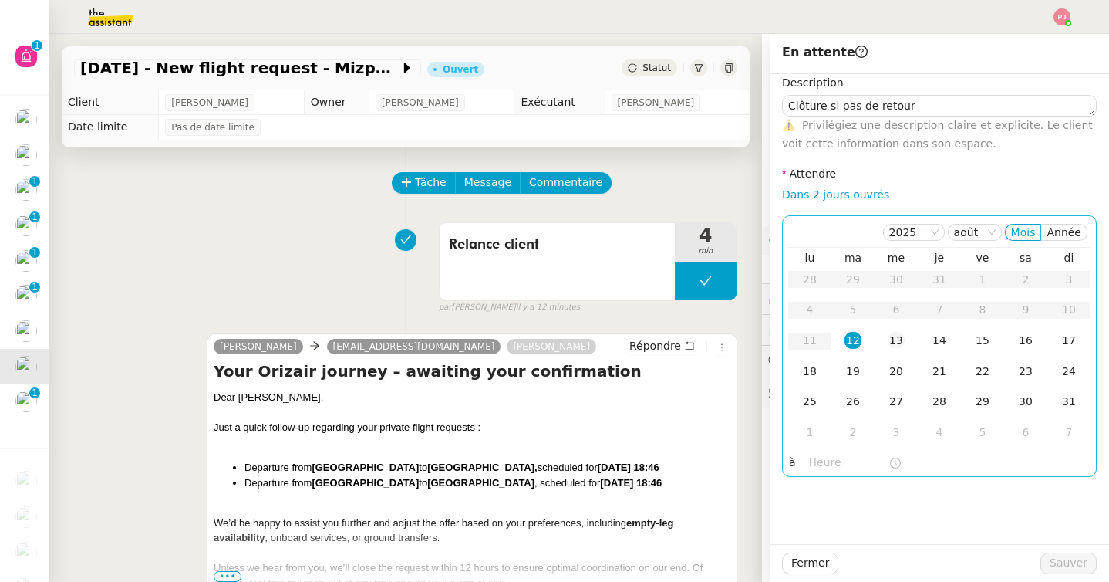
click at [902, 341] on div "13" at bounding box center [896, 340] width 17 height 17
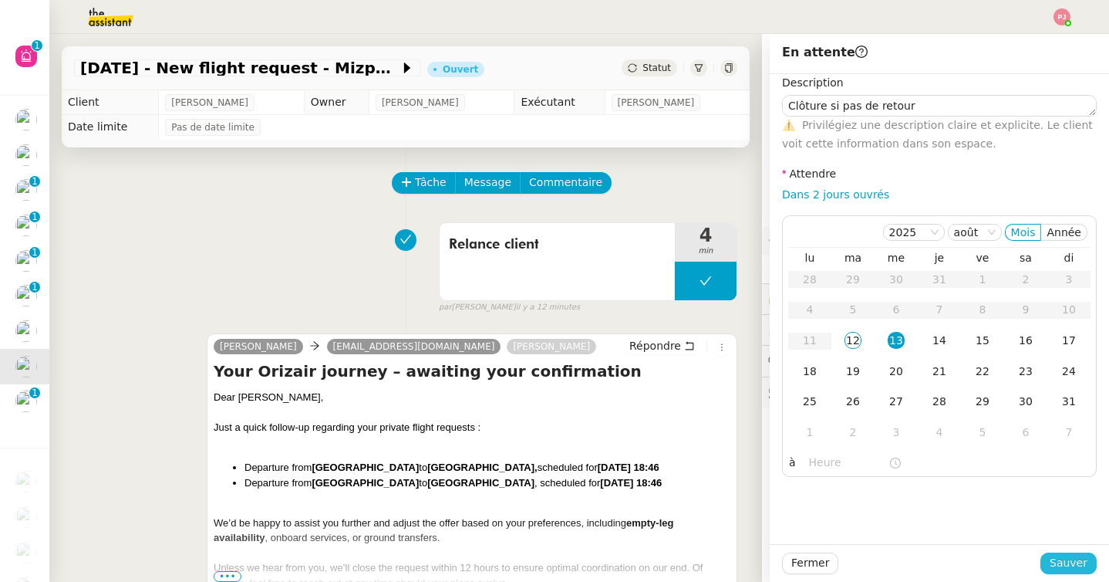
click at [1065, 567] on span "Sauver" at bounding box center [1069, 563] width 38 height 18
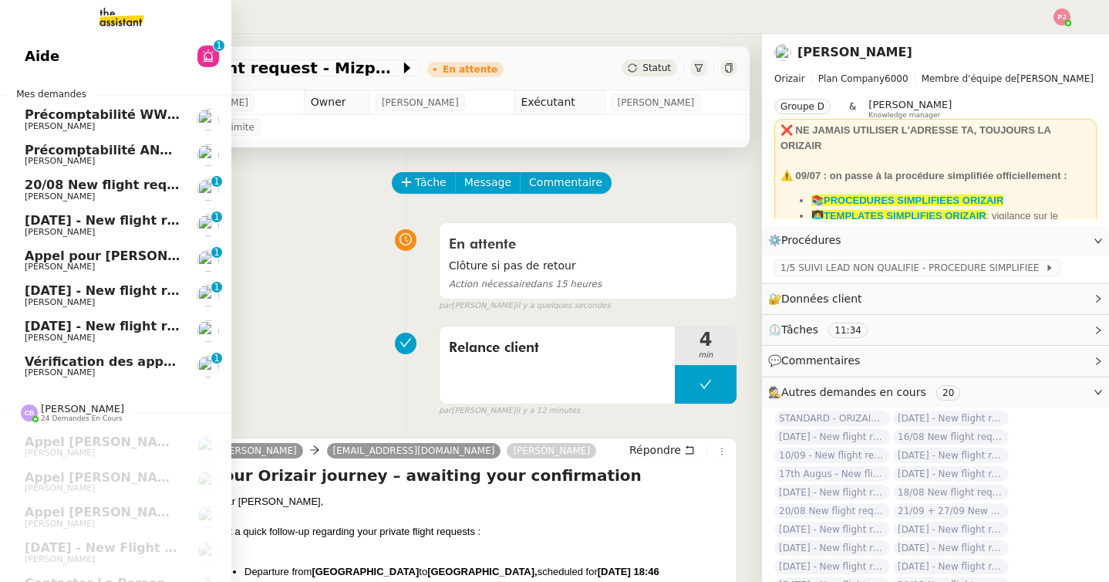
click at [32, 331] on span "[DATE] - New flight request - [PERSON_NAME]" at bounding box center [184, 326] width 319 height 15
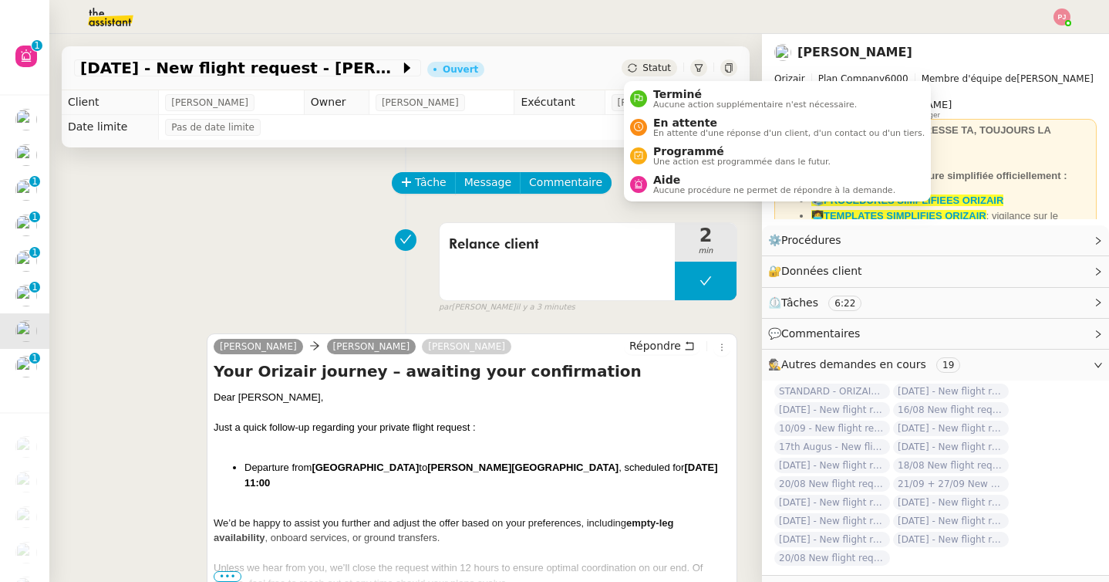
click at [654, 63] on span "Statut" at bounding box center [657, 67] width 29 height 11
click at [673, 123] on span "En attente" at bounding box center [789, 122] width 272 height 12
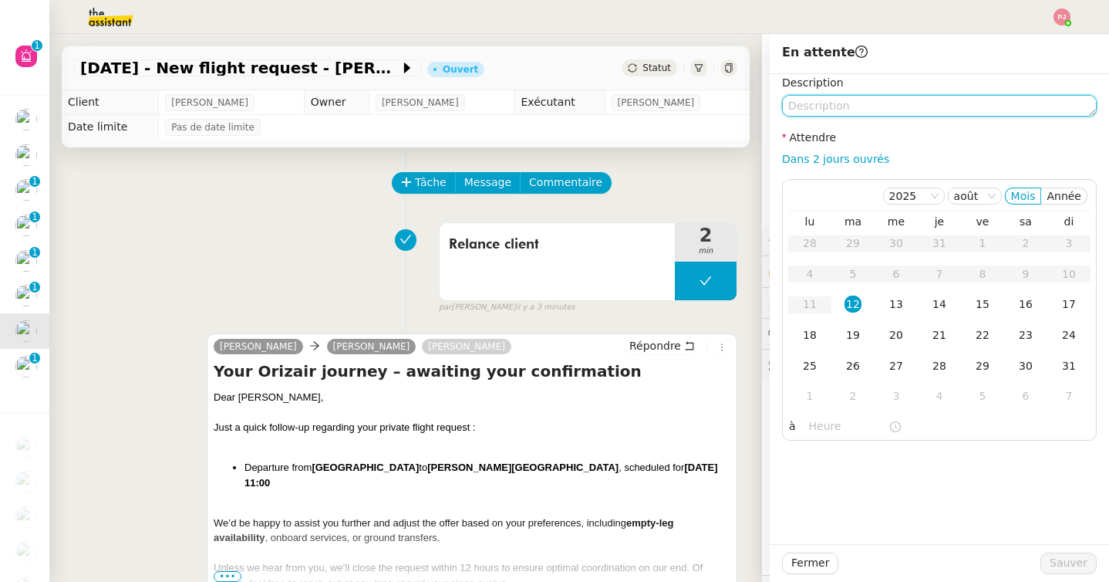
click at [863, 106] on textarea at bounding box center [939, 106] width 315 height 22
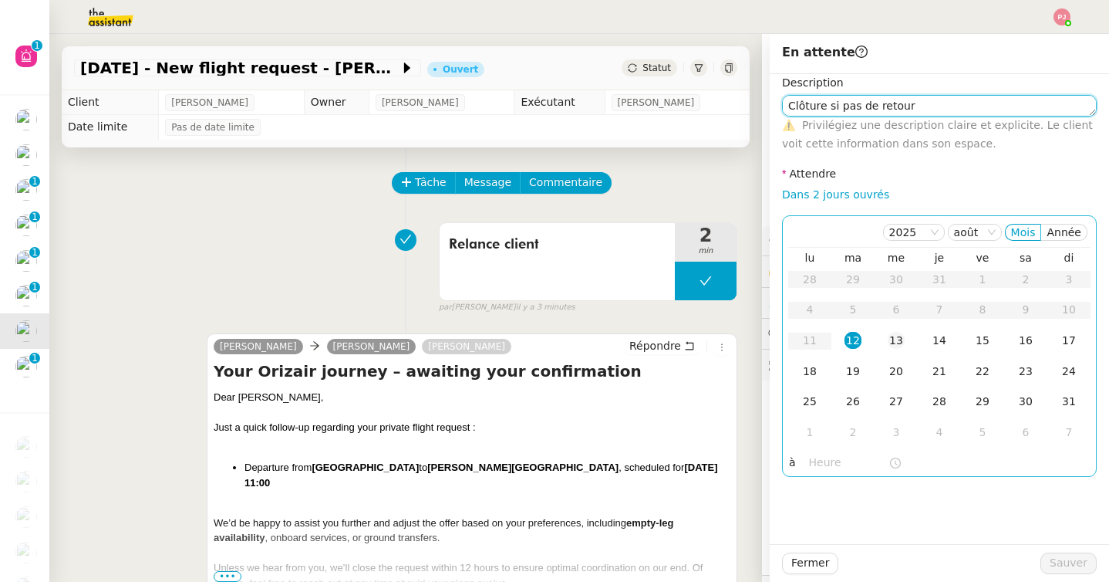
type textarea "Clôture si pas de retour"
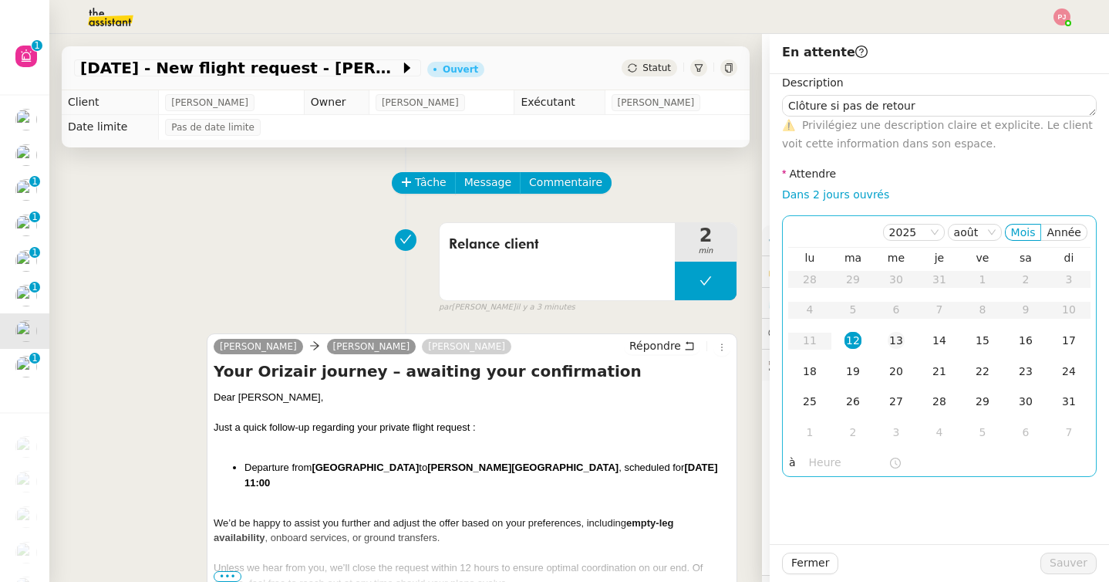
click at [899, 348] on div "13" at bounding box center [896, 340] width 17 height 17
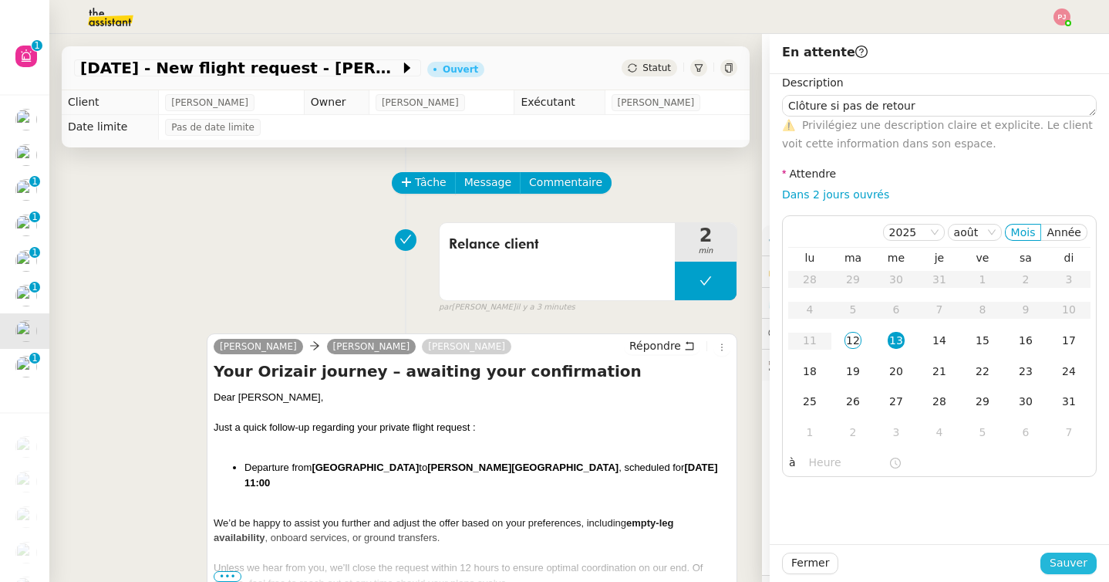
click at [1065, 571] on span "Sauver" at bounding box center [1069, 563] width 38 height 18
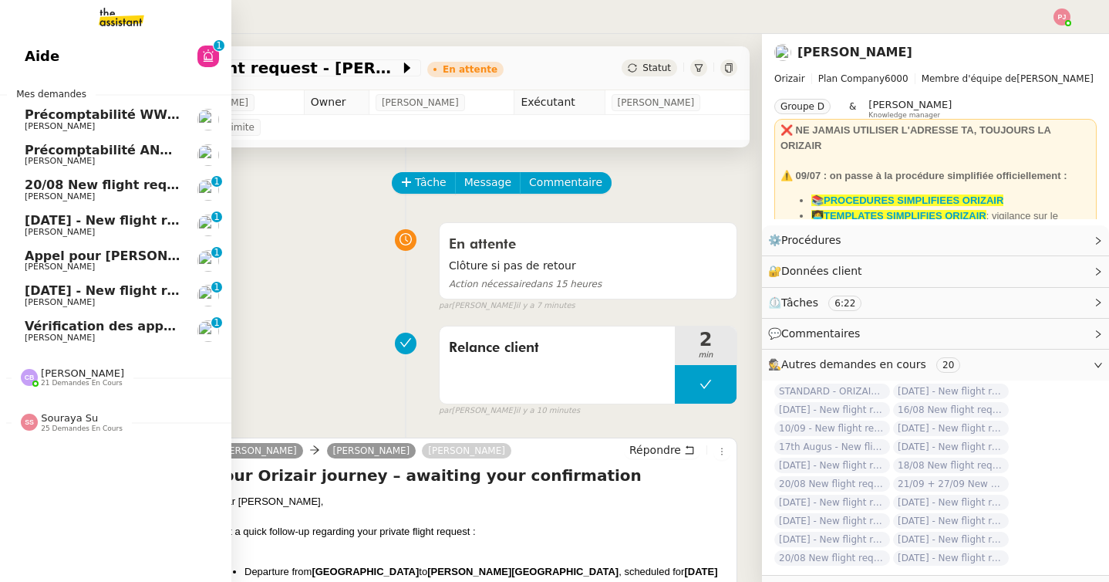
click at [75, 300] on span "[PERSON_NAME]" at bounding box center [103, 302] width 156 height 9
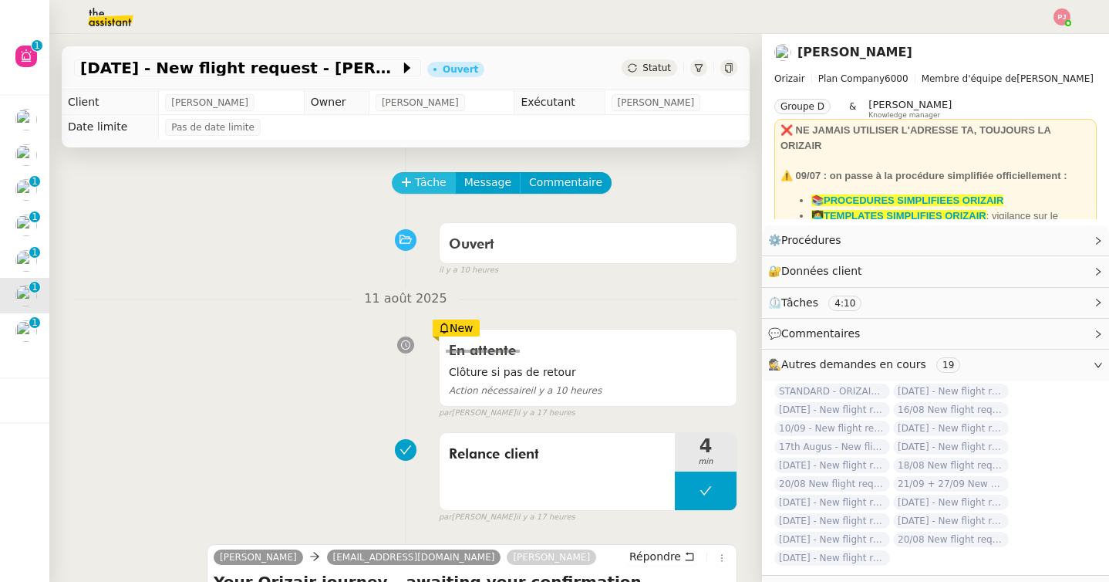
click at [425, 187] on span "Tâche" at bounding box center [431, 183] width 32 height 18
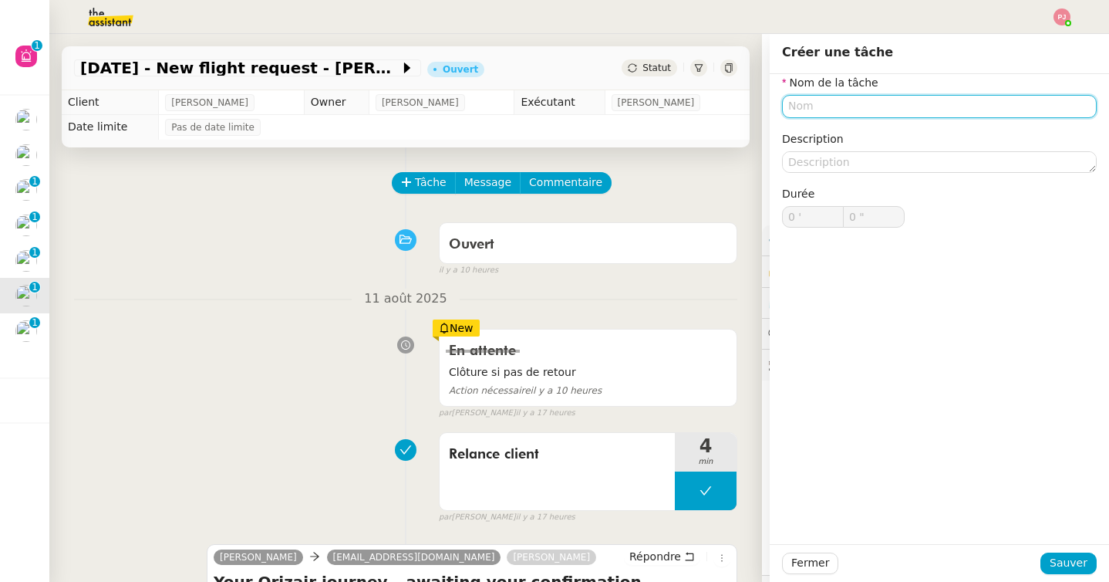
click at [839, 106] on input "text" at bounding box center [939, 106] width 315 height 22
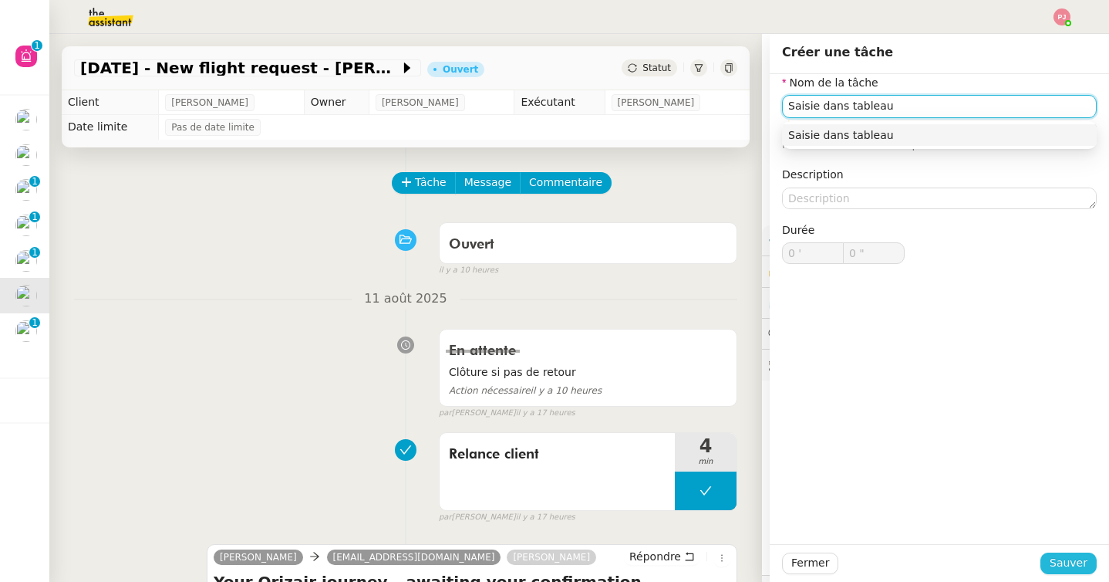
type input "Saisie dans tableau"
click at [1072, 565] on span "Sauver" at bounding box center [1069, 563] width 38 height 18
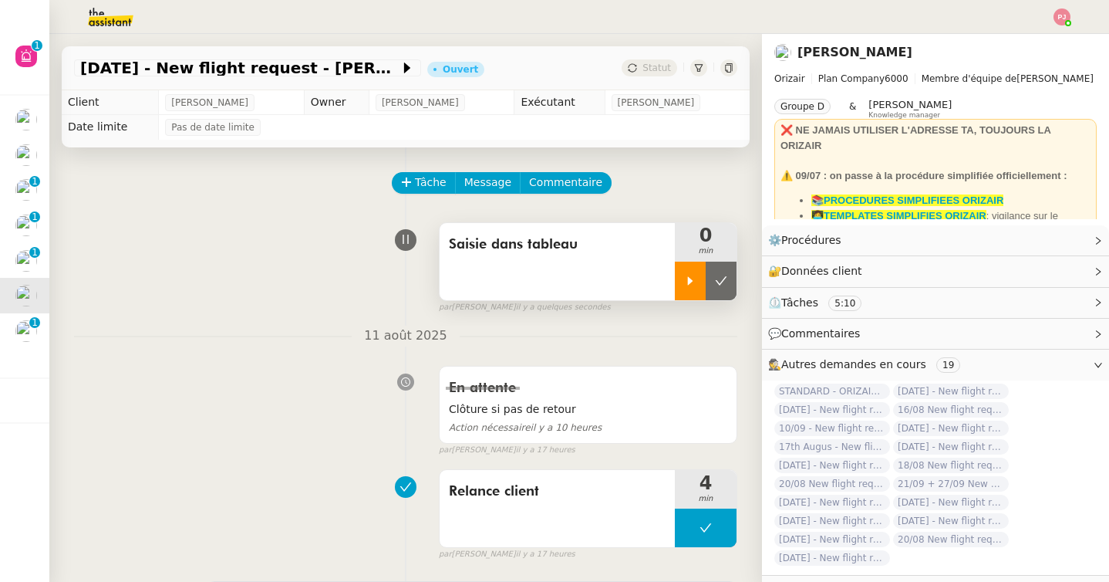
click at [688, 289] on div at bounding box center [690, 281] width 31 height 39
click at [711, 277] on icon at bounding box center [706, 281] width 12 height 12
click at [723, 278] on icon at bounding box center [722, 280] width 12 height 8
click at [651, 72] on span "Statut" at bounding box center [657, 67] width 29 height 11
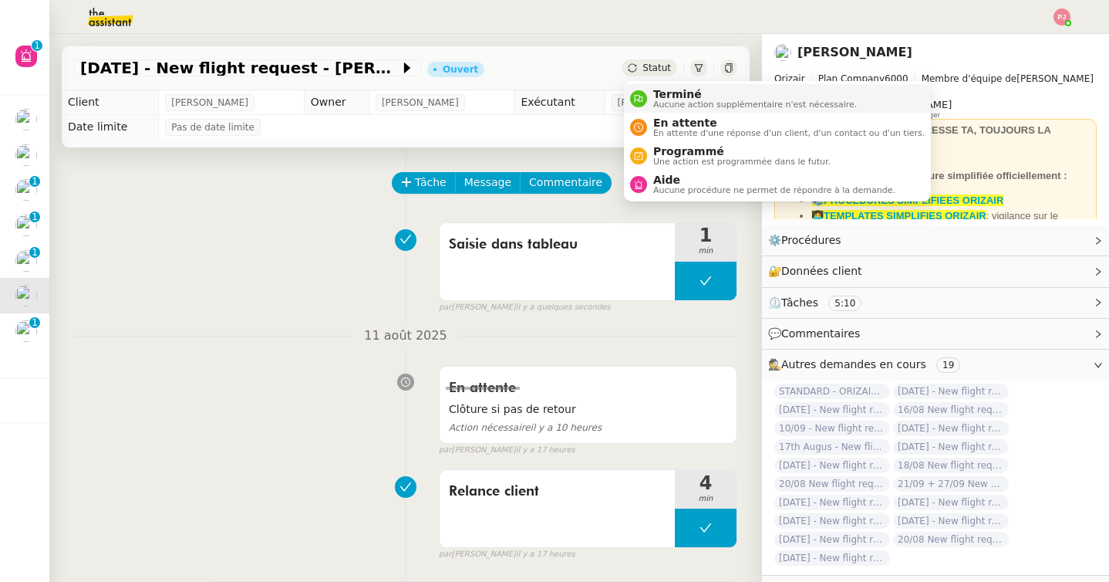
click at [652, 97] on div "Terminé Aucune action supplémentaire n'est nécessaire." at bounding box center [752, 98] width 210 height 21
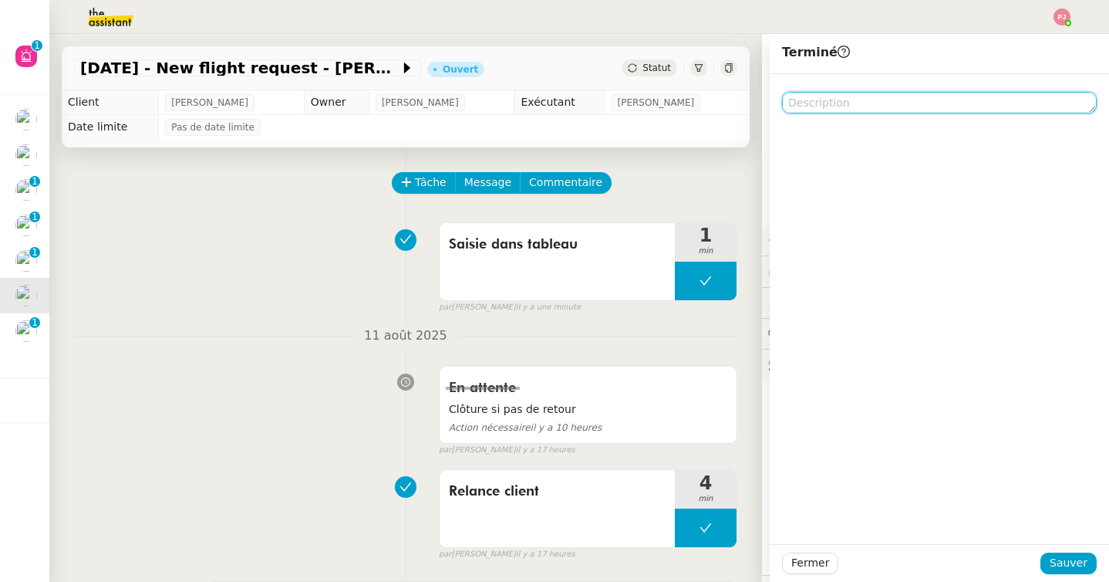
click at [845, 106] on textarea at bounding box center [939, 103] width 315 height 22
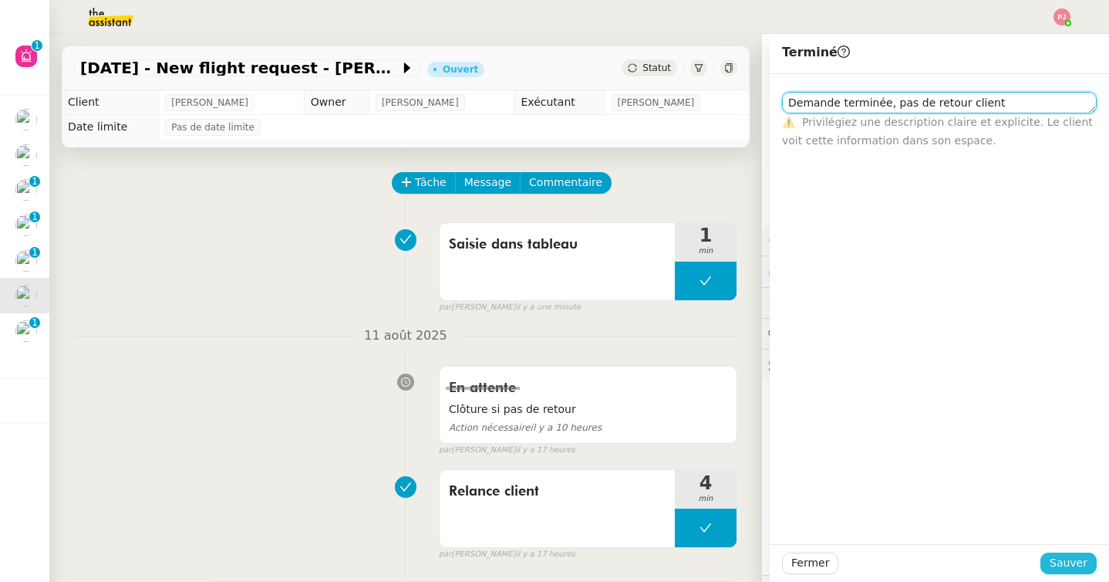
type textarea "Demande terminée, pas de retour client"
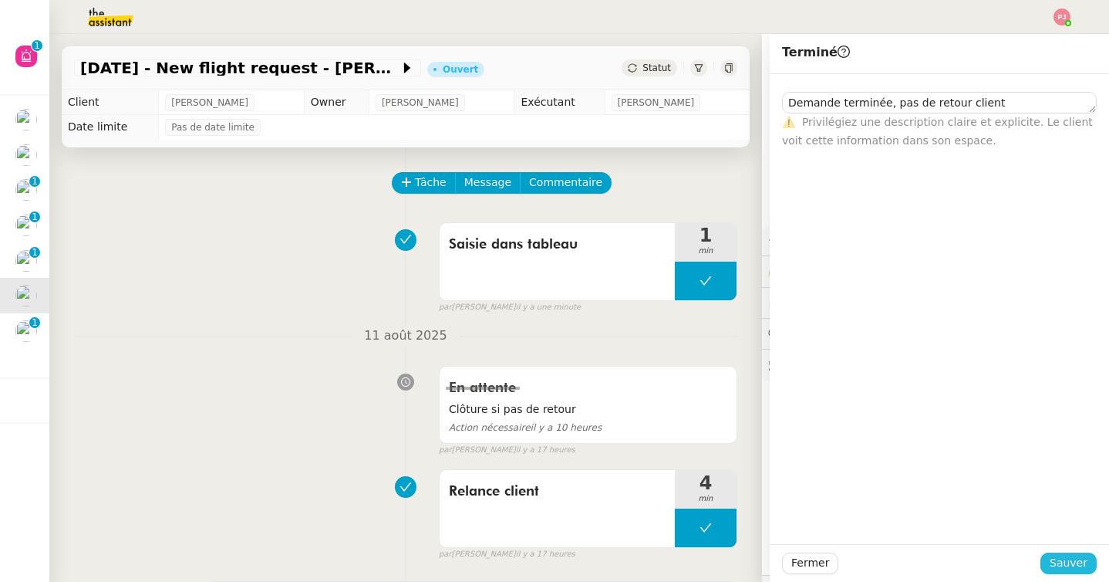
click at [1058, 557] on span "Sauver" at bounding box center [1069, 563] width 38 height 18
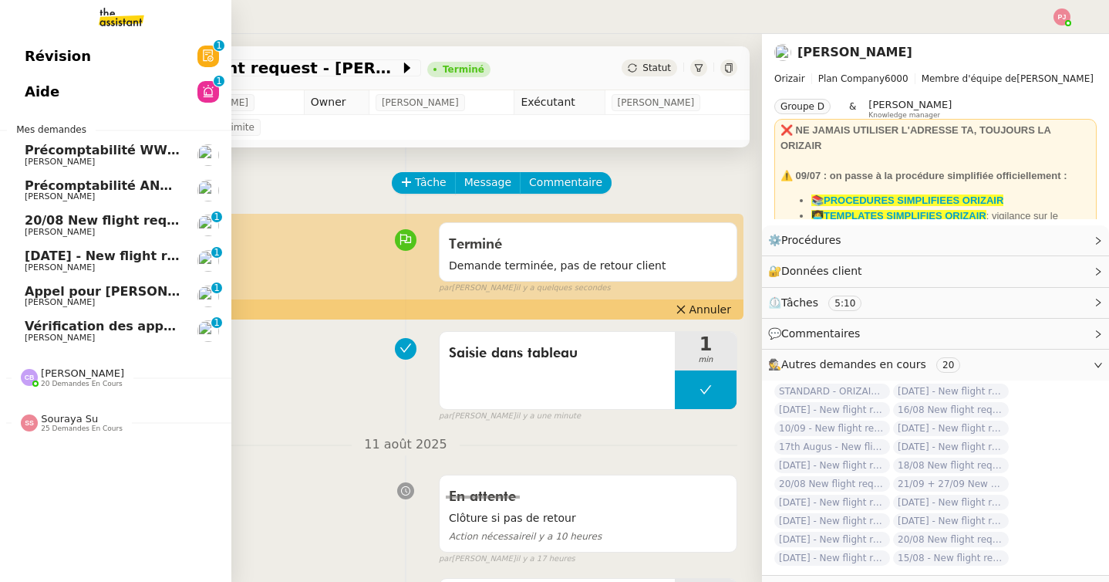
click at [42, 264] on span "[PERSON_NAME]" at bounding box center [60, 267] width 70 height 10
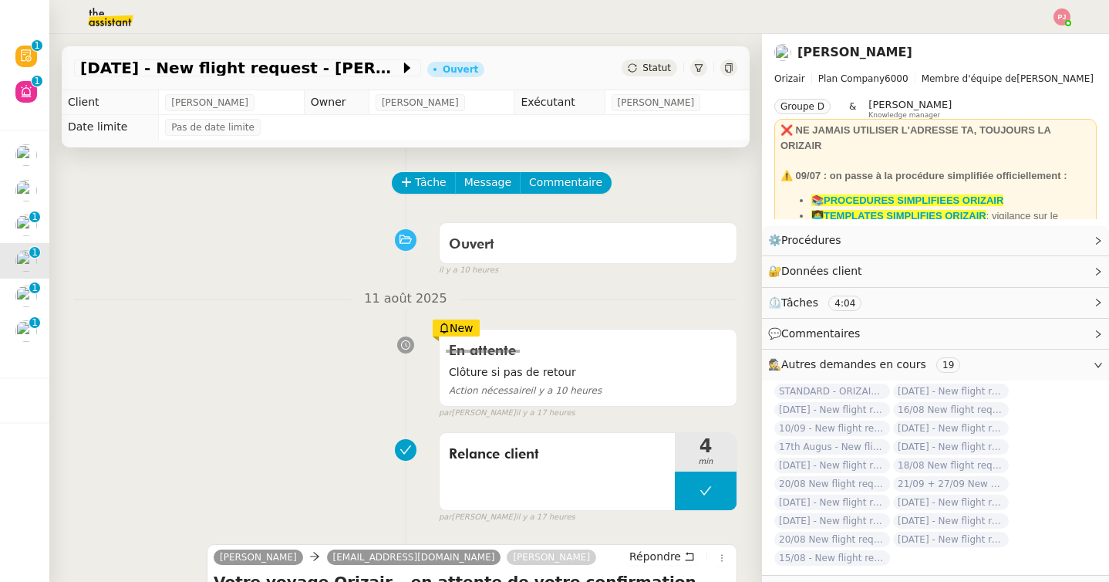
scroll to position [6, 0]
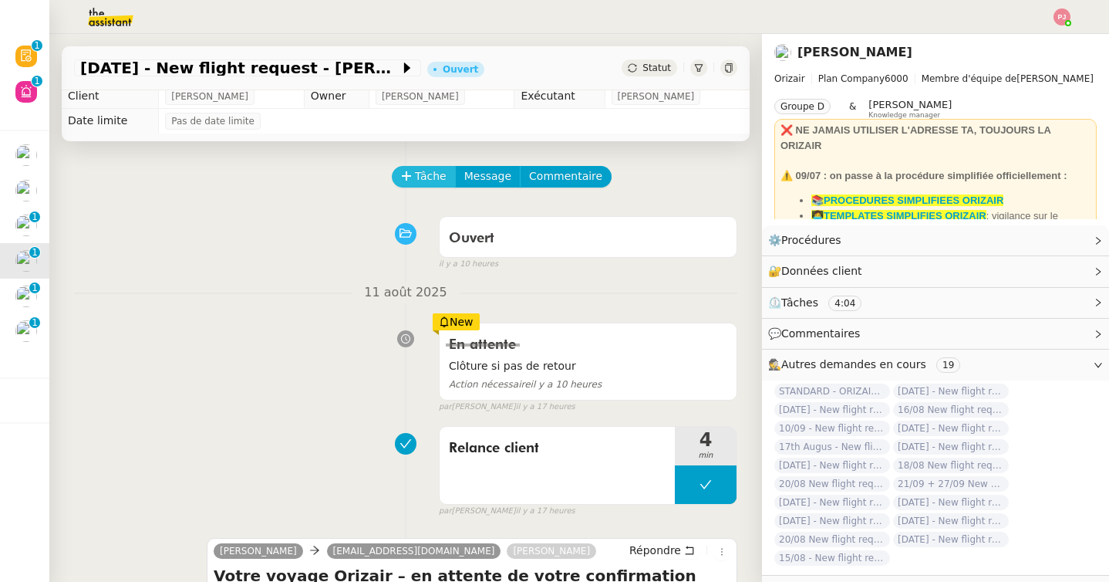
click at [425, 174] on span "Tâche" at bounding box center [431, 176] width 32 height 18
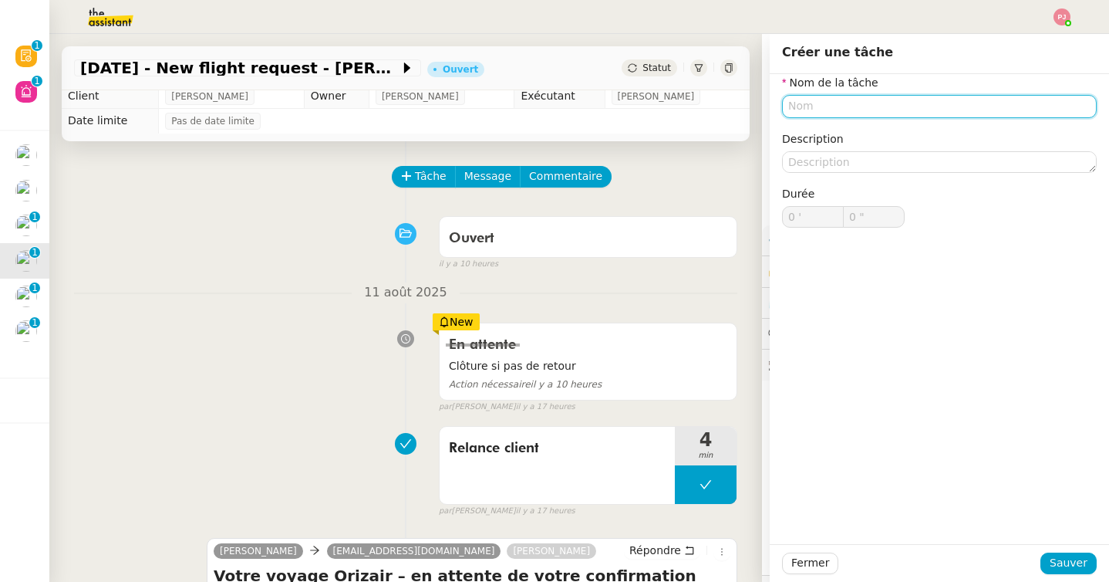
click at [799, 99] on input "text" at bounding box center [939, 106] width 315 height 22
click at [796, 100] on input "text" at bounding box center [939, 106] width 315 height 22
click at [796, 103] on input "text" at bounding box center [939, 106] width 315 height 22
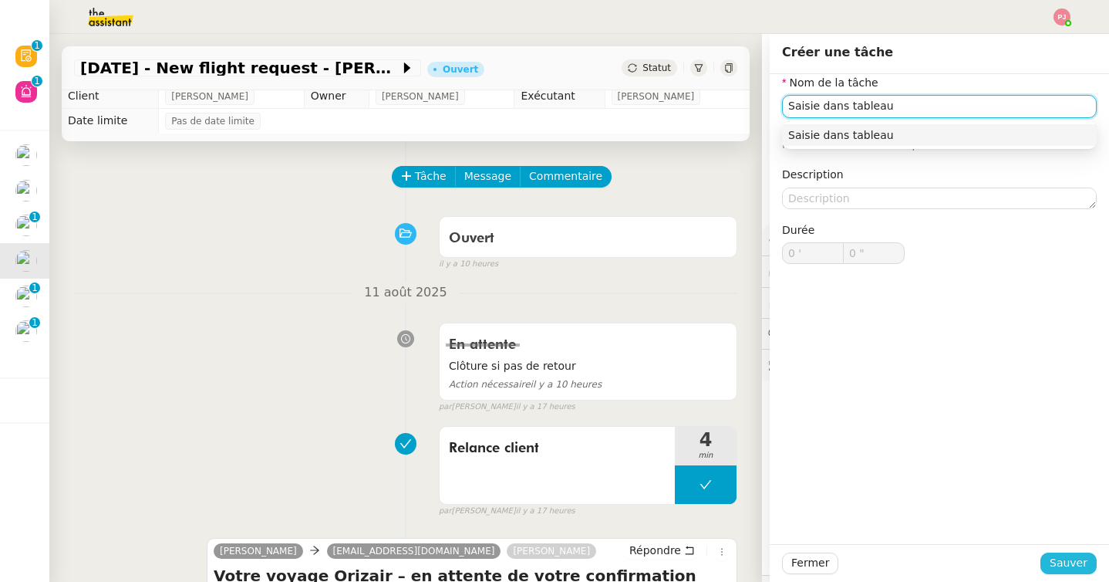
type input "Saisie dans tableau"
click at [1082, 556] on span "Sauver" at bounding box center [1069, 563] width 38 height 18
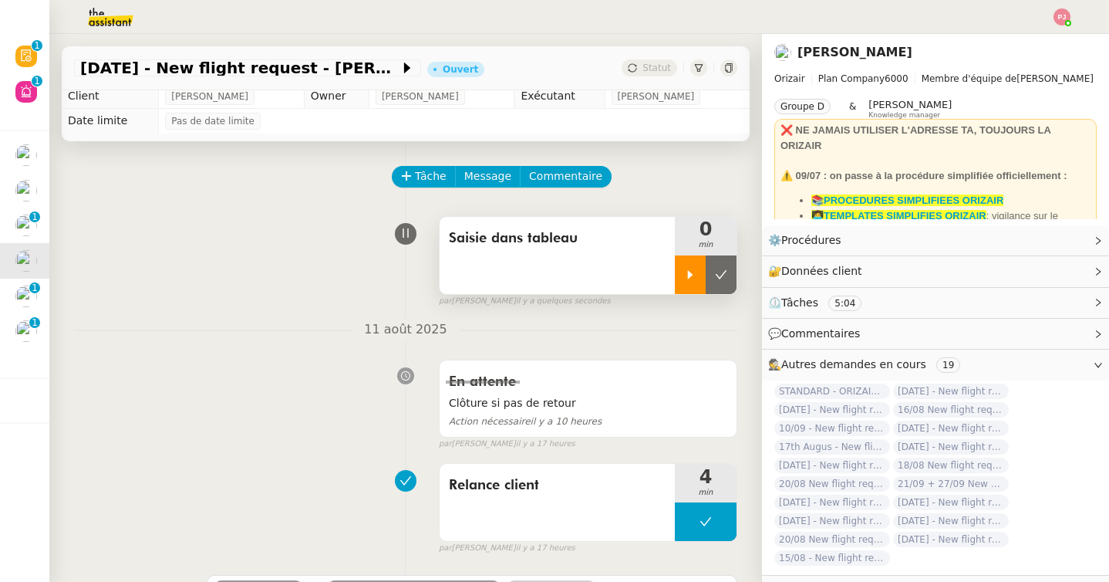
click at [695, 273] on icon at bounding box center [690, 274] width 12 height 12
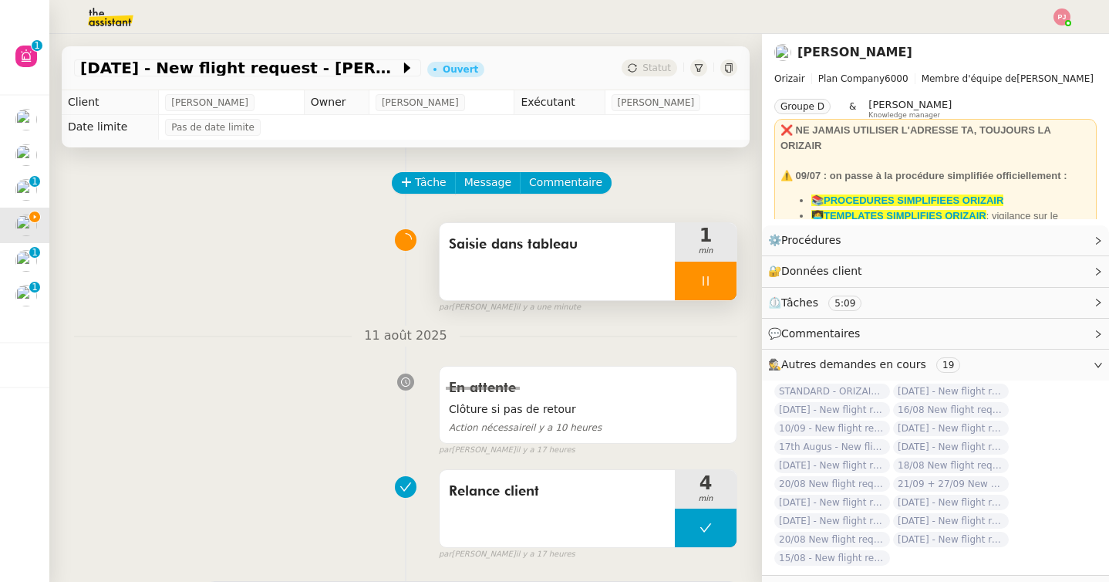
click at [717, 275] on div at bounding box center [706, 281] width 62 height 39
click at [719, 275] on icon at bounding box center [721, 281] width 12 height 12
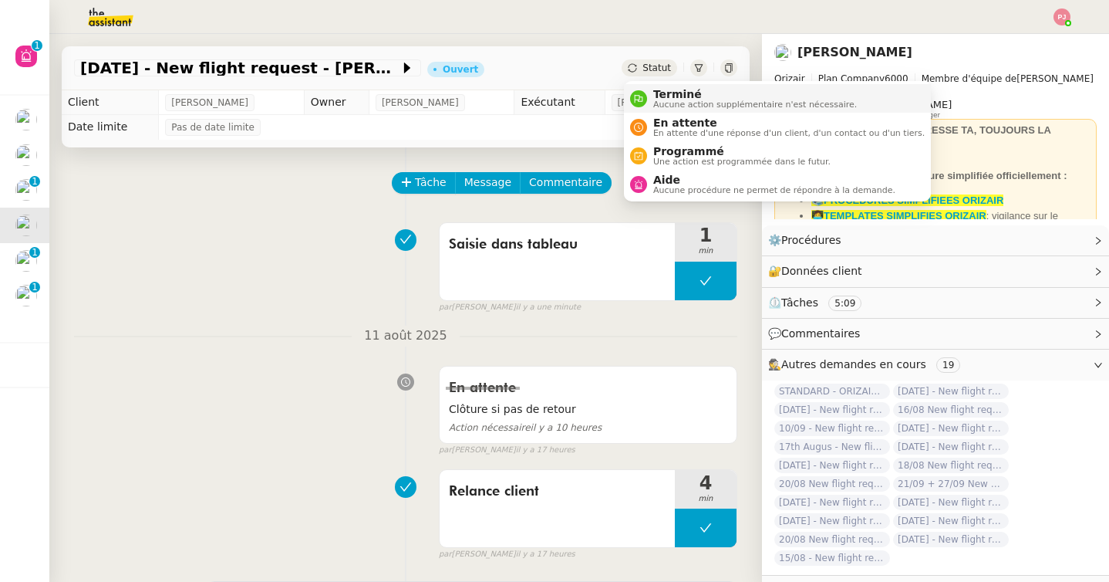
click at [656, 94] on span "Terminé" at bounding box center [755, 94] width 204 height 12
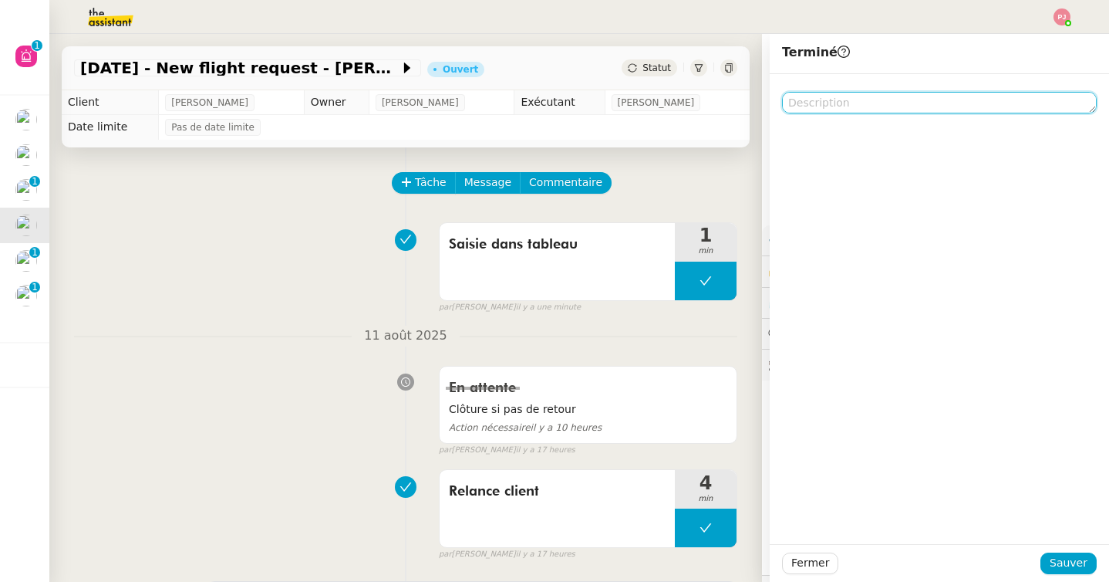
click at [823, 103] on textarea at bounding box center [939, 103] width 315 height 22
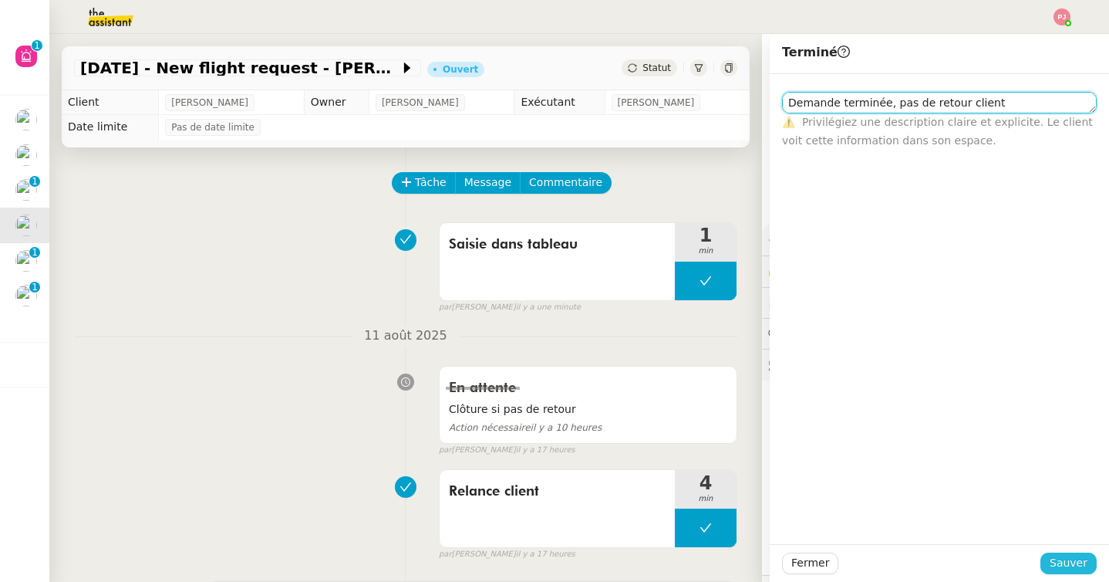
type textarea "Demande terminée, pas de retour client"
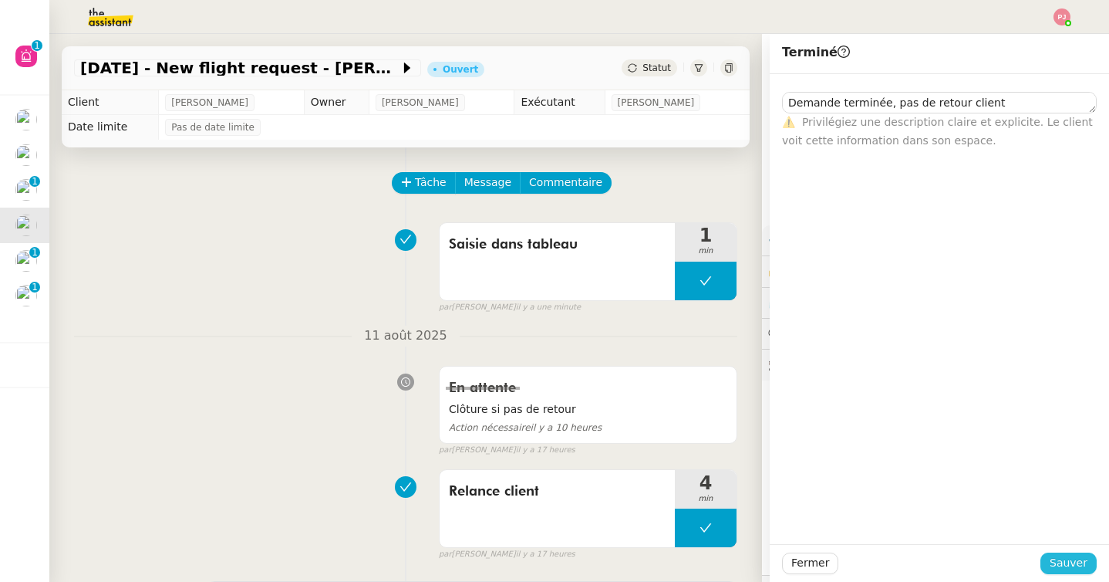
click at [1052, 562] on button "Sauver" at bounding box center [1069, 563] width 56 height 22
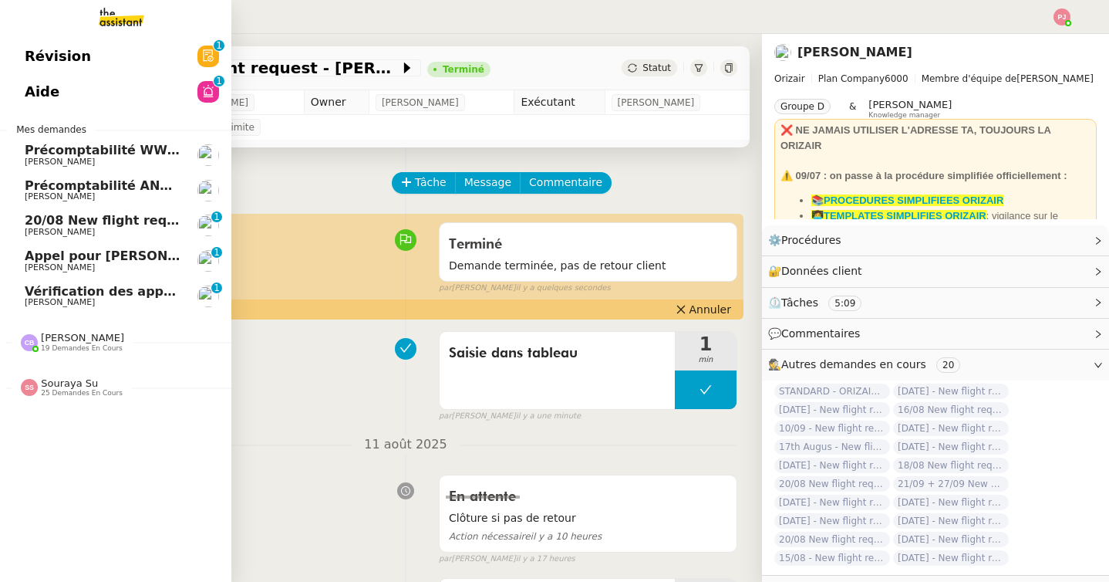
click at [38, 222] on span "20/08 New flight request - [PERSON_NAME]" at bounding box center [175, 220] width 301 height 15
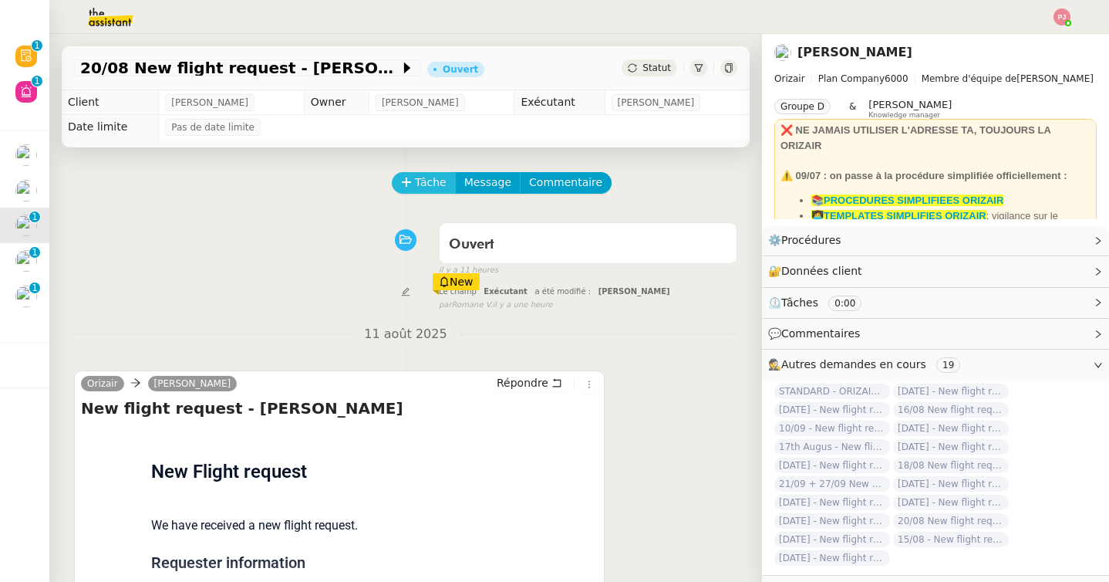
click at [424, 179] on span "Tâche" at bounding box center [431, 183] width 32 height 18
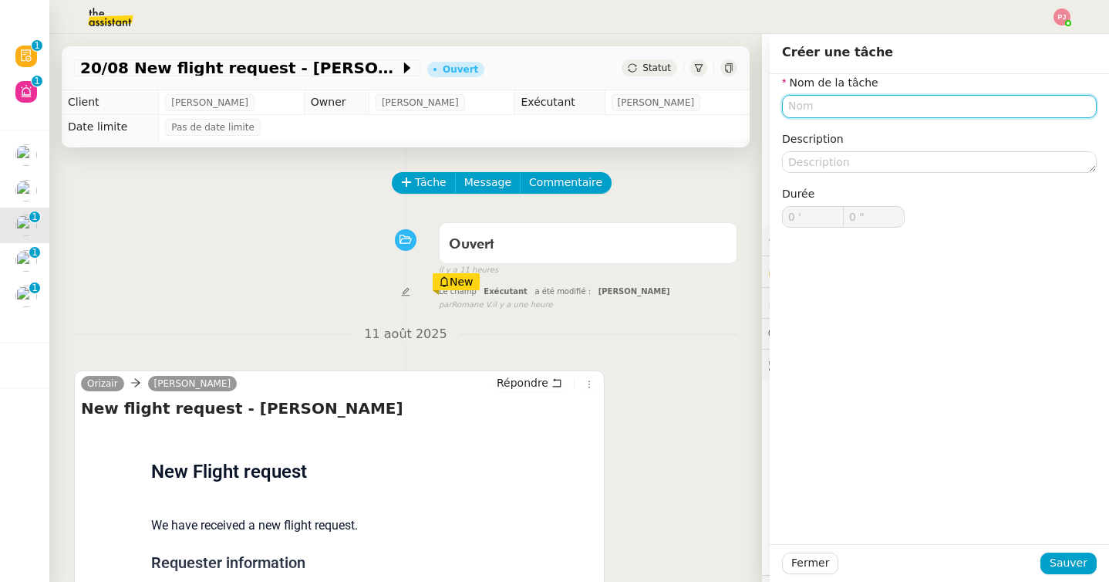
click at [824, 113] on input "text" at bounding box center [939, 106] width 315 height 22
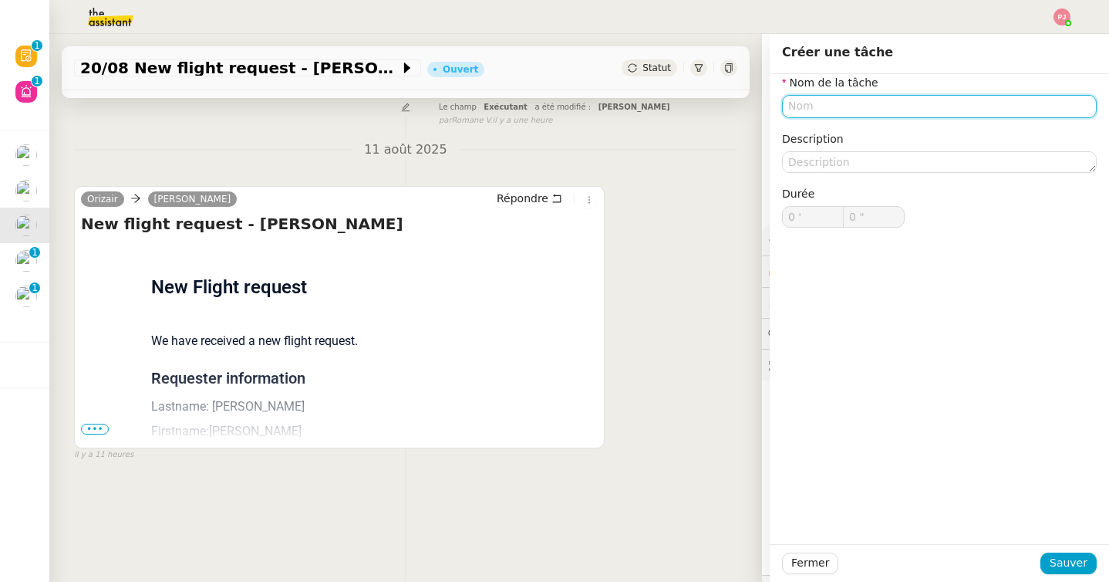
scroll to position [196, 0]
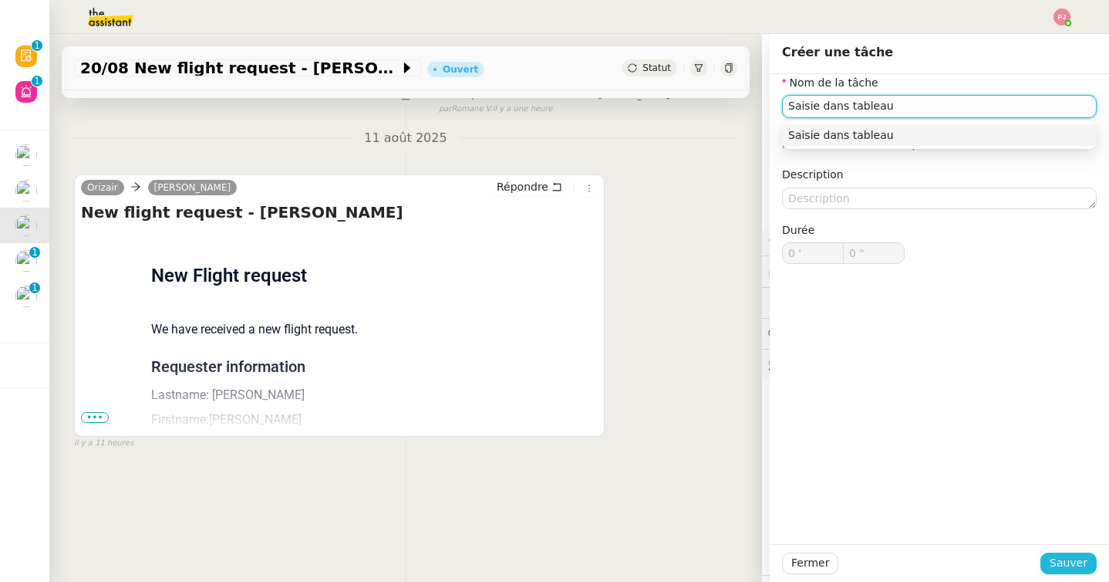
type input "Saisie dans tableau"
click at [1085, 555] on span "Sauver" at bounding box center [1069, 563] width 38 height 18
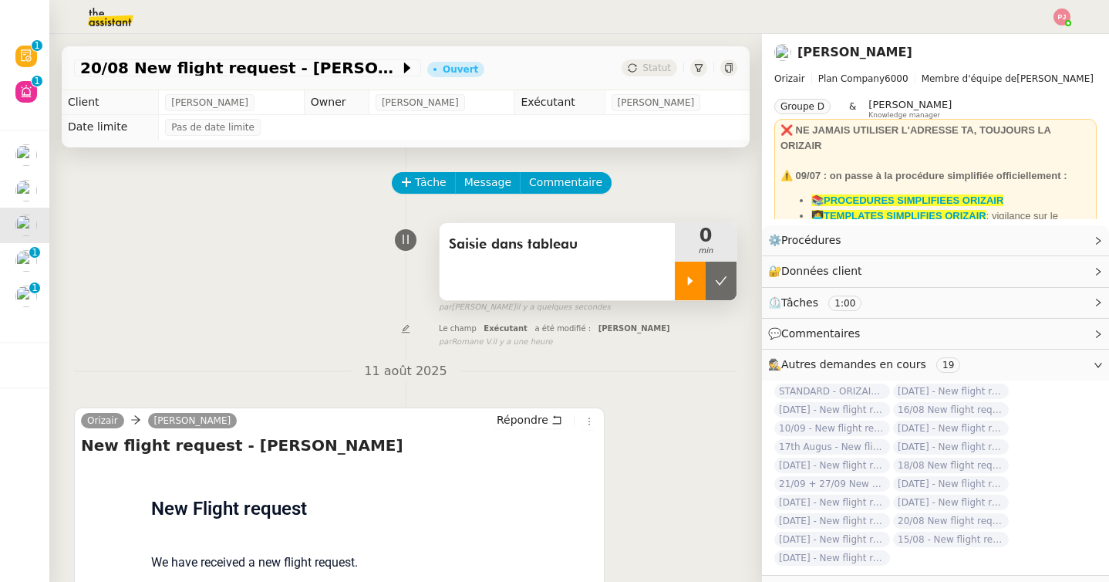
click at [693, 278] on icon at bounding box center [690, 281] width 12 height 12
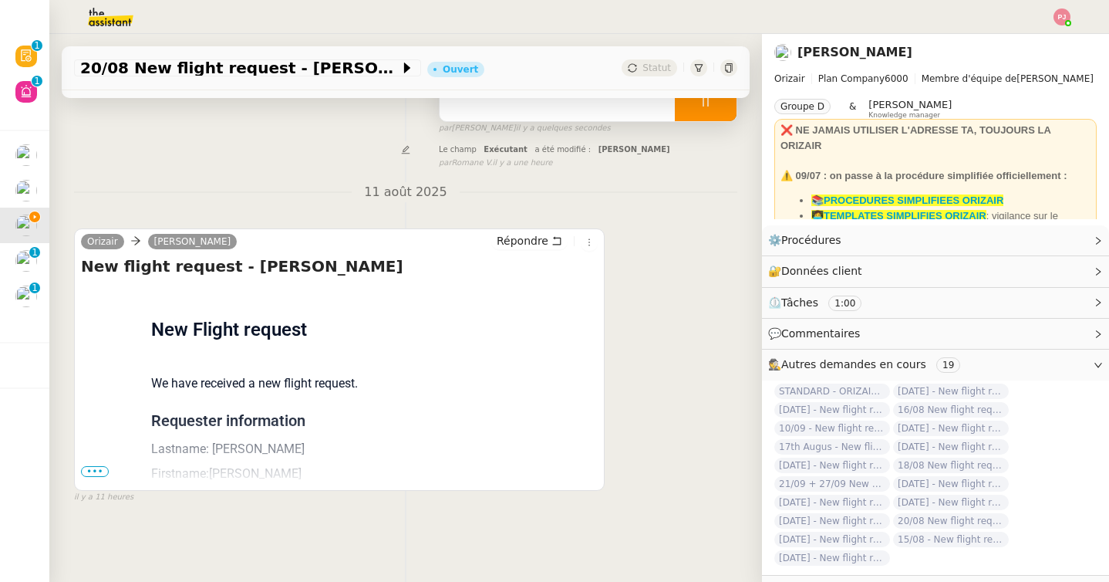
scroll to position [196, 0]
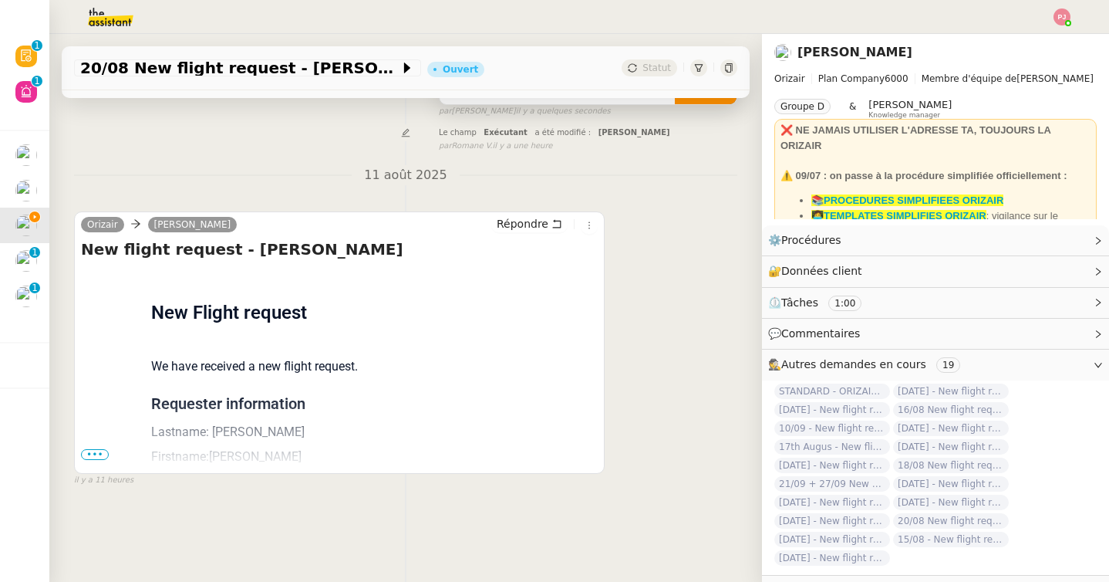
click at [99, 453] on span "•••" at bounding box center [95, 454] width 28 height 11
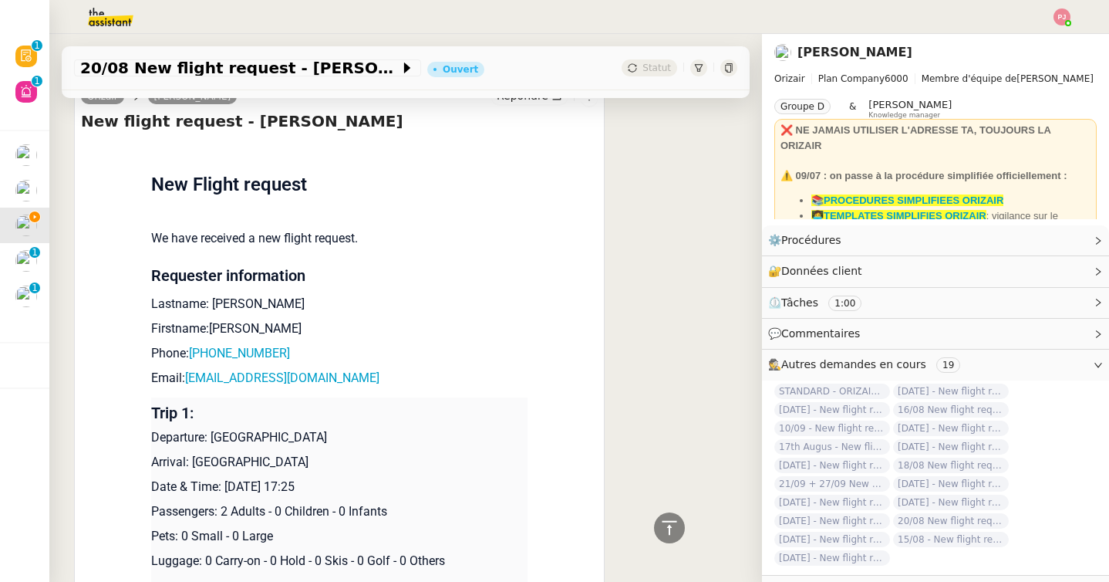
scroll to position [314, 0]
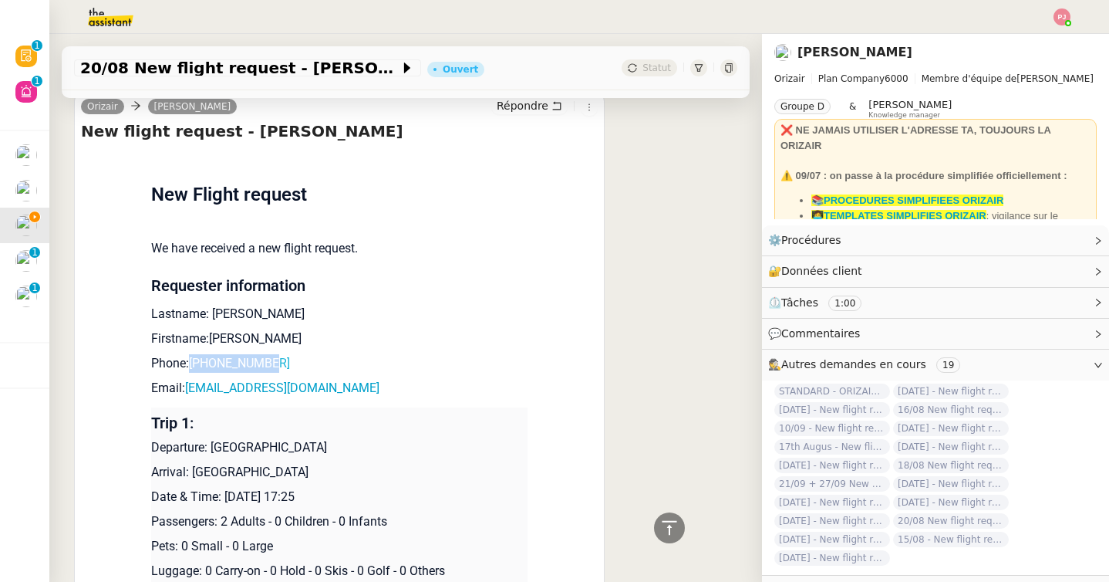
drag, startPoint x: 289, startPoint y: 357, endPoint x: 192, endPoint y: 363, distance: 97.4
click at [192, 363] on p "Phone: [PHONE_NUMBER]" at bounding box center [339, 363] width 376 height 19
copy link "[PHONE_NUMBER]"
drag, startPoint x: 347, startPoint y: 390, endPoint x: 190, endPoint y: 390, distance: 157.4
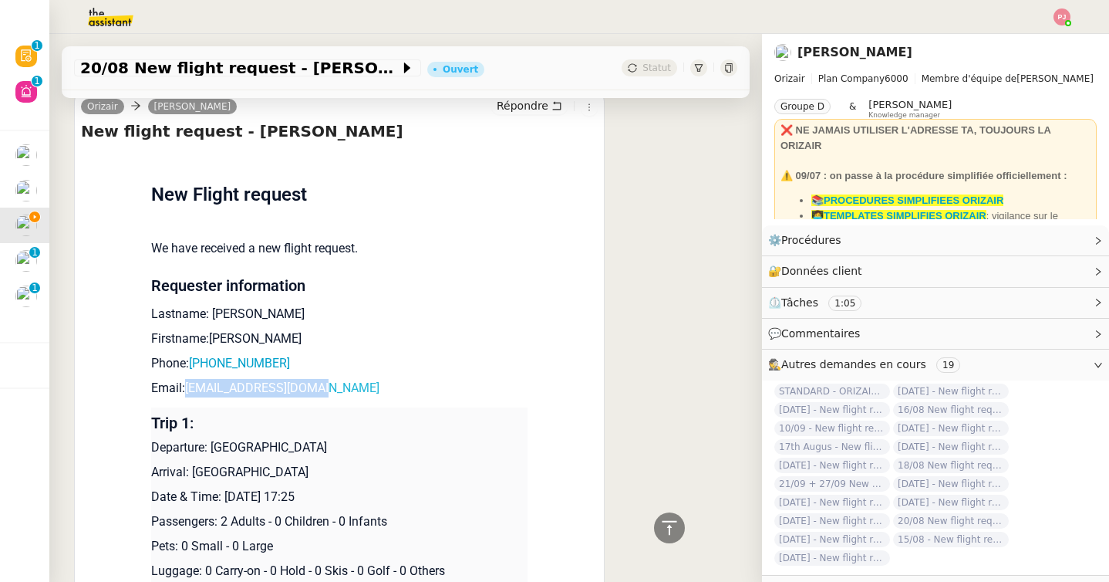
click at [190, 390] on p "Email: [EMAIL_ADDRESS][DOMAIN_NAME]" at bounding box center [339, 388] width 376 height 19
copy link "[EMAIL_ADDRESS][DOMAIN_NAME]"
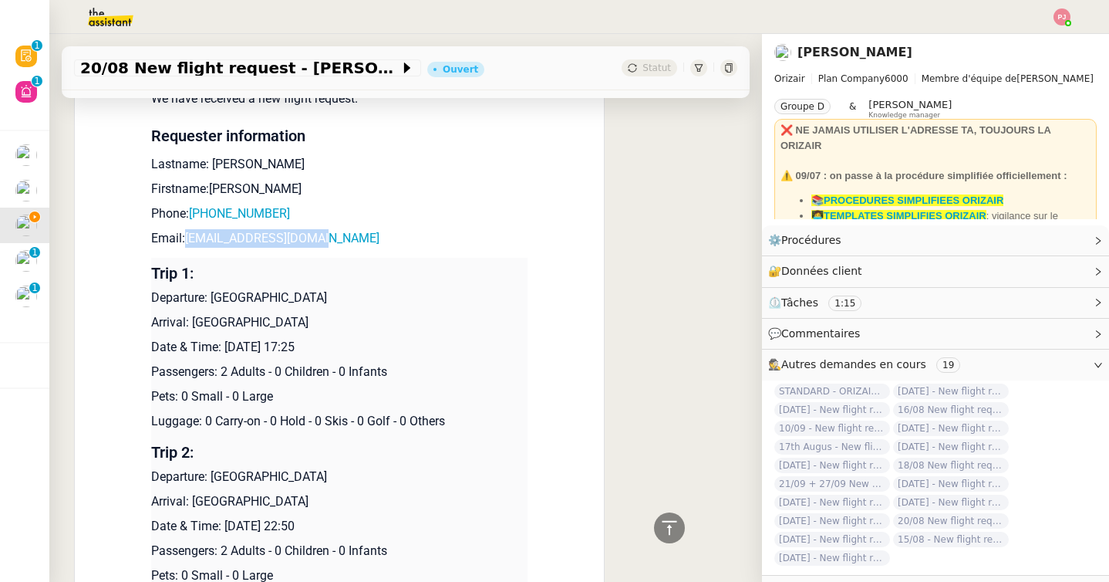
scroll to position [515, 0]
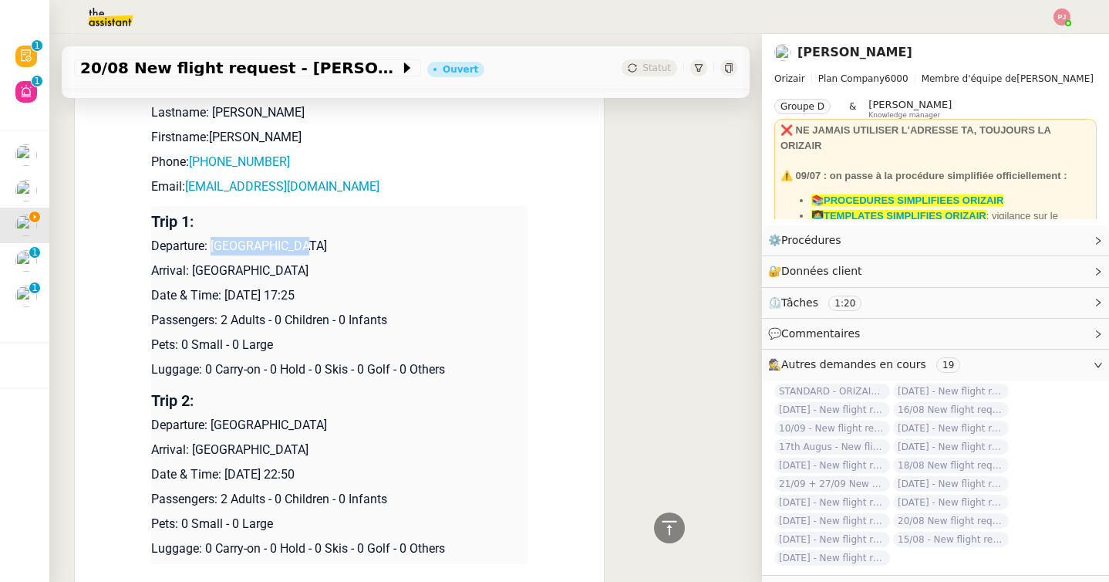
drag, startPoint x: 297, startPoint y: 248, endPoint x: 213, endPoint y: 245, distance: 84.2
click at [213, 245] on p "Departure: [GEOGRAPHIC_DATA]" at bounding box center [339, 246] width 376 height 19
copy p "[GEOGRAPHIC_DATA]"
drag, startPoint x: 290, startPoint y: 274, endPoint x: 193, endPoint y: 272, distance: 97.2
click at [193, 272] on p "Arrival: [GEOGRAPHIC_DATA]" at bounding box center [339, 271] width 376 height 19
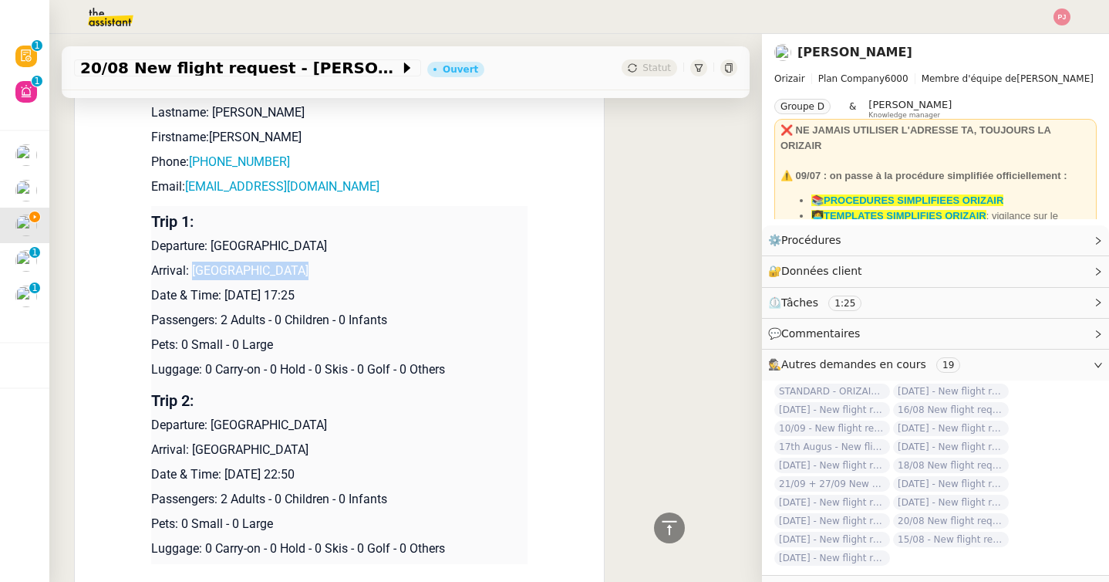
copy p "[GEOGRAPHIC_DATA]"
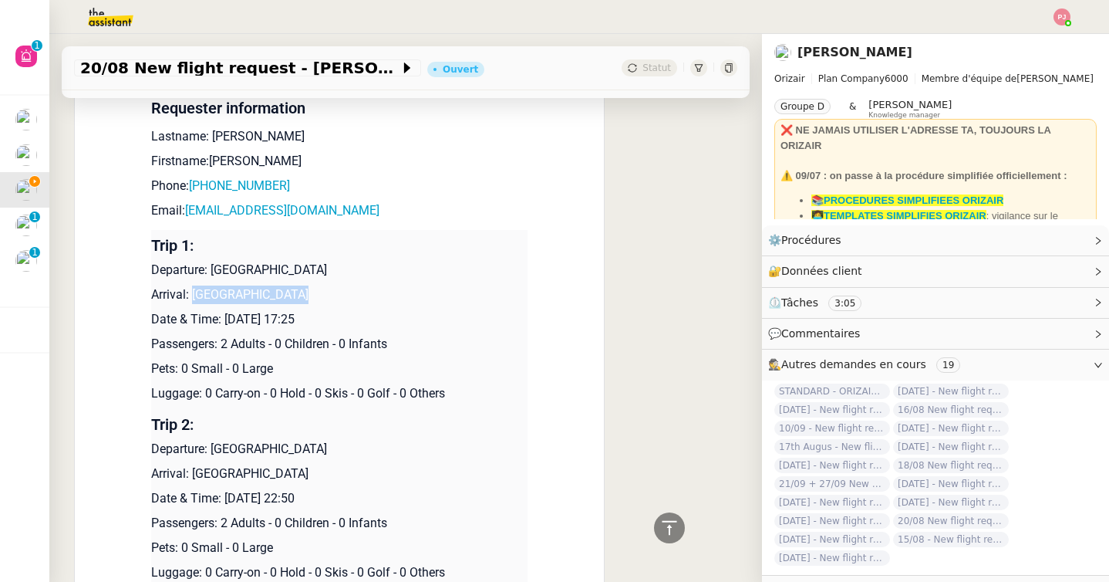
scroll to position [0, 0]
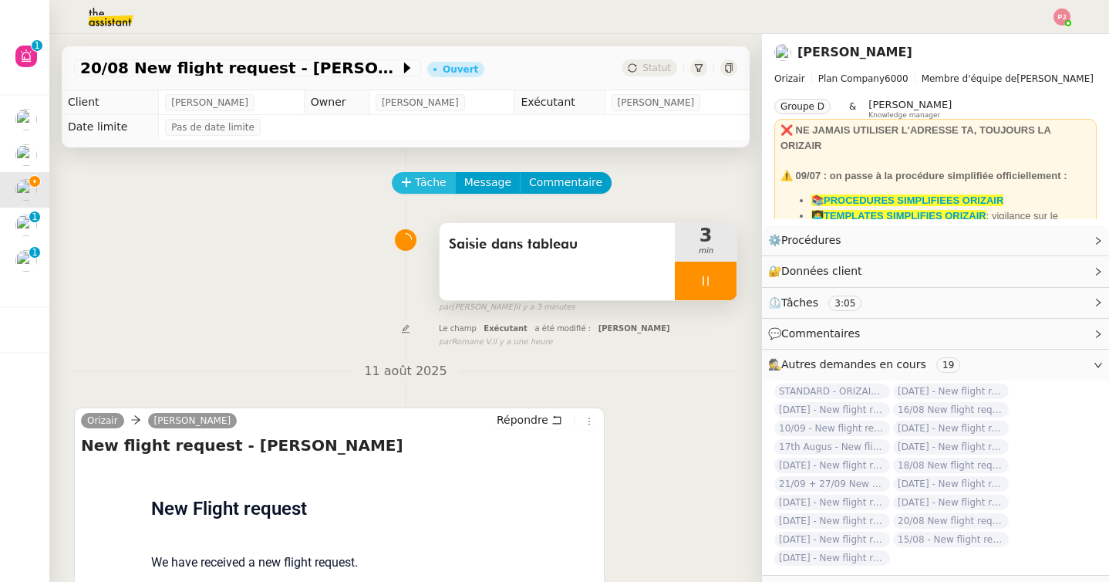
click at [405, 184] on icon at bounding box center [406, 182] width 11 height 11
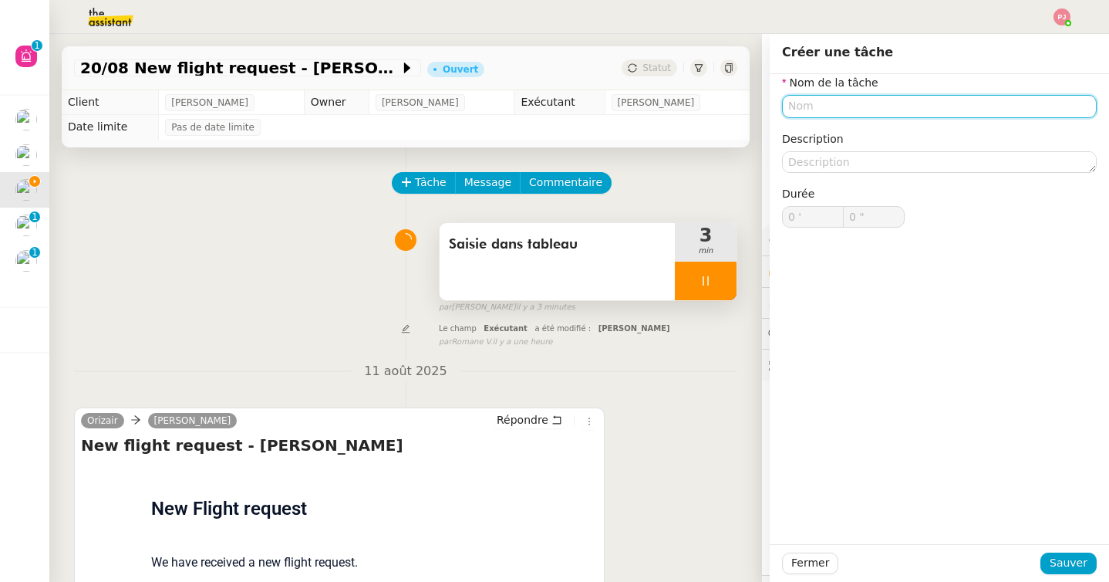
click at [864, 106] on input "text" at bounding box center [939, 106] width 315 height 22
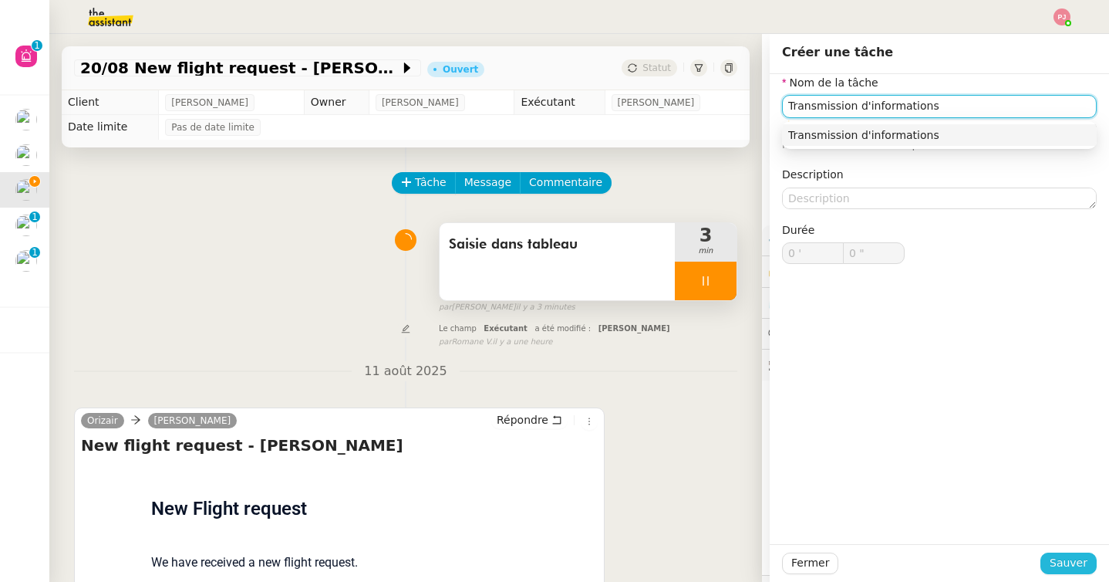
type input "Transmission d'informations"
click at [1070, 561] on span "Sauver" at bounding box center [1069, 563] width 38 height 18
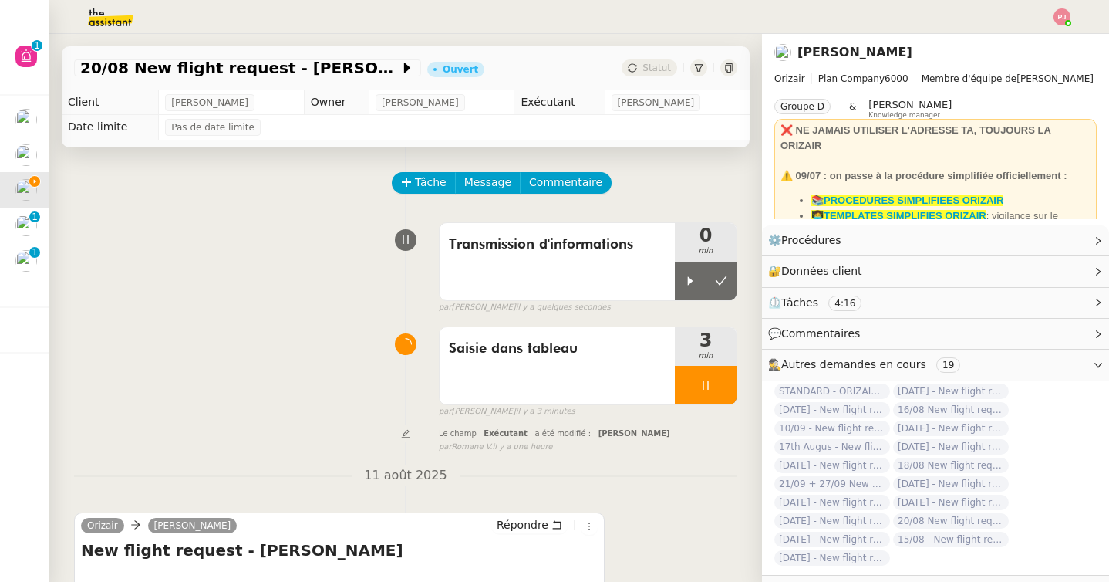
click at [700, 382] on icon at bounding box center [706, 385] width 12 height 12
click at [692, 273] on div at bounding box center [690, 281] width 31 height 39
click at [714, 379] on button at bounding box center [721, 385] width 31 height 39
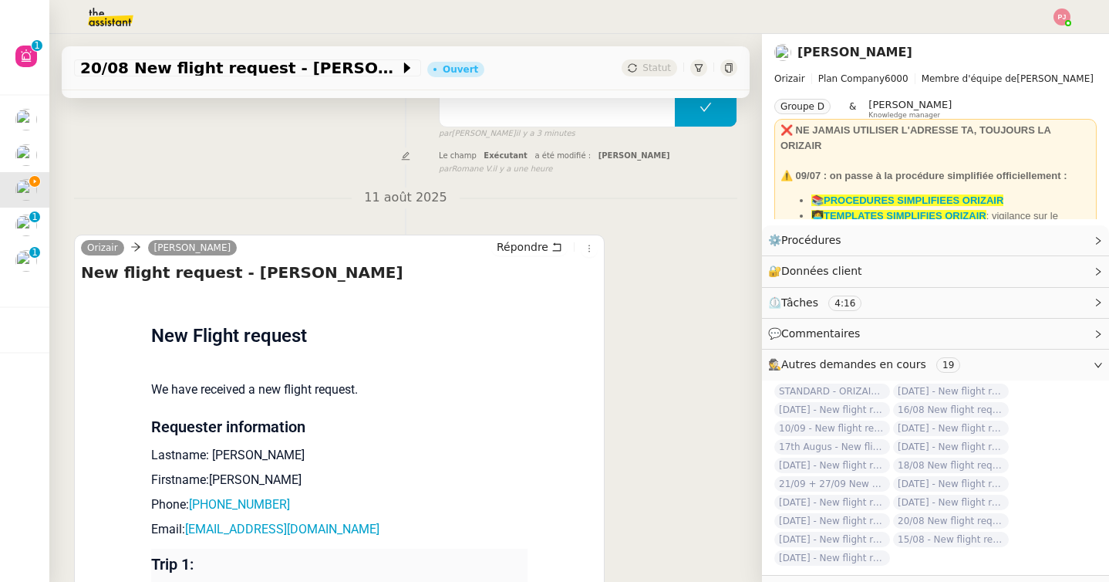
scroll to position [463, 0]
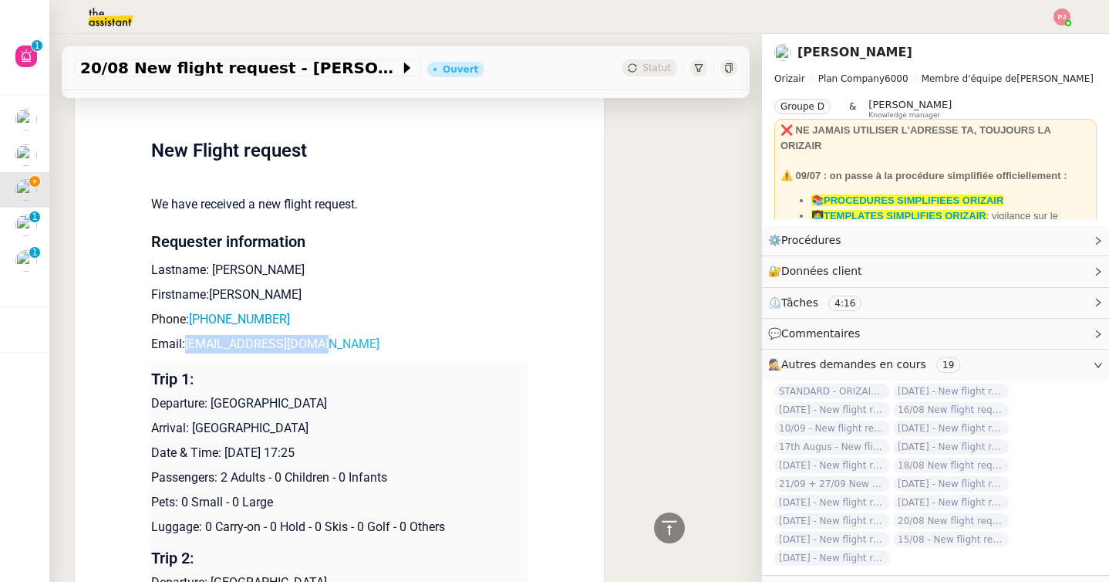
drag, startPoint x: 353, startPoint y: 343, endPoint x: 189, endPoint y: 341, distance: 164.3
click at [189, 341] on p "Email: [EMAIL_ADDRESS][DOMAIN_NAME]" at bounding box center [339, 344] width 376 height 19
copy link "[EMAIL_ADDRESS][DOMAIN_NAME]"
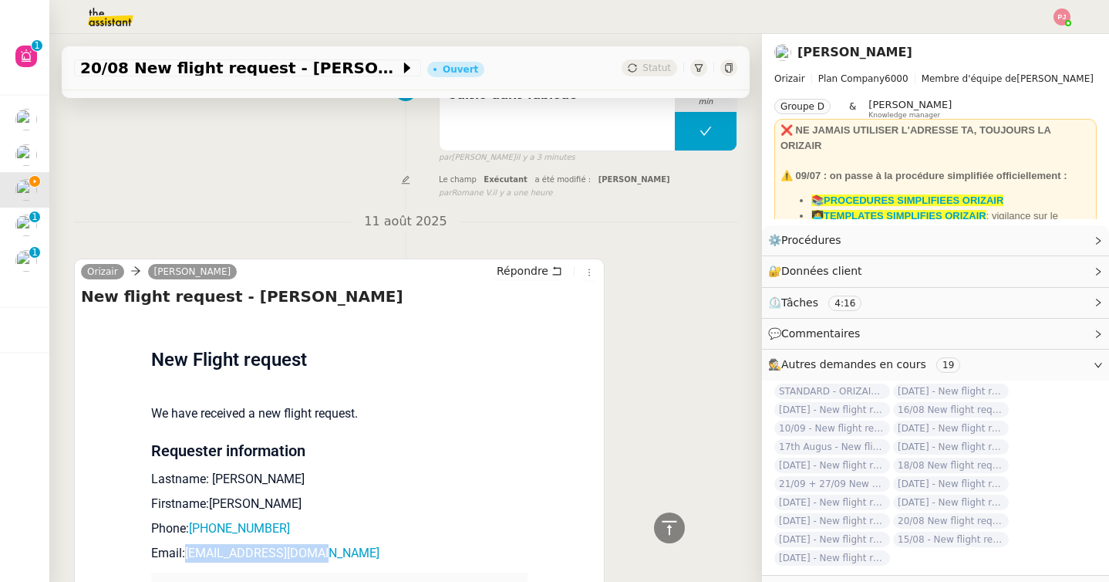
scroll to position [0, 0]
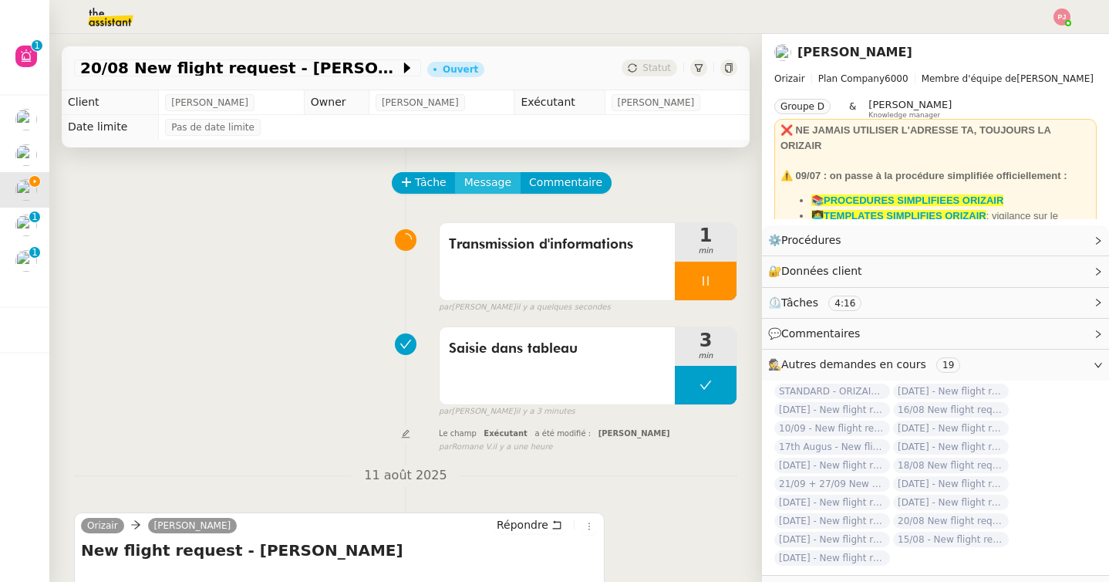
click at [481, 190] on span "Message" at bounding box center [487, 183] width 47 height 18
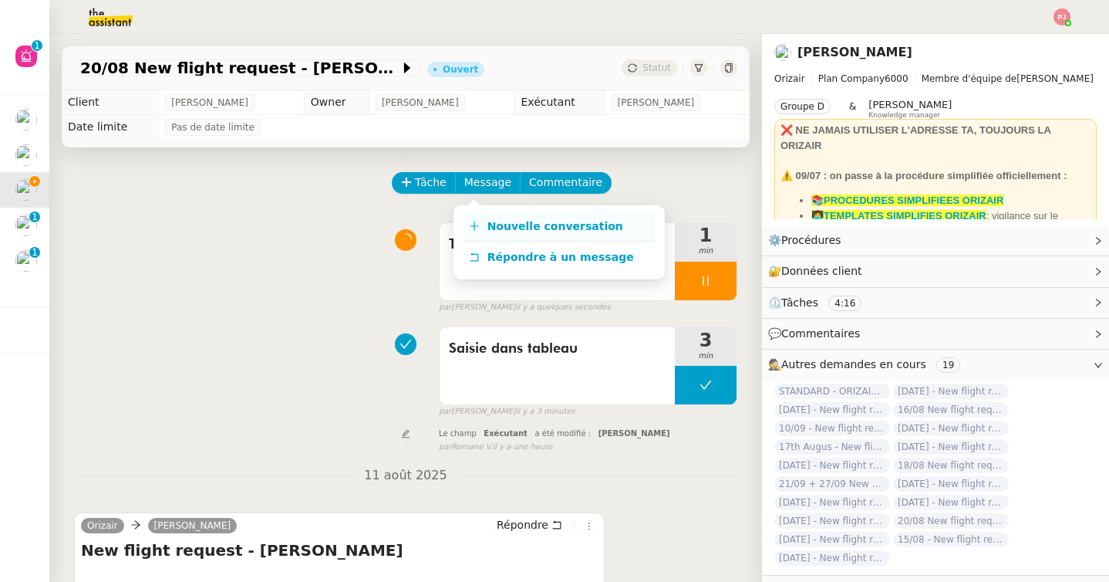
click at [488, 226] on span "Nouvelle conversation" at bounding box center [556, 226] width 136 height 12
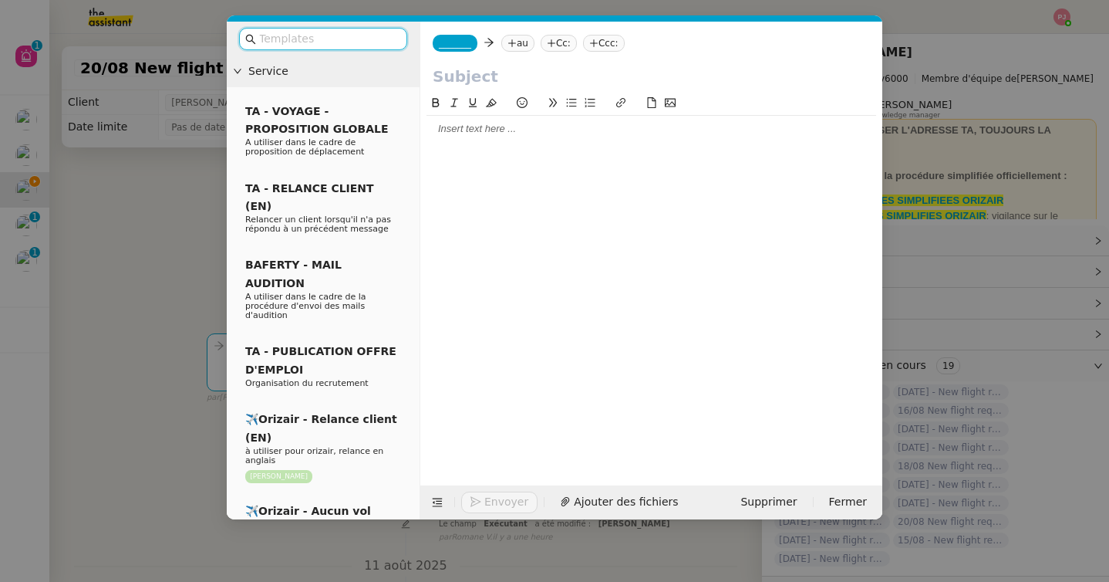
click at [467, 42] on span "_______" at bounding box center [455, 43] width 32 height 11
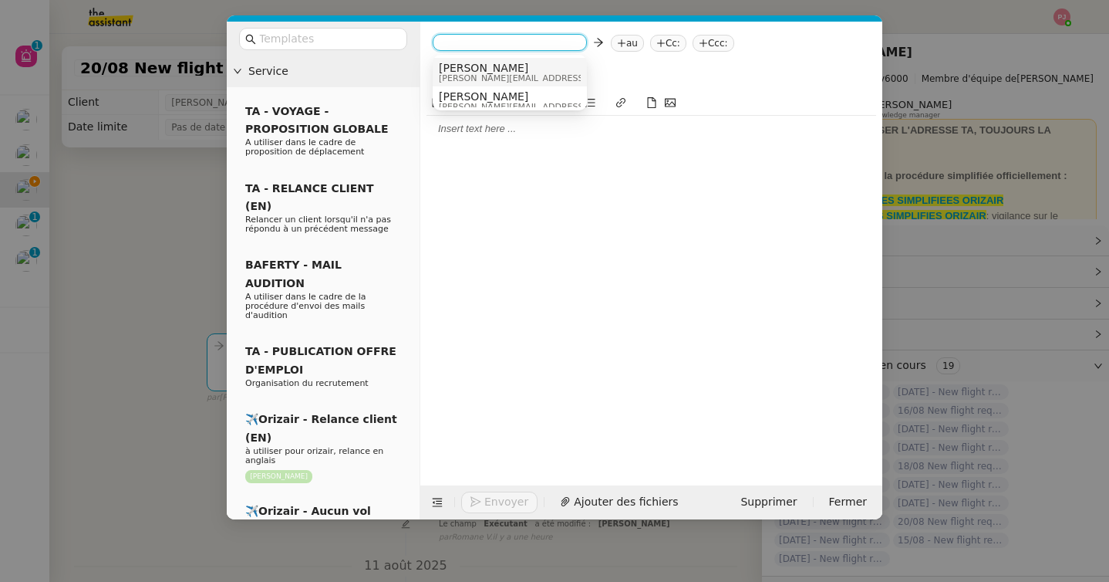
click at [479, 65] on span "[PERSON_NAME]" at bounding box center [548, 68] width 219 height 12
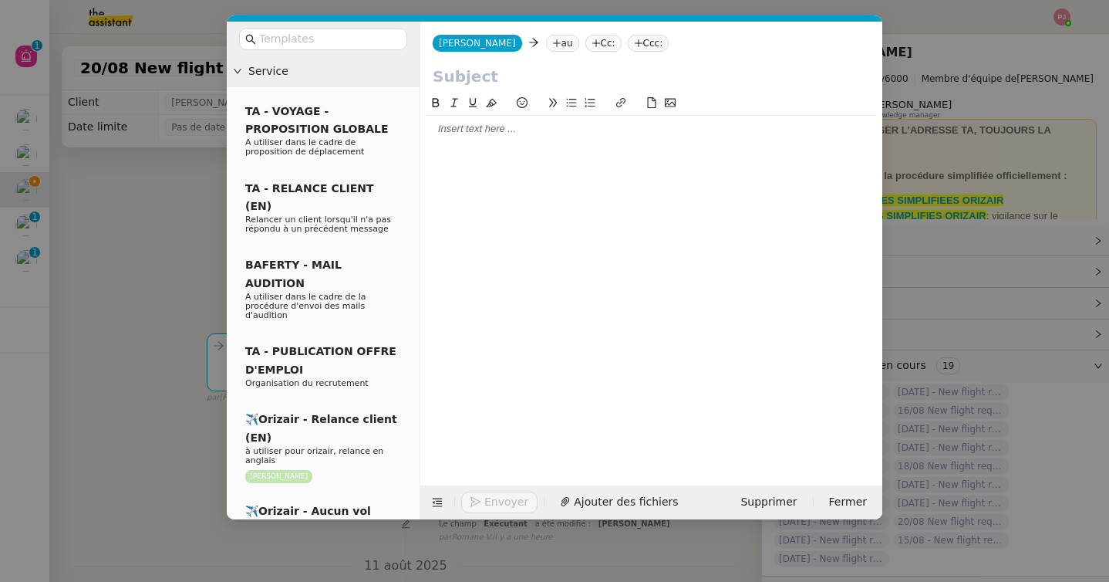
click at [546, 40] on nz-tag "au" at bounding box center [562, 43] width 33 height 17
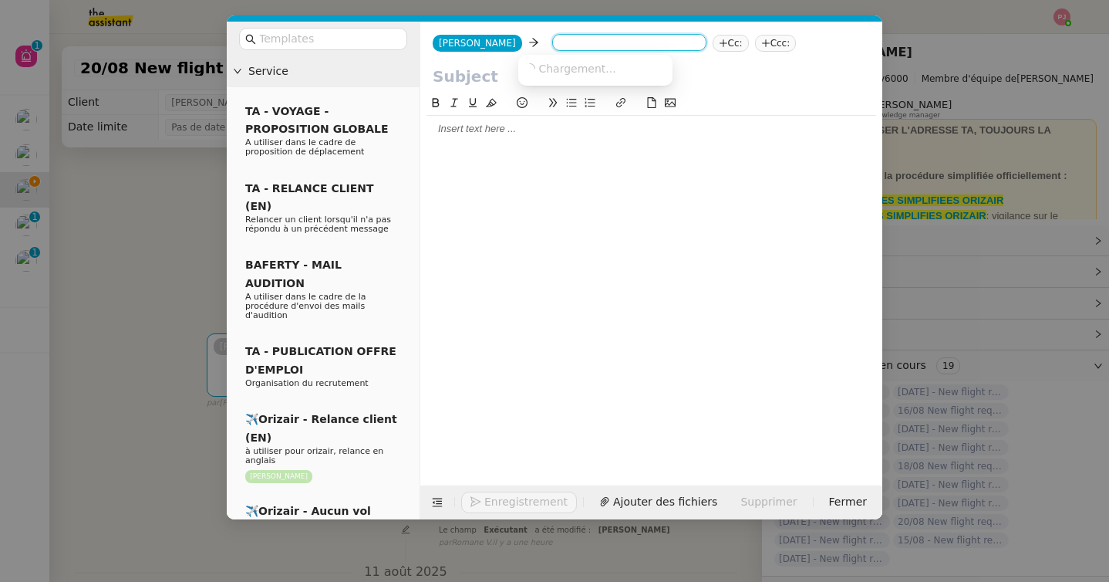
paste input "[EMAIL_ADDRESS][DOMAIN_NAME]"
type input "[EMAIL_ADDRESS][DOMAIN_NAME]"
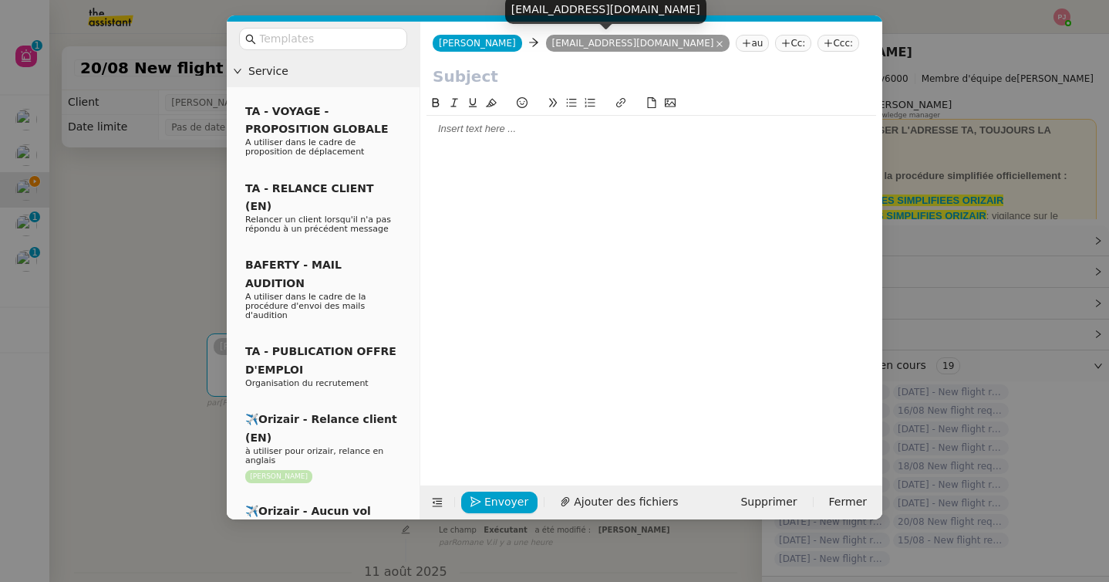
click at [818, 42] on nz-tag "Ccc:" at bounding box center [839, 43] width 42 height 17
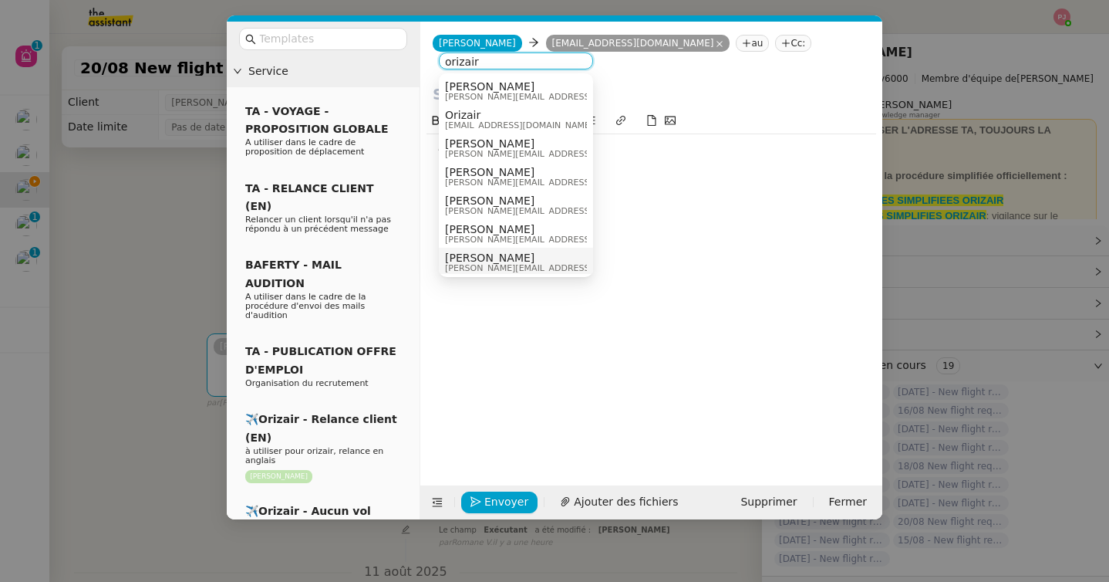
type input "orizair"
click at [527, 262] on div "[PERSON_NAME] [PERSON_NAME][EMAIL_ADDRESS][DOMAIN_NAME]" at bounding box center [560, 261] width 231 height 21
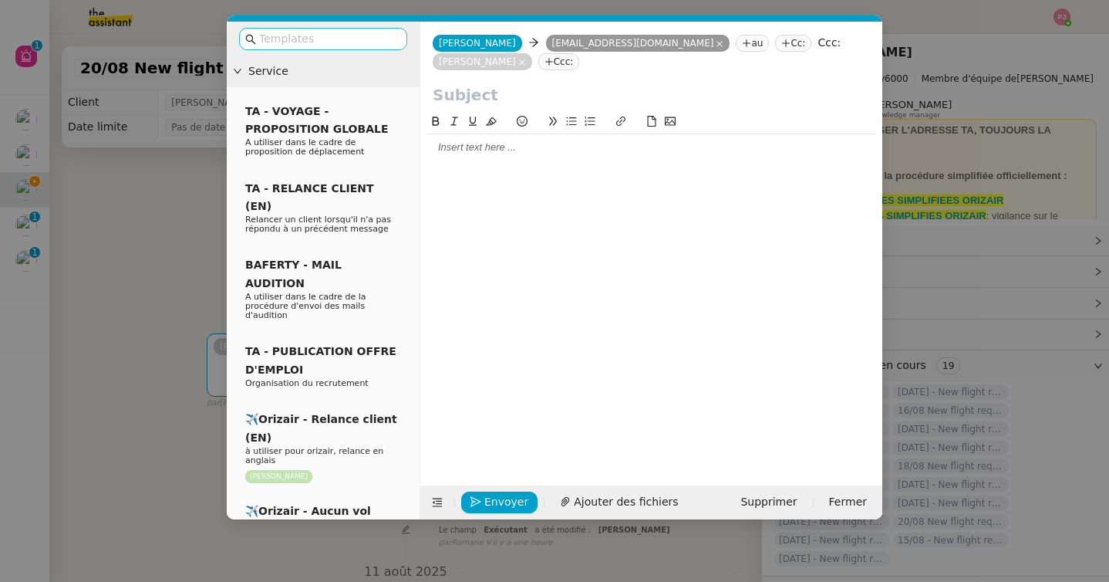
click at [376, 43] on input "text" at bounding box center [328, 39] width 139 height 18
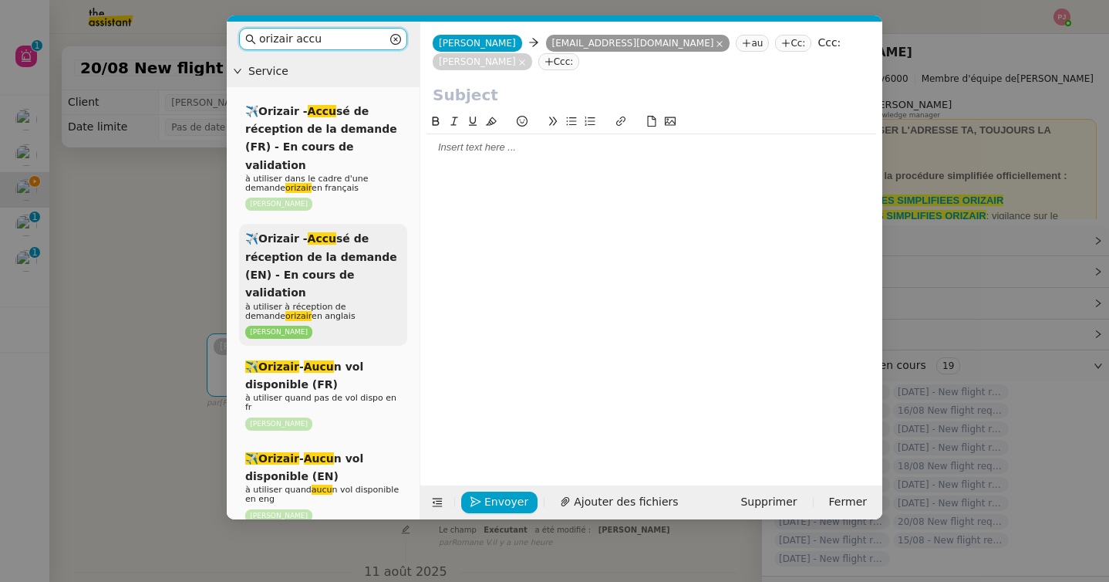
type input "orizair accu"
click at [340, 232] on span "✈️Orizair - Accu sé de réception de la demande (EN) - En cours de validation" at bounding box center [321, 265] width 152 height 66
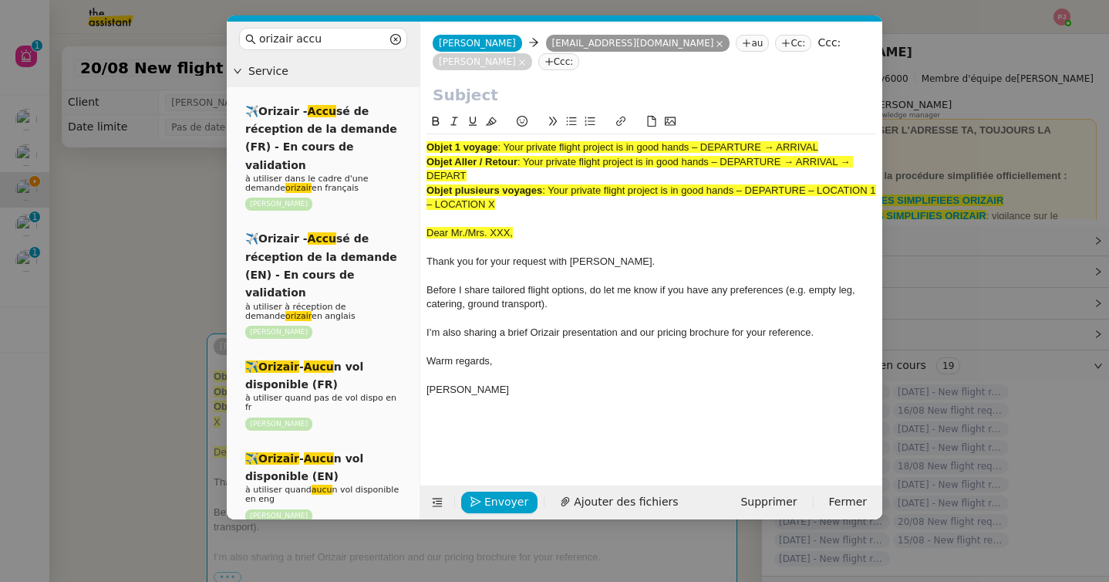
click at [507, 146] on span ": Your private flight project is in good hands – DEPARTURE → ARRIVAL" at bounding box center [658, 147] width 321 height 12
drag, startPoint x: 527, startPoint y: 164, endPoint x: 532, endPoint y: 175, distance: 11.8
click at [532, 175] on div "Objet Aller / Retour : Your private flight project is in good hands – DEPARTURE…" at bounding box center [652, 169] width 450 height 29
click at [507, 97] on input "text" at bounding box center [651, 94] width 437 height 23
paste input "Your private flight project is in good hands – DEPARTURE → ARRIVAL → DEPART"
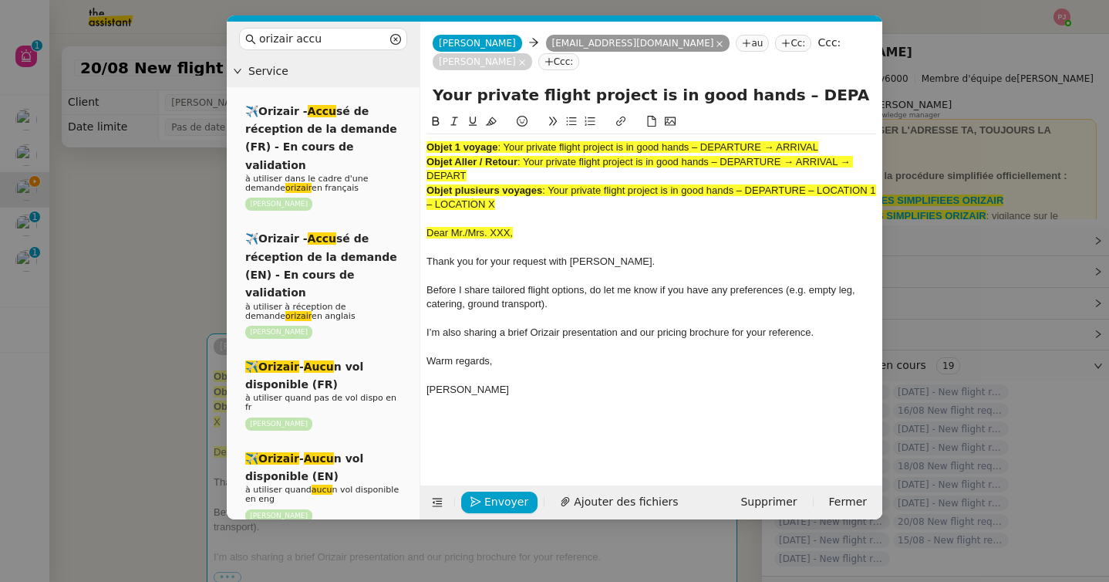
scroll to position [0, 143]
type input "Your private flight project is in good hands – DEPARTURE → ARRIVAL → DEPART"
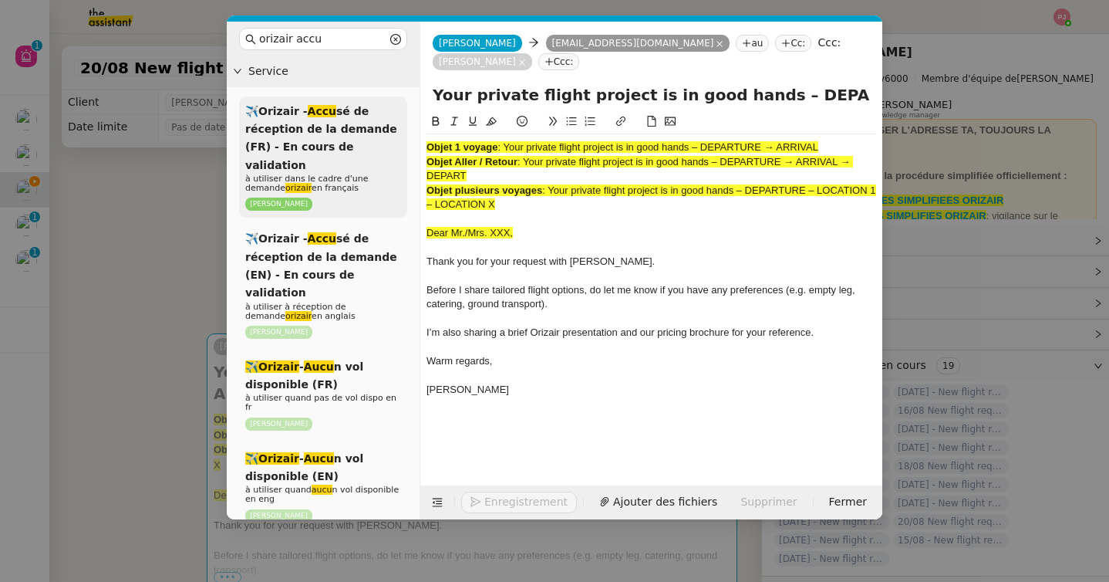
drag, startPoint x: 518, startPoint y: 204, endPoint x: 407, endPoint y: 145, distance: 126.7
click at [407, 145] on nz-layout "orizair accu Service ✈️Orizair - Accu sé de réception de la demande (FR) - En c…" at bounding box center [555, 271] width 656 height 498
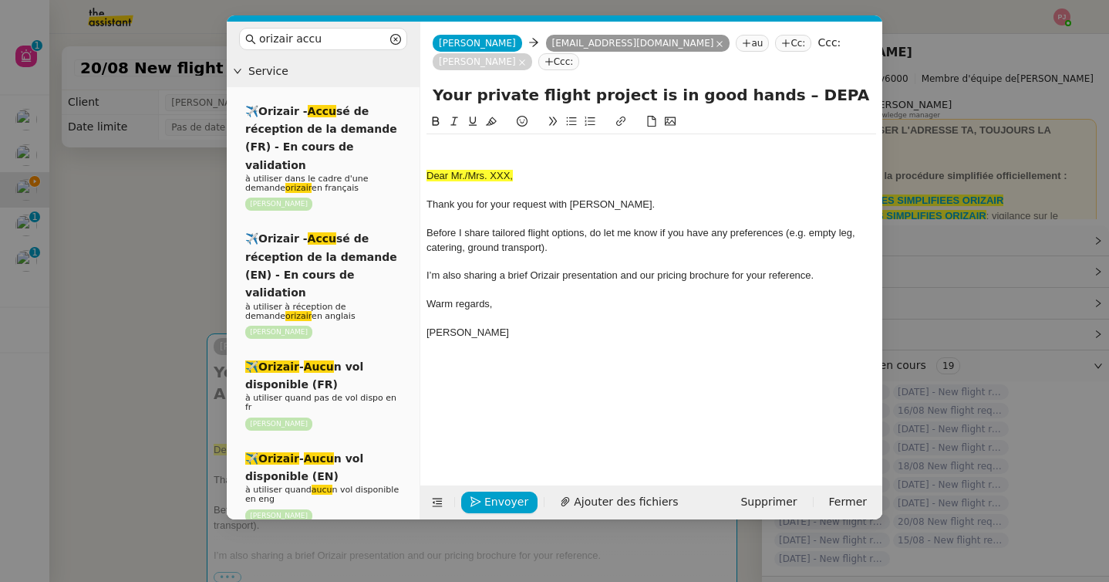
click at [428, 176] on span "Dear Mr./Mrs. XXX," at bounding box center [470, 176] width 86 height 12
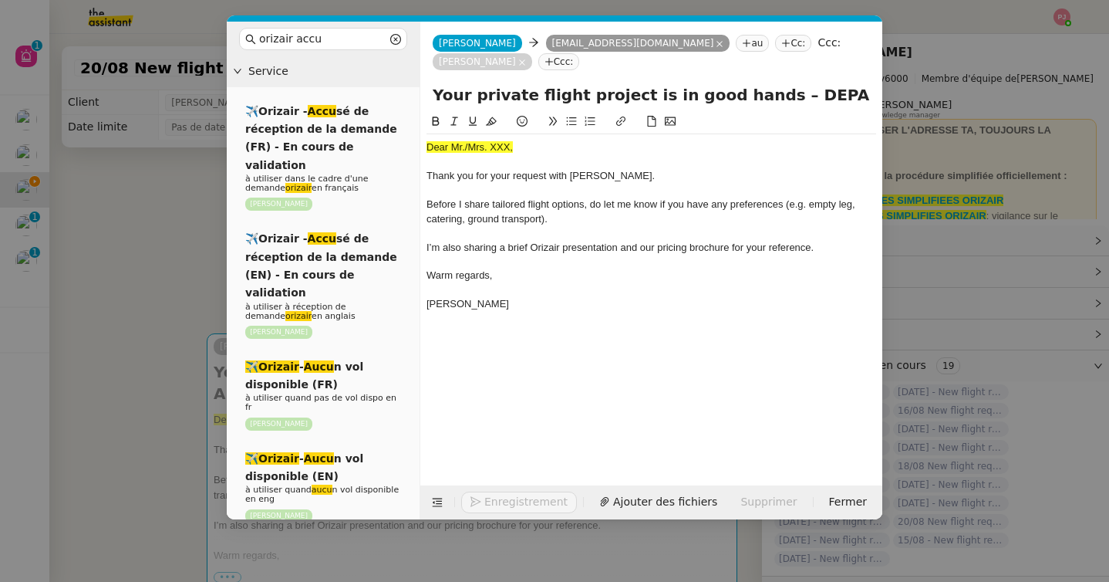
click at [117, 336] on nz-modal-container "orizair accu Service ✈️Orizair - Accu sé de réception de la demande (FR) - En c…" at bounding box center [554, 291] width 1109 height 582
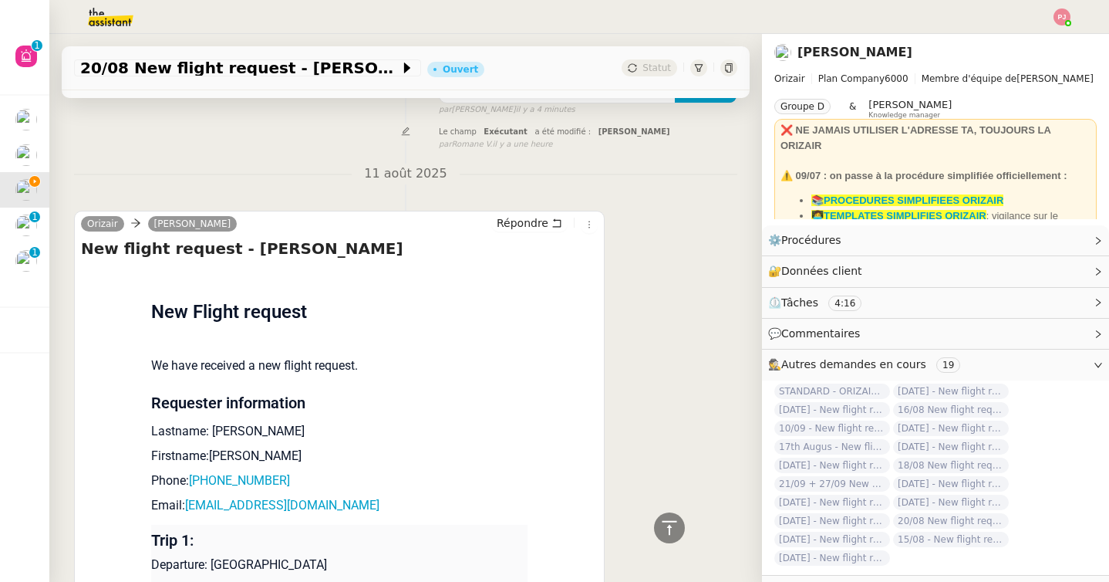
scroll to position [626, 0]
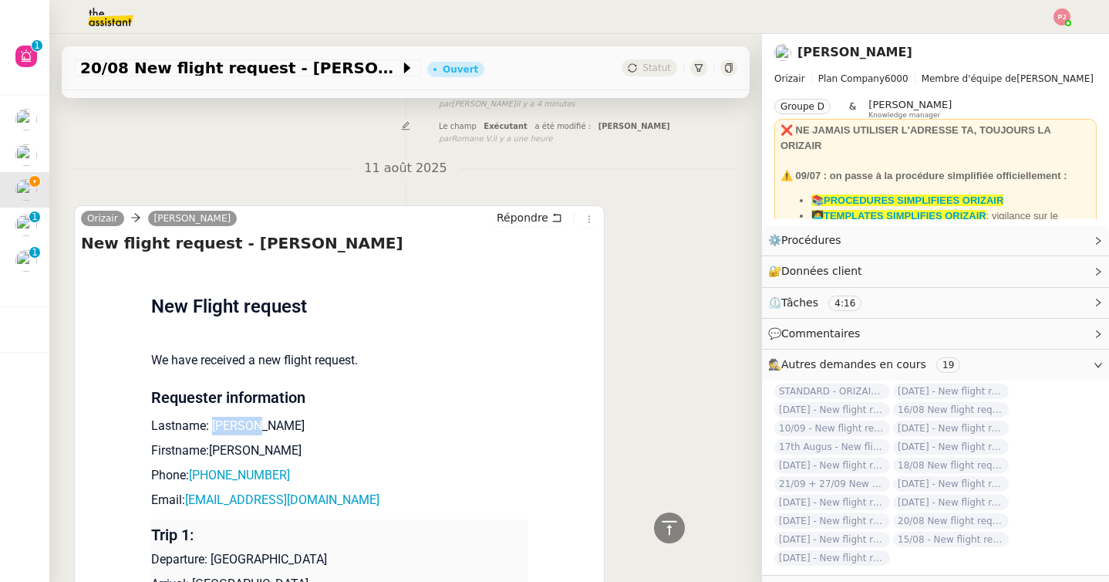
drag, startPoint x: 272, startPoint y: 430, endPoint x: 216, endPoint y: 427, distance: 56.4
click at [216, 427] on p "Lastname: [PERSON_NAME]" at bounding box center [339, 426] width 376 height 19
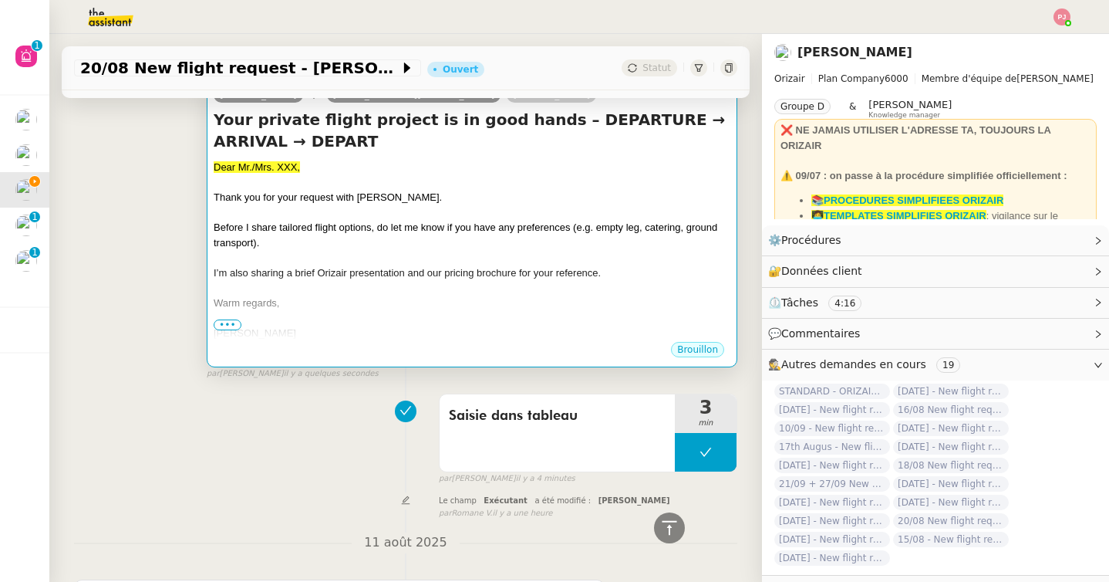
scroll to position [203, 0]
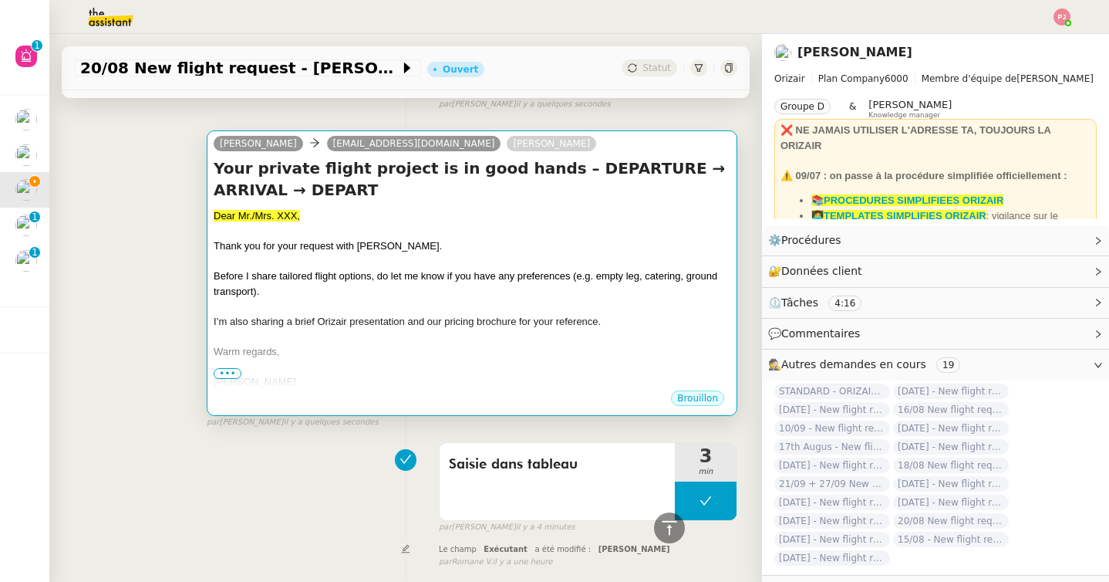
click at [371, 325] on span "I’m also sharing a brief Orizair presentation and our pricing brochure for your…" at bounding box center [407, 322] width 387 height 12
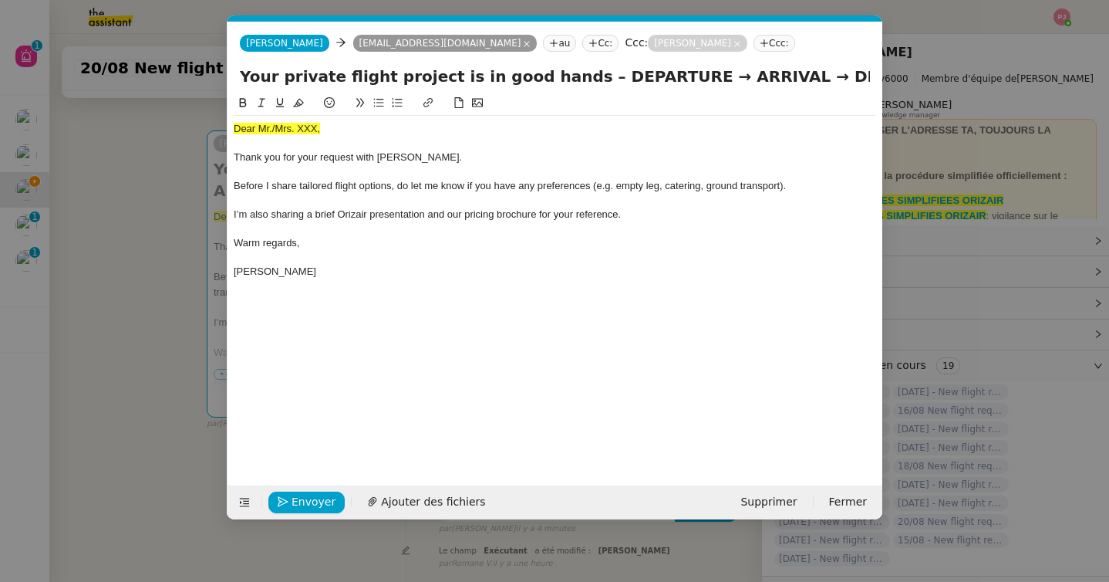
scroll to position [0, 90]
drag, startPoint x: 329, startPoint y: 130, endPoint x: 197, endPoint y: 130, distance: 131.9
click at [197, 130] on nz-modal-container "orizair accu Service ✈️Orizair - Accu sé de réception de la demande (FR) - En c…" at bounding box center [554, 291] width 1109 height 582
click at [76, 321] on nz-modal-container "orizair accu Service ✈️Orizair - Accu sé de réception de la demande (FR) - En c…" at bounding box center [554, 291] width 1109 height 582
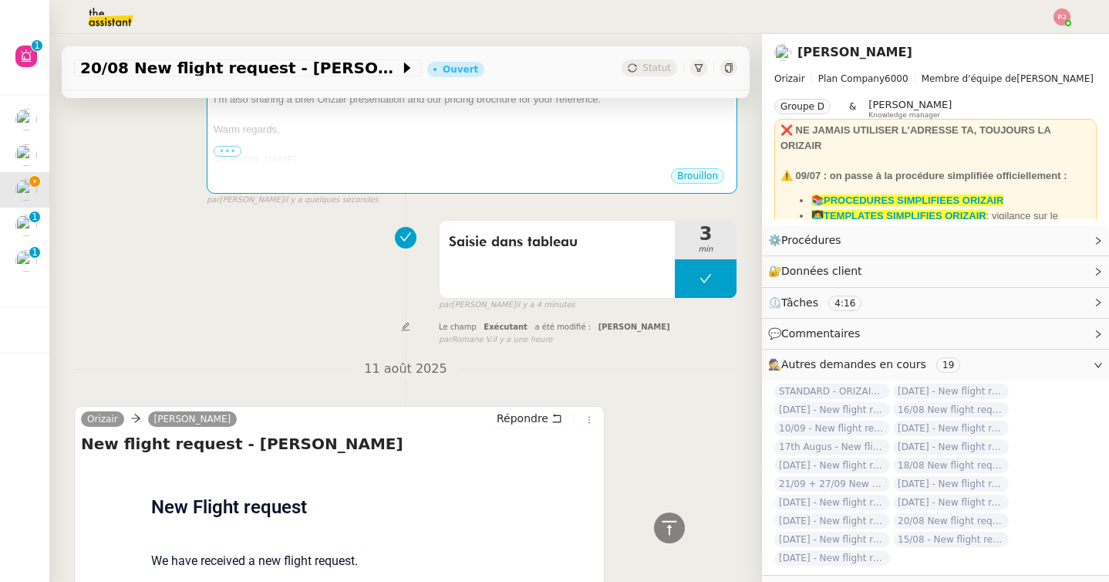
scroll to position [0, 0]
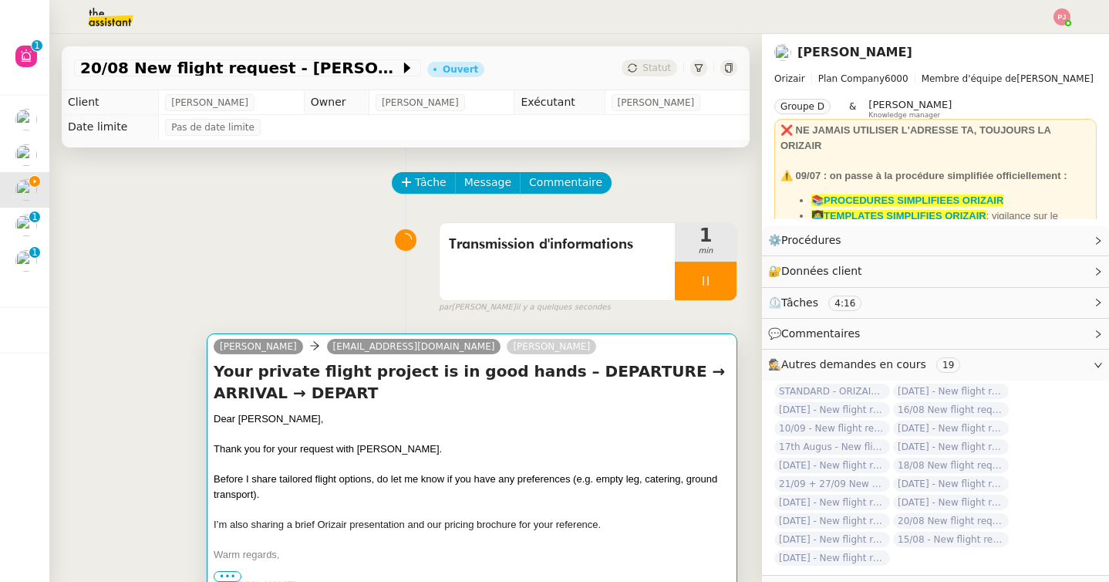
click at [293, 405] on div "Your private flight project is in good hands – DEPARTURE → ARRIVAL → DEPART Dea…" at bounding box center [472, 475] width 517 height 231
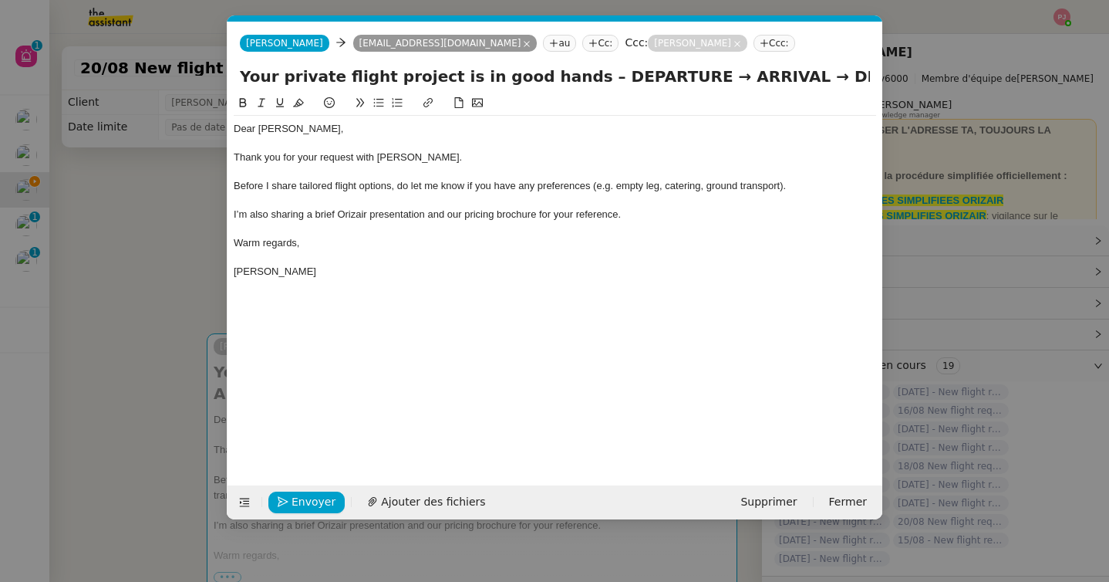
scroll to position [0, 90]
click at [398, 508] on span "Ajouter des fichiers" at bounding box center [433, 502] width 104 height 18
click at [187, 332] on nz-modal-container "orizair accu Service ✈️Orizair - Accu sé de réception de la demande (FR) - En c…" at bounding box center [554, 291] width 1109 height 582
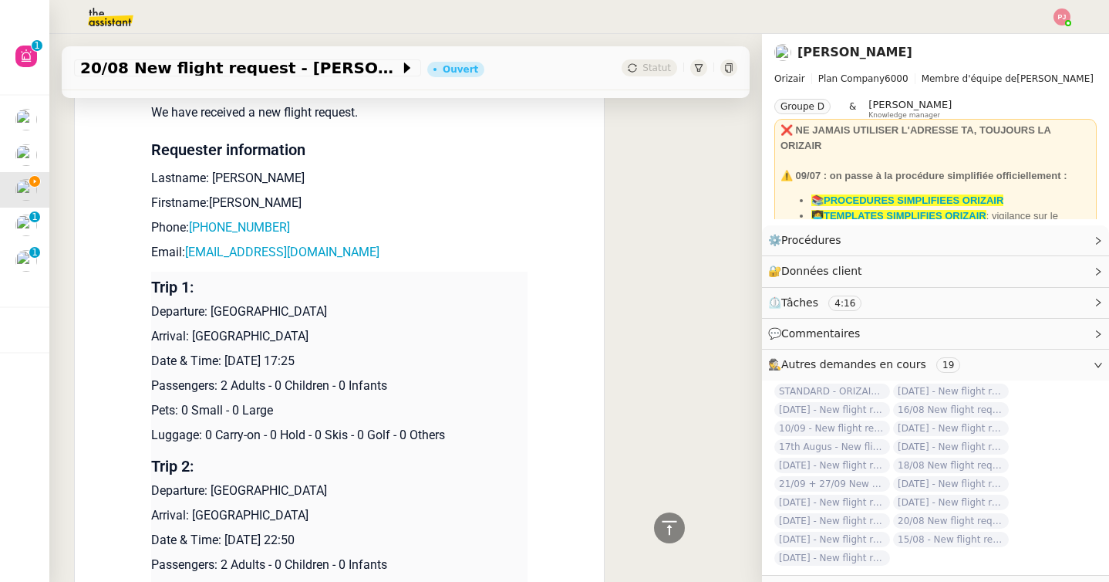
scroll to position [1078, 0]
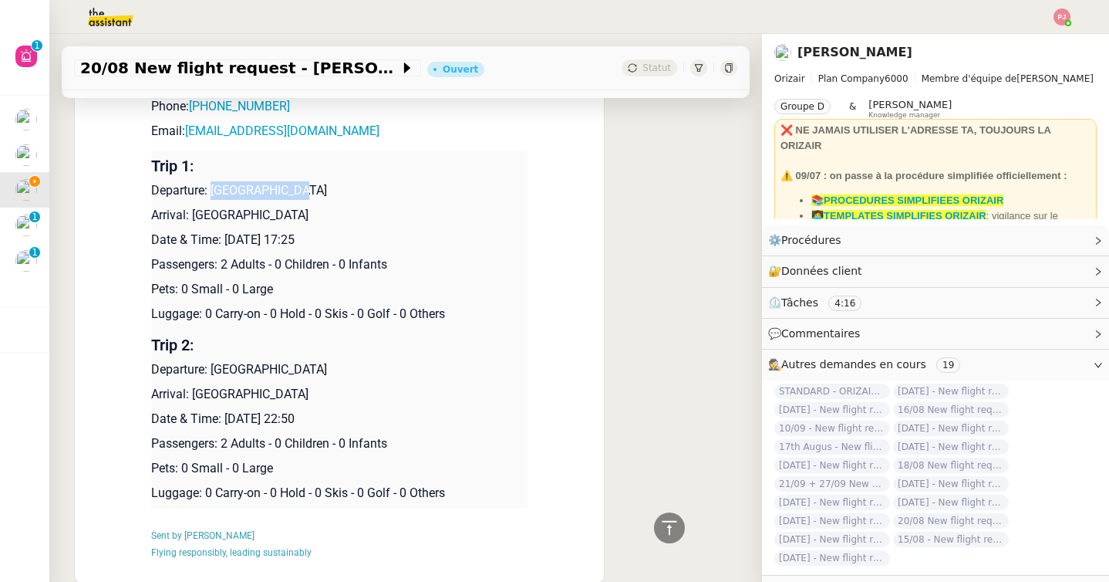
drag, startPoint x: 299, startPoint y: 194, endPoint x: 214, endPoint y: 193, distance: 84.9
click at [214, 193] on p "Departure: [GEOGRAPHIC_DATA]" at bounding box center [339, 190] width 376 height 19
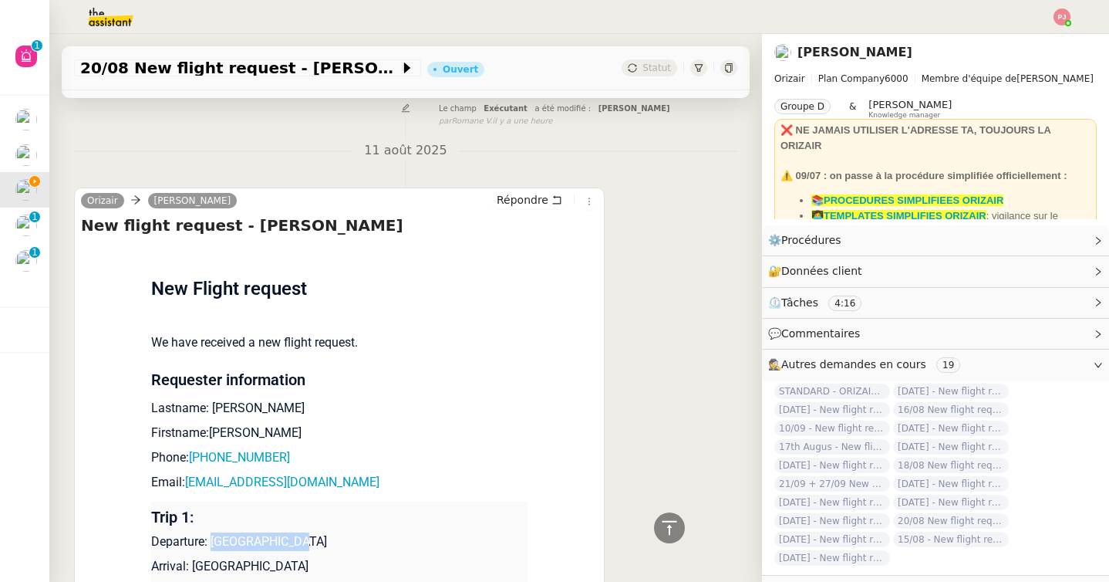
scroll to position [0, 0]
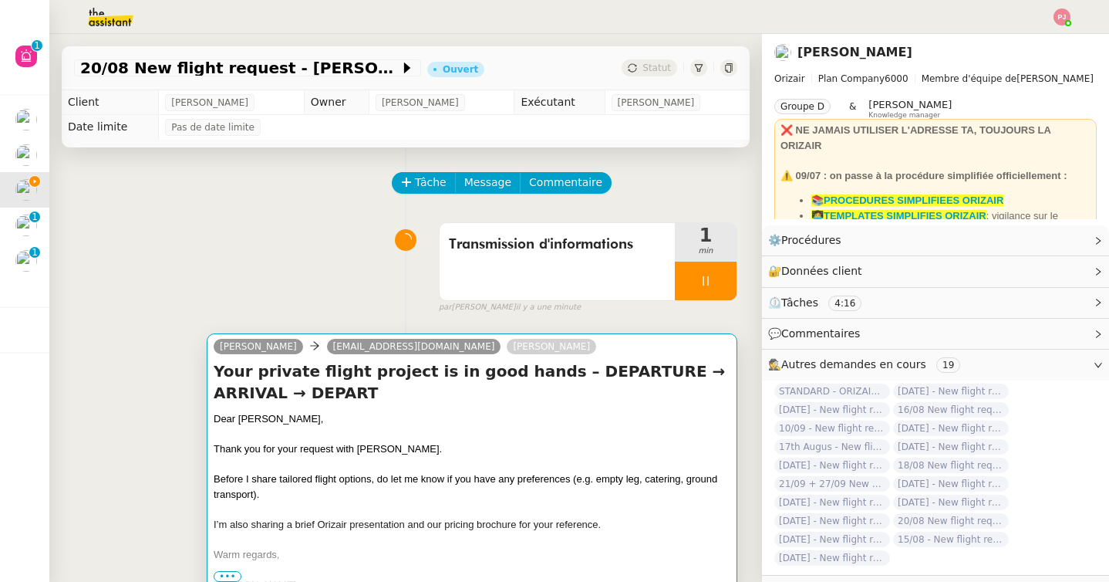
click at [370, 423] on div "Dear [PERSON_NAME]," at bounding box center [472, 418] width 517 height 15
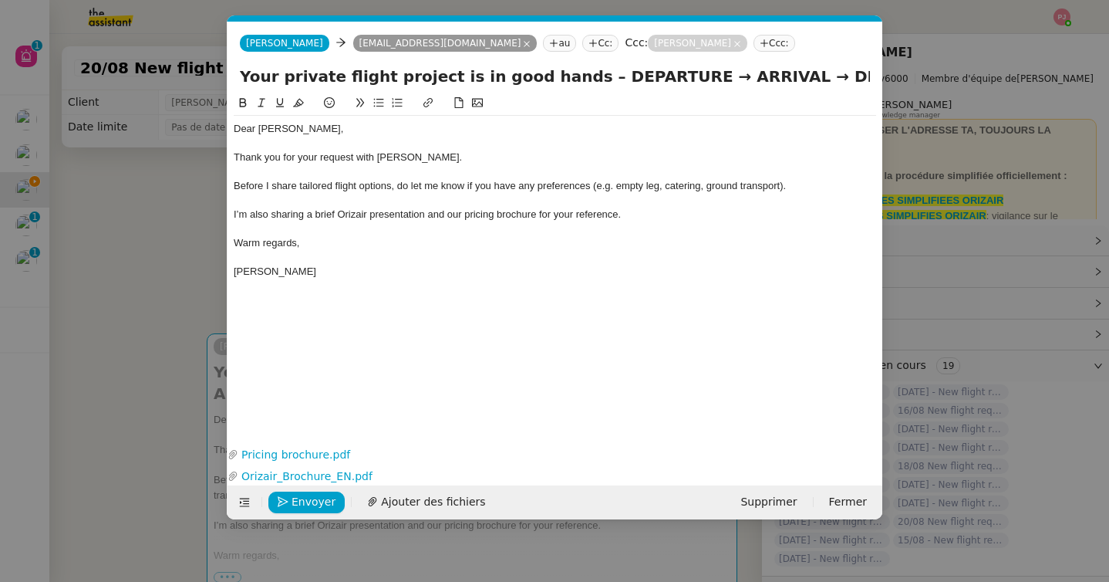
scroll to position [0, 90]
drag, startPoint x: 561, startPoint y: 76, endPoint x: 648, endPoint y: 76, distance: 87.2
click at [648, 76] on input "Your private flight project is in good hands – DEPARTURE → ARRIVAL → DEPART" at bounding box center [555, 76] width 630 height 23
paste input "[GEOGRAPHIC_DATA]"
type input "Your private flight project is in good hands – [GEOGRAPHIC_DATA] → ARRIVAL → DE…"
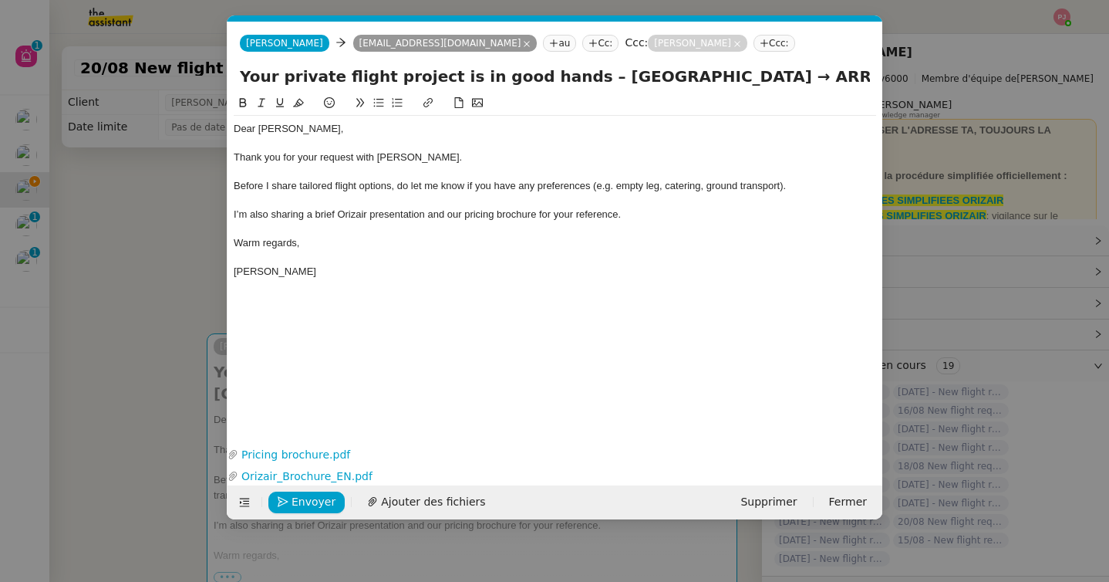
click at [105, 366] on nz-modal-container "orizair accu Service ✈️Orizair - Accu sé de réception de la demande (FR) - En c…" at bounding box center [554, 291] width 1109 height 582
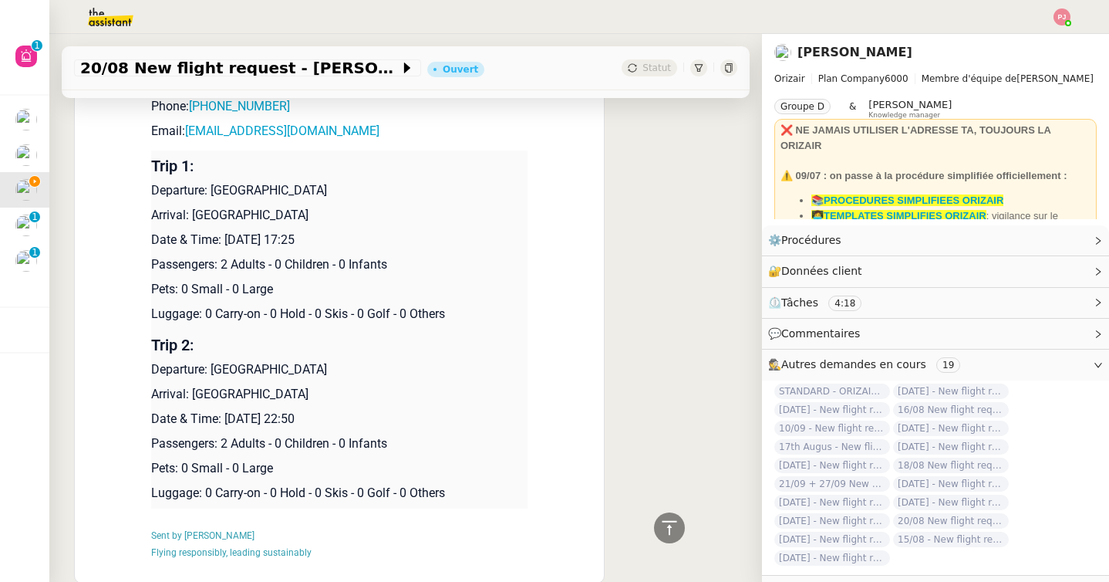
scroll to position [1092, 0]
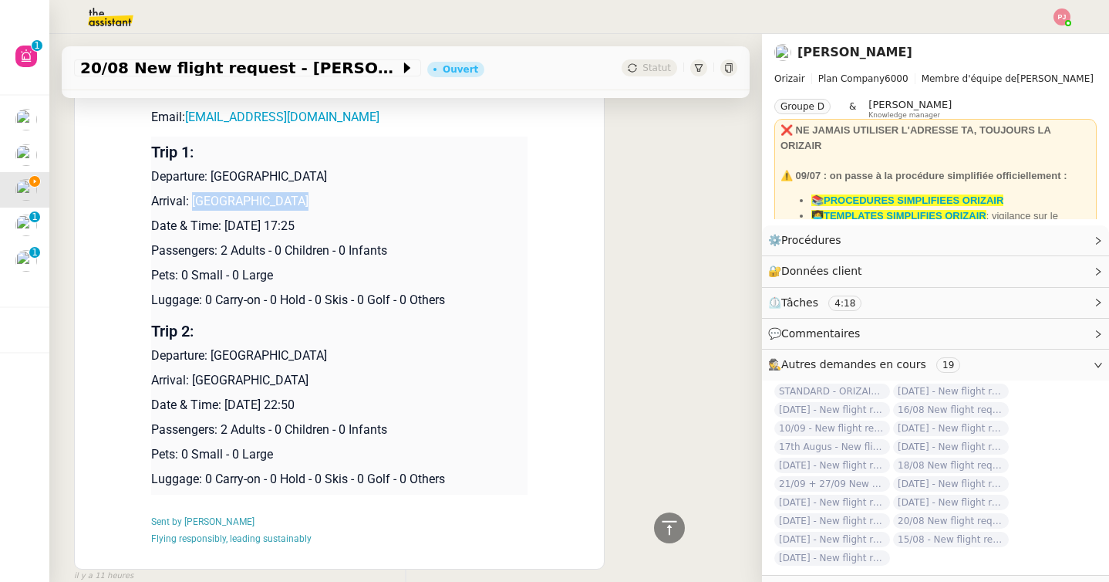
drag, startPoint x: 301, startPoint y: 197, endPoint x: 193, endPoint y: 193, distance: 108.1
click at [193, 193] on p "Arrival: [GEOGRAPHIC_DATA]" at bounding box center [339, 201] width 376 height 19
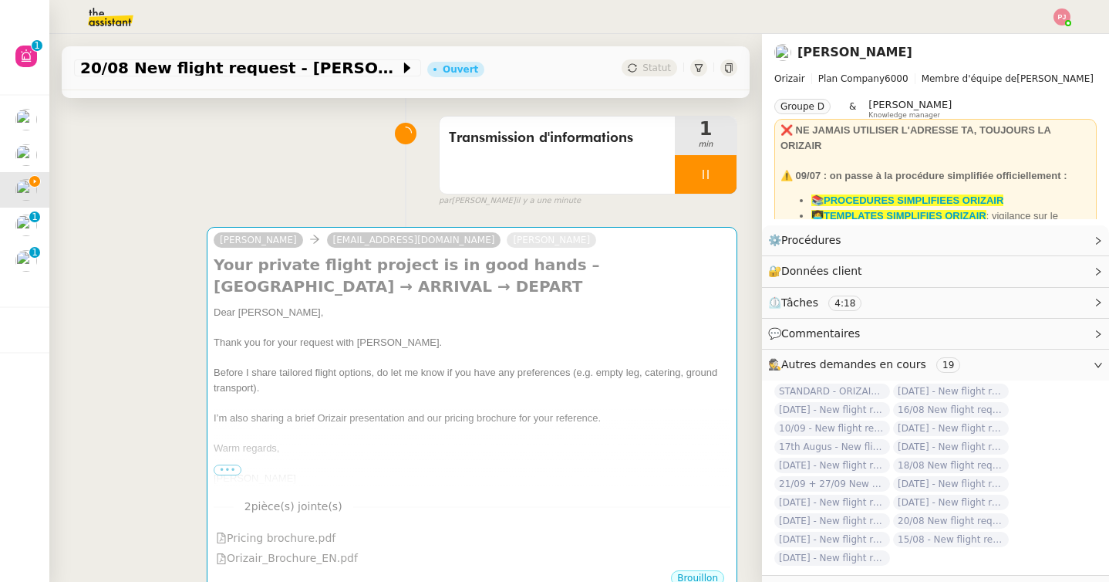
scroll to position [0, 0]
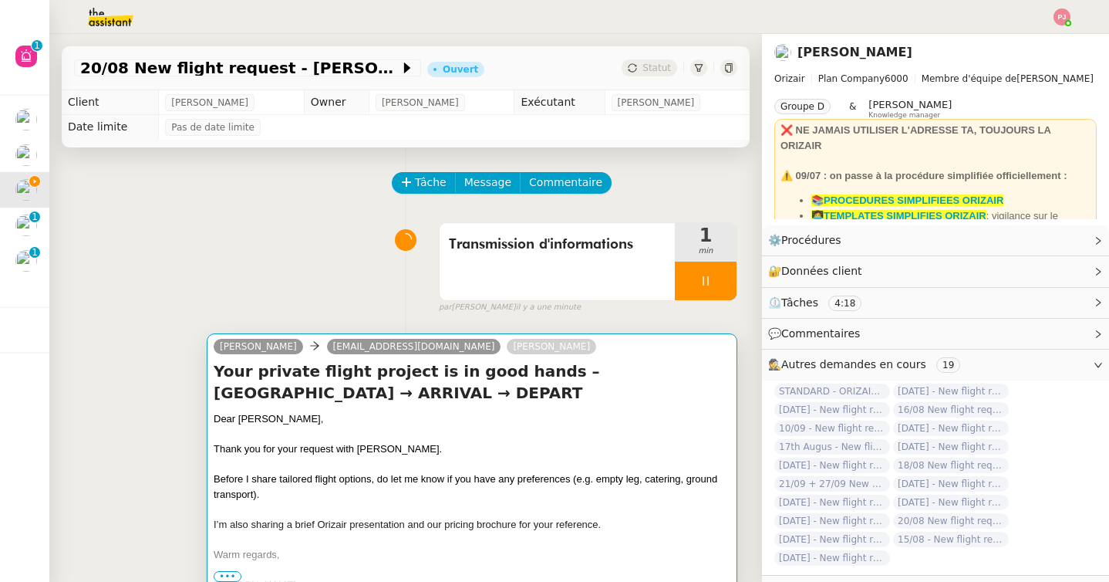
click at [315, 447] on span "Thank you for your request with [PERSON_NAME]." at bounding box center [328, 449] width 228 height 12
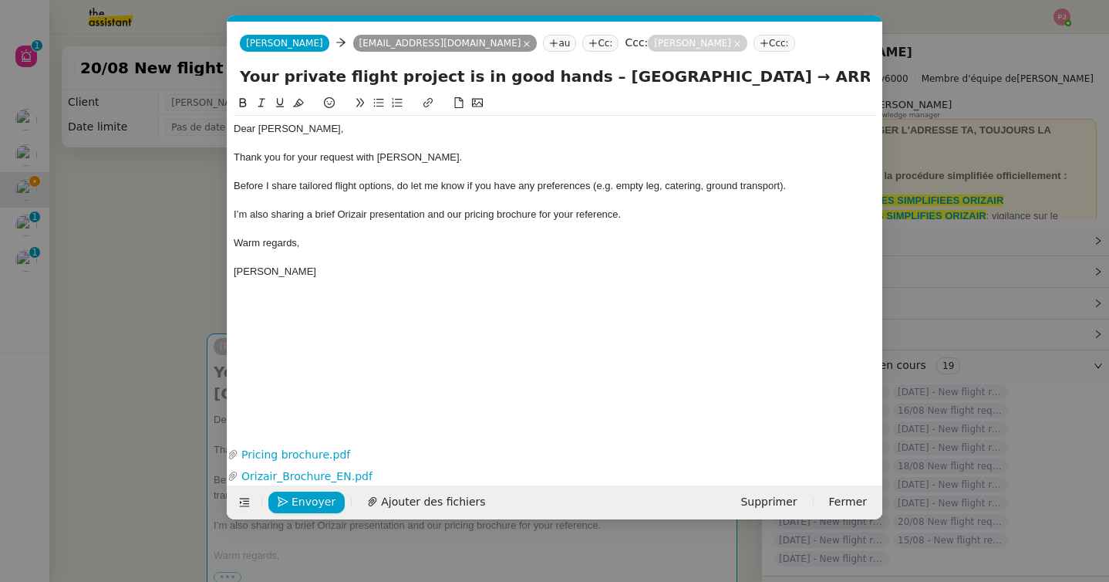
scroll to position [0, 90]
drag, startPoint x: 685, startPoint y: 73, endPoint x: 744, endPoint y: 73, distance: 59.4
click at [744, 73] on input "Your private flight project is in good hands – [GEOGRAPHIC_DATA] → ARRIVAL → DE…" at bounding box center [555, 76] width 630 height 23
paste input "[GEOGRAPHIC_DATA]"
drag, startPoint x: 660, startPoint y: 80, endPoint x: 563, endPoint y: 78, distance: 97.2
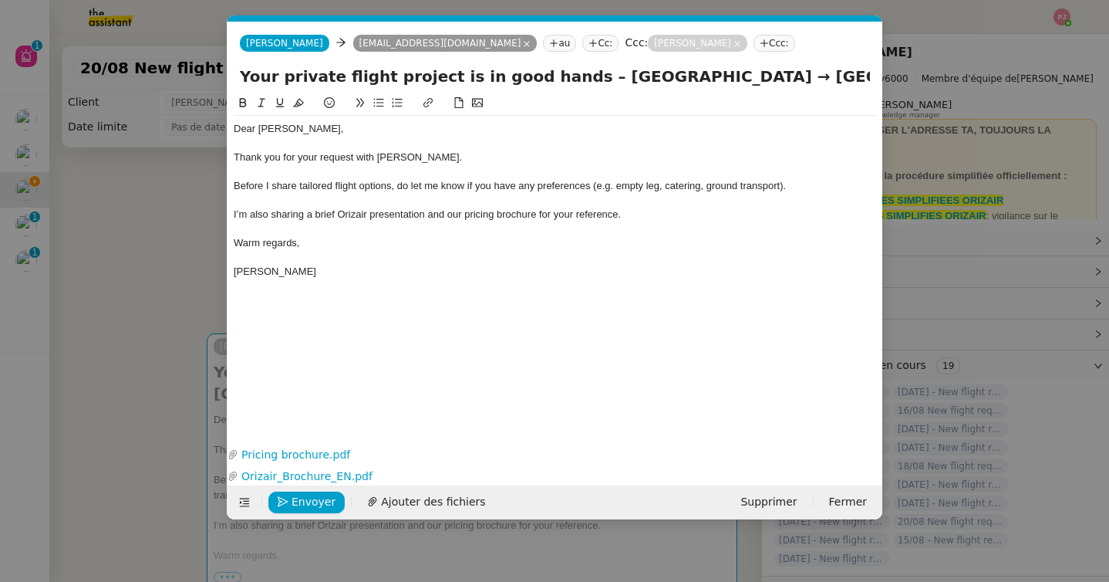
click at [563, 78] on input "Your private flight project is in good hands – [GEOGRAPHIC_DATA] → [GEOGRAPHIC_…" at bounding box center [555, 76] width 630 height 23
drag, startPoint x: 829, startPoint y: 78, endPoint x: 932, endPoint y: 79, distance: 102.6
click at [932, 79] on nz-modal-container "orizair accu Service ✈️Orizair - Accu sé de réception de la demande (FR) - En c…" at bounding box center [554, 291] width 1109 height 582
paste input "[GEOGRAPHIC_DATA]"
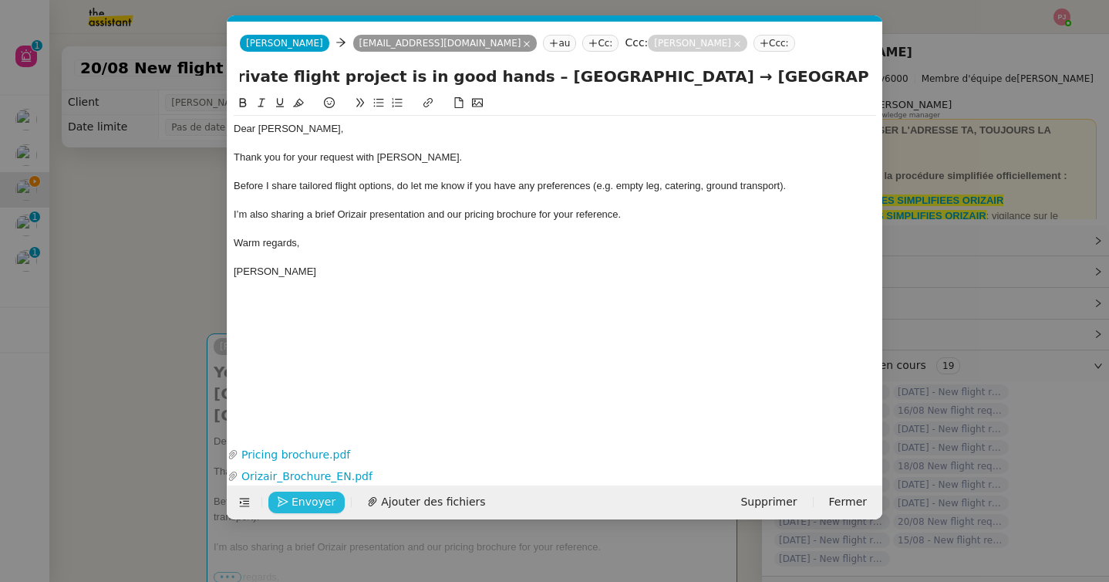
type input "Your private flight project is in good hands – [GEOGRAPHIC_DATA] → [GEOGRAPHIC_…"
click at [312, 499] on span "Envoyer" at bounding box center [314, 502] width 44 height 18
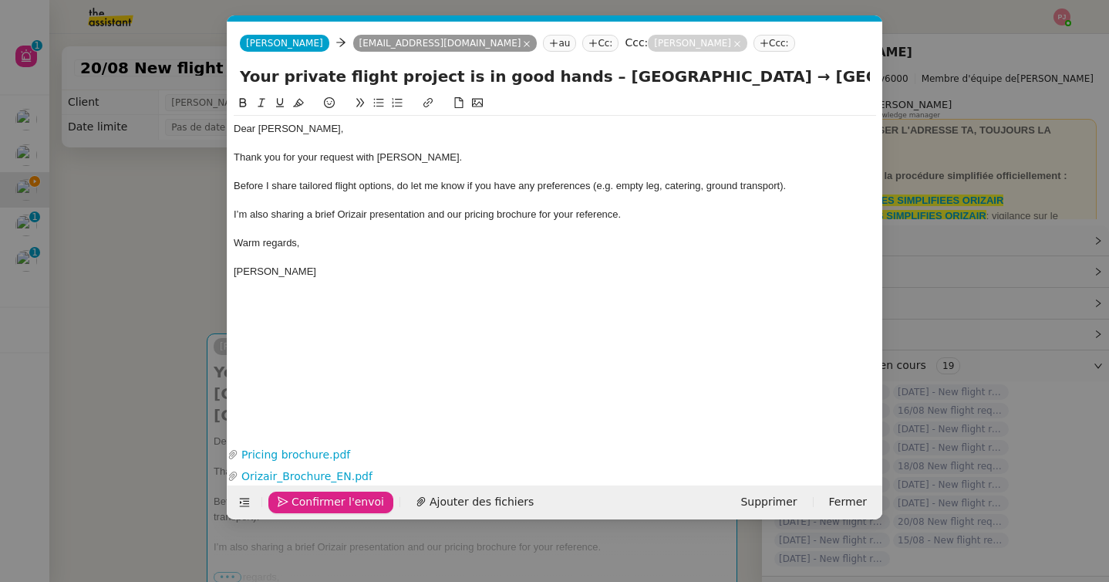
click at [312, 499] on span "Confirmer l'envoi" at bounding box center [338, 502] width 93 height 18
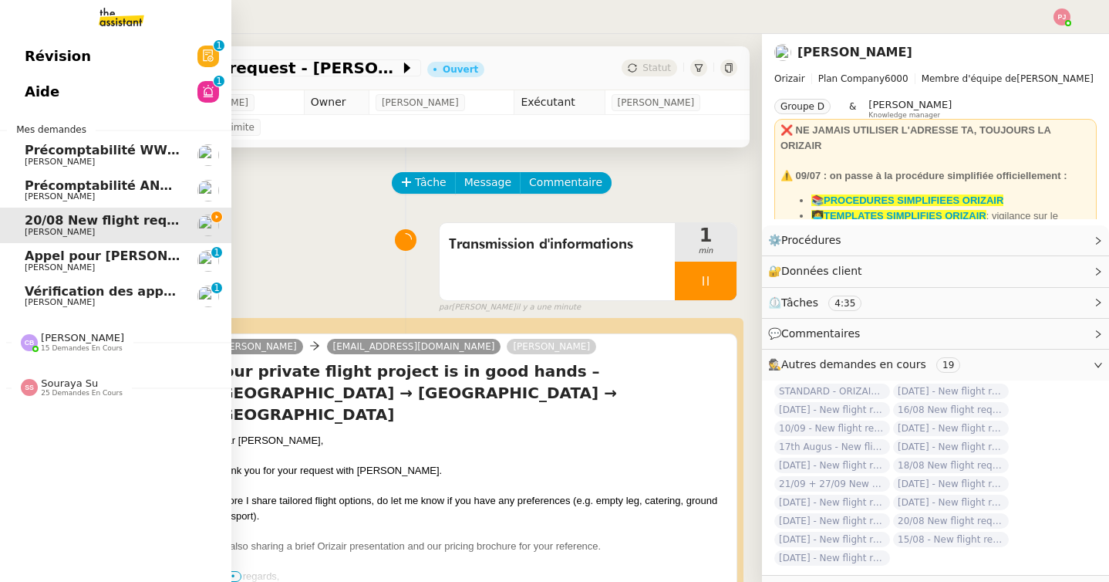
click at [86, 339] on span "[PERSON_NAME]" at bounding box center [82, 338] width 83 height 12
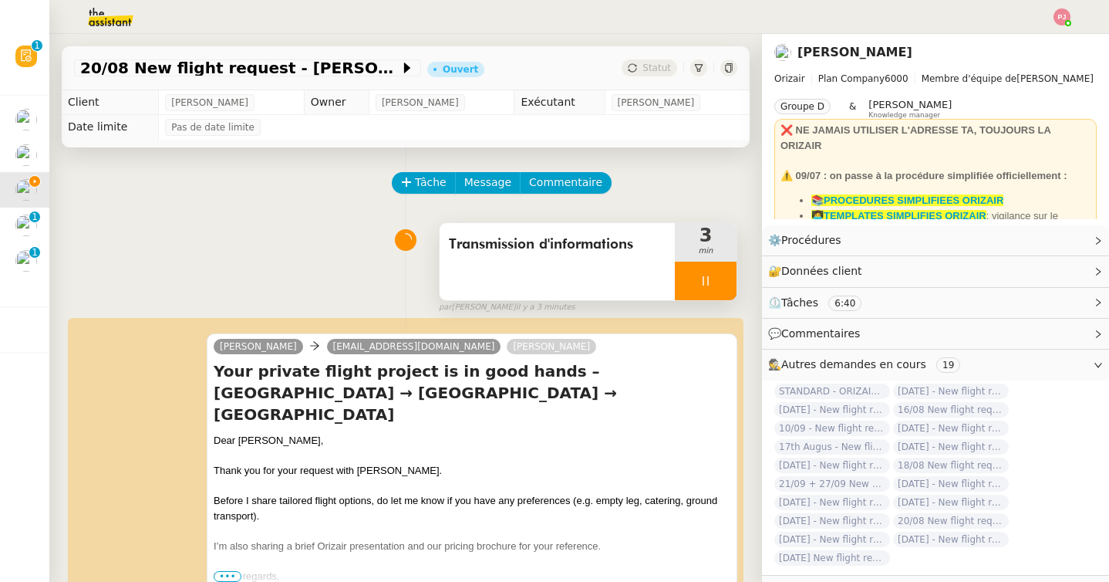
click at [709, 291] on div at bounding box center [706, 281] width 62 height 39
click at [721, 286] on icon at bounding box center [721, 281] width 12 height 12
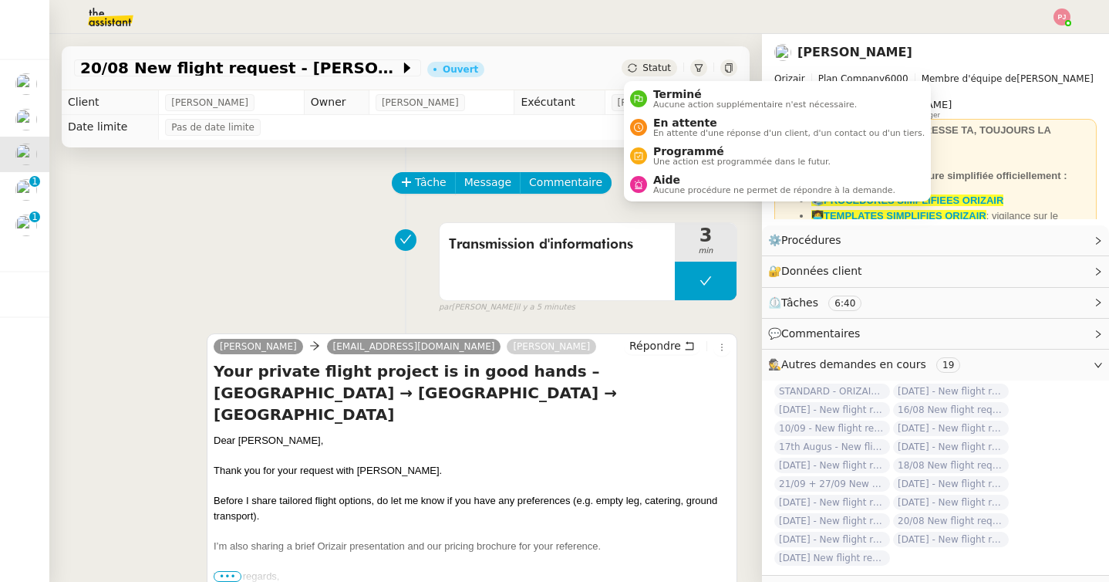
click at [665, 68] on span "Statut" at bounding box center [657, 67] width 29 height 11
click at [683, 123] on span "En attente" at bounding box center [789, 122] width 272 height 12
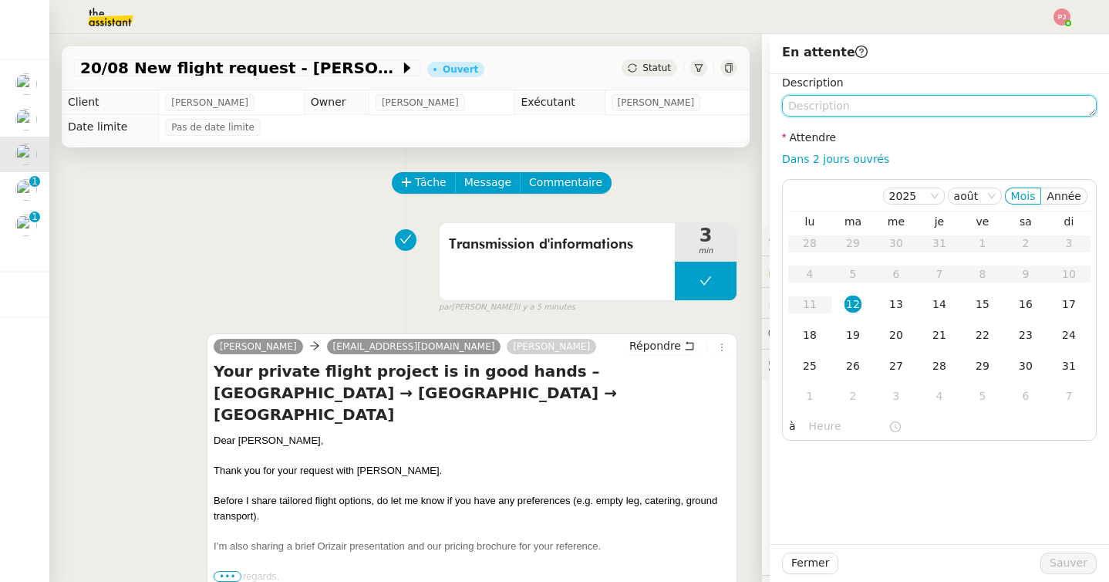
click at [829, 104] on textarea at bounding box center [939, 106] width 315 height 22
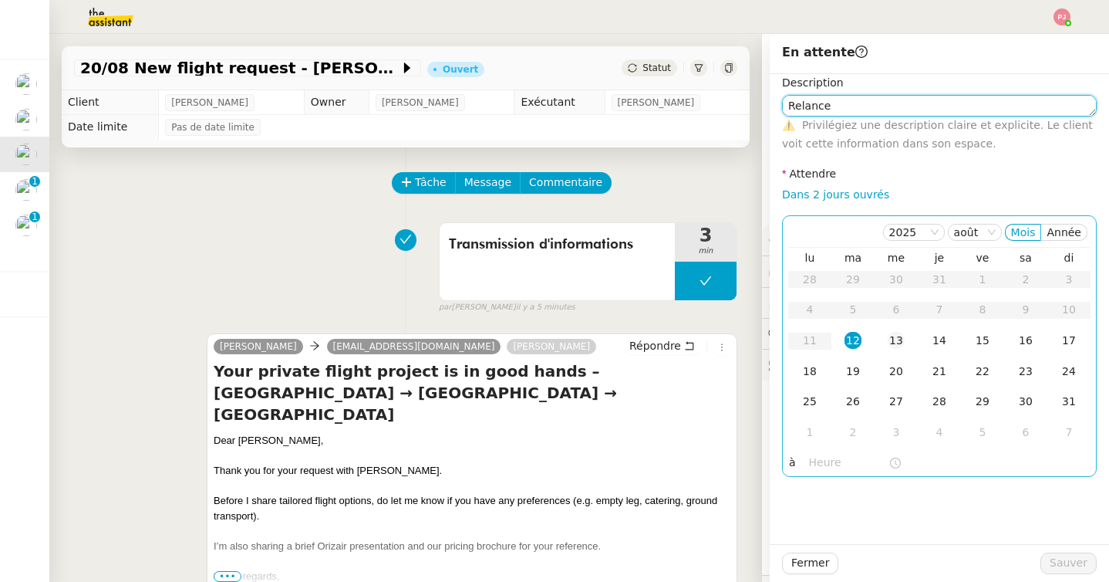
type textarea "Relance"
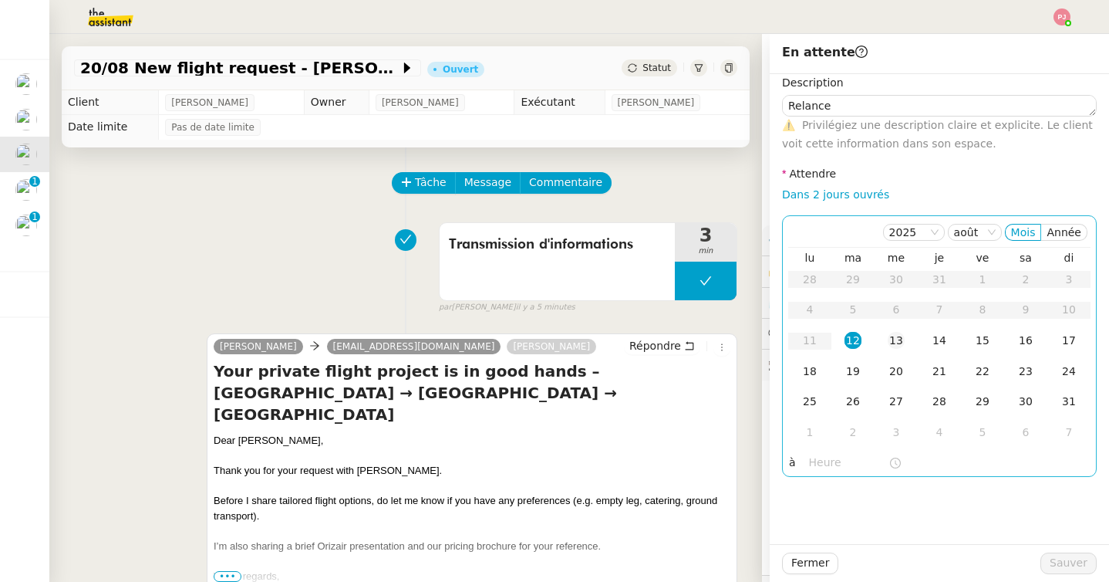
click at [896, 336] on div "13" at bounding box center [896, 340] width 17 height 17
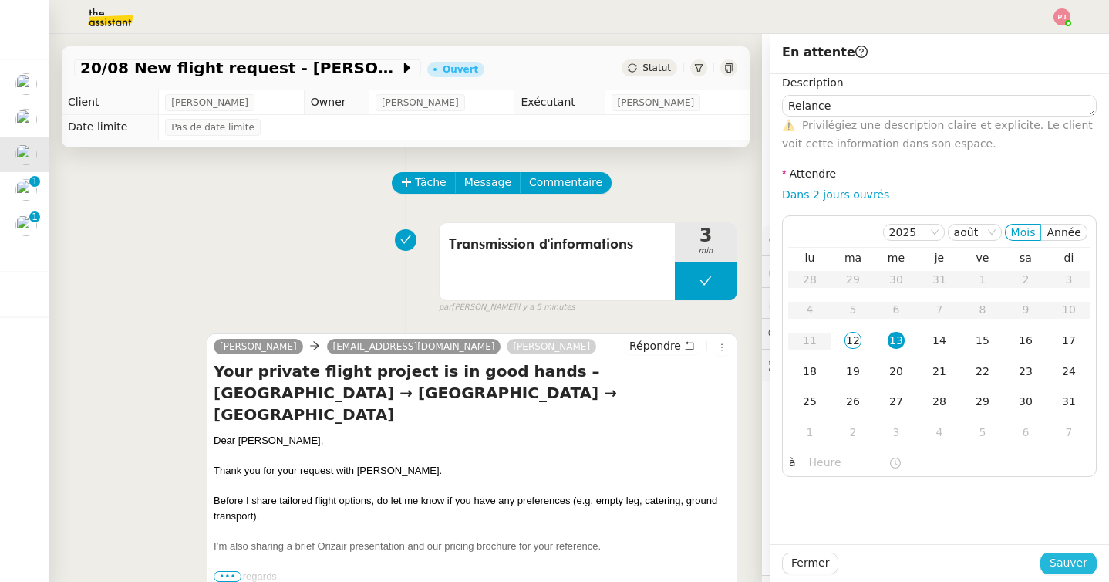
click at [1062, 556] on span "Sauver" at bounding box center [1069, 563] width 38 height 18
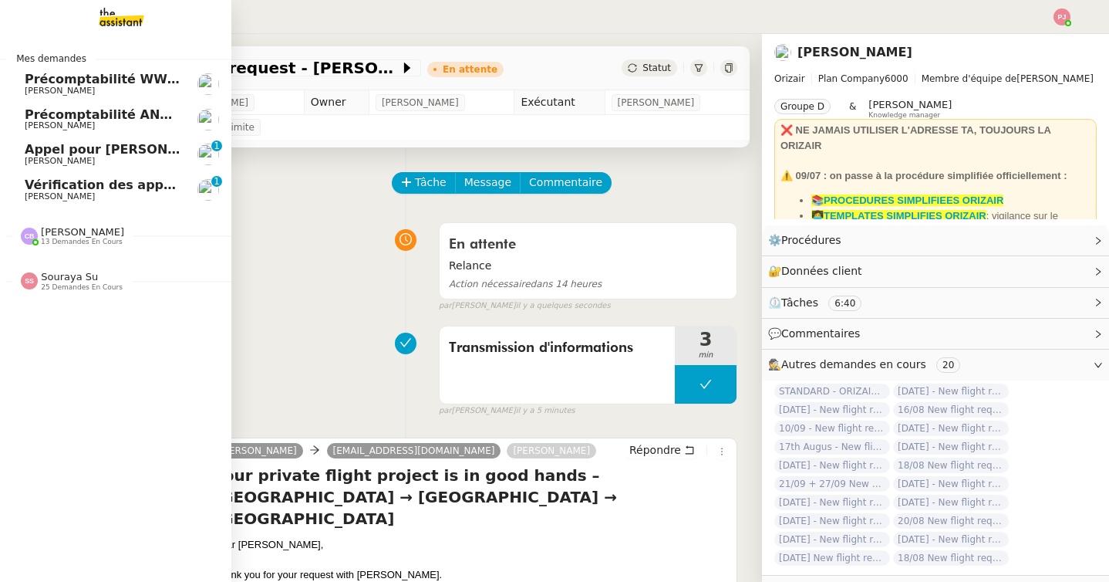
click at [70, 163] on span "[PERSON_NAME]" at bounding box center [60, 161] width 70 height 10
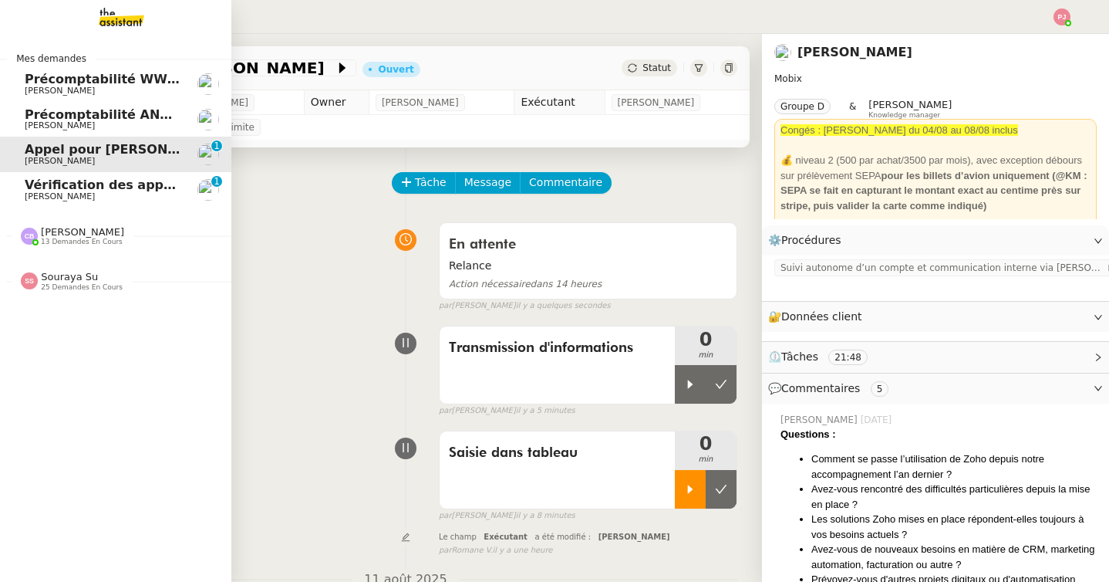
click at [70, 190] on span "Vérification des appels sortants - août 2025" at bounding box center [177, 184] width 305 height 15
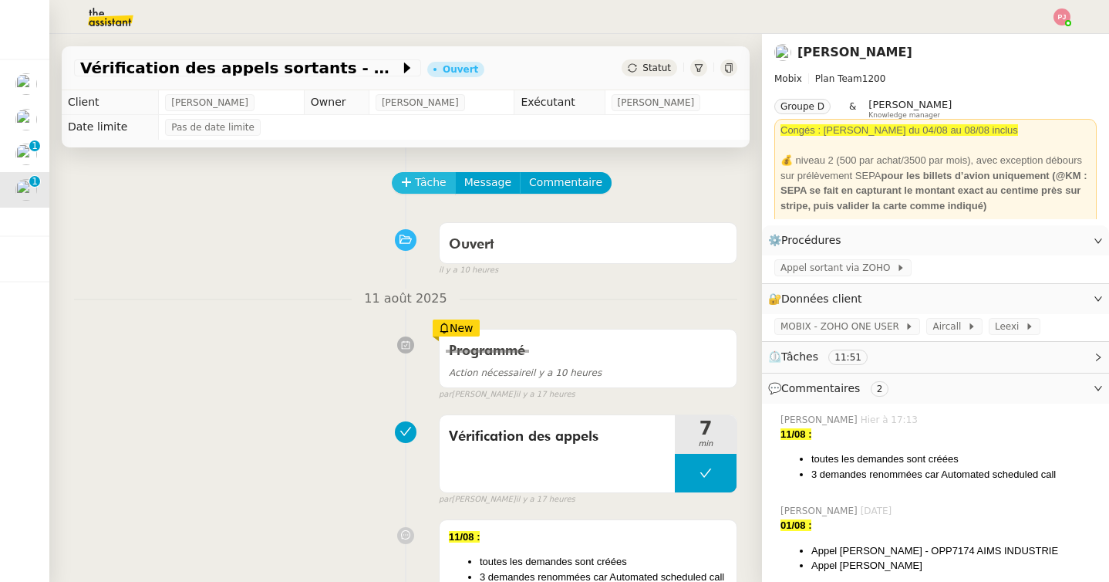
click at [423, 184] on span "Tâche" at bounding box center [431, 183] width 32 height 18
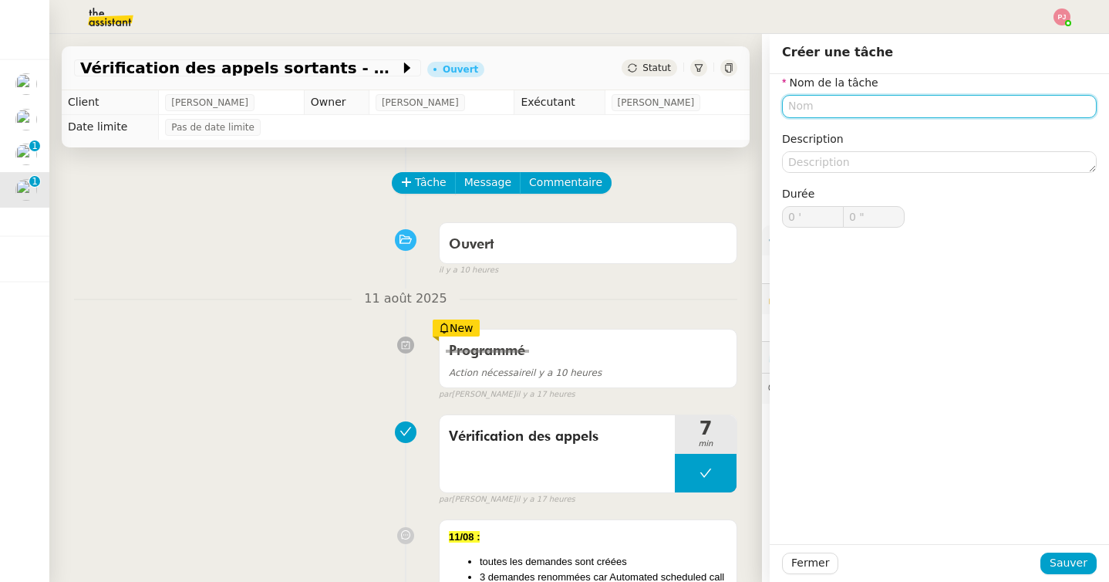
click at [813, 113] on input "text" at bounding box center [939, 106] width 315 height 22
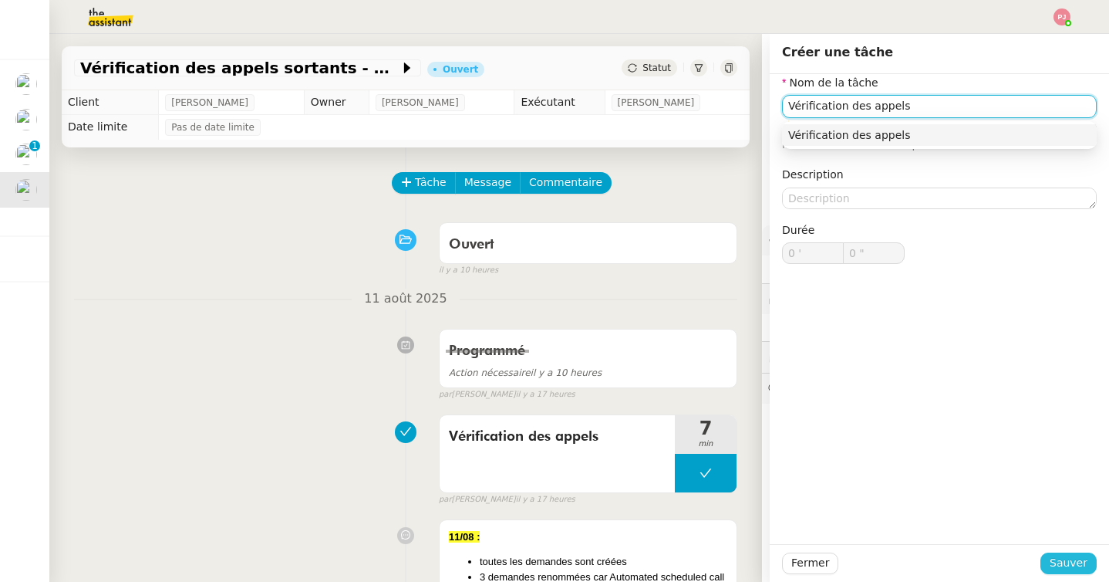
type input "Vérification des appels"
click at [1090, 562] on button "Sauver" at bounding box center [1069, 563] width 56 height 22
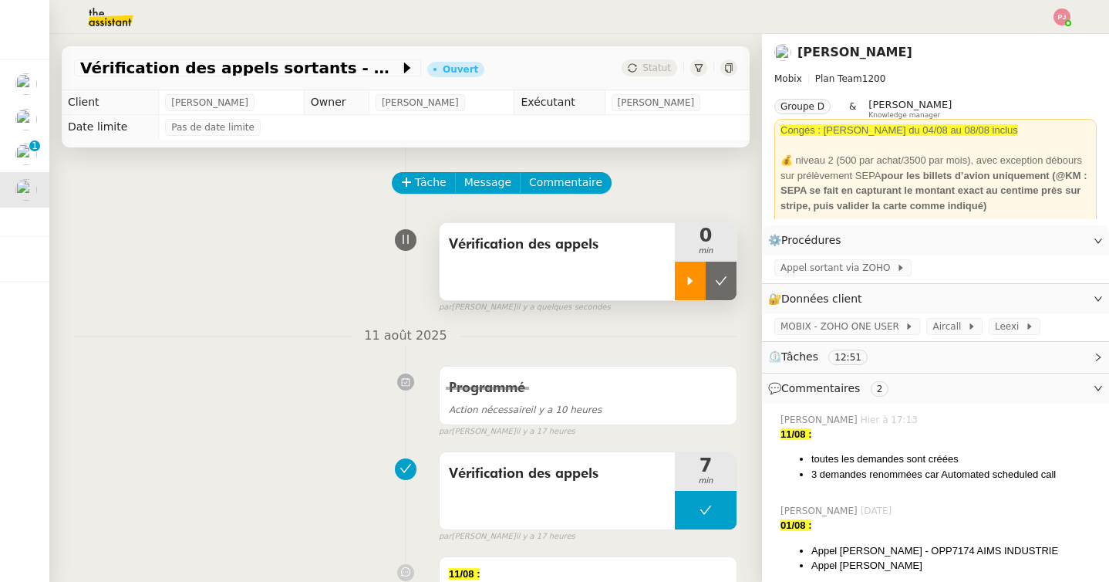
click at [694, 288] on div at bounding box center [690, 281] width 31 height 39
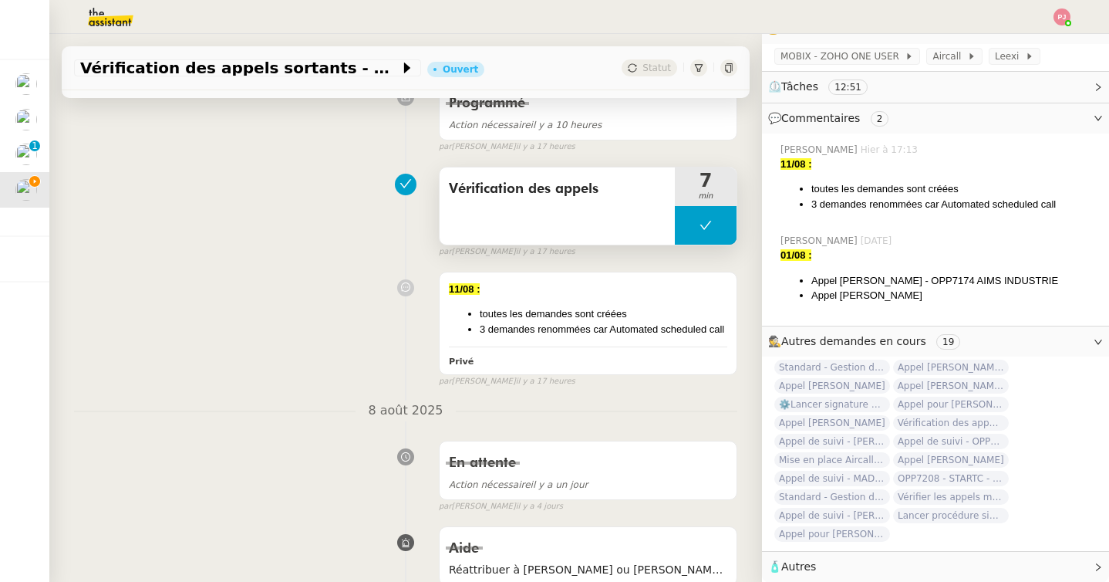
scroll to position [481, 0]
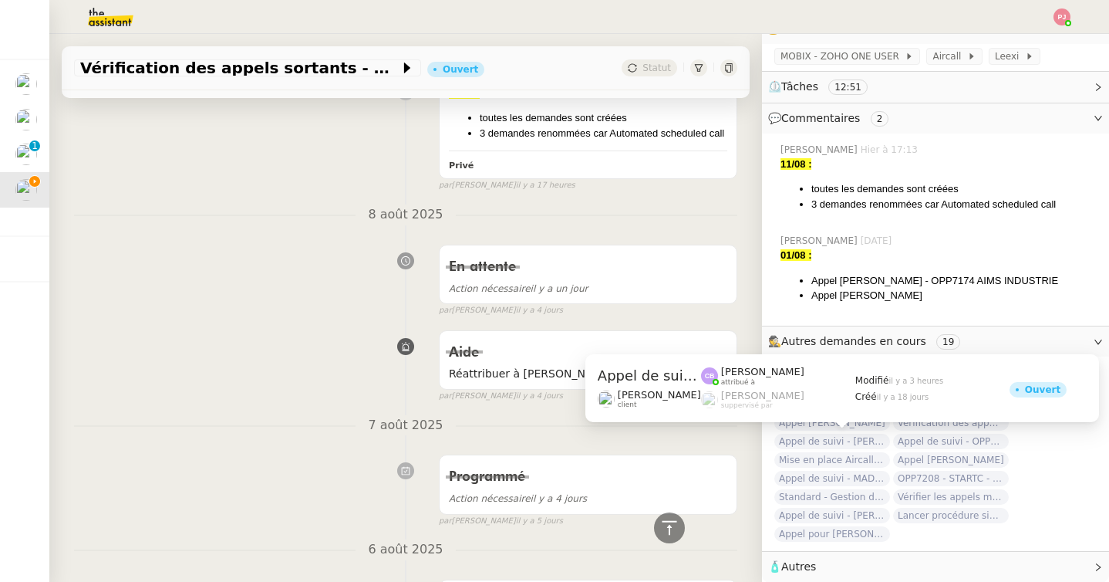
click at [824, 441] on span "Appel de suivi - [PERSON_NAME]" at bounding box center [833, 441] width 116 height 15
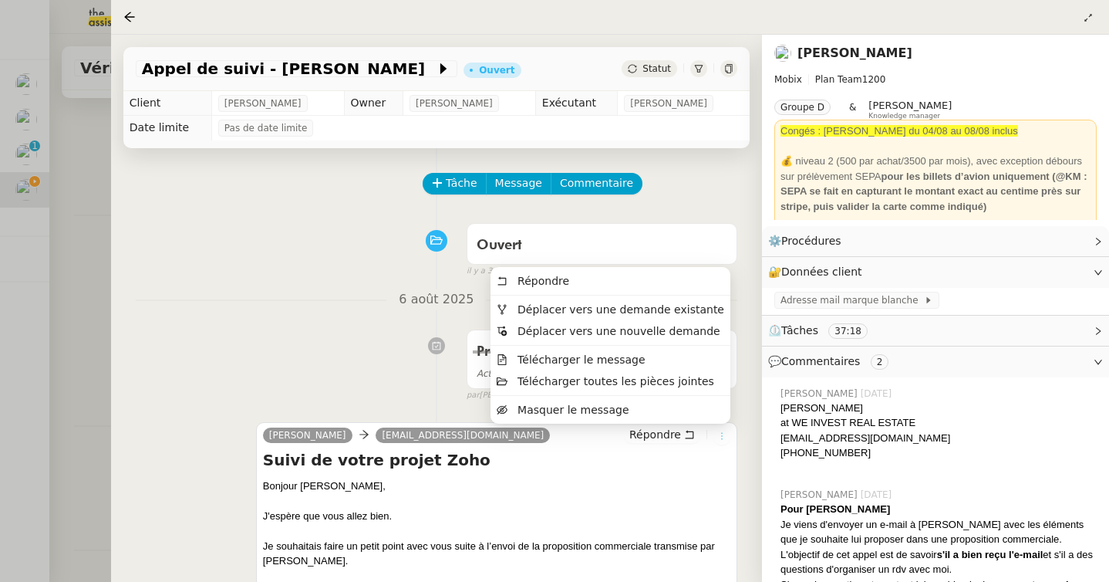
click at [724, 434] on icon at bounding box center [721, 435] width 9 height 9
click at [724, 437] on icon at bounding box center [721, 435] width 9 height 9
click at [677, 313] on span "Déplacer vers une demande existante" at bounding box center [621, 309] width 207 height 12
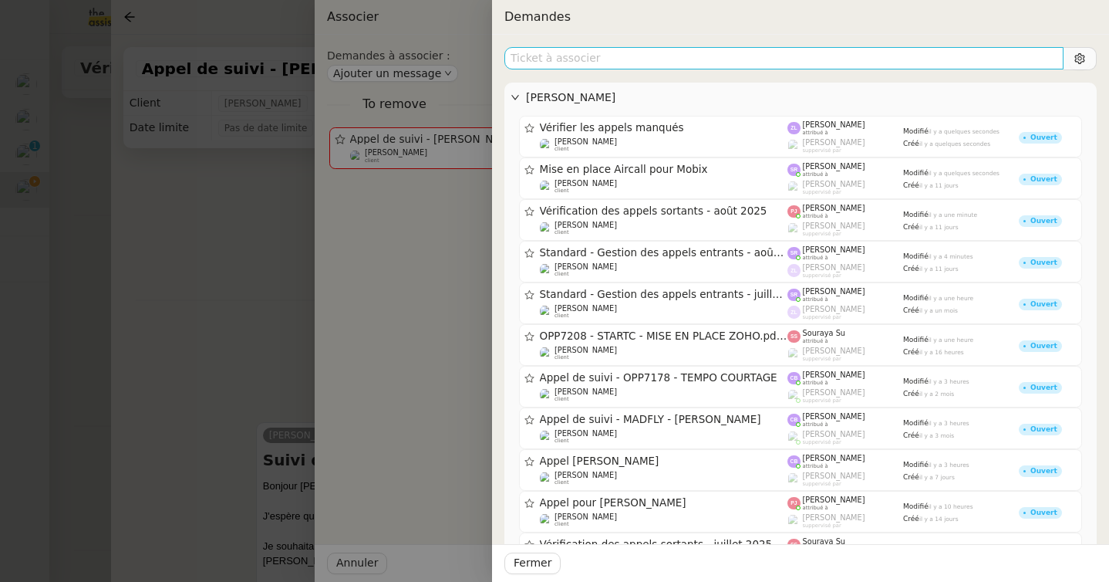
click at [771, 59] on input "text" at bounding box center [784, 58] width 559 height 22
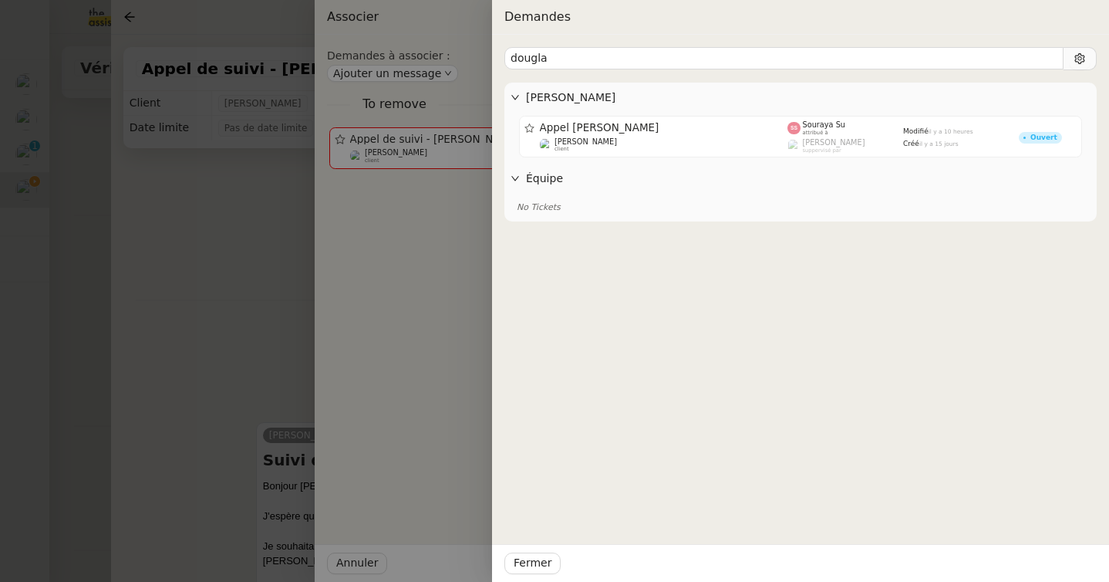
type input "dougla"
click at [231, 267] on div at bounding box center [554, 291] width 1109 height 582
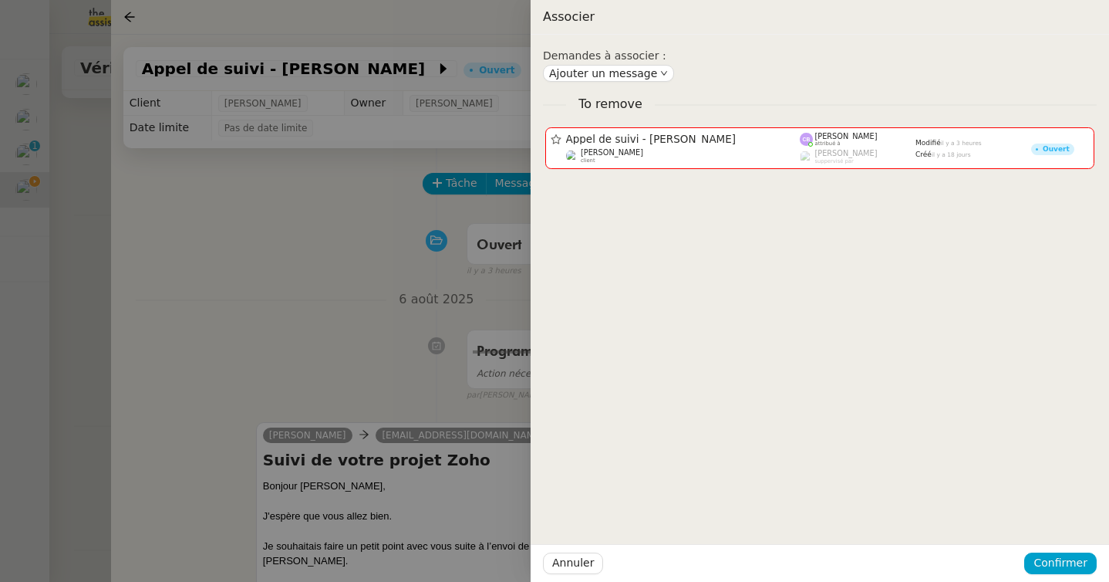
click at [106, 295] on div at bounding box center [554, 291] width 1109 height 582
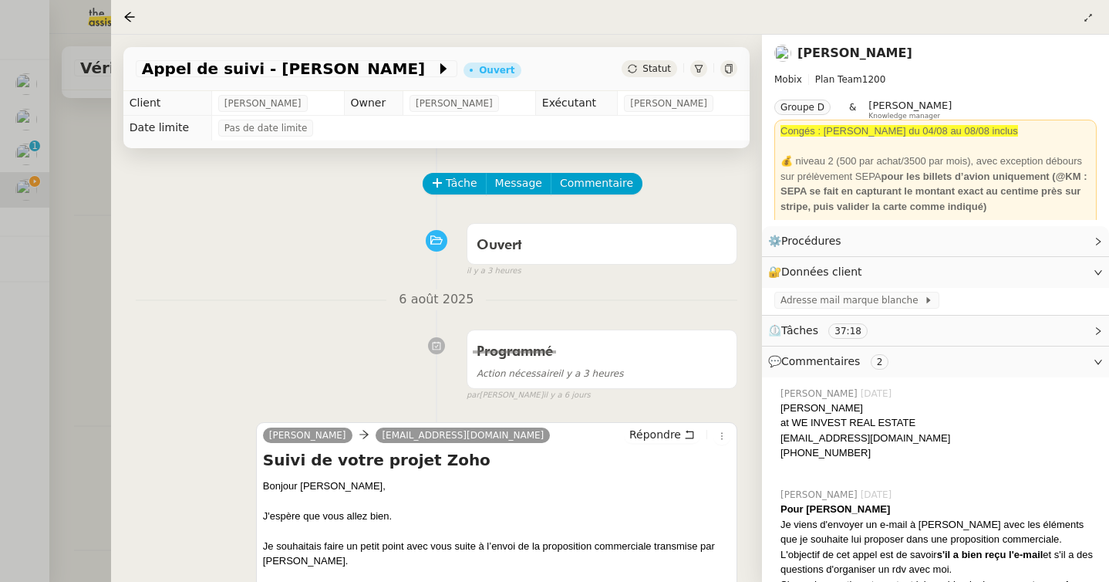
click at [86, 181] on div at bounding box center [554, 291] width 1109 height 582
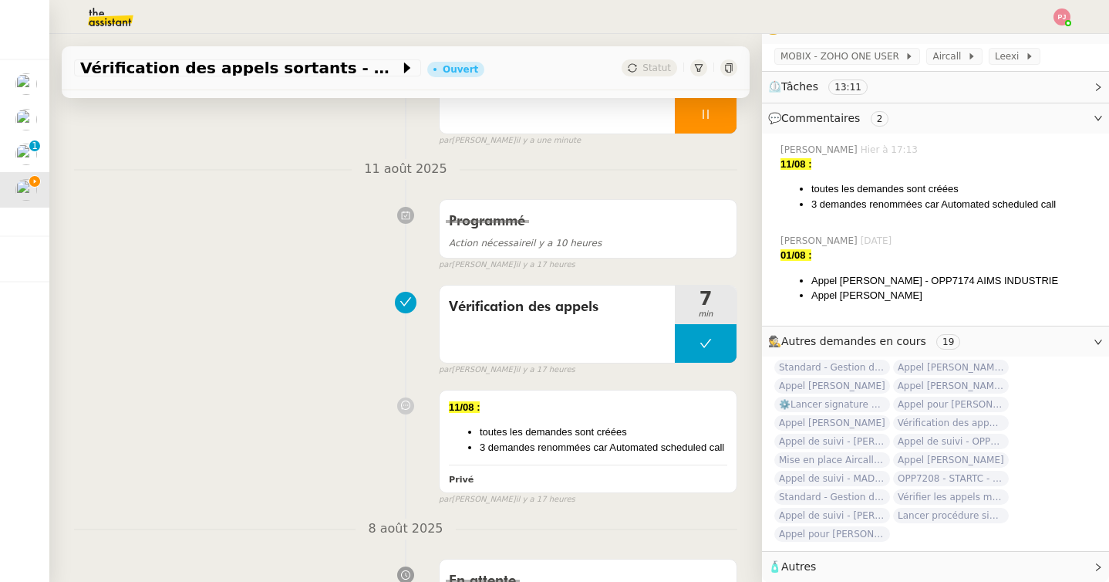
scroll to position [184, 0]
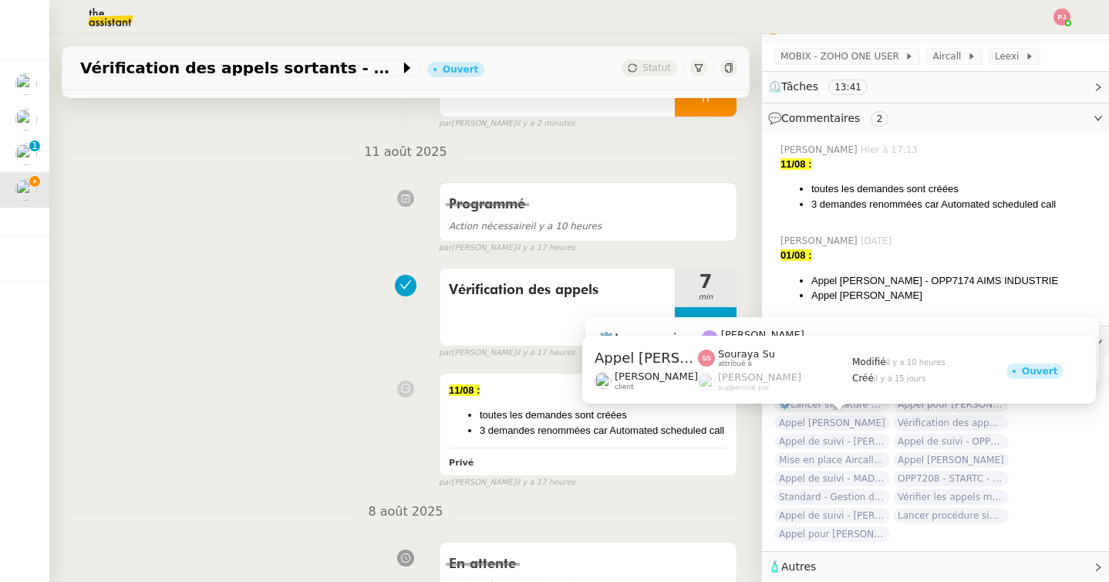
click at [825, 427] on span "Appel [PERSON_NAME]" at bounding box center [833, 422] width 116 height 15
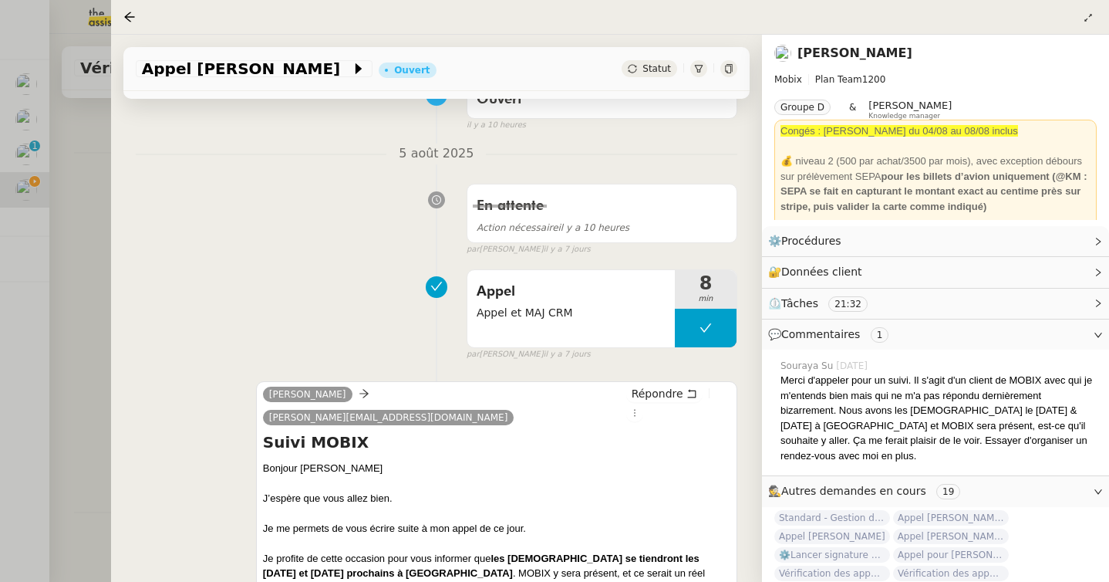
scroll to position [172, 0]
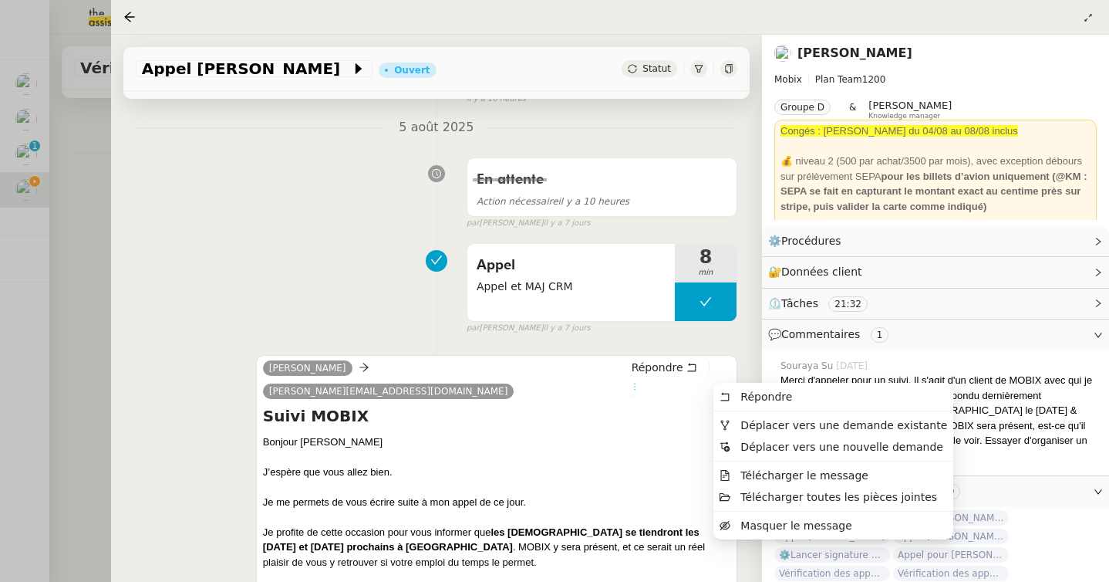
click at [640, 382] on icon at bounding box center [634, 386] width 9 height 9
click at [736, 426] on span "Déplacer vers une demande existante" at bounding box center [834, 425] width 228 height 14
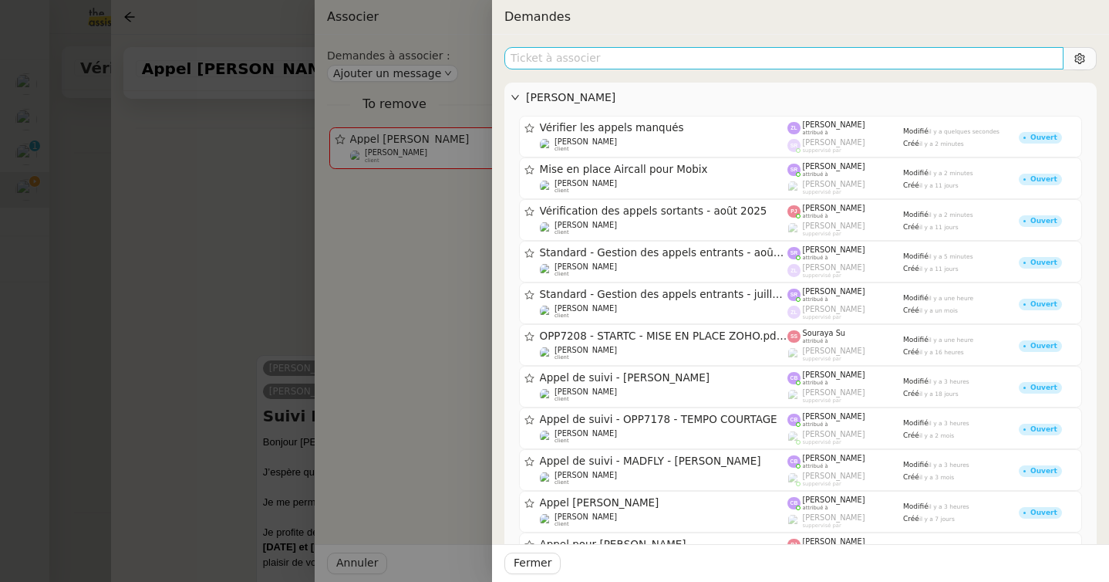
click at [700, 60] on input "text" at bounding box center [784, 58] width 559 height 22
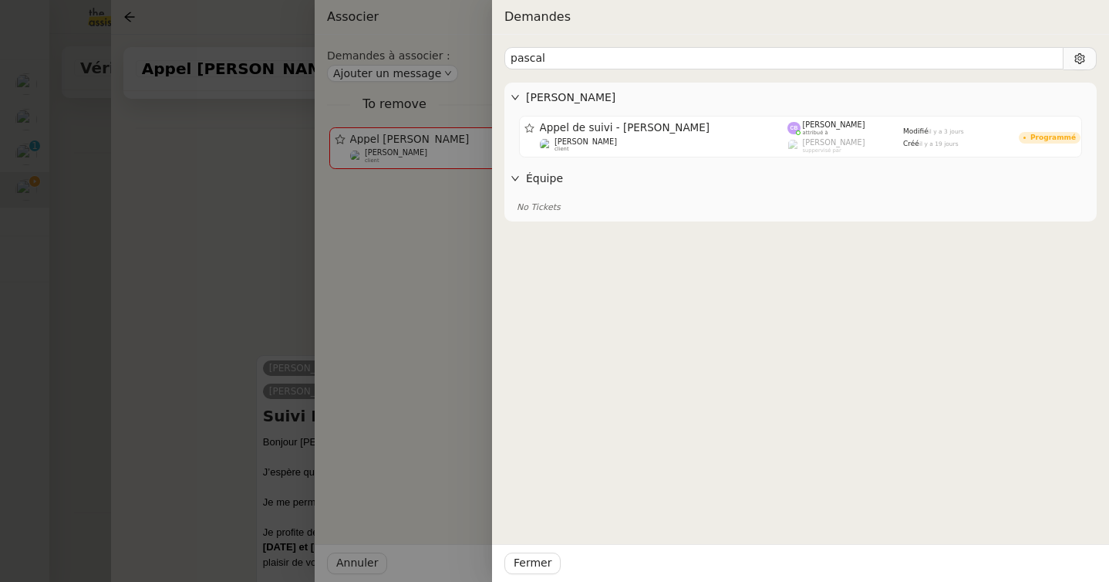
type input "pascal"
click at [223, 182] on div at bounding box center [554, 291] width 1109 height 582
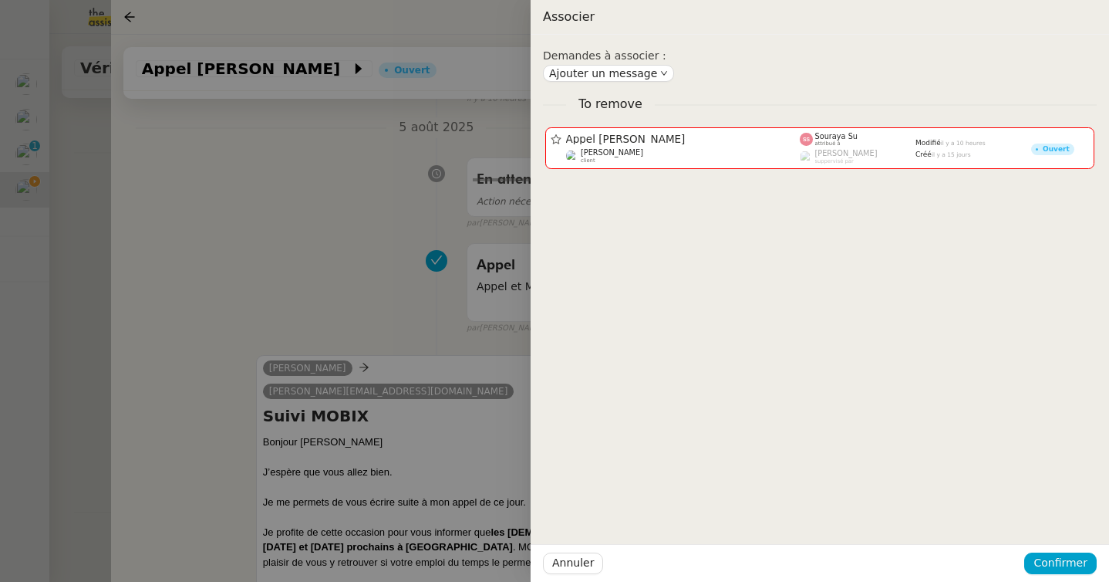
click at [105, 195] on div at bounding box center [554, 291] width 1109 height 582
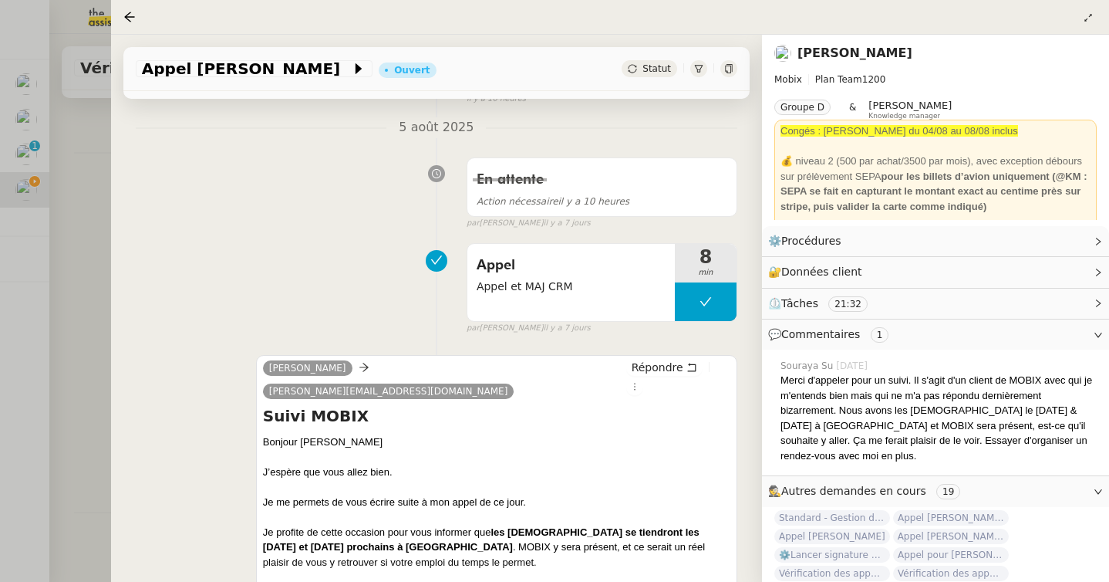
click at [103, 194] on div at bounding box center [554, 291] width 1109 height 582
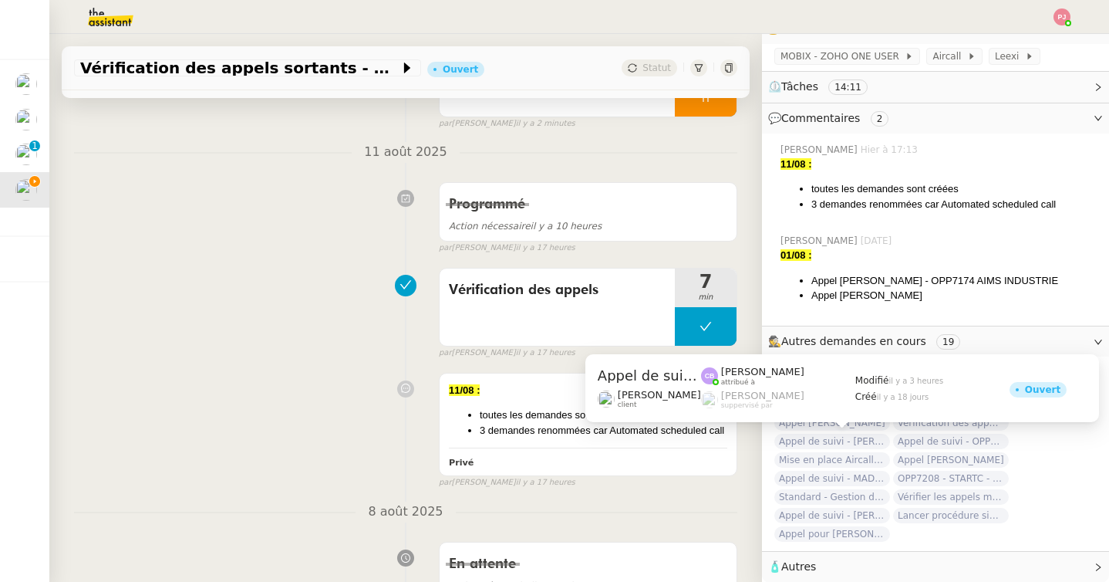
click at [870, 419] on div "Appel de suivi - [PERSON_NAME] [PERSON_NAME] client [PERSON_NAME] attribué à [P…" at bounding box center [843, 388] width 514 height 68
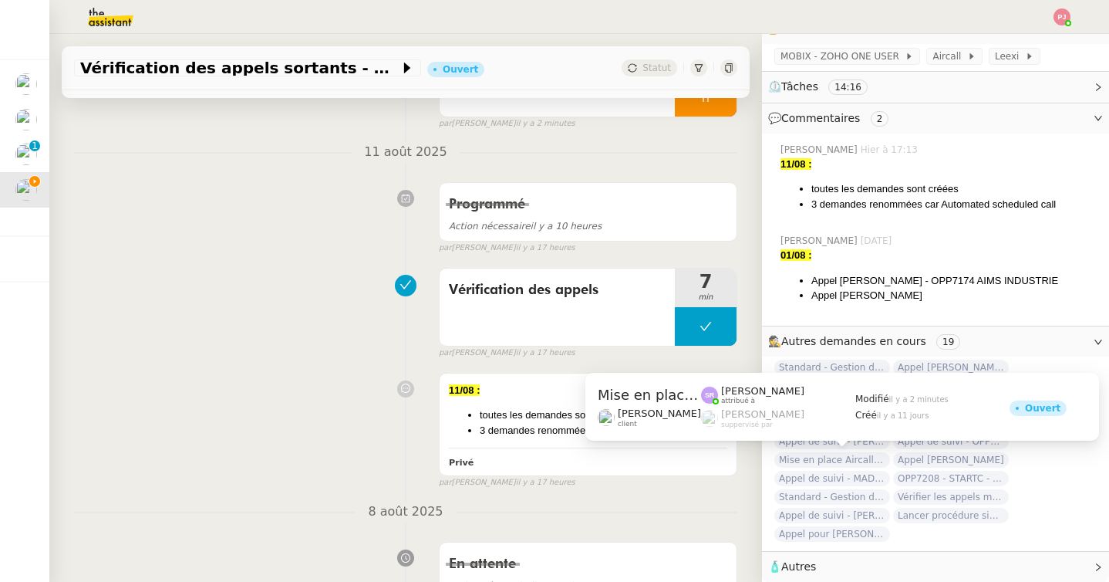
click at [845, 456] on span "Mise en place Aircall pour Mobix" at bounding box center [833, 459] width 116 height 15
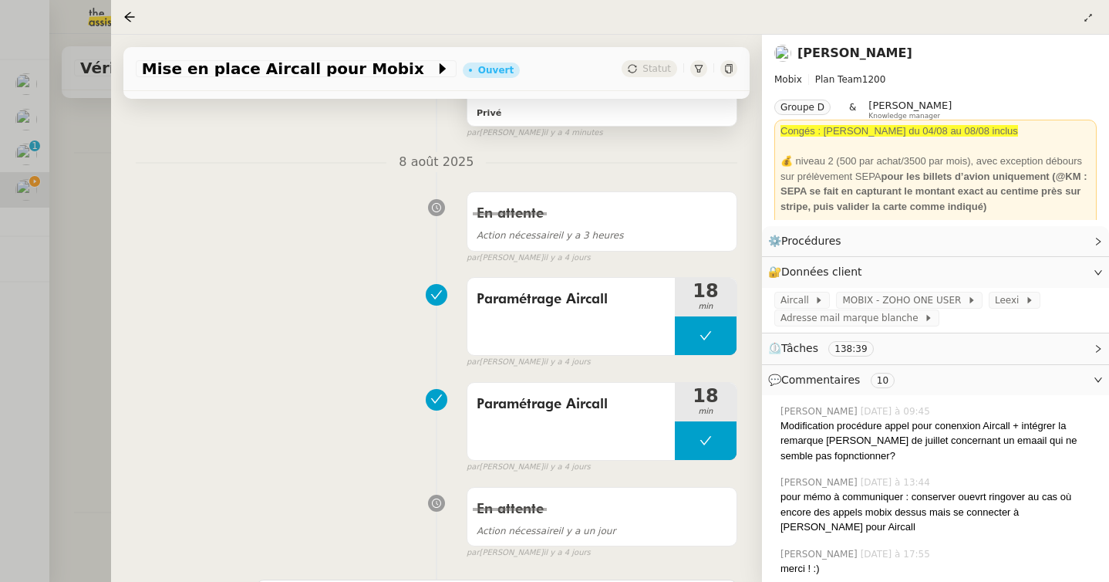
scroll to position [185, 0]
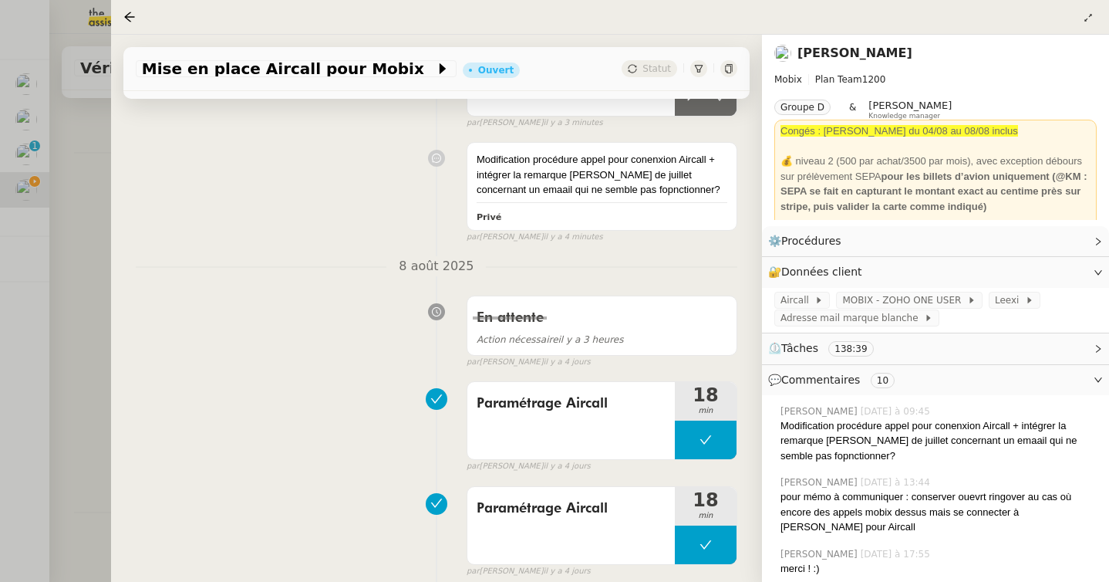
click at [78, 321] on div at bounding box center [554, 291] width 1109 height 582
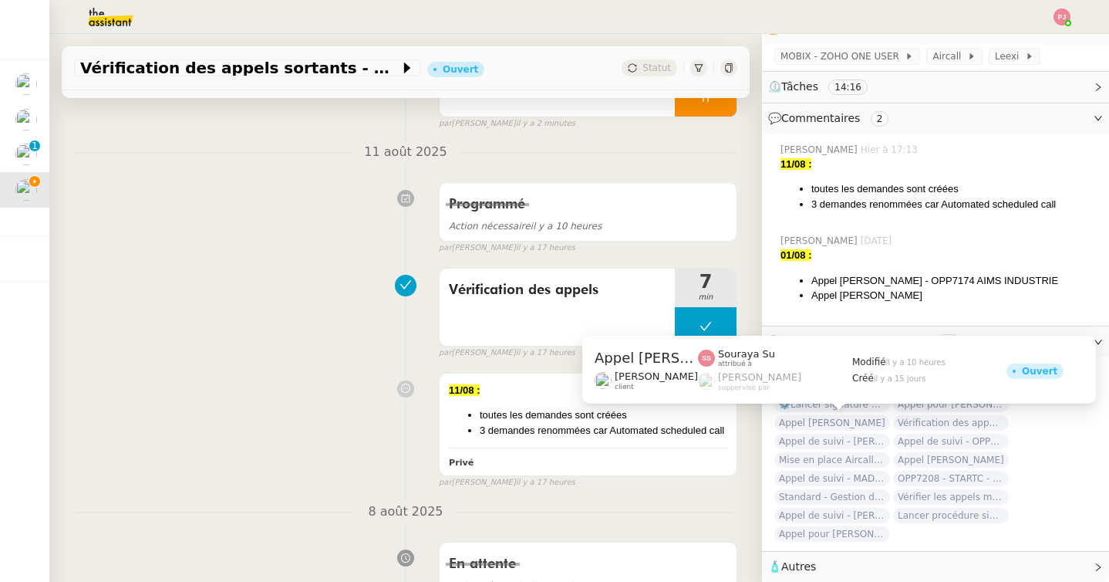
click at [864, 422] on span "Appel [PERSON_NAME]" at bounding box center [833, 422] width 116 height 15
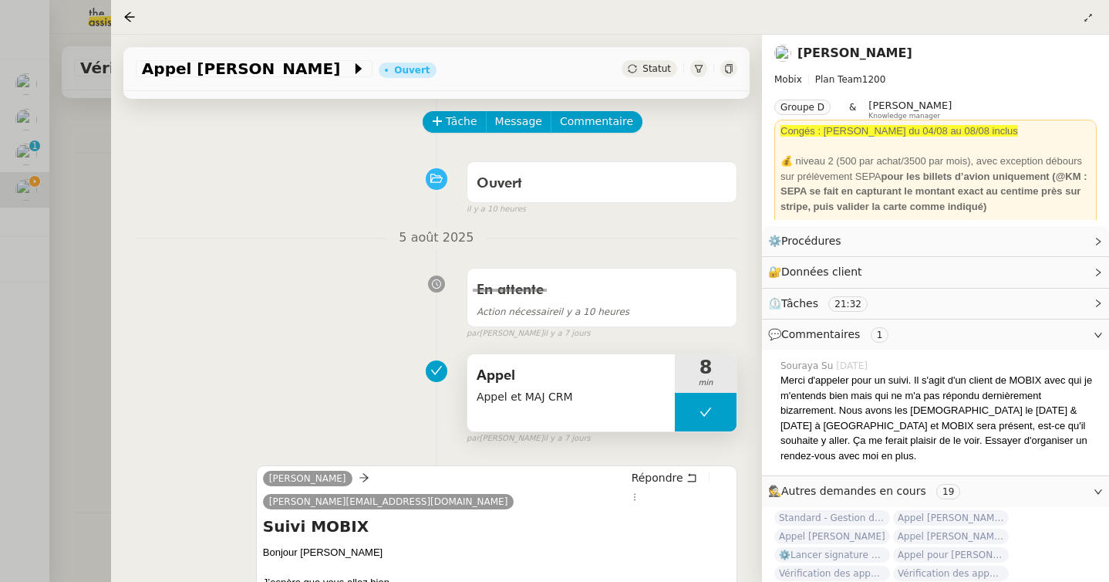
scroll to position [139, 0]
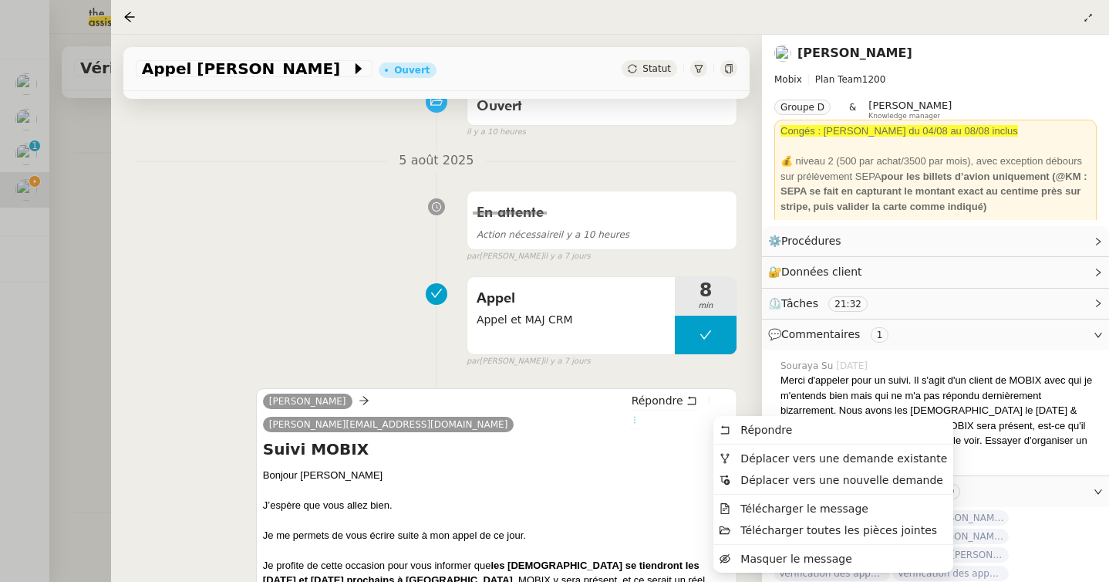
click at [640, 415] on icon at bounding box center [634, 419] width 9 height 9
click at [744, 444] on li at bounding box center [834, 444] width 240 height 1
click at [744, 457] on span "Déplacer vers une demande existante" at bounding box center [844, 458] width 207 height 12
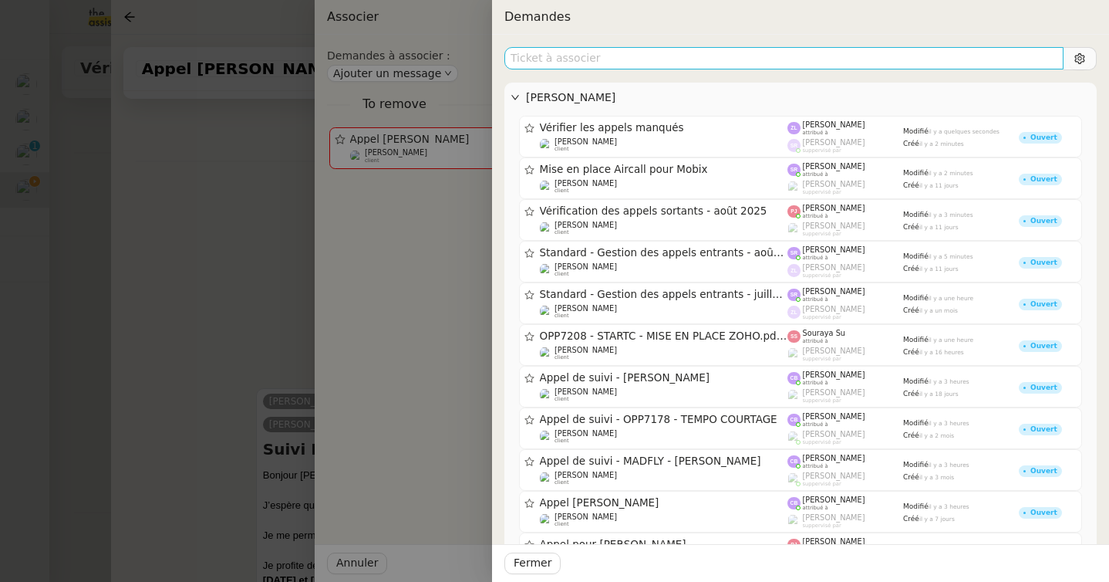
click at [709, 52] on input "text" at bounding box center [784, 58] width 559 height 22
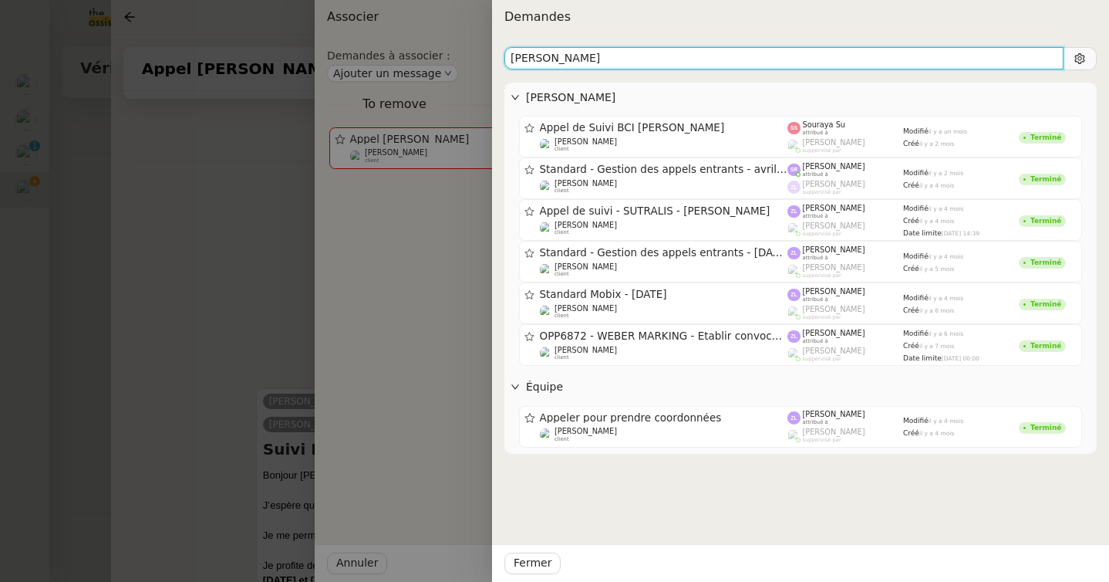
drag, startPoint x: 575, startPoint y: 62, endPoint x: 474, endPoint y: 60, distance: 101.1
click at [474, 60] on div "Demandes [PERSON_NAME] Appel de Suivi BCI [PERSON_NAME] [PERSON_NAME] client So…" at bounding box center [554, 291] width 1109 height 582
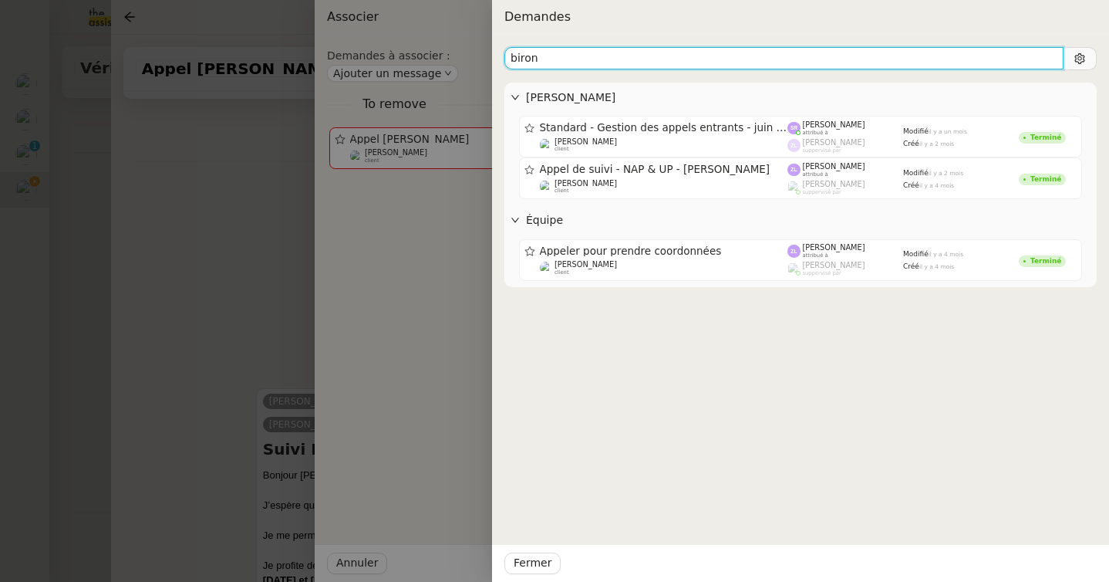
drag, startPoint x: 546, startPoint y: 57, endPoint x: 470, endPoint y: 54, distance: 76.4
click at [470, 54] on div "Demandes [PERSON_NAME] Standard - Gestion des appels entrants - [DATE] [PERSON_…" at bounding box center [554, 291] width 1109 height 582
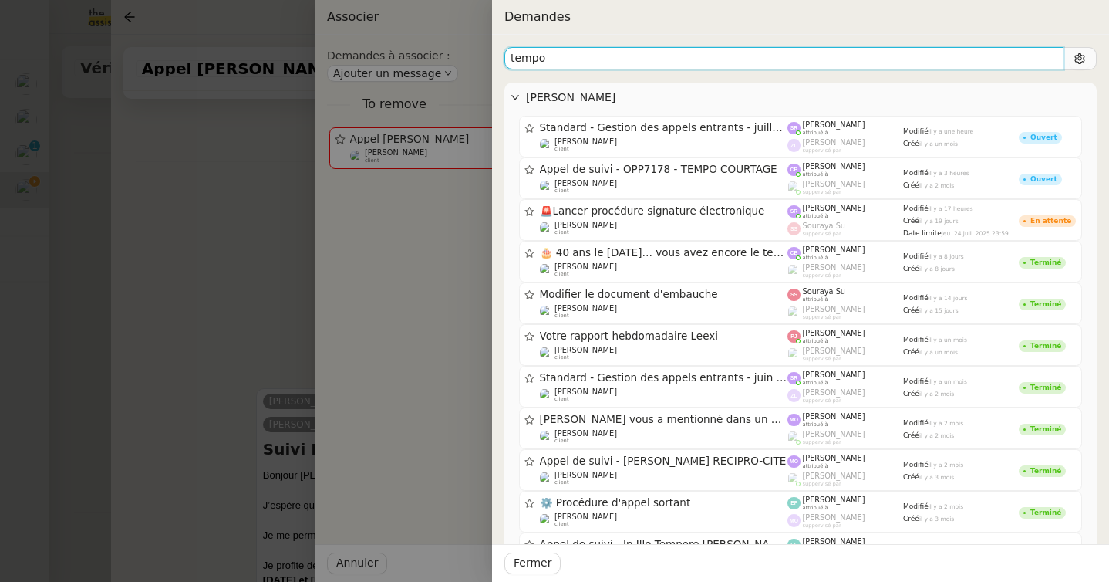
type input "tempo"
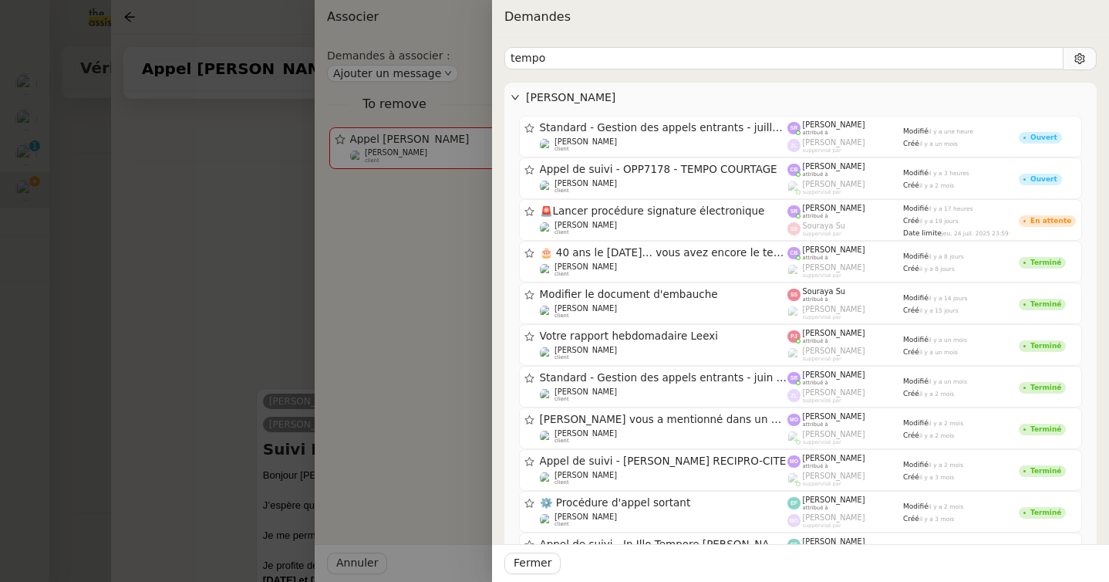
click at [104, 232] on div at bounding box center [554, 291] width 1109 height 582
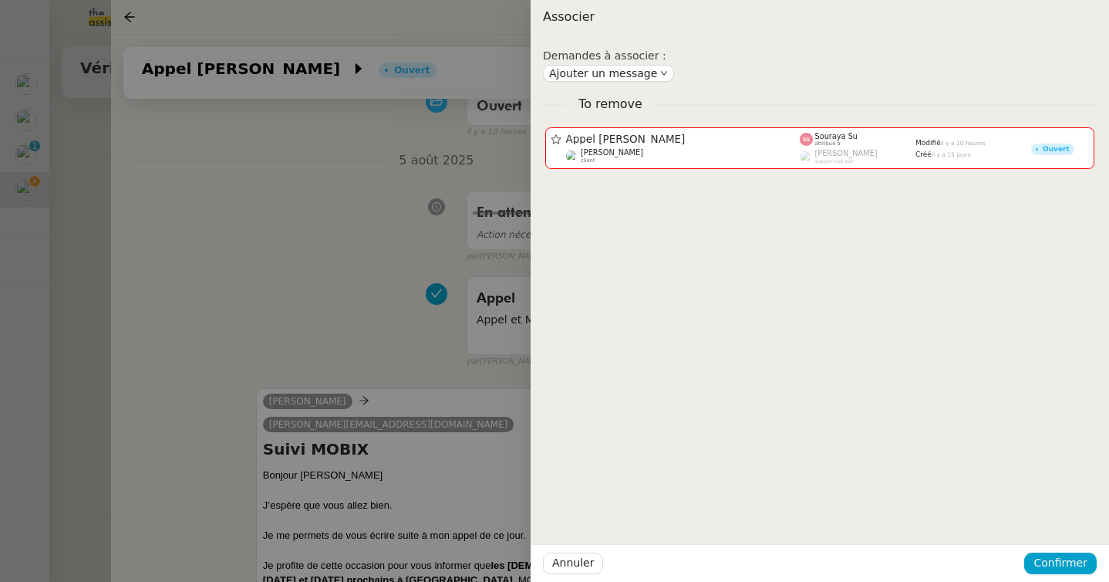
click at [76, 233] on div at bounding box center [554, 291] width 1109 height 582
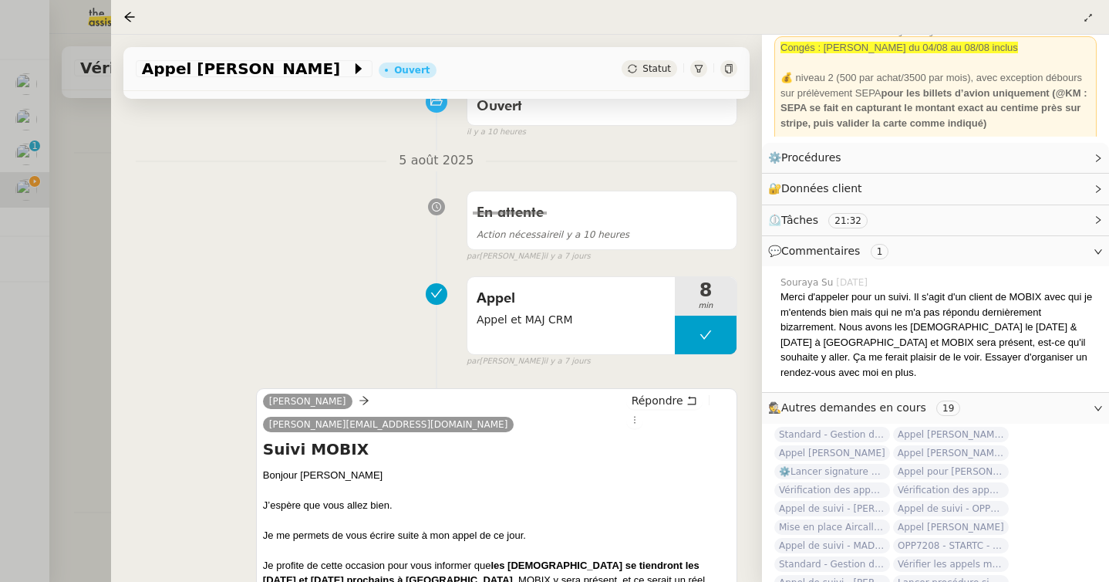
scroll to position [136, 0]
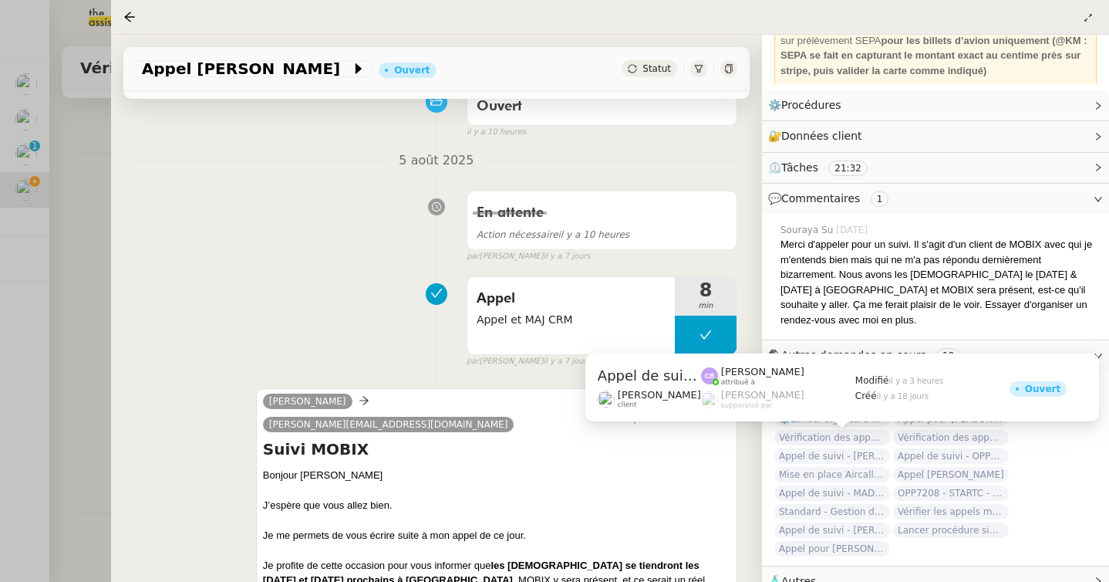
click at [829, 448] on span "Appel de suivi - [PERSON_NAME]" at bounding box center [833, 455] width 116 height 15
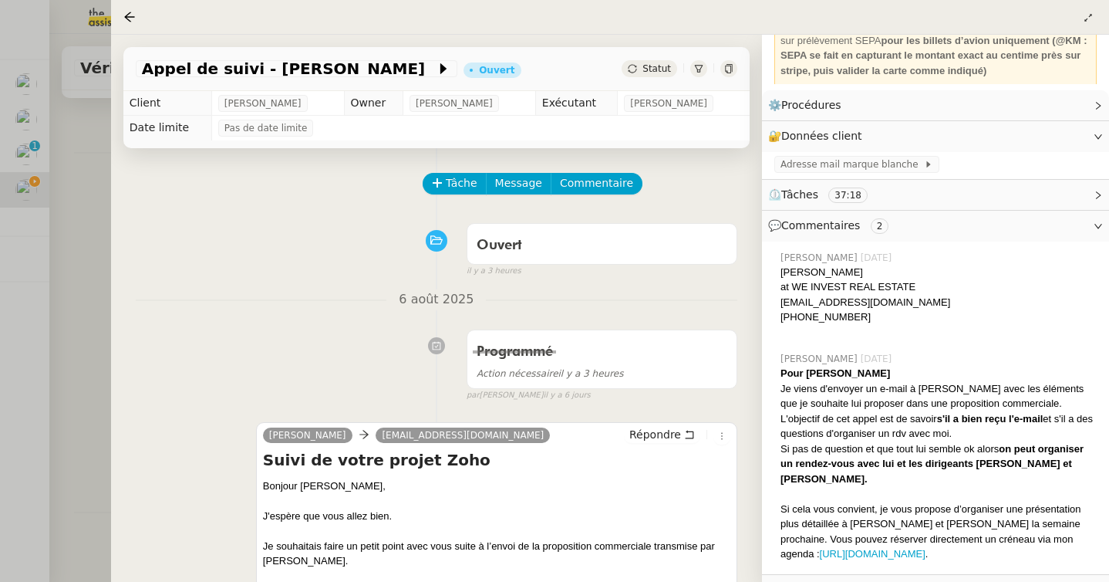
click at [88, 233] on div at bounding box center [554, 291] width 1109 height 582
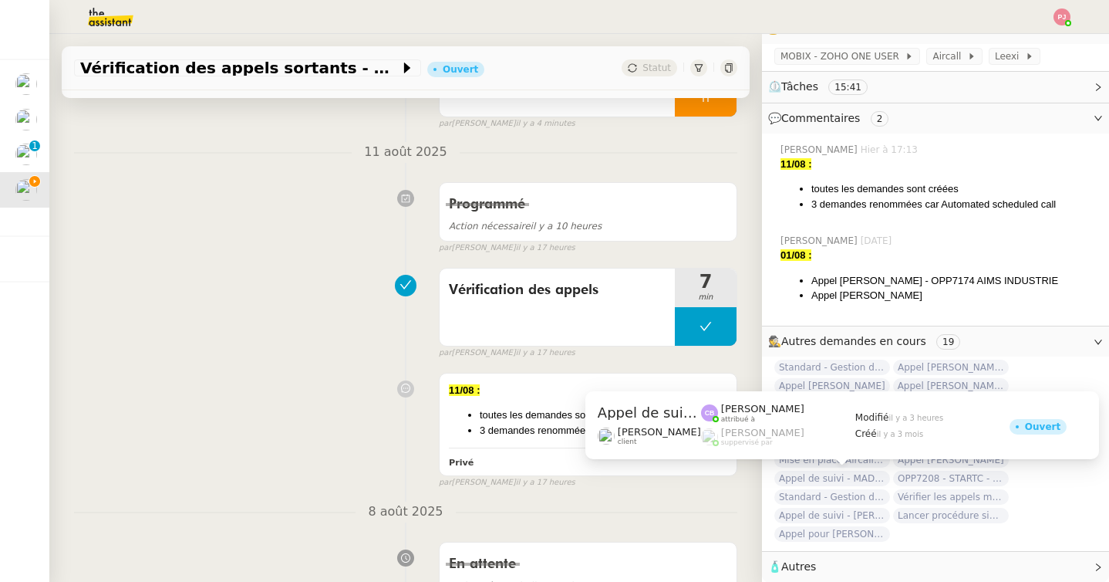
click at [869, 481] on span "Appel de suivi - MADFLY - [PERSON_NAME]" at bounding box center [833, 478] width 116 height 15
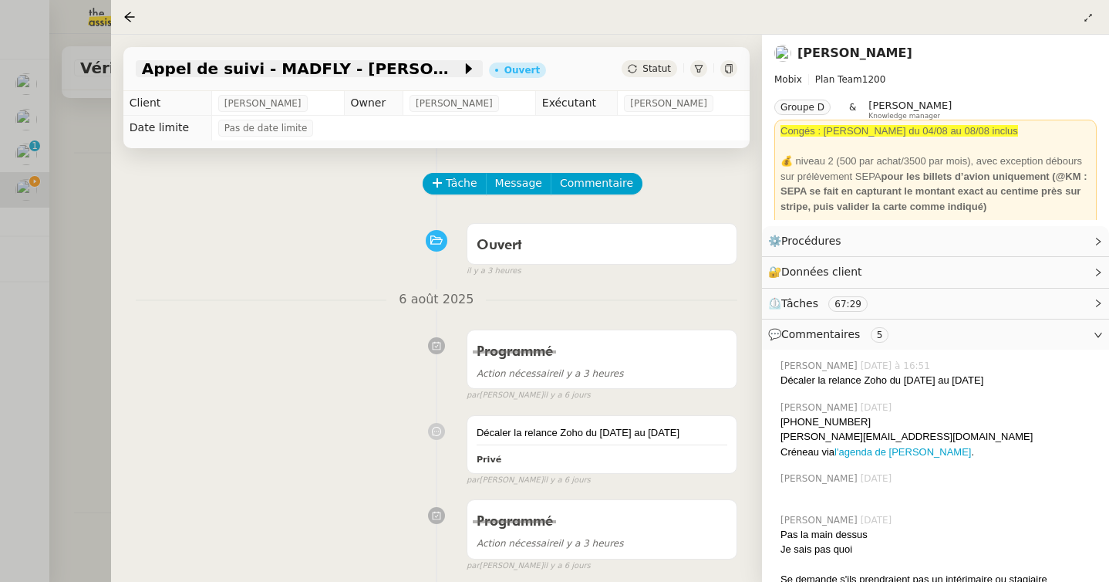
click at [444, 73] on span "Appel de suivi - MADFLY - [PERSON_NAME]" at bounding box center [301, 68] width 319 height 15
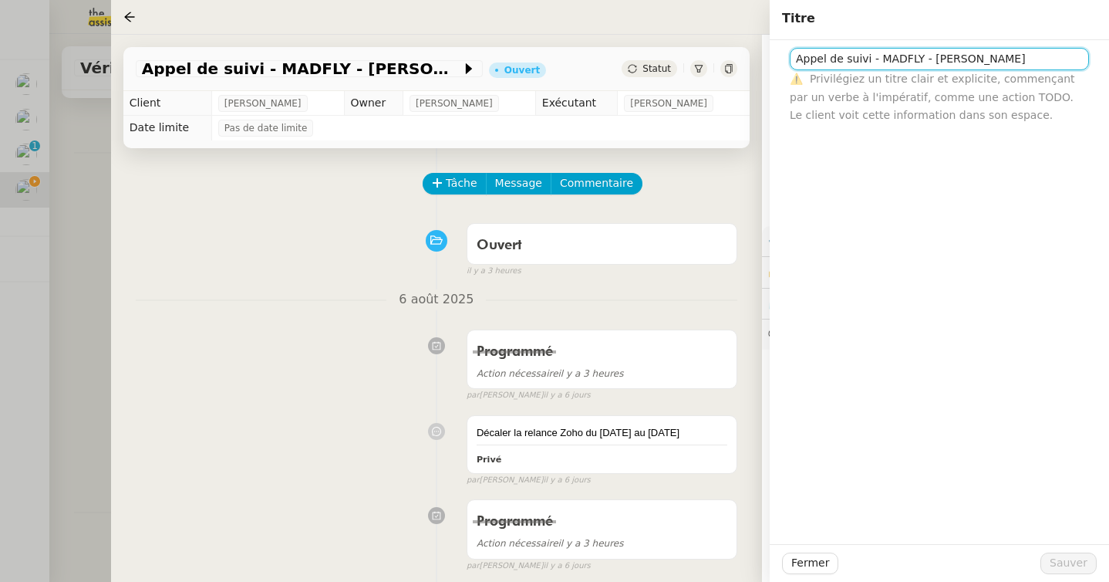
drag, startPoint x: 946, startPoint y: 60, endPoint x: 1065, endPoint y: 62, distance: 118.8
click at [1065, 62] on input "Appel de suivi - MADFLY - [PERSON_NAME]" at bounding box center [939, 59] width 299 height 22
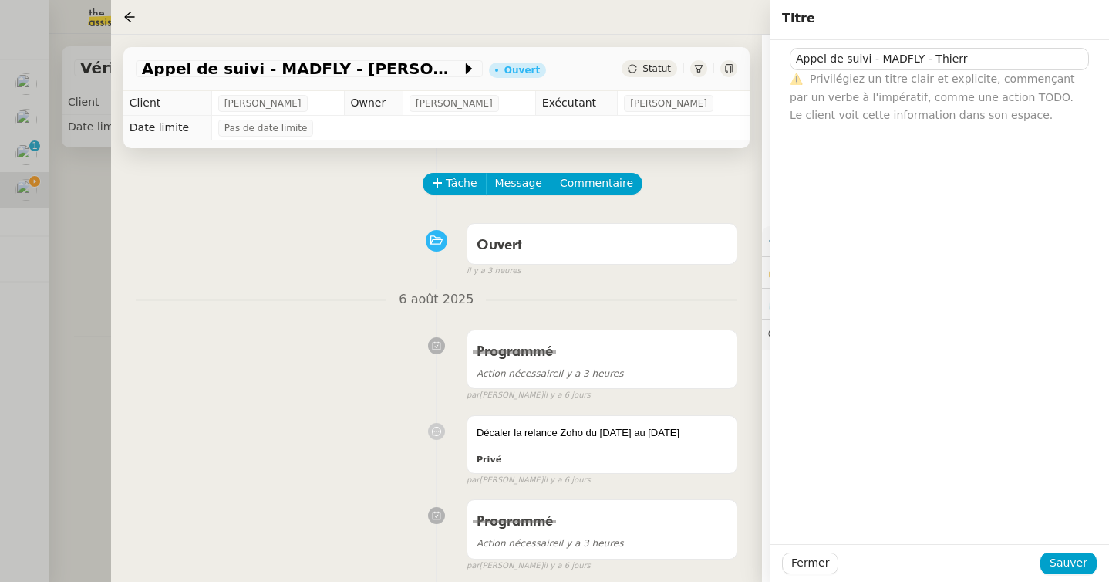
scroll to position [270, 0]
type input "Appel de suivi - MADFLY - Thierry Guillot"
click at [1061, 555] on span "Sauver" at bounding box center [1069, 563] width 38 height 18
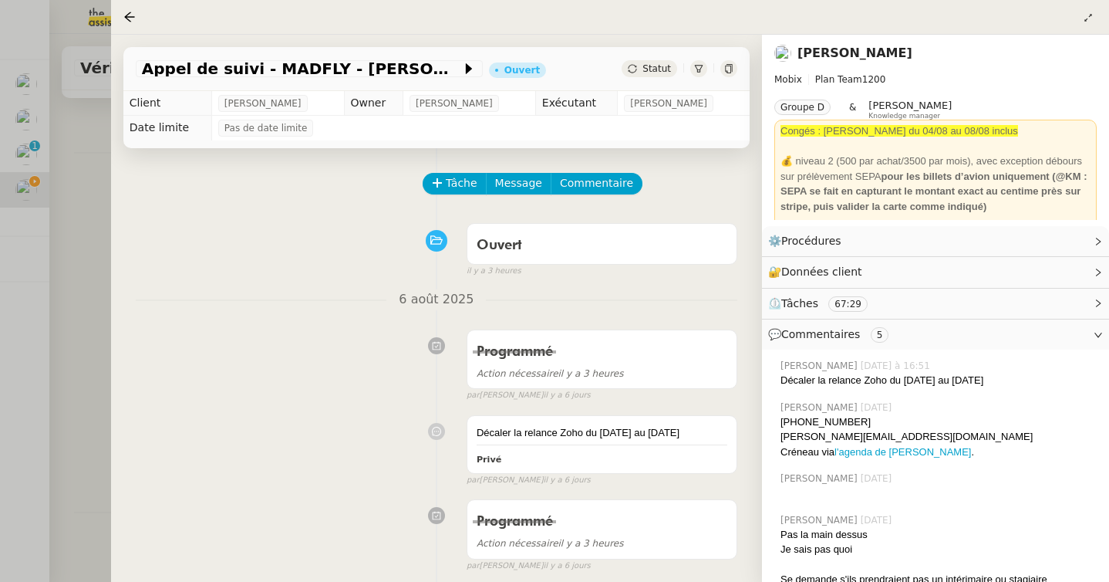
click at [61, 285] on div at bounding box center [554, 291] width 1109 height 582
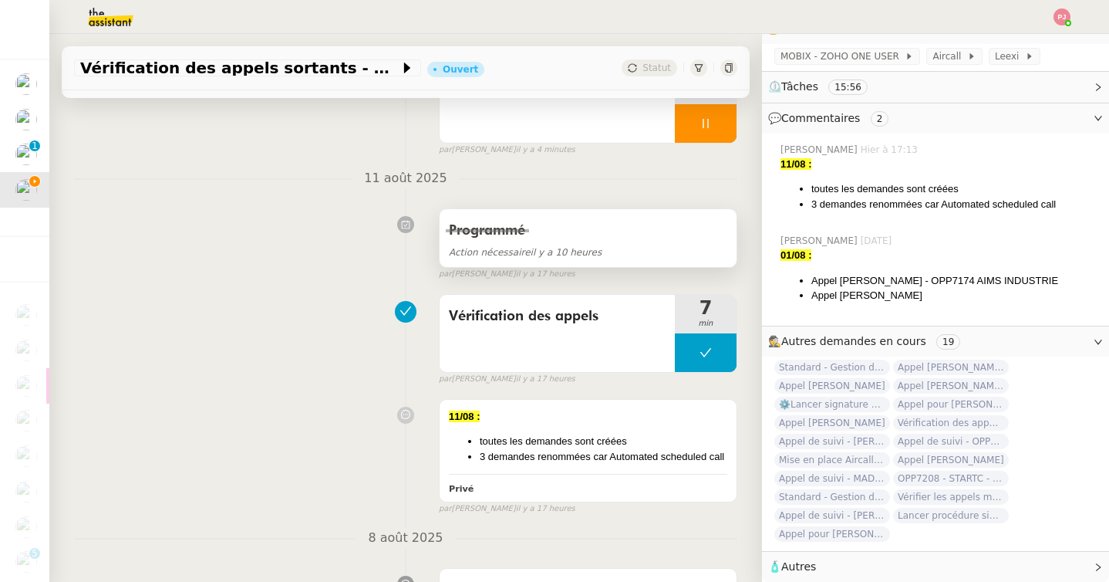
scroll to position [294, 0]
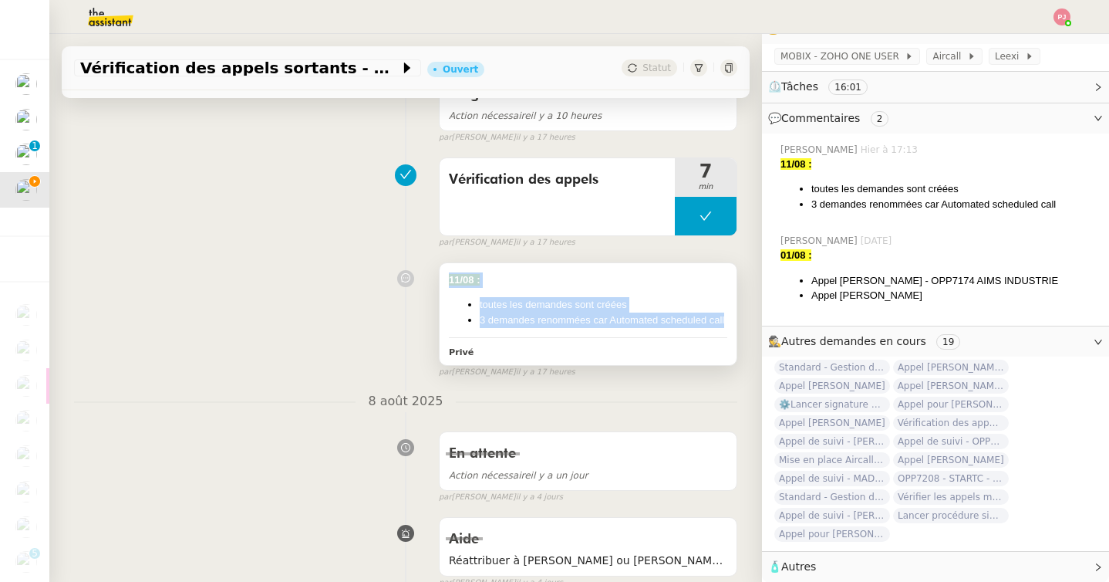
drag, startPoint x: 727, startPoint y: 320, endPoint x: 445, endPoint y: 276, distance: 285.7
click at [445, 276] on div "11/08 : toutes les demandes sont créées 3 demandes renommées car Automated sche…" at bounding box center [588, 314] width 297 height 103
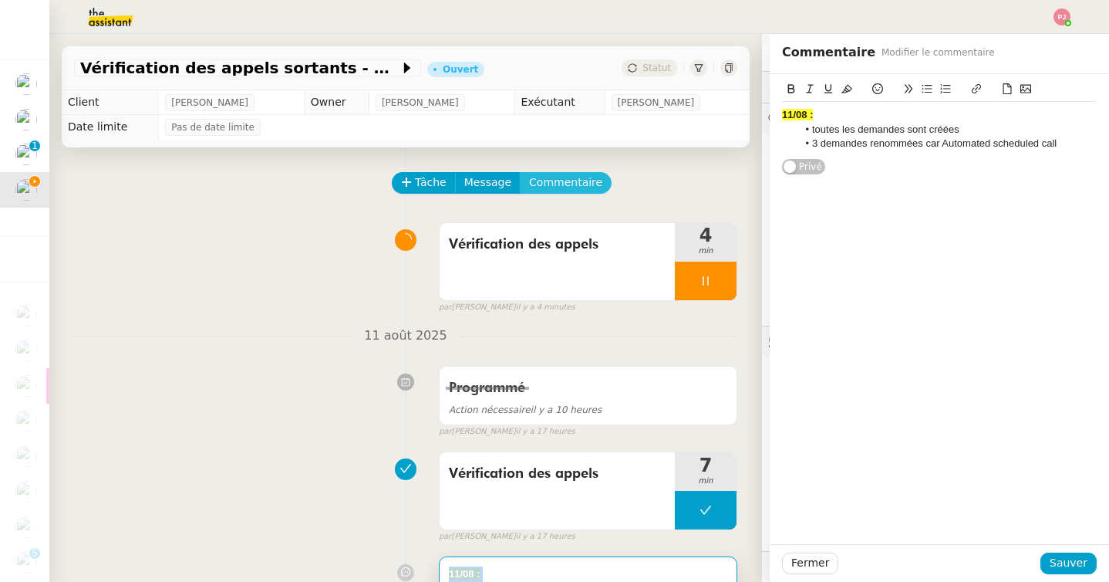
click at [549, 184] on span "Commentaire" at bounding box center [565, 183] width 73 height 18
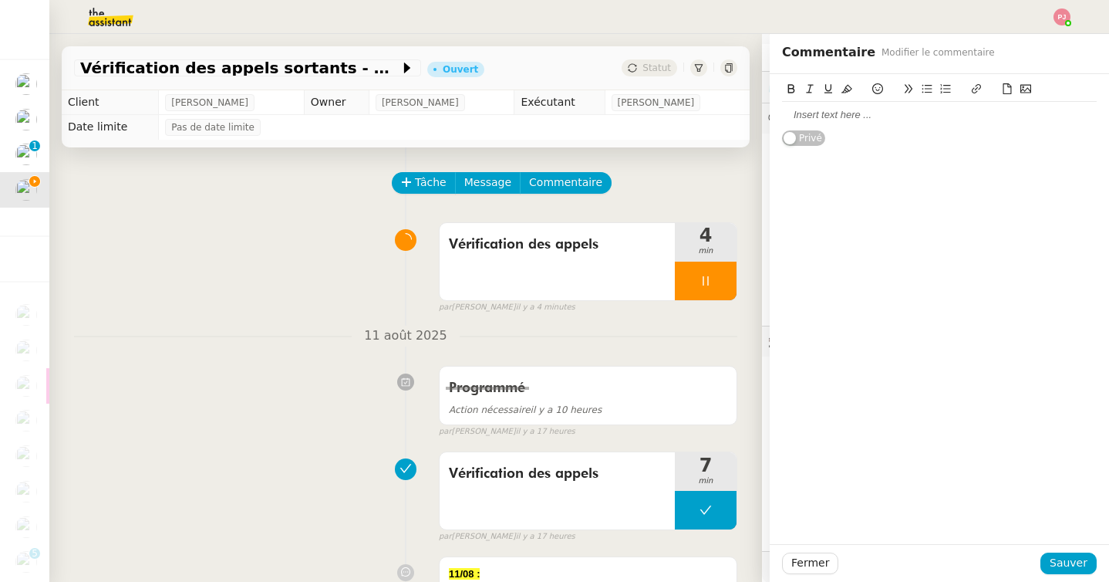
click at [812, 117] on div at bounding box center [939, 115] width 315 height 14
click at [793, 114] on strong "11/08 :" at bounding box center [797, 115] width 31 height 12
click at [818, 159] on li "3 demandes renommées car Automated scheduled call" at bounding box center [948, 158] width 300 height 14
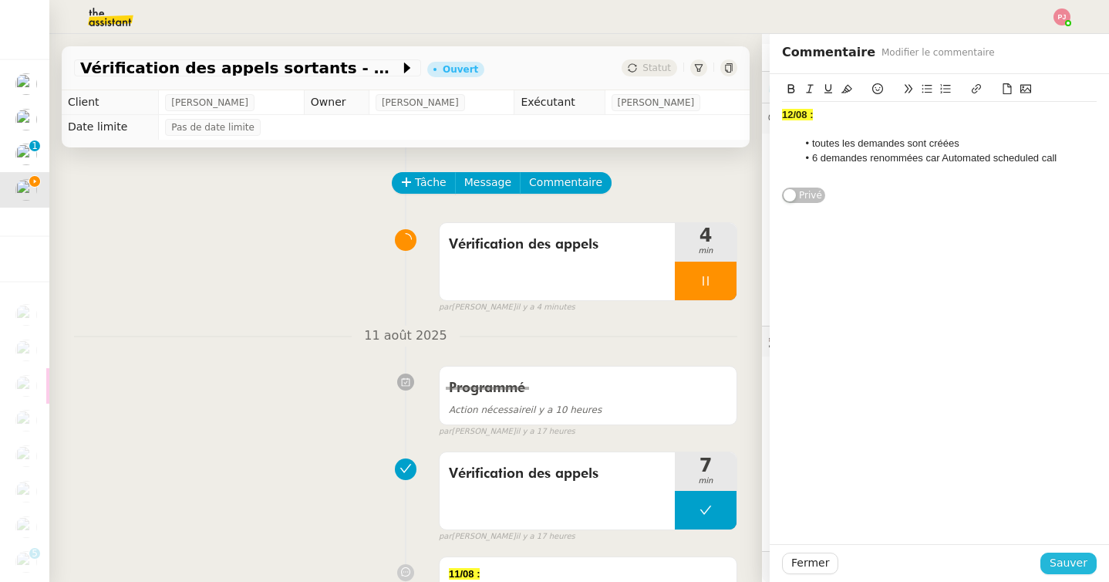
click at [1090, 558] on button "Sauver" at bounding box center [1069, 563] width 56 height 22
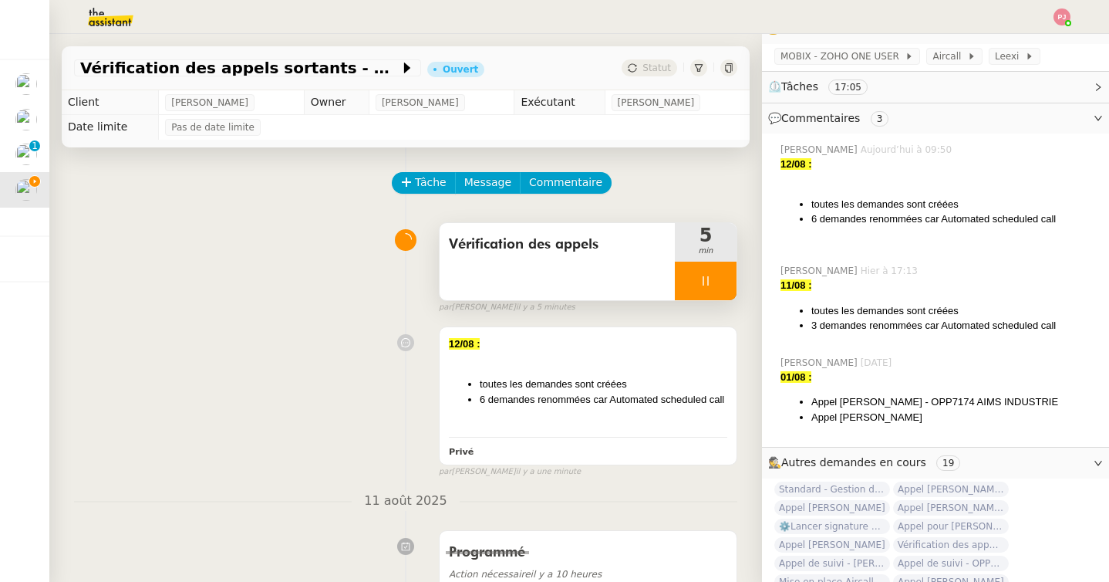
click at [707, 276] on icon at bounding box center [706, 281] width 12 height 12
click at [717, 276] on icon at bounding box center [721, 281] width 12 height 12
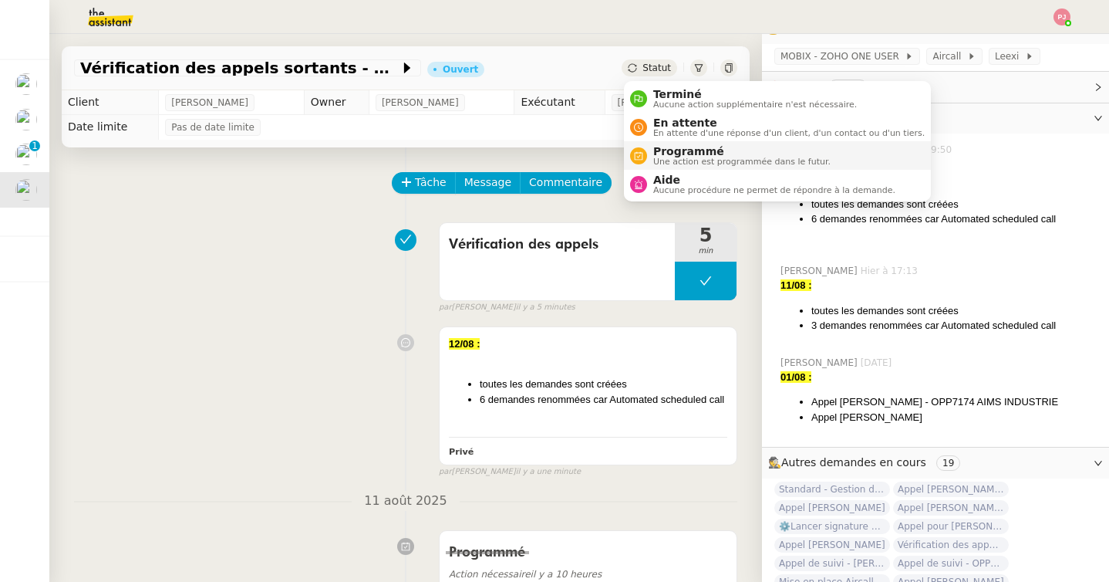
click at [676, 156] on span "Programmé" at bounding box center [741, 151] width 177 height 12
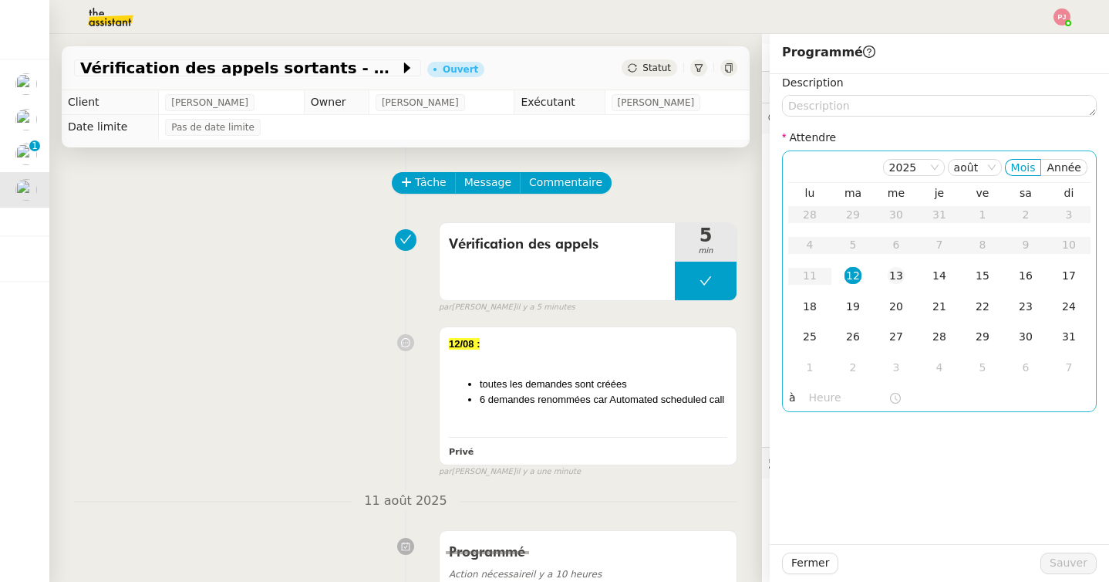
click at [890, 272] on div "13" at bounding box center [896, 275] width 17 height 17
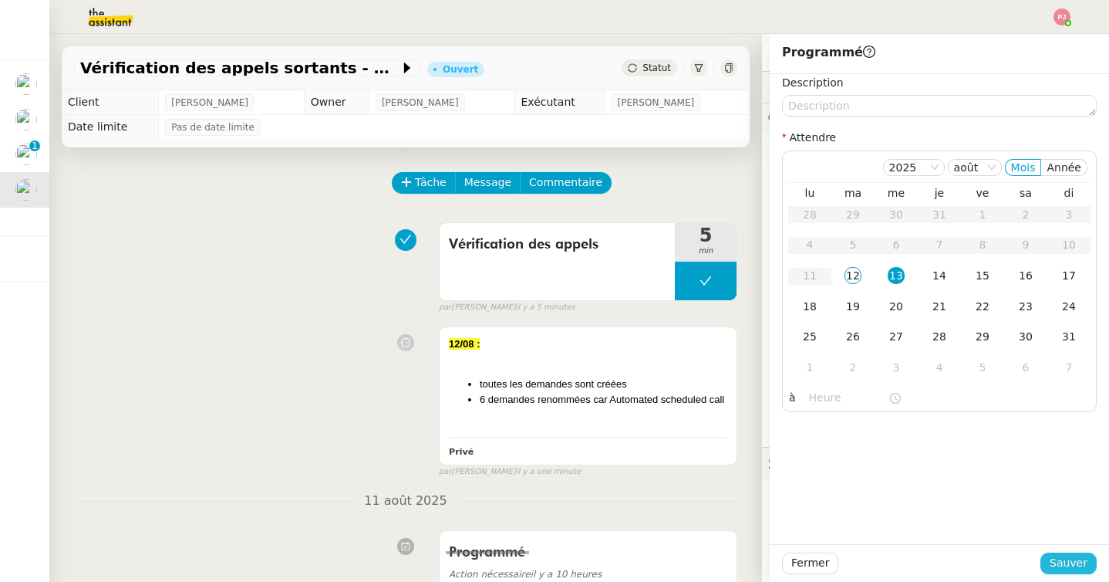
click at [1065, 569] on span "Sauver" at bounding box center [1069, 563] width 38 height 18
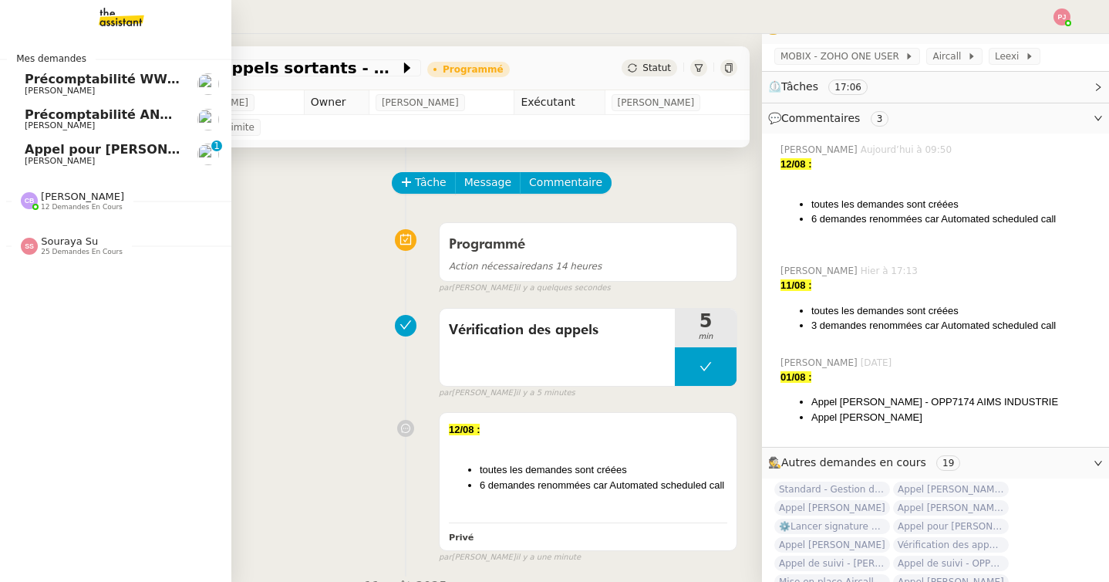
click at [93, 196] on span "[PERSON_NAME]" at bounding box center [82, 197] width 83 height 12
